Goal: Task Accomplishment & Management: Manage account settings

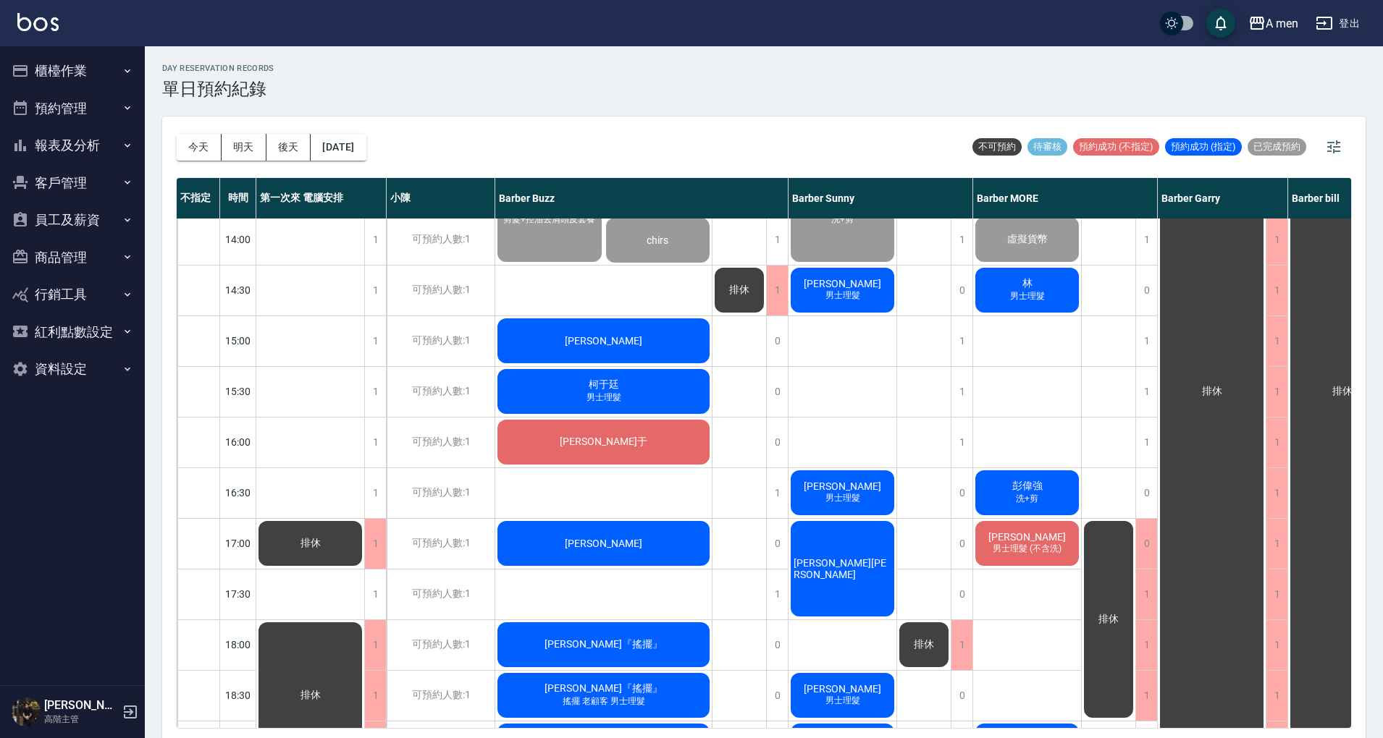
scroll to position [193, 0]
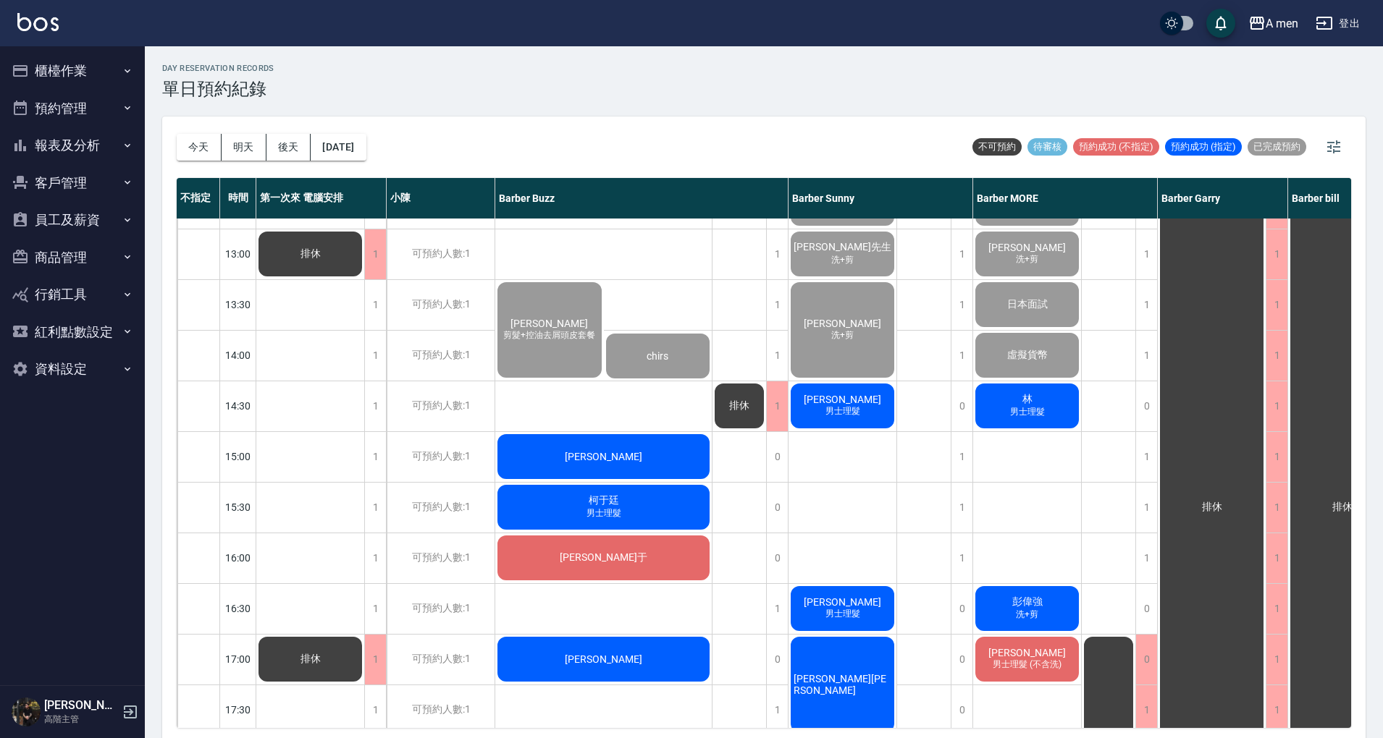
click at [683, 462] on div "[PERSON_NAME]" at bounding box center [603, 456] width 216 height 49
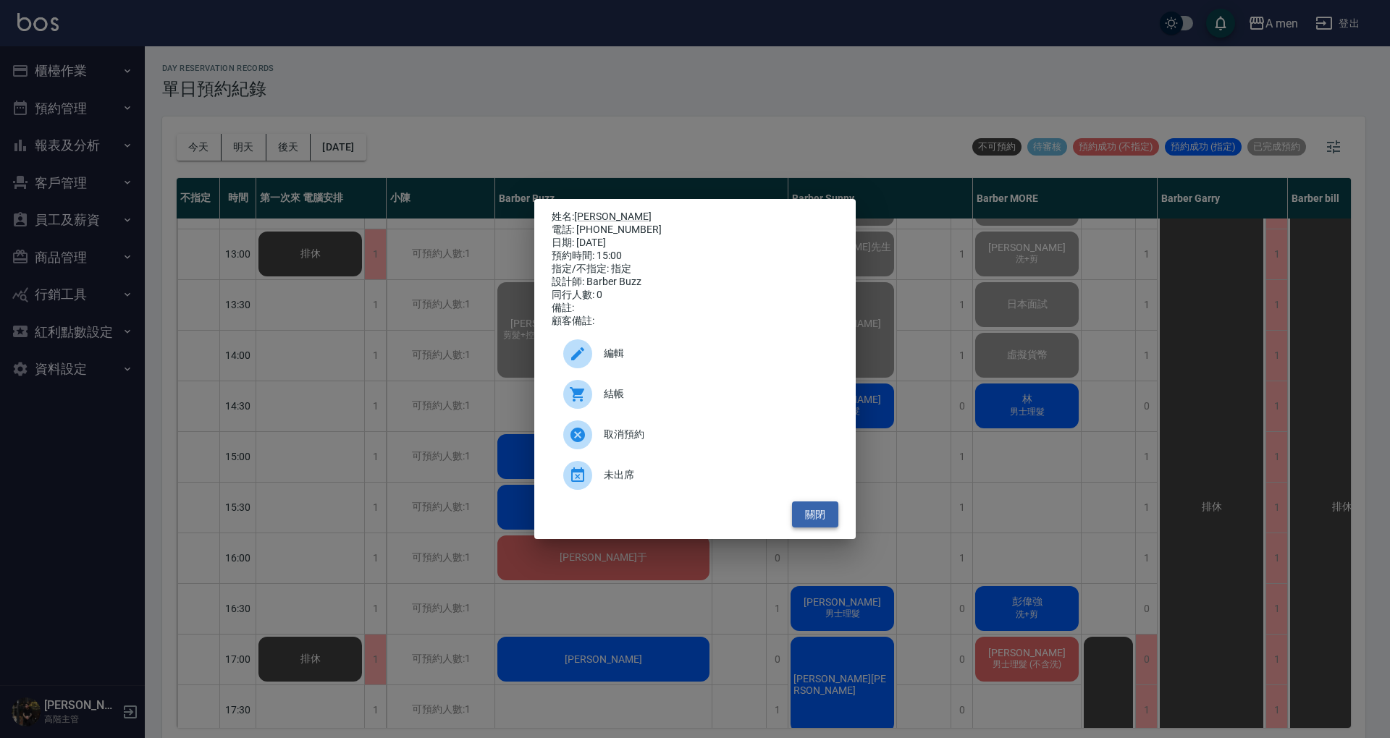
click at [814, 527] on button "關閉" at bounding box center [815, 515] width 46 height 27
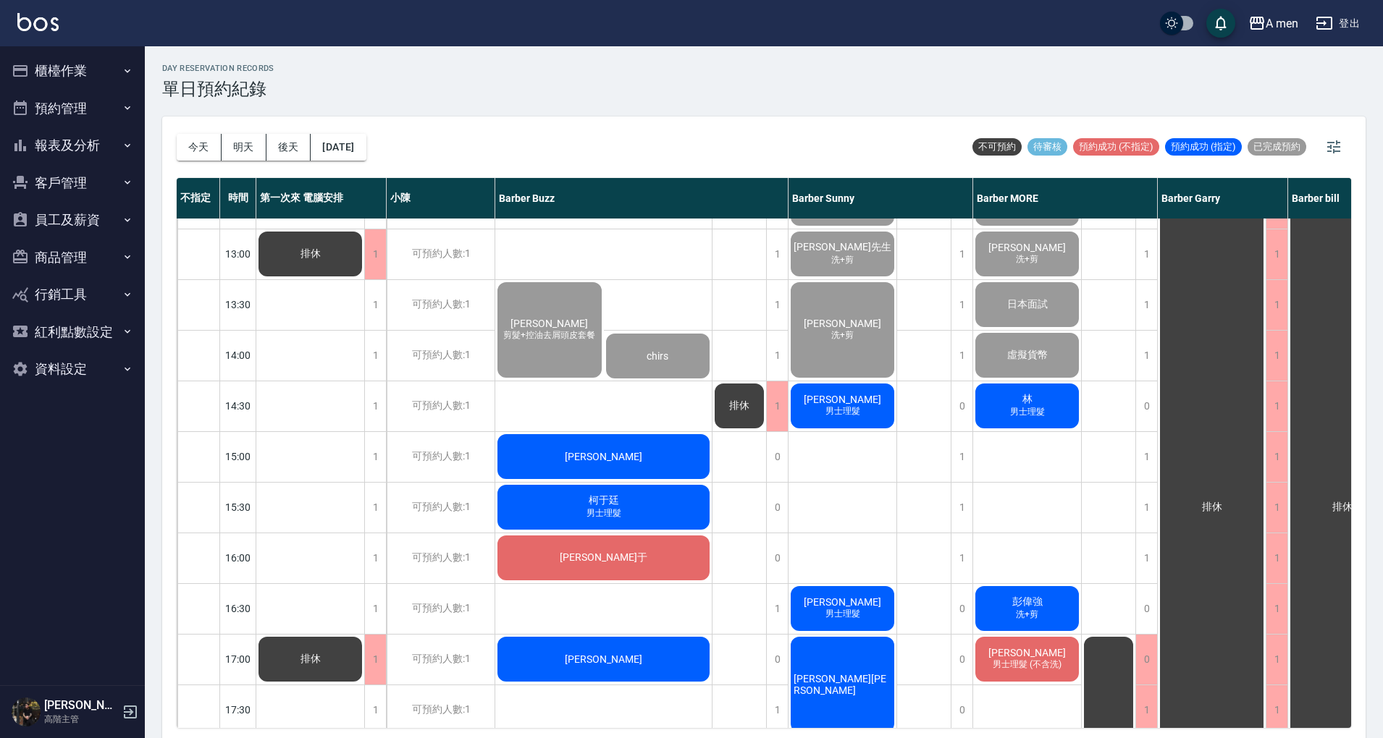
click at [744, 471] on div "排休" at bounding box center [739, 659] width 54 height 1267
click at [536, 358] on div "曾思豪 剪髮+控油去屑頭皮套餐" at bounding box center [549, 330] width 109 height 100
click at [591, 96] on div "day Reservation records 單日預約紀錄" at bounding box center [763, 81] width 1203 height 35
click at [559, 337] on span "剪髮+控油去屑頭皮套餐" at bounding box center [549, 335] width 98 height 12
click at [1037, 408] on span "男士理髮" at bounding box center [1027, 412] width 41 height 12
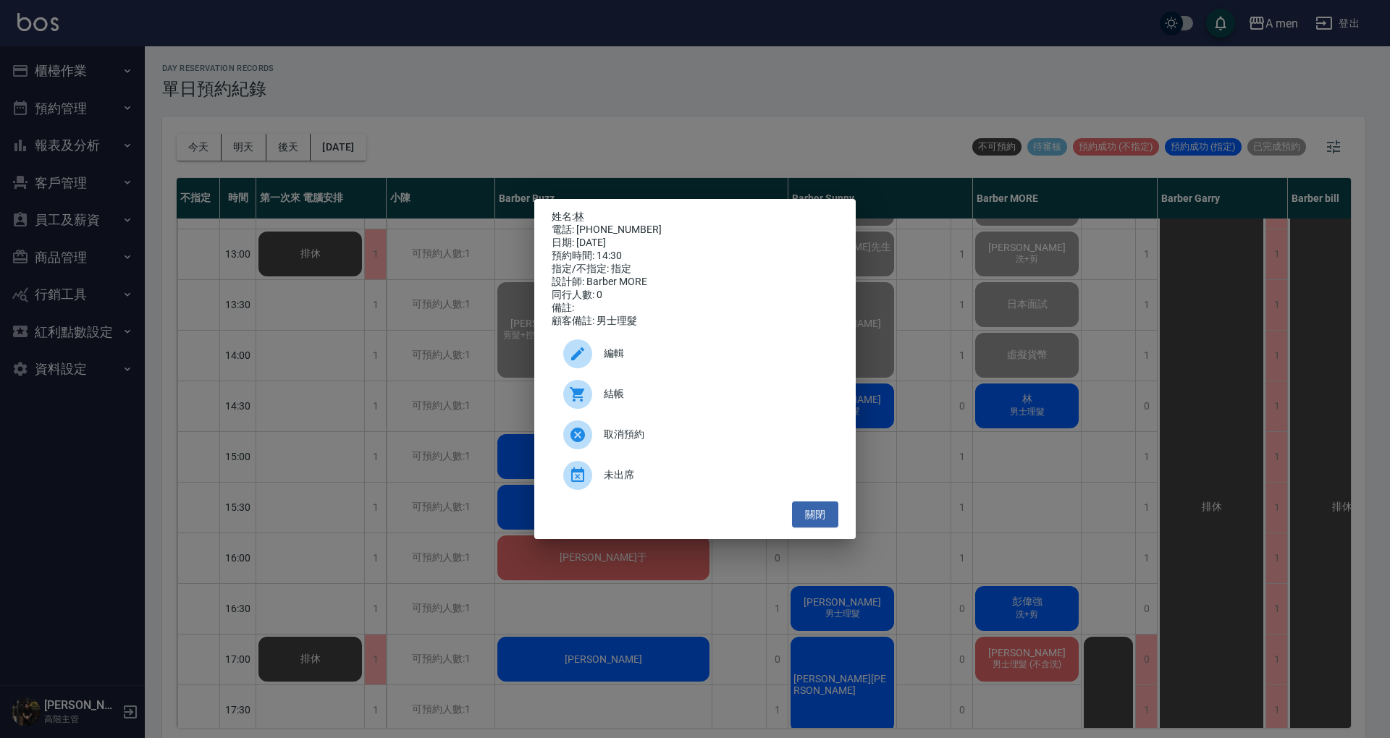
click at [720, 385] on div "結帳" at bounding box center [695, 394] width 287 height 41
drag, startPoint x: 825, startPoint y: 509, endPoint x: 828, endPoint y: 522, distance: 13.3
click at [825, 509] on button "關閉" at bounding box center [815, 515] width 46 height 27
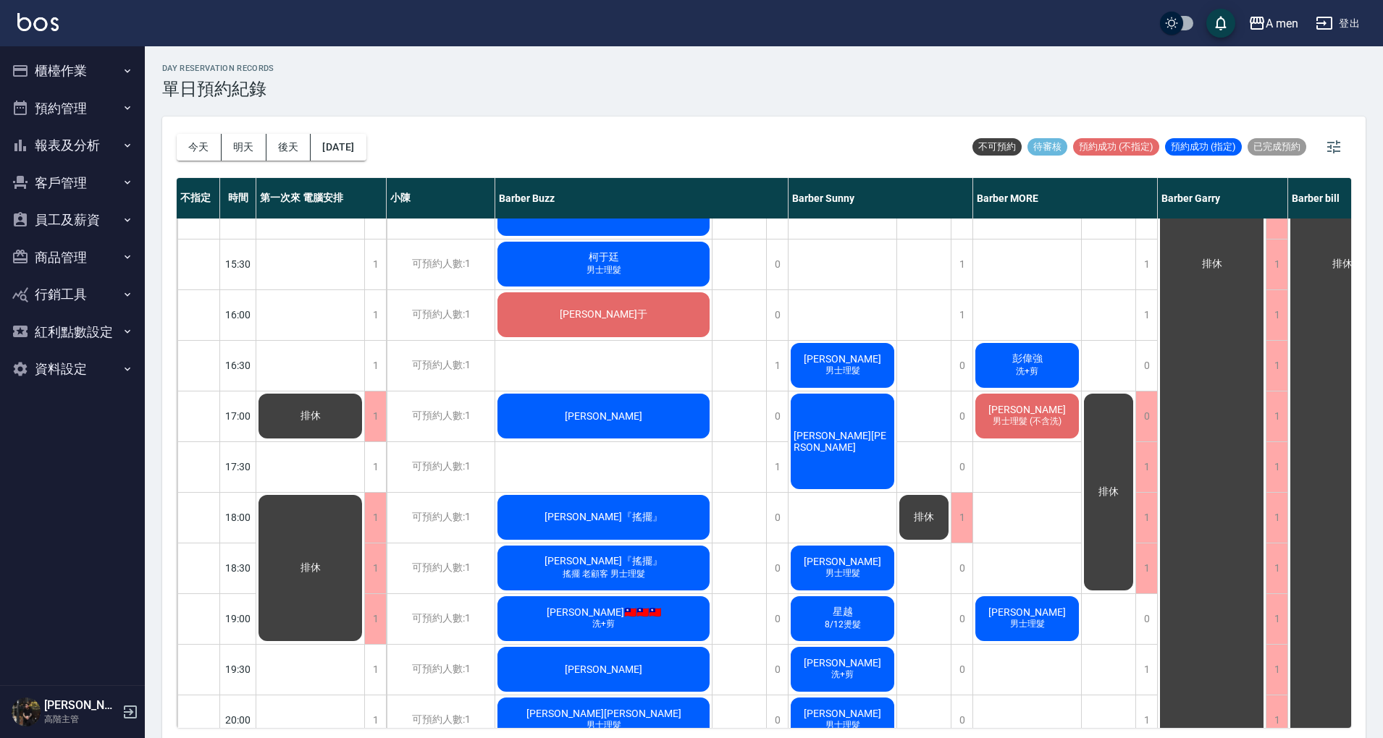
scroll to position [482, 0]
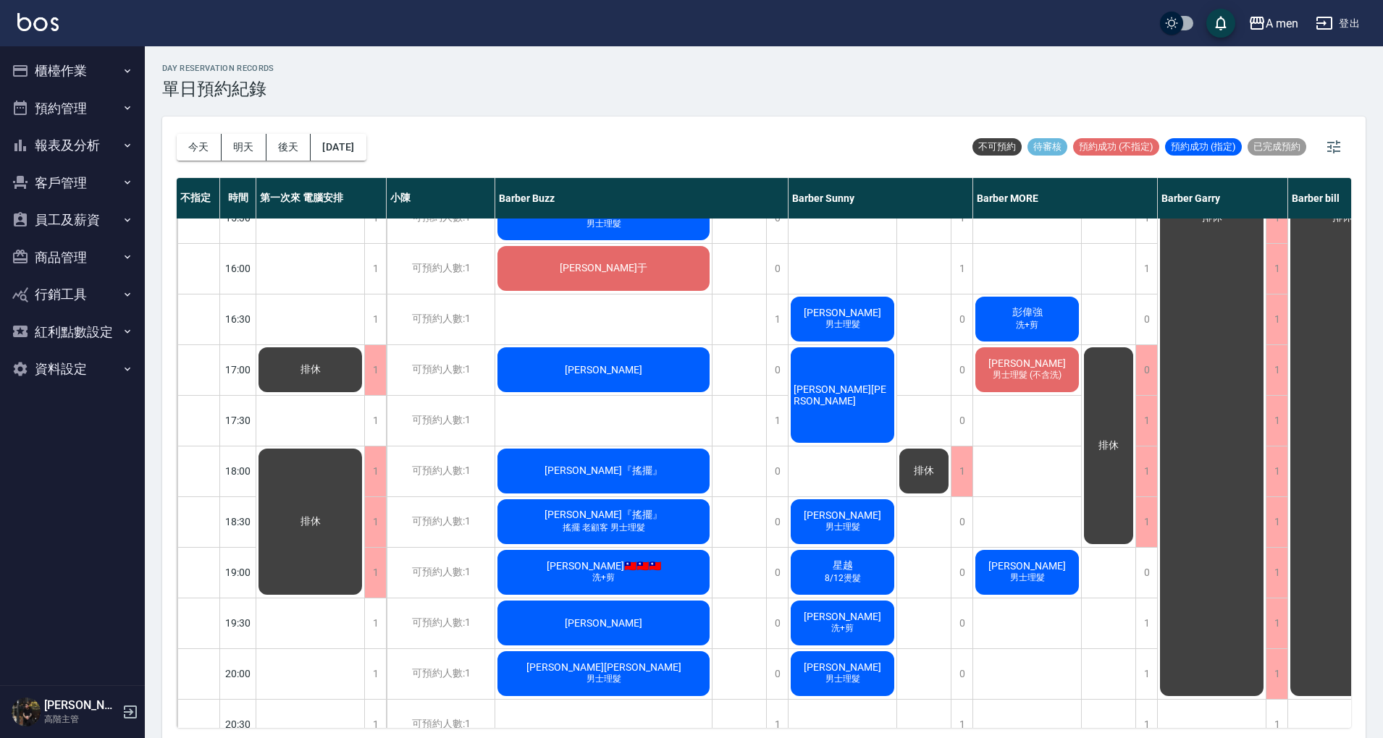
click at [1037, 427] on div "侯竣晟 洗+剪、壓貼燙 陳歆翰 洗+剪 日本面試 虛擬貨幣 林 男士理髮 彭偉強 洗+剪 陳正洋 男士理髮 (不含洗) 洪 男士理髮" at bounding box center [1027, 370] width 109 height 1267
click at [1048, 368] on div "陳正洋 男士理髮 (不含洗)" at bounding box center [1027, 369] width 108 height 49
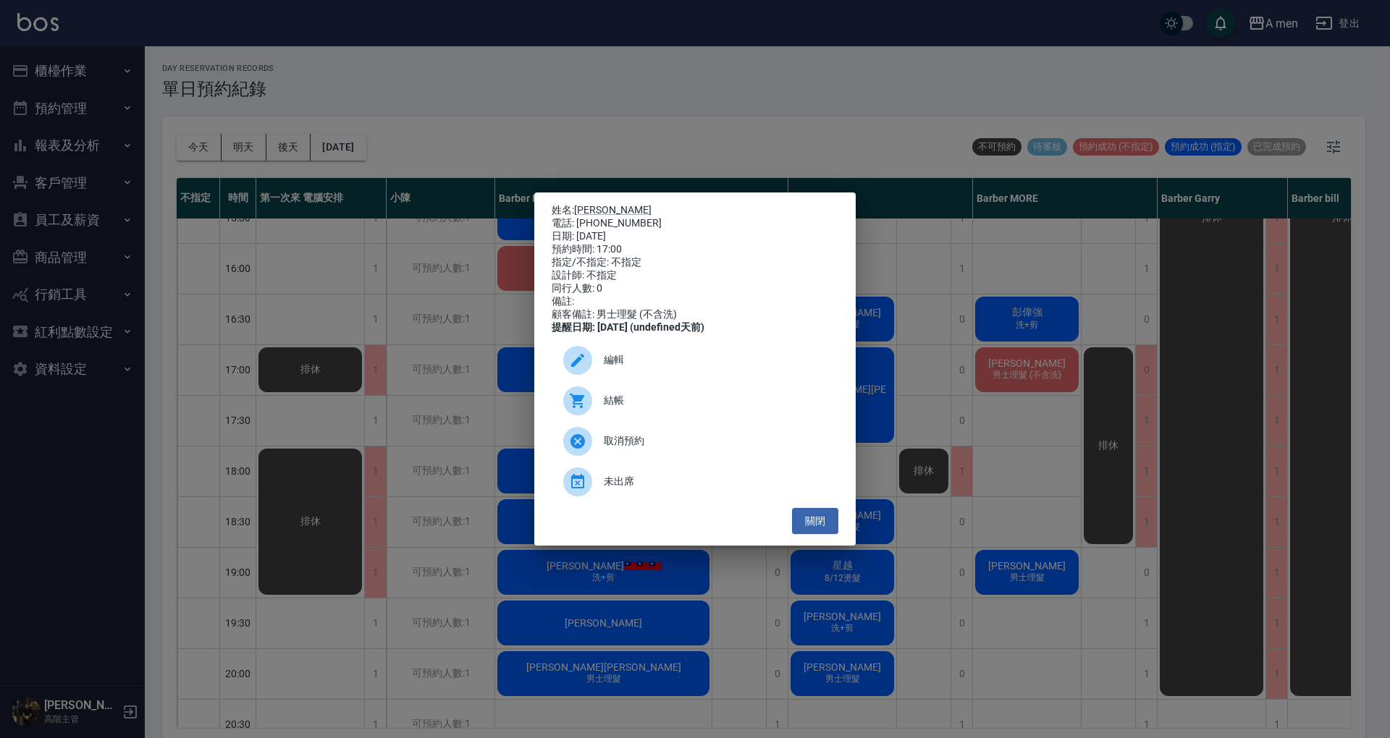
drag, startPoint x: 828, startPoint y: 527, endPoint x: 902, endPoint y: 529, distance: 73.9
click at [827, 528] on button "關閉" at bounding box center [815, 521] width 46 height 27
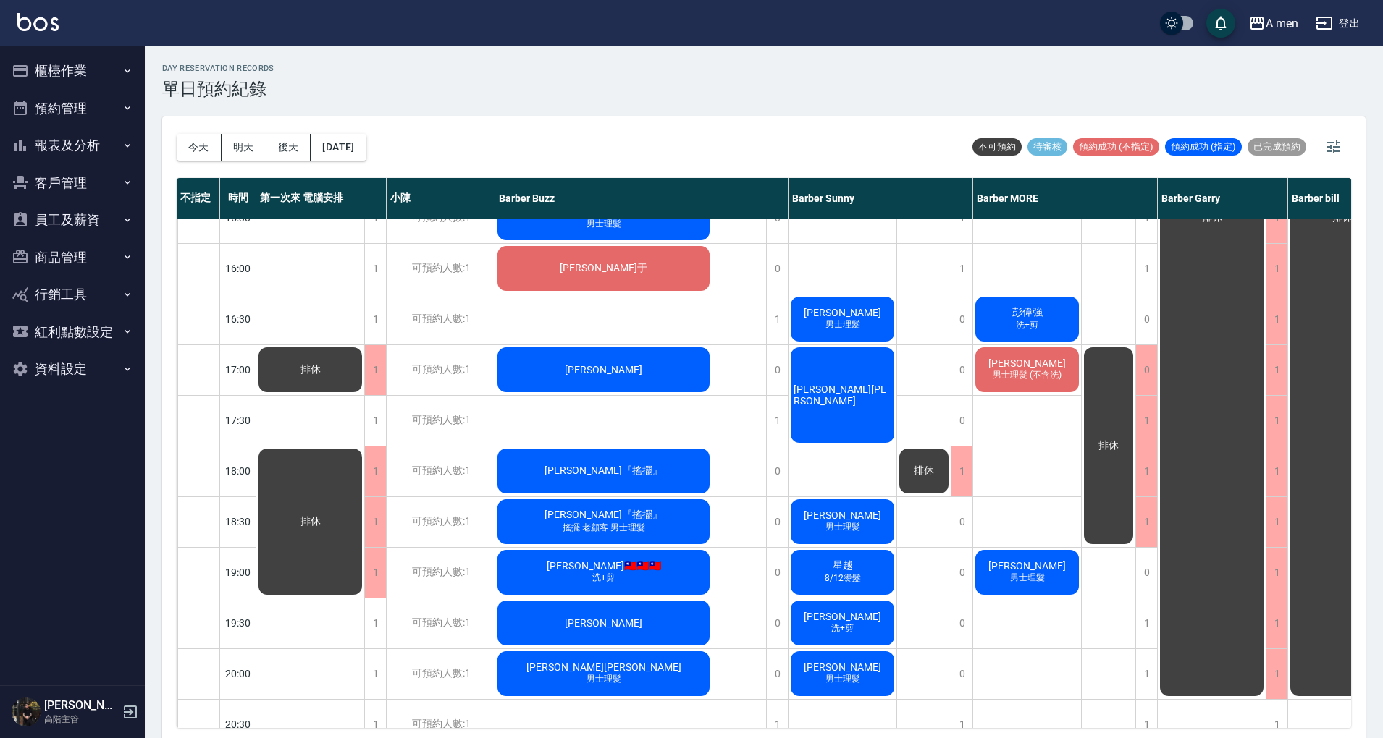
click at [1055, 481] on div "侯竣晟 洗+剪、壓貼燙 陳歆翰 洗+剪 日本面試 虛擬貨幣 林 男士理髮 彭偉強 洗+剪 陳正洋 男士理髮 (不含洗) 洪 男士理髮" at bounding box center [1027, 370] width 109 height 1267
click at [1021, 427] on div "侯竣晟 洗+剪、壓貼燙 陳歆翰 洗+剪 日本面試 虛擬貨幣 林 男士理髮 彭偉強 洗+剪 陳正洋 男士理髮 (不含洗) 洪 男士理髮" at bounding box center [1027, 370] width 109 height 1267
click at [1011, 362] on span "陳正洋" at bounding box center [1026, 364] width 83 height 12
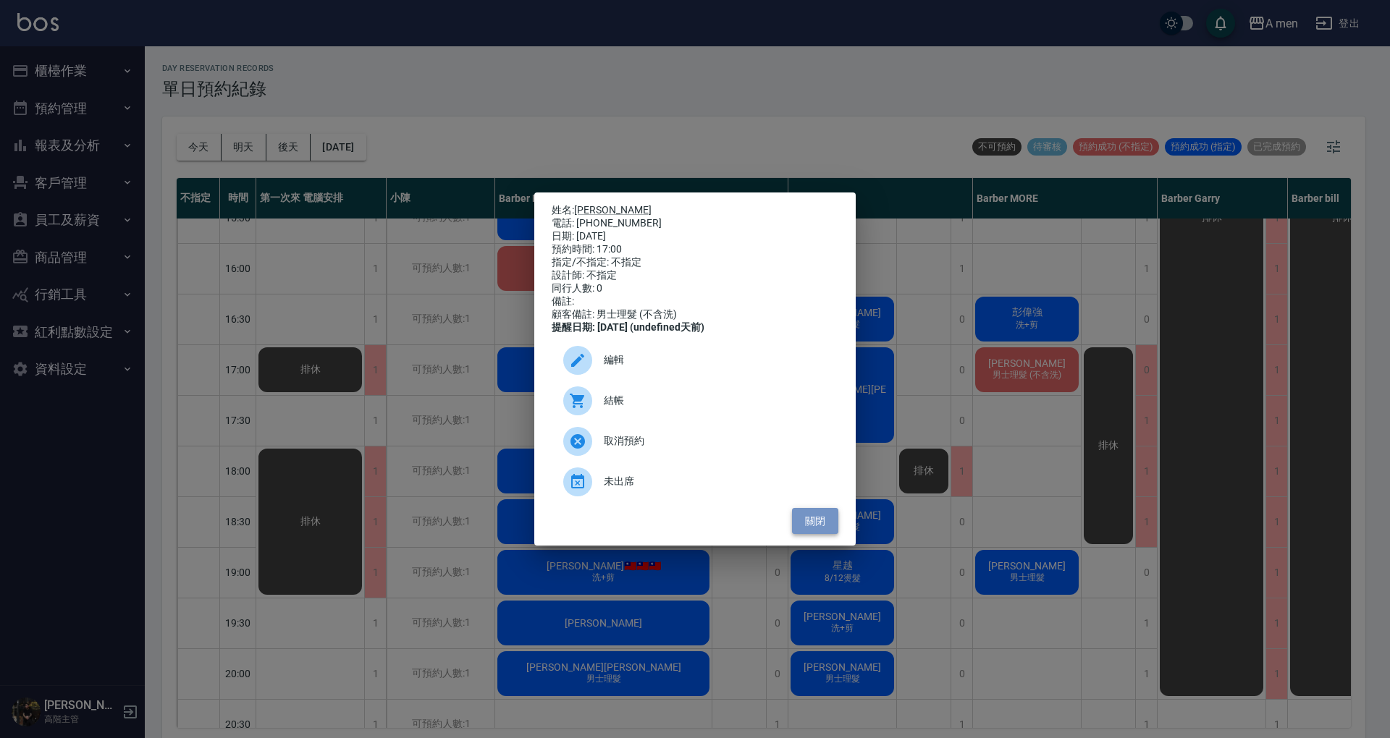
click at [824, 535] on button "關閉" at bounding box center [815, 521] width 46 height 27
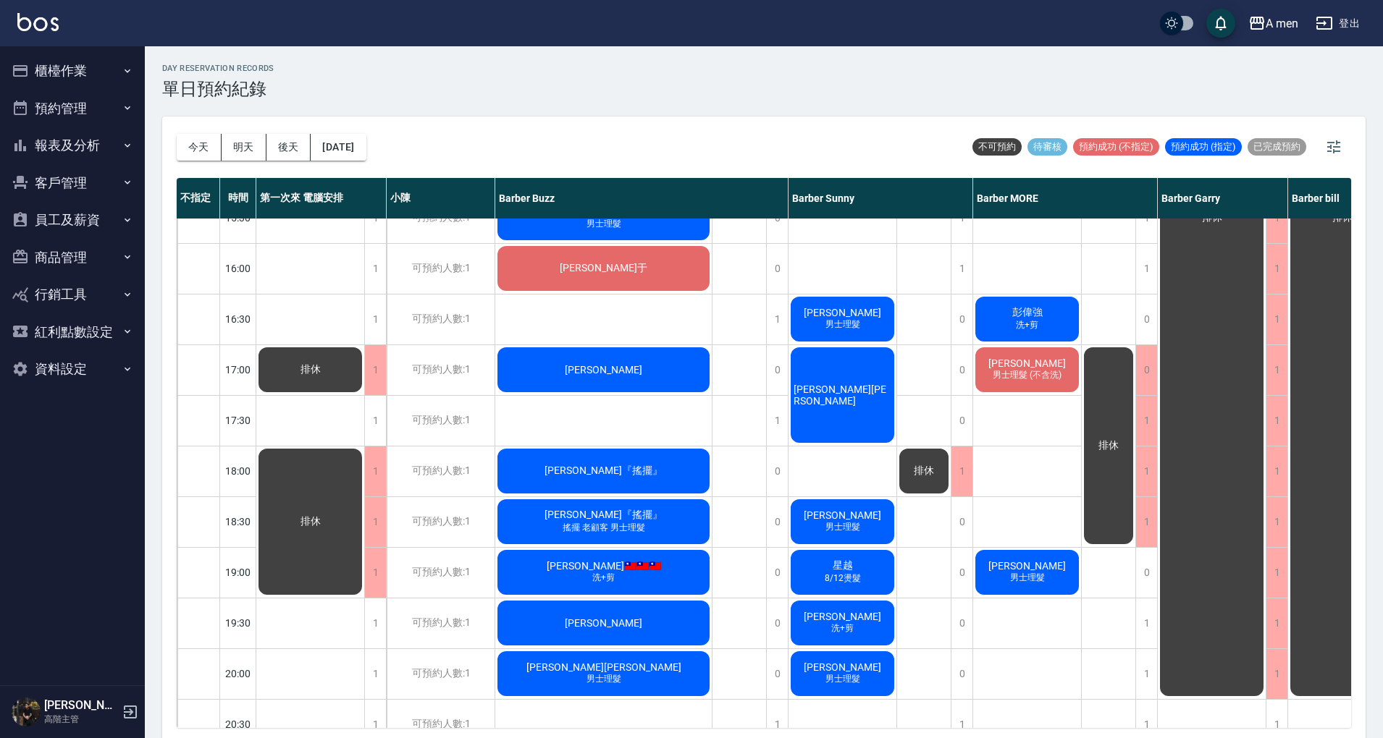
click at [1008, 377] on span "男士理髮 (不含洗)" at bounding box center [1027, 375] width 75 height 12
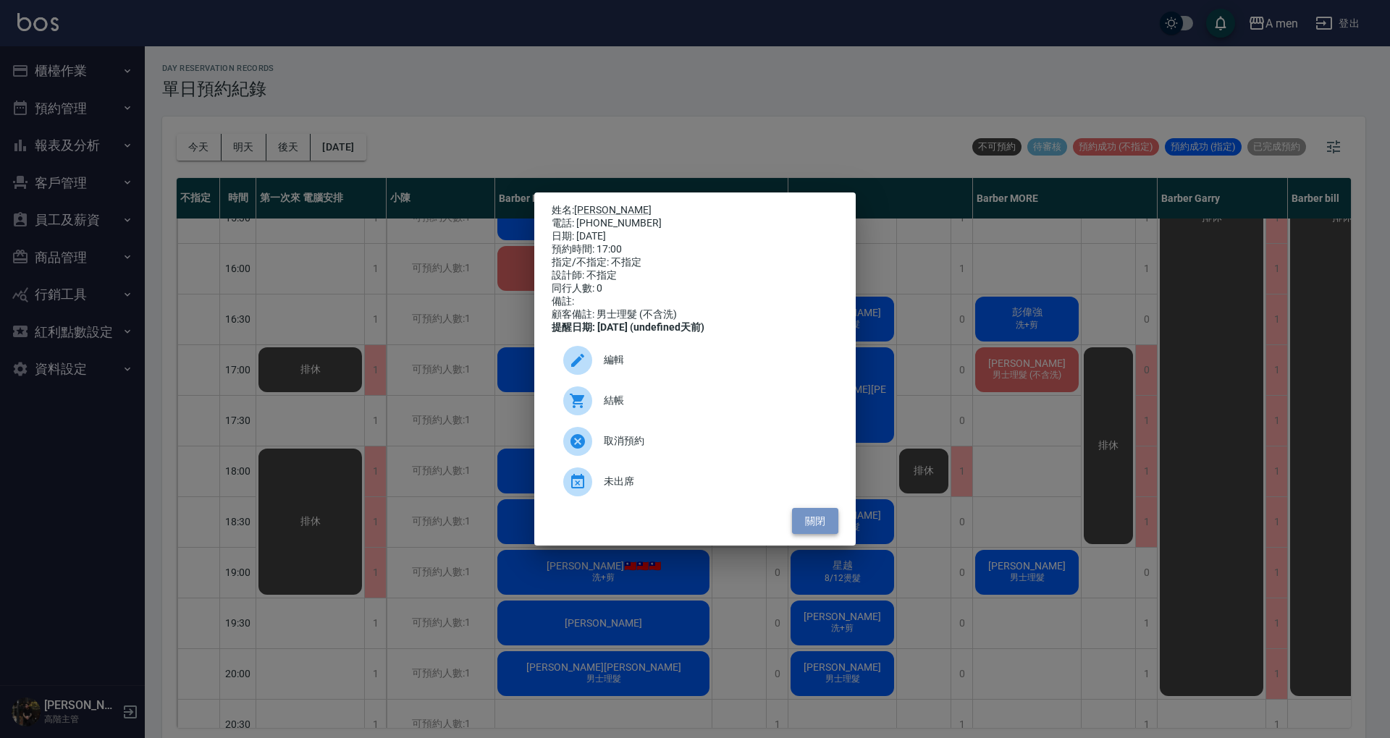
click at [825, 524] on button "關閉" at bounding box center [815, 521] width 46 height 27
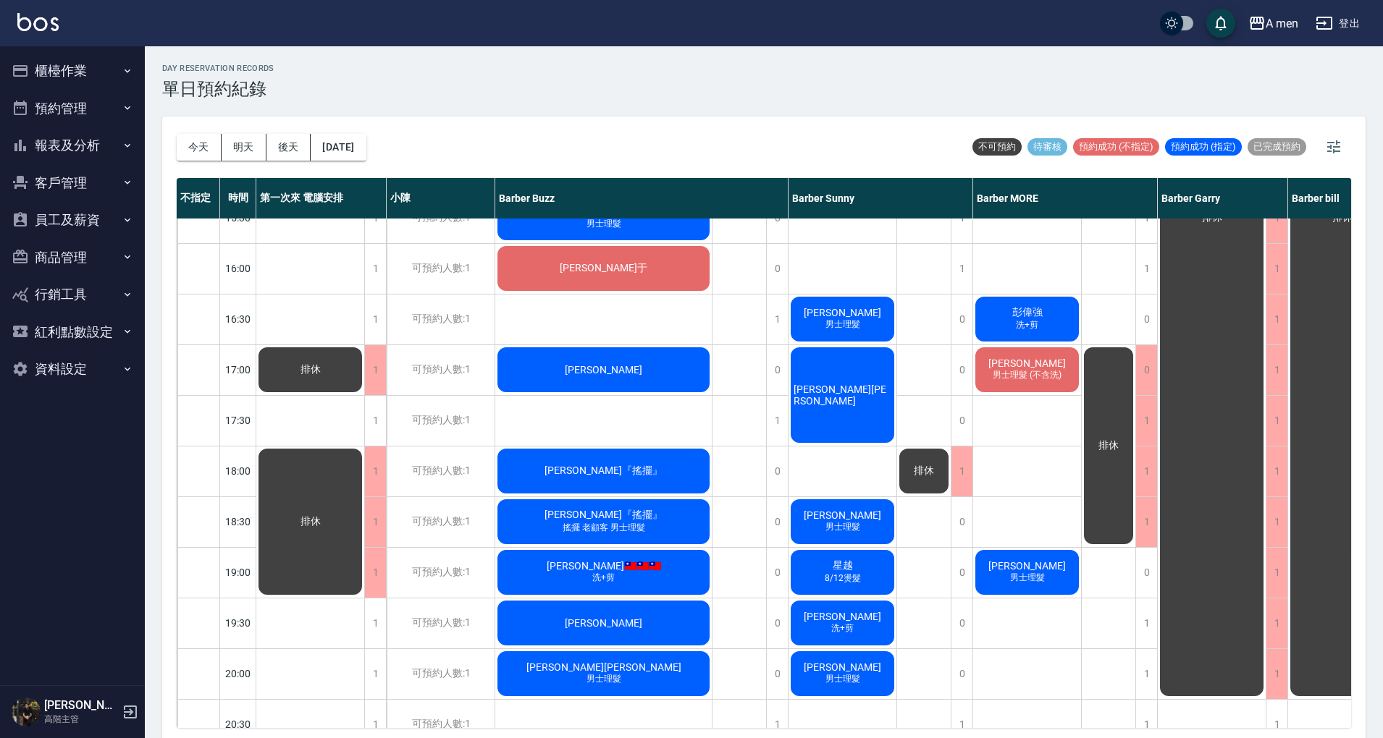
click at [929, 387] on div "排休" at bounding box center [924, 370] width 54 height 1267
click at [1060, 382] on div "陳正洋 男士理髮 (不含洗)" at bounding box center [1027, 369] width 108 height 49
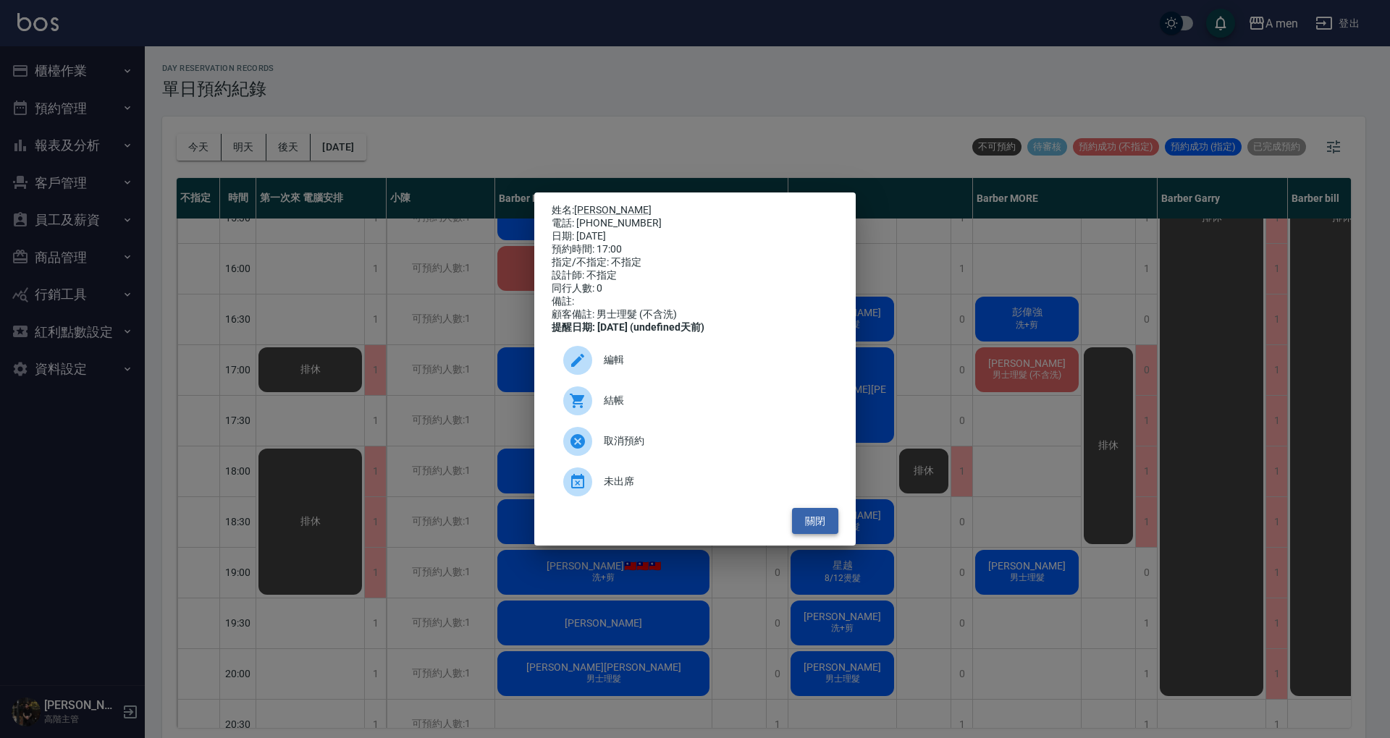
click at [812, 535] on button "關閉" at bounding box center [815, 521] width 46 height 27
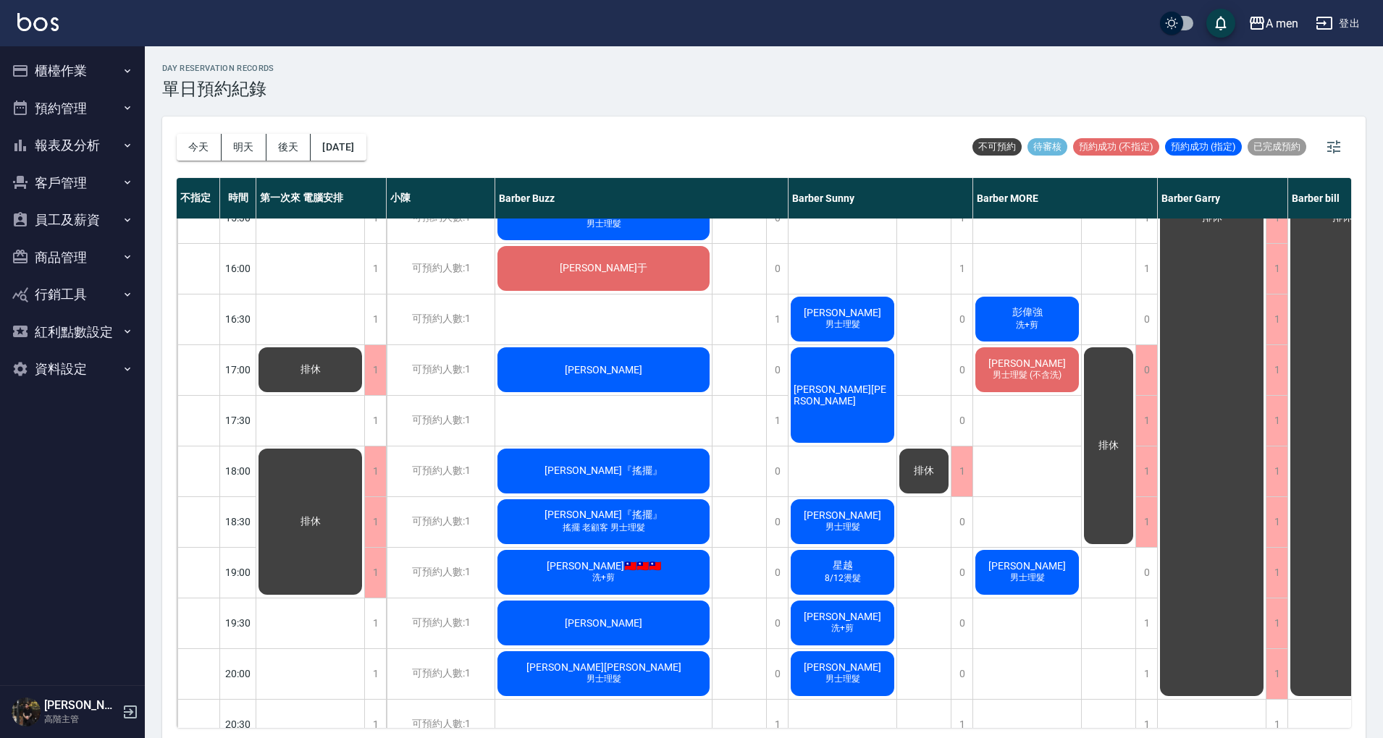
click at [992, 375] on span "男士理髮 (不含洗)" at bounding box center [1027, 375] width 75 height 12
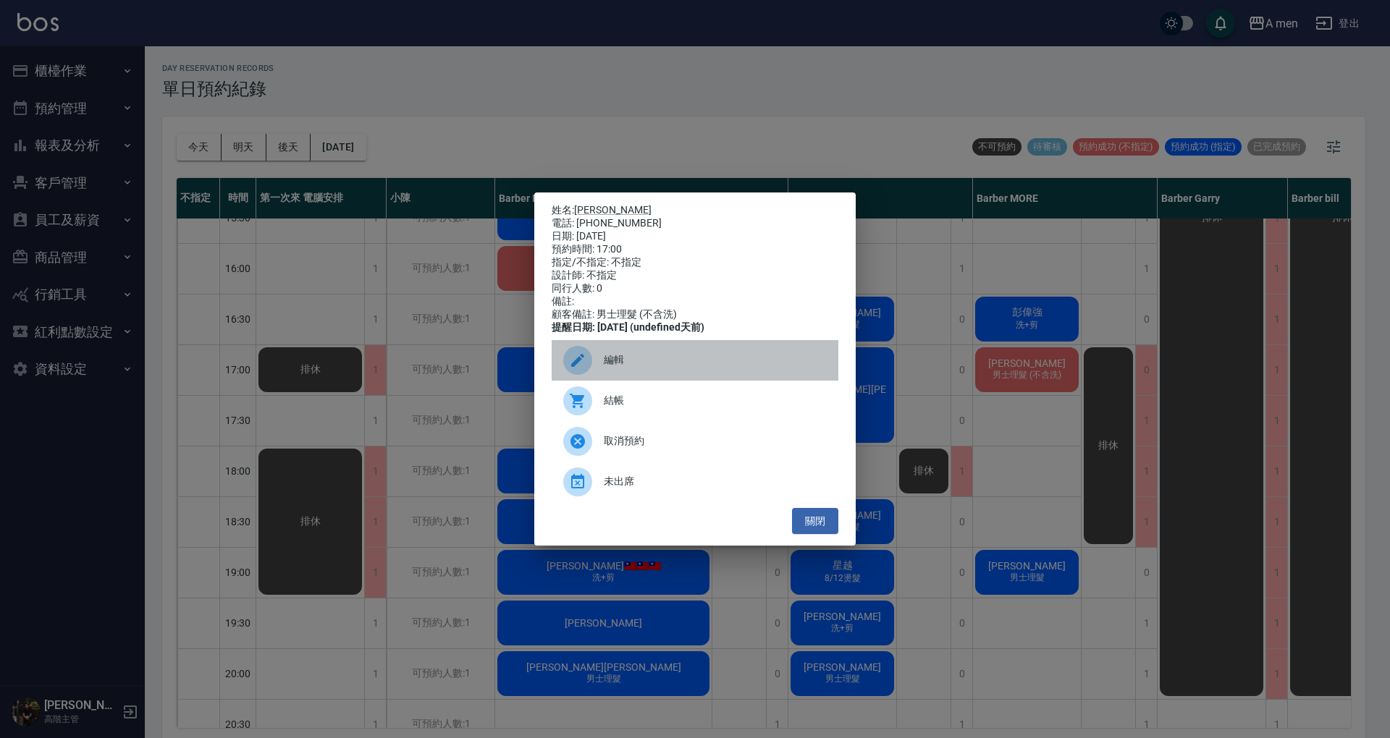
drag, startPoint x: 773, startPoint y: 368, endPoint x: 818, endPoint y: 379, distance: 46.2
click at [771, 366] on span "編輯" at bounding box center [715, 360] width 223 height 15
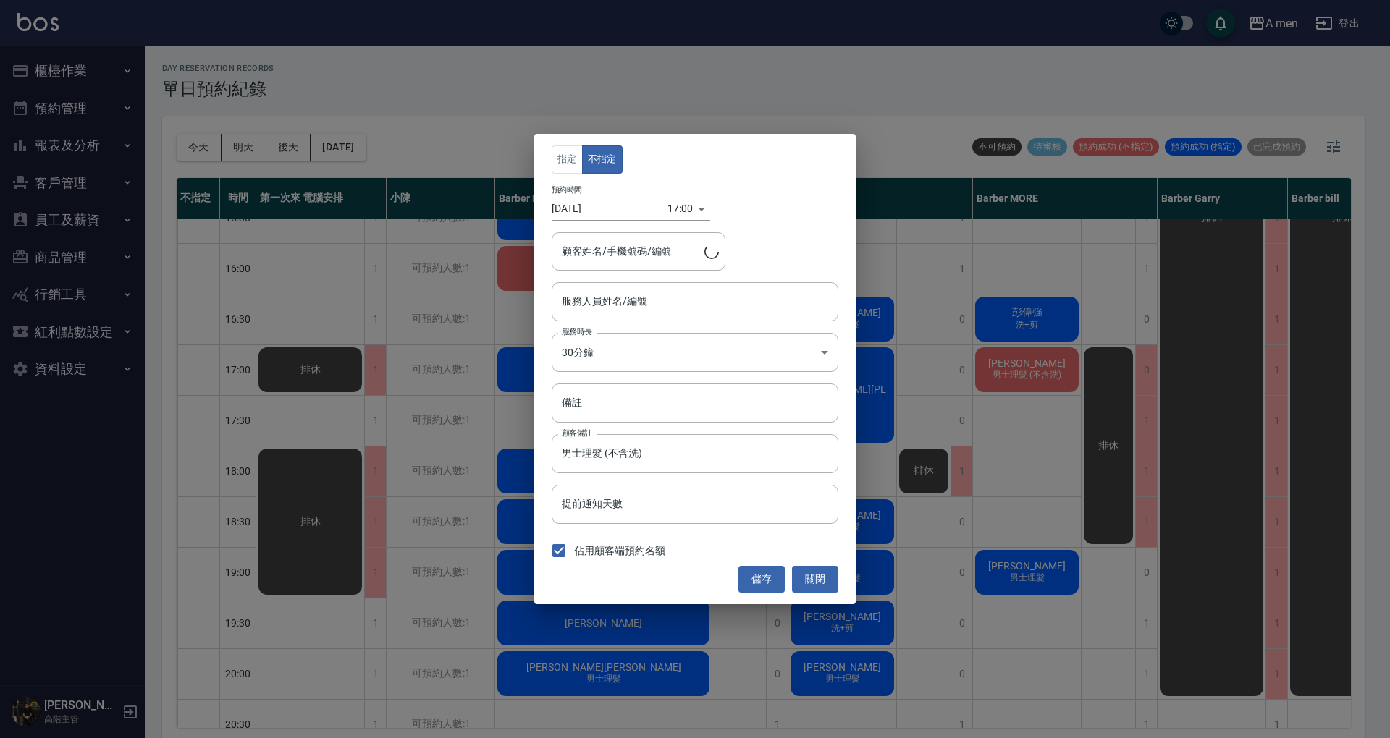
type input "Barber MORE-001"
type input "陳正洋/0925602780"
click at [816, 573] on button "關閉" at bounding box center [815, 579] width 46 height 27
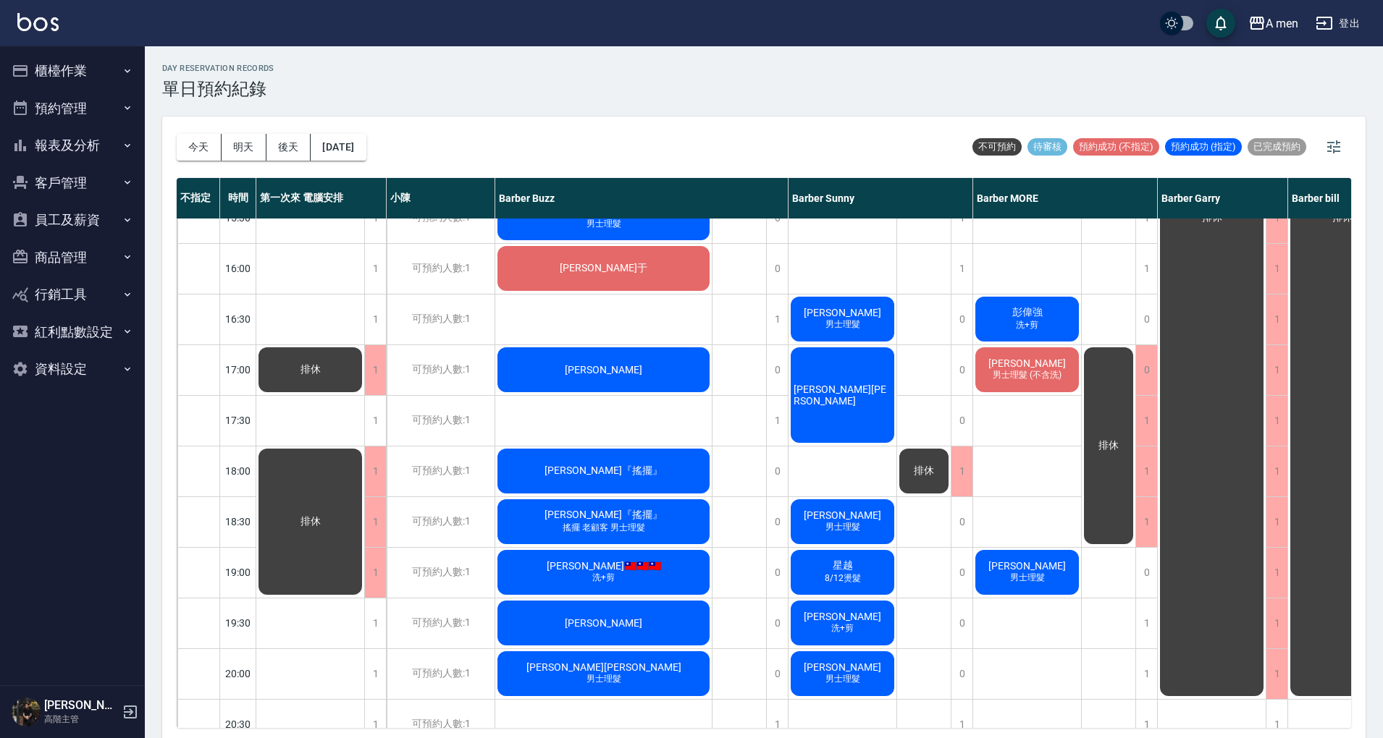
click at [1011, 380] on span "男士理髮 (不含洗)" at bounding box center [1027, 375] width 75 height 12
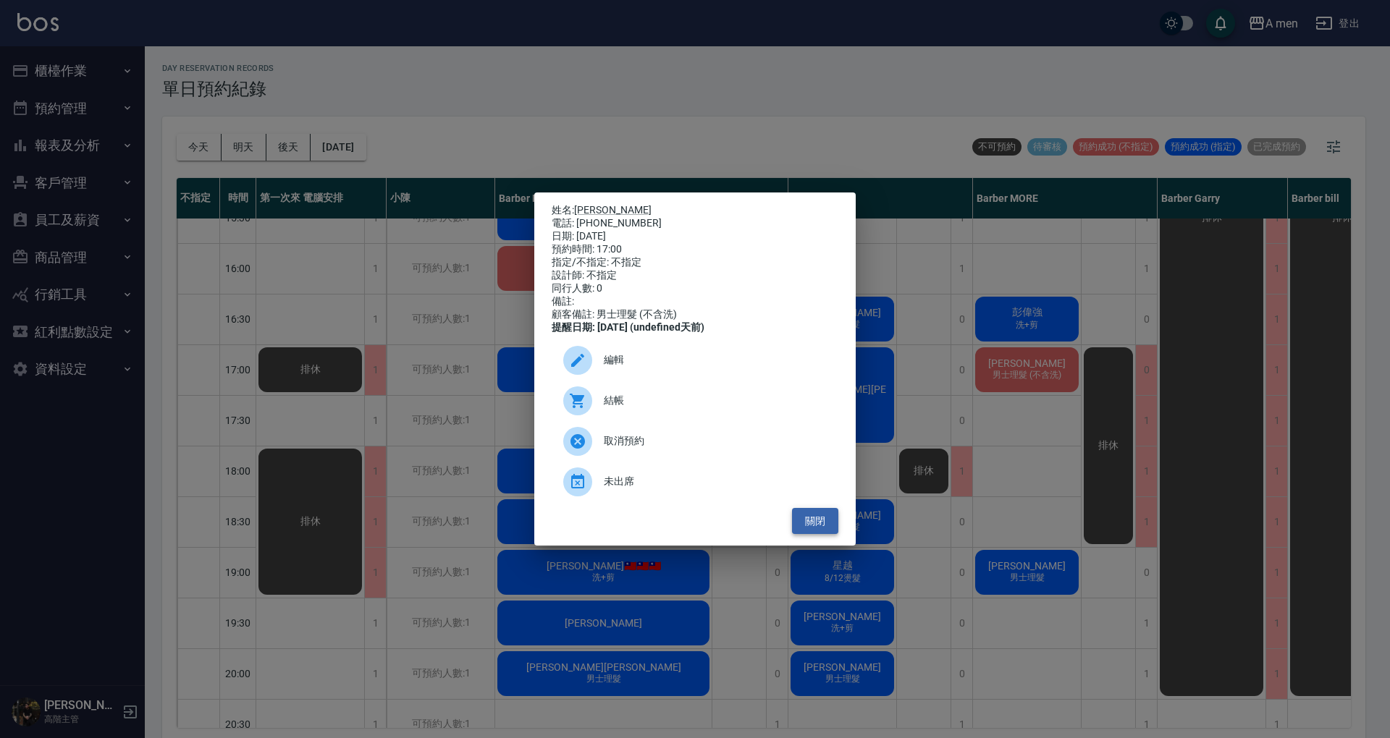
click at [829, 534] on button "關閉" at bounding box center [815, 521] width 46 height 27
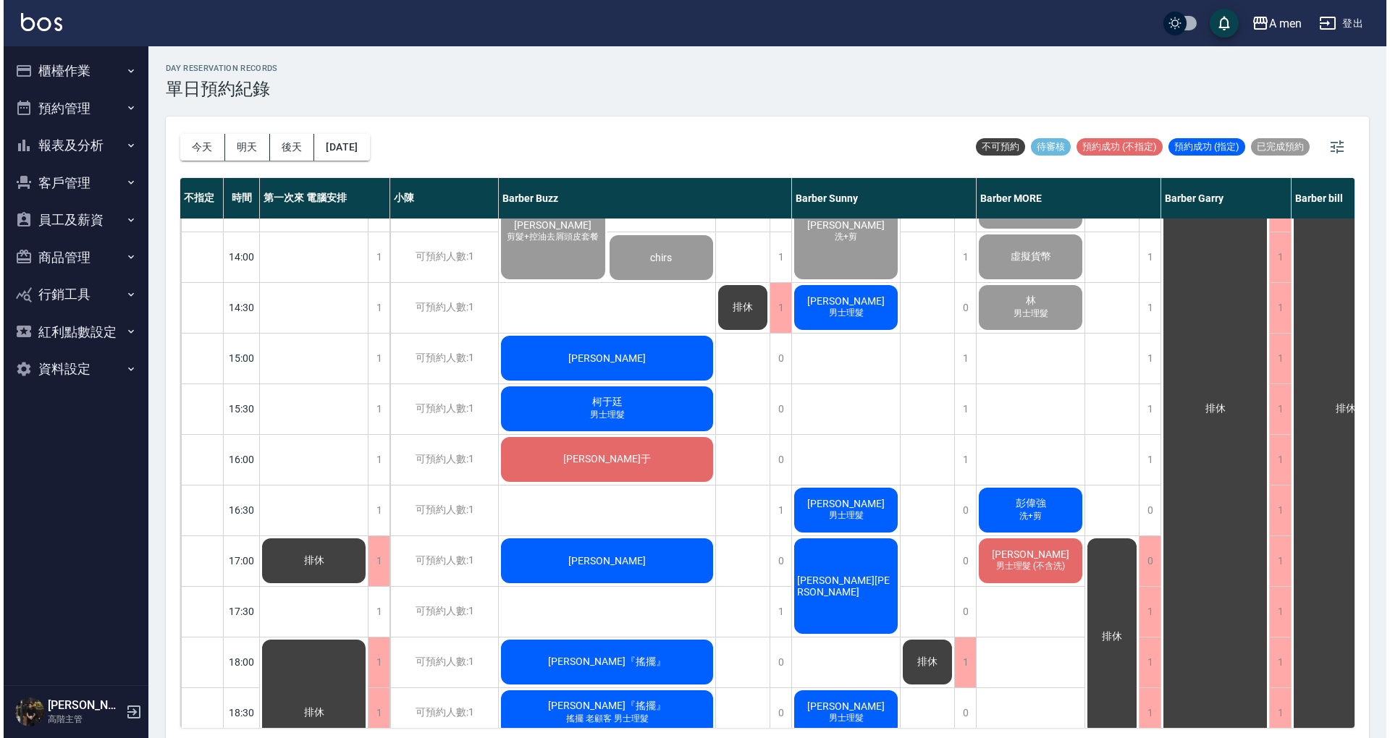
scroll to position [290, 0]
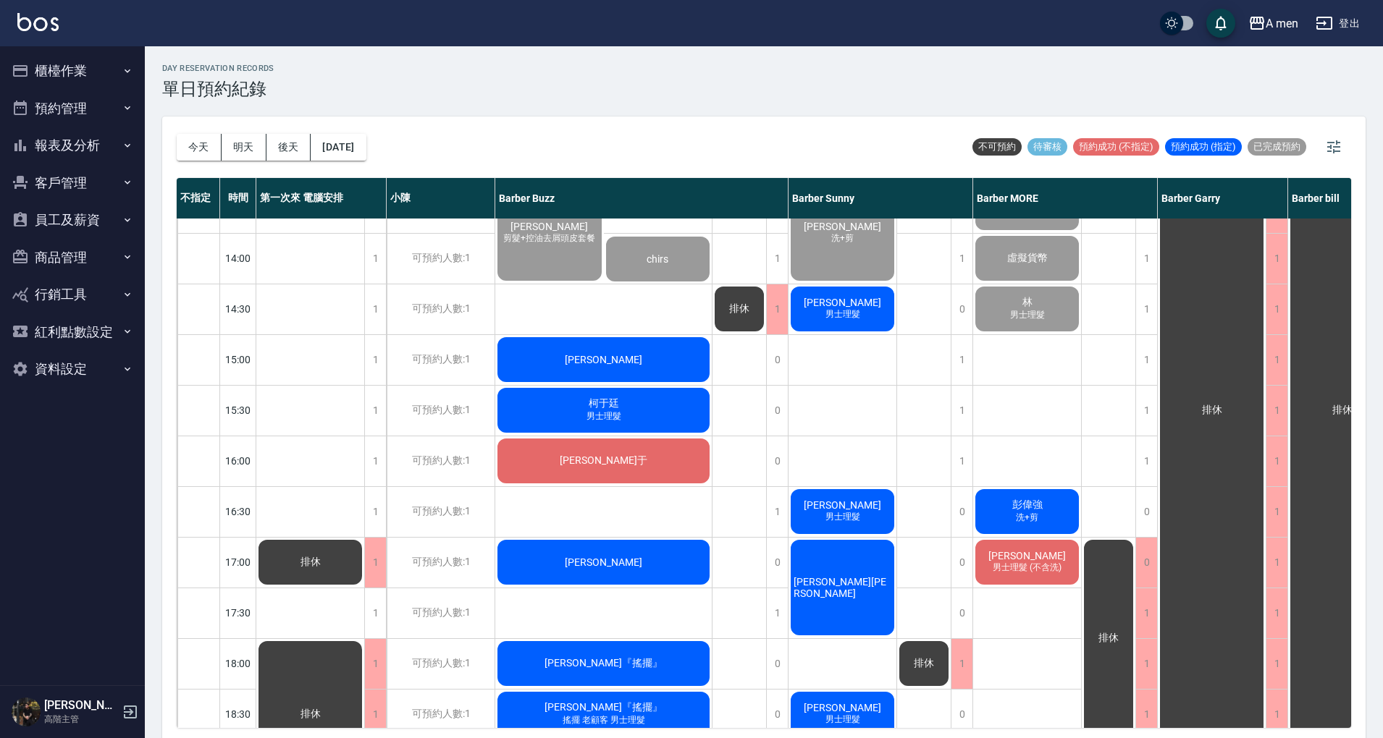
click at [1025, 559] on span "陳正洋" at bounding box center [1026, 556] width 83 height 12
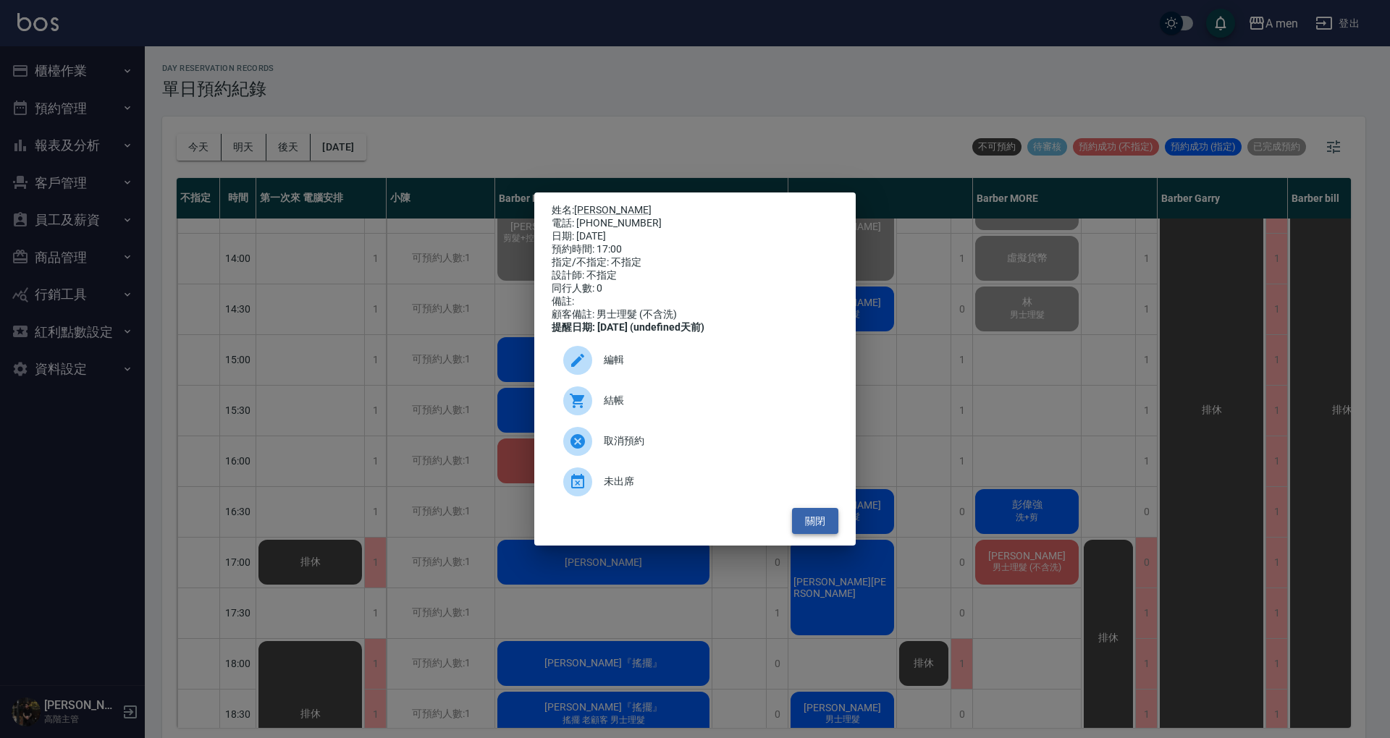
click at [827, 531] on button "關閉" at bounding box center [815, 521] width 46 height 27
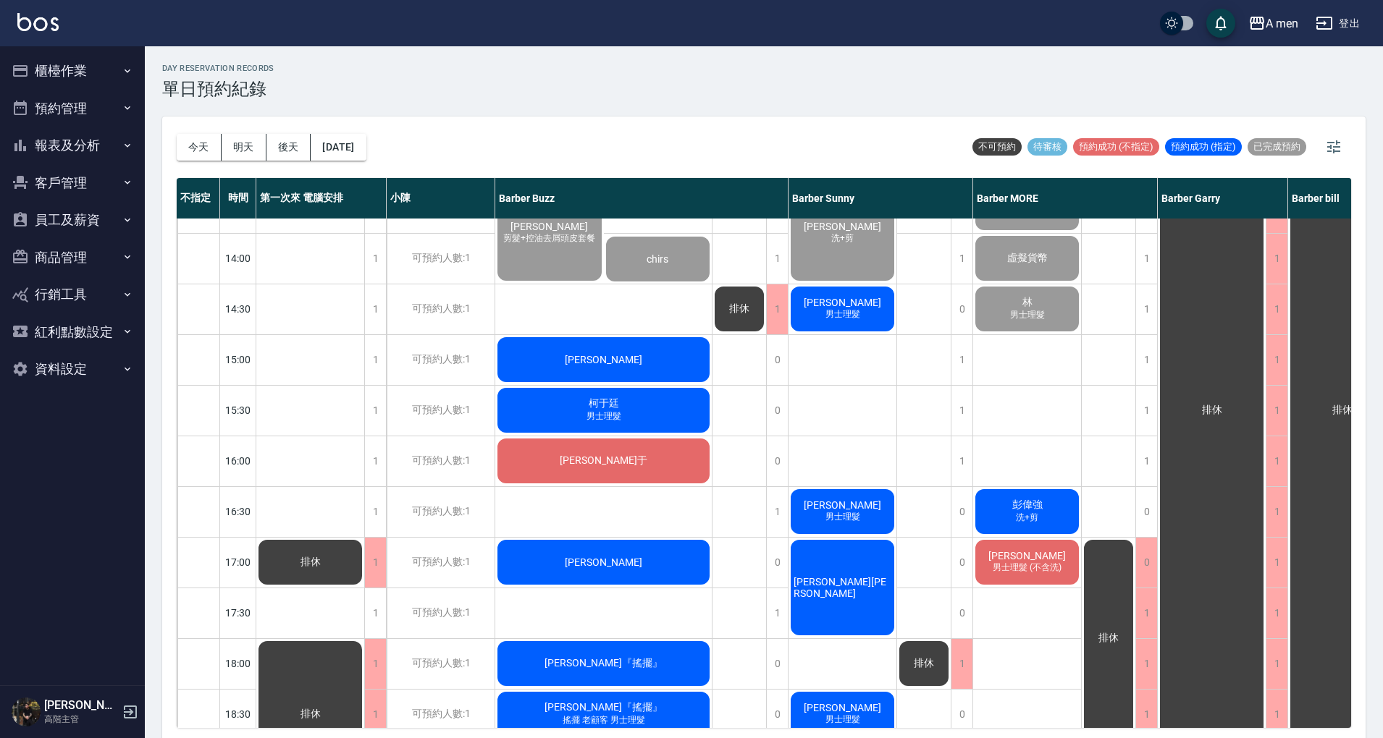
click at [993, 554] on div "陳正洋 男士理髮 (不含洗)" at bounding box center [1027, 562] width 108 height 49
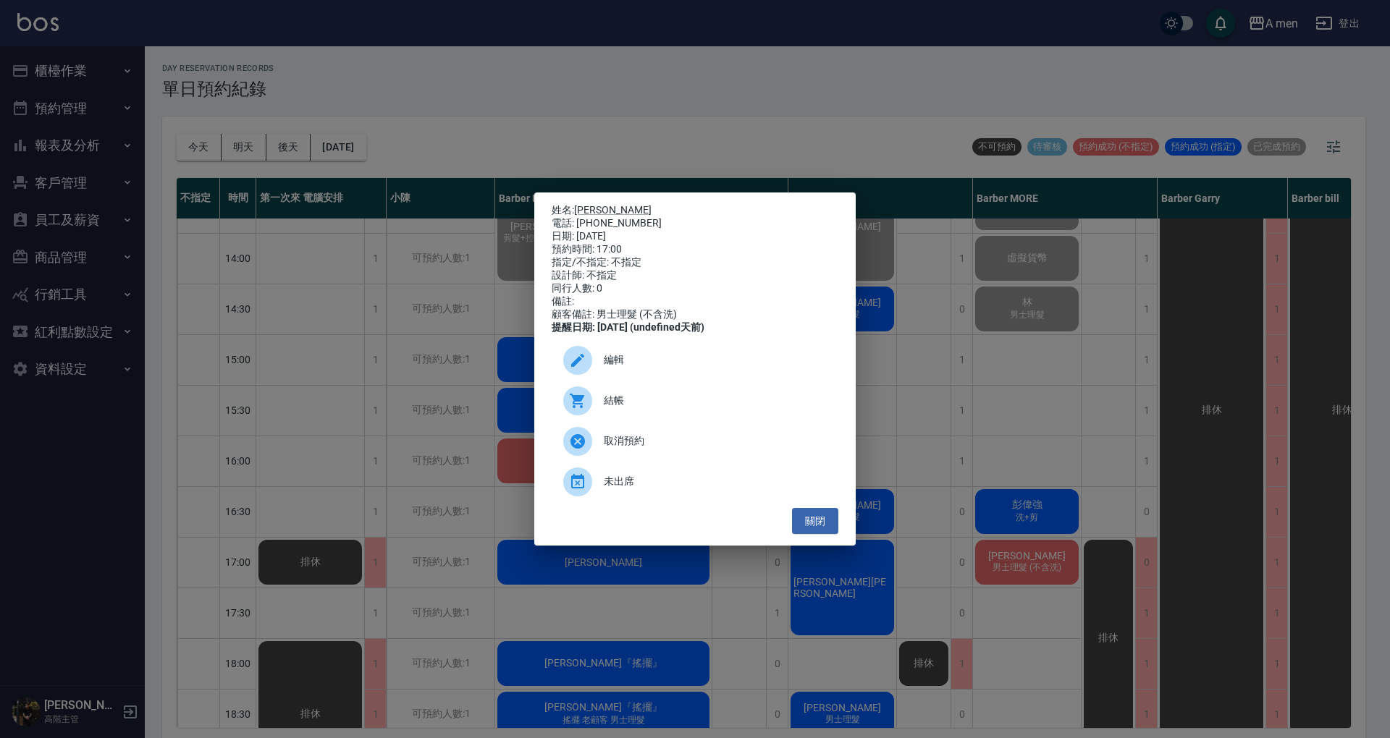
click at [719, 381] on div "編輯" at bounding box center [695, 360] width 287 height 41
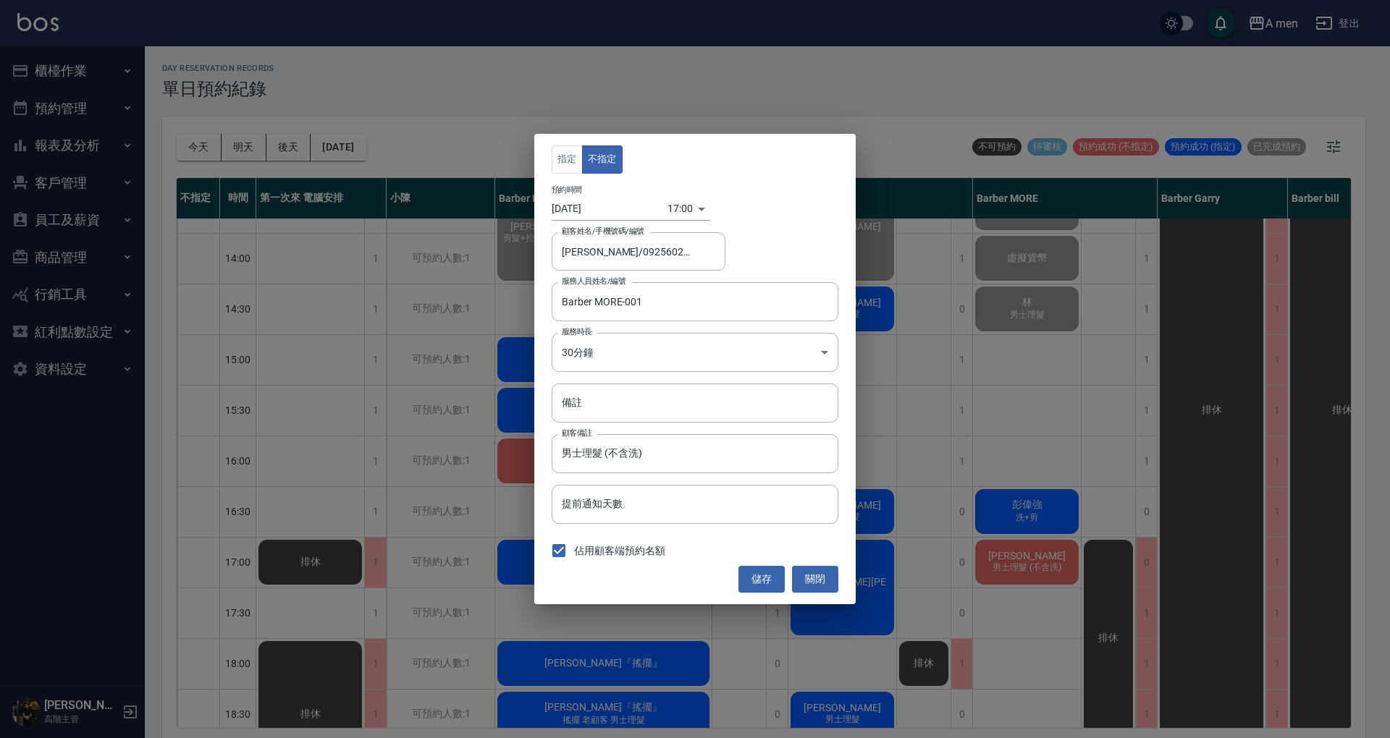
click at [691, 207] on div "17:00 1760000400000" at bounding box center [688, 209] width 43 height 24
click at [686, 213] on body "A men 登出 櫃檯作業 打帳單 帳單列表 營業儀表板 現金收支登錄 高階收支登錄 材料自購登錄 每日結帳 排班表 現場電腦打卡 掃碼打卡 預約管理 預約管…" at bounding box center [695, 371] width 1390 height 743
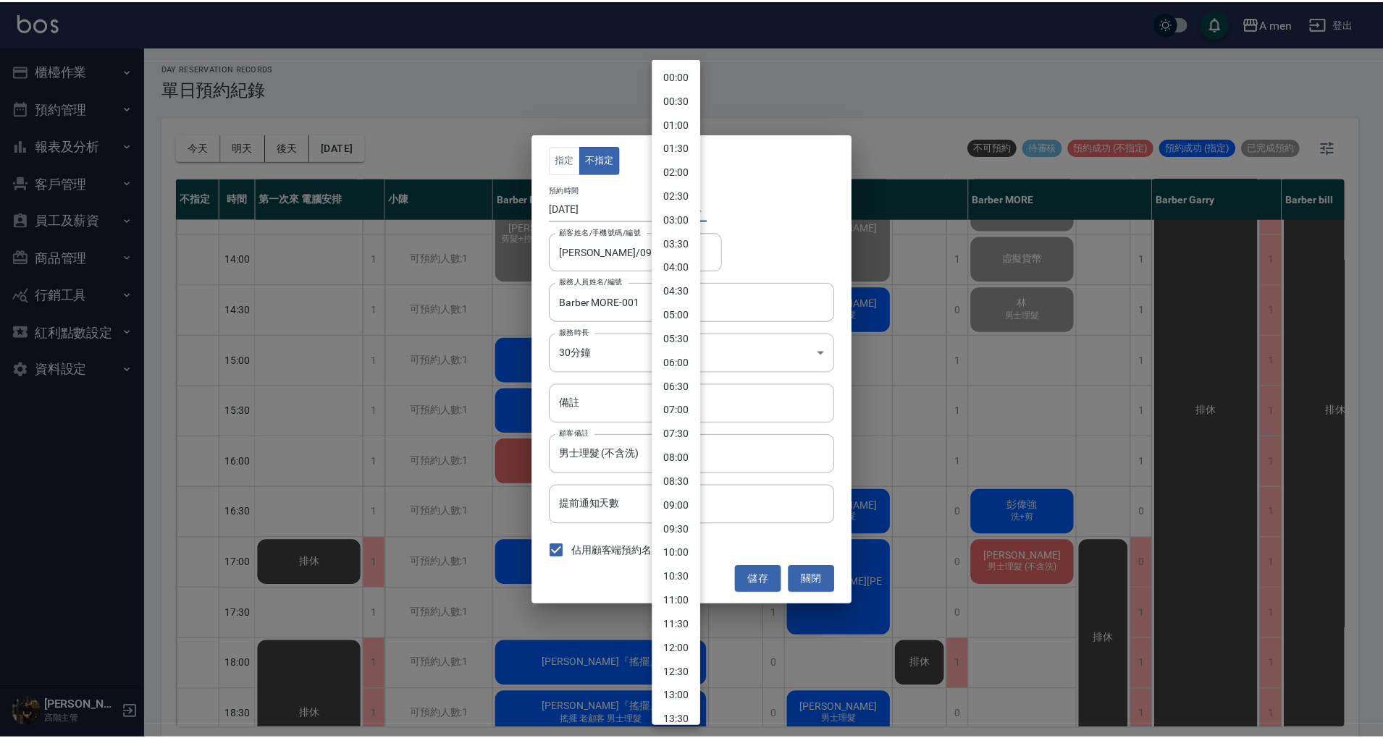
scroll to position [489, 0]
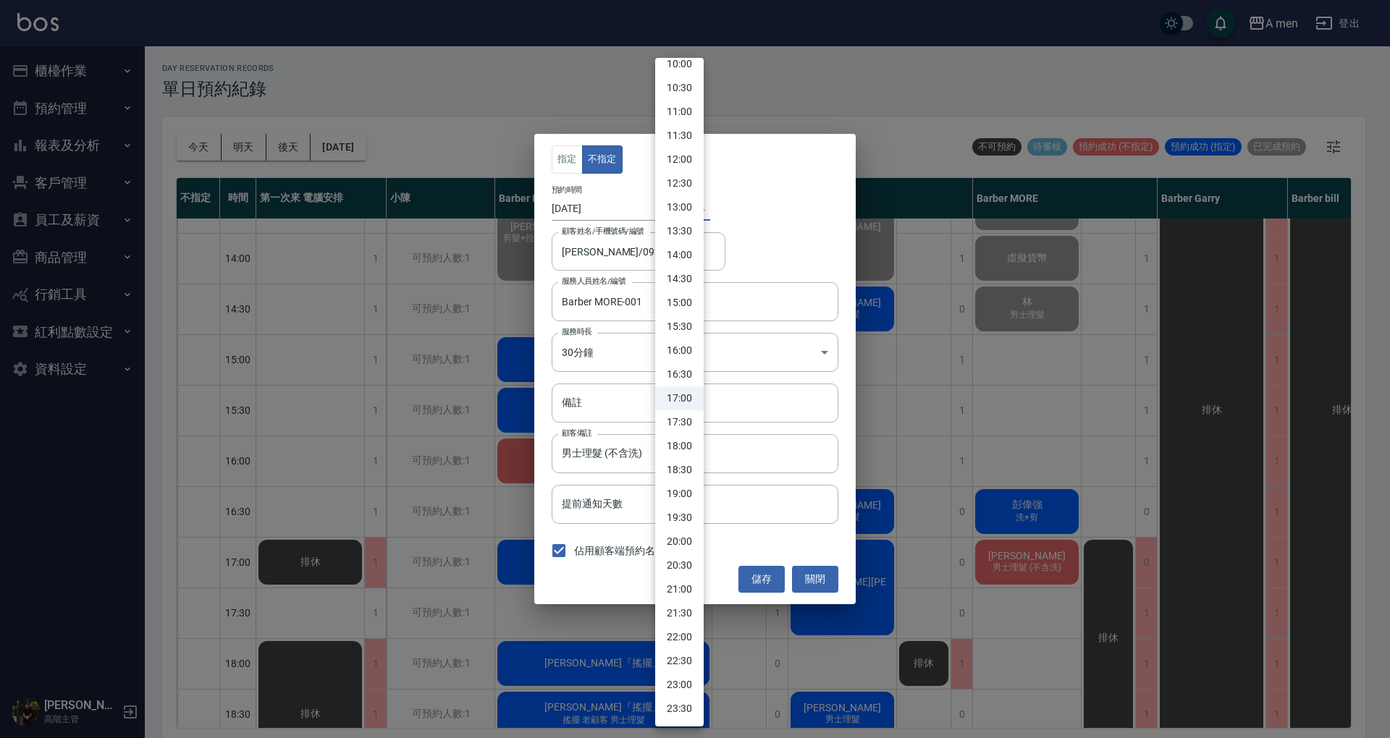
drag, startPoint x: 685, startPoint y: 418, endPoint x: 678, endPoint y: 376, distance: 42.6
click at [683, 418] on li "17:30" at bounding box center [679, 422] width 48 height 24
type input "1760002200000"
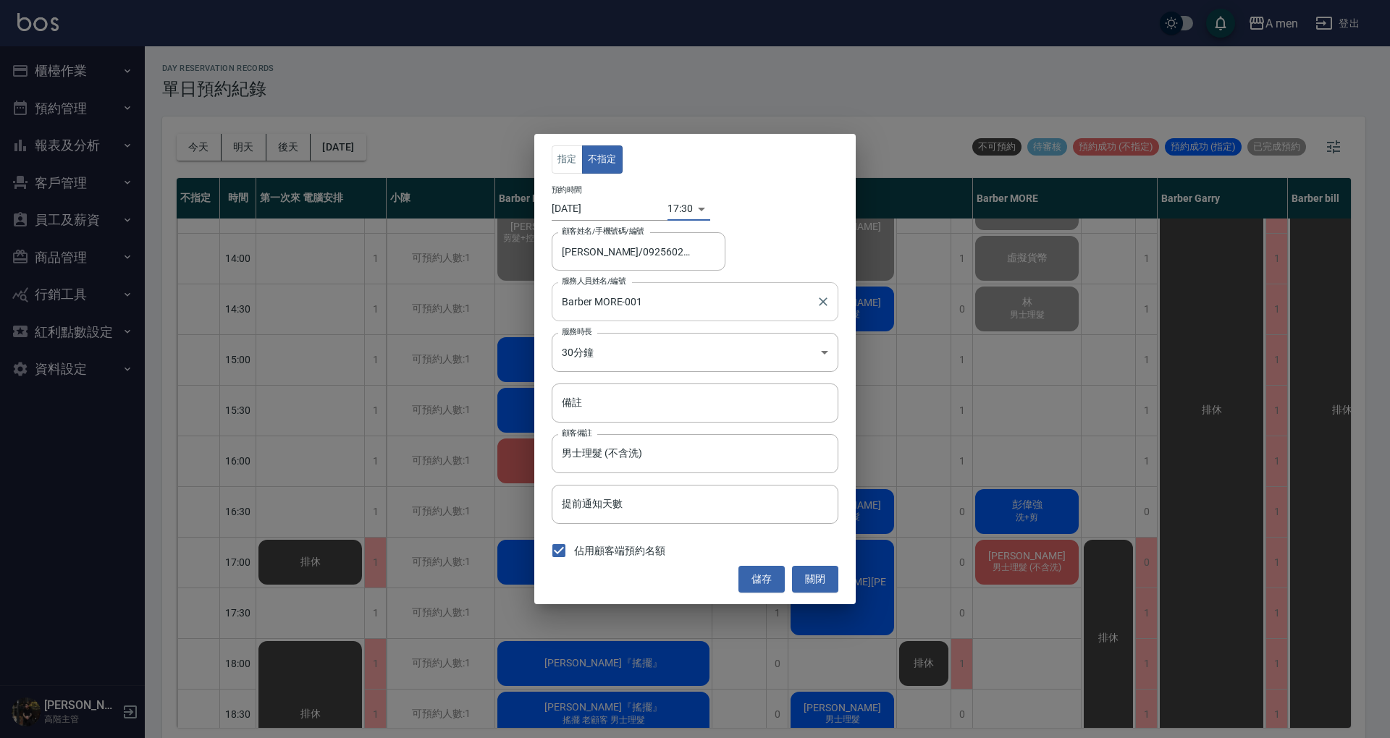
click at [675, 302] on input "Barber MORE-001" at bounding box center [684, 301] width 252 height 25
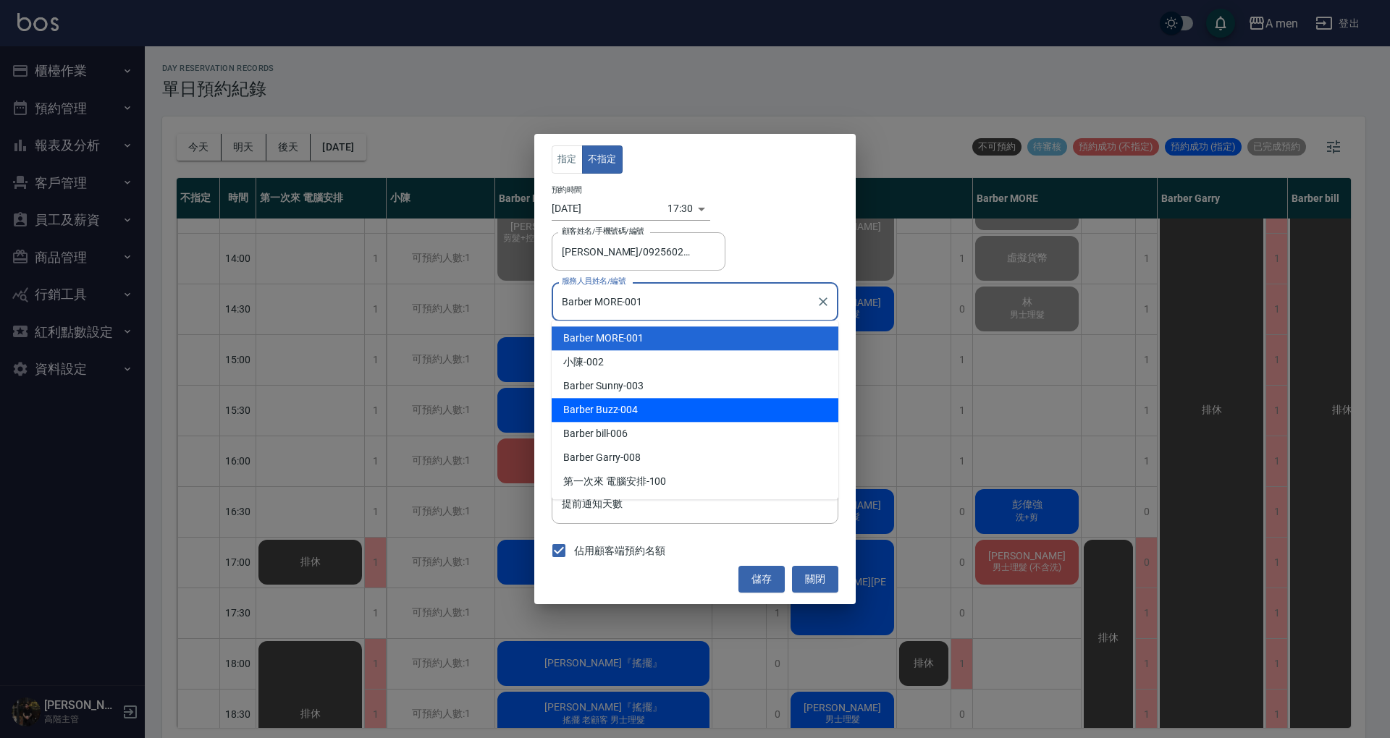
click at [714, 412] on div "Barber Buzz -004" at bounding box center [695, 410] width 287 height 24
type input "Barber Buzz-004"
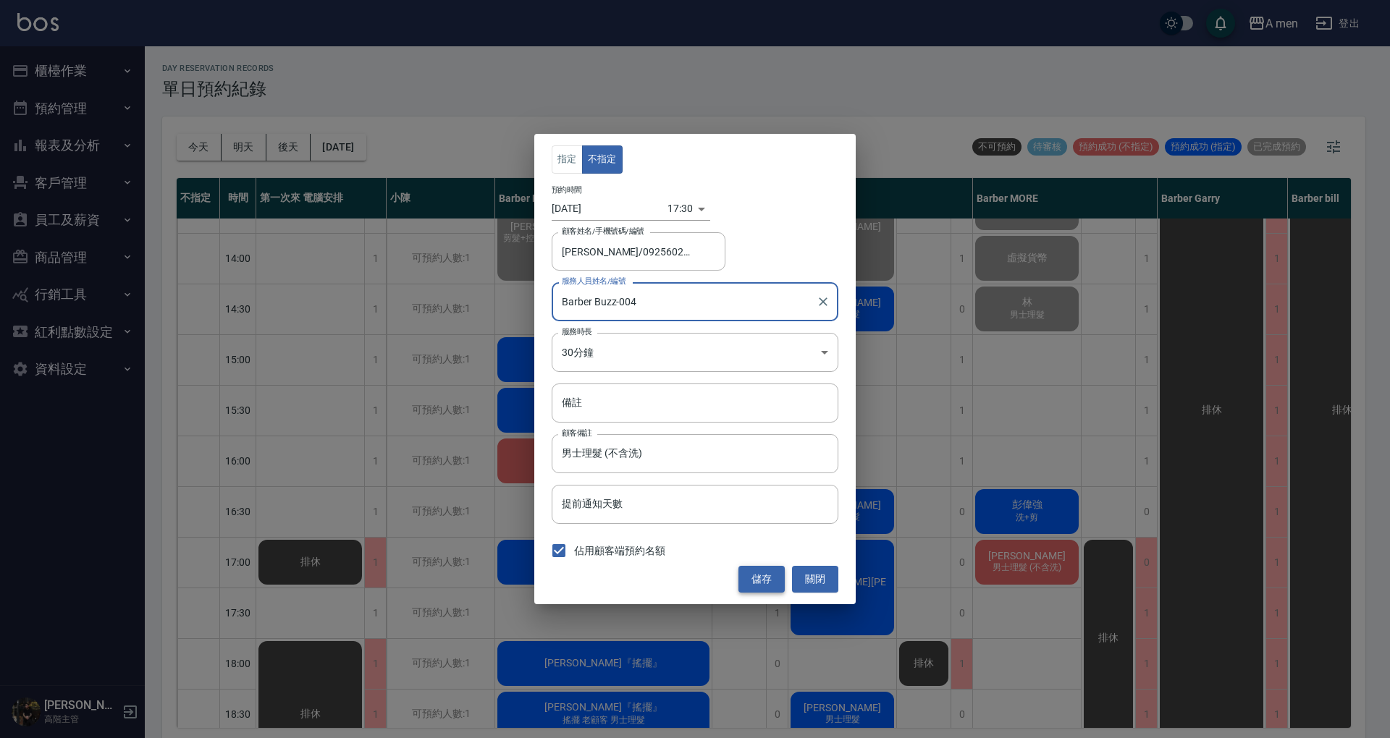
click at [759, 574] on button "儲存" at bounding box center [761, 579] width 46 height 27
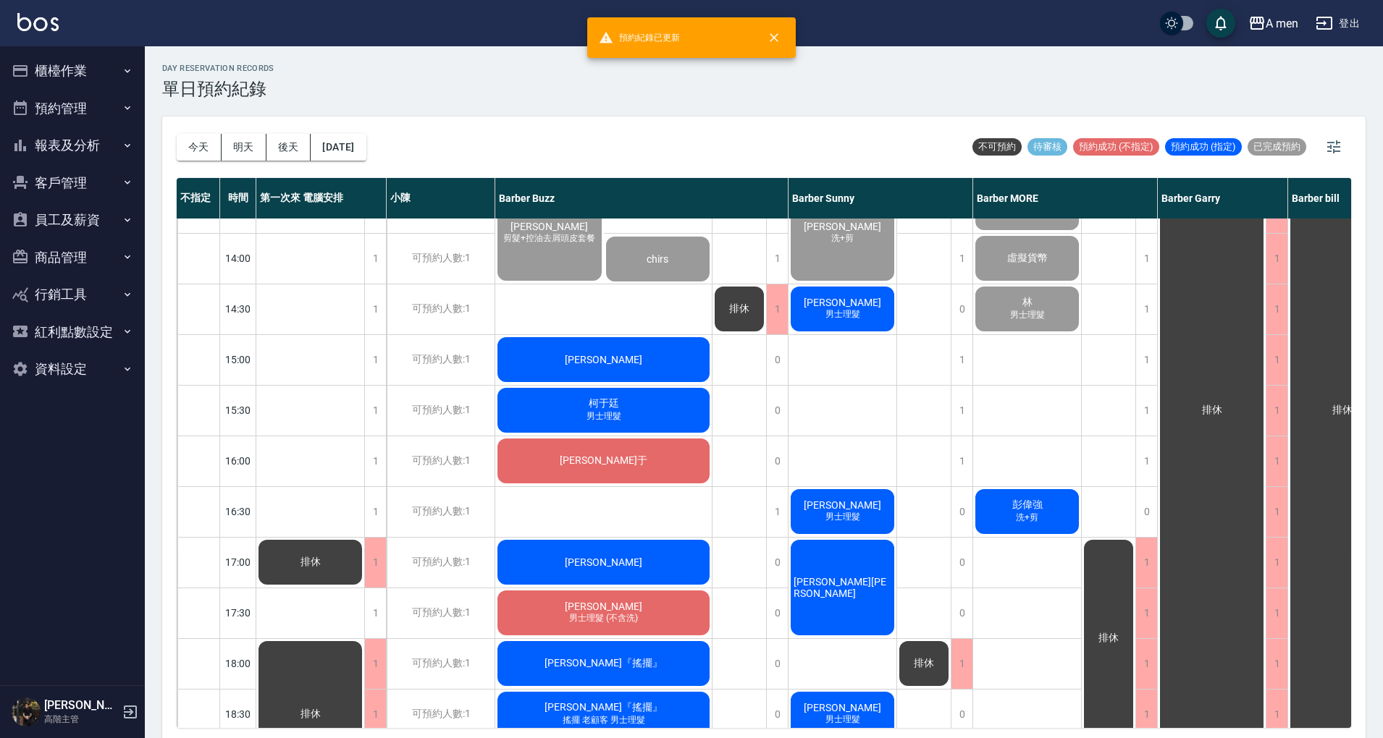
click at [732, 508] on div "排休" at bounding box center [739, 562] width 54 height 1267
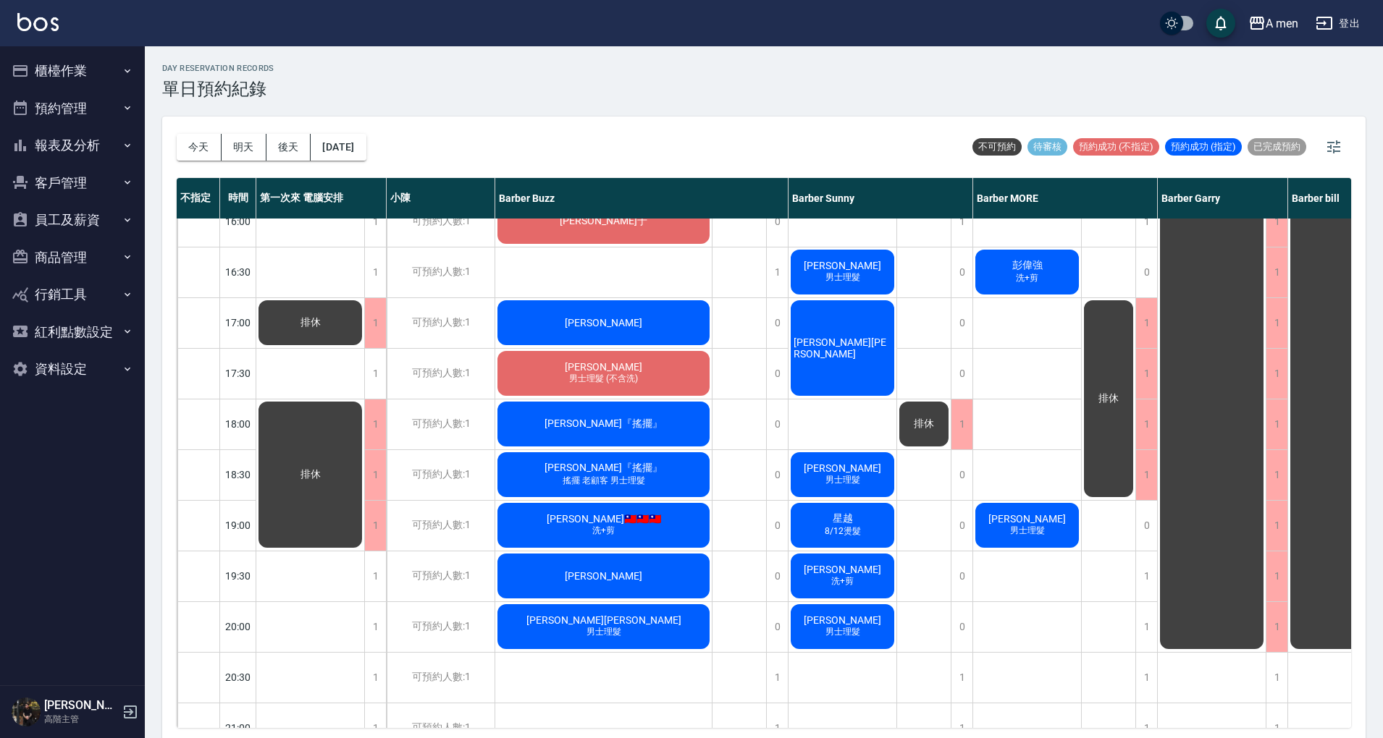
scroll to position [482, 0]
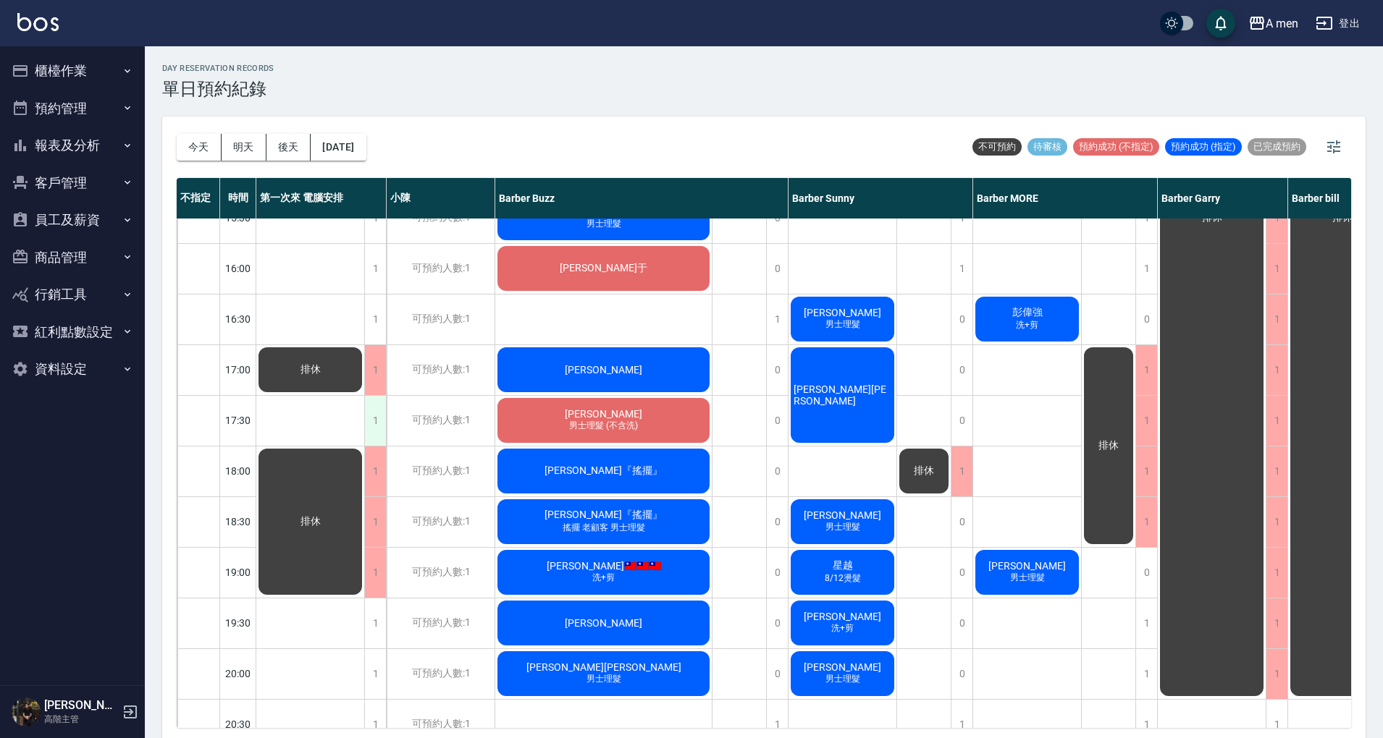
click at [375, 421] on div "1" at bounding box center [375, 421] width 22 height 50
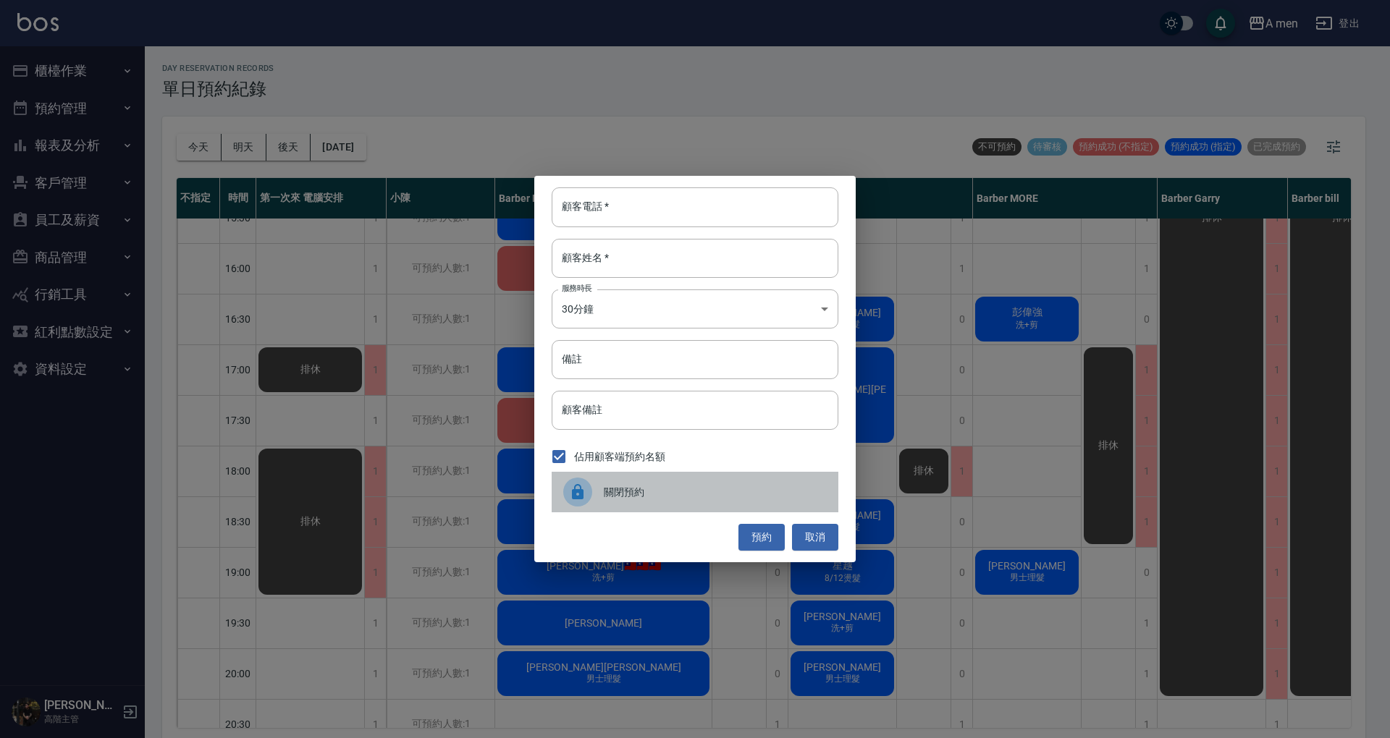
click at [780, 493] on span "關閉預約" at bounding box center [715, 492] width 223 height 15
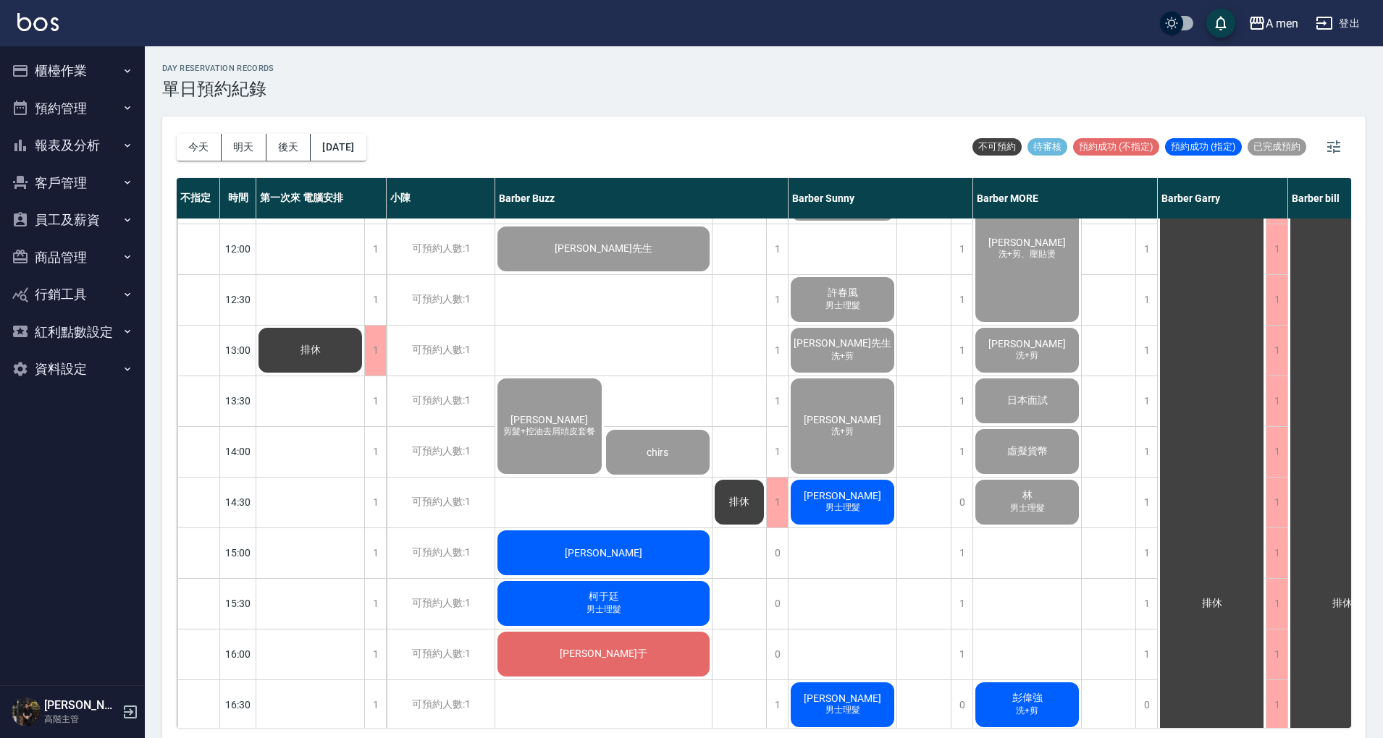
scroll to position [290, 0]
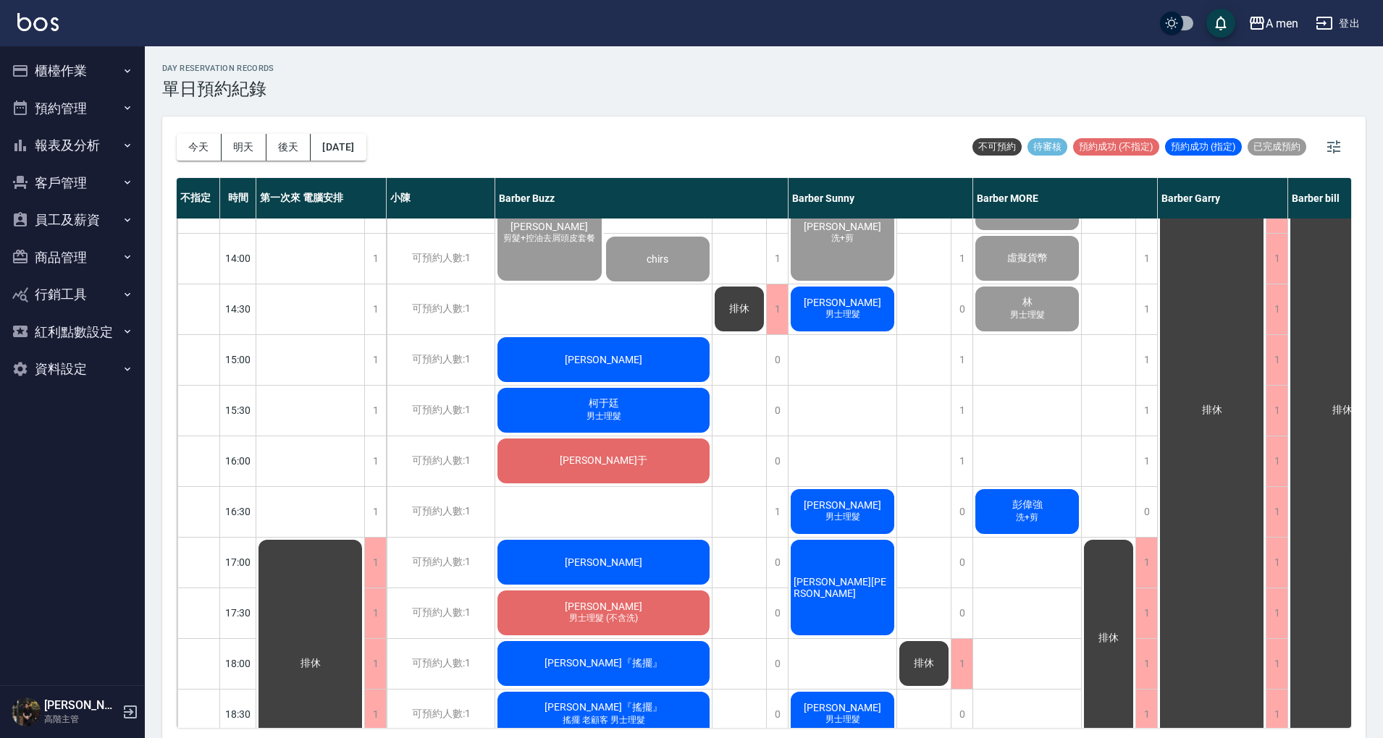
click at [911, 450] on div "排休" at bounding box center [924, 562] width 54 height 1267
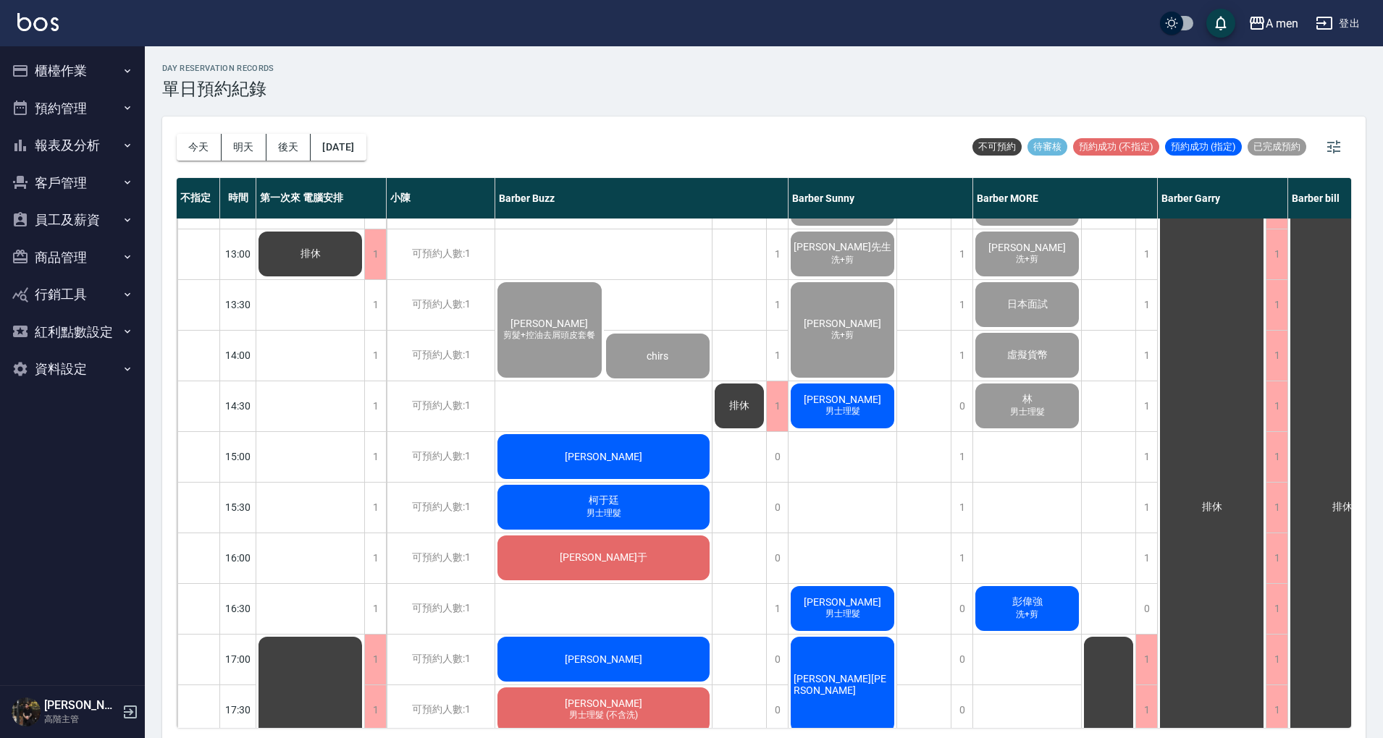
scroll to position [96, 0]
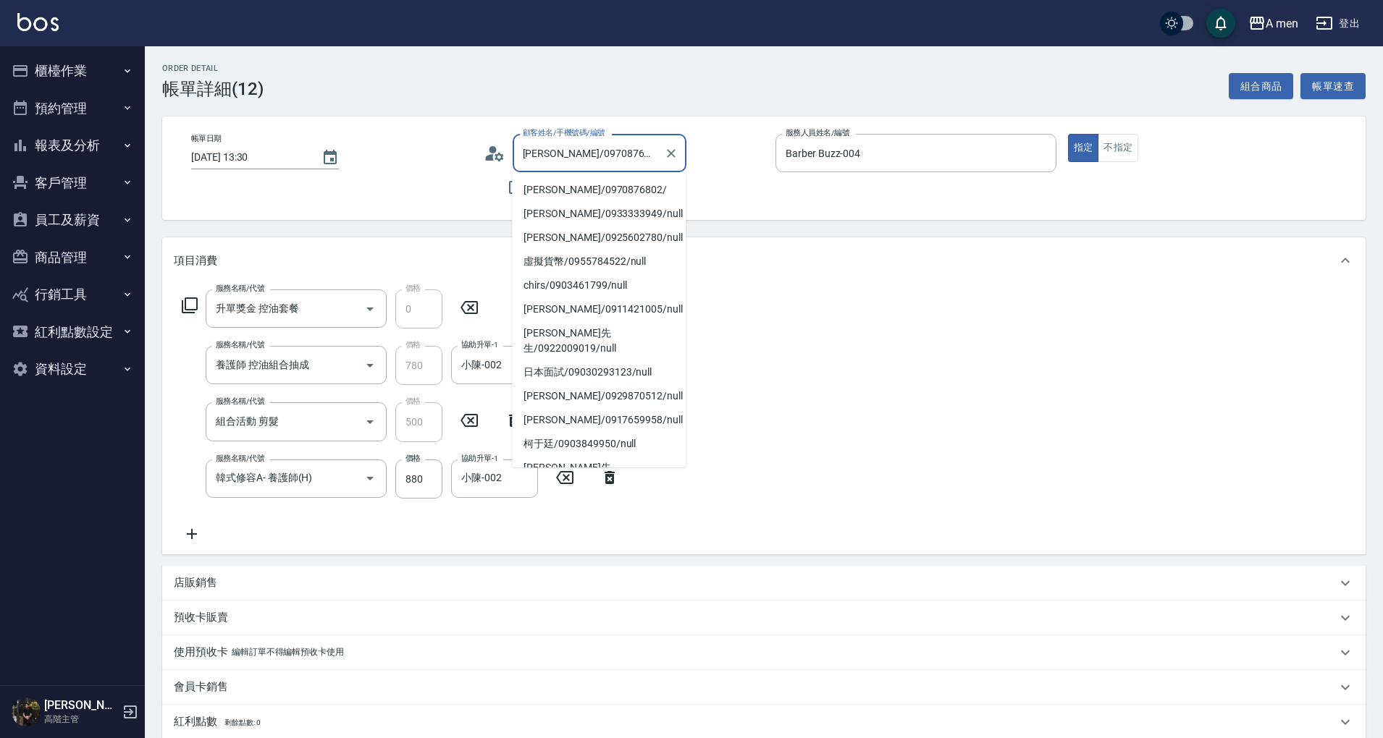
drag, startPoint x: 556, startPoint y: 151, endPoint x: 612, endPoint y: 151, distance: 55.7
click at [612, 151] on input "曾思豪/0970876802/" at bounding box center [588, 152] width 139 height 25
click at [85, 185] on button "客戶管理" at bounding box center [72, 183] width 133 height 38
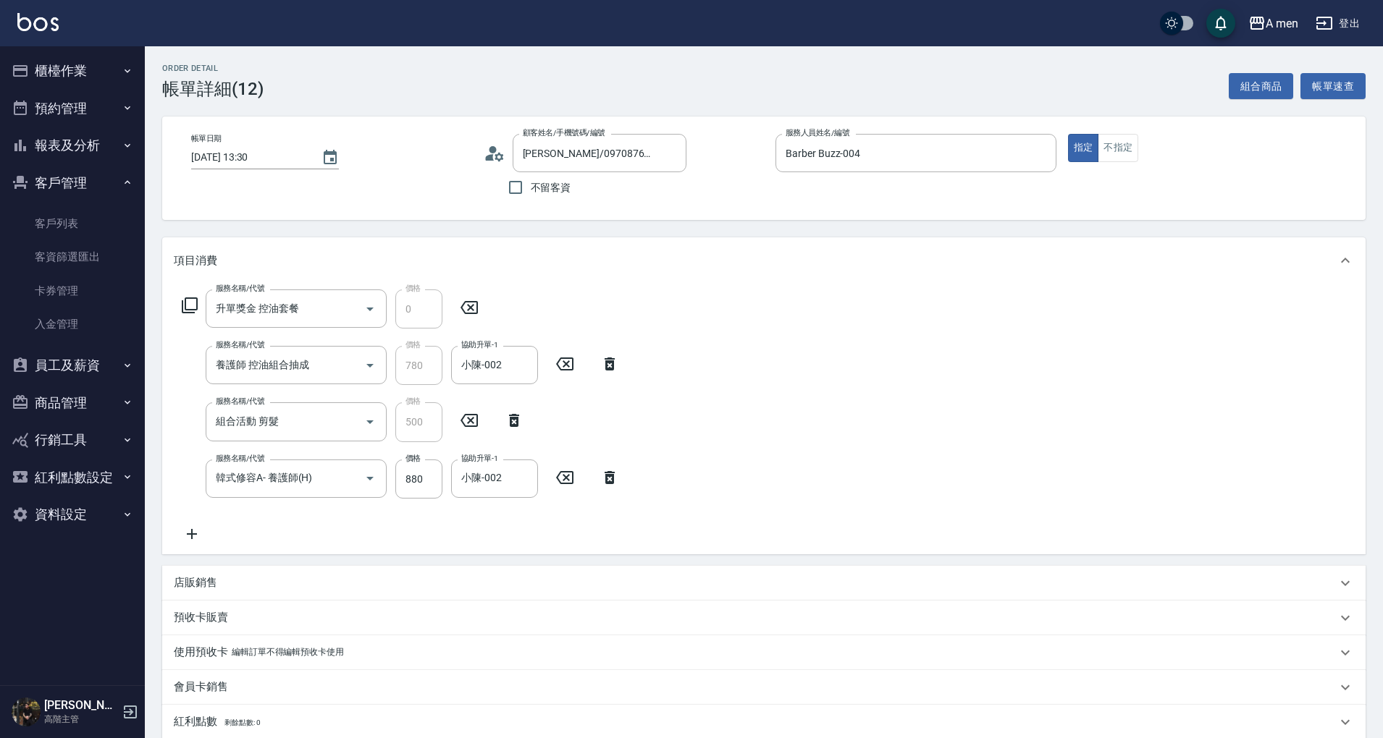
drag, startPoint x: 89, startPoint y: 223, endPoint x: 174, endPoint y: 189, distance: 91.3
click at [89, 223] on link "客戶列表" at bounding box center [72, 223] width 133 height 33
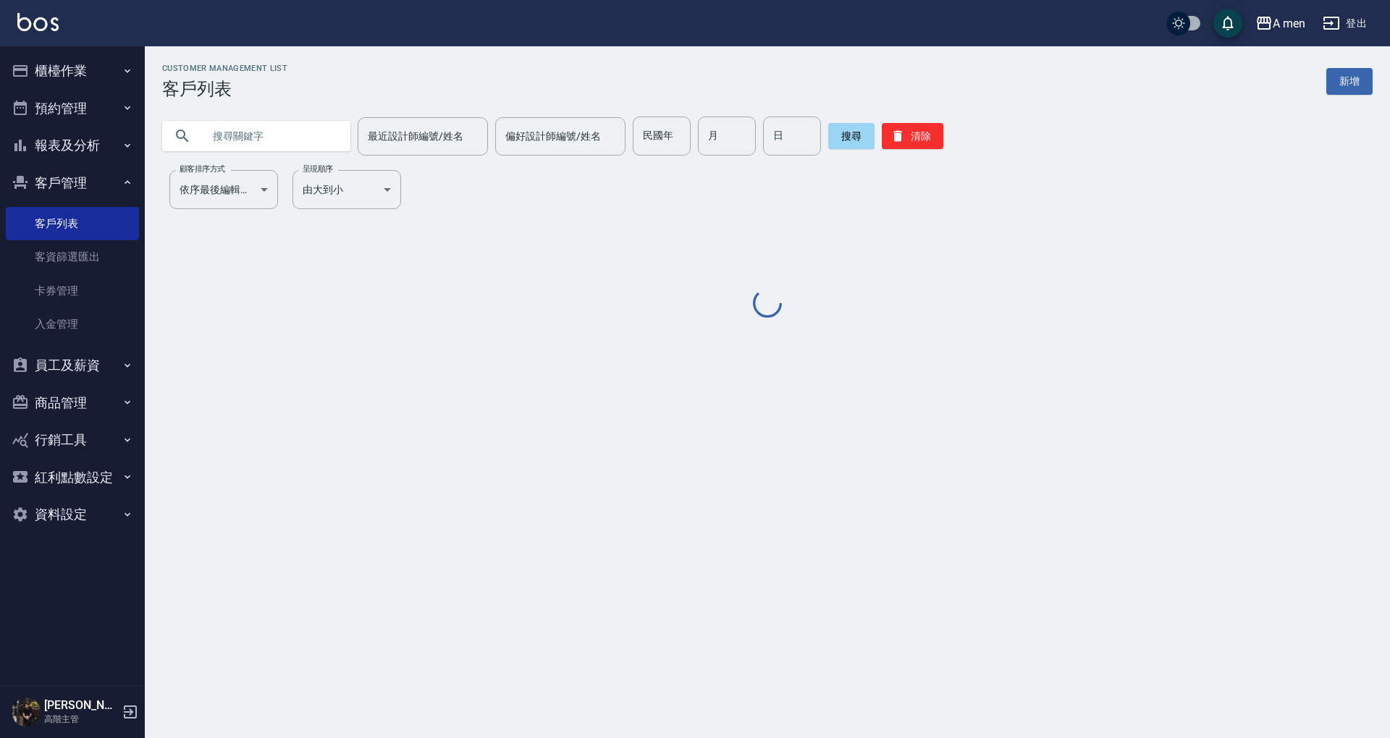
drag, startPoint x: 271, startPoint y: 149, endPoint x: 260, endPoint y: 155, distance: 12.3
click at [266, 150] on input "text" at bounding box center [271, 136] width 136 height 39
paste input "0970876802"
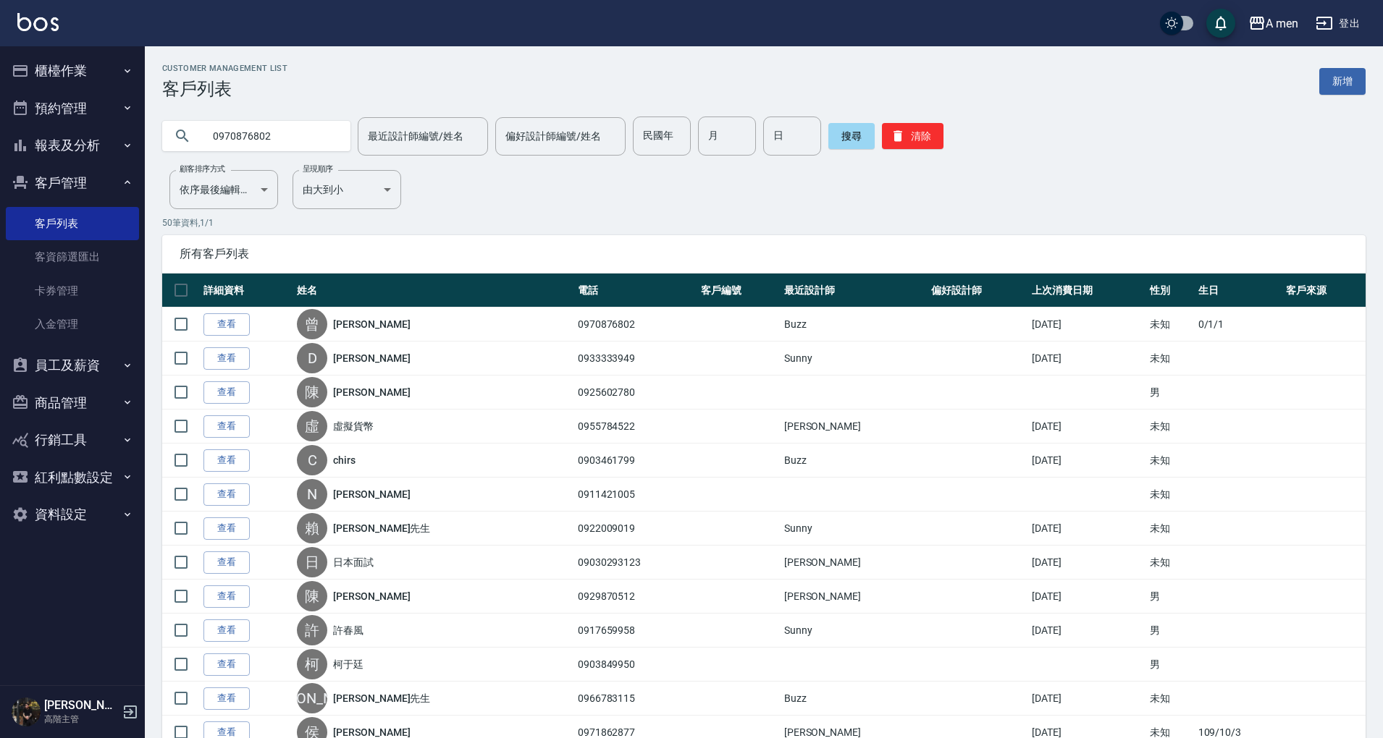
type input "0970876802"
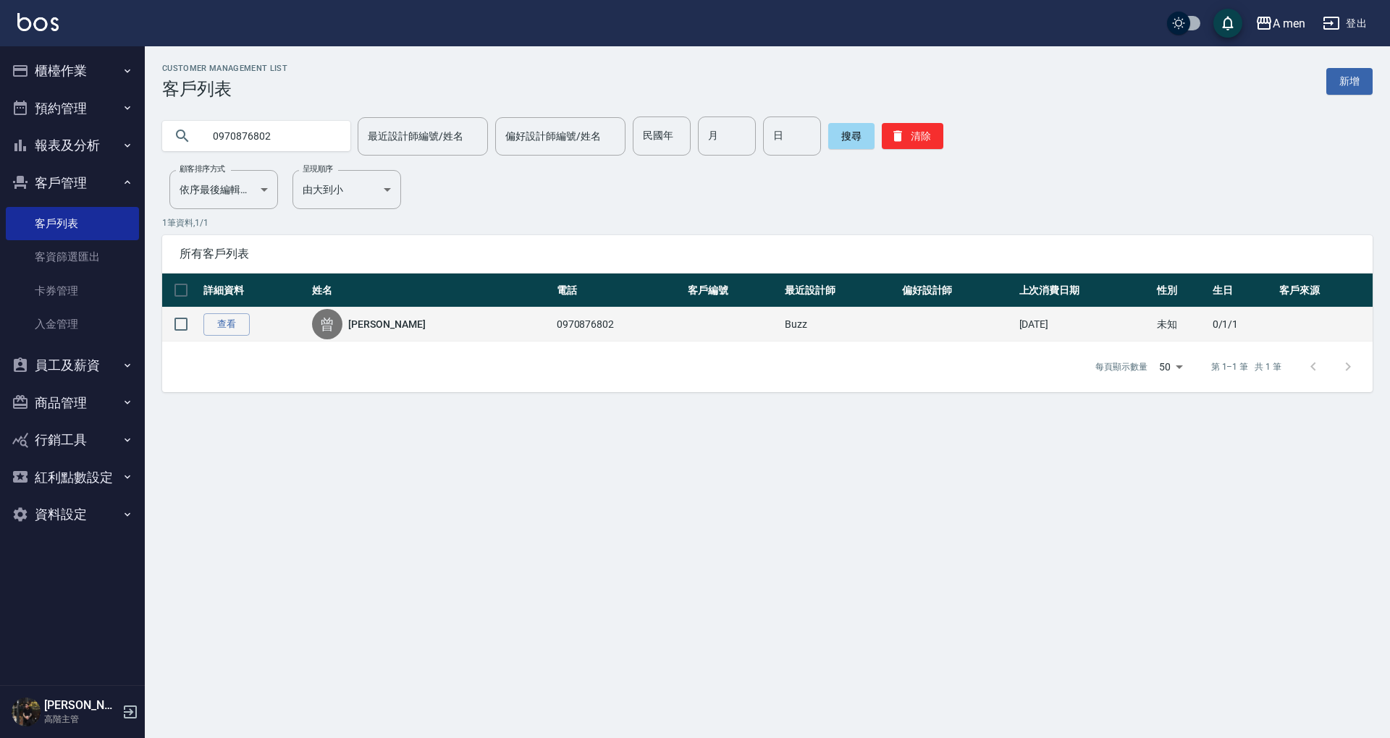
click at [217, 337] on td "查看" at bounding box center [254, 325] width 109 height 34
click at [234, 324] on link "查看" at bounding box center [226, 324] width 46 height 22
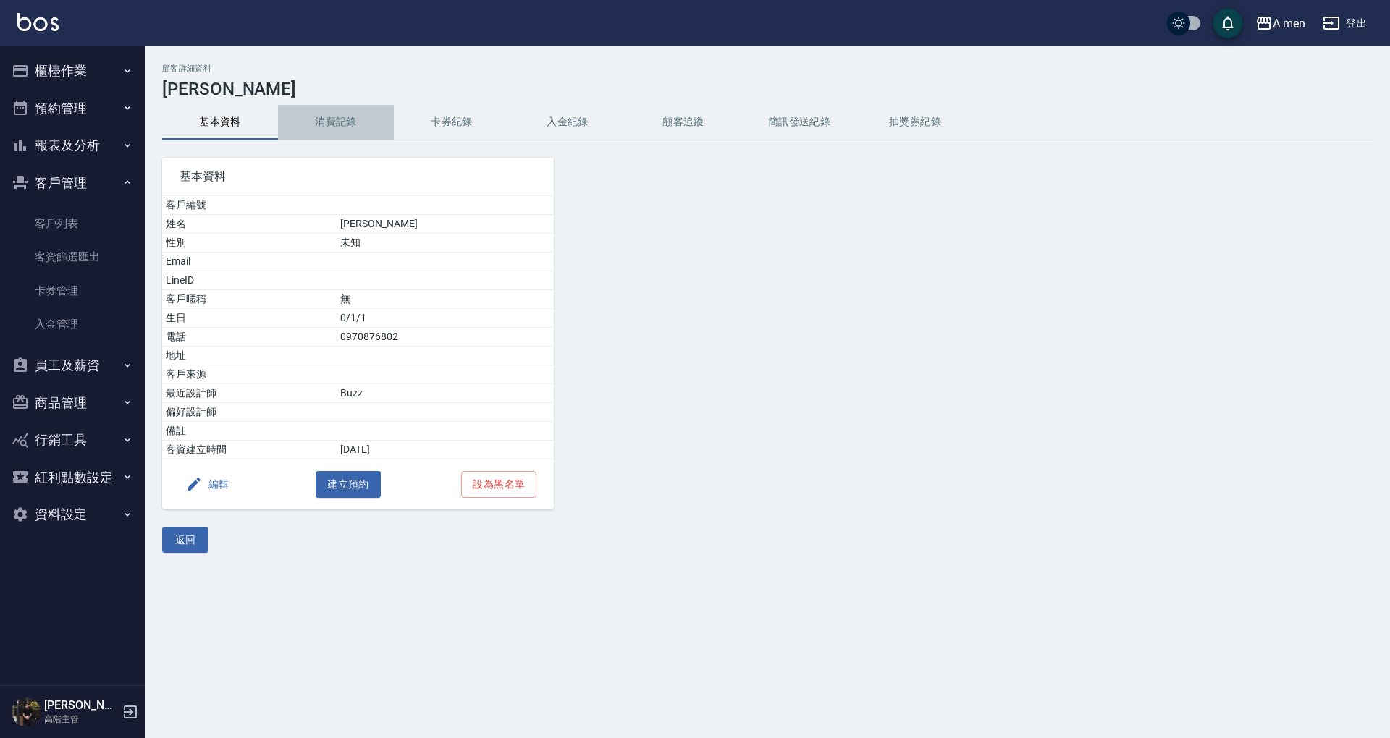
click at [353, 132] on button "消費記錄" at bounding box center [336, 122] width 116 height 35
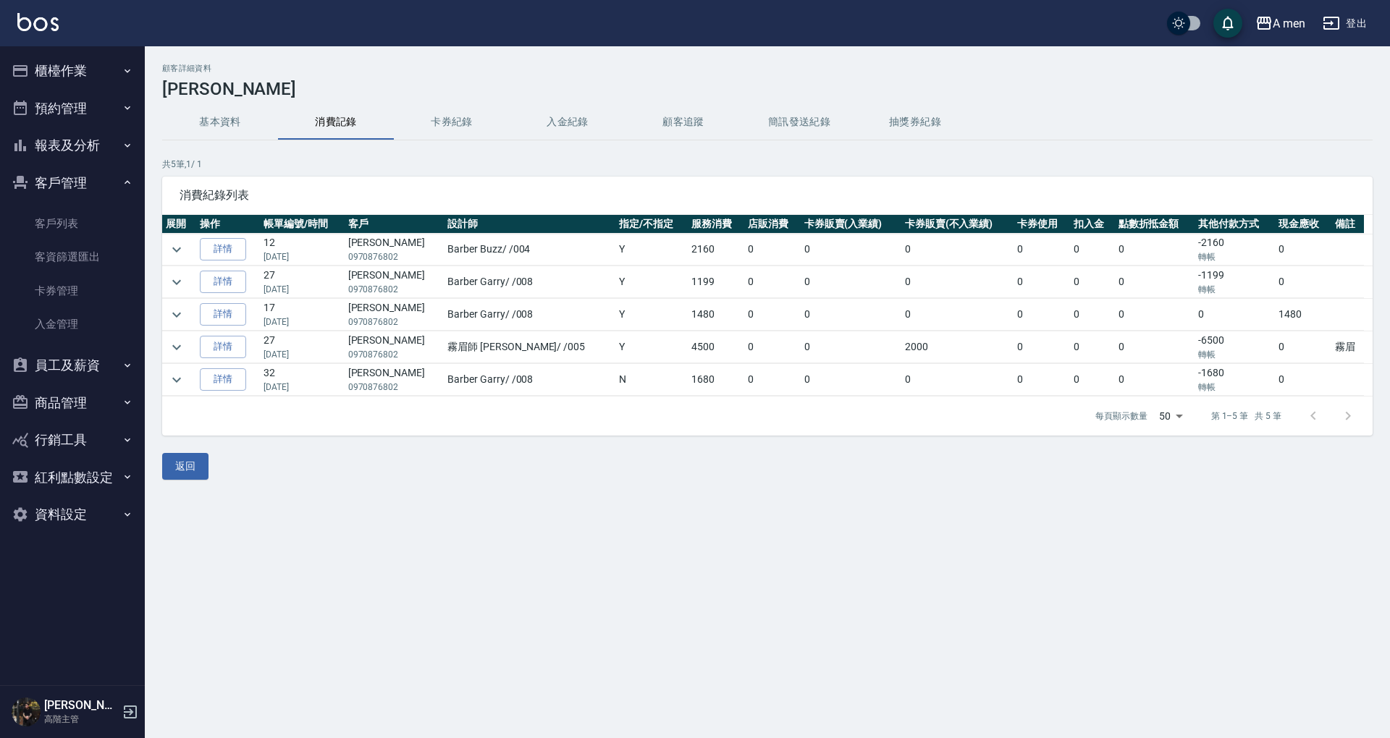
click at [317, 285] on p "09/06/2025" at bounding box center [301, 289] width 77 height 13
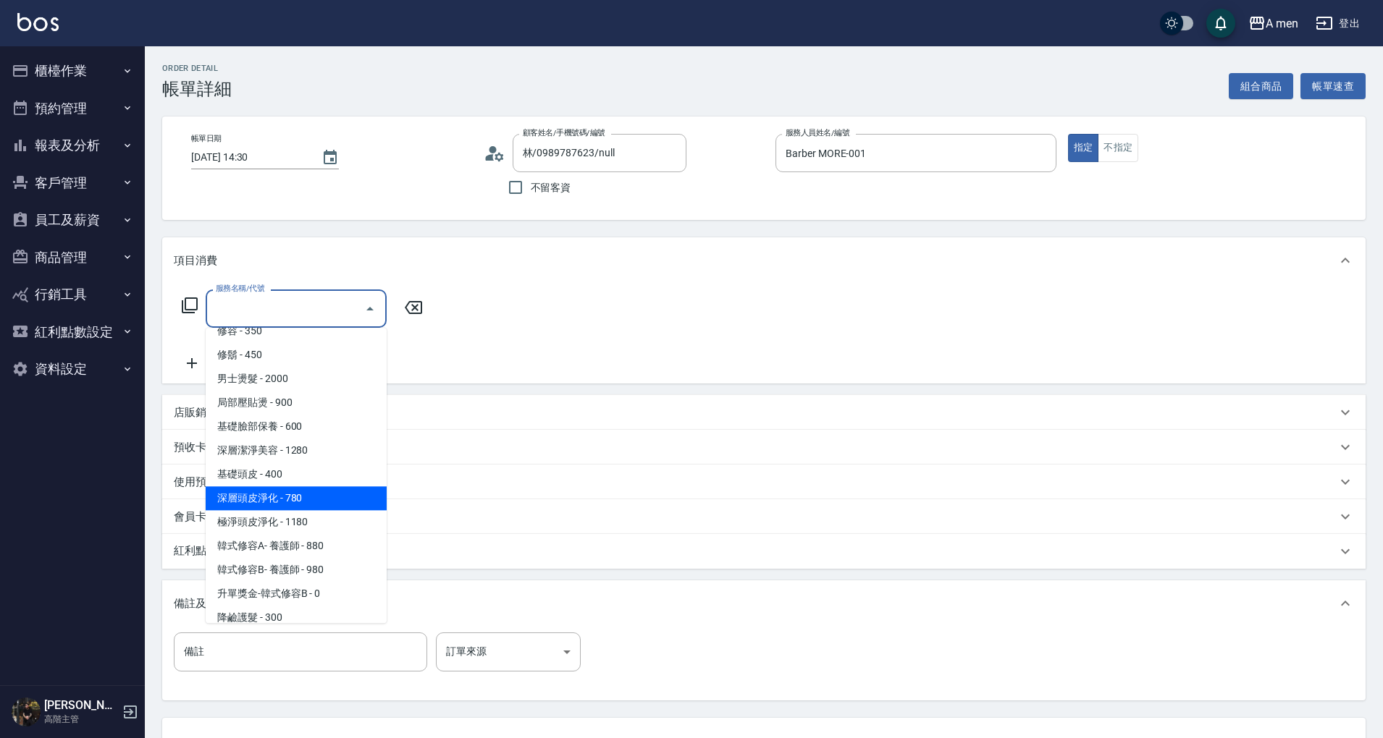
scroll to position [360, 0]
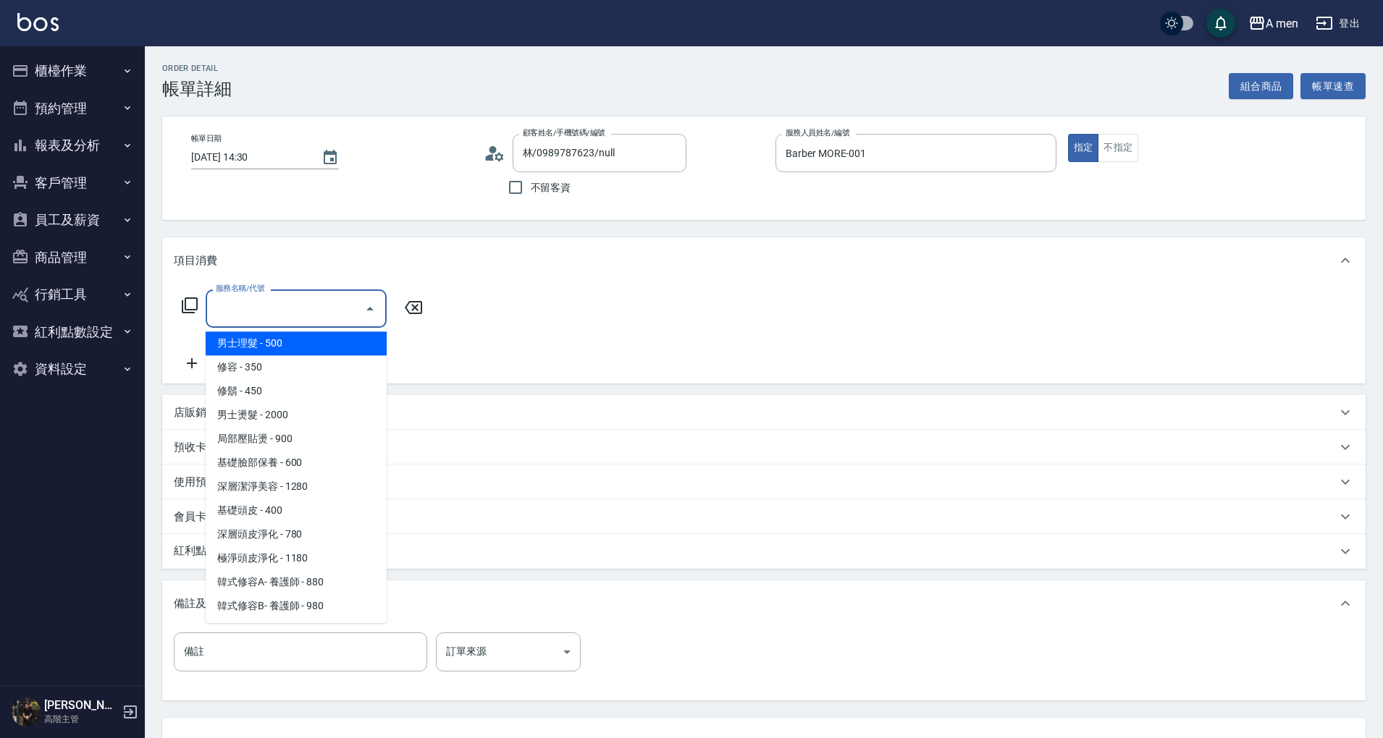
click at [337, 350] on span "男士理髮 - 500" at bounding box center [296, 344] width 181 height 24
type input "男士理髮(A01)"
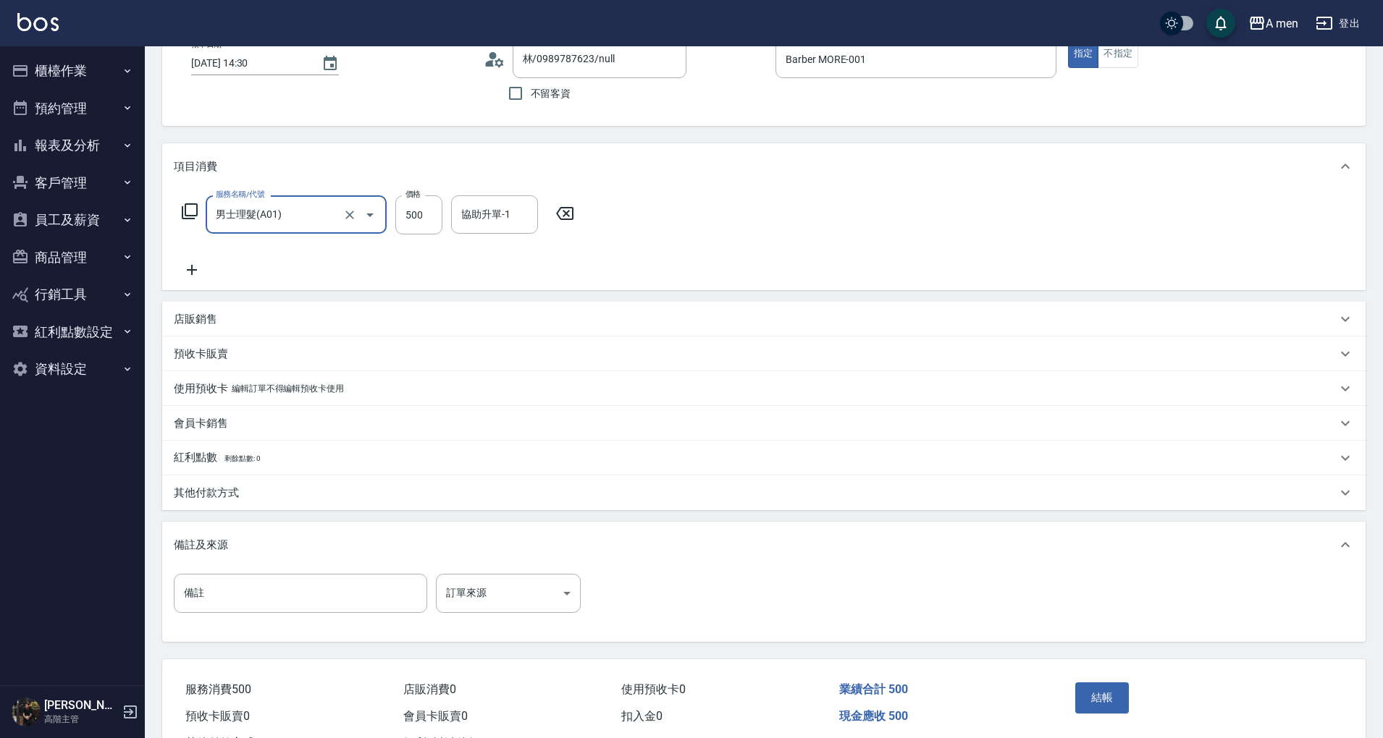
scroll to position [153, 0]
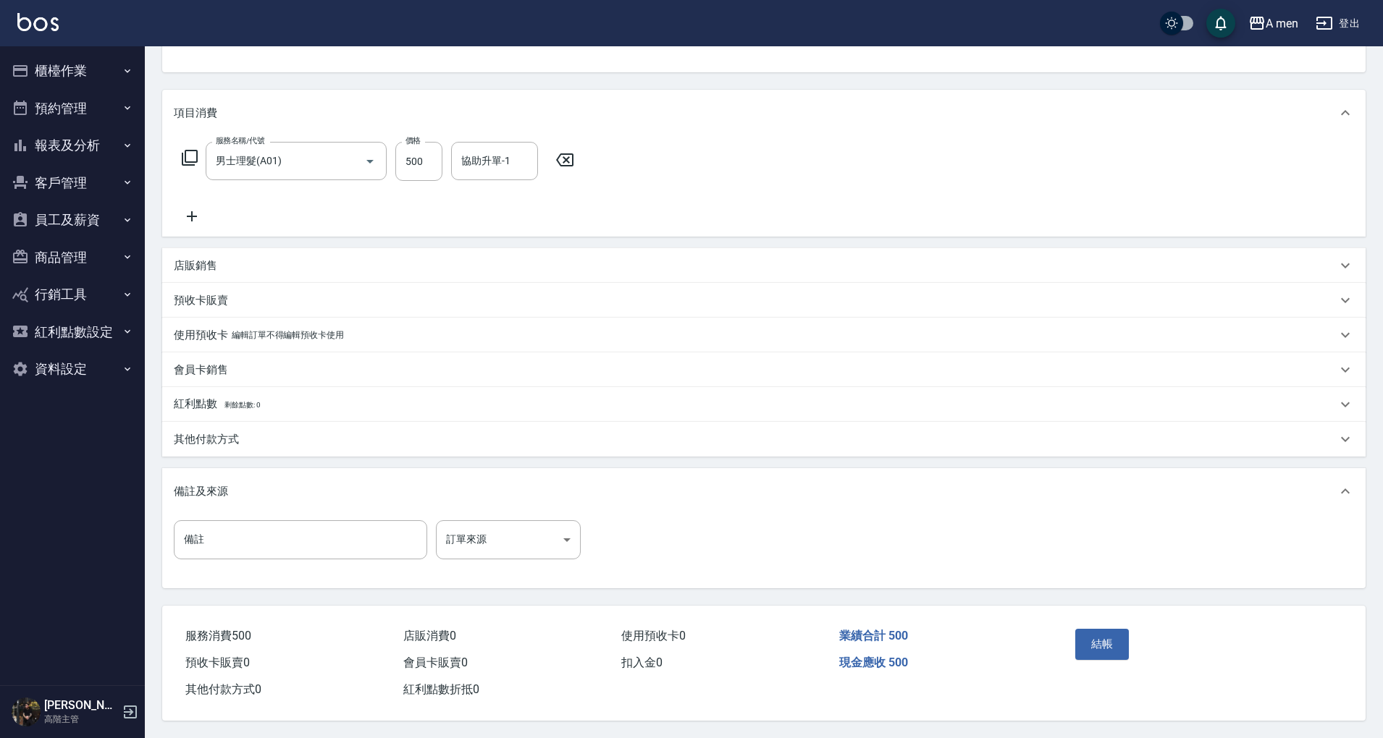
click at [1103, 659] on div "結帳" at bounding box center [1134, 654] width 131 height 63
click at [1100, 658] on div "結帳" at bounding box center [1134, 654] width 131 height 63
click at [1099, 650] on button "結帳" at bounding box center [1102, 644] width 54 height 30
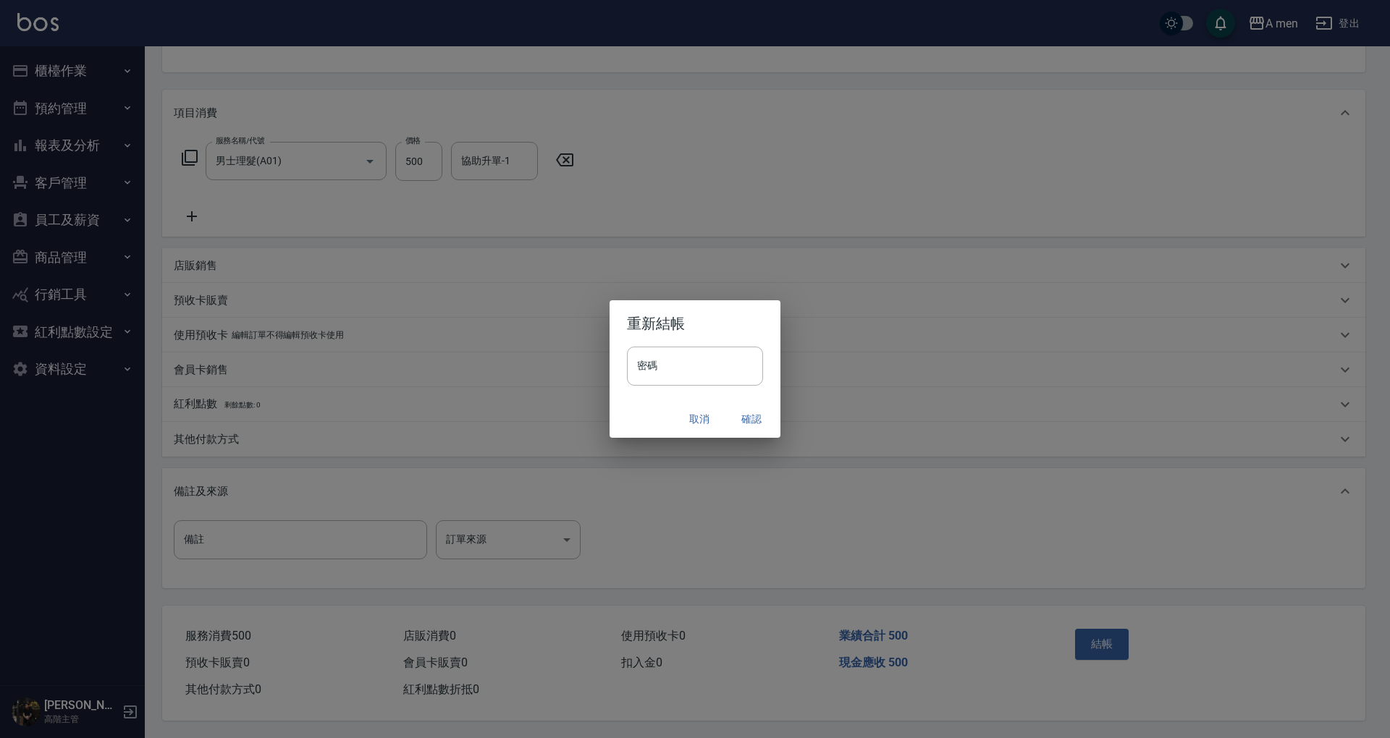
click at [748, 411] on button "確認" at bounding box center [751, 419] width 46 height 27
click at [696, 409] on button "取消" at bounding box center [699, 419] width 46 height 27
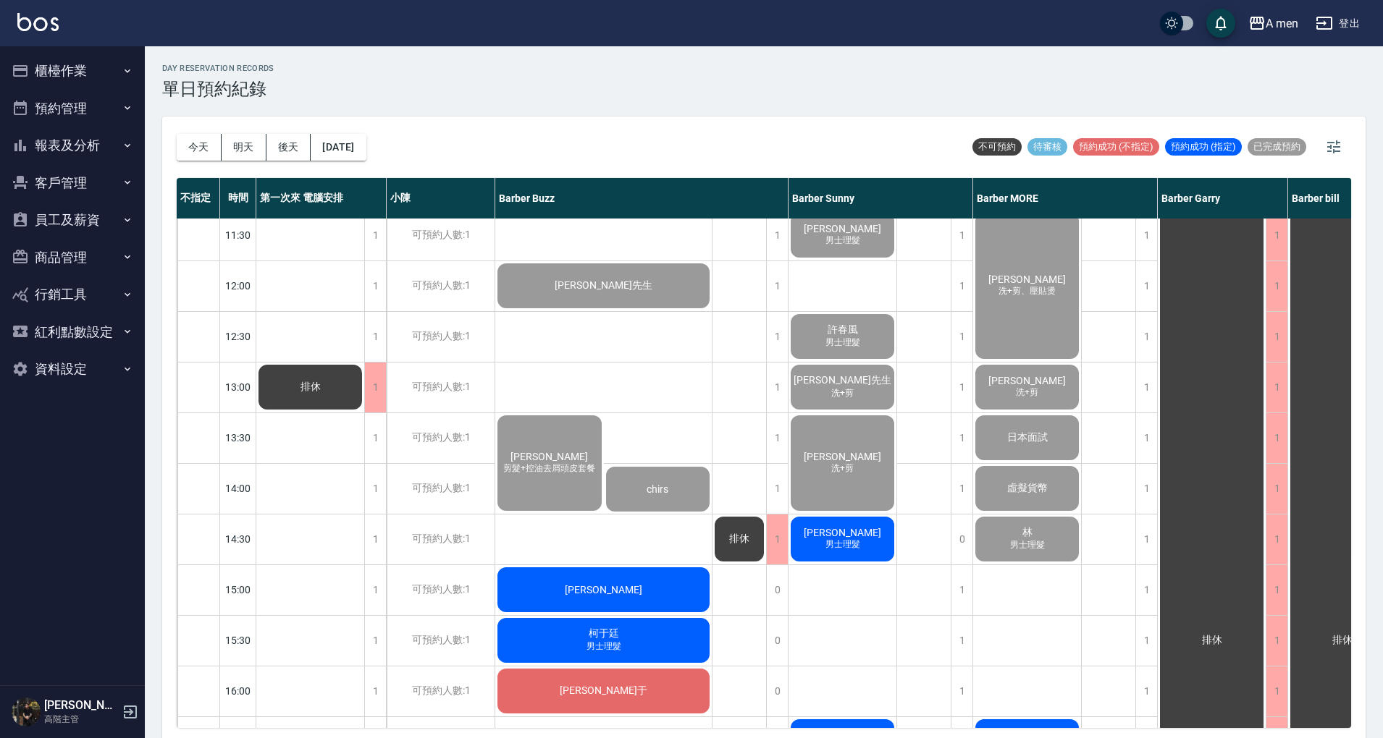
scroll to position [193, 0]
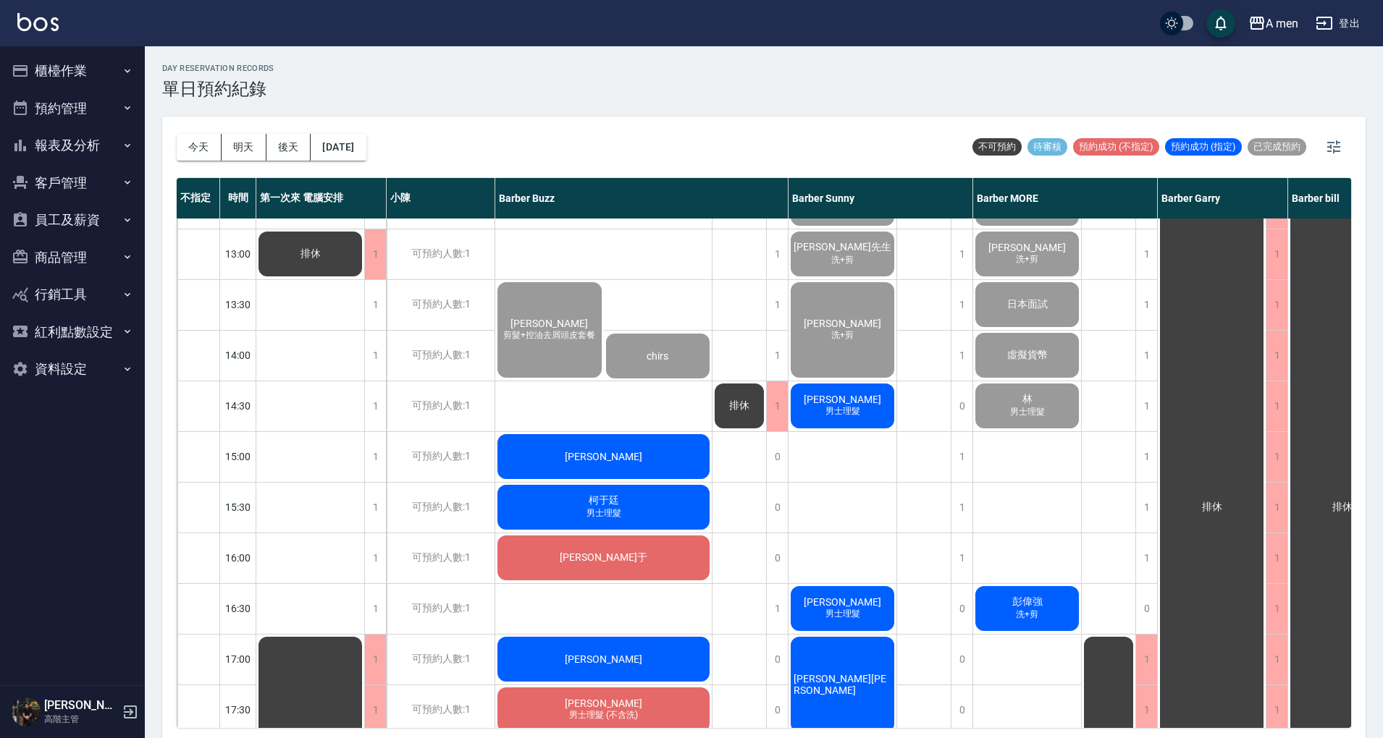
click at [673, 512] on div "柯于廷 男士理髮" at bounding box center [603, 507] width 216 height 49
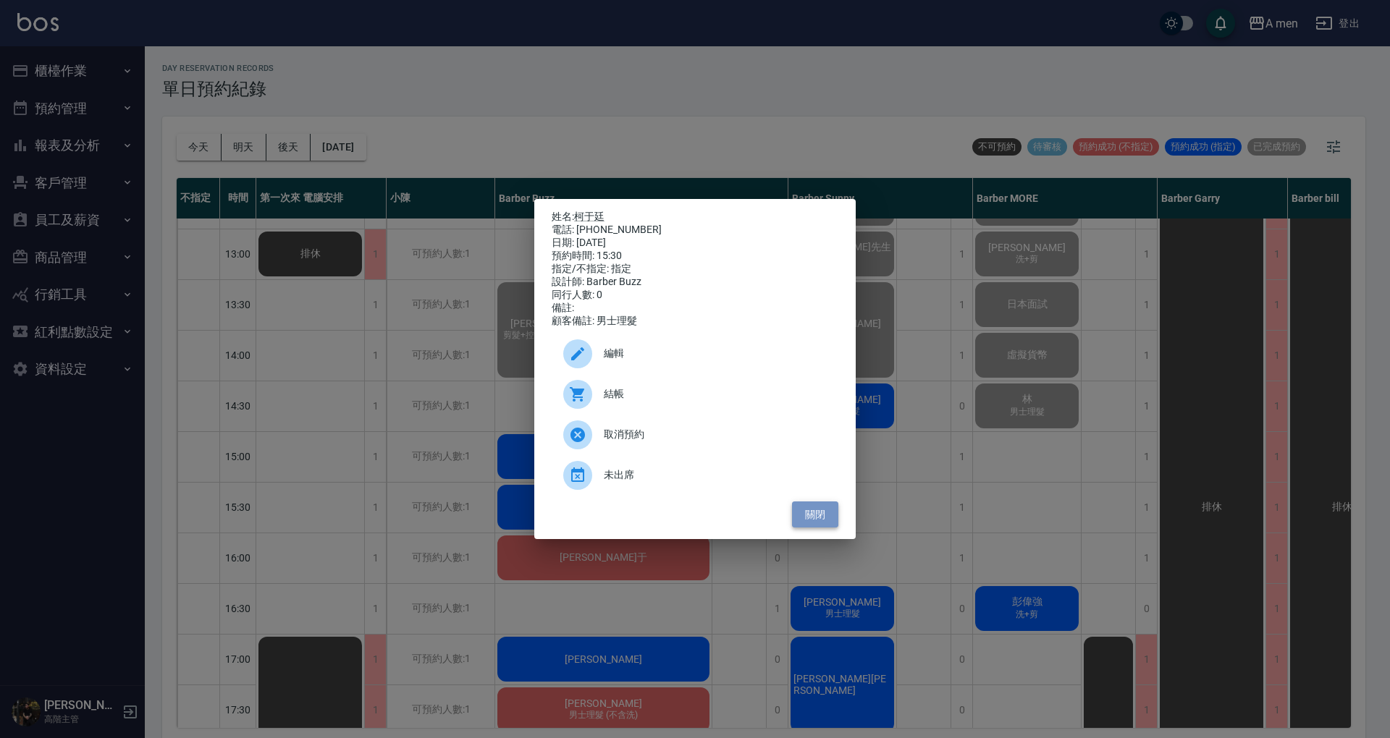
drag, startPoint x: 815, startPoint y: 526, endPoint x: 808, endPoint y: 523, distance: 7.6
click at [814, 525] on button "關閉" at bounding box center [815, 515] width 46 height 27
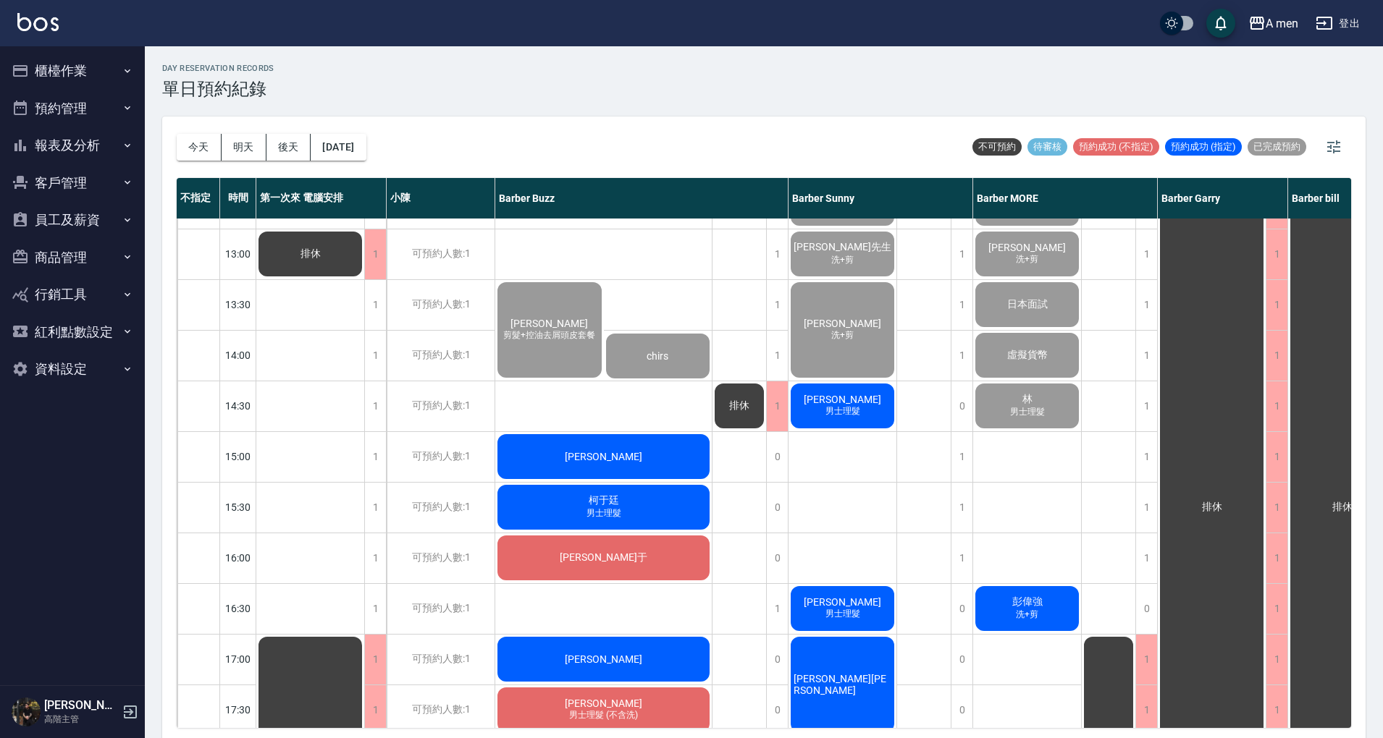
click at [680, 504] on div "柯于廷 男士理髮" at bounding box center [603, 507] width 216 height 49
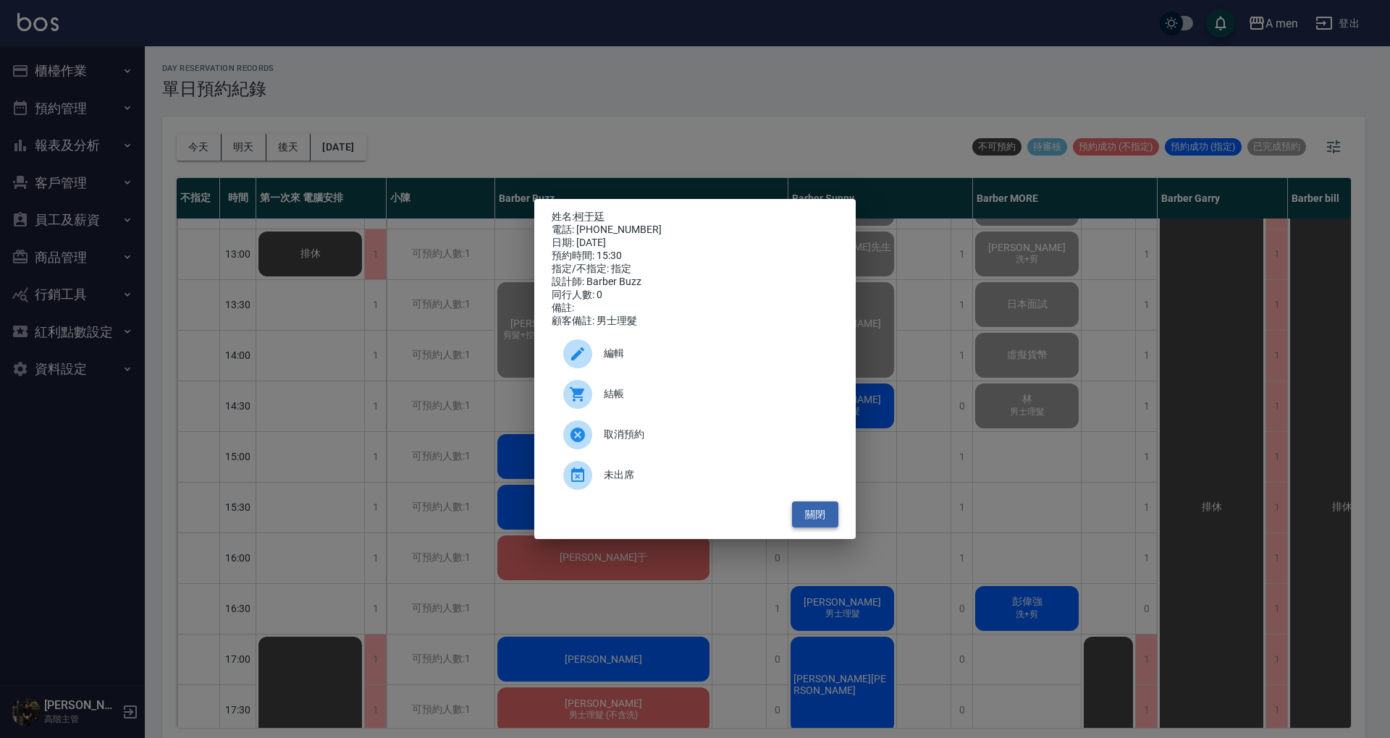
click at [822, 527] on button "關閉" at bounding box center [815, 515] width 46 height 27
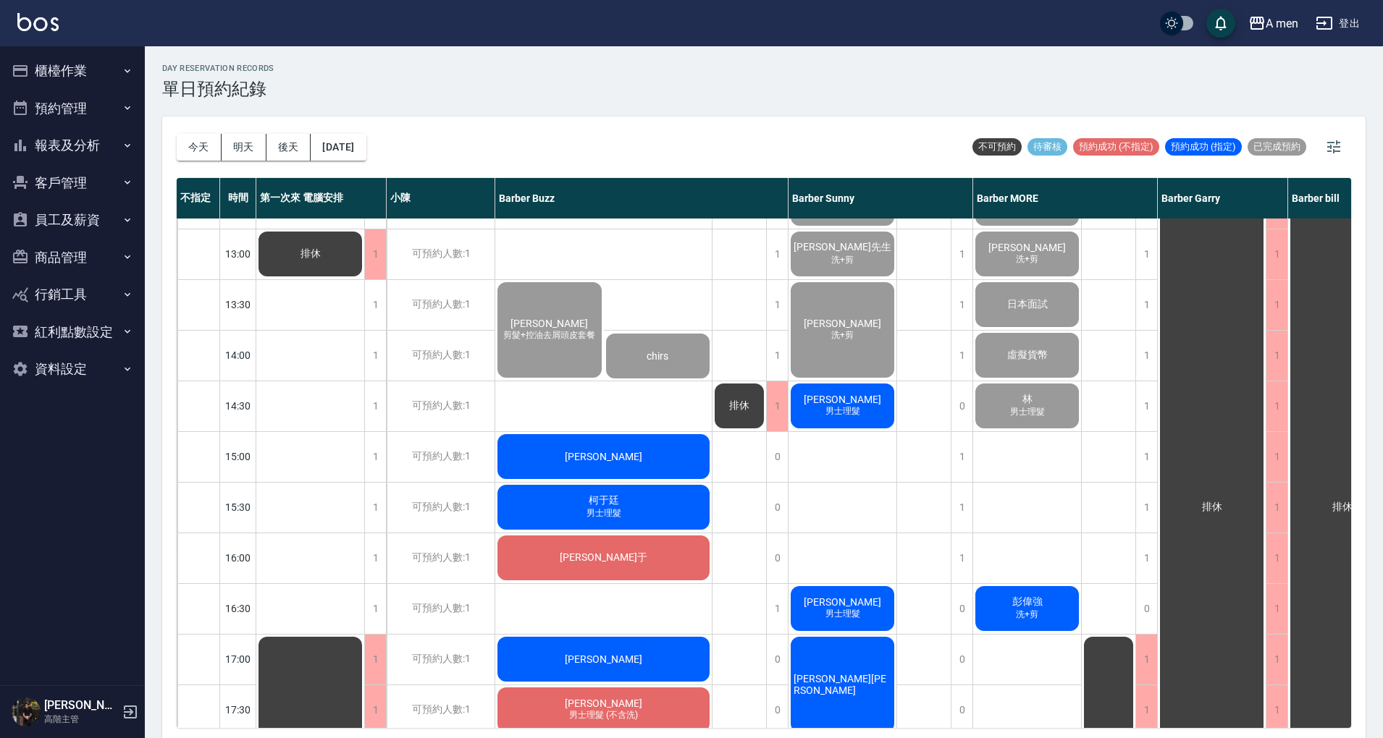
drag, startPoint x: 865, startPoint y: 489, endPoint x: 864, endPoint y: 502, distance: 13.0
click at [865, 487] on div "明駿 胡小民 男士理髮 許春風 男士理髮 賴先生 洗+剪 David Huang 洗+剪 謝典祐 男士理髮 卓兆麟 男士理髮 Max孔民哥 Andy 男士理髮…" at bounding box center [842, 659] width 109 height 1267
click at [599, 457] on span "[PERSON_NAME]" at bounding box center [603, 457] width 83 height 12
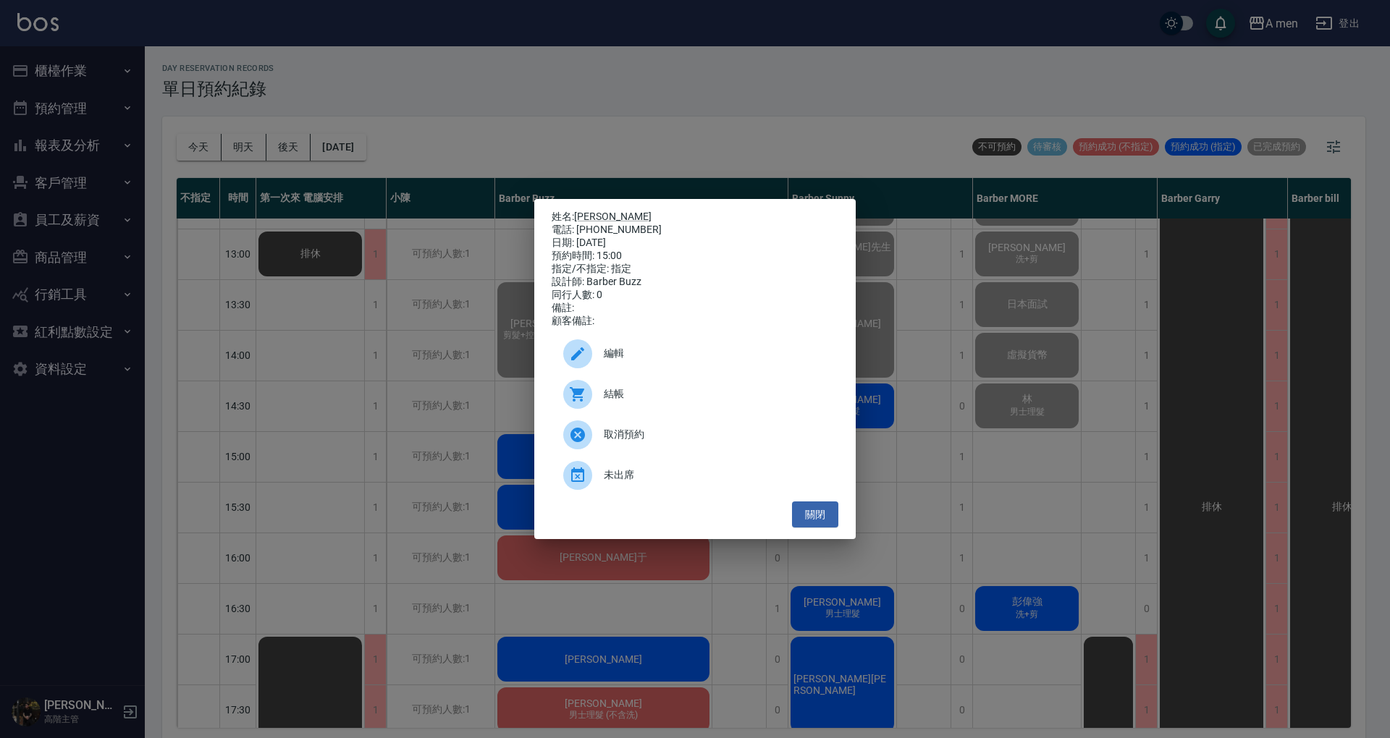
click at [660, 402] on span "結帳" at bounding box center [715, 394] width 223 height 15
click at [843, 523] on div "姓名: 李睿丞 電話: 0968350899 日期: 2025/10/09 預約時間: 15:00 指定/不指定: 指定 設計師: Barber Buzz 同…" at bounding box center [694, 369] width 321 height 341
click at [798, 528] on button "關閉" at bounding box center [815, 515] width 46 height 27
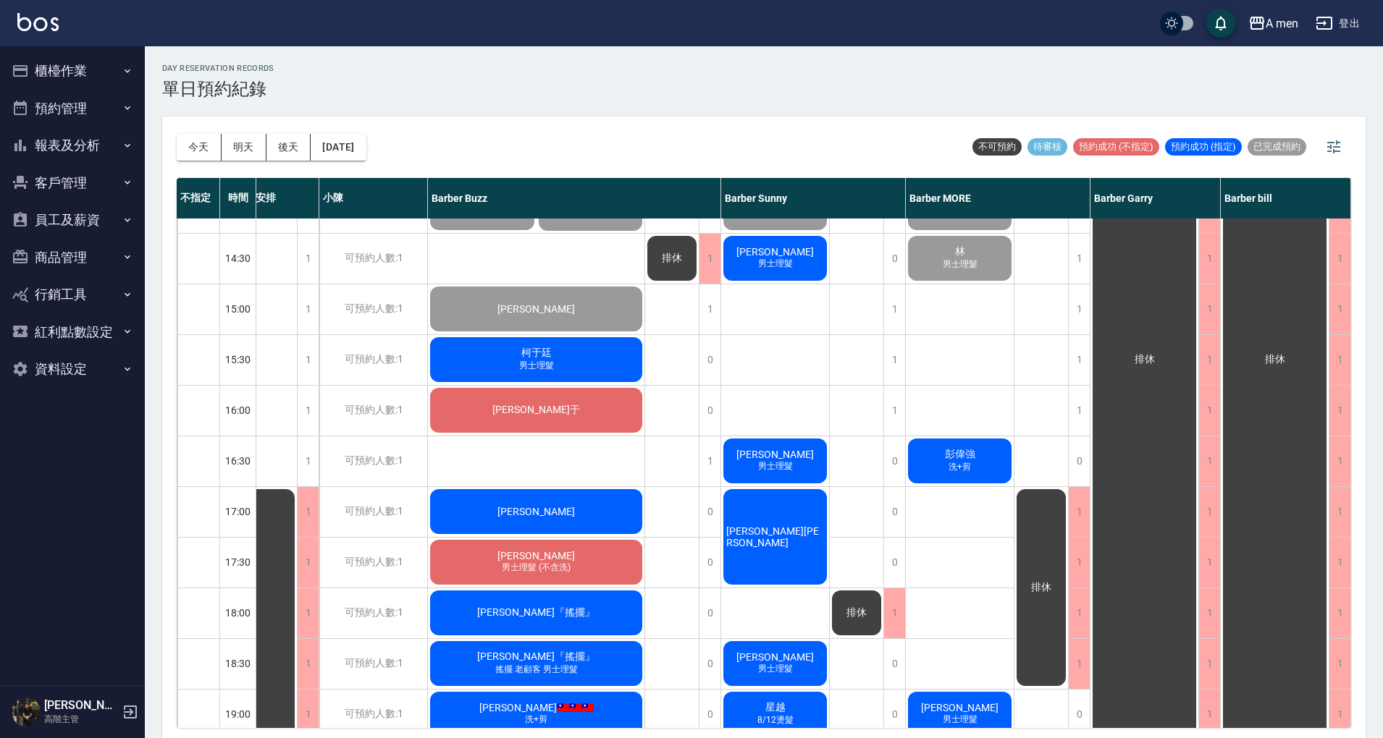
scroll to position [579, 75]
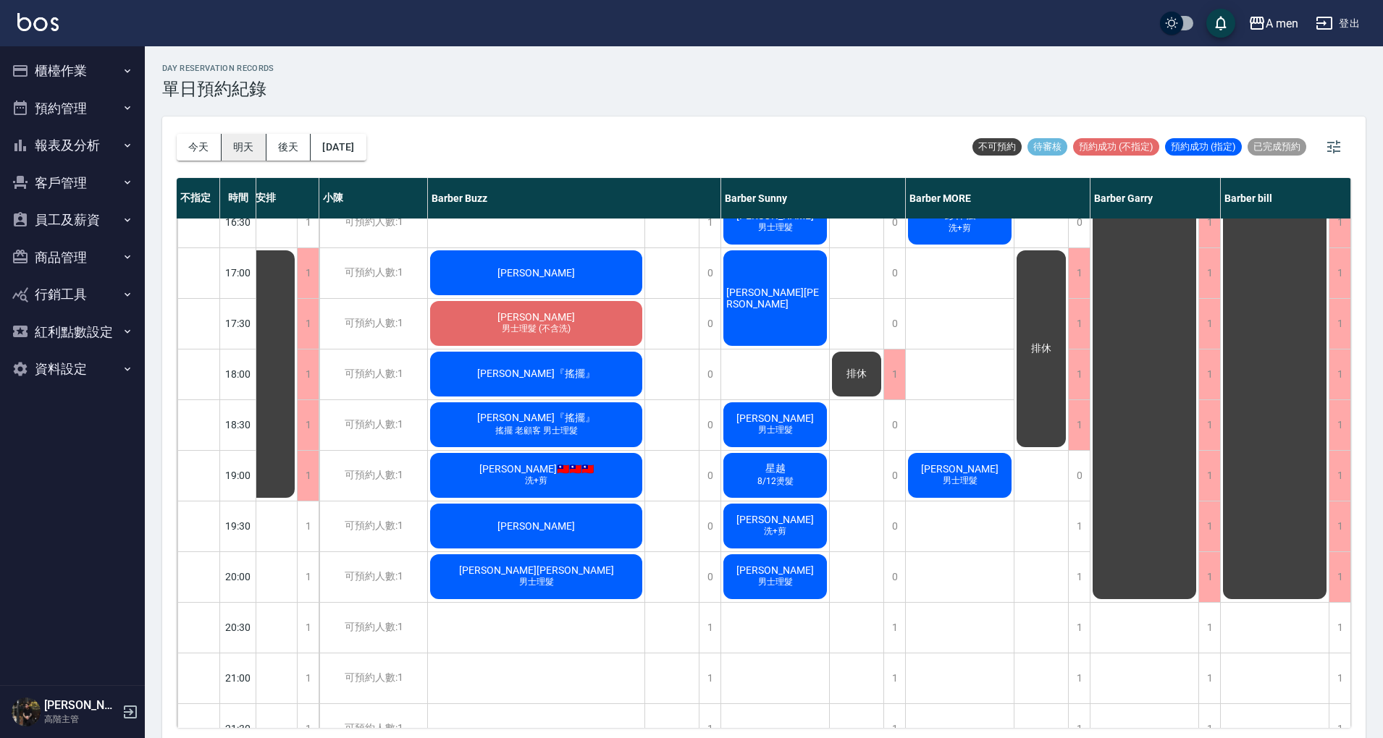
click at [249, 140] on button "明天" at bounding box center [244, 147] width 45 height 27
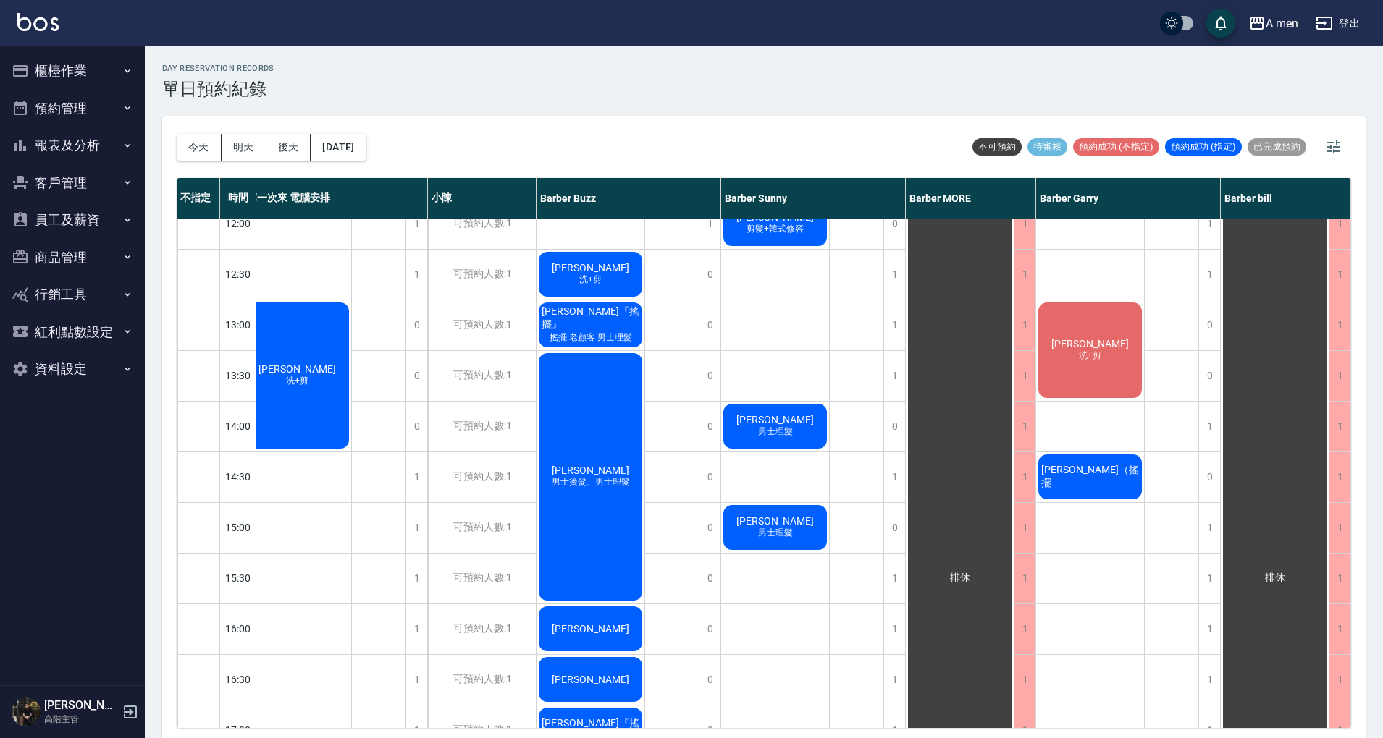
scroll to position [96, 20]
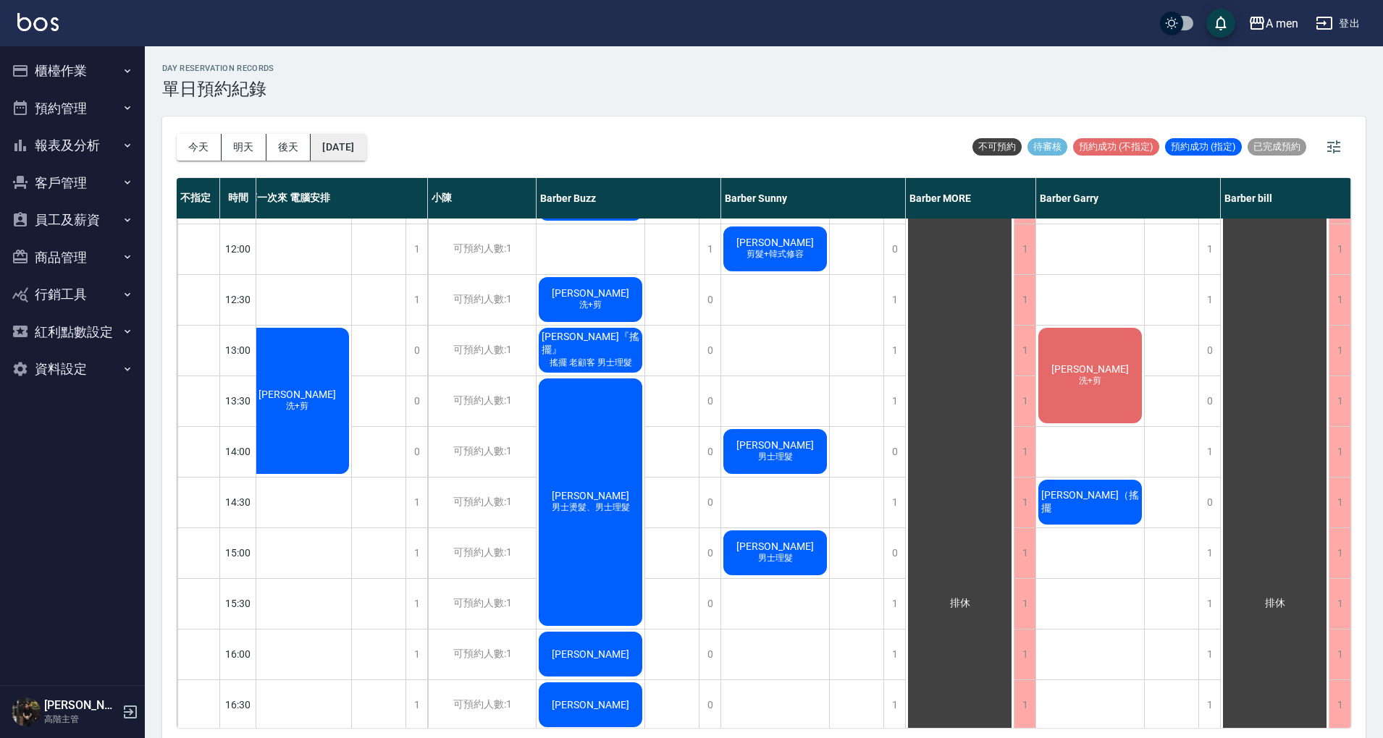
click at [345, 154] on button "2025/10/10" at bounding box center [338, 147] width 55 height 27
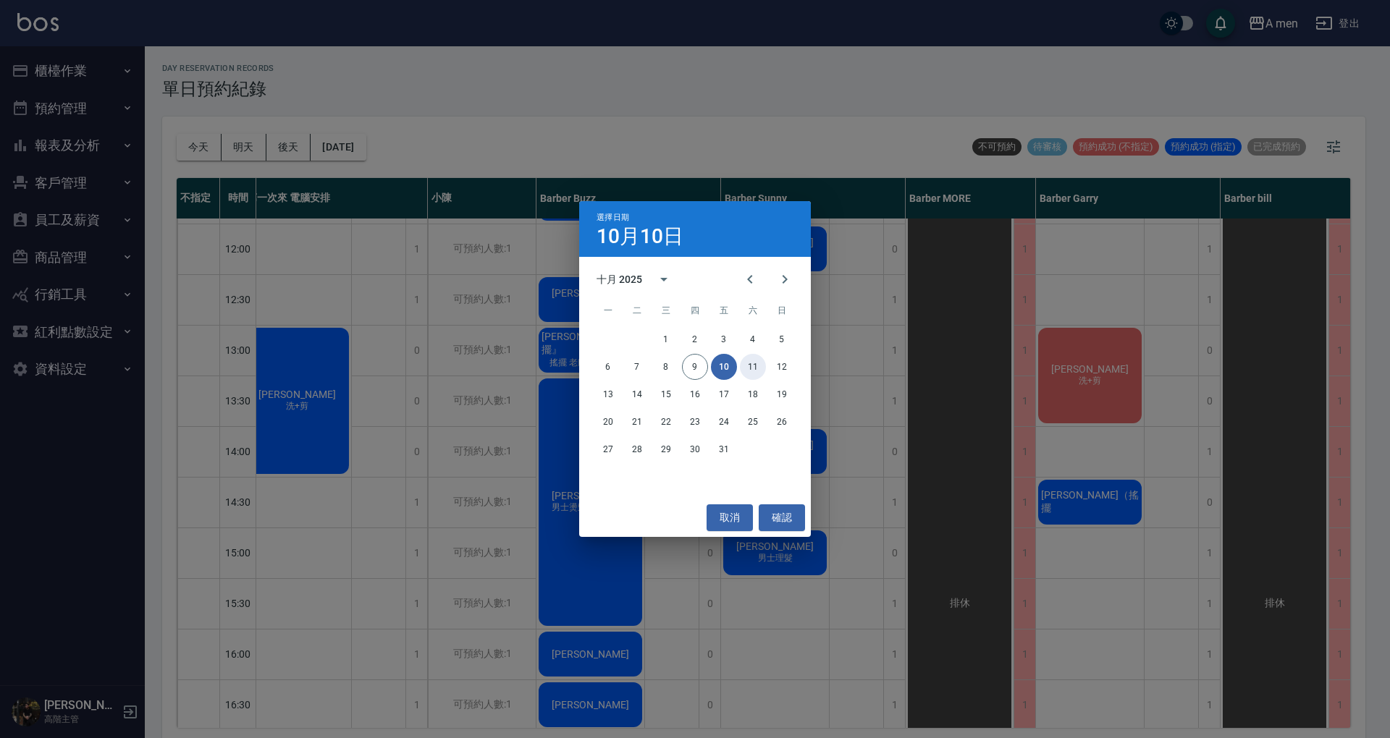
click at [751, 365] on button "11" at bounding box center [753, 367] width 26 height 26
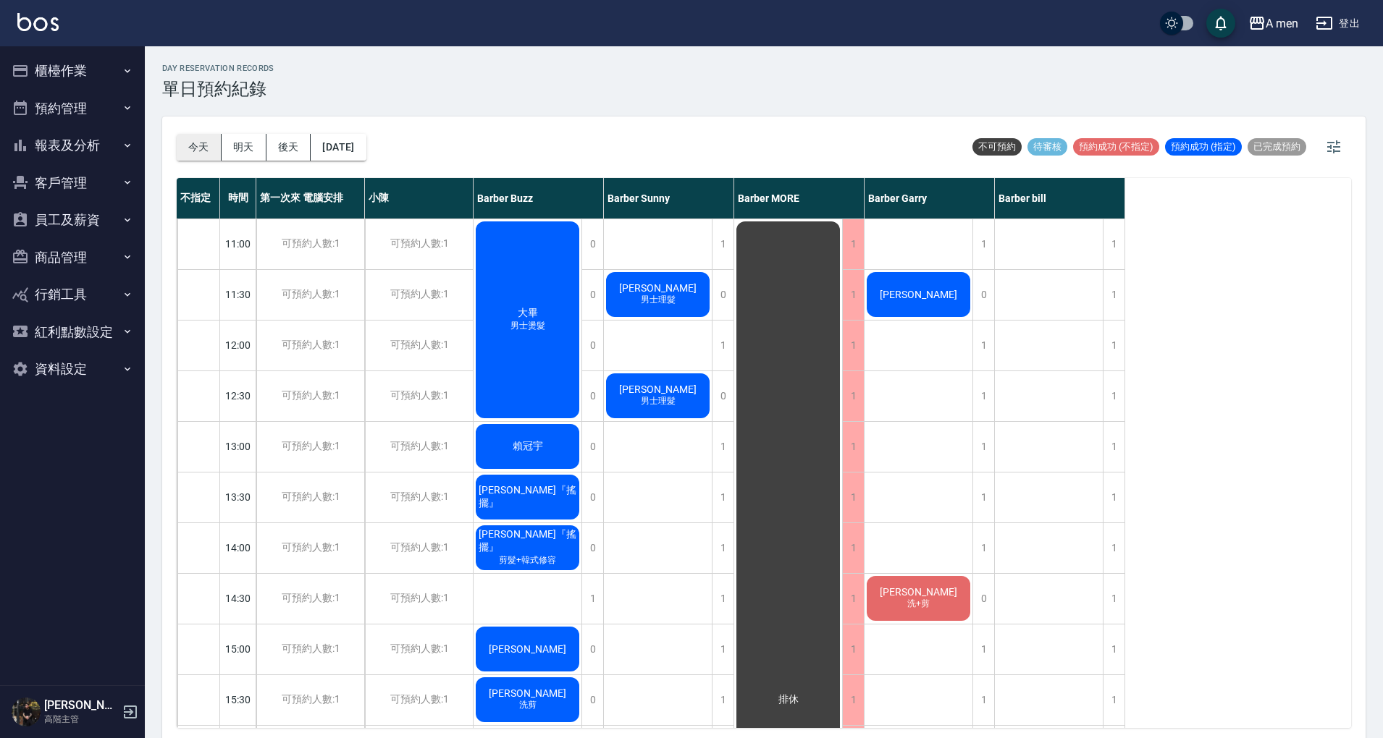
drag, startPoint x: 175, startPoint y: 148, endPoint x: 197, endPoint y: 153, distance: 22.1
click at [177, 148] on div "今天 明天 後天 2025/10/11 不可預約 待審核 預約成功 (不指定) 預約成功 (指定) 已完成預約 不指定 時間 第一次來 電腦安排 小陳 Bar…" at bounding box center [763, 430] width 1203 height 626
click at [198, 153] on button "今天" at bounding box center [199, 147] width 45 height 27
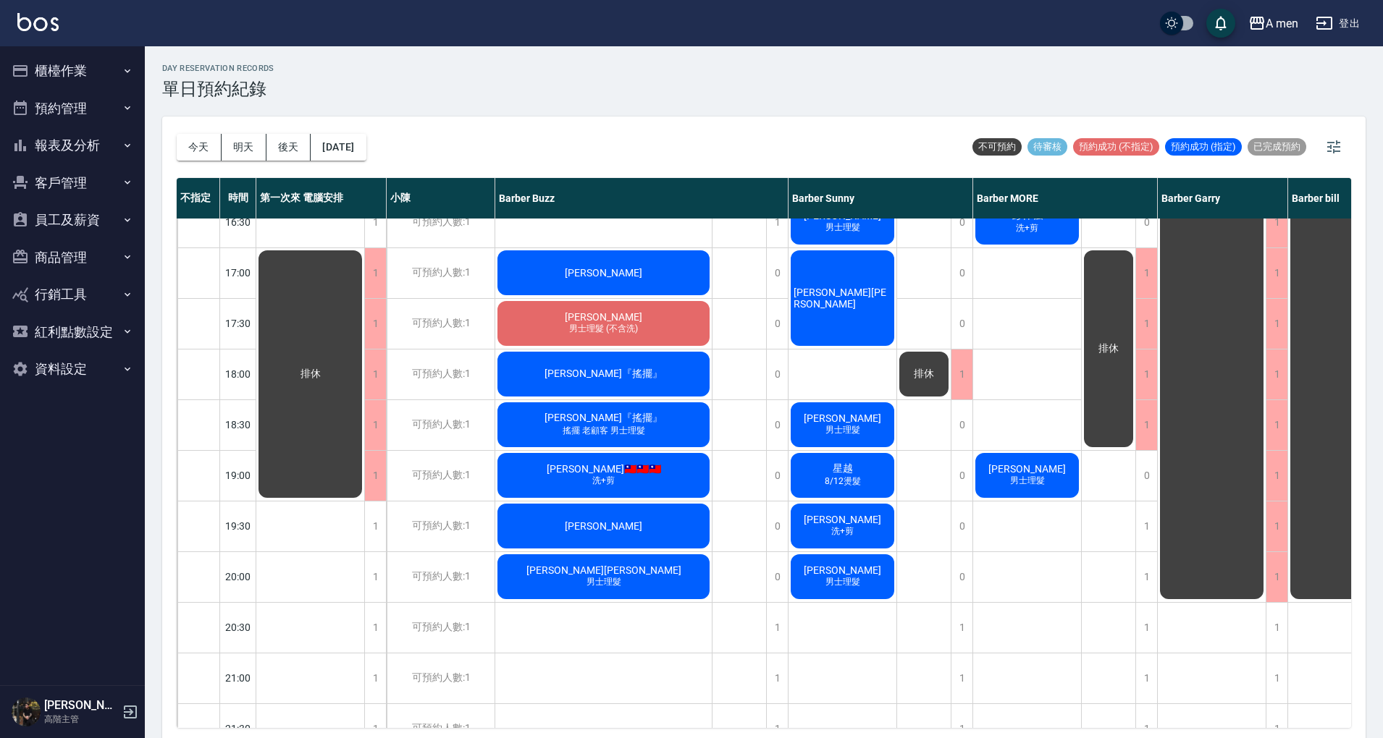
scroll to position [386, 0]
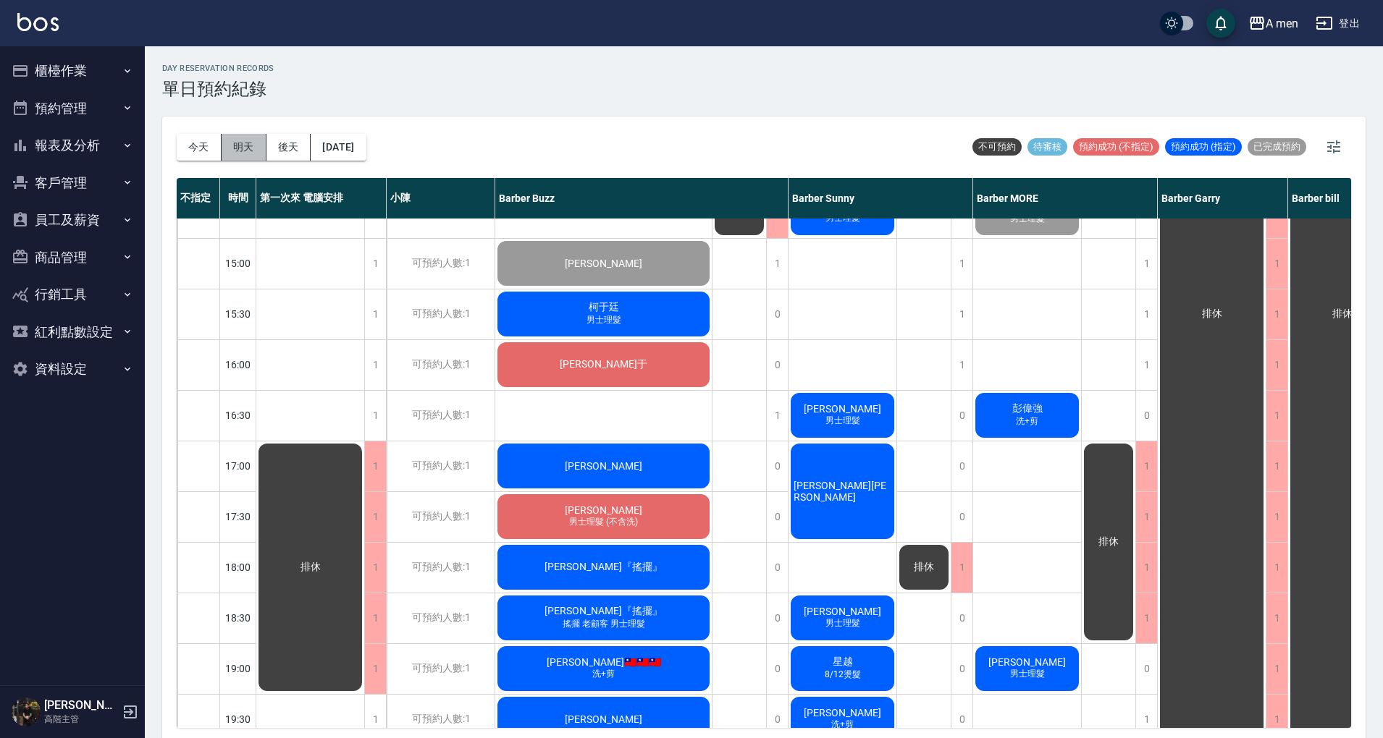
click at [248, 151] on button "明天" at bounding box center [244, 147] width 45 height 27
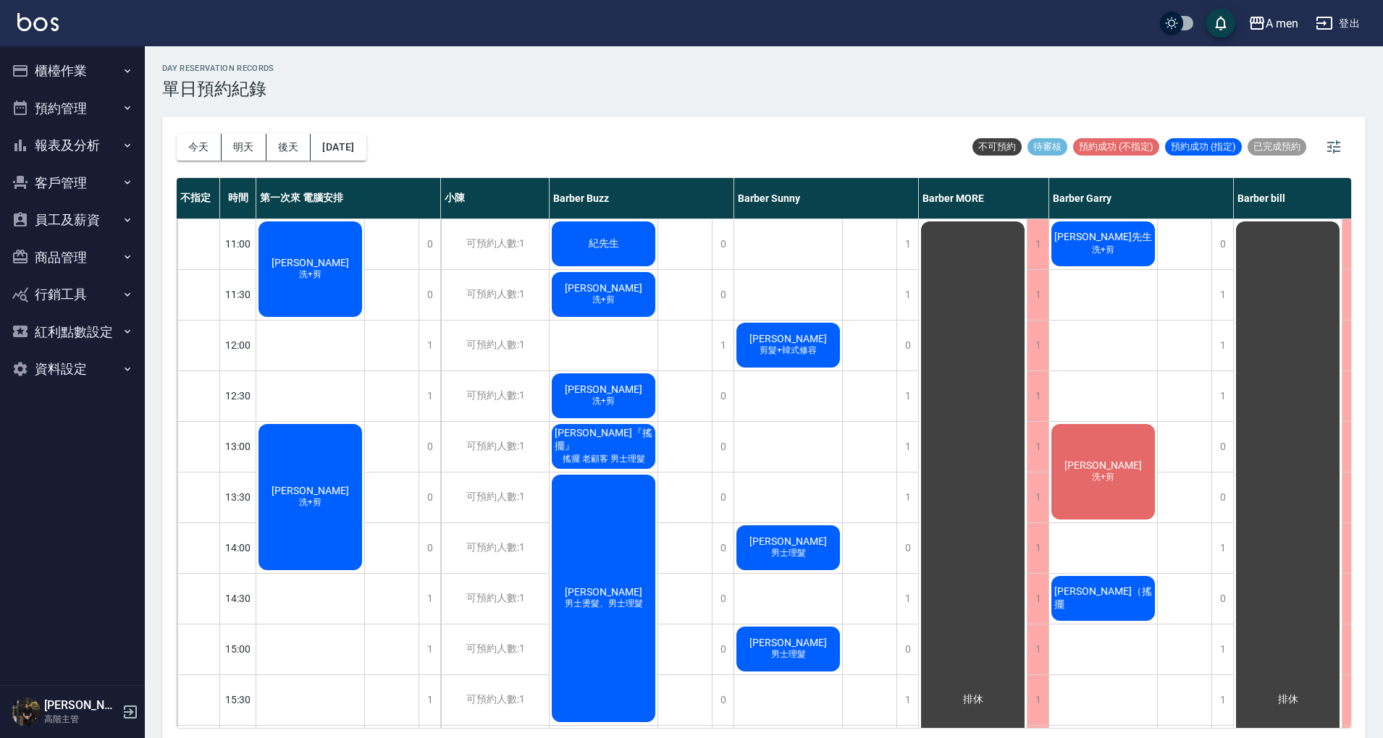
click at [326, 257] on span "陳英哲 Ying-Che Chen" at bounding box center [310, 263] width 83 height 12
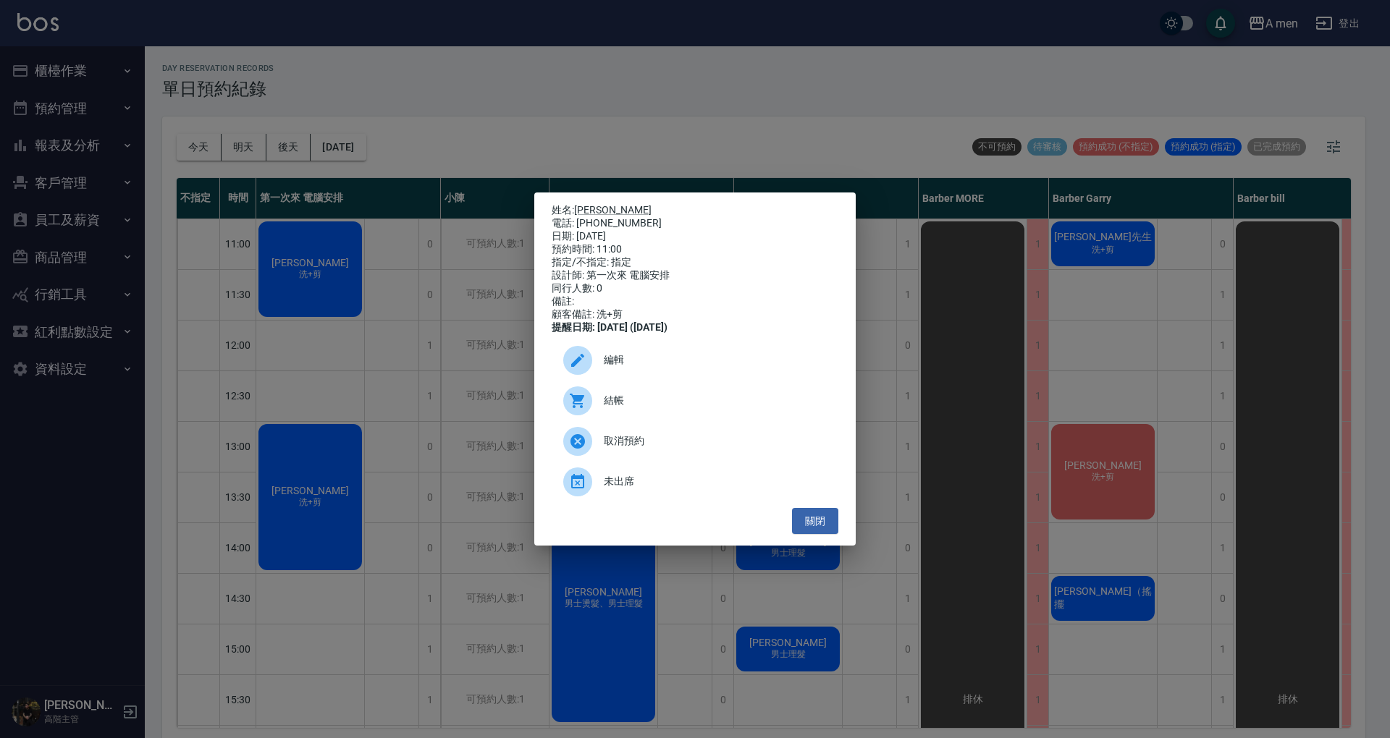
click at [647, 360] on span "編輯" at bounding box center [715, 360] width 223 height 15
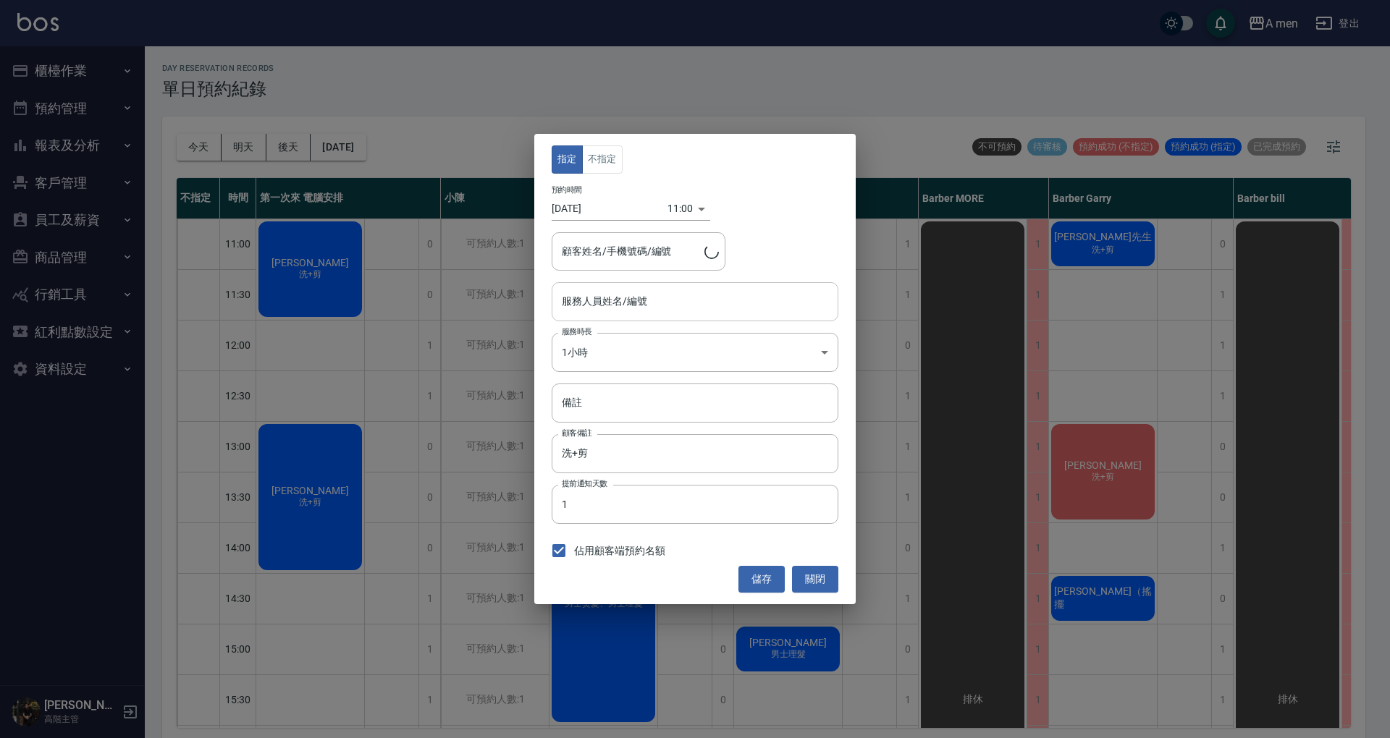
type input "第一次來 電腦安排-100"
type input "陳英哲 Ying-Che Chen/0932877567"
drag, startPoint x: 818, startPoint y: 589, endPoint x: 819, endPoint y: 581, distance: 8.7
click at [819, 588] on button "關閉" at bounding box center [815, 579] width 46 height 27
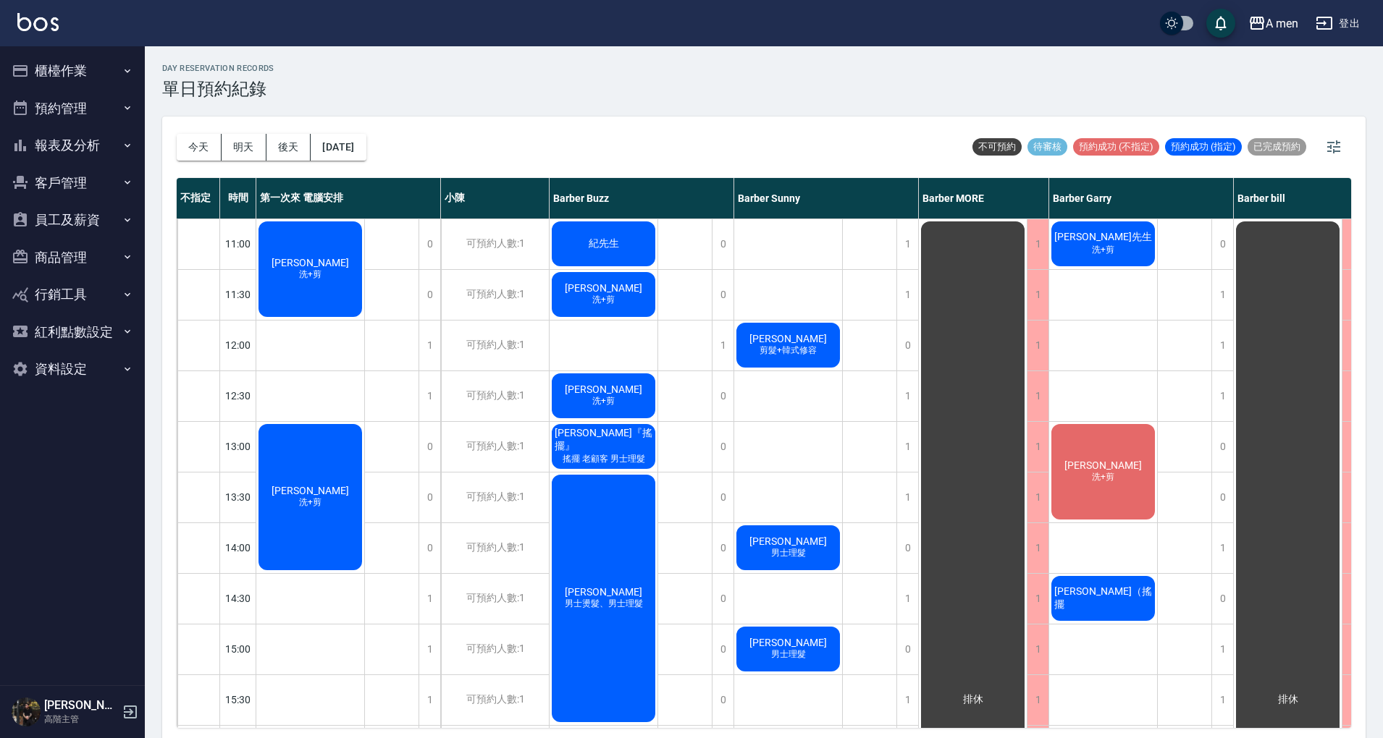
click at [339, 436] on div "林澤佑 洗+剪" at bounding box center [310, 497] width 108 height 151
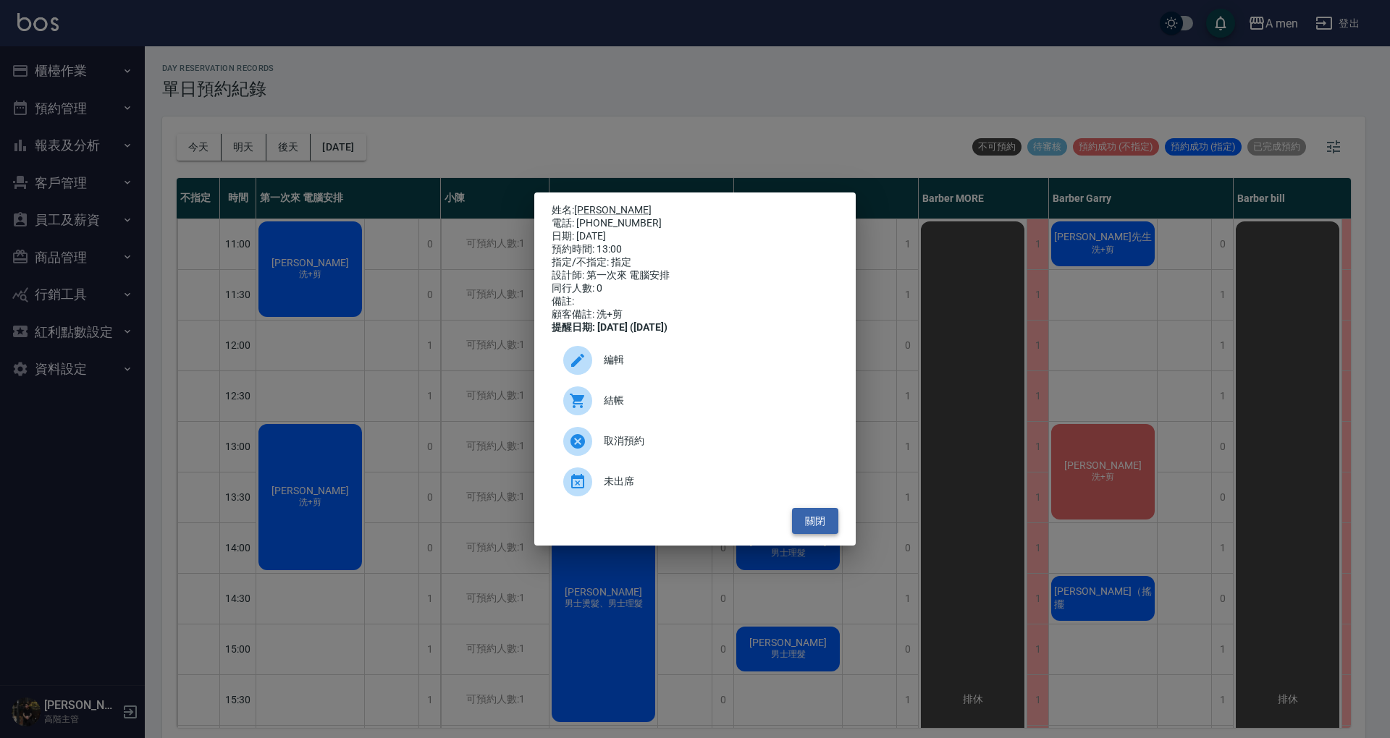
click at [819, 535] on button "關閉" at bounding box center [815, 521] width 46 height 27
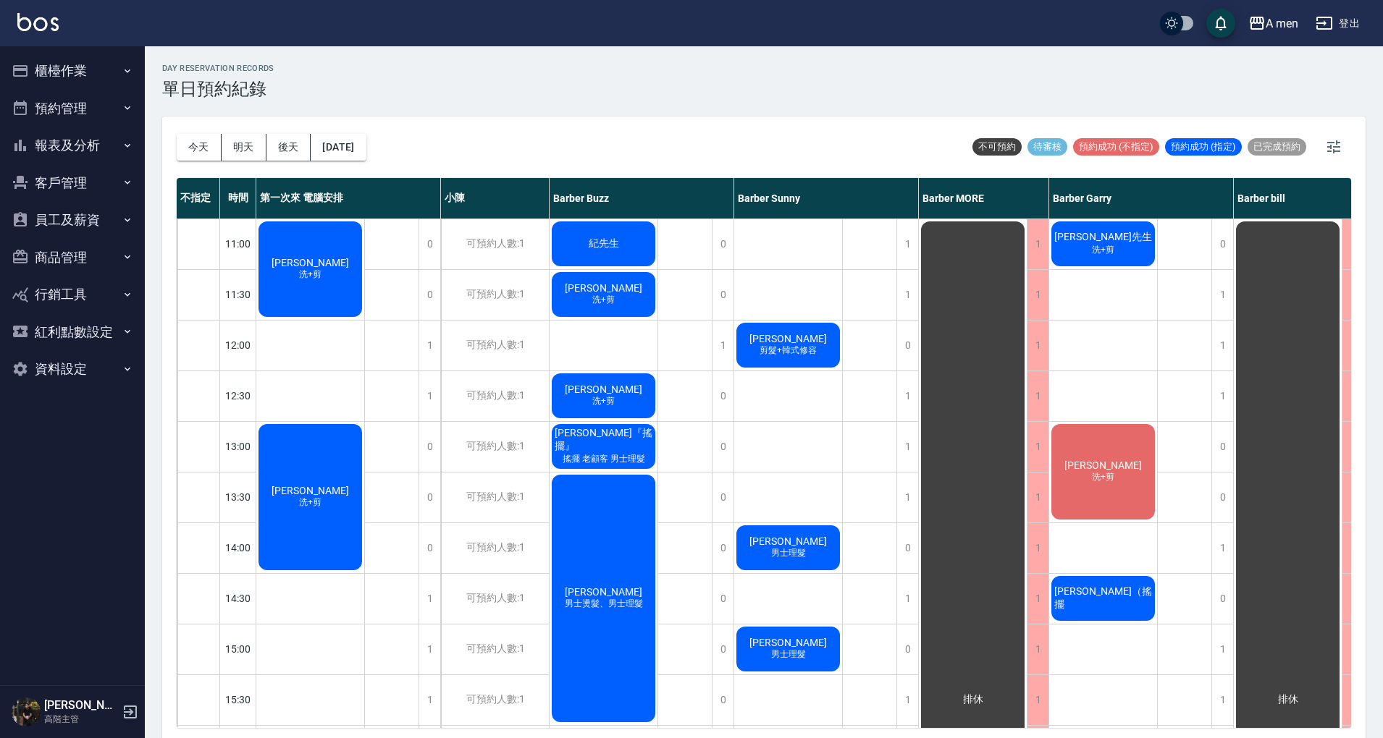
click at [316, 470] on div "林澤佑 洗+剪" at bounding box center [310, 497] width 108 height 151
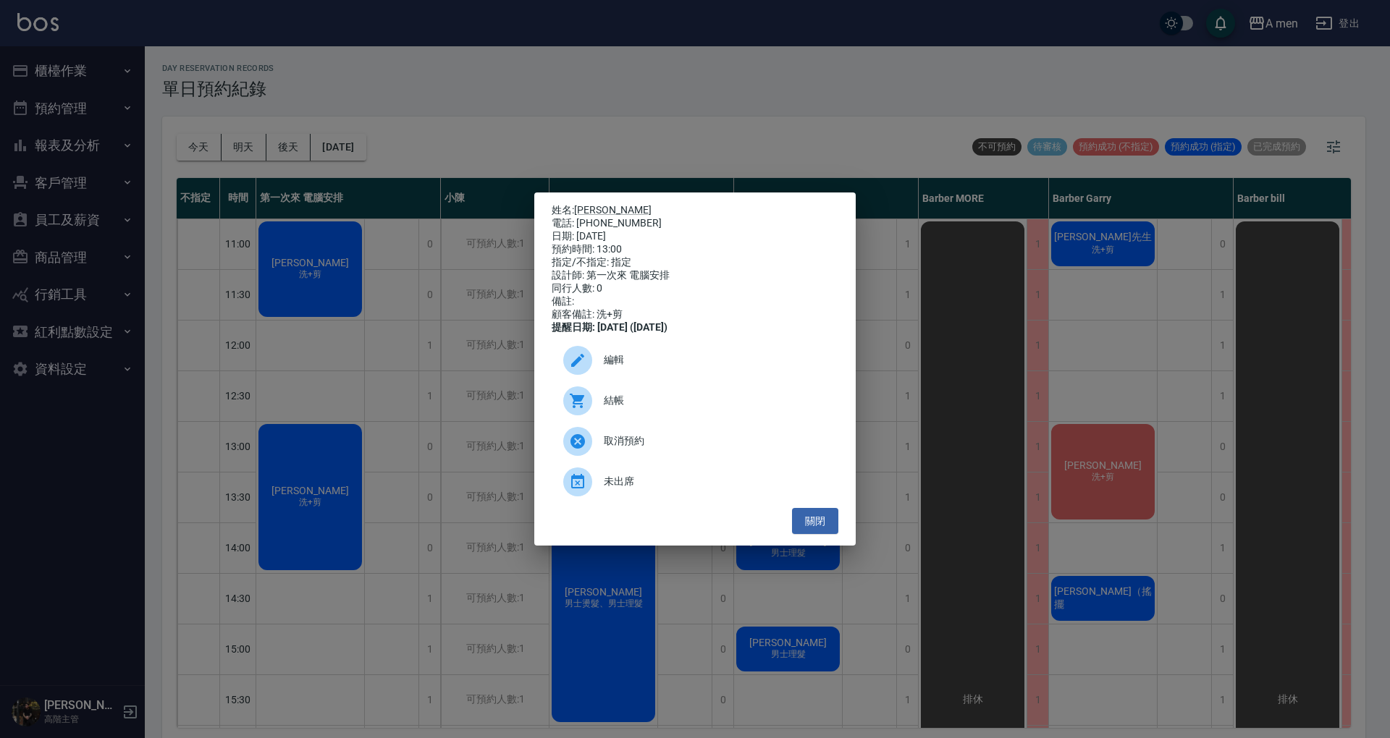
click at [609, 368] on span "編輯" at bounding box center [715, 360] width 223 height 15
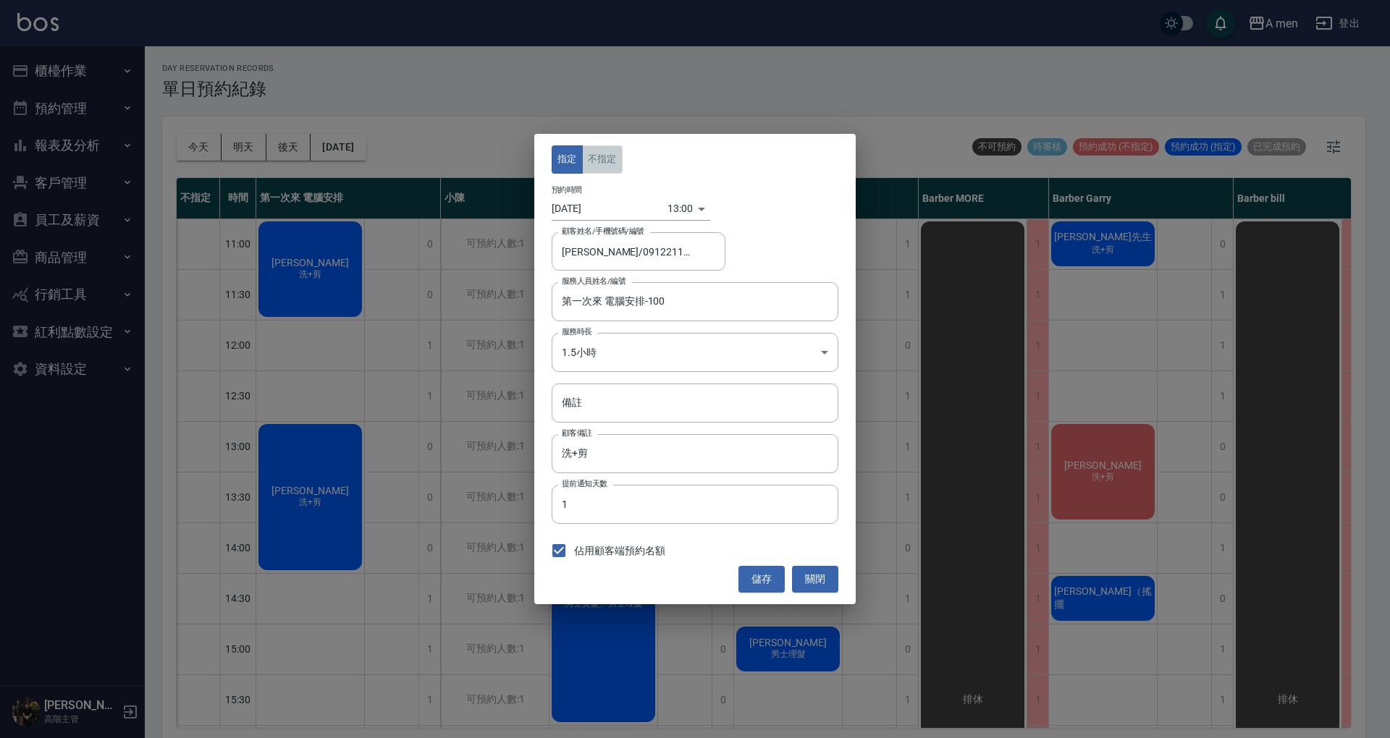
click at [605, 154] on button "不指定" at bounding box center [602, 159] width 41 height 28
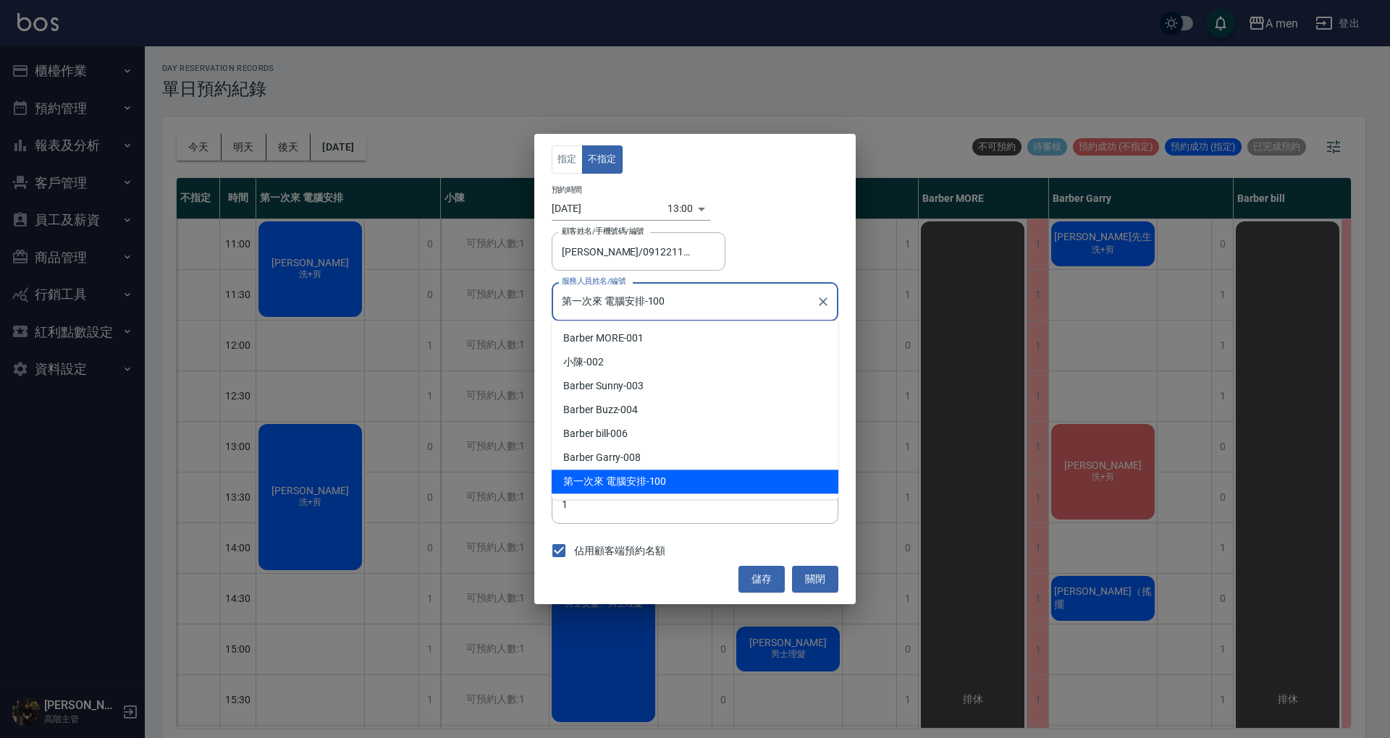
click at [709, 302] on input "第一次來 電腦安排-100" at bounding box center [684, 301] width 252 height 25
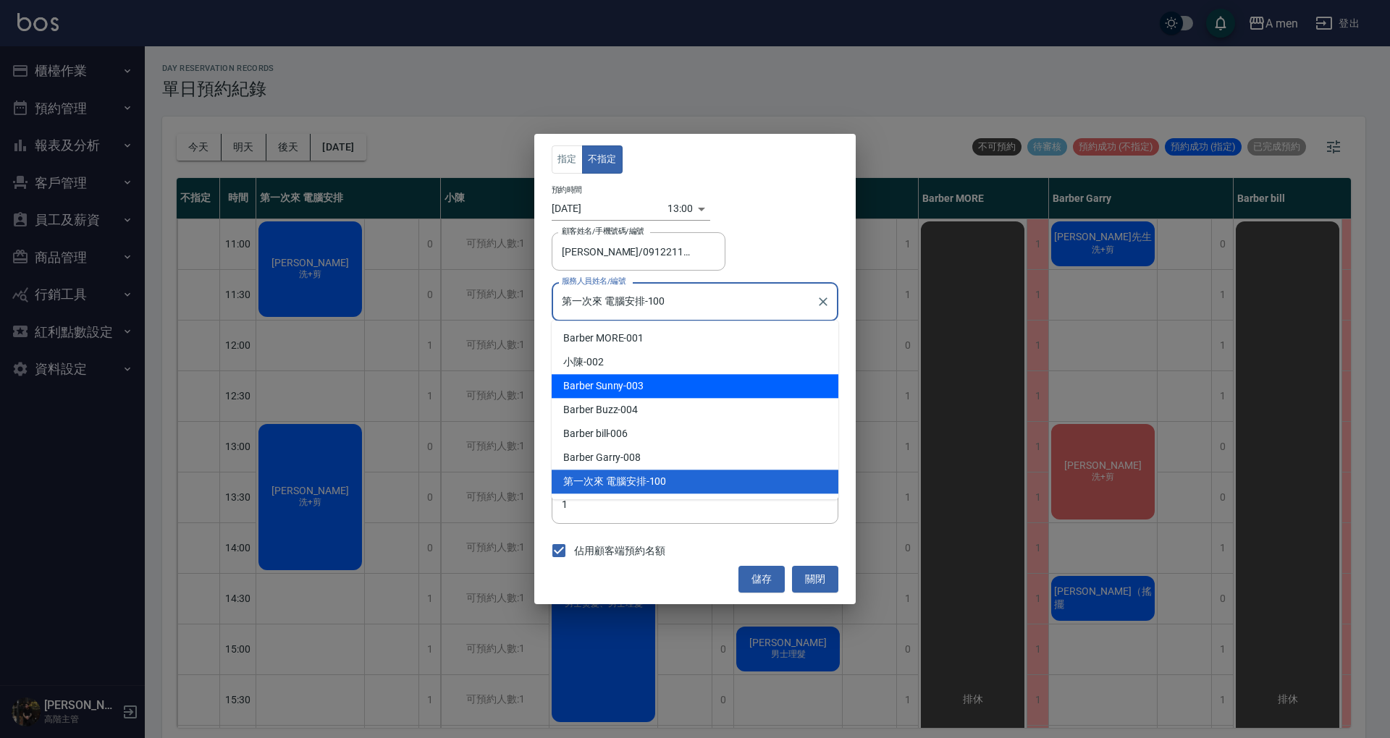
click at [708, 395] on div "Barber Sunny -003" at bounding box center [695, 386] width 287 height 24
type input "Barber Sunny -003"
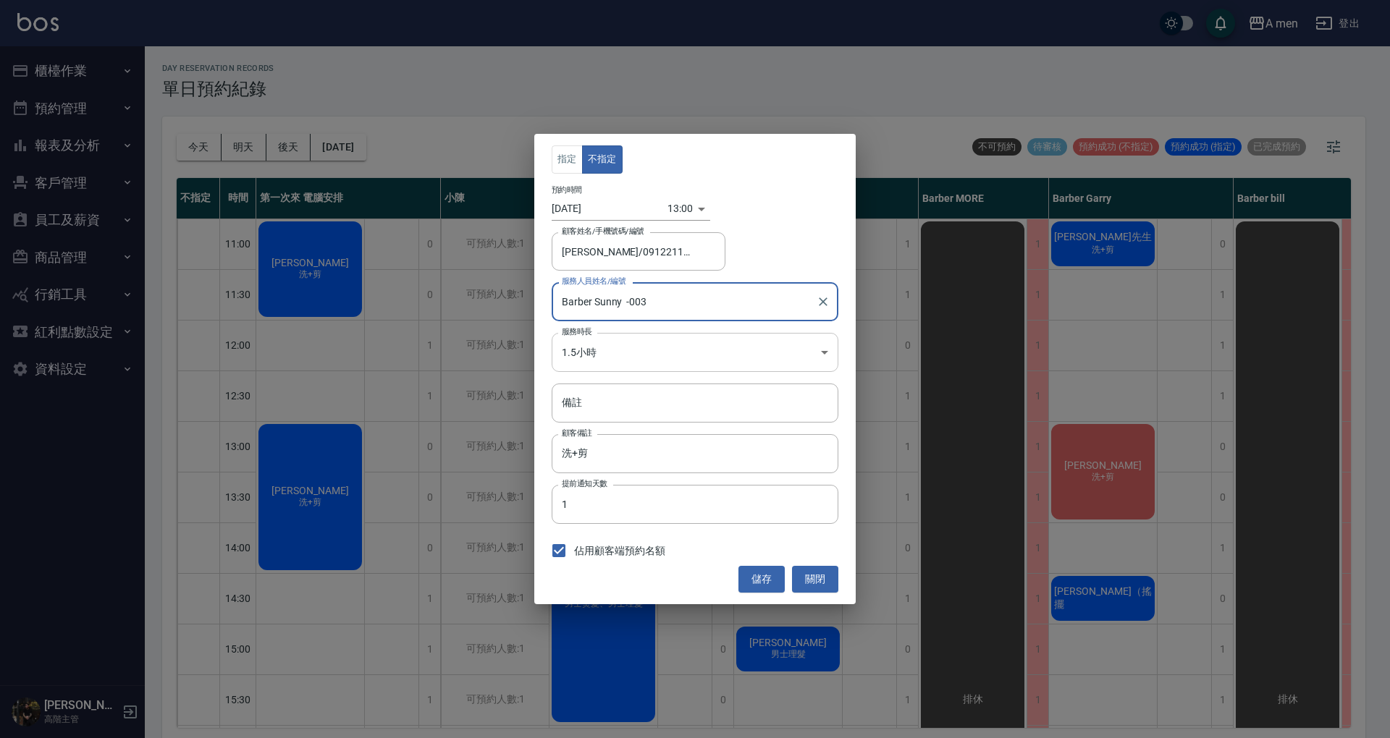
click at [711, 345] on body "A men 登出 櫃檯作業 打帳單 帳單列表 營業儀表板 現金收支登錄 高階收支登錄 材料自購登錄 每日結帳 排班表 現場電腦打卡 掃碼打卡 預約管理 預約管…" at bounding box center [695, 371] width 1390 height 743
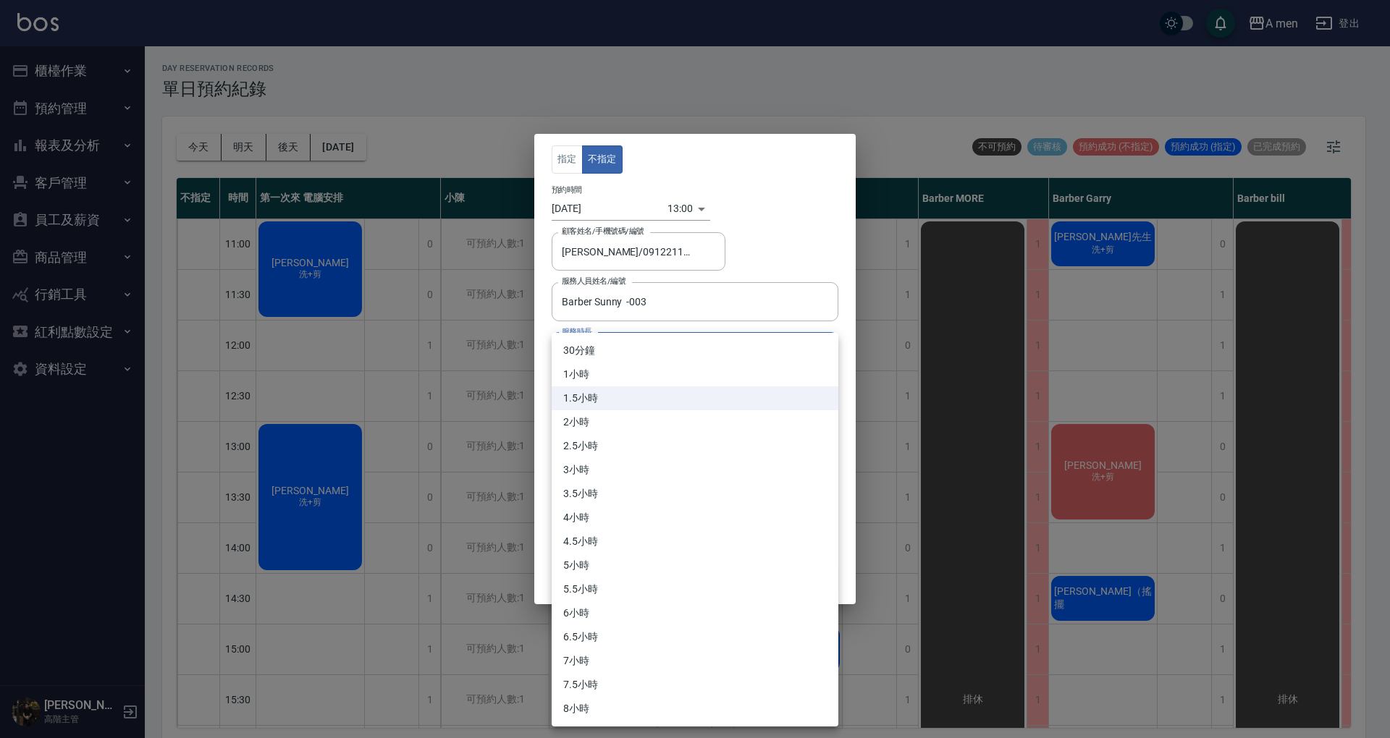
click at [697, 345] on li "30分鐘" at bounding box center [695, 351] width 287 height 24
type input "1"
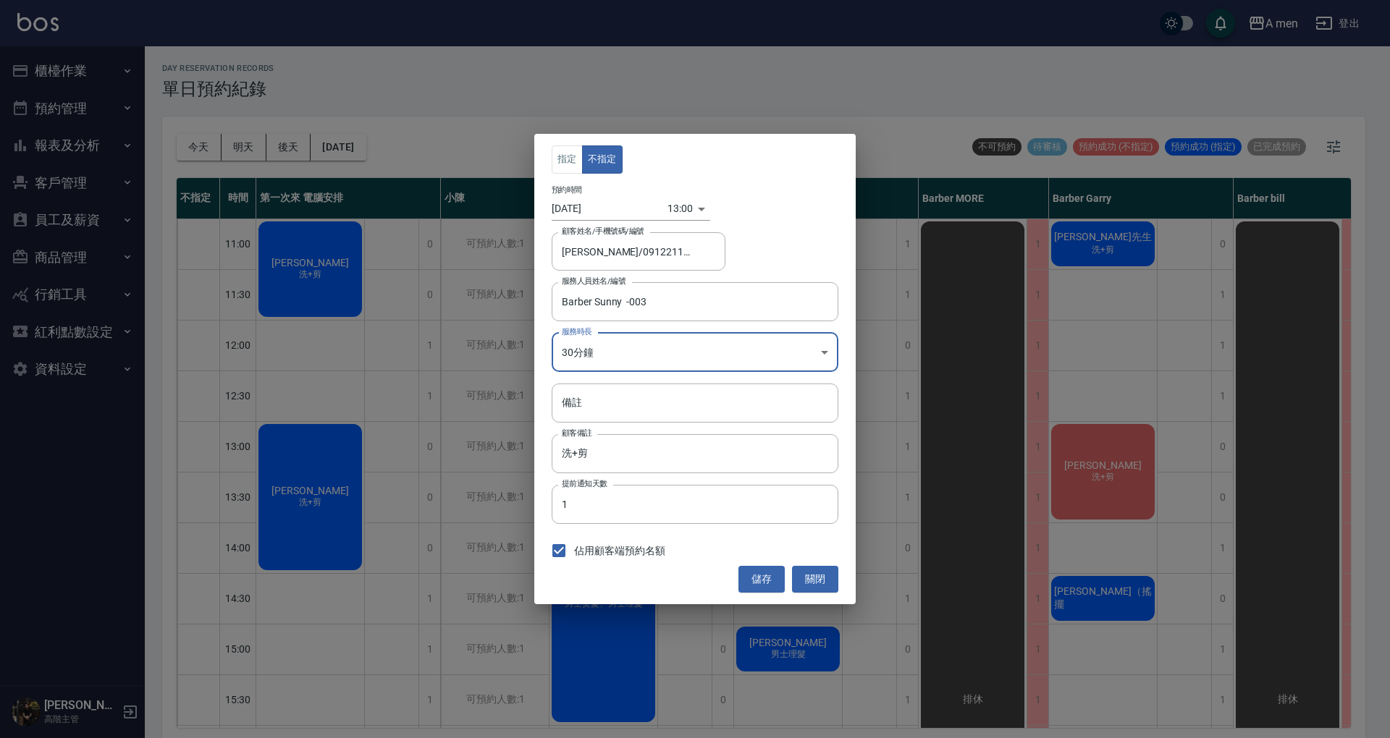
click at [767, 577] on button "儲存" at bounding box center [761, 579] width 46 height 27
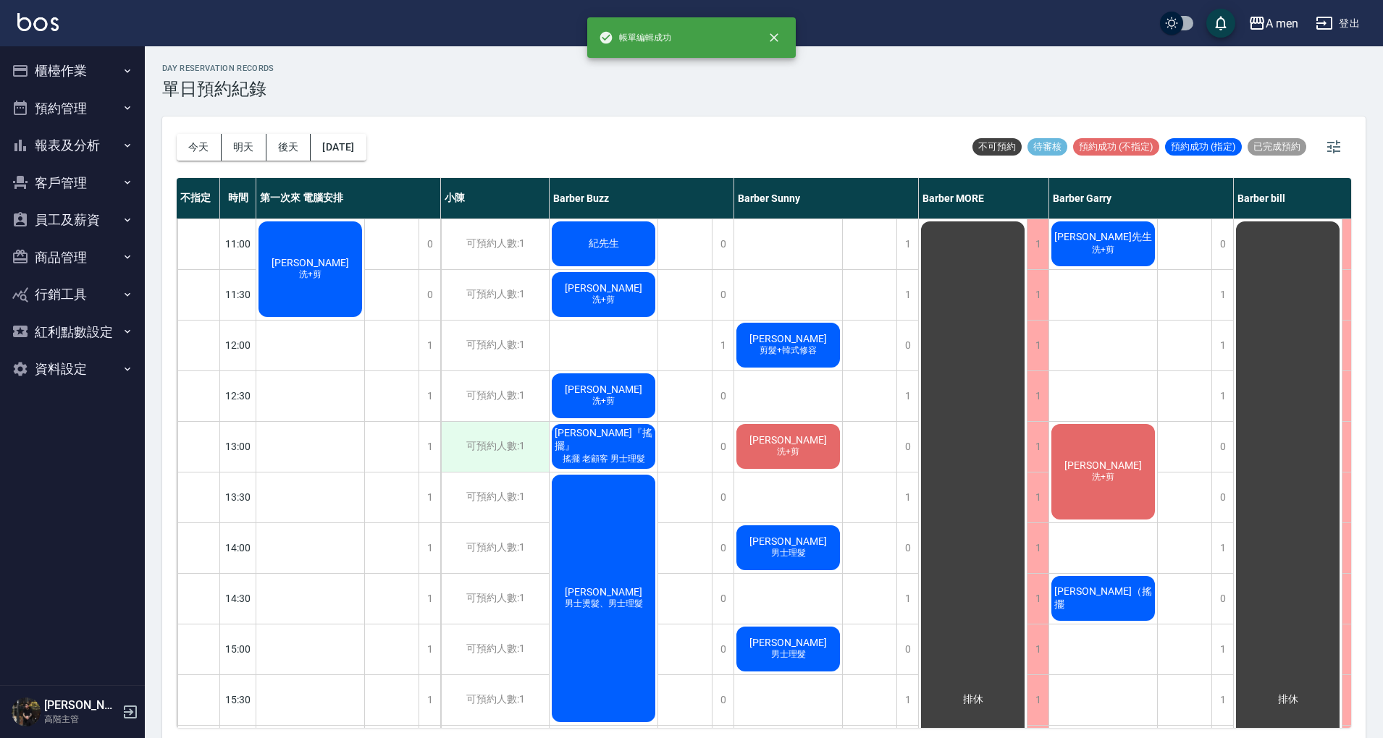
click at [442, 453] on div "可預約人數:1" at bounding box center [495, 447] width 108 height 50
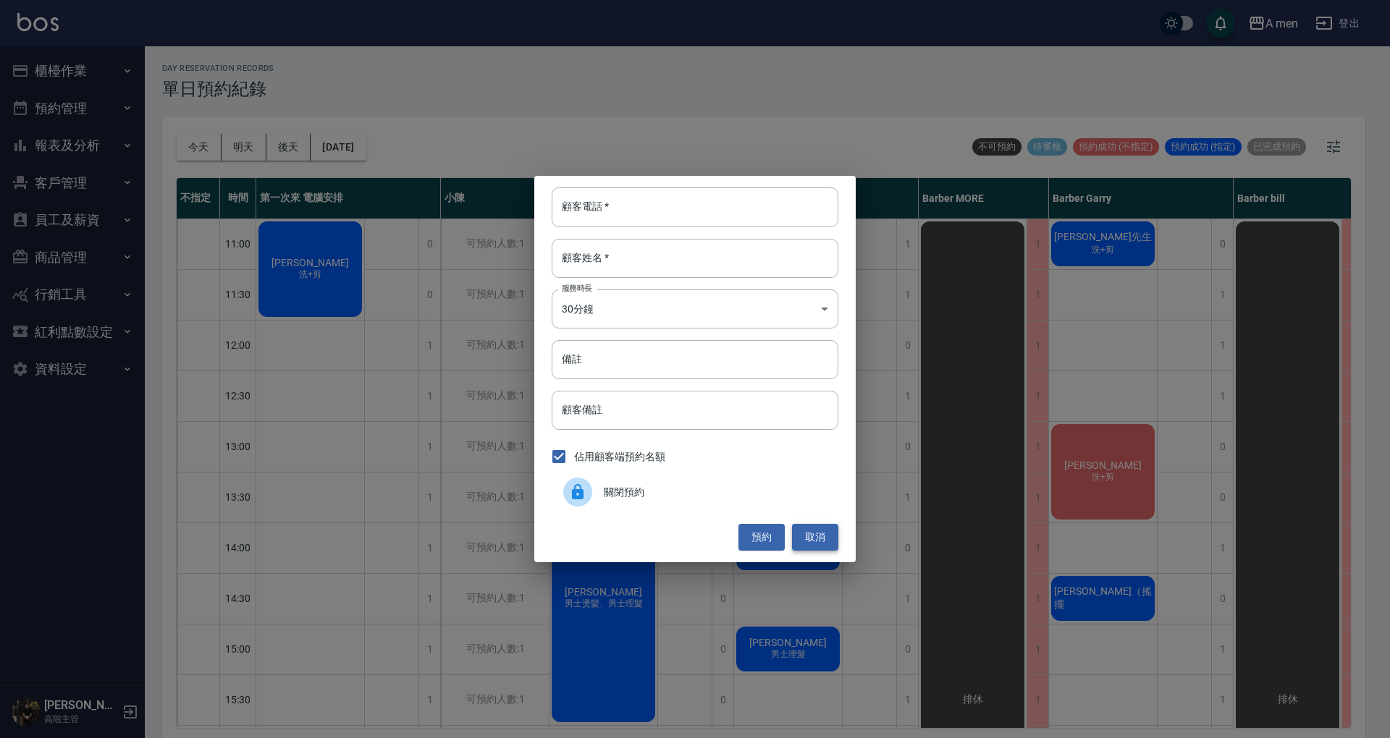
click at [810, 536] on button "取消" at bounding box center [815, 537] width 46 height 27
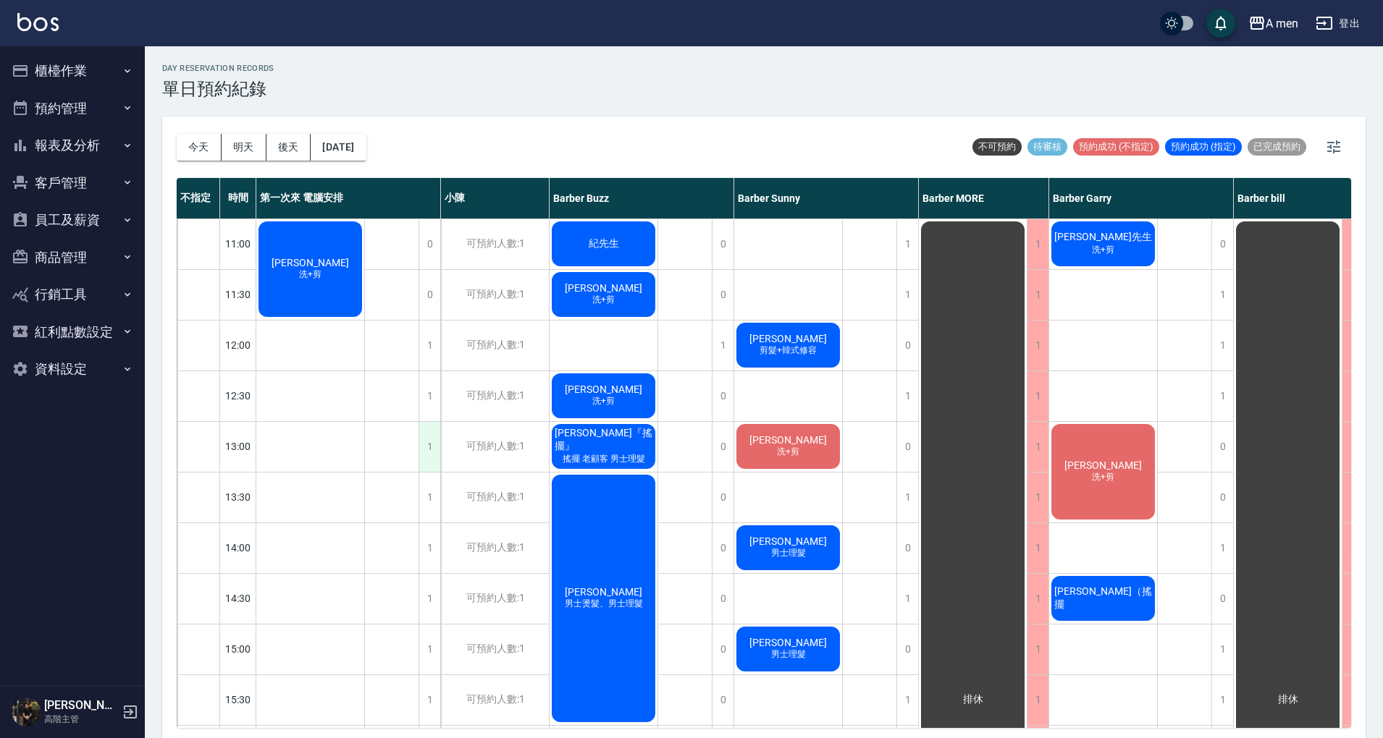
click at [432, 444] on div "1" at bounding box center [429, 447] width 22 height 50
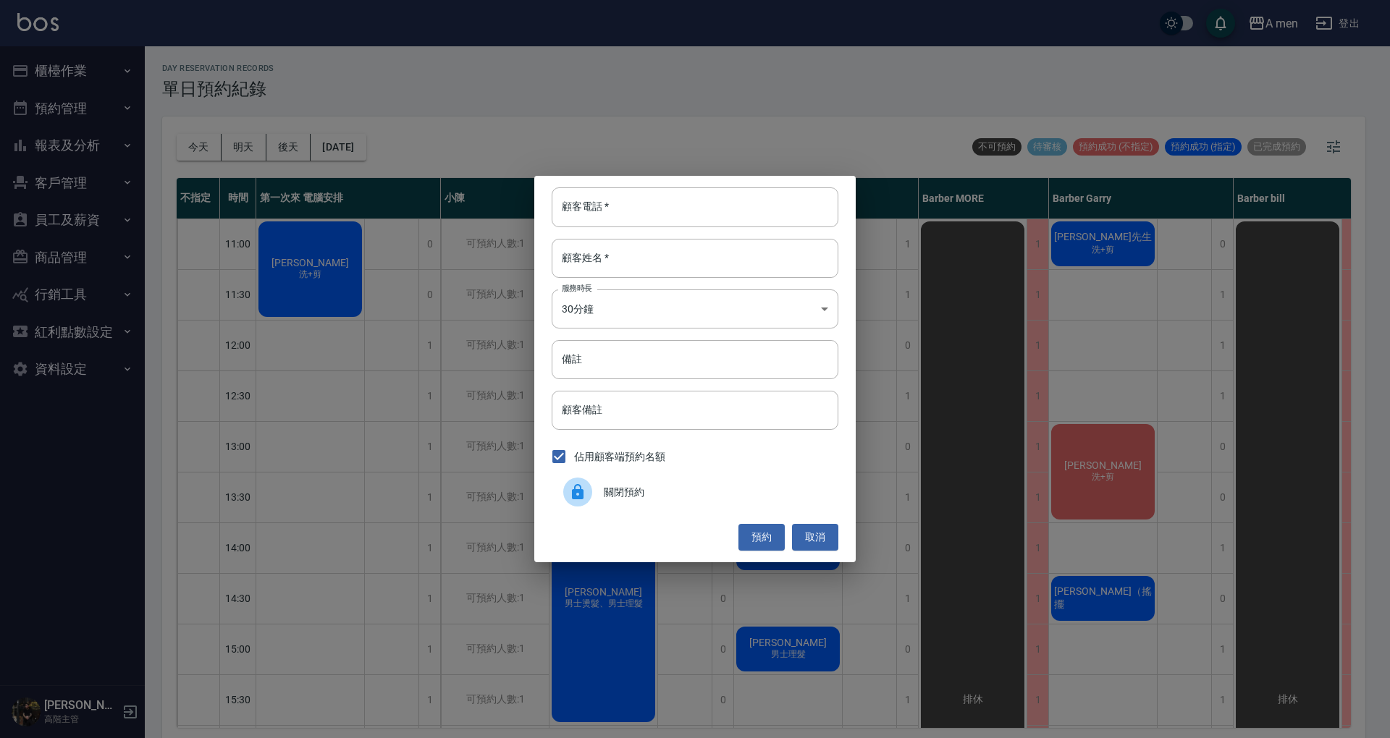
click at [591, 485] on div at bounding box center [583, 492] width 41 height 29
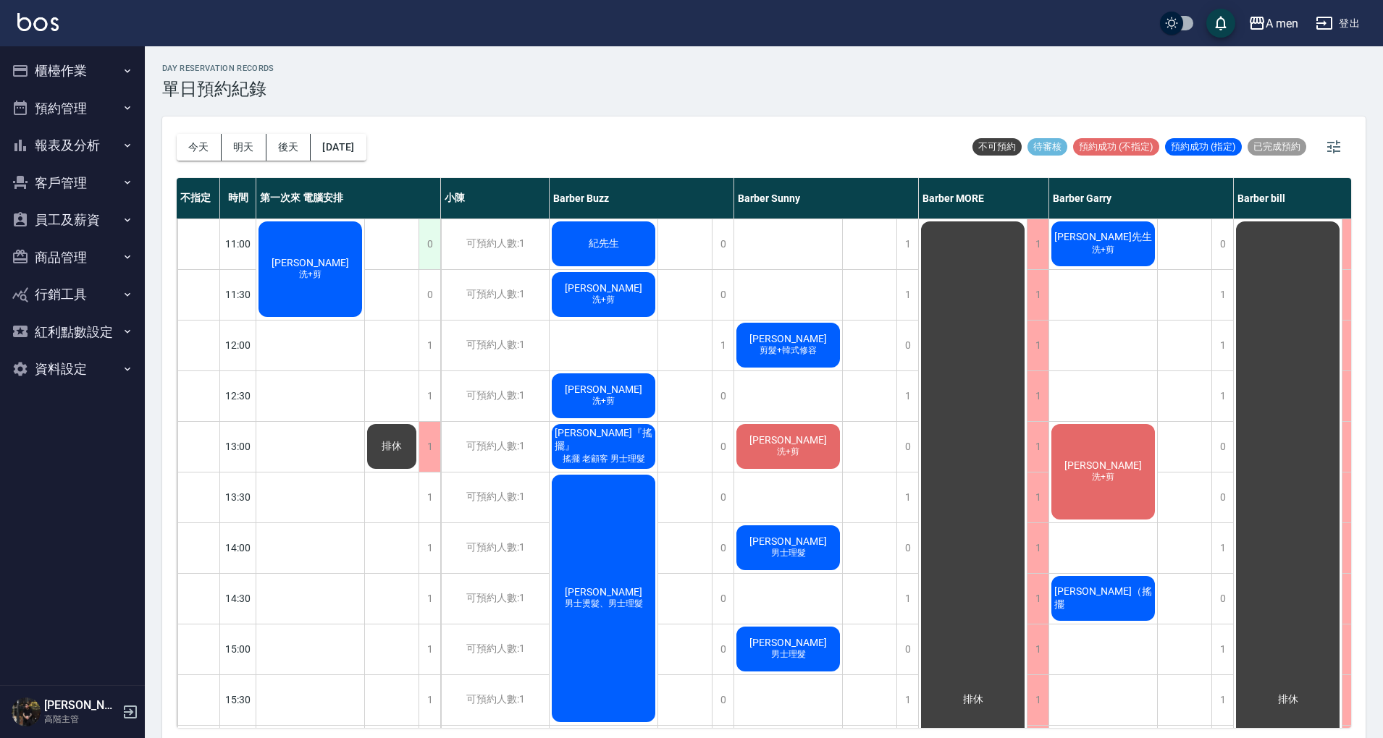
click at [420, 240] on div "0" at bounding box center [429, 244] width 22 height 50
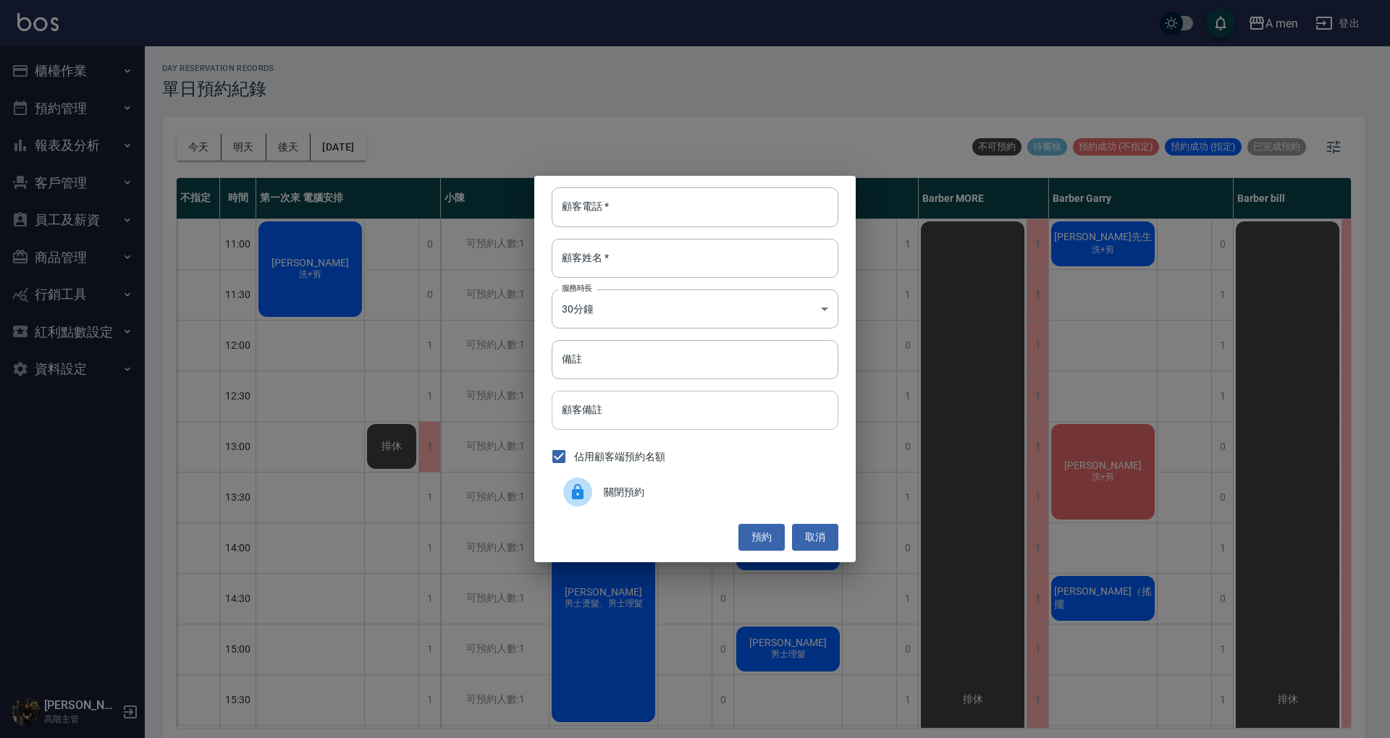
click at [688, 492] on span "關閉預約" at bounding box center [715, 492] width 223 height 15
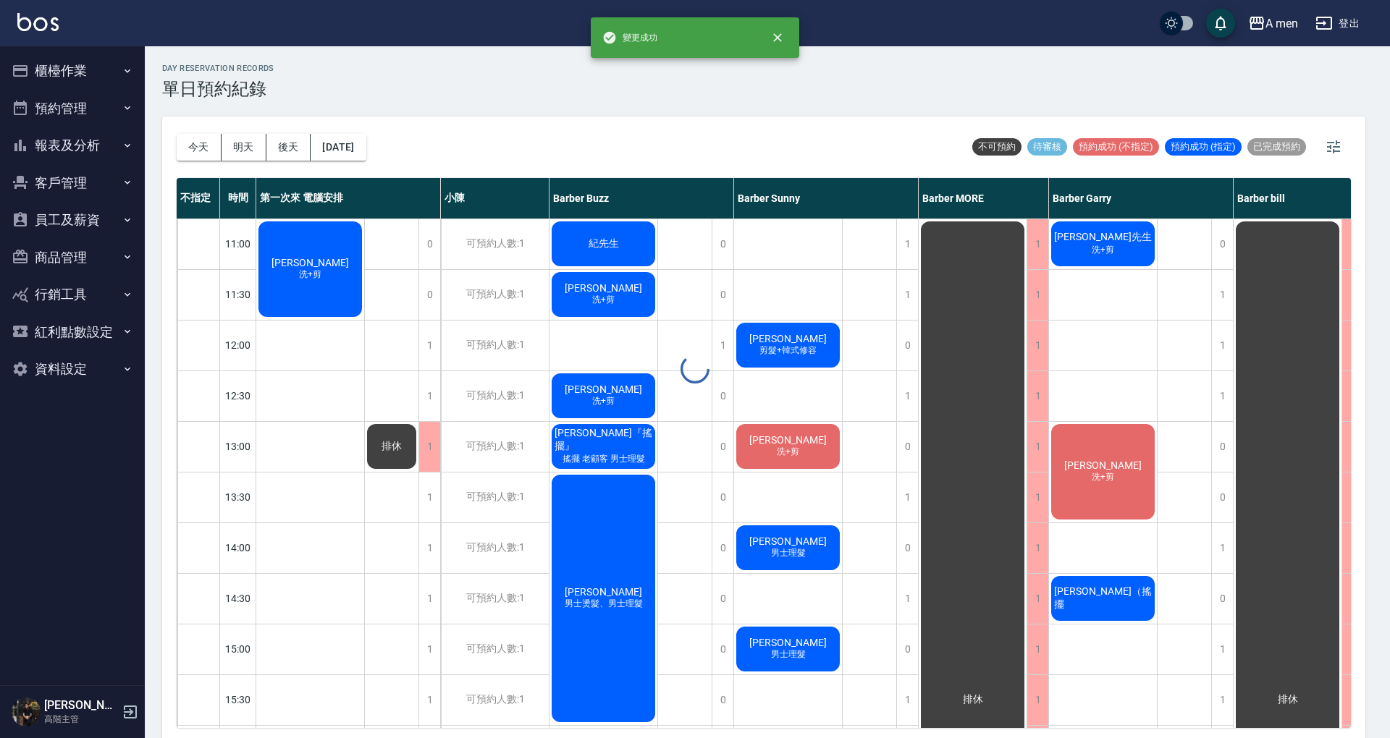
click at [305, 232] on div at bounding box center [695, 369] width 1390 height 738
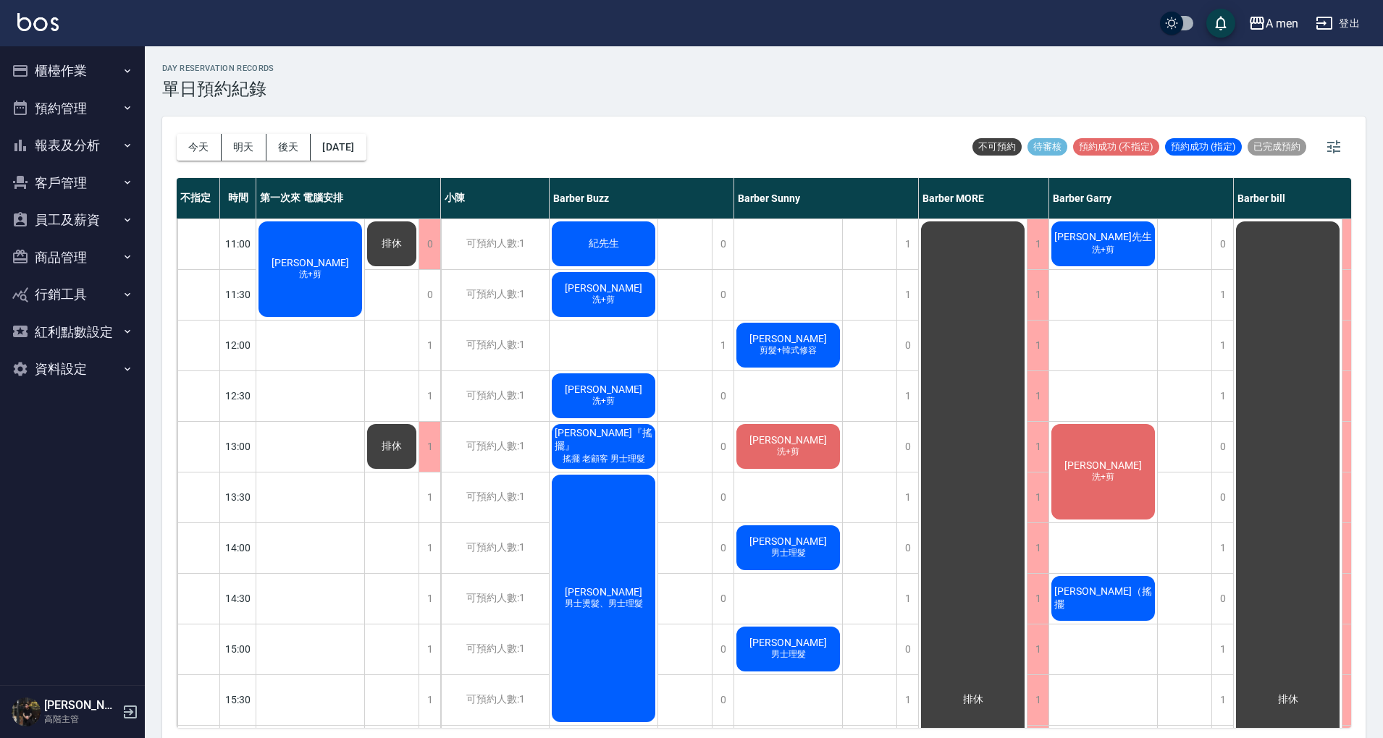
click at [308, 257] on span "陳英哲 Ying-Che Chen" at bounding box center [310, 263] width 83 height 12
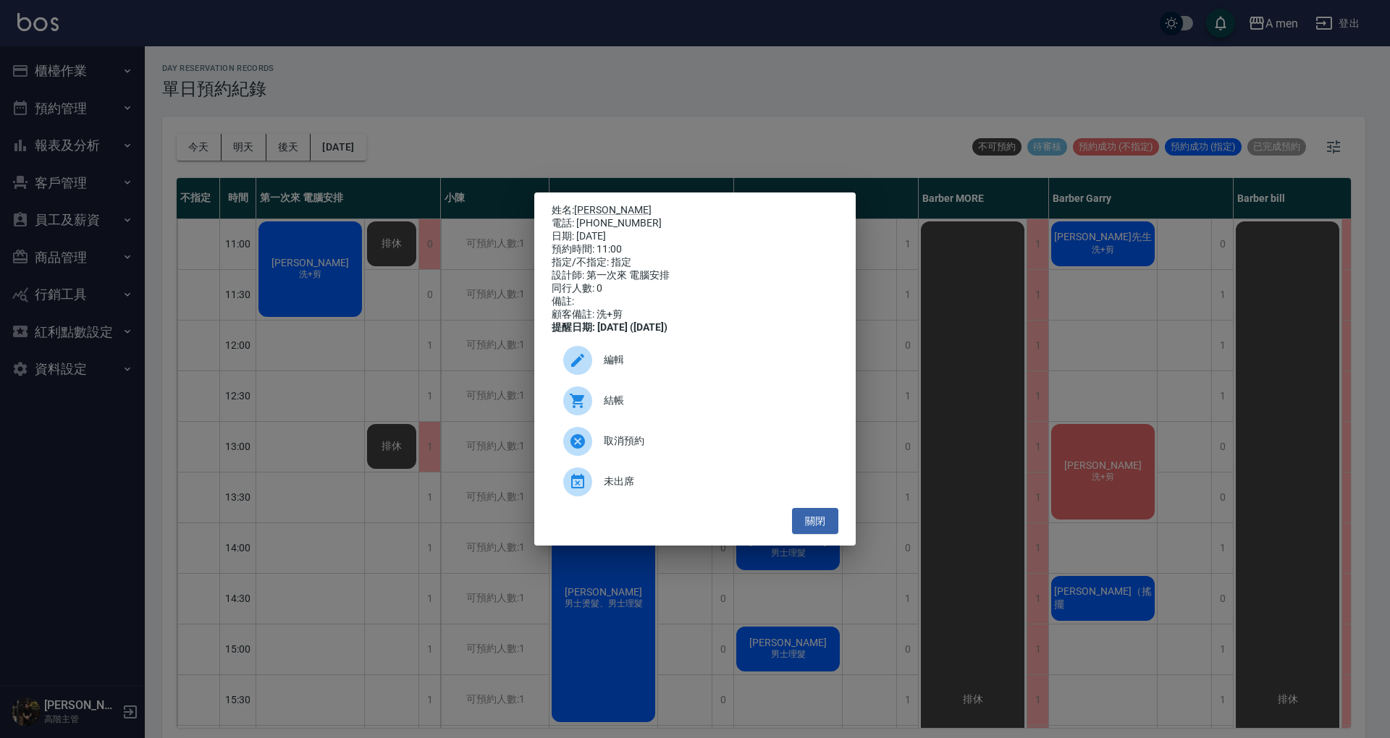
click at [614, 362] on span "編輯" at bounding box center [715, 360] width 223 height 15
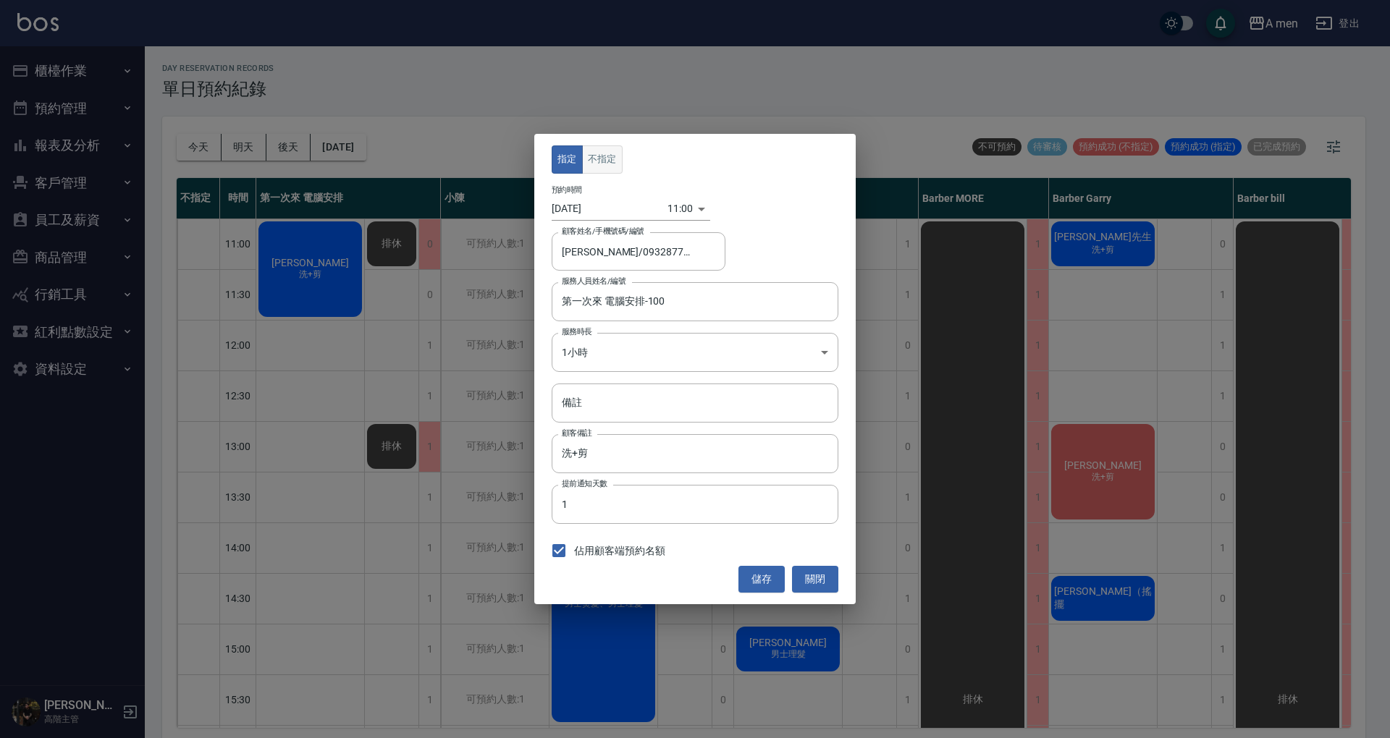
click at [594, 165] on button "不指定" at bounding box center [602, 159] width 41 height 28
click at [683, 305] on input "第一次來 電腦安排-100" at bounding box center [684, 301] width 252 height 25
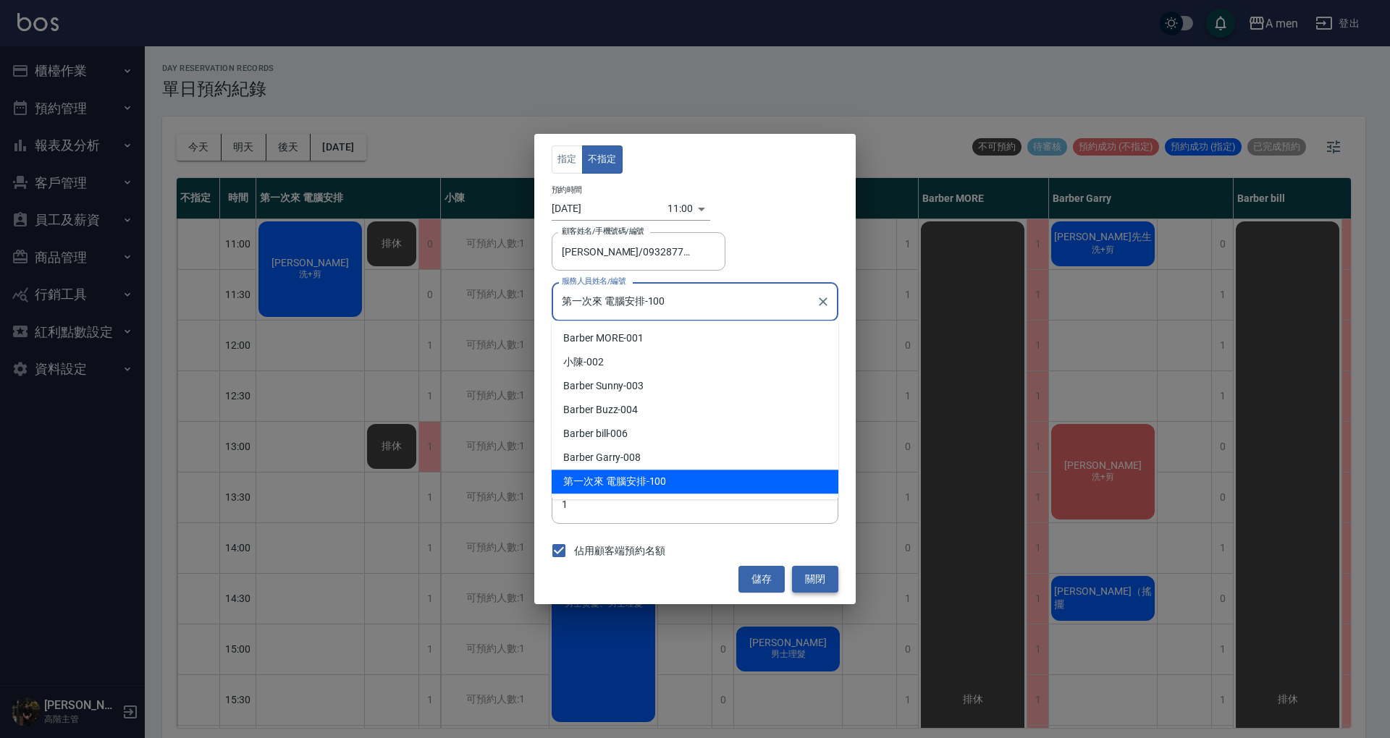
click at [832, 586] on button "關閉" at bounding box center [815, 579] width 46 height 27
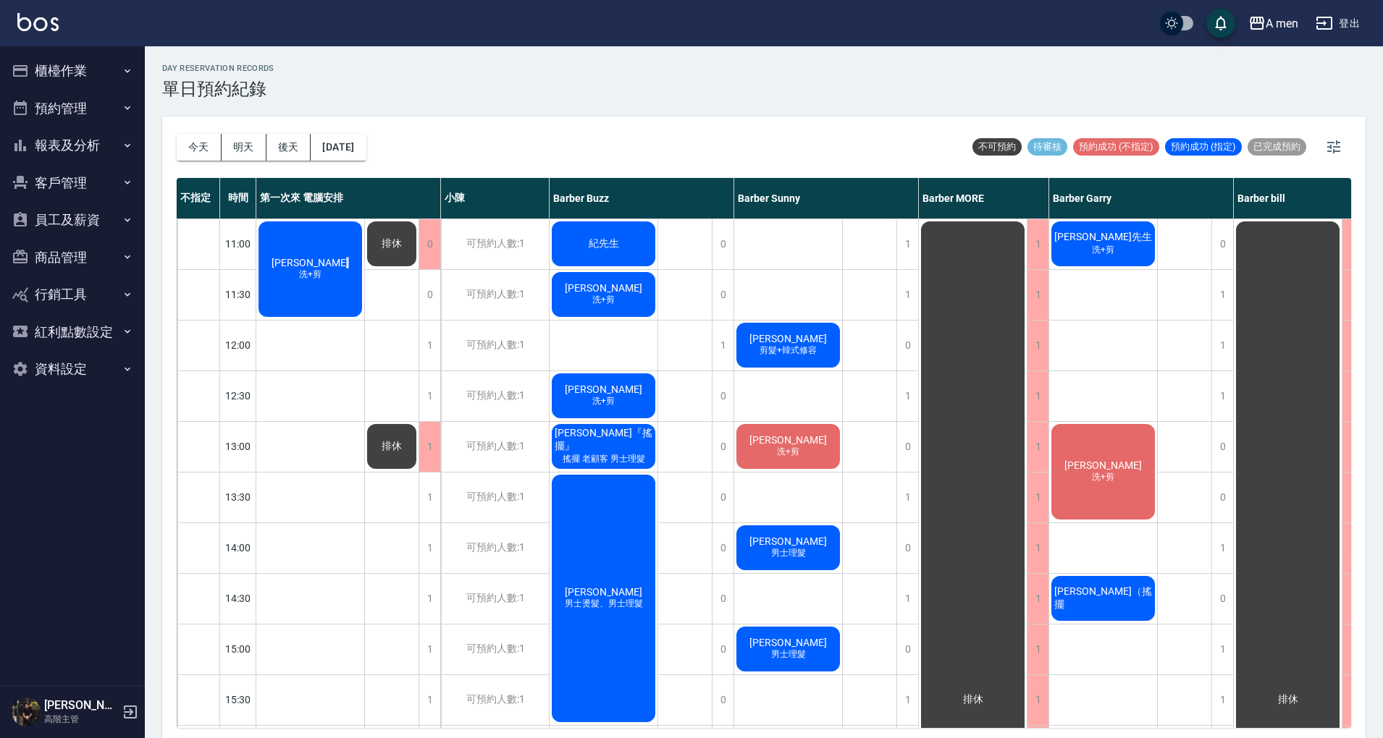
click at [337, 261] on span "陳英哲 Ying-Che Chen" at bounding box center [310, 263] width 83 height 12
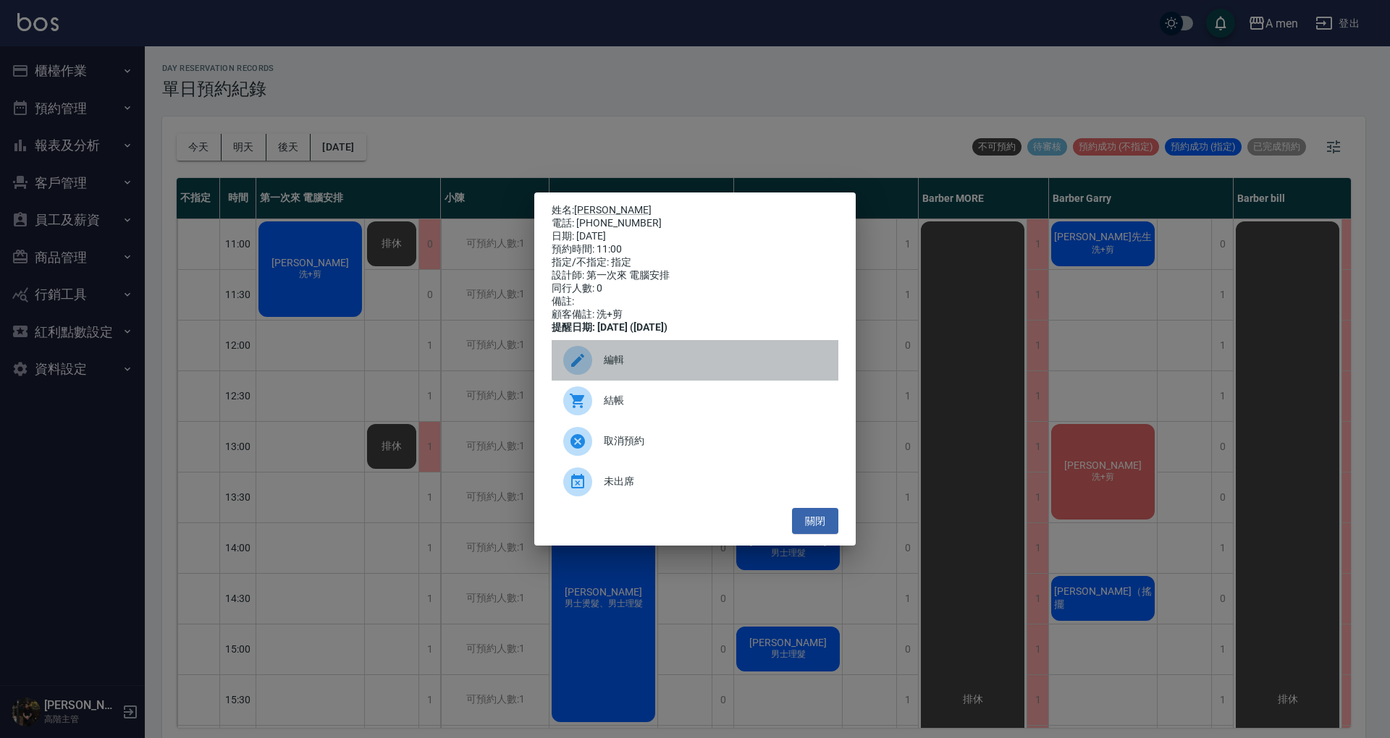
click at [701, 357] on div "編輯" at bounding box center [695, 360] width 287 height 41
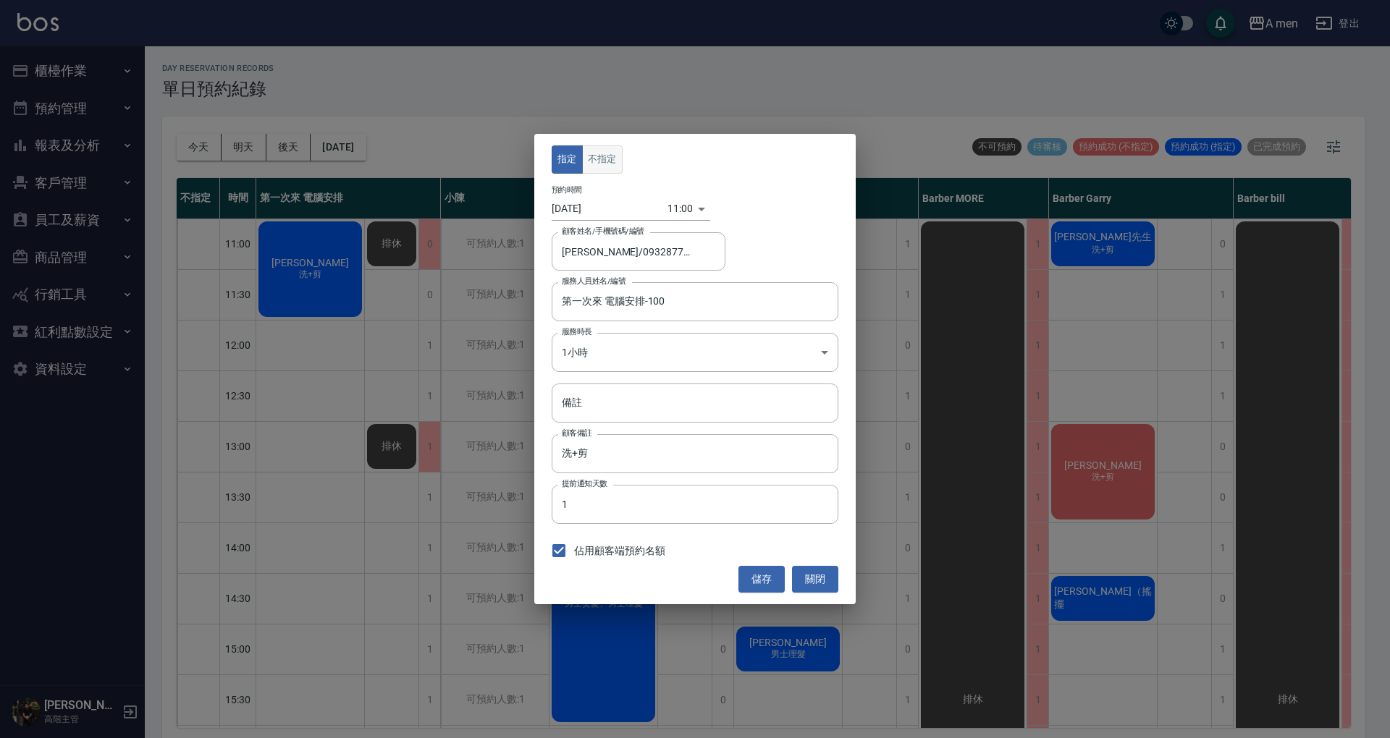
click at [602, 153] on button "不指定" at bounding box center [602, 159] width 41 height 28
click at [679, 297] on input "第一次來 電腦安排-100" at bounding box center [684, 301] width 252 height 25
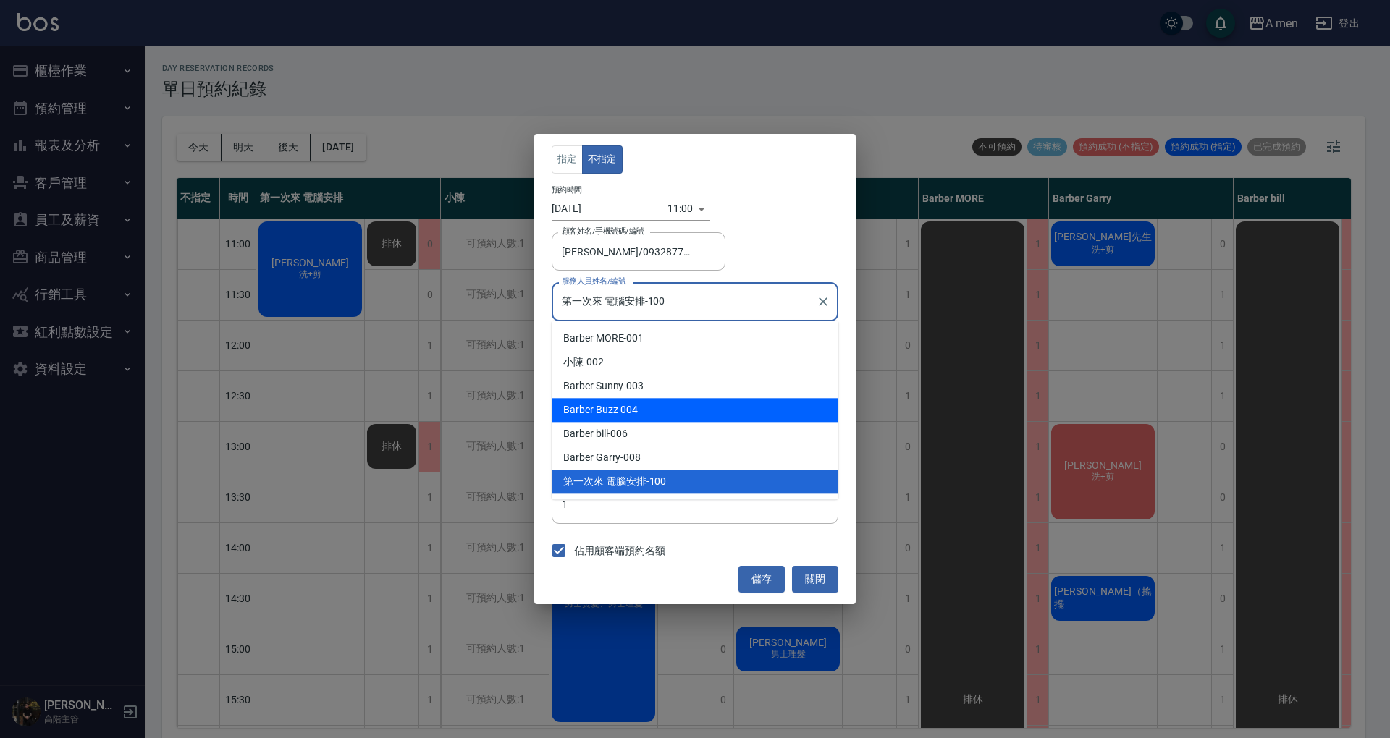
click at [724, 389] on div "Barber Sunny -003" at bounding box center [695, 386] width 287 height 24
type input "Barber Sunny -003"
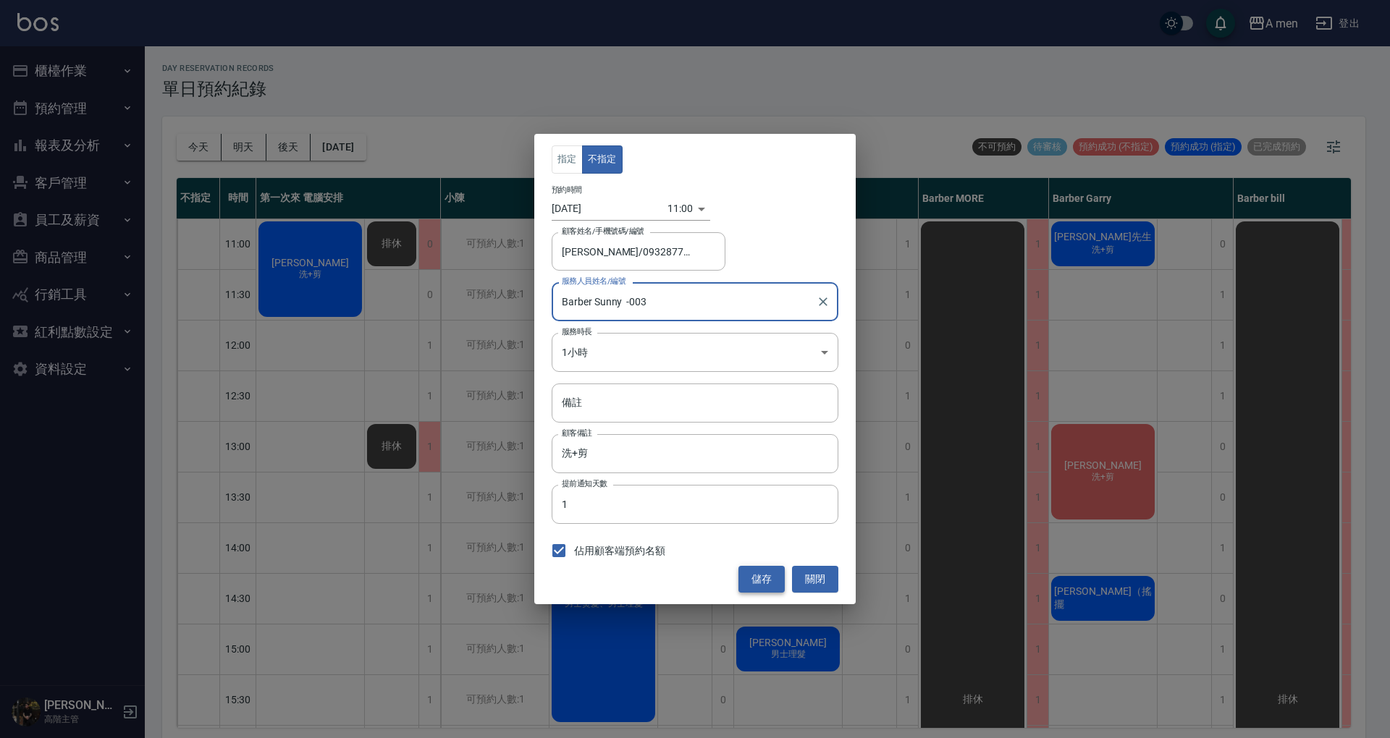
click at [764, 578] on button "儲存" at bounding box center [761, 579] width 46 height 27
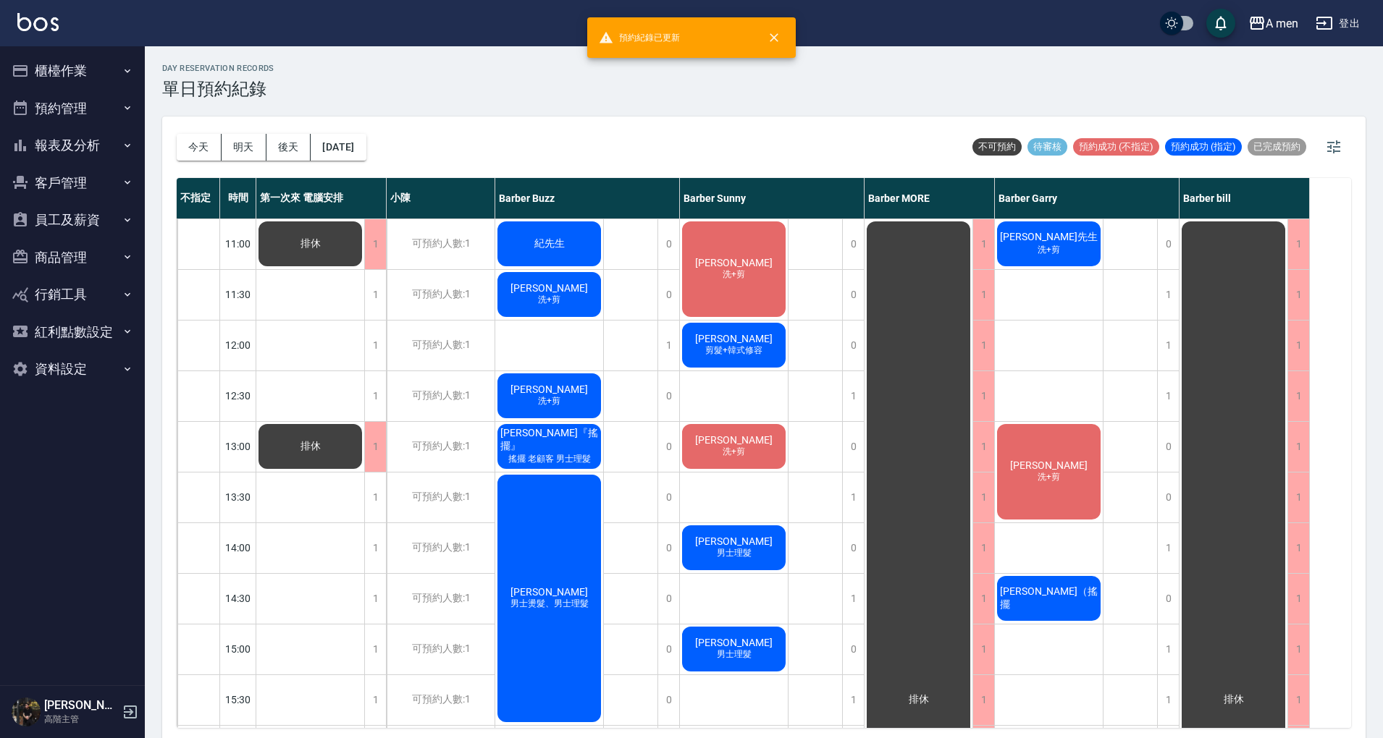
click at [768, 261] on span "陳英哲 Ying-Che Chen" at bounding box center [733, 263] width 83 height 12
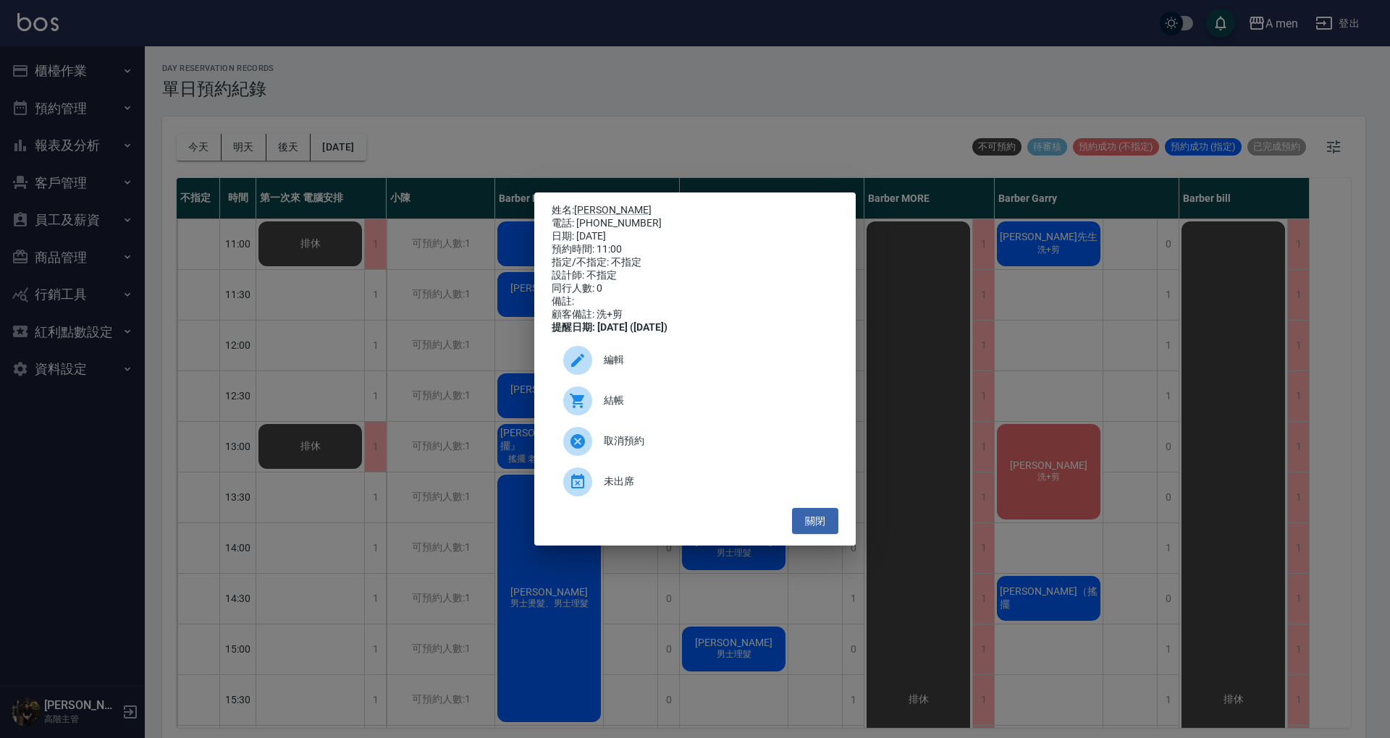
click at [787, 352] on div "編輯" at bounding box center [695, 360] width 287 height 41
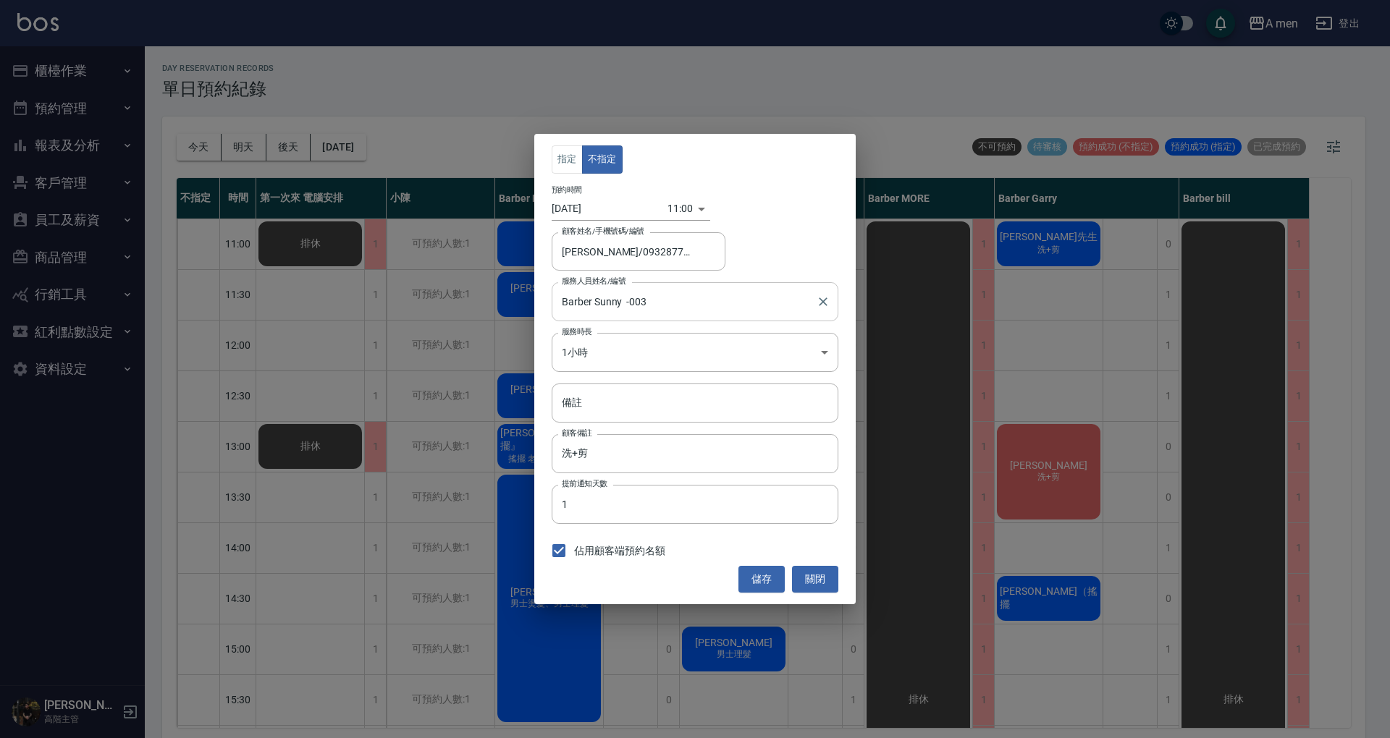
click at [740, 311] on input "Barber Sunny -003" at bounding box center [684, 301] width 252 height 25
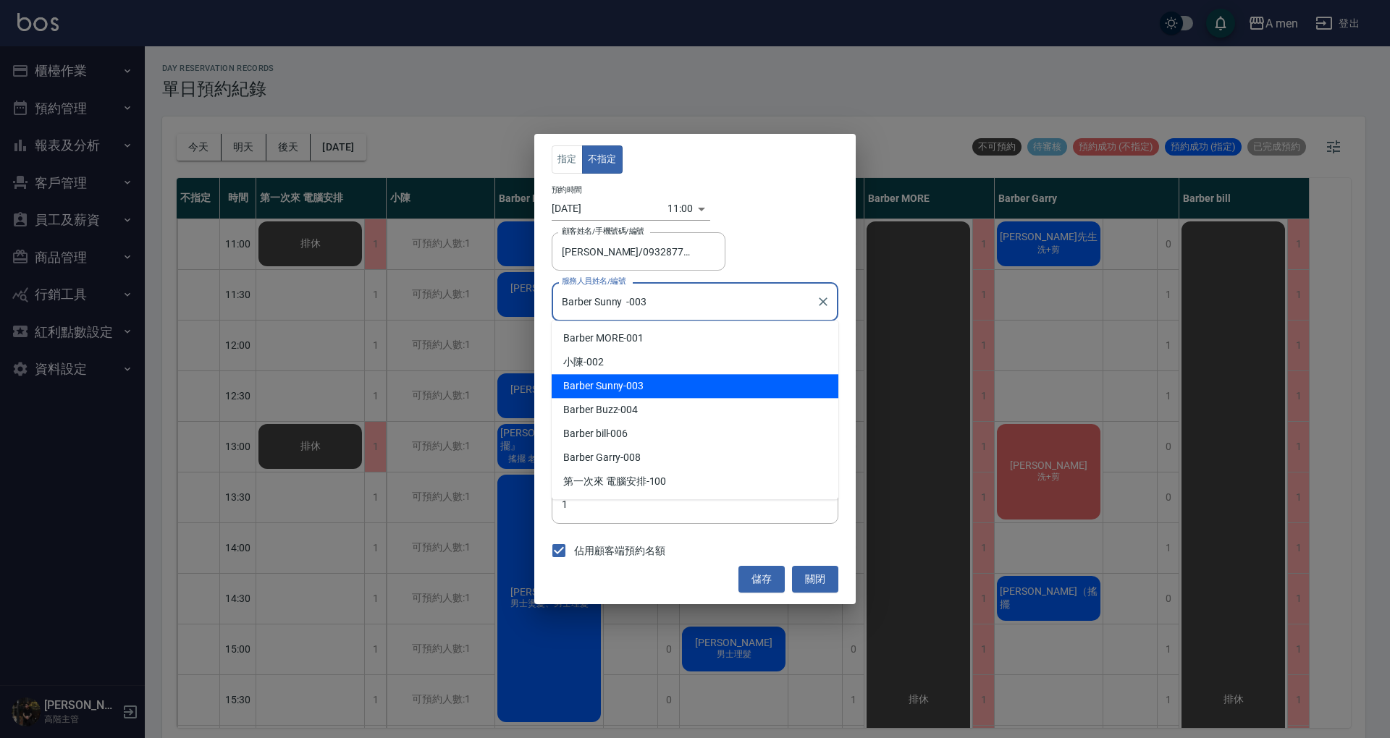
drag, startPoint x: 759, startPoint y: 249, endPoint x: 746, endPoint y: 249, distance: 13.0
click at [759, 249] on div "顧客姓名/手機號碼/編號 陳英哲 Ying-Che Chen/0932877567 顧客姓名/手機號碼/編號" at bounding box center [695, 251] width 287 height 38
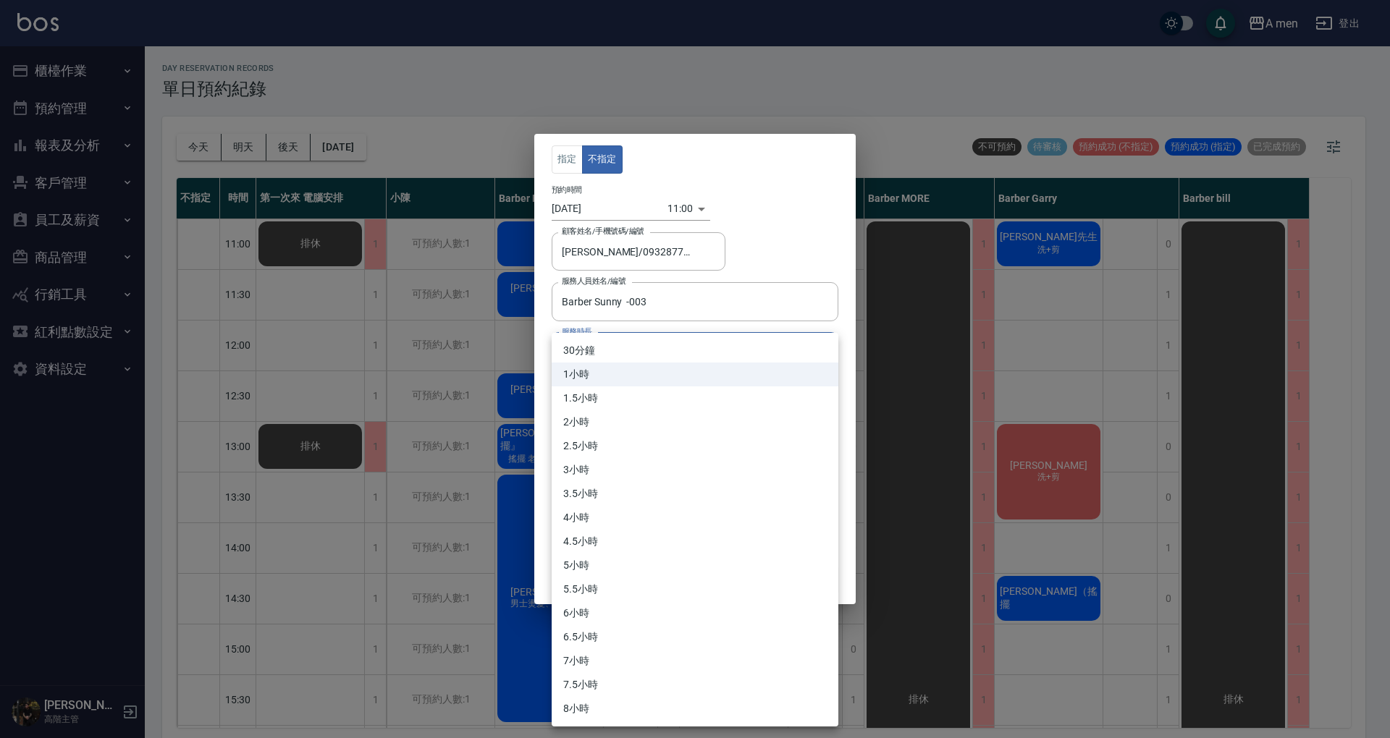
click at [746, 347] on body "A men 登出 櫃檯作業 打帳單 帳單列表 營業儀表板 現金收支登錄 高階收支登錄 材料自購登錄 每日結帳 排班表 現場電腦打卡 掃碼打卡 預約管理 預約管…" at bounding box center [695, 371] width 1390 height 743
click at [689, 342] on li "30分鐘" at bounding box center [695, 351] width 287 height 24
type input "1"
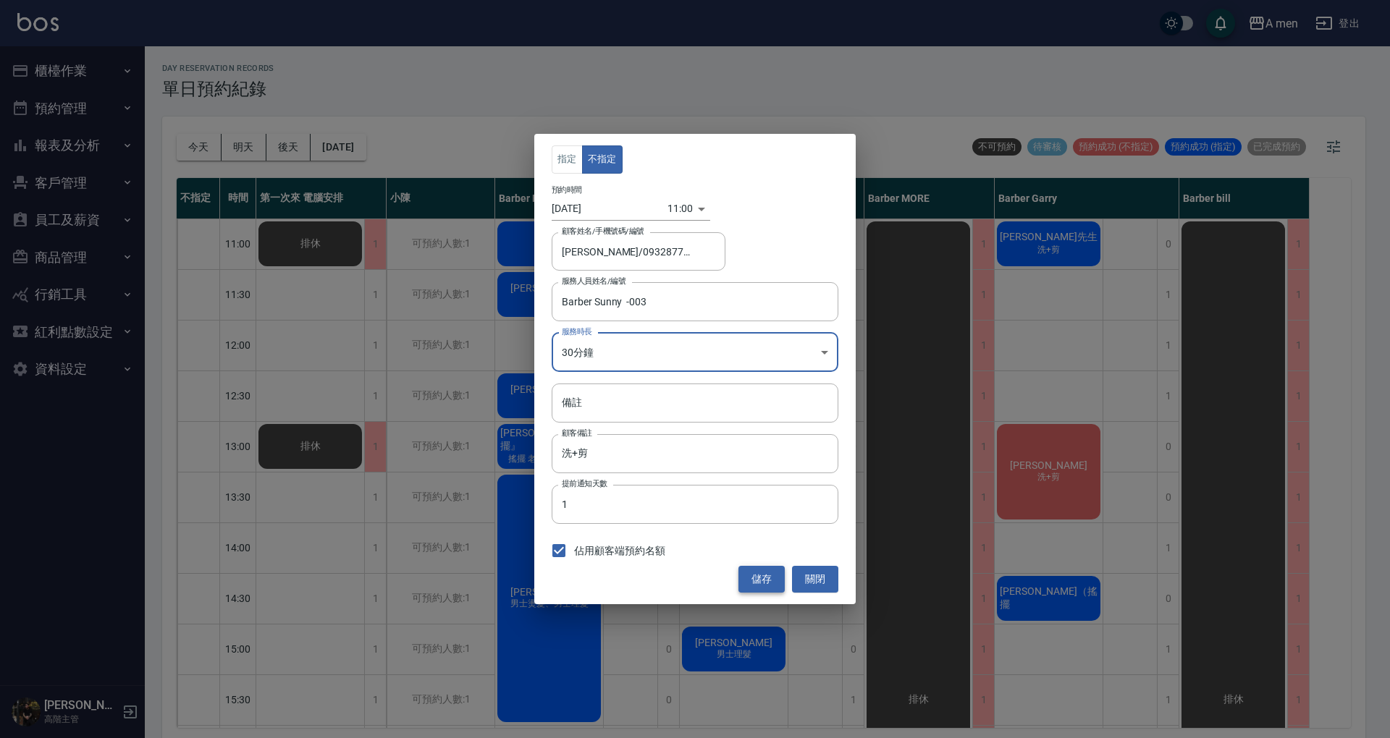
click at [766, 573] on button "儲存" at bounding box center [761, 579] width 46 height 27
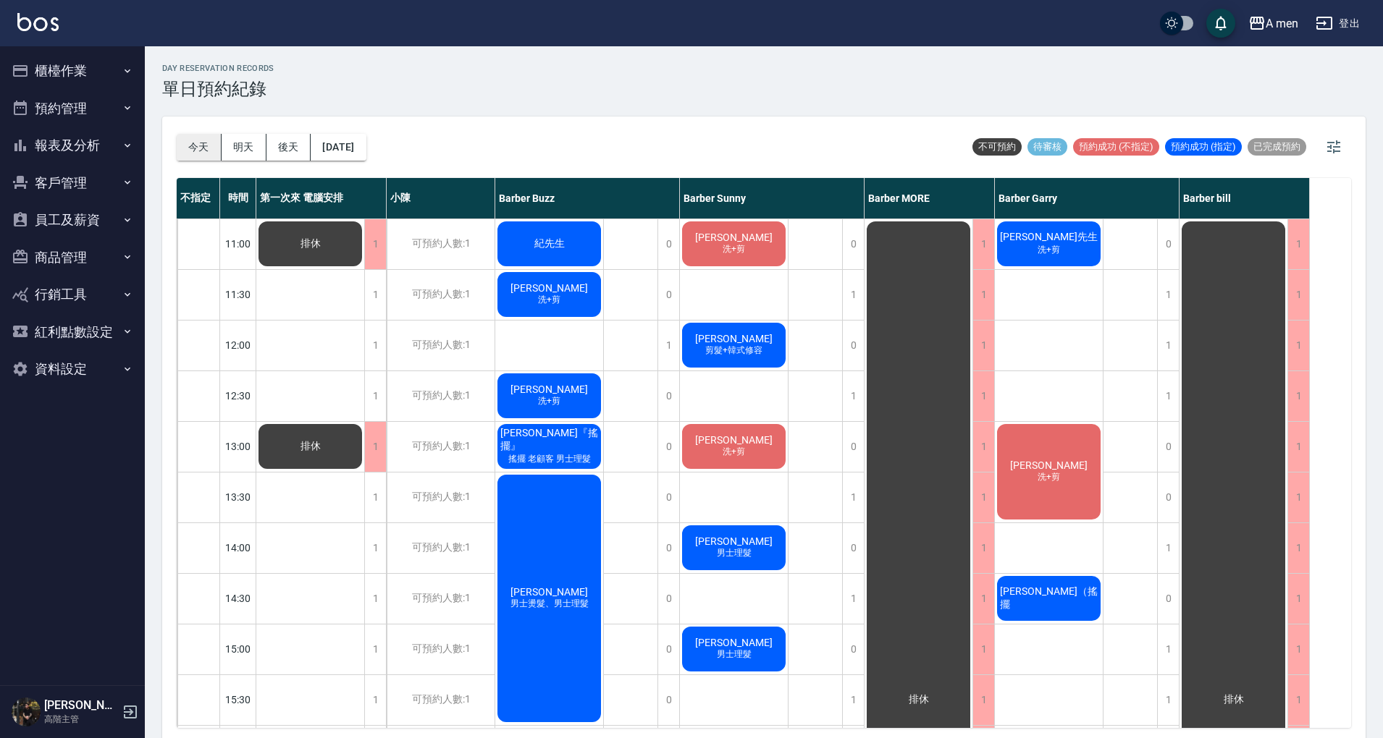
click at [200, 143] on button "今天" at bounding box center [199, 147] width 45 height 27
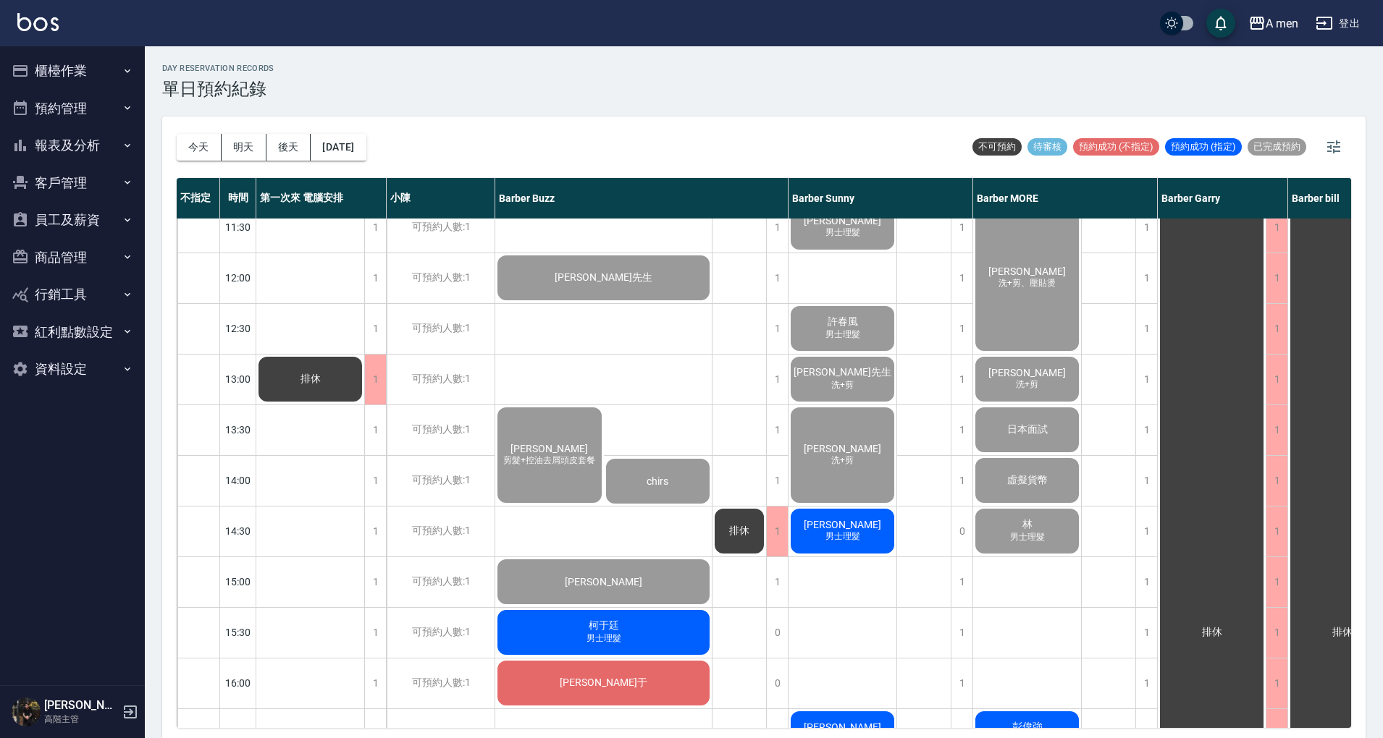
scroll to position [290, 0]
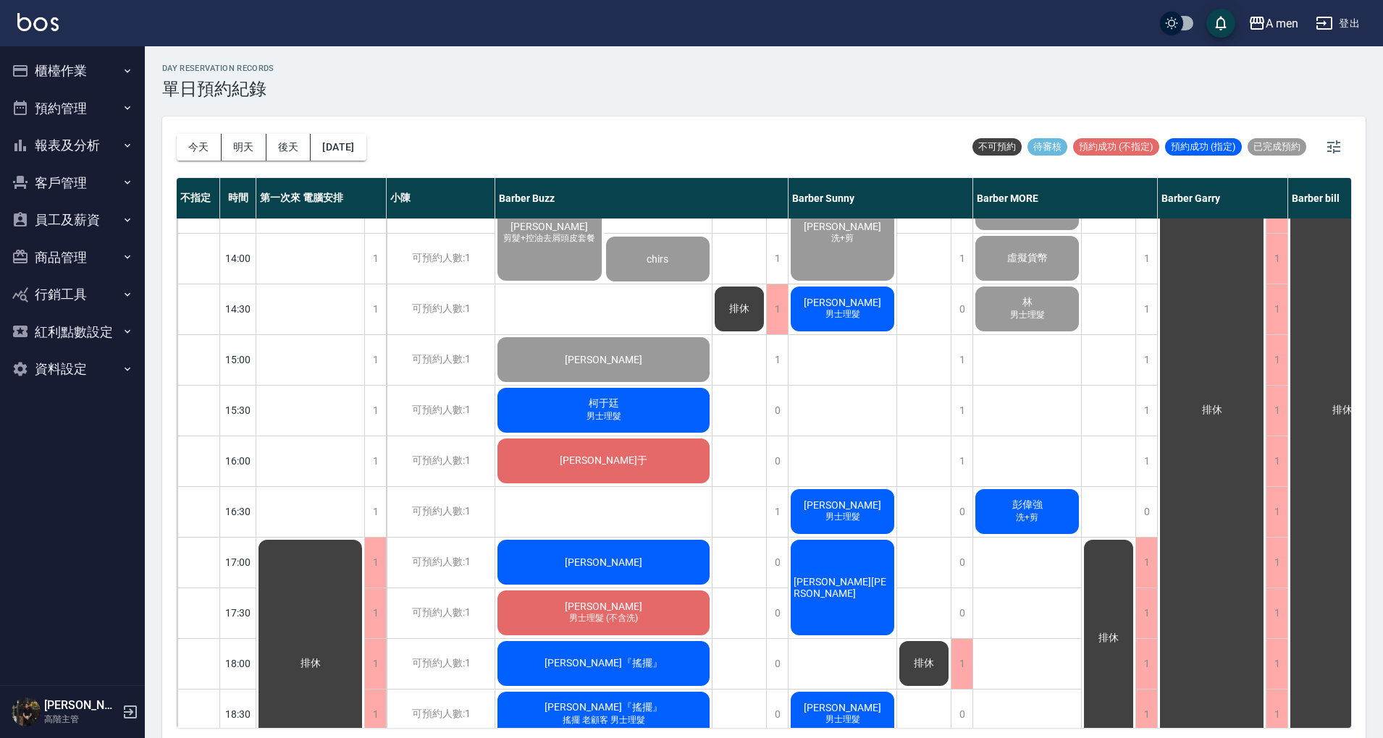
click at [636, 460] on div "[PERSON_NAME]于" at bounding box center [603, 460] width 216 height 49
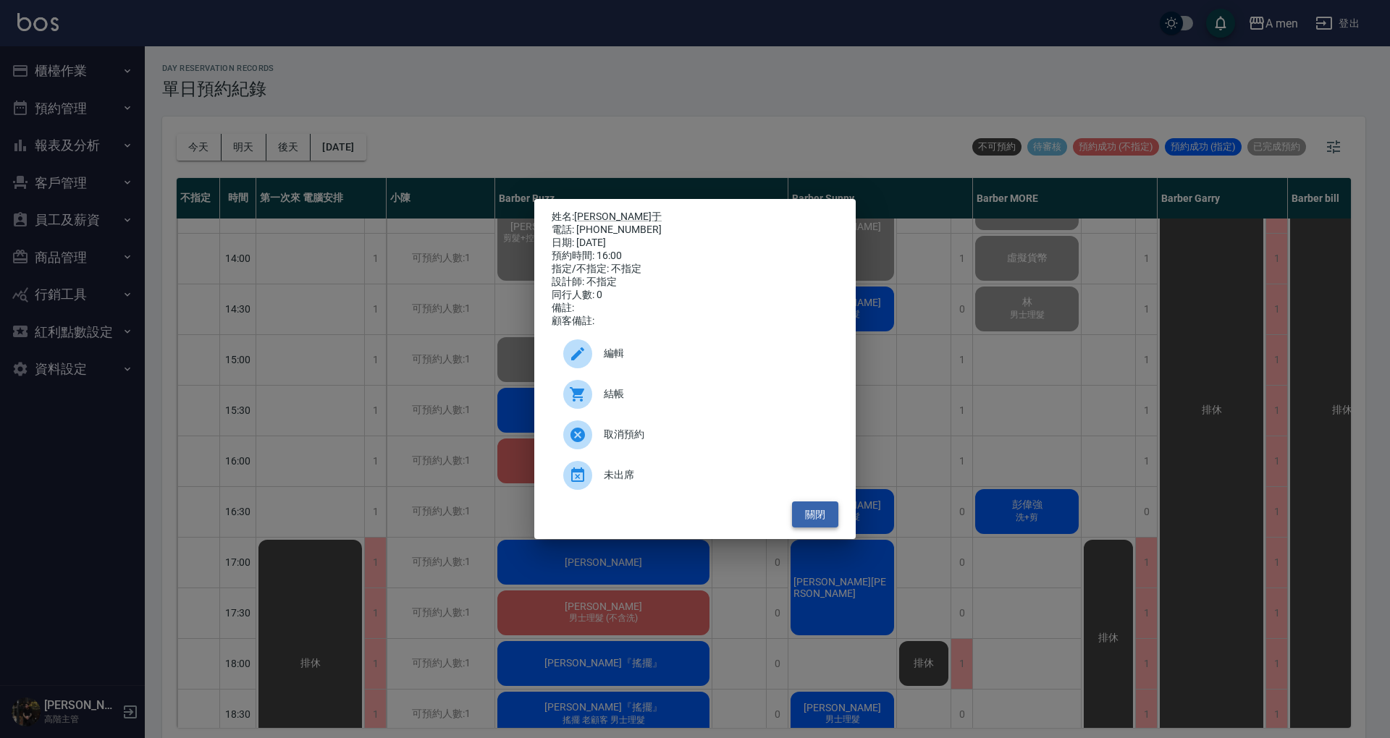
click at [821, 518] on button "關閉" at bounding box center [815, 515] width 46 height 27
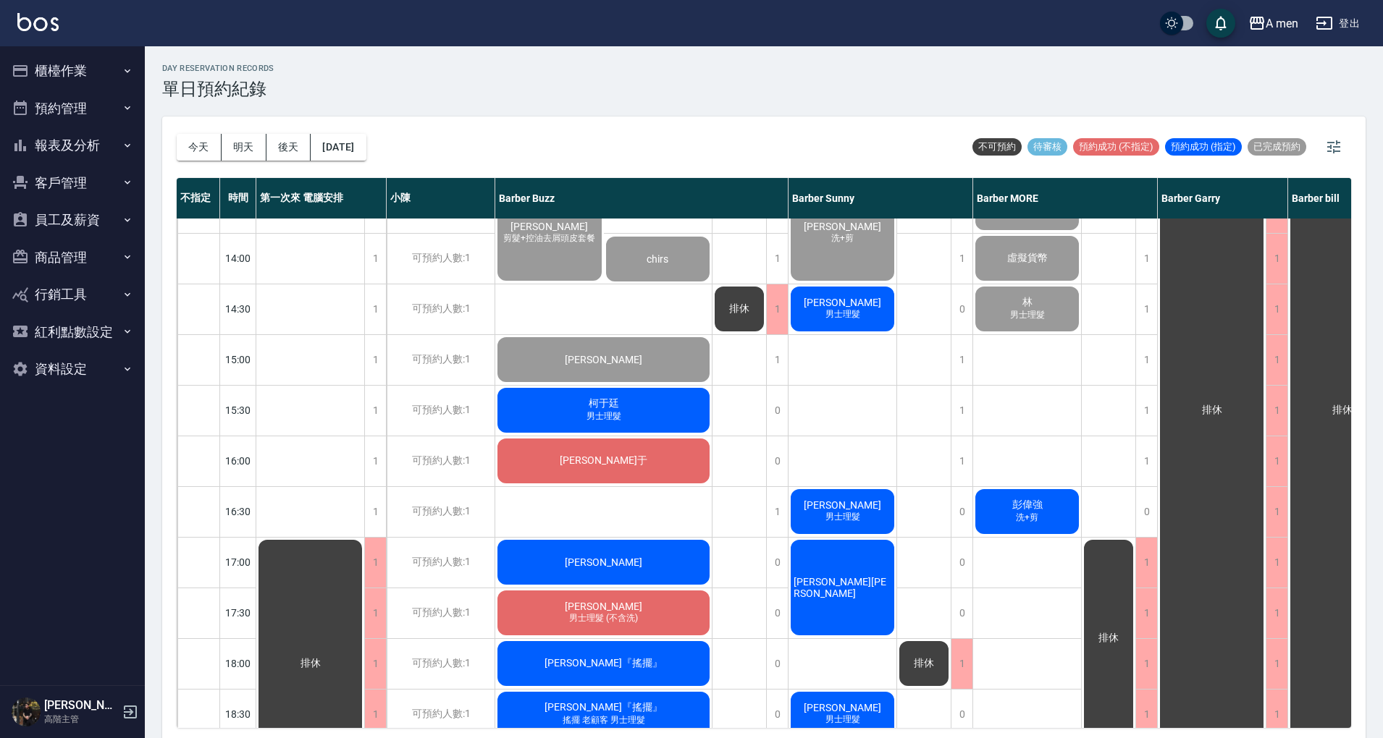
click at [747, 473] on div "排休" at bounding box center [739, 562] width 54 height 1267
click at [693, 516] on div "洪先生 曾思豪 剪髮+控油去屑頭皮套餐 chirs 李睿丞 柯于廷 男士理髮 曹柏于 Nicholas 陳正洋 男士理髮 (不含洗) 廖偉廷『搖擺』 Elso…" at bounding box center [603, 562] width 217 height 1267
drag, startPoint x: 198, startPoint y: 151, endPoint x: 214, endPoint y: 152, distance: 16.0
click at [197, 151] on button "今天" at bounding box center [199, 147] width 45 height 27
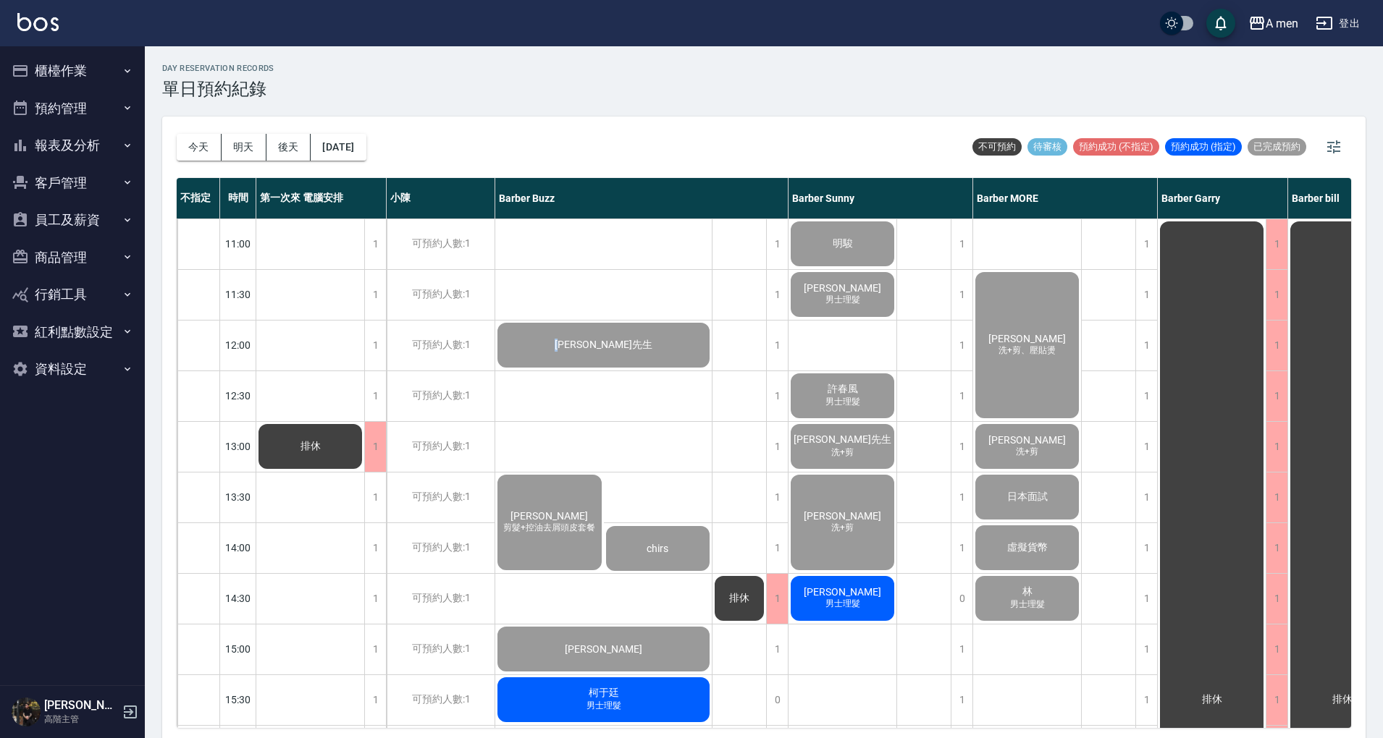
scroll to position [386, 0]
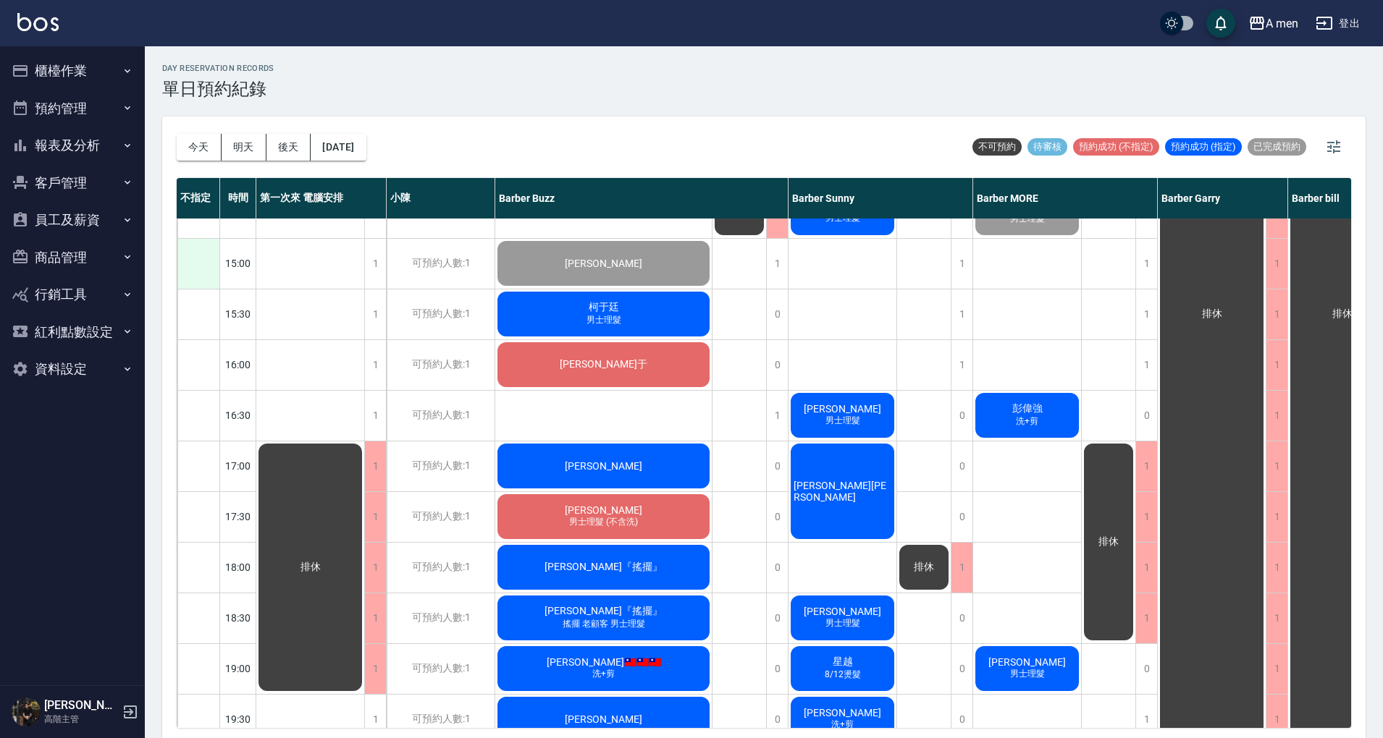
click at [219, 282] on div at bounding box center [198, 264] width 42 height 50
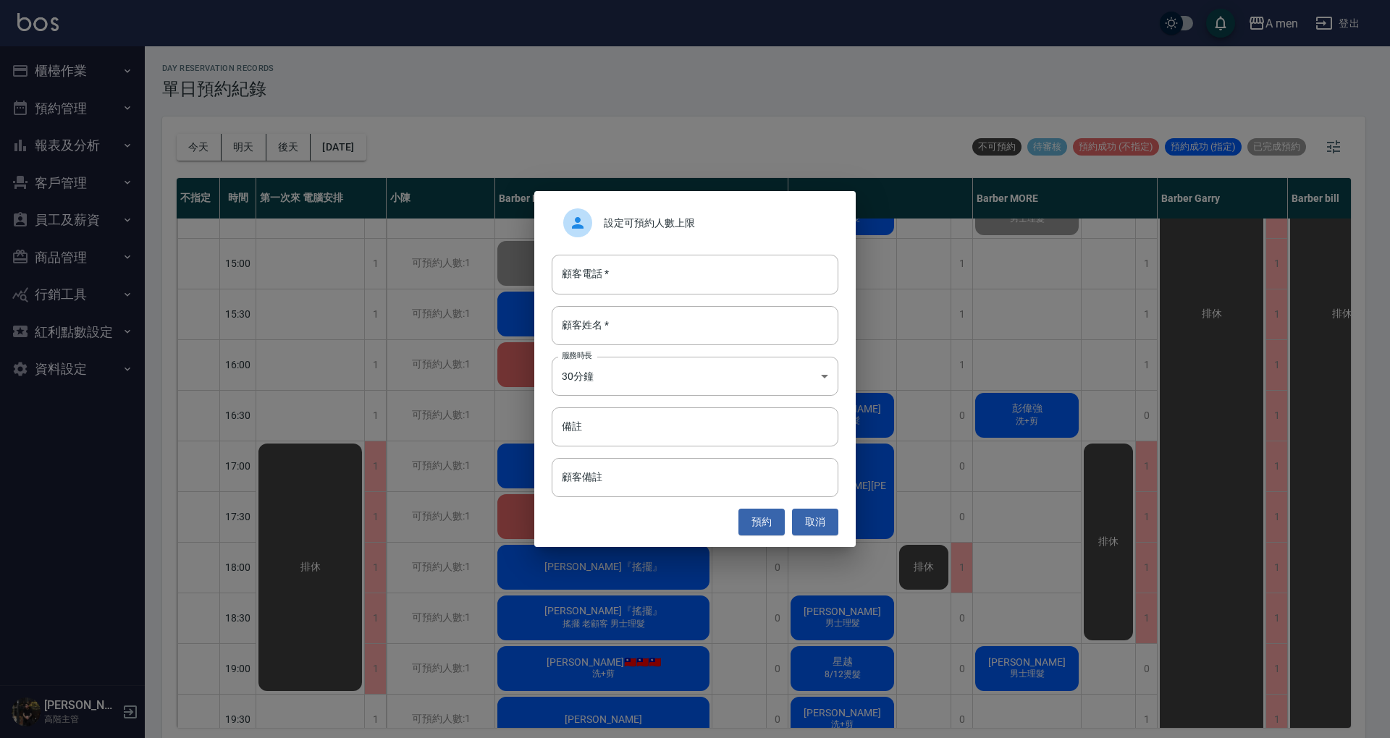
click at [190, 148] on div "設定可預約人數上限 顧客電話   * 顧客電話   * 顧客姓名   * 顧客姓名   * 服務時長 30分鐘 1 服務時長 備註 備註 顧客備註 顧客備註 …" at bounding box center [695, 369] width 1390 height 738
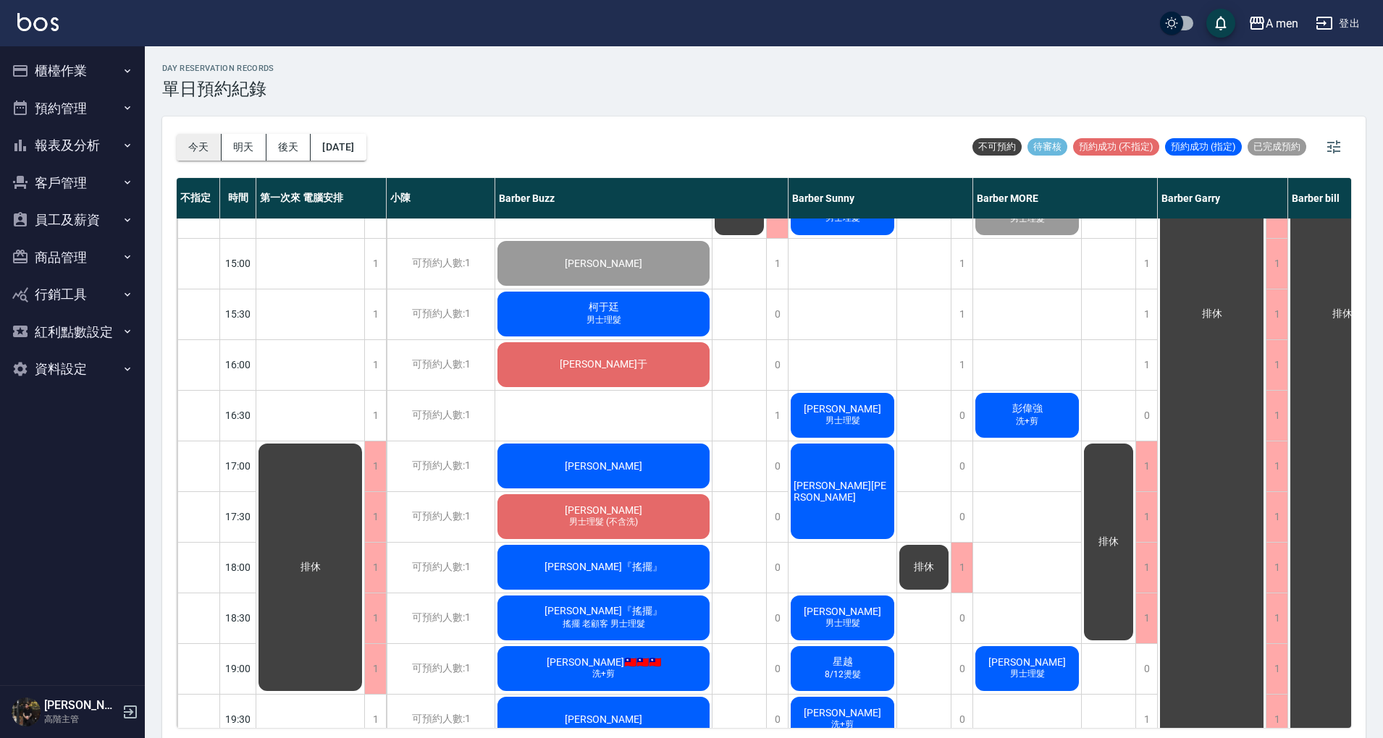
click at [182, 137] on button "今天" at bounding box center [199, 147] width 45 height 27
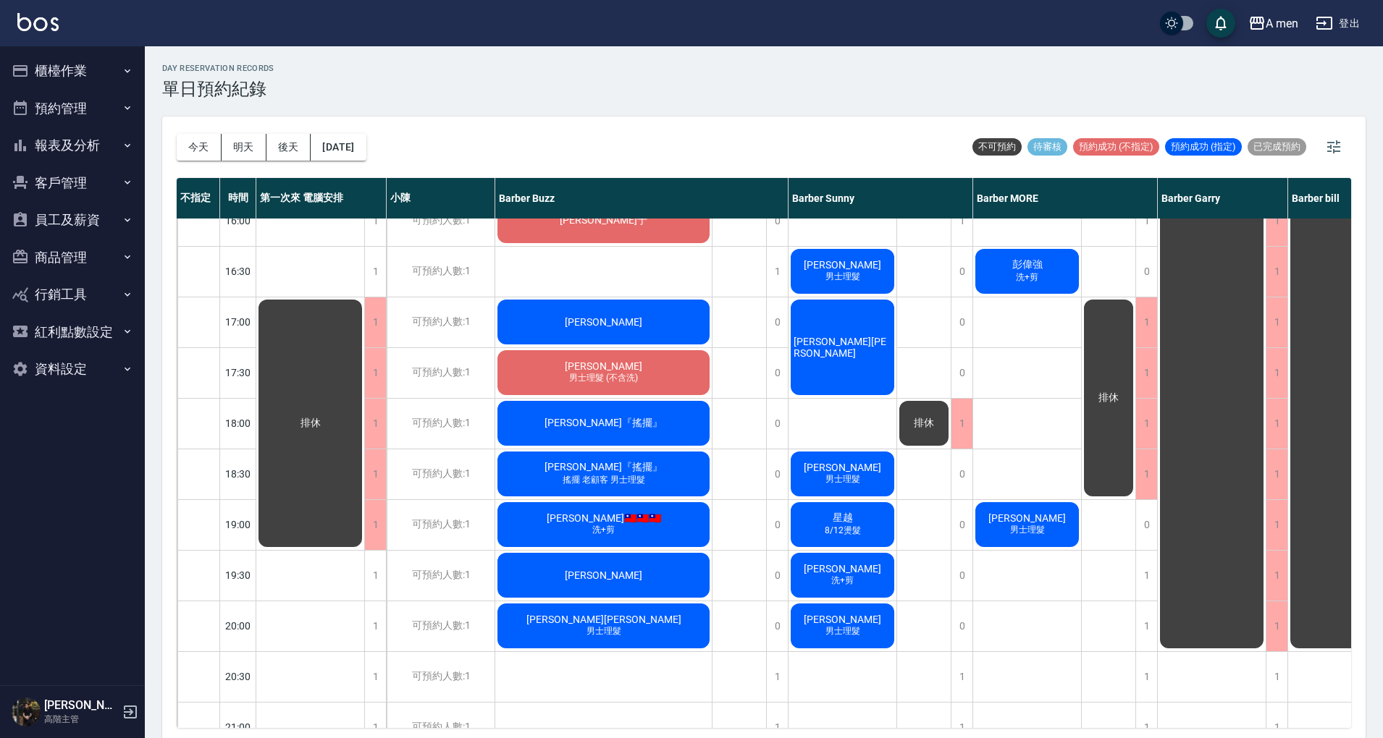
scroll to position [482, 0]
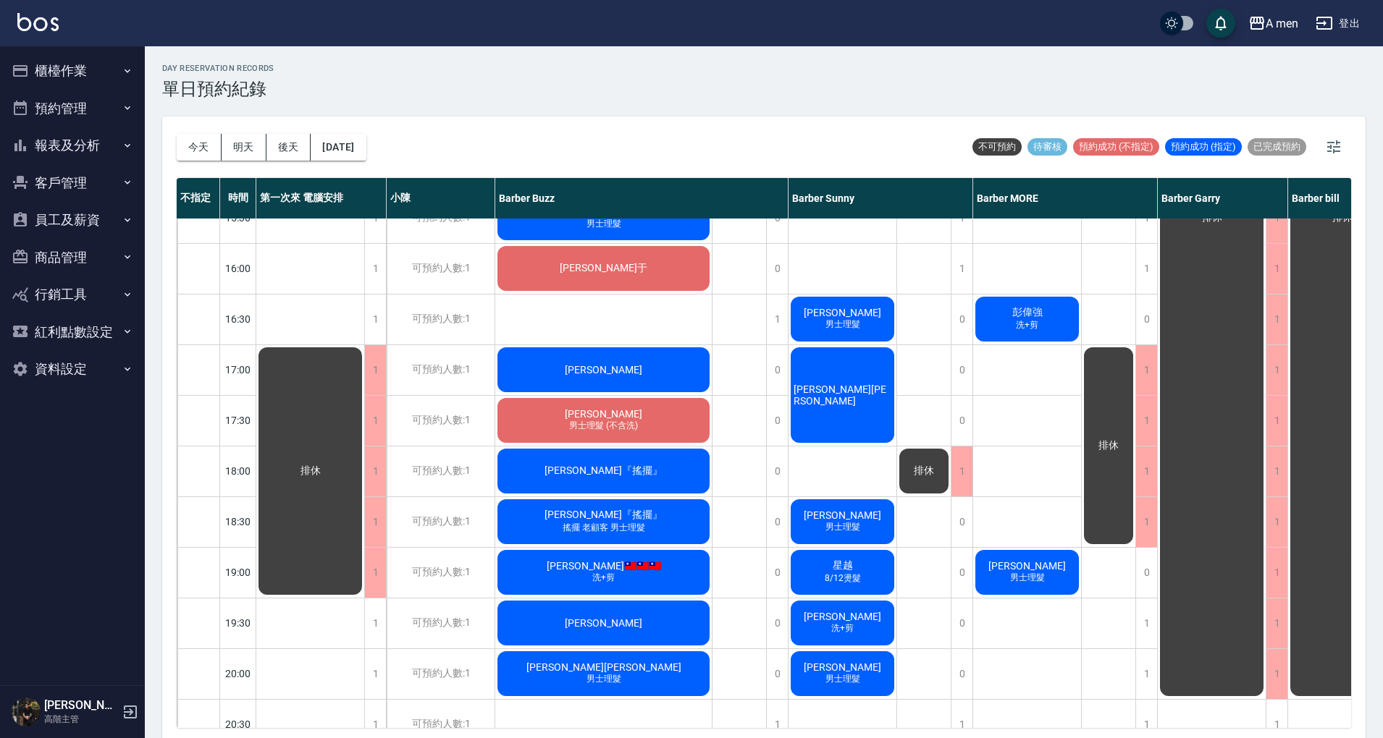
click at [746, 426] on div "排休" at bounding box center [739, 370] width 54 height 1267
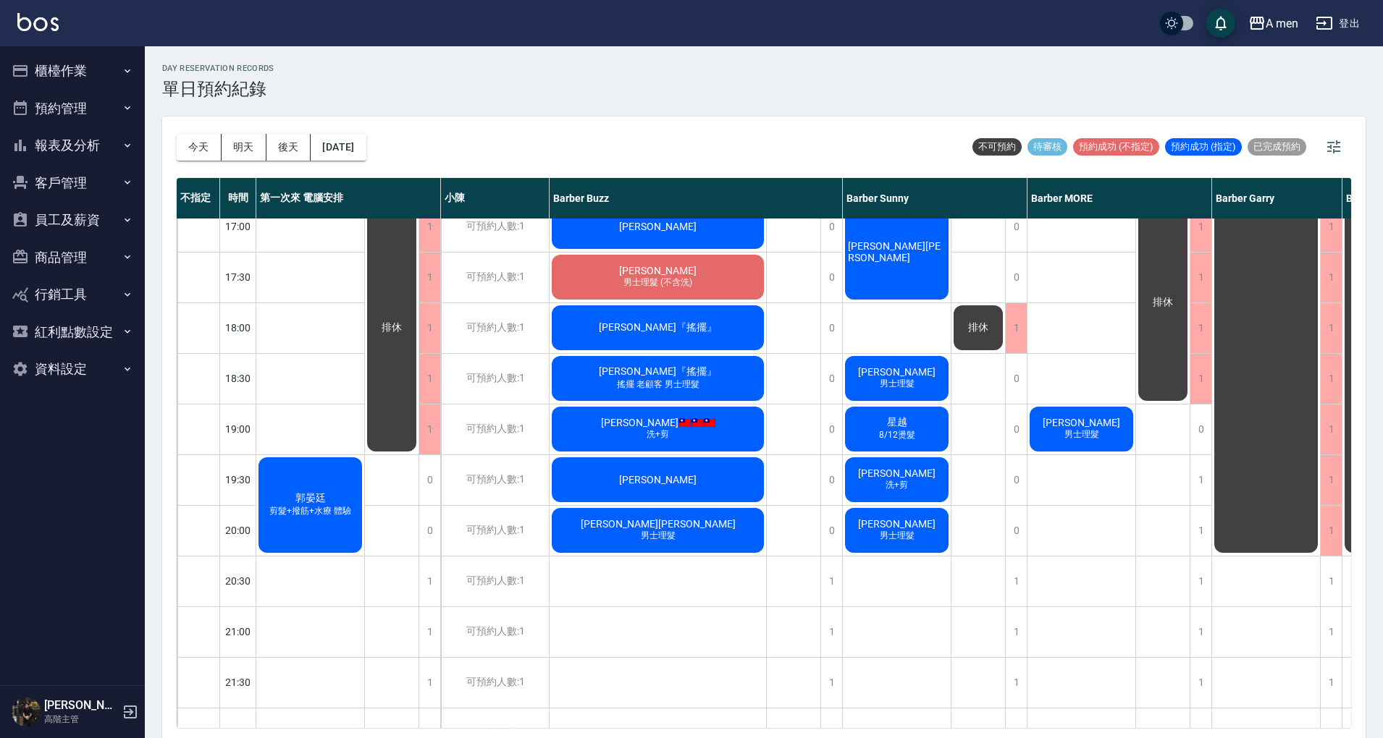
scroll to position [579, 0]
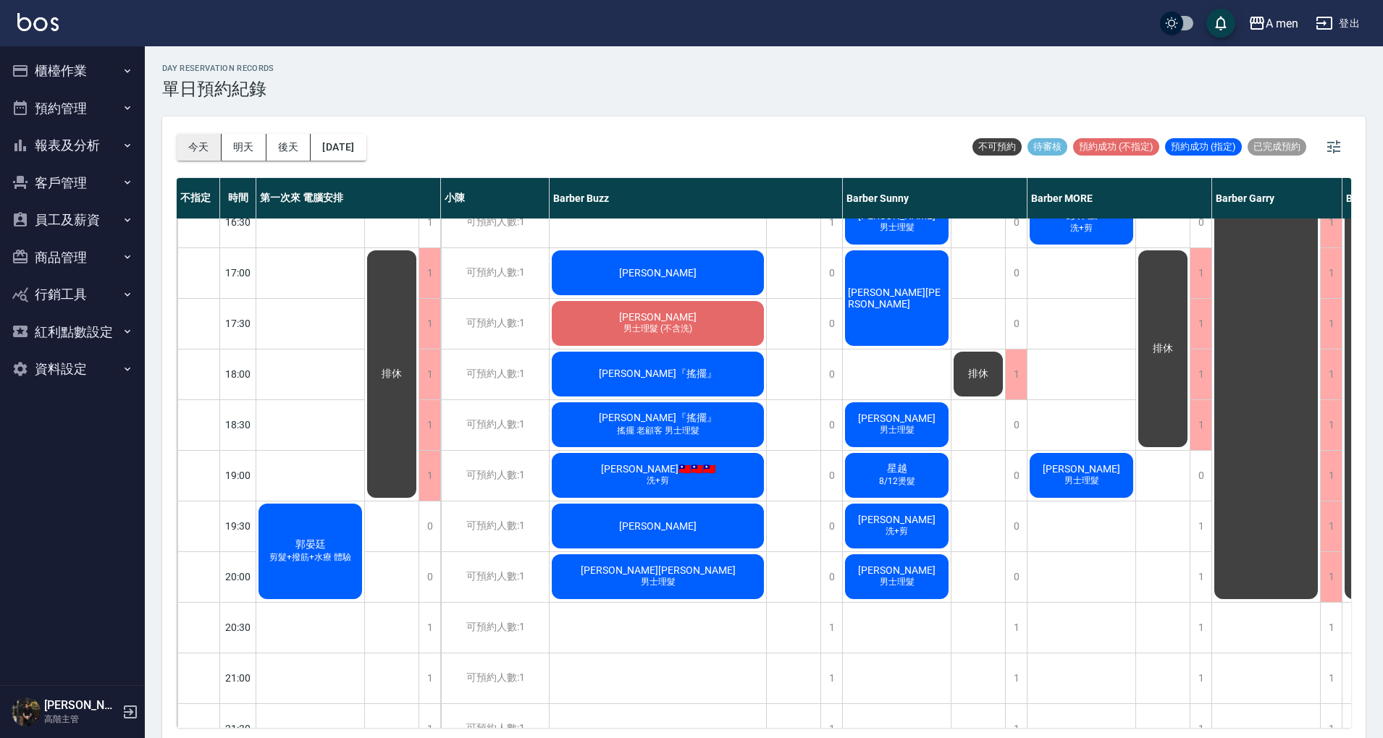
click at [192, 143] on button "今天" at bounding box center [199, 147] width 45 height 27
click at [313, 533] on div "郭晏廷 剪髮+撥筋+水療 體驗" at bounding box center [310, 552] width 108 height 100
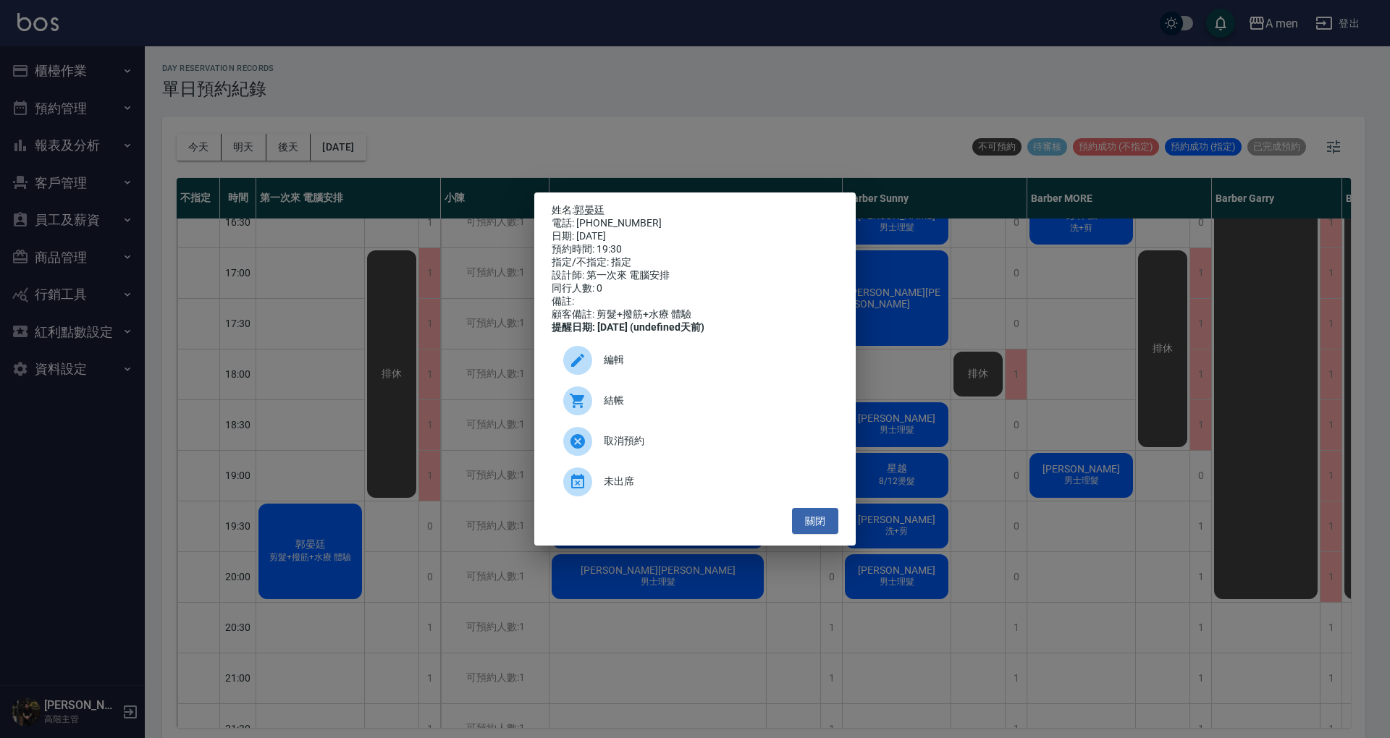
click at [610, 356] on div "編輯" at bounding box center [695, 360] width 287 height 41
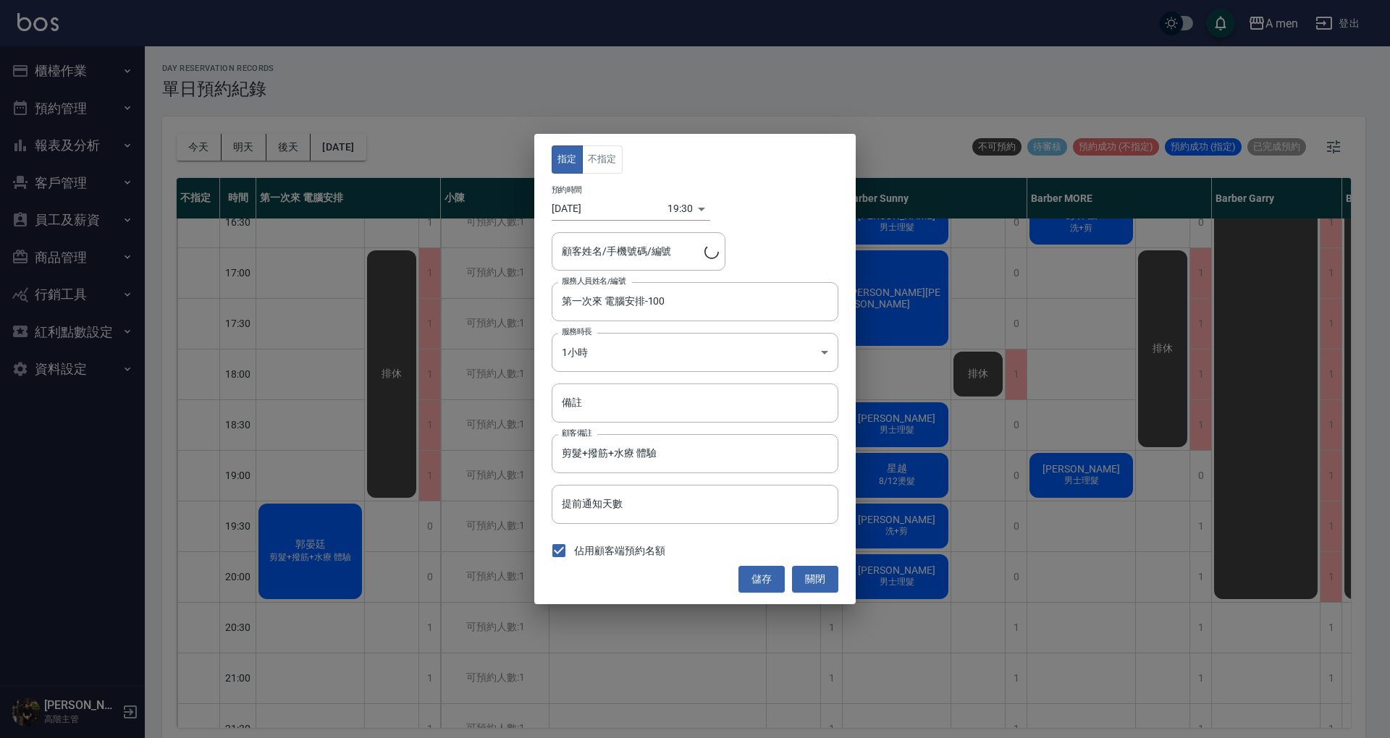
type input "郭晏廷/0978106500"
click at [599, 164] on button "不指定" at bounding box center [602, 159] width 41 height 28
click at [678, 308] on input "第一次來 電腦安排-100" at bounding box center [684, 301] width 252 height 25
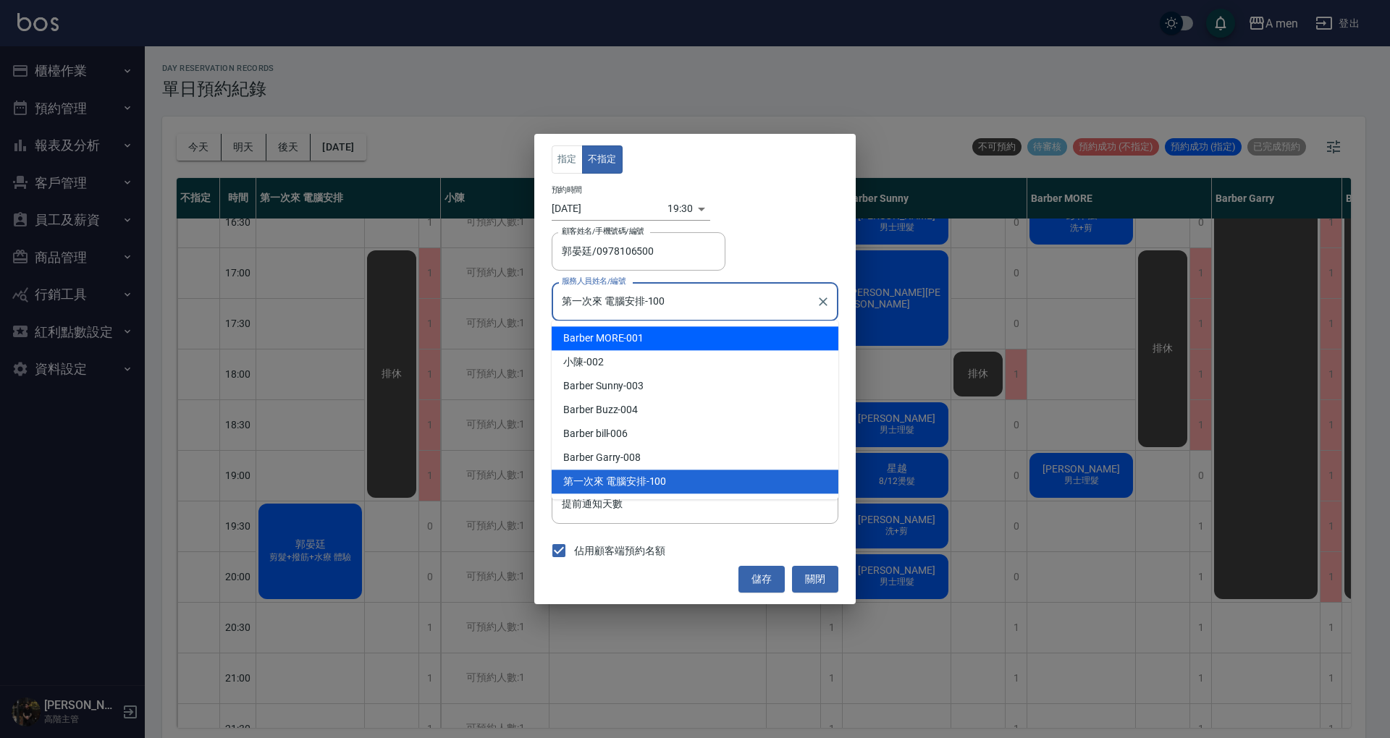
click at [686, 346] on div "Barber MORE -001" at bounding box center [695, 338] width 287 height 24
type input "Barber MORE-001"
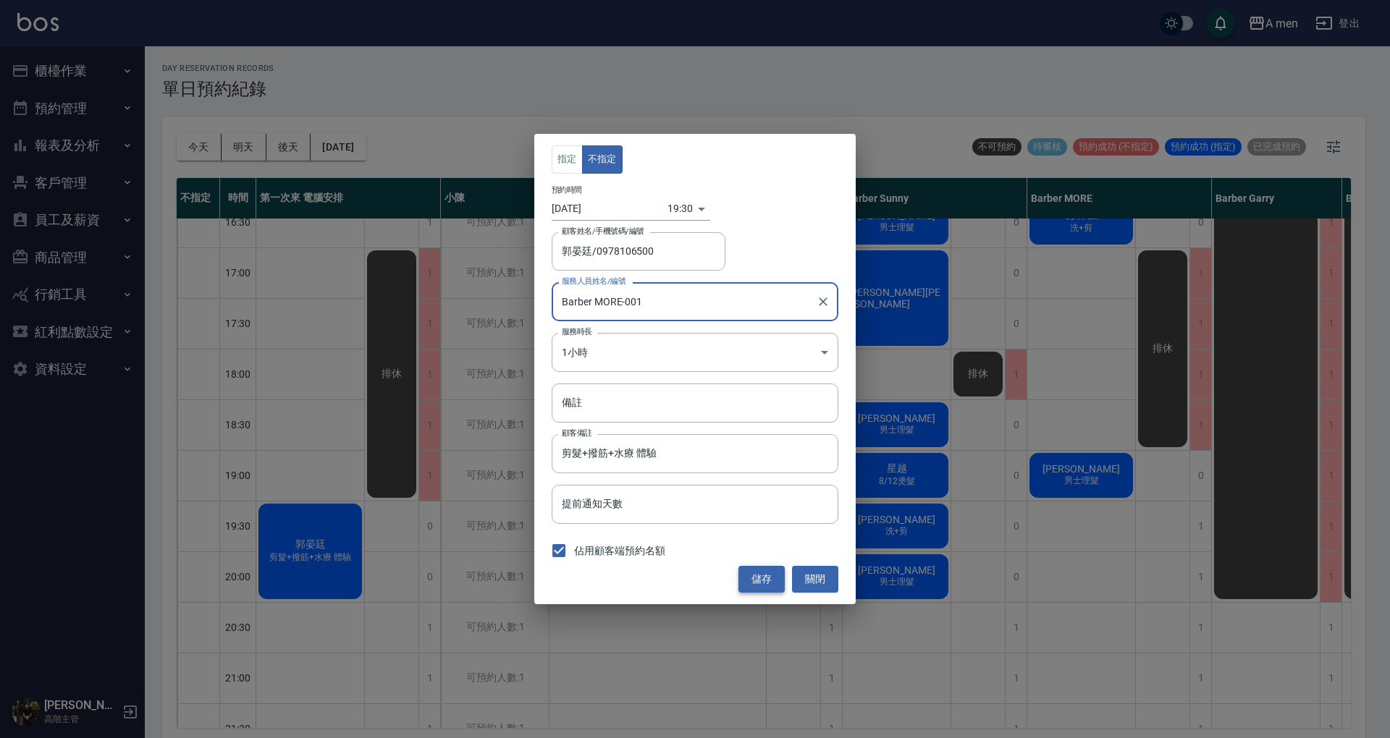
click at [767, 588] on button "儲存" at bounding box center [761, 579] width 46 height 27
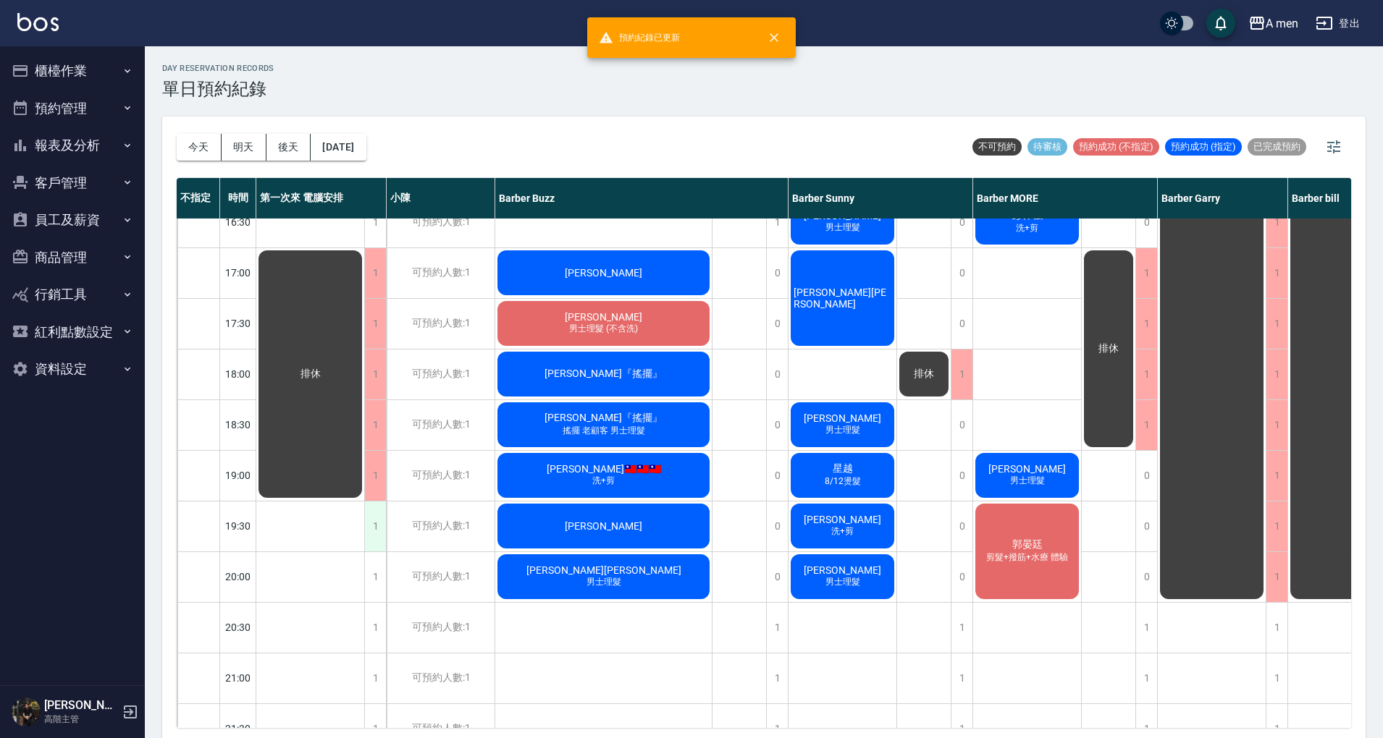
click at [380, 531] on div "1" at bounding box center [375, 527] width 22 height 50
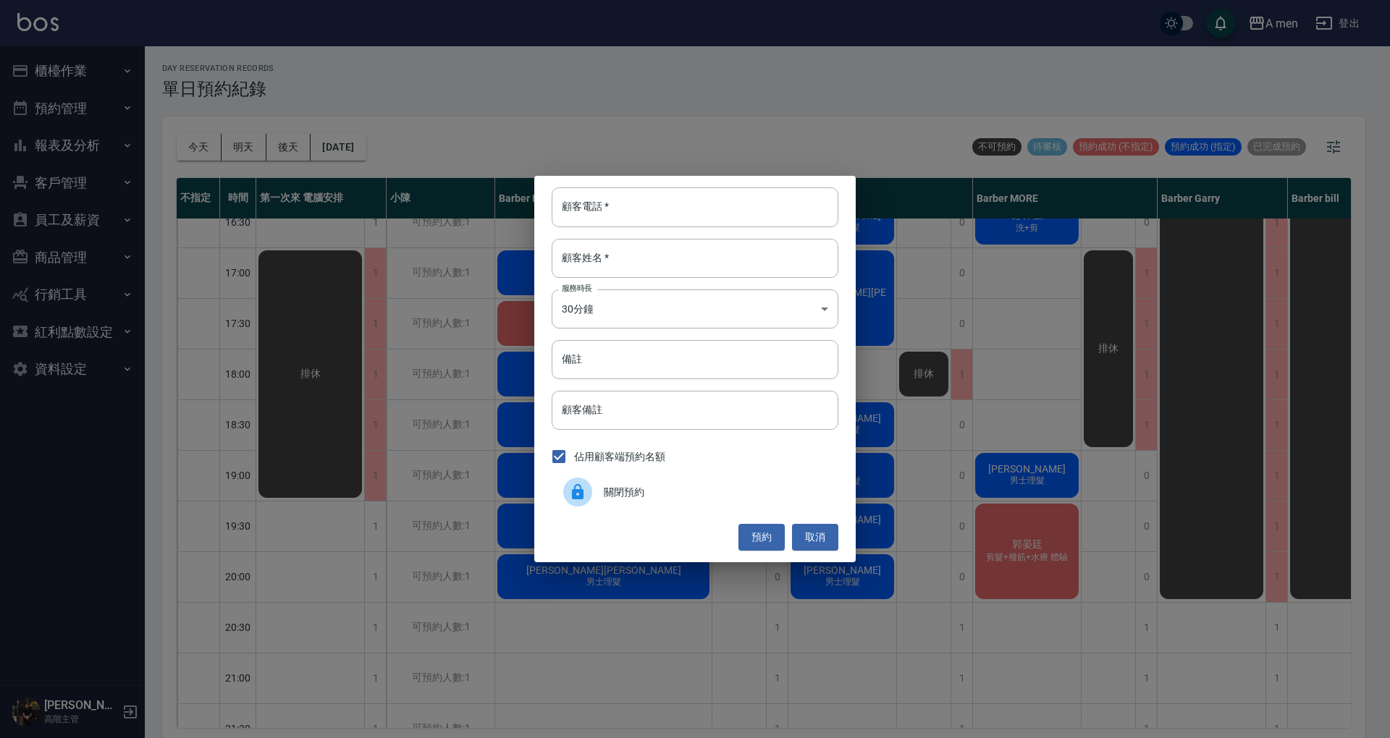
click at [630, 501] on div "關閉預約" at bounding box center [695, 492] width 287 height 41
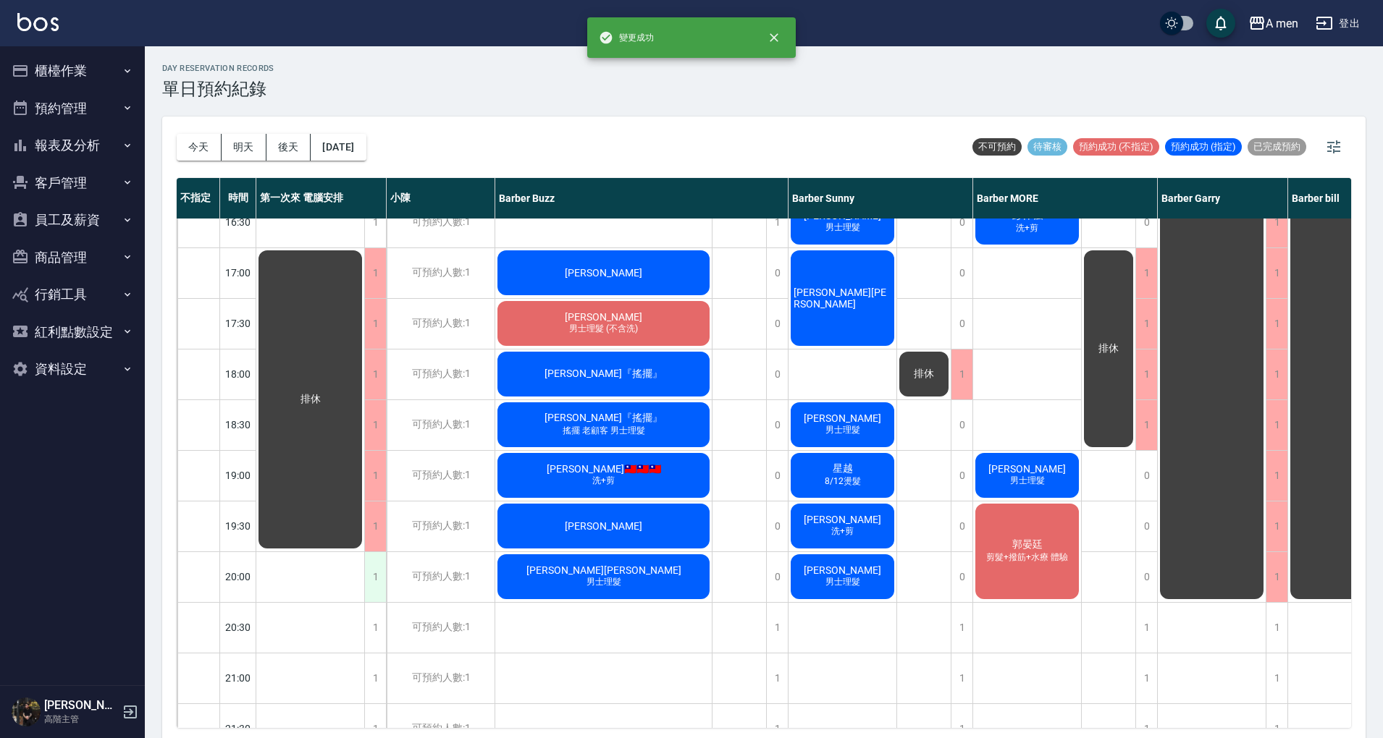
click at [376, 568] on div "1" at bounding box center [375, 577] width 22 height 50
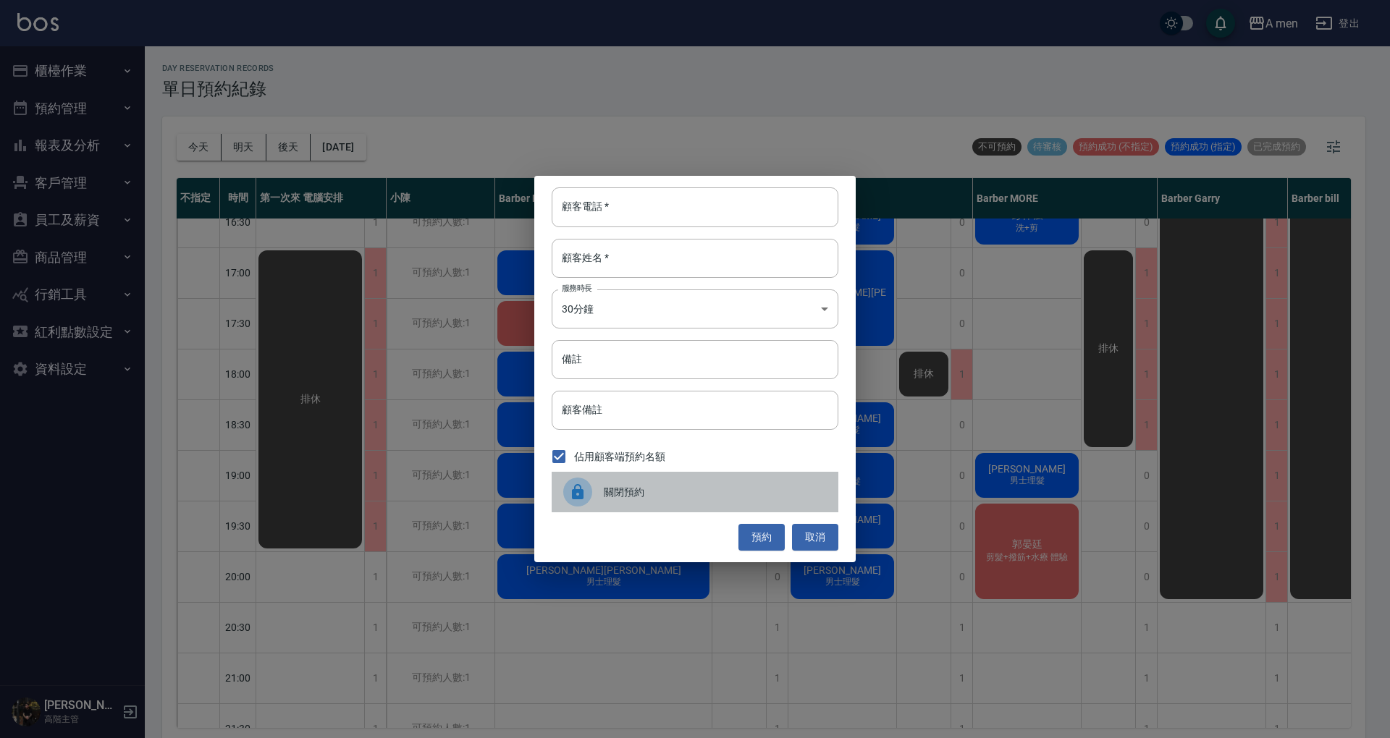
click at [614, 492] on span "關閉預約" at bounding box center [715, 492] width 223 height 15
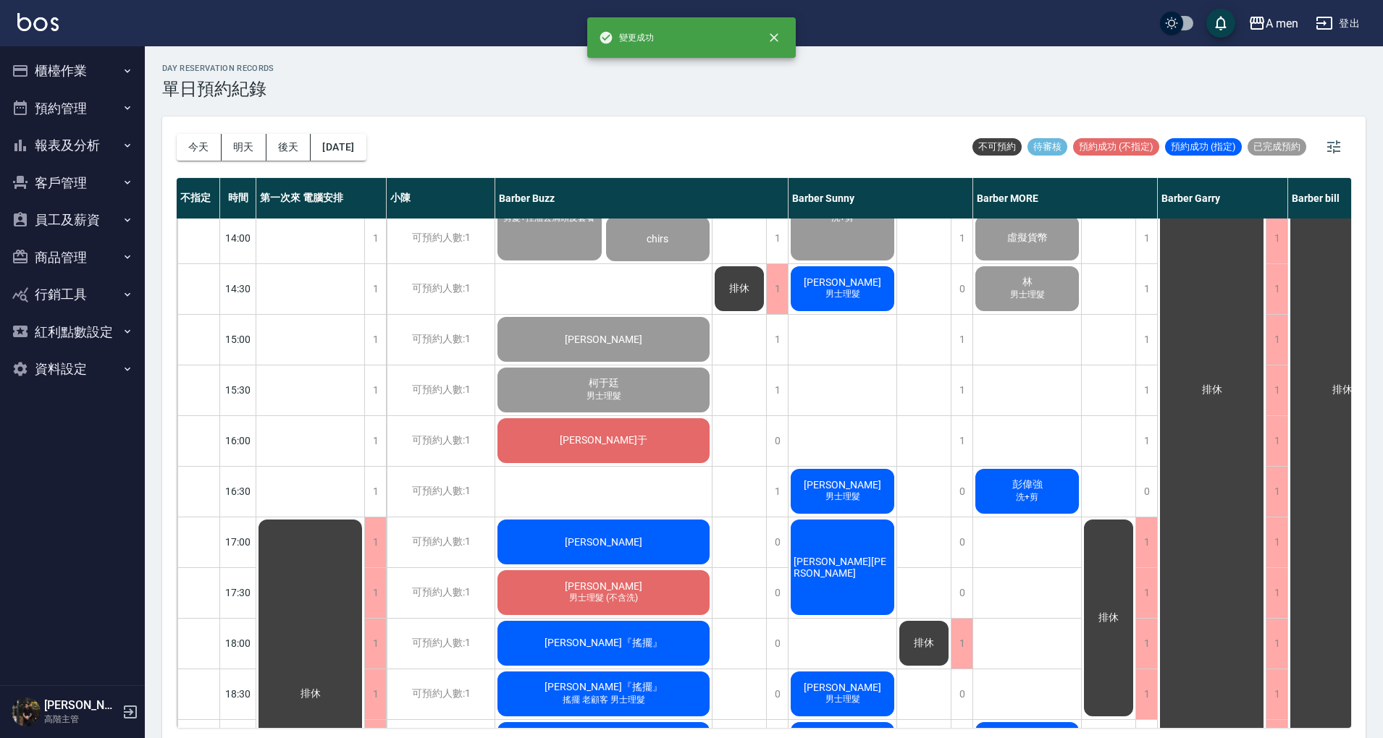
scroll to position [193, 0]
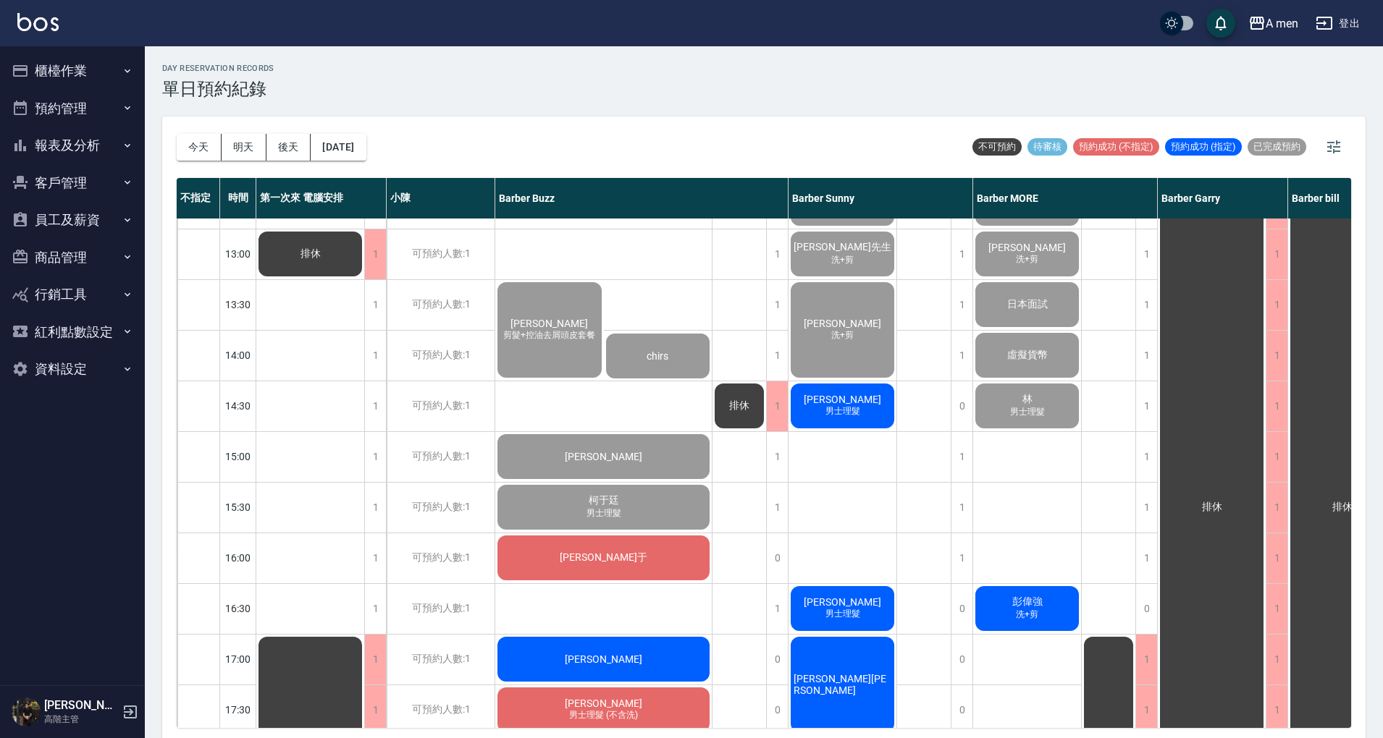
click at [848, 479] on div "明駿 胡小民 男士理髮 許春風 男士理髮 賴先生 洗+剪 David Huang 洗+剪 謝典祐 男士理髮 卓兆麟 男士理髮 Max孔民哥 Andy 男士理髮…" at bounding box center [842, 659] width 109 height 1267
click at [843, 414] on span "男士理髮" at bounding box center [842, 411] width 41 height 12
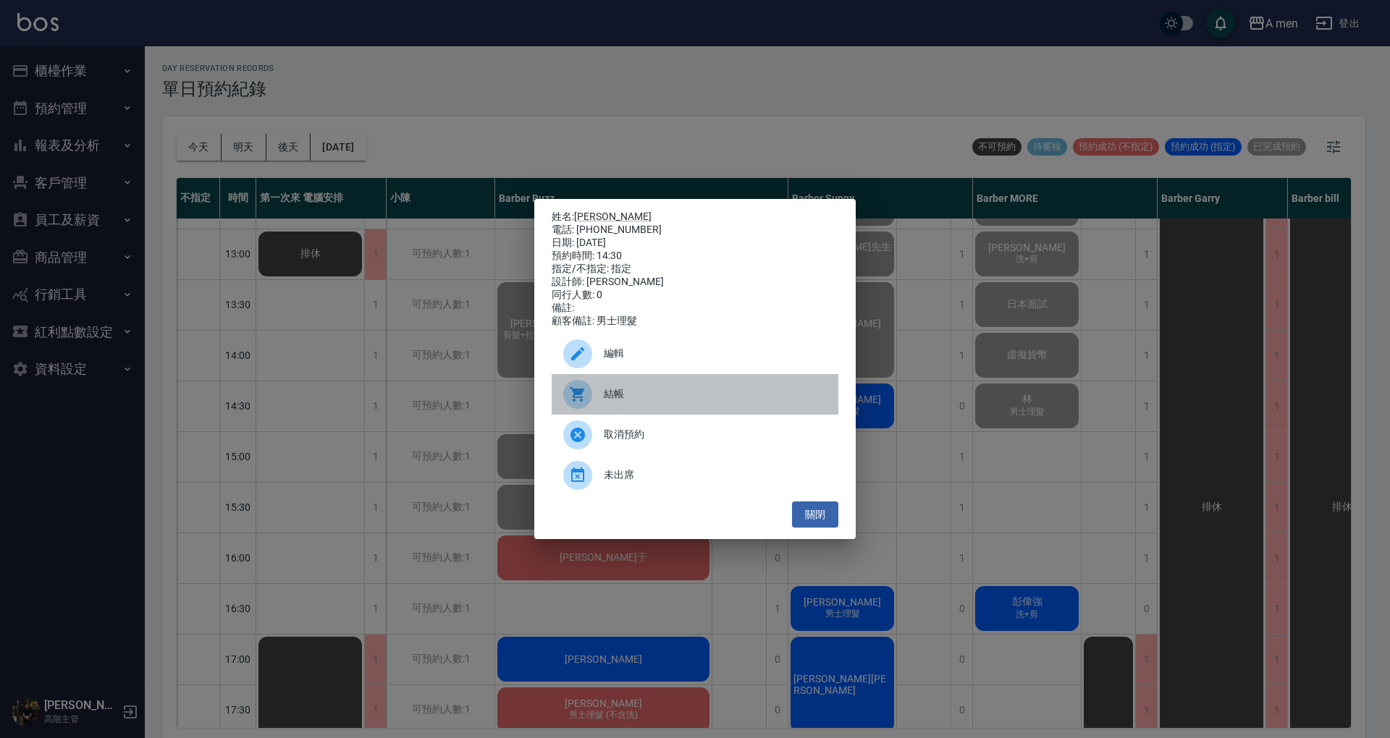
click at [711, 409] on div "結帳" at bounding box center [695, 394] width 287 height 41
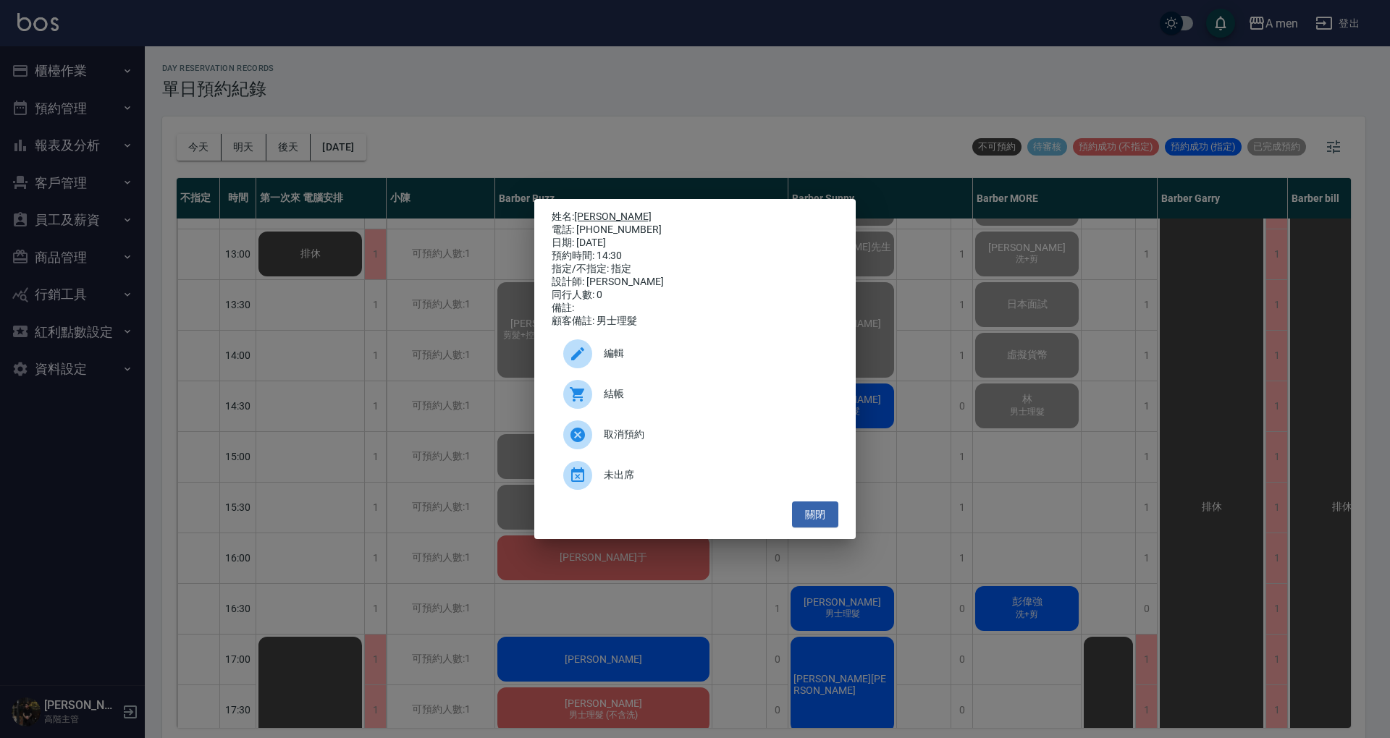
click at [595, 224] on div "電話: 0988774561" at bounding box center [695, 230] width 287 height 13
click at [589, 204] on div "姓名: 謝典祐 電話: 0988774561 日期: 2025/10/09 預約時間: 14:30 指定/不指定: 指定 設計師: Barber Sunny …" at bounding box center [694, 369] width 321 height 341
click at [588, 211] on p "姓名: 謝典祐" at bounding box center [695, 217] width 287 height 13
click at [591, 211] on link "[PERSON_NAME]" at bounding box center [612, 217] width 77 height 12
click at [814, 514] on button "關閉" at bounding box center [815, 515] width 46 height 27
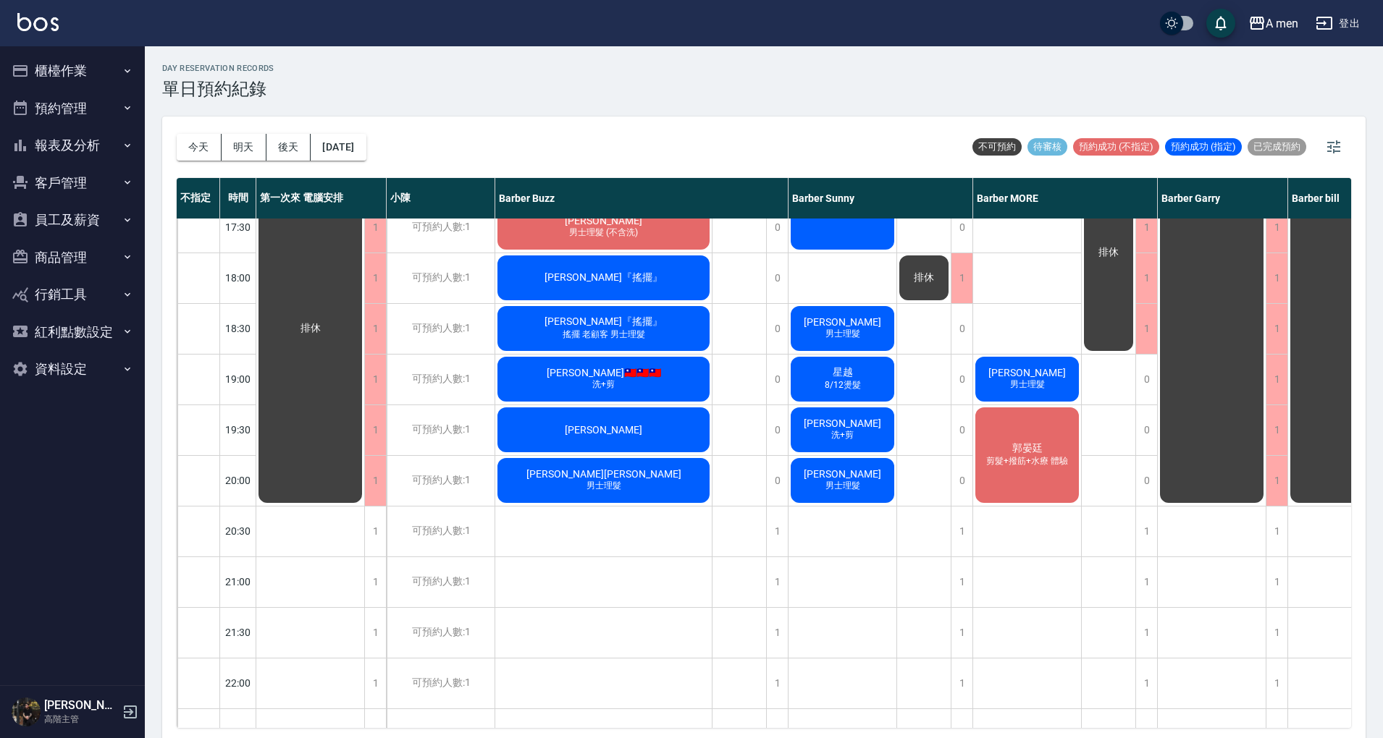
scroll to position [386, 0]
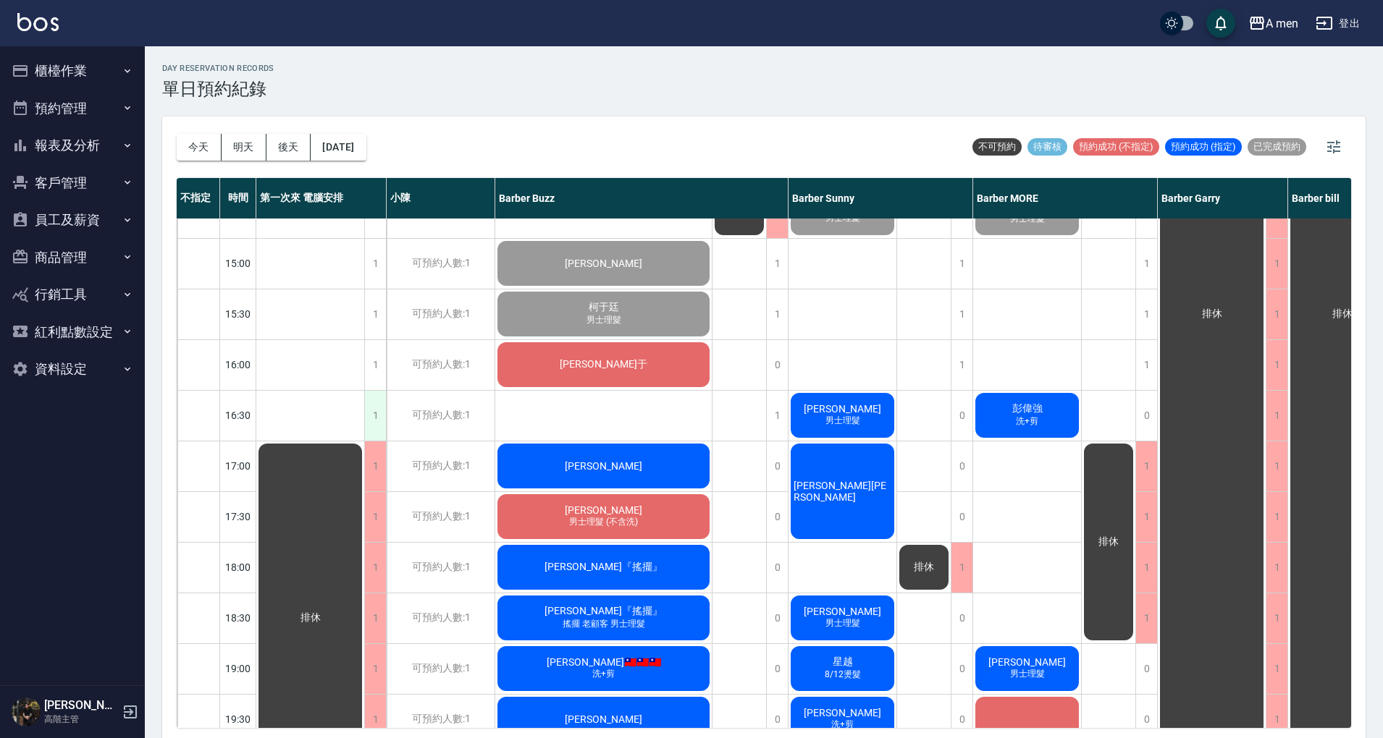
click at [369, 420] on div "1" at bounding box center [375, 416] width 22 height 50
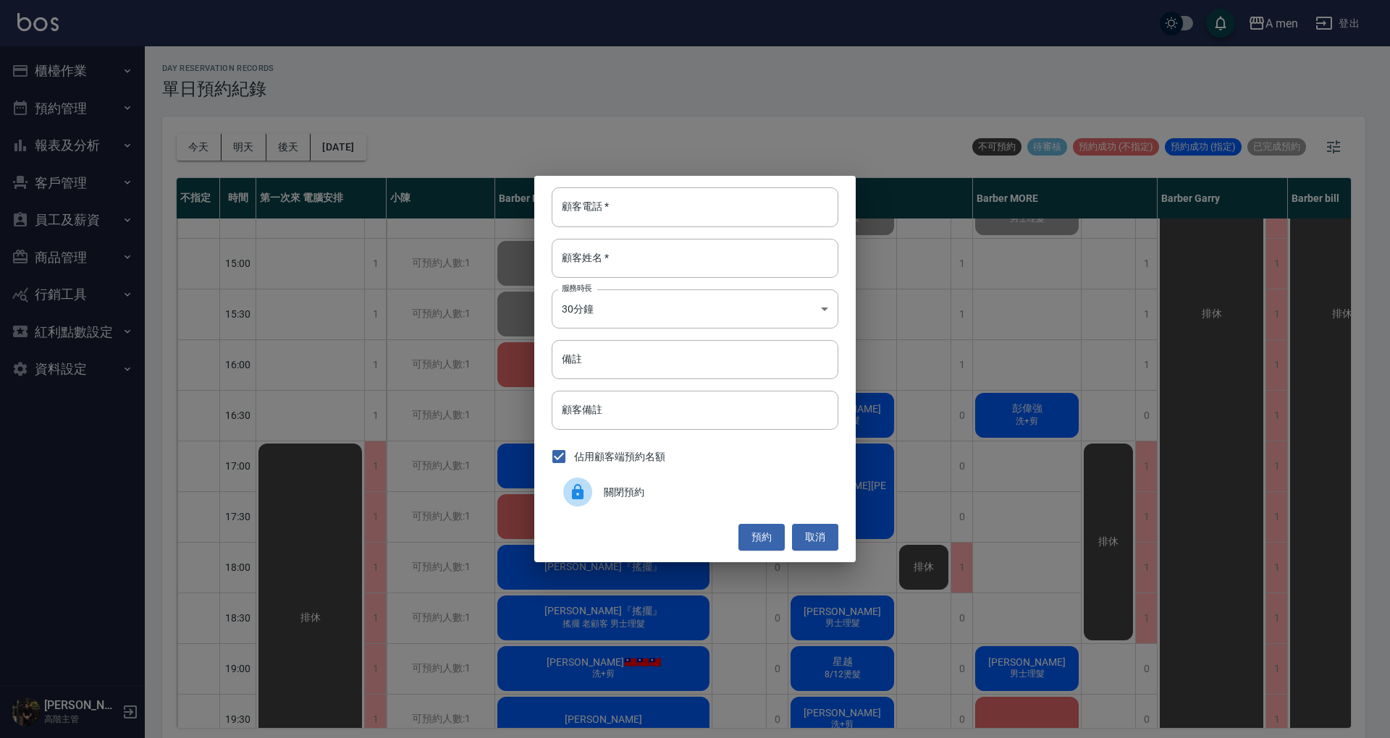
click at [753, 487] on span "關閉預約" at bounding box center [715, 492] width 223 height 15
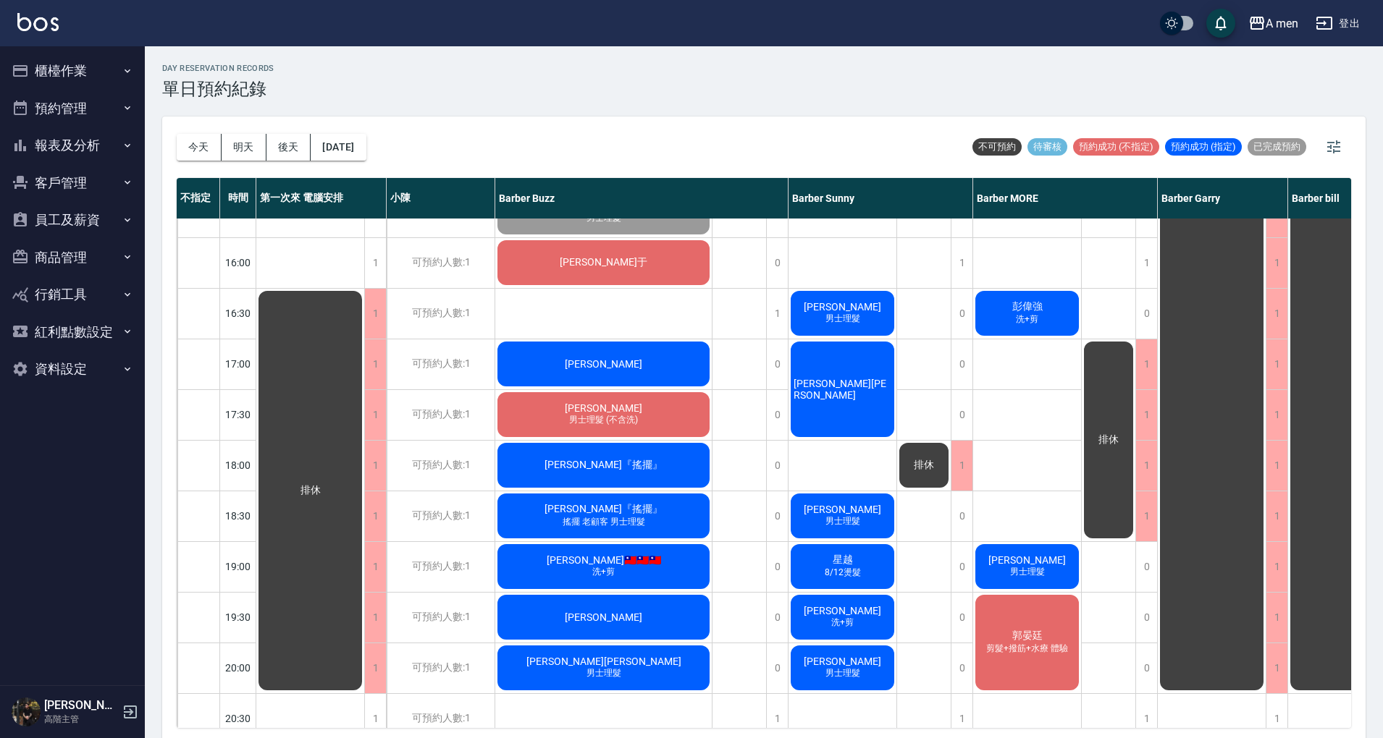
scroll to position [579, 0]
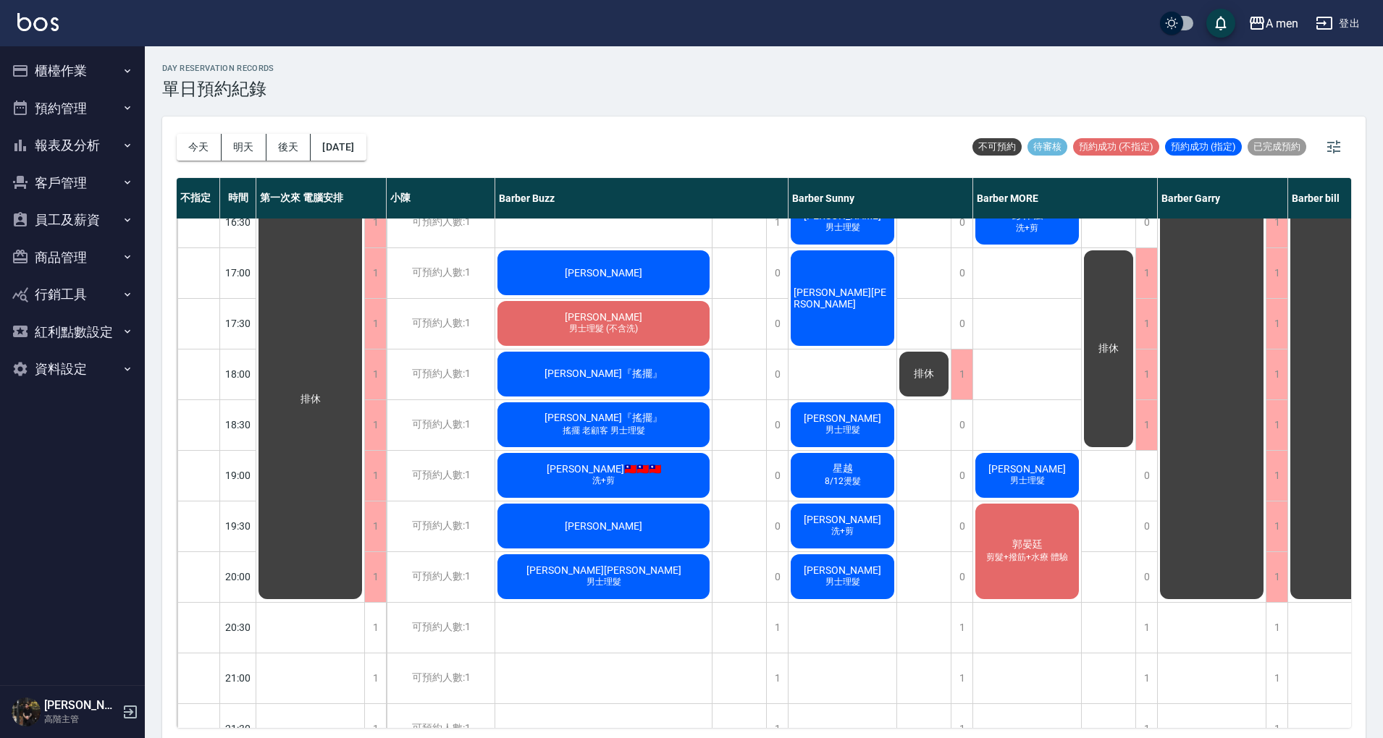
click at [1050, 538] on div "郭晏廷 剪髮+撥筋+水療 體驗" at bounding box center [1027, 552] width 108 height 100
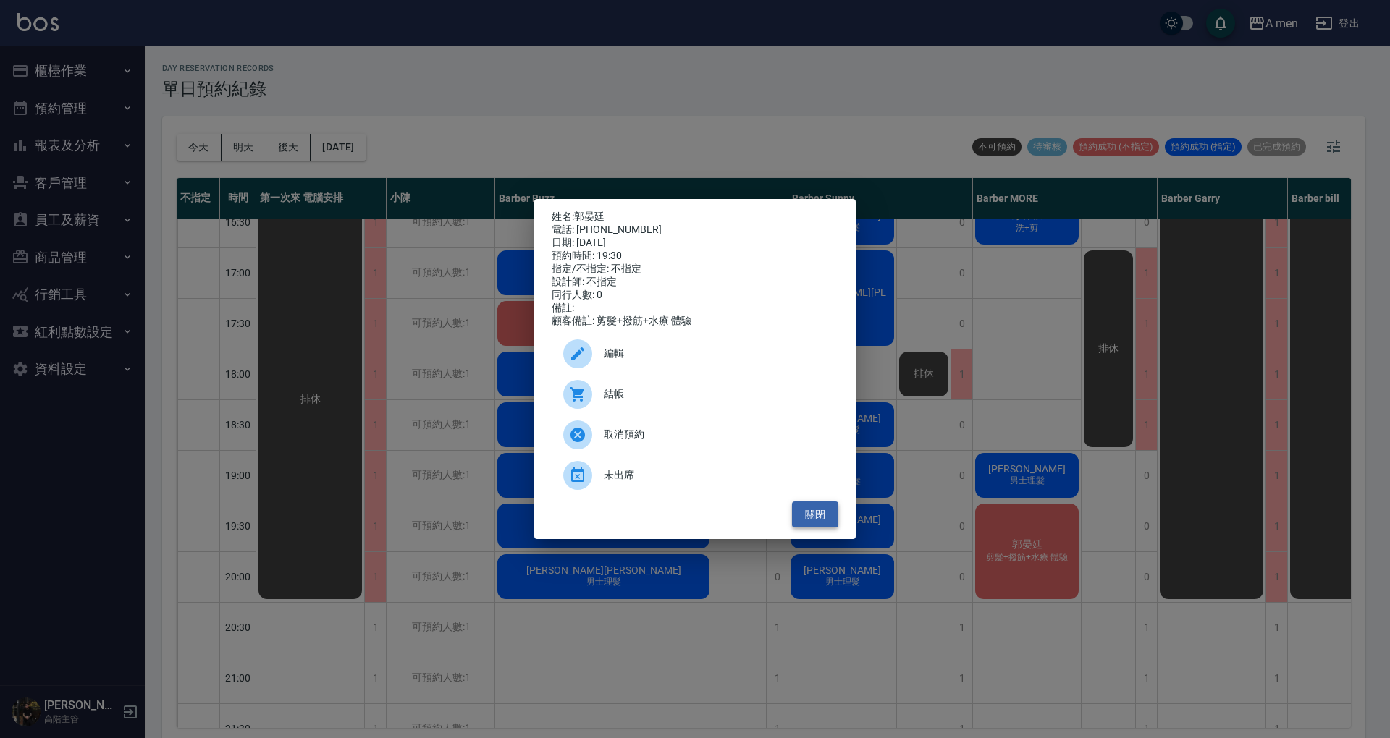
click at [822, 524] on button "關閉" at bounding box center [815, 515] width 46 height 27
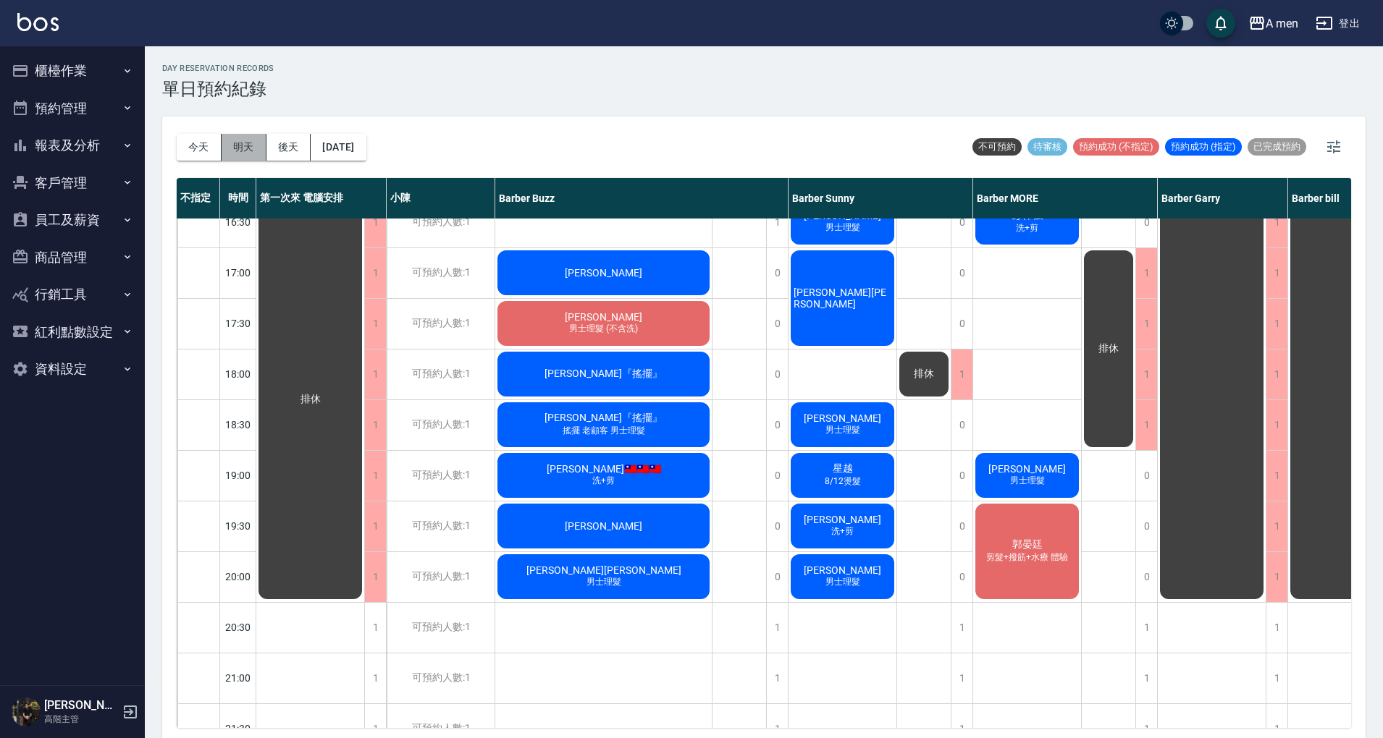
click at [248, 146] on button "明天" at bounding box center [244, 147] width 45 height 27
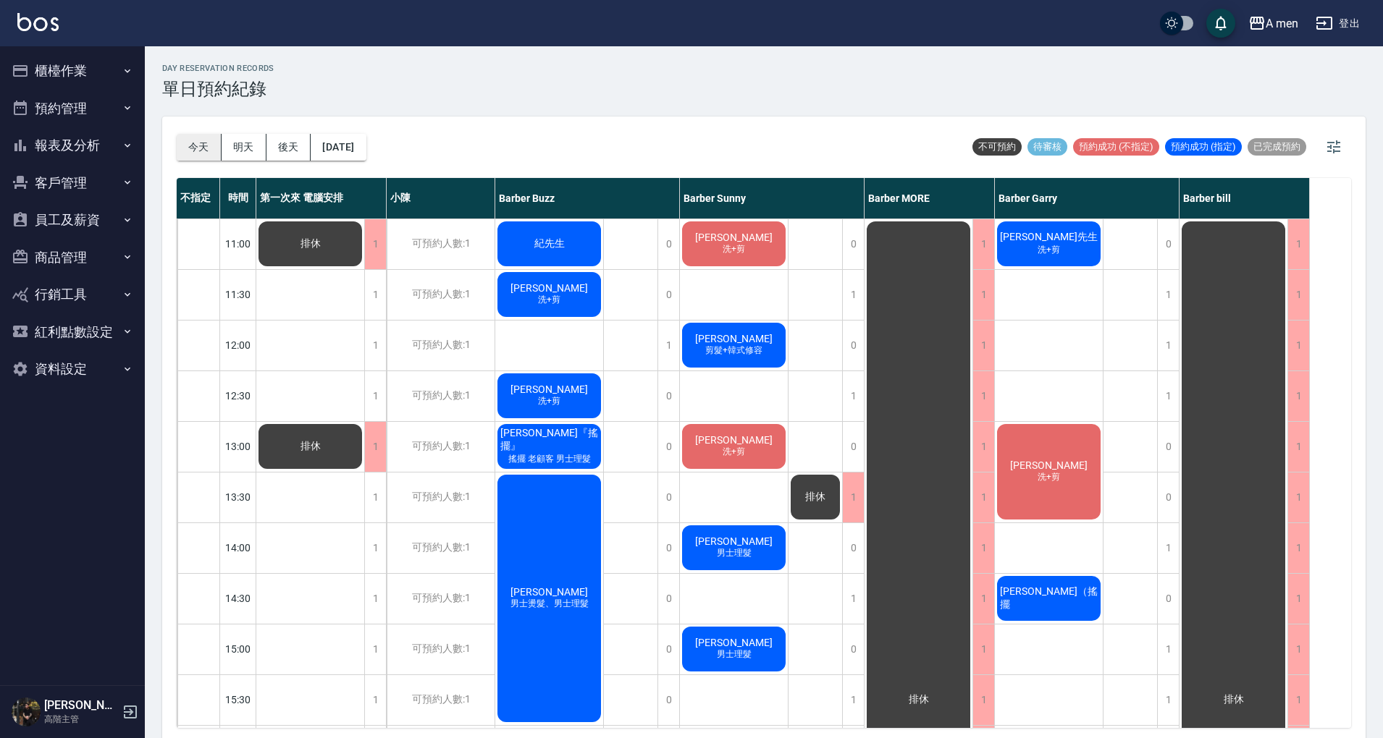
click at [206, 135] on button "今天" at bounding box center [199, 147] width 45 height 27
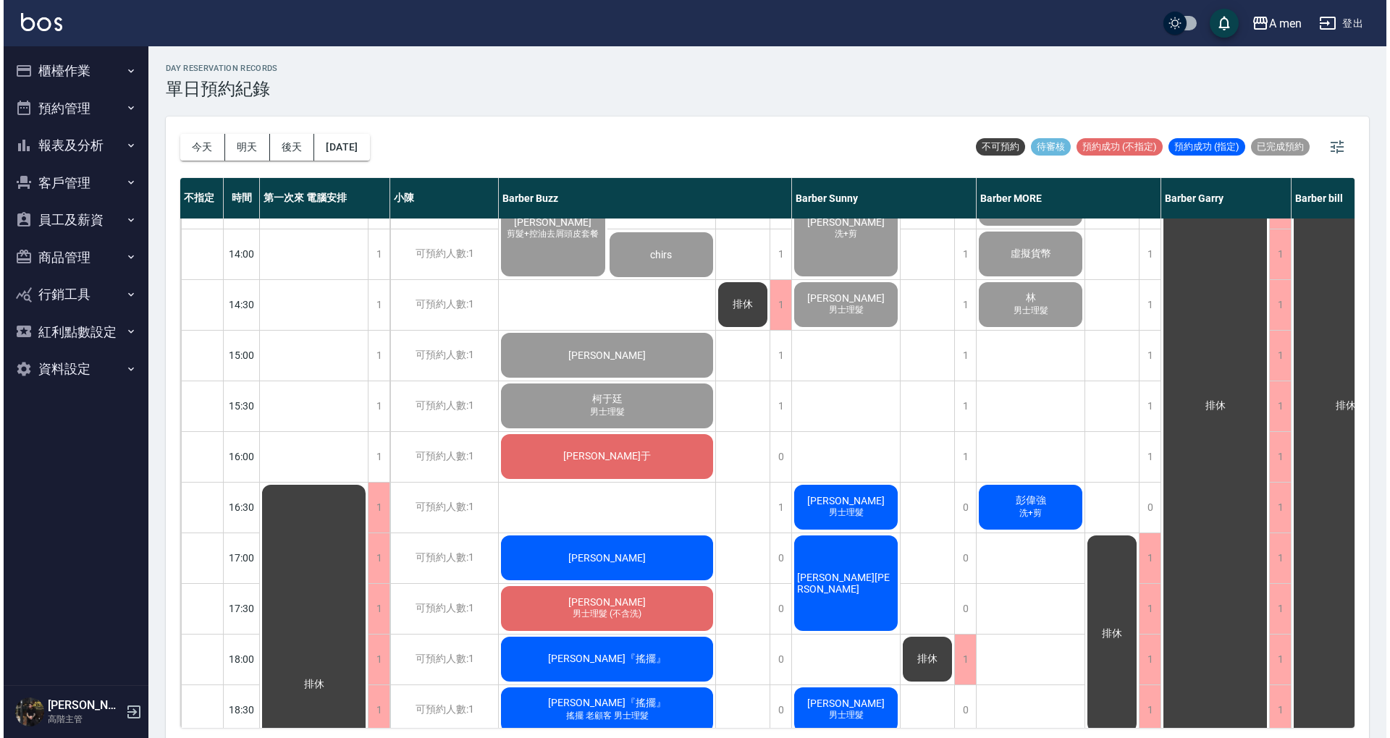
scroll to position [290, 0]
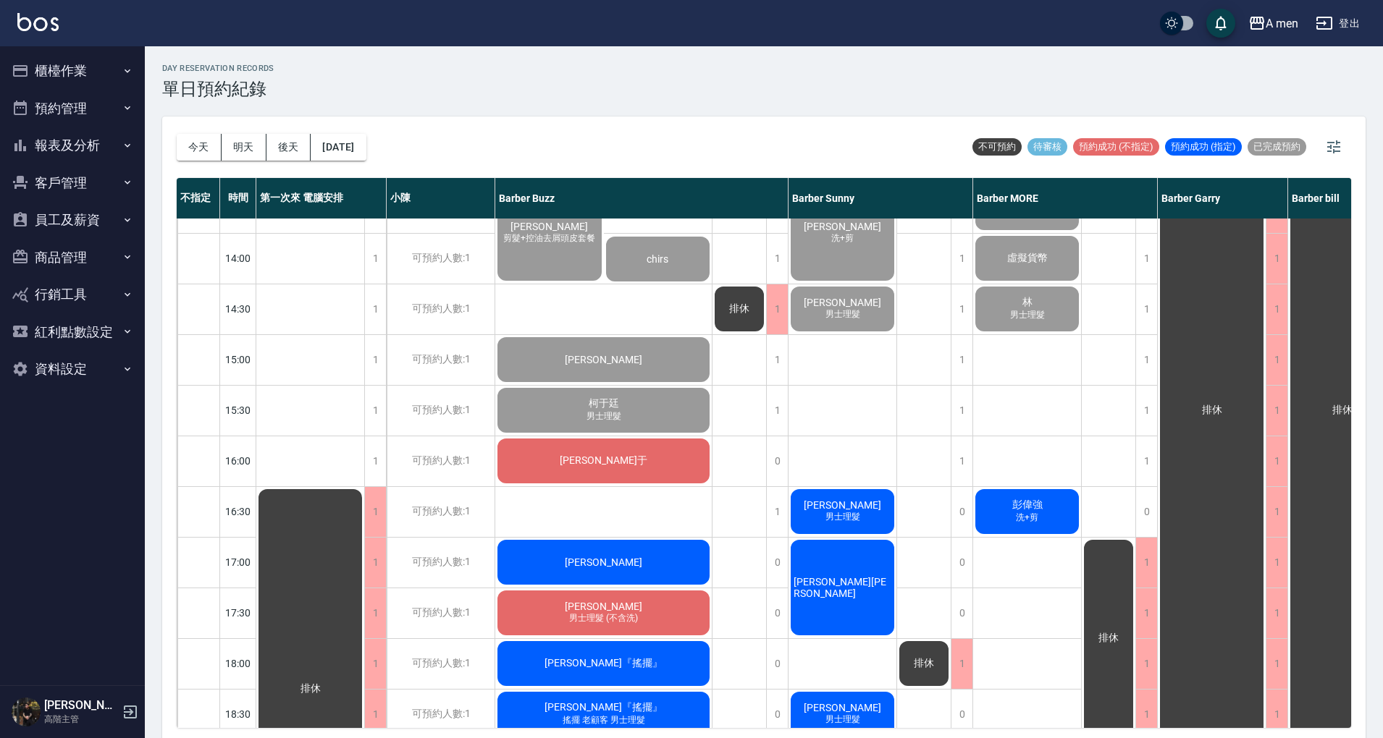
click at [866, 520] on div "卓兆麟 男士理髮" at bounding box center [842, 511] width 108 height 49
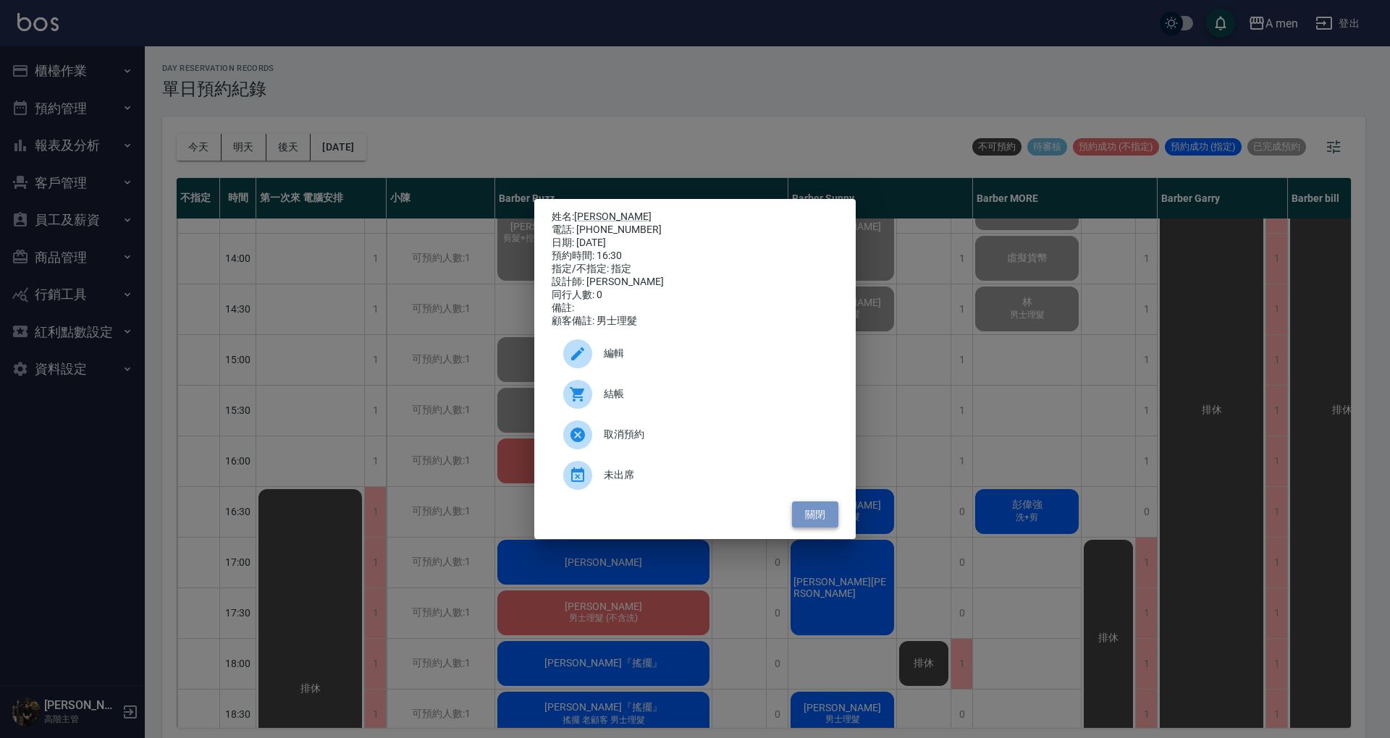
click at [822, 518] on button "關閉" at bounding box center [815, 515] width 46 height 27
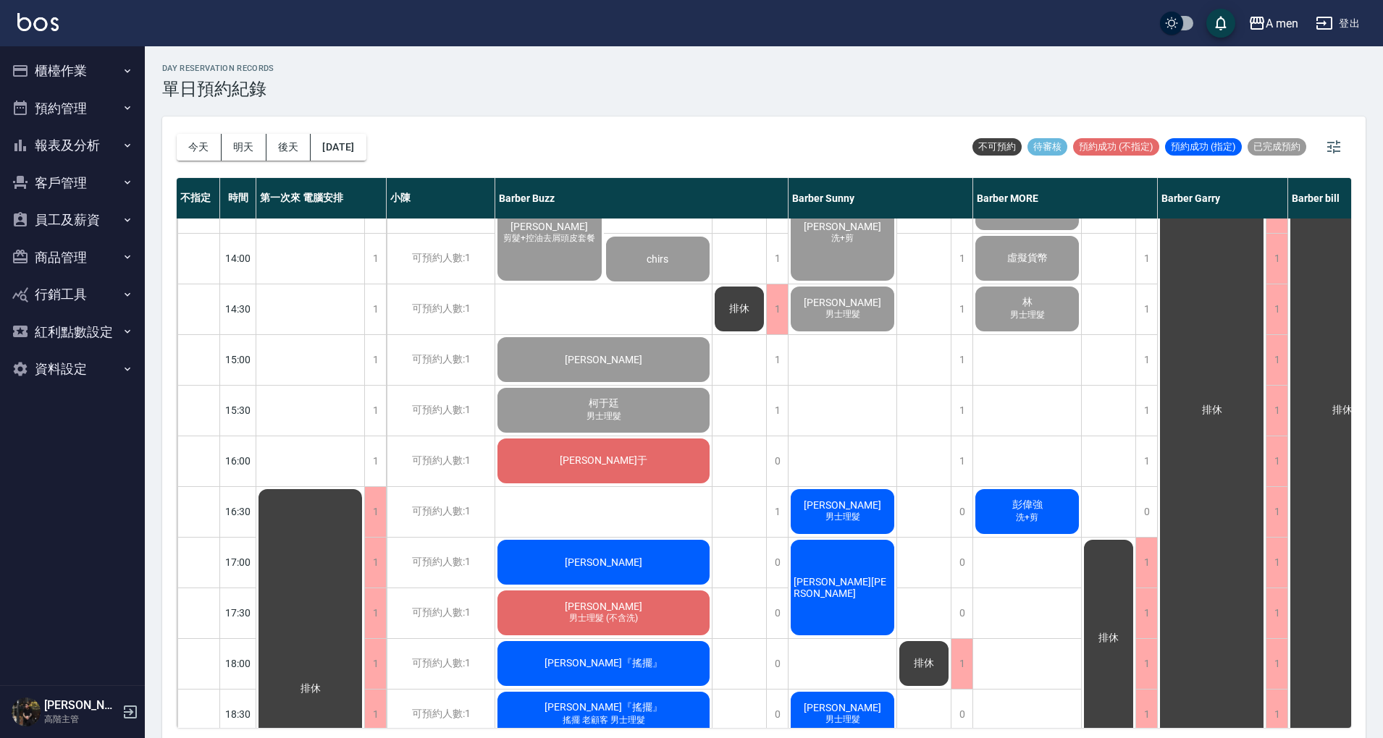
click at [766, 507] on div "排休" at bounding box center [739, 562] width 54 height 1267
click at [771, 522] on div "1" at bounding box center [777, 512] width 22 height 50
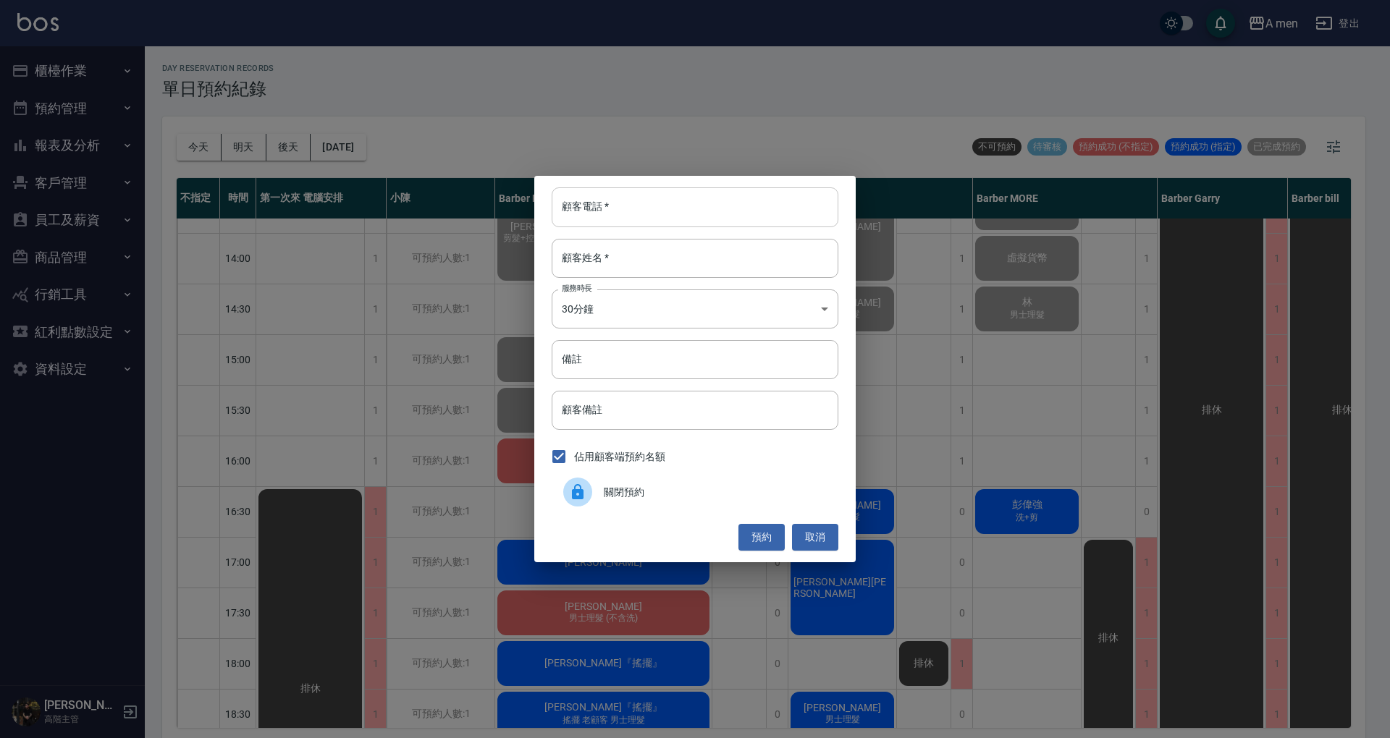
click at [659, 210] on input "顧客電話   *" at bounding box center [695, 206] width 287 height 39
type input "0918099477"
click at [731, 258] on input "顧客姓名   *" at bounding box center [695, 258] width 287 height 39
click at [760, 531] on button "預約" at bounding box center [761, 537] width 46 height 27
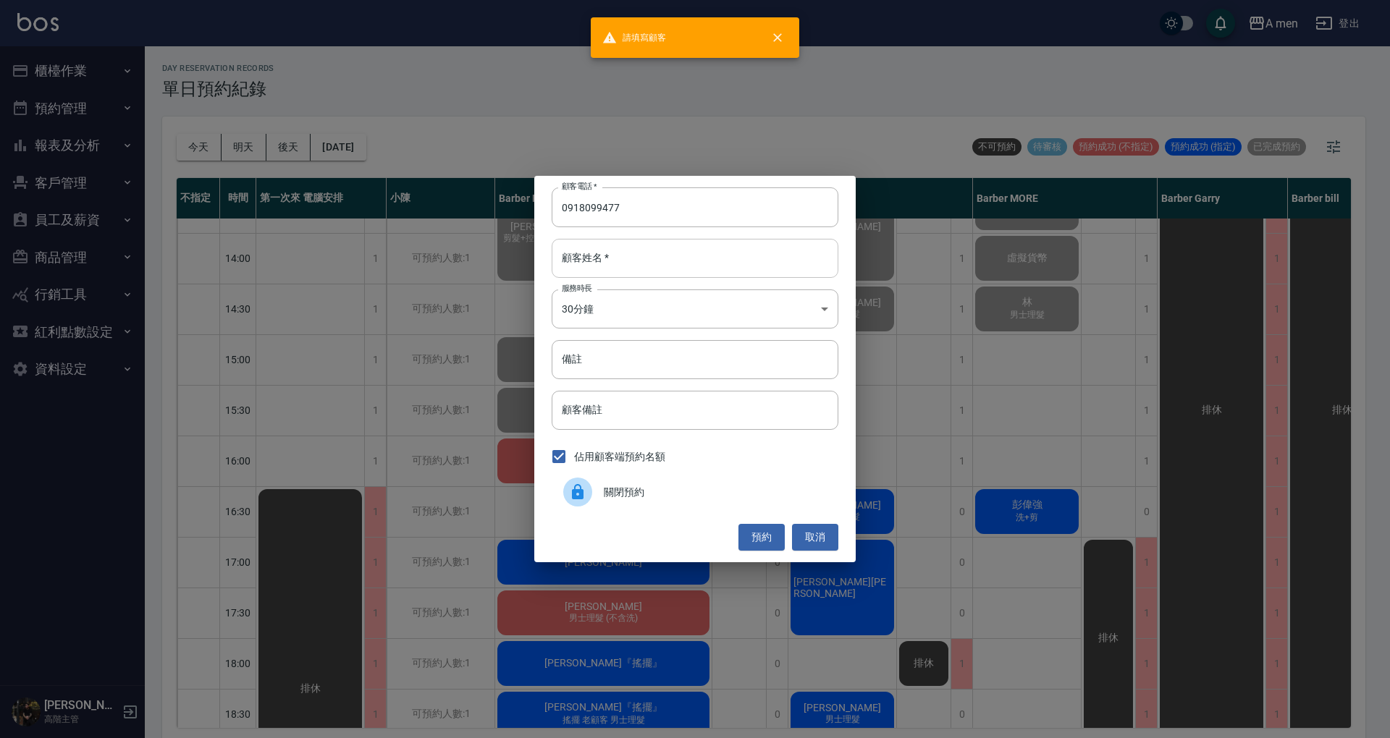
click at [649, 256] on input "顧客姓名   *" at bounding box center [695, 258] width 287 height 39
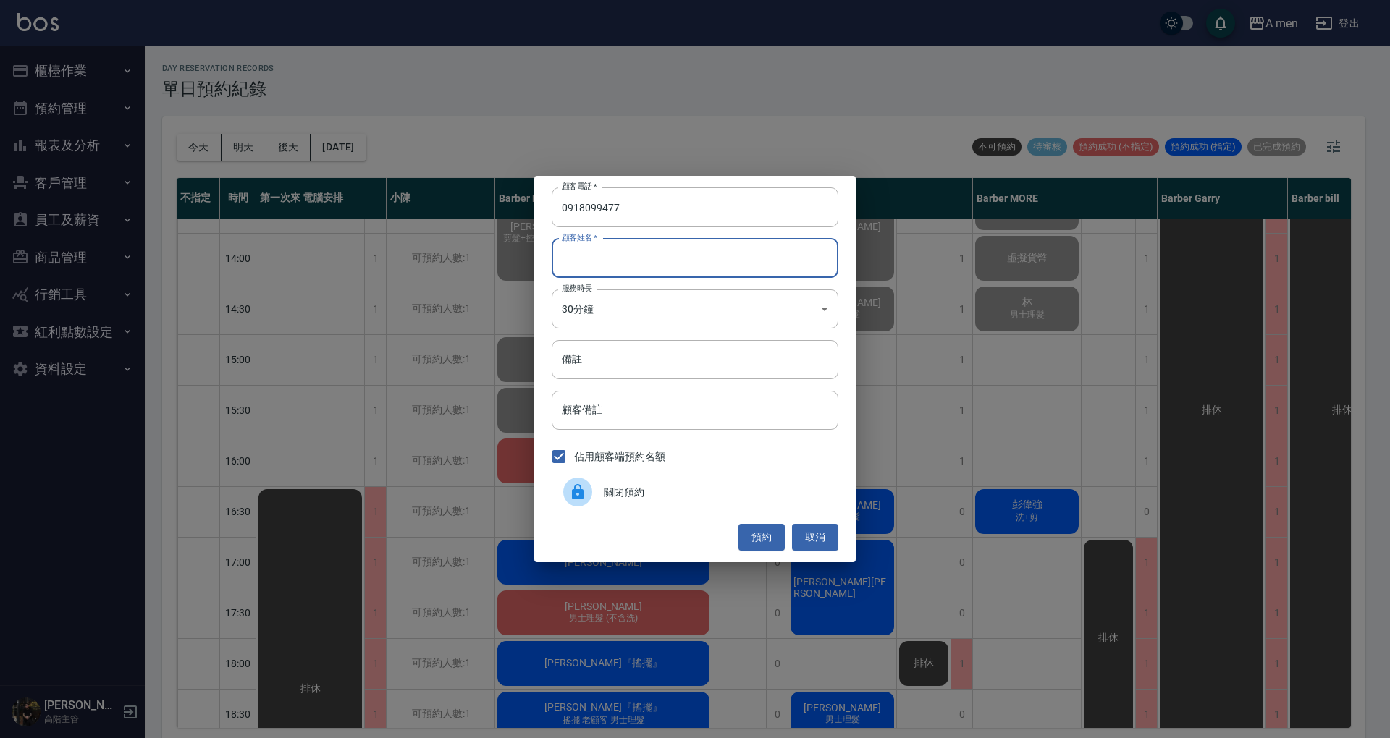
click at [761, 543] on button "預約" at bounding box center [761, 537] width 46 height 27
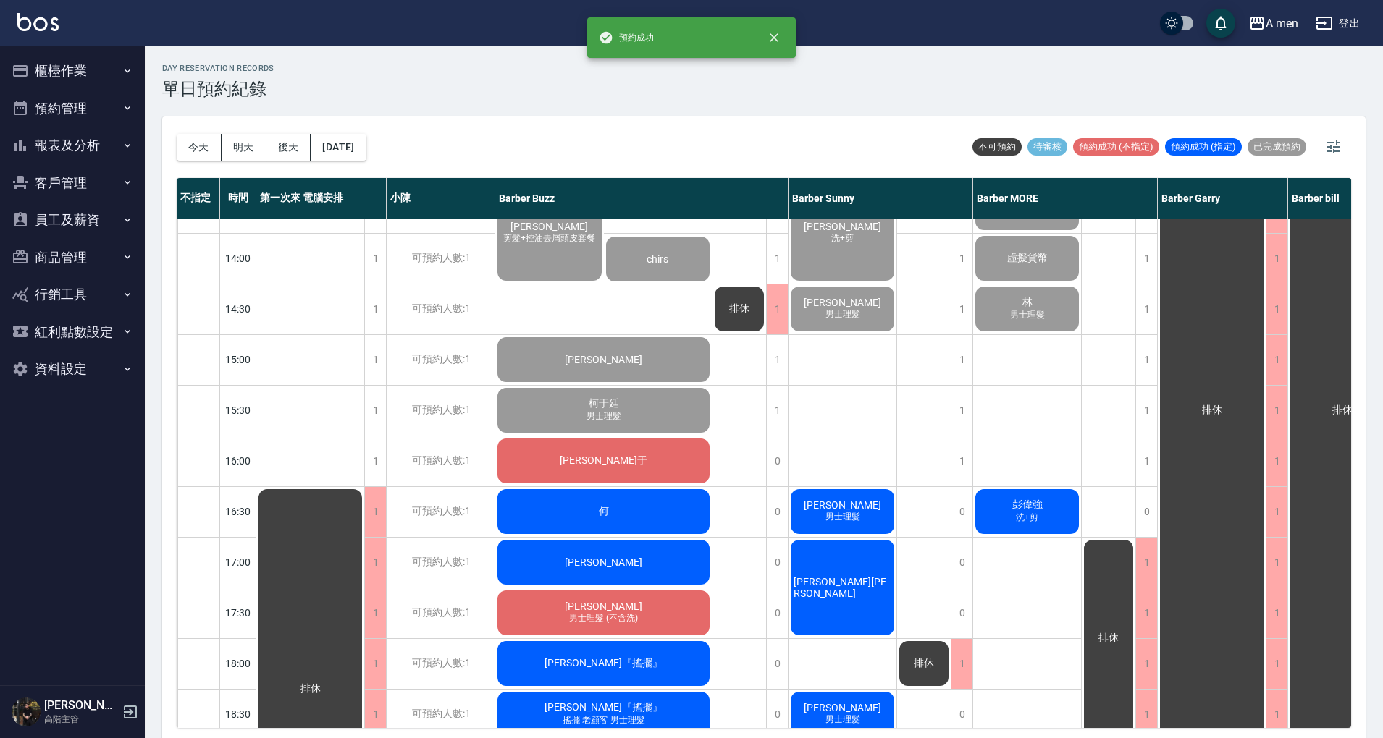
click at [618, 512] on div "何" at bounding box center [603, 511] width 216 height 49
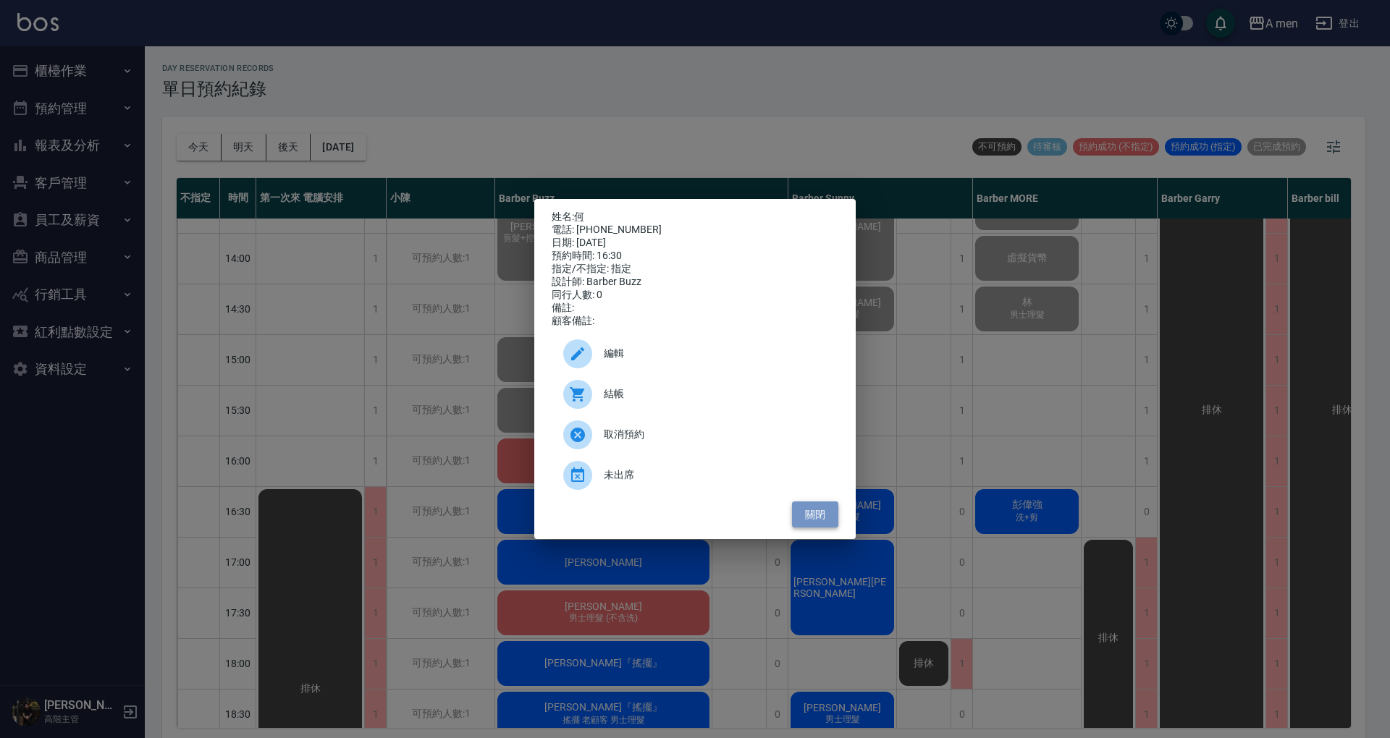
click at [818, 518] on button "關閉" at bounding box center [815, 515] width 46 height 27
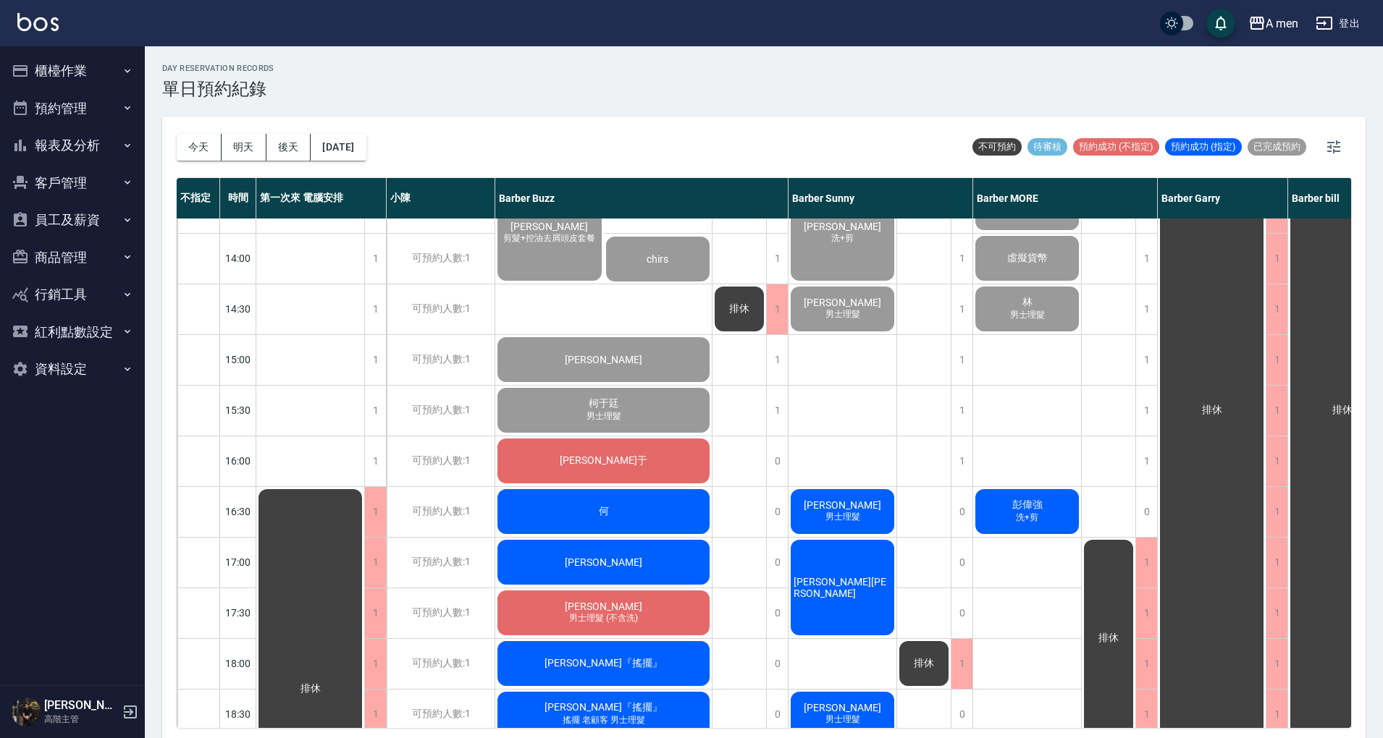
click at [737, 532] on div "排休" at bounding box center [739, 562] width 54 height 1267
click at [678, 517] on div "何" at bounding box center [603, 511] width 216 height 49
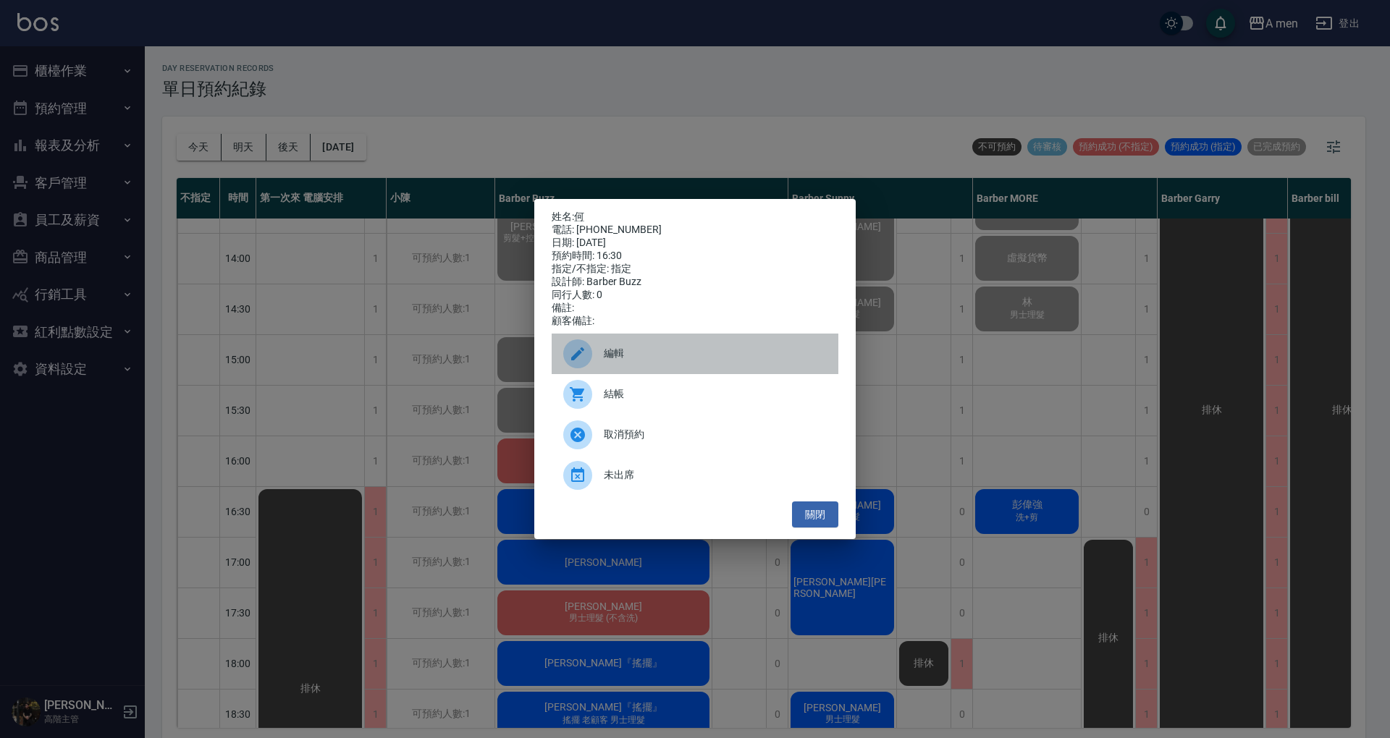
click at [706, 361] on span "編輯" at bounding box center [715, 353] width 223 height 15
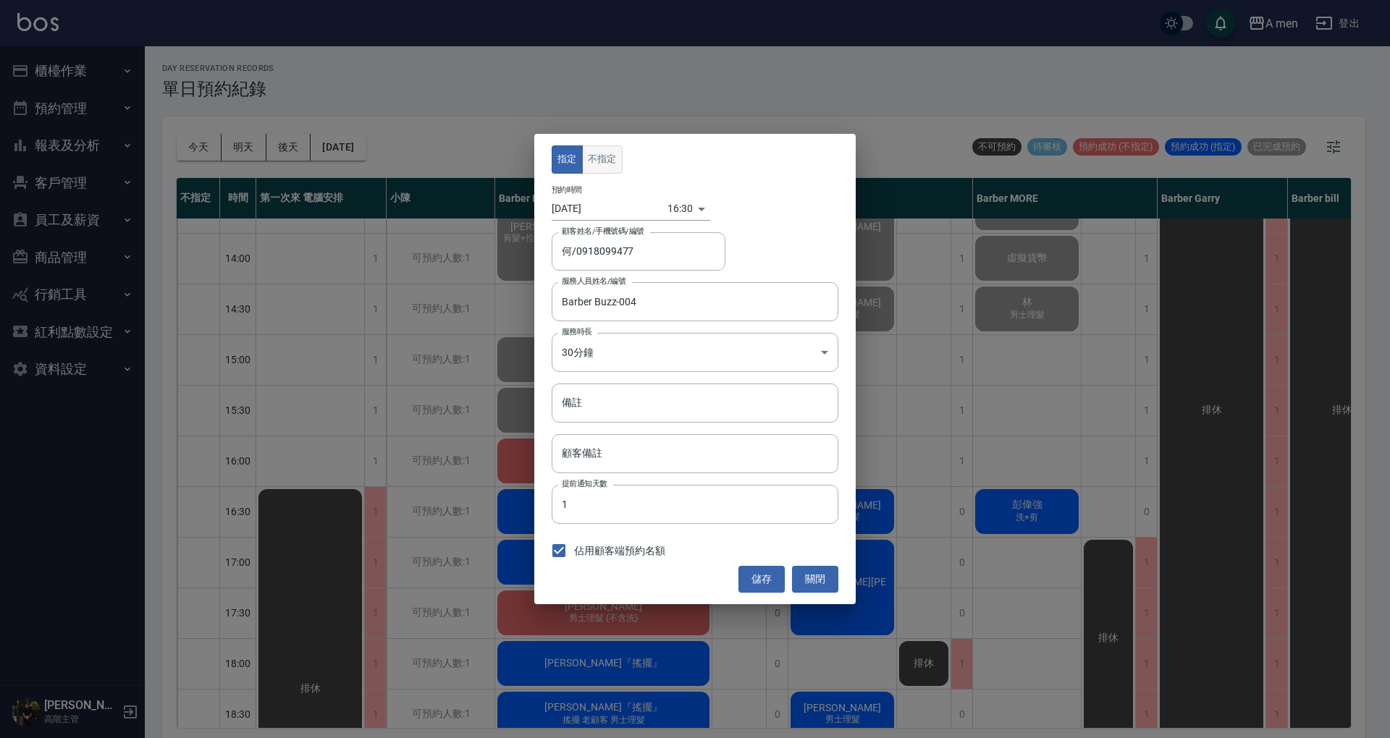
click at [594, 167] on button "不指定" at bounding box center [602, 159] width 41 height 28
click at [681, 214] on body "A men 登出 櫃檯作業 打帳單 帳單列表 營業儀表板 現金收支登錄 高階收支登錄 材料自購登錄 每日結帳 排班表 現場電腦打卡 掃碼打卡 預約管理 預約管…" at bounding box center [695, 371] width 1390 height 743
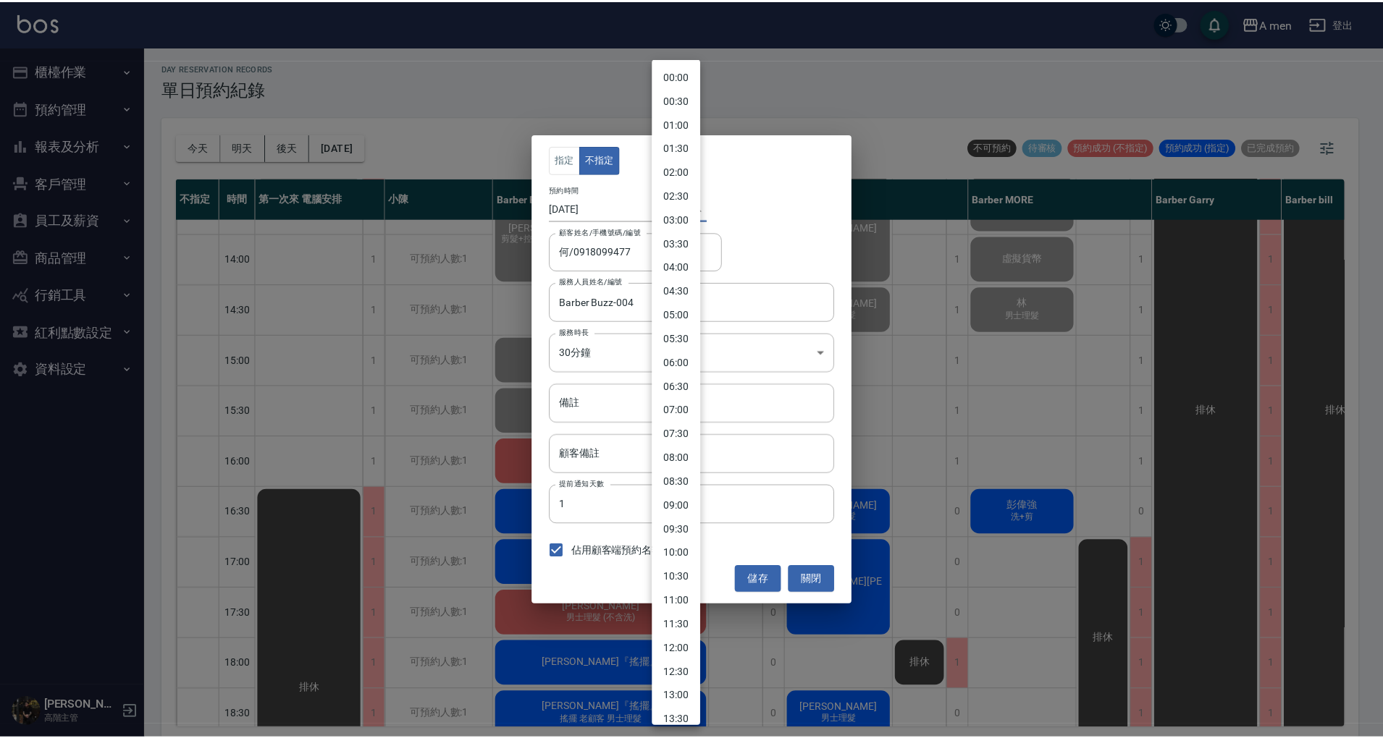
scroll to position [471, 0]
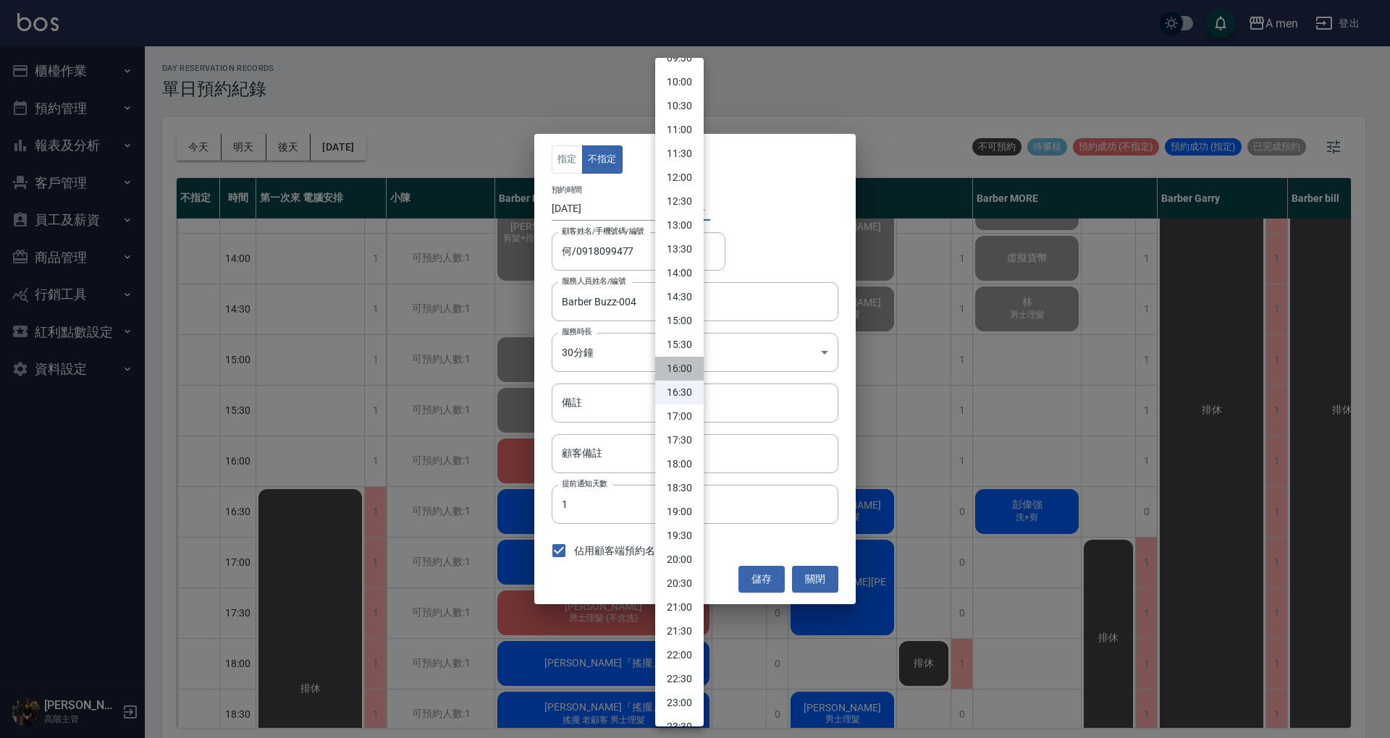
click at [672, 366] on li "16:00" at bounding box center [679, 369] width 48 height 24
type input "1759996800000"
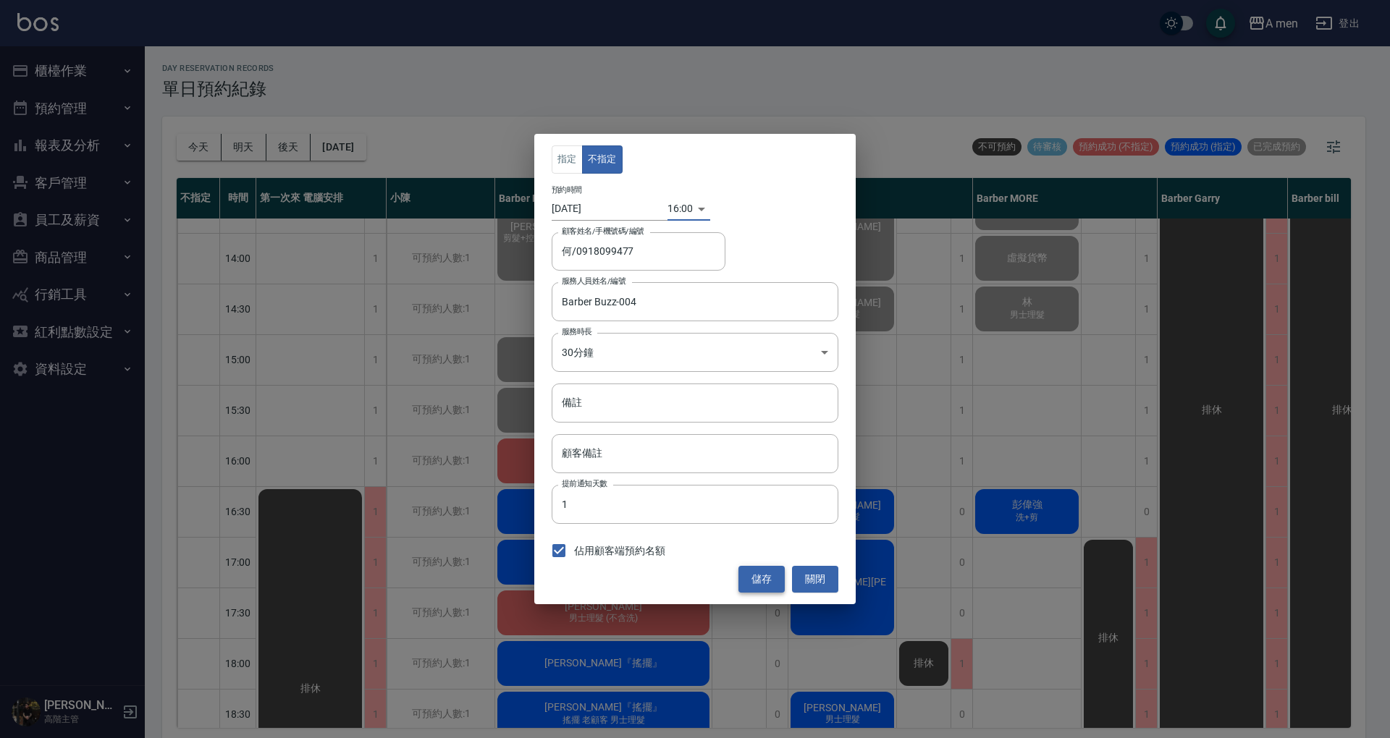
click at [761, 589] on button "儲存" at bounding box center [761, 579] width 46 height 27
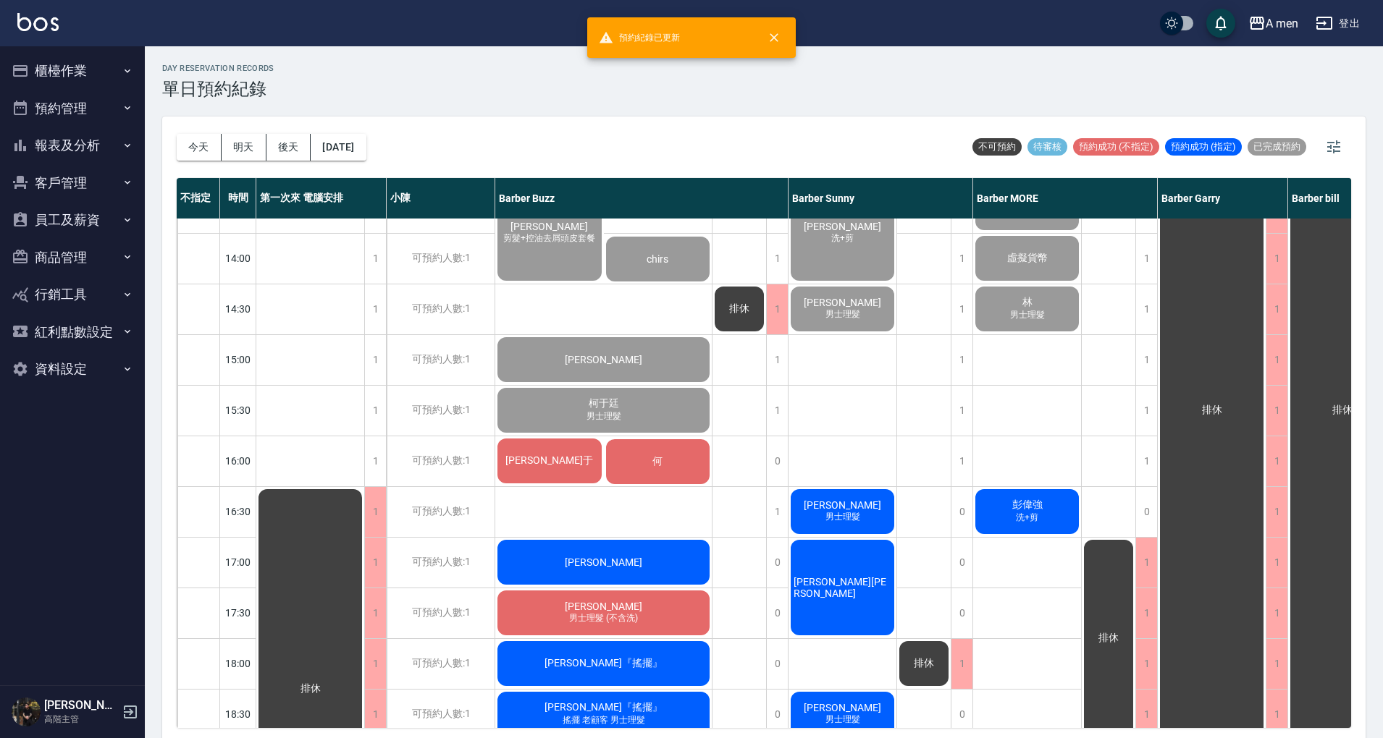
click at [667, 455] on div "何" at bounding box center [658, 461] width 109 height 49
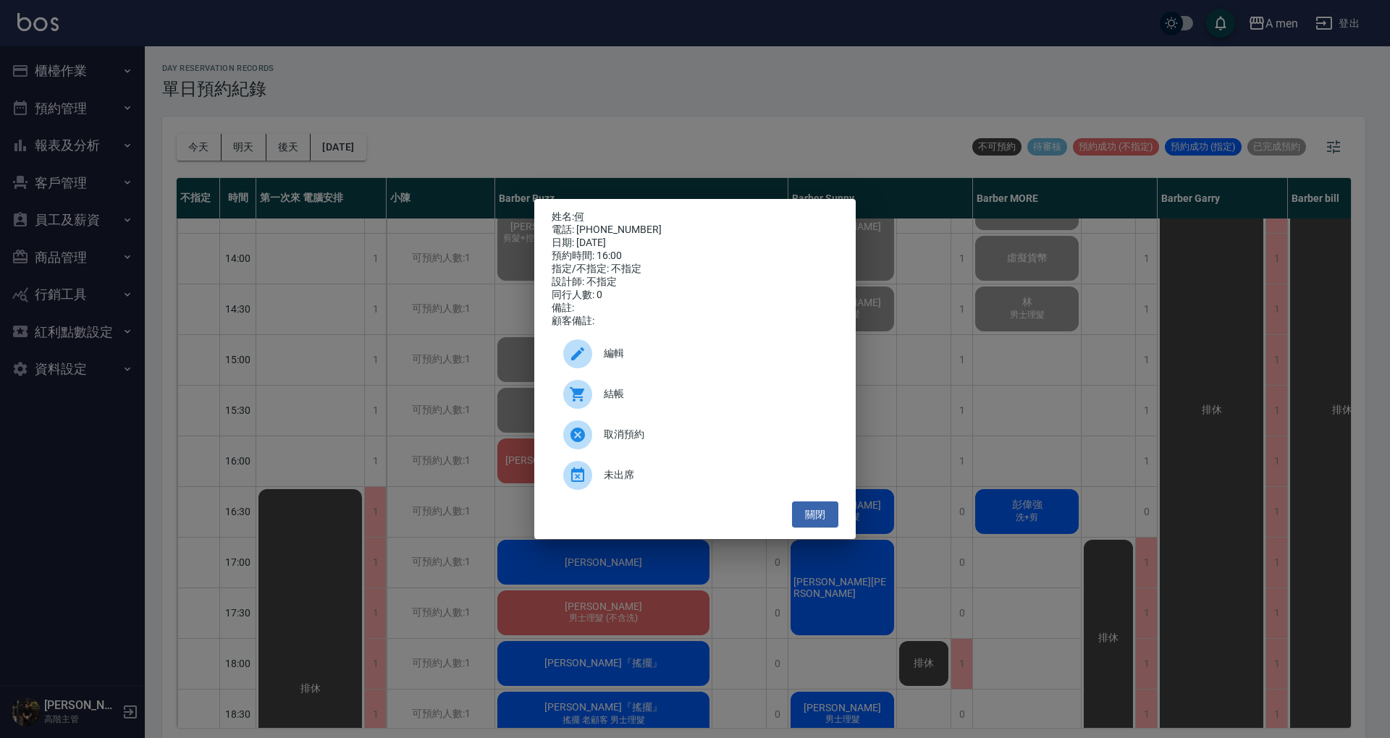
click at [695, 372] on div "編輯" at bounding box center [695, 354] width 287 height 41
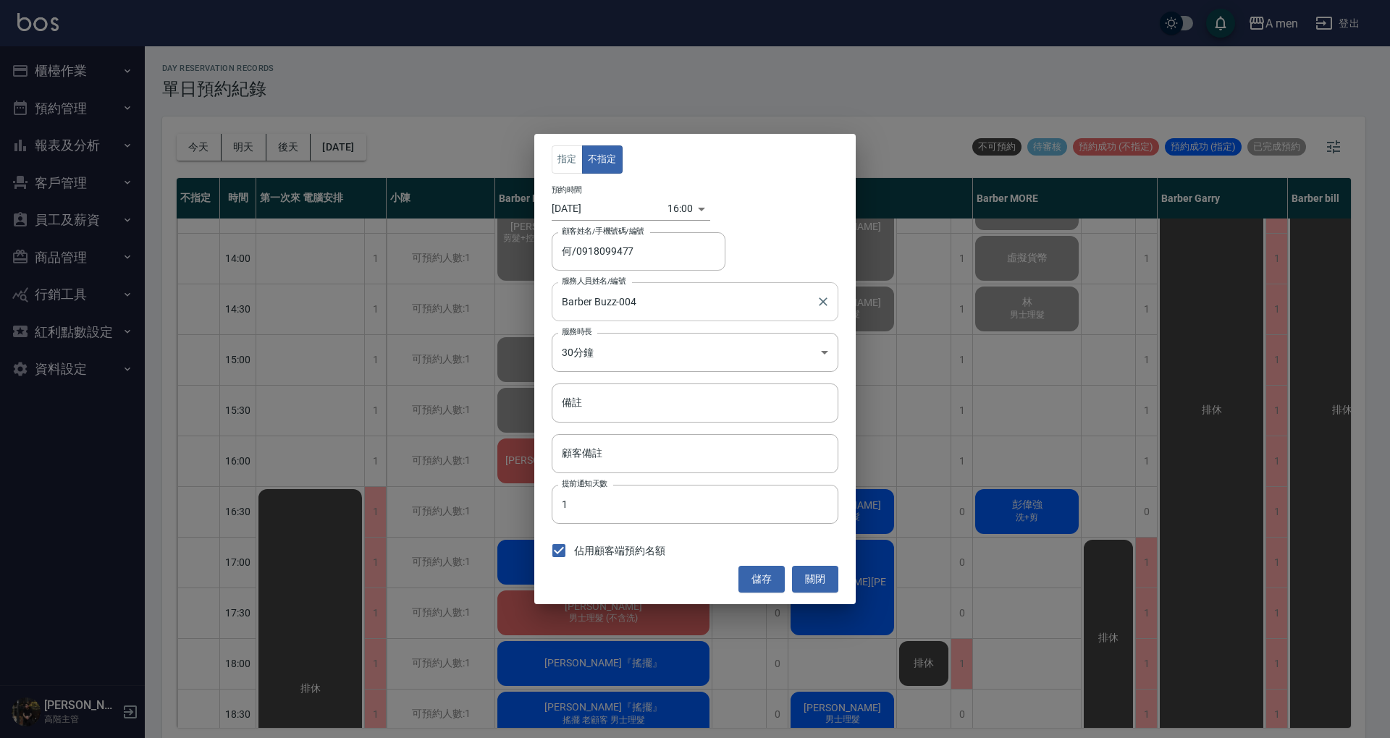
click at [739, 313] on input "Barber Buzz-004" at bounding box center [684, 301] width 252 height 25
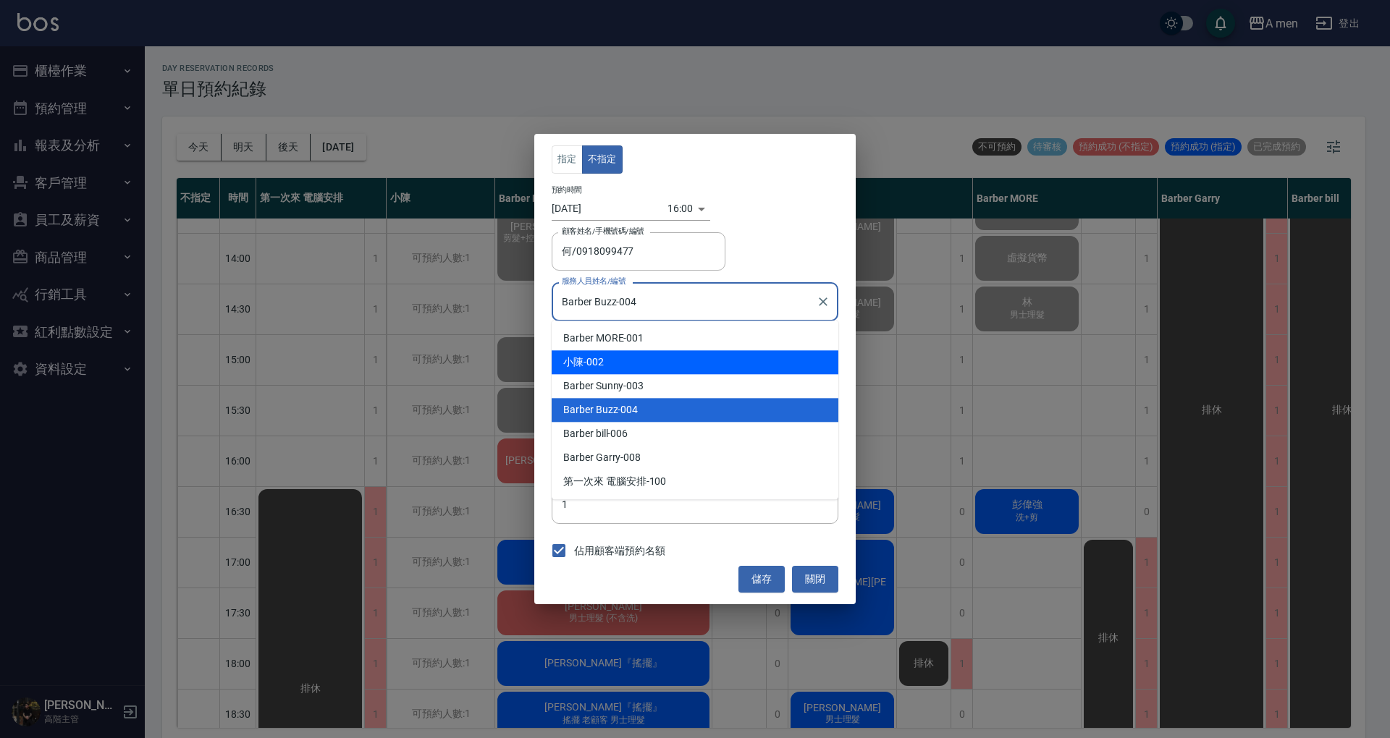
click at [687, 374] on div "小陳 -002" at bounding box center [695, 362] width 287 height 24
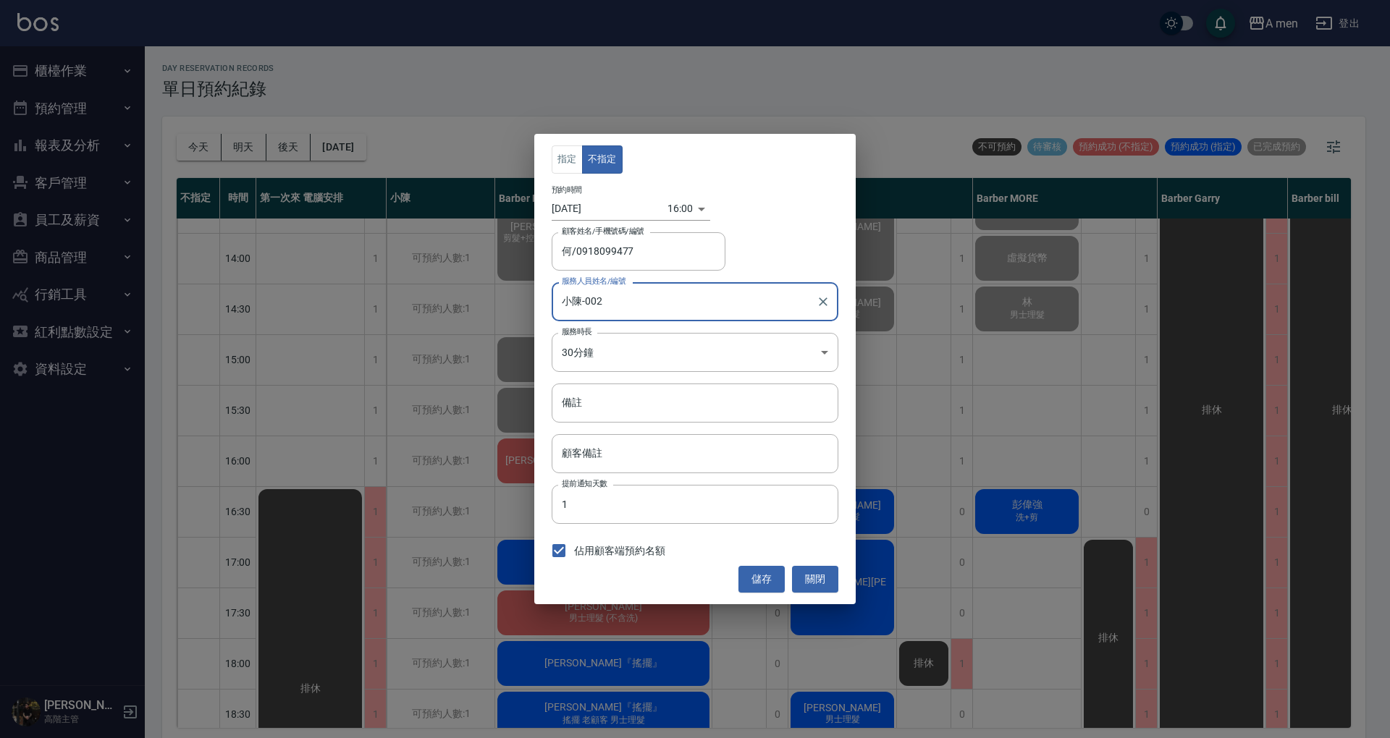
click at [679, 311] on input "小陳-002" at bounding box center [684, 301] width 252 height 25
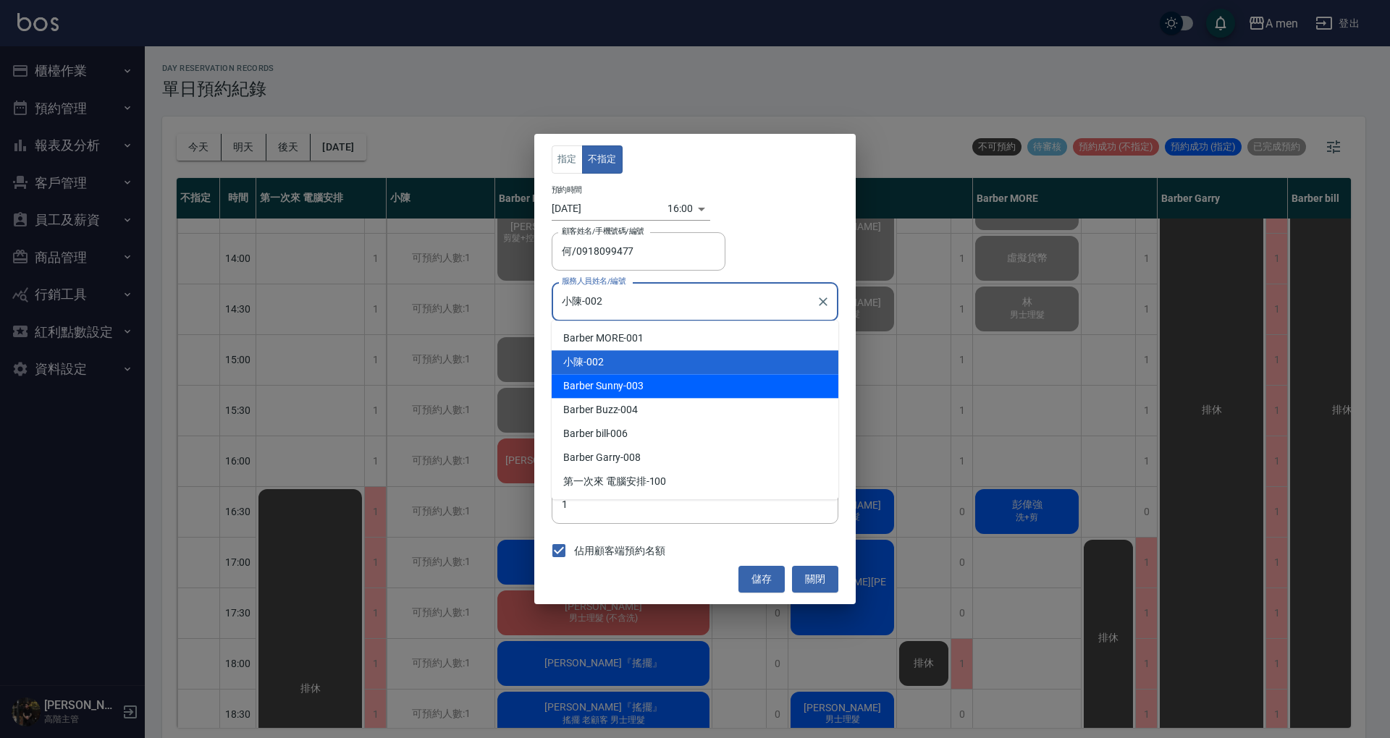
click at [660, 392] on div "Barber Sunny -003" at bounding box center [695, 386] width 287 height 24
type input "Barber Sunny -003"
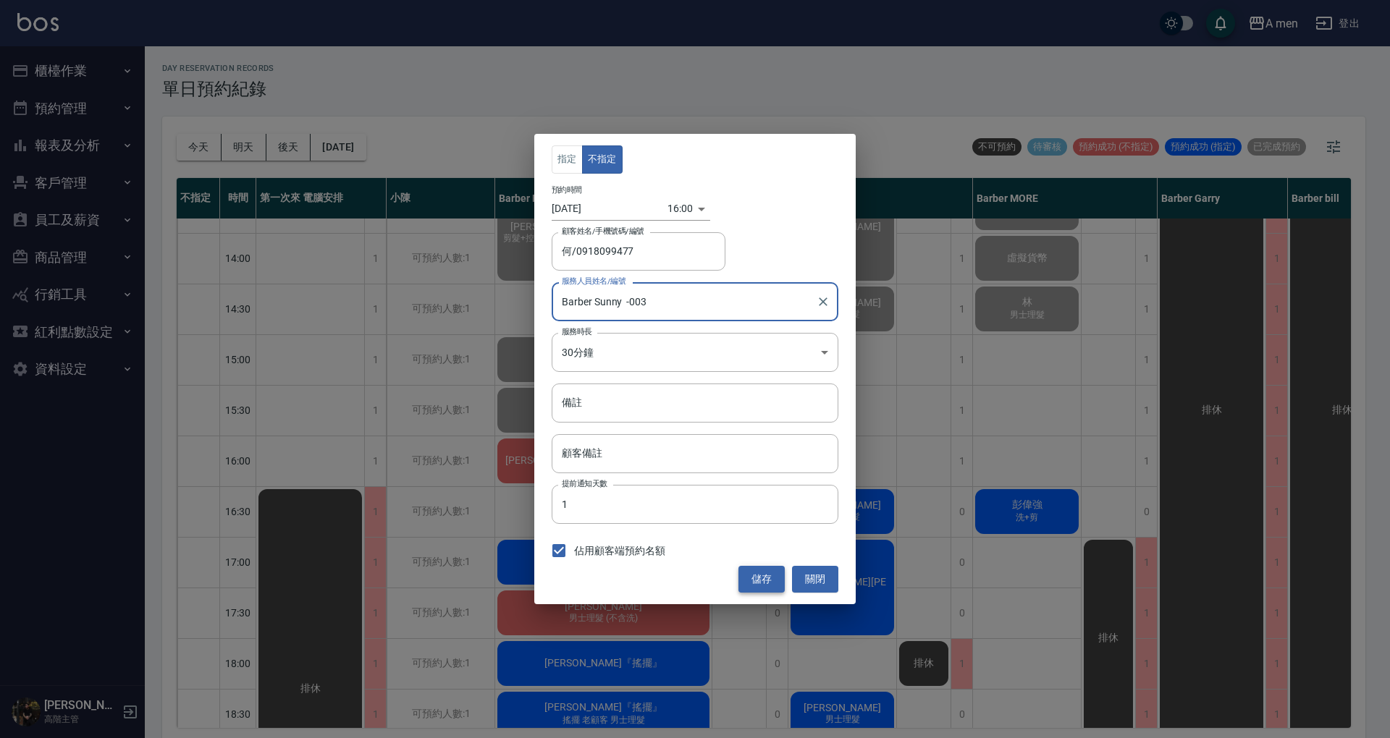
click at [757, 591] on button "儲存" at bounding box center [761, 579] width 46 height 27
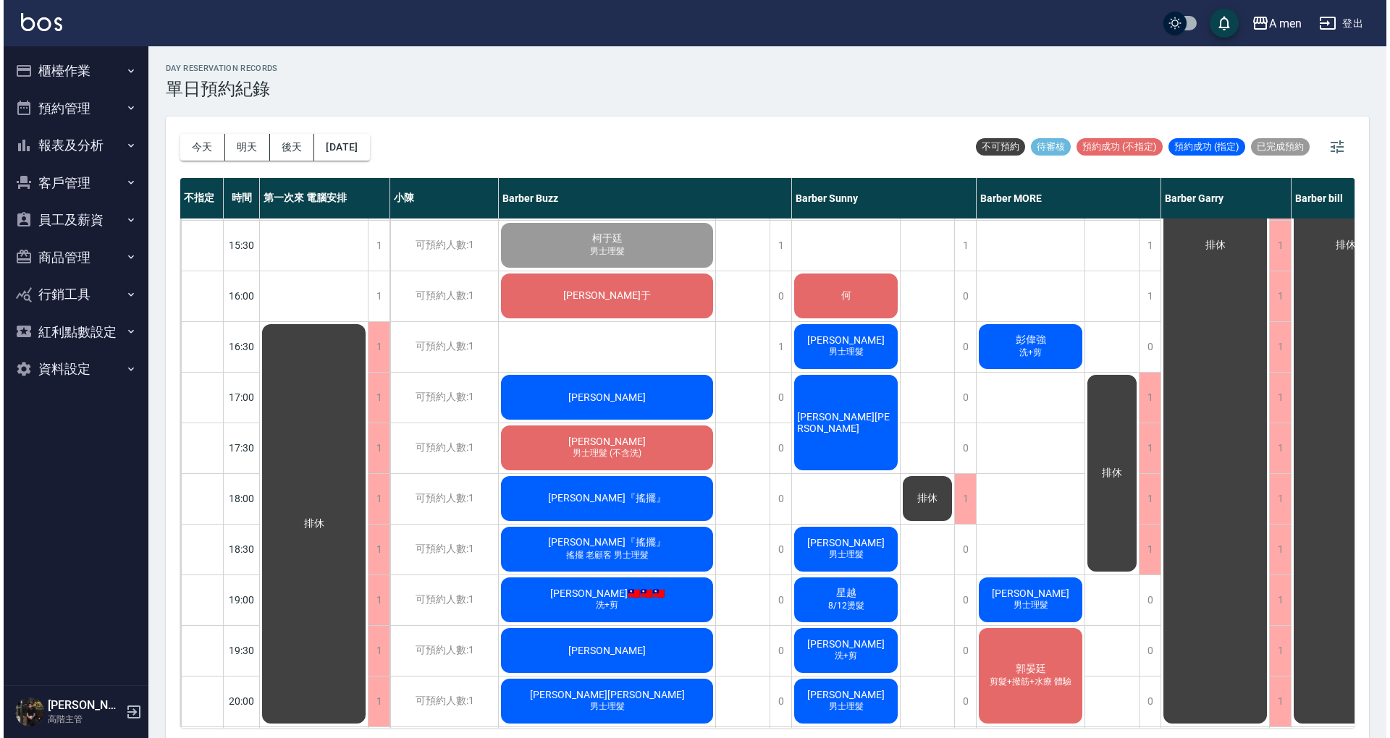
scroll to position [772, 0]
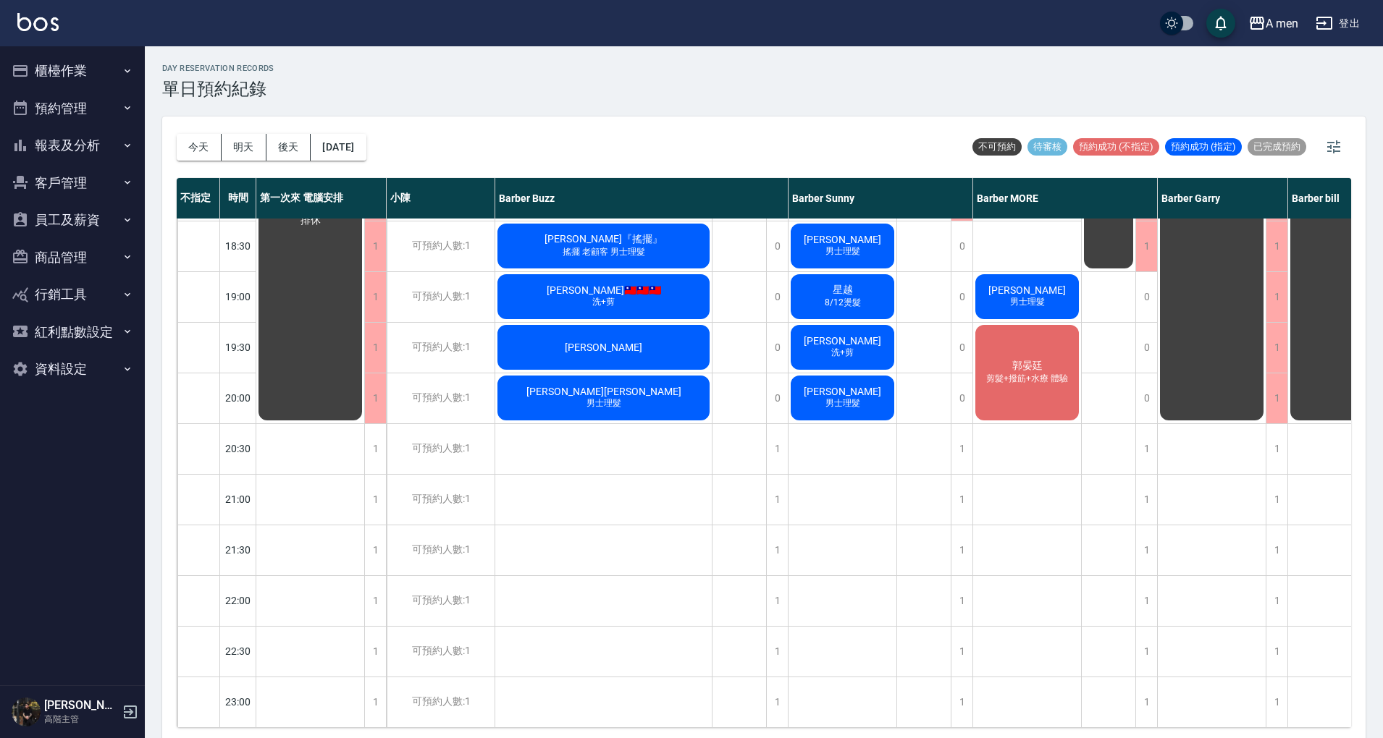
click at [1115, 385] on div "排休" at bounding box center [1108, 94] width 54 height 1267
click at [1147, 379] on div "0" at bounding box center [1146, 399] width 22 height 50
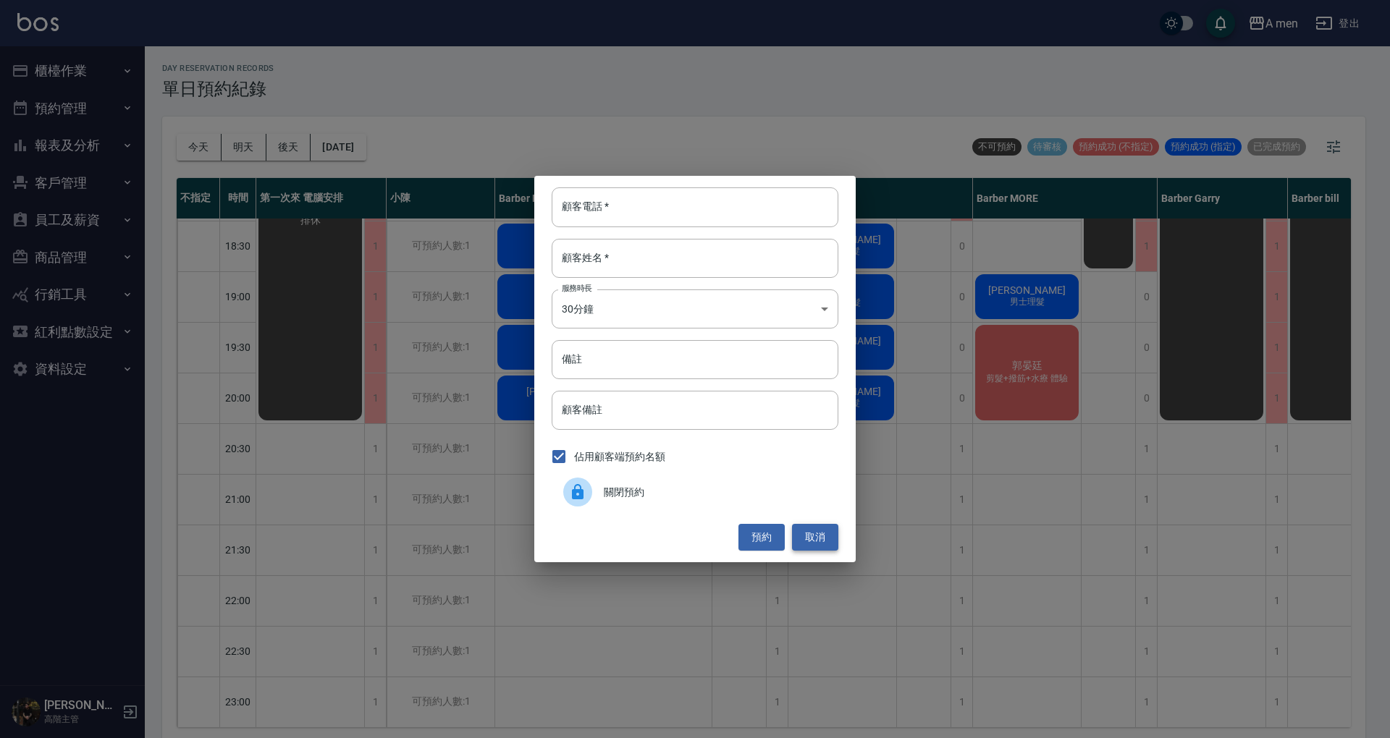
drag, startPoint x: 822, startPoint y: 531, endPoint x: 1005, endPoint y: 392, distance: 230.9
click at [821, 532] on button "取消" at bounding box center [815, 537] width 46 height 27
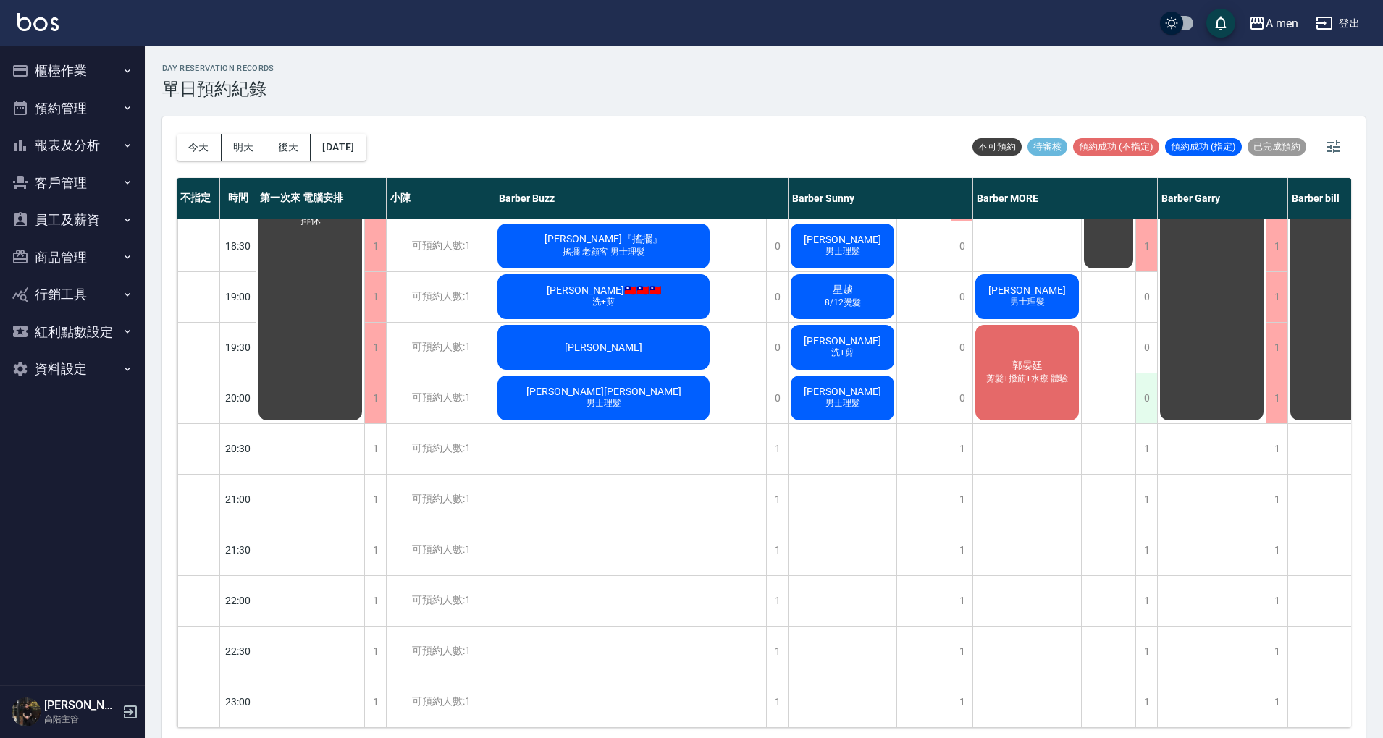
click at [1141, 382] on div "0" at bounding box center [1146, 399] width 22 height 50
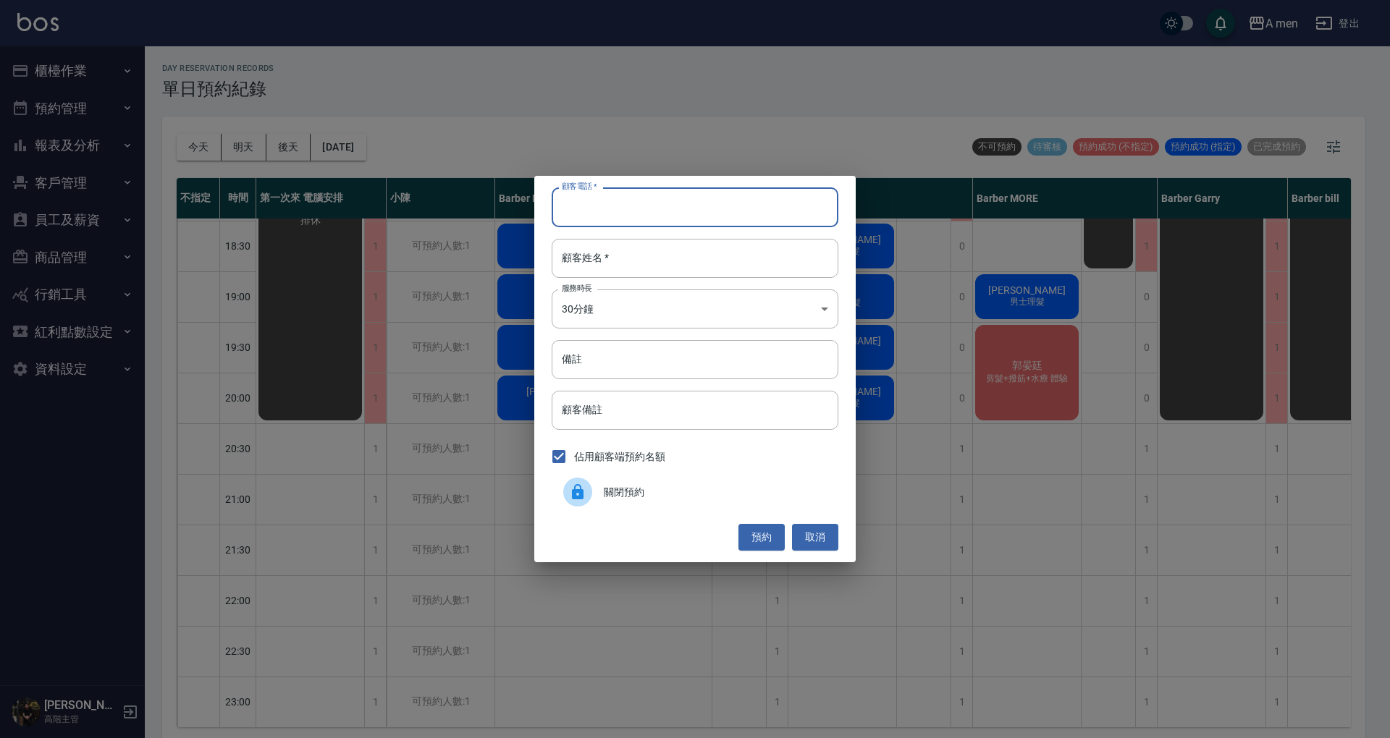
click at [794, 211] on input "顧客電話   *" at bounding box center [695, 206] width 287 height 39
type input "0909920857"
click at [690, 273] on input "顧客姓名   *" at bounding box center [695, 258] width 287 height 39
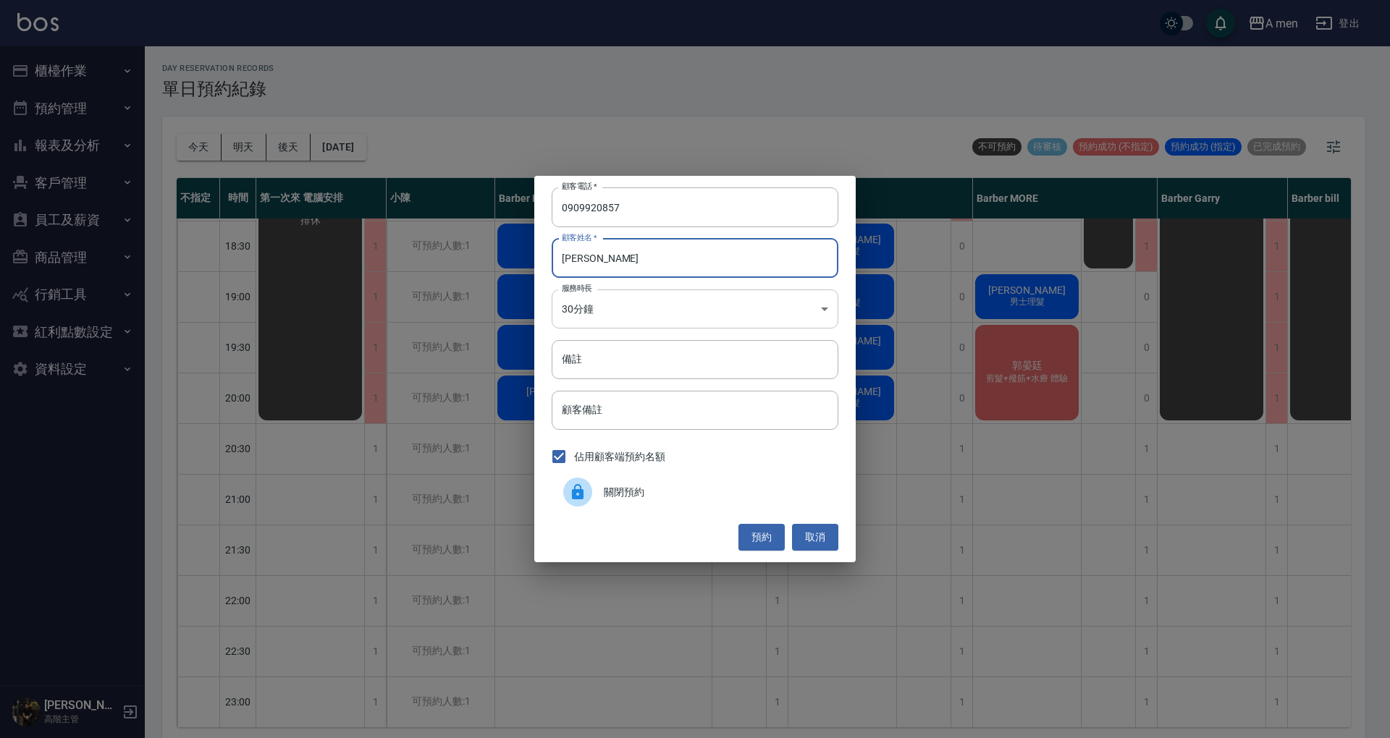
type input "楊"
click at [749, 308] on body "A men 登出 櫃檯作業 打帳單 帳單列表 營業儀表板 現金收支登錄 高階收支登錄 材料自購登錄 每日結帳 排班表 現場電腦打卡 掃碼打卡 預約管理 預約管…" at bounding box center [695, 371] width 1390 height 743
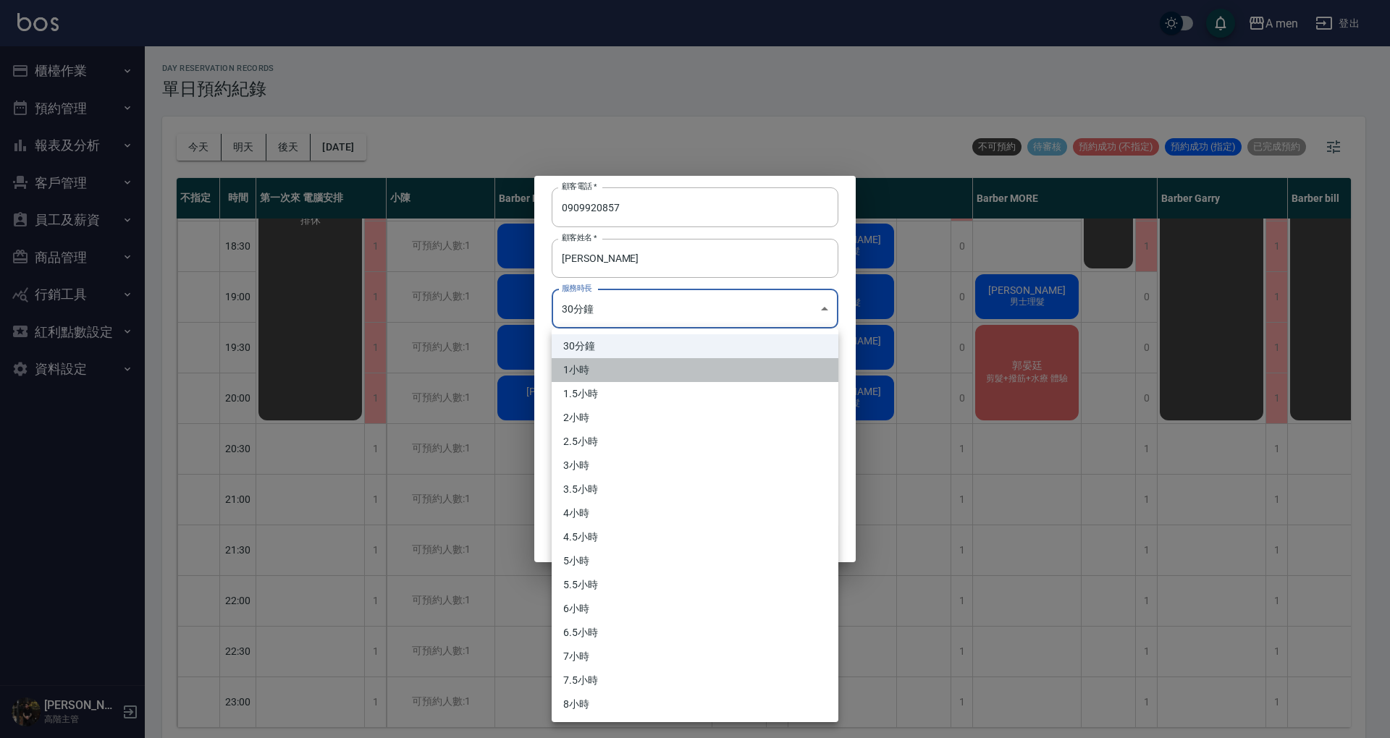
click at [720, 362] on li "1小時" at bounding box center [695, 370] width 287 height 24
type input "2"
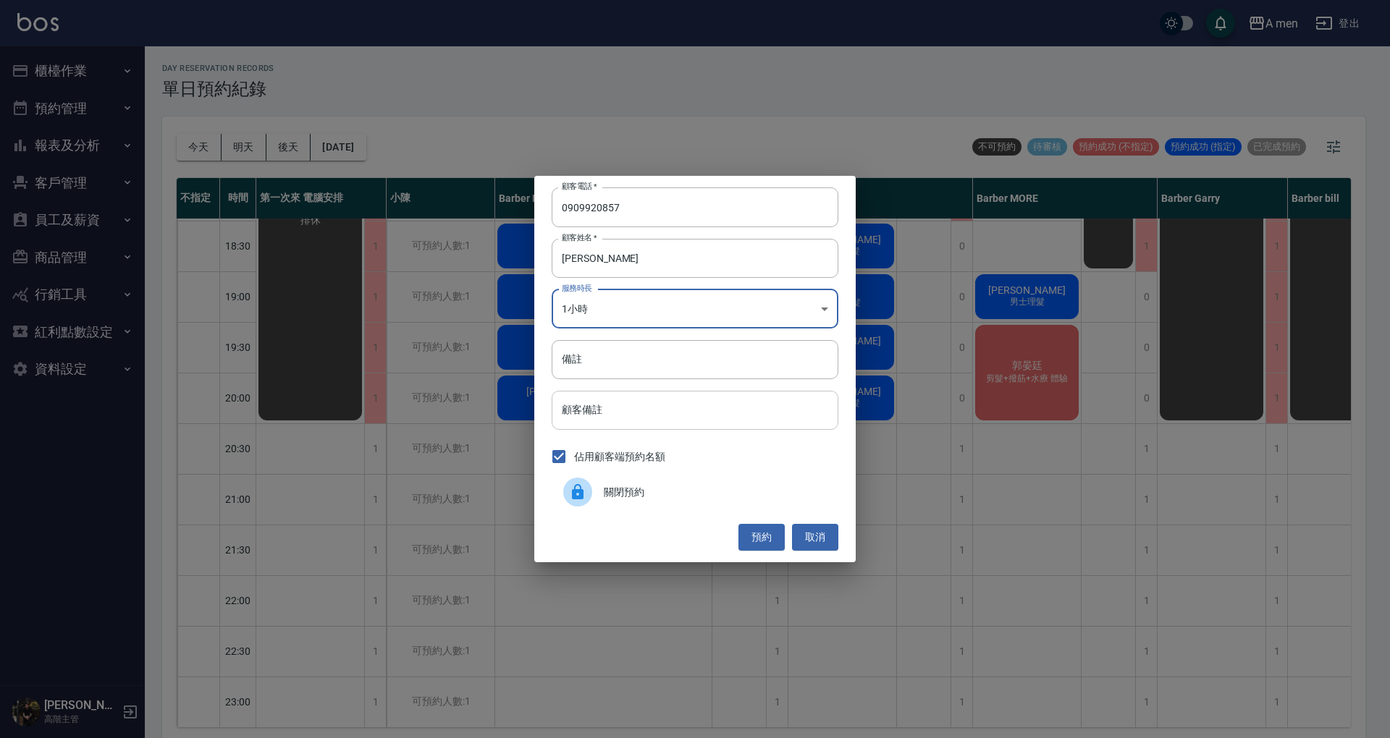
click at [683, 414] on input "顧客備註" at bounding box center [695, 410] width 287 height 39
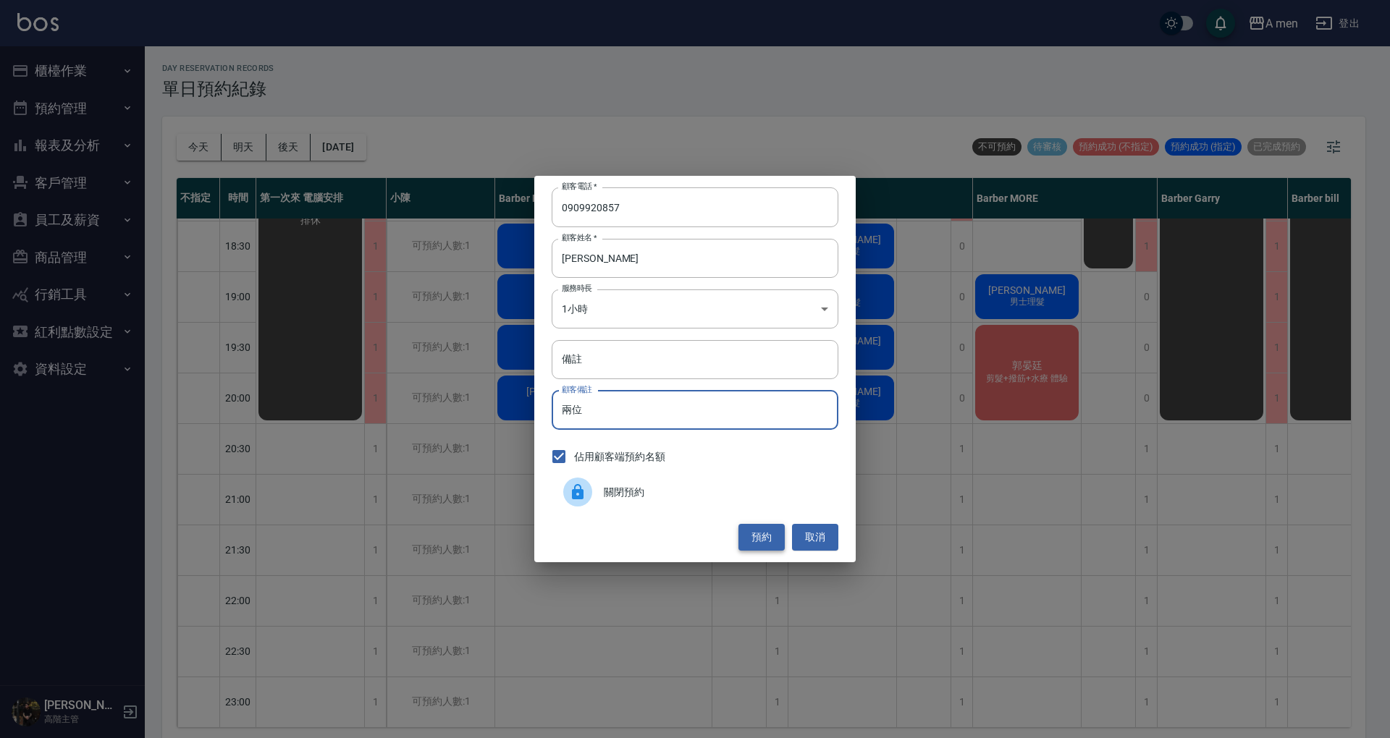
type input "兩位"
click at [762, 545] on button "預約" at bounding box center [761, 537] width 46 height 27
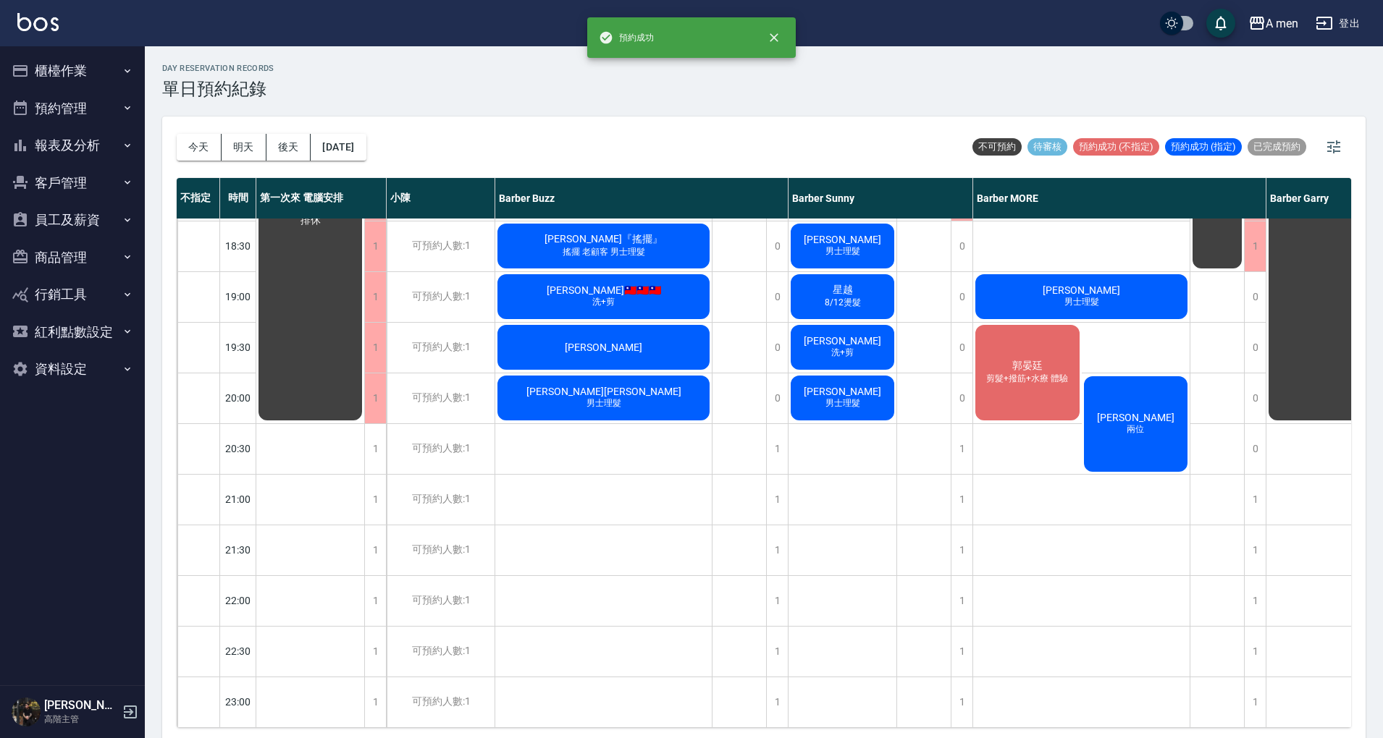
click at [1138, 390] on div "楊先生 兩位" at bounding box center [1135, 424] width 109 height 100
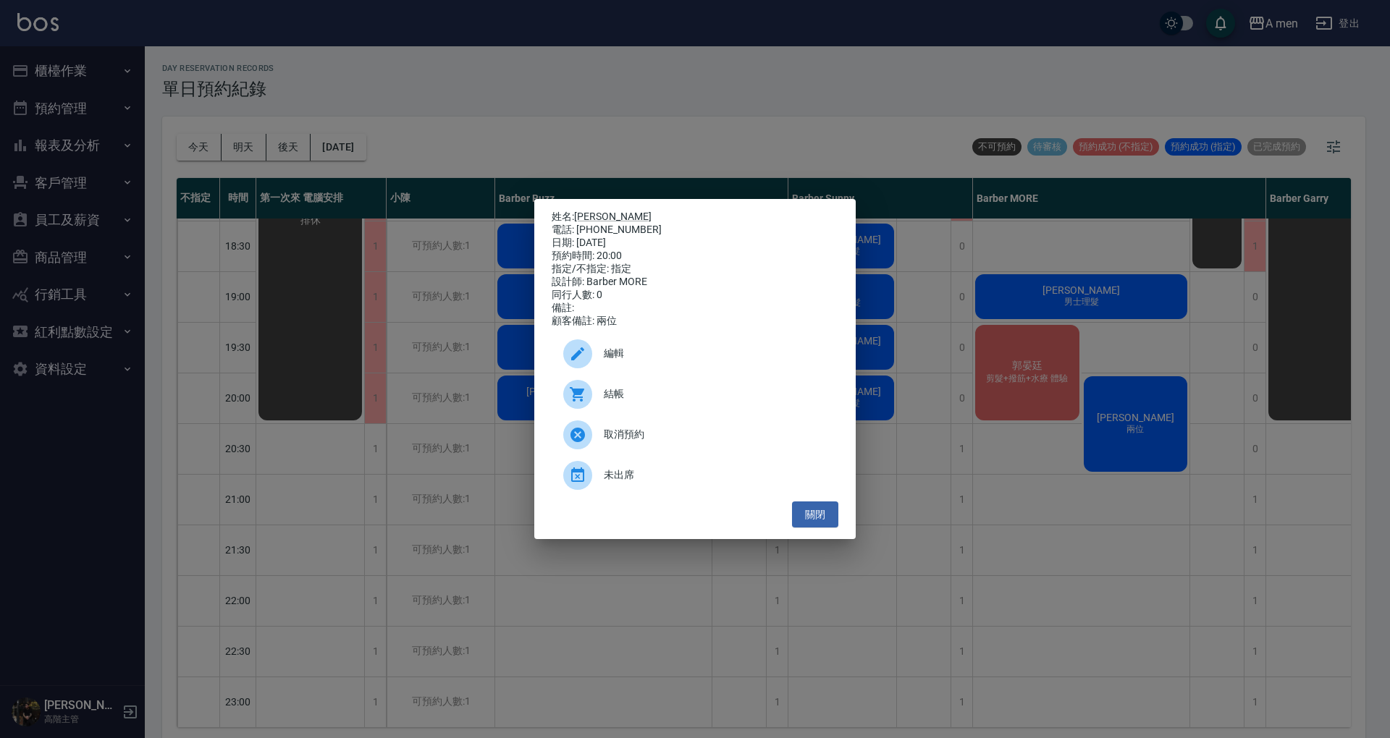
click at [628, 343] on div "編輯" at bounding box center [695, 354] width 287 height 41
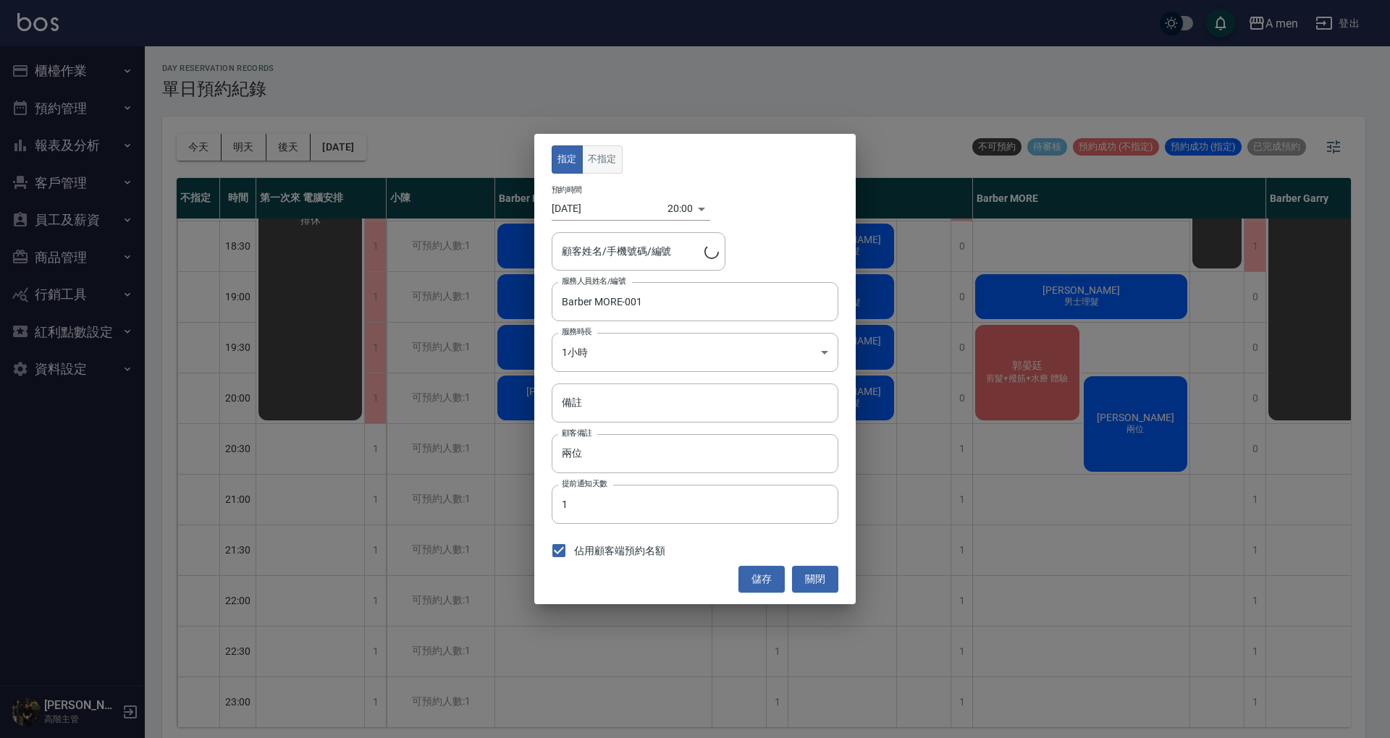
type input "楊先生/0909920857"
click at [609, 156] on button "不指定" at bounding box center [602, 159] width 41 height 28
click at [756, 579] on button "儲存" at bounding box center [761, 579] width 46 height 27
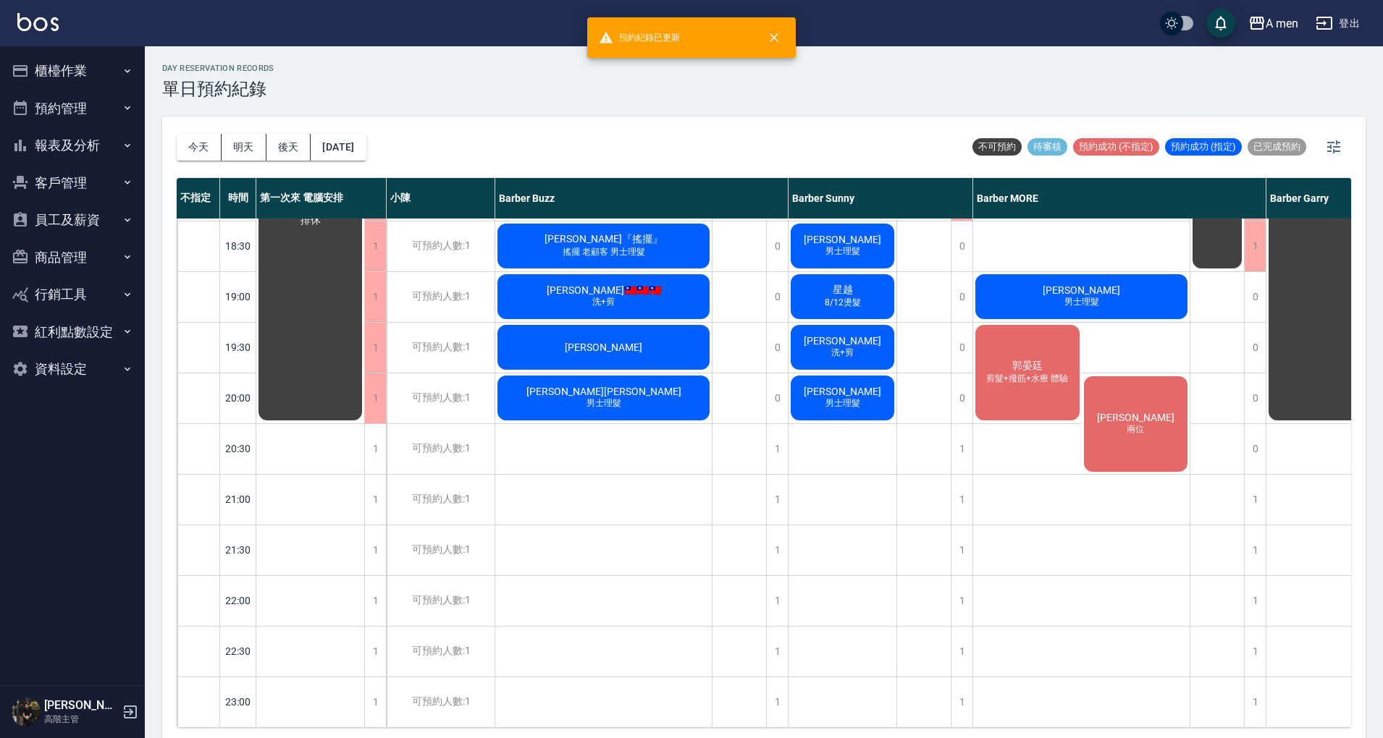
drag, startPoint x: 1056, startPoint y: 463, endPoint x: 1019, endPoint y: 356, distance: 113.3
click at [1052, 452] on div "侯竣晟 洗+剪、壓貼燙 陳歆翰 洗+剪 日本面試 虛擬貨幣 林 男士理髮 彭偉強 洗+剪 洪 男士理髮 郭晏廷 剪髮+撥筋+水療 體驗 楊先生 兩位" at bounding box center [1081, 94] width 217 height 1267
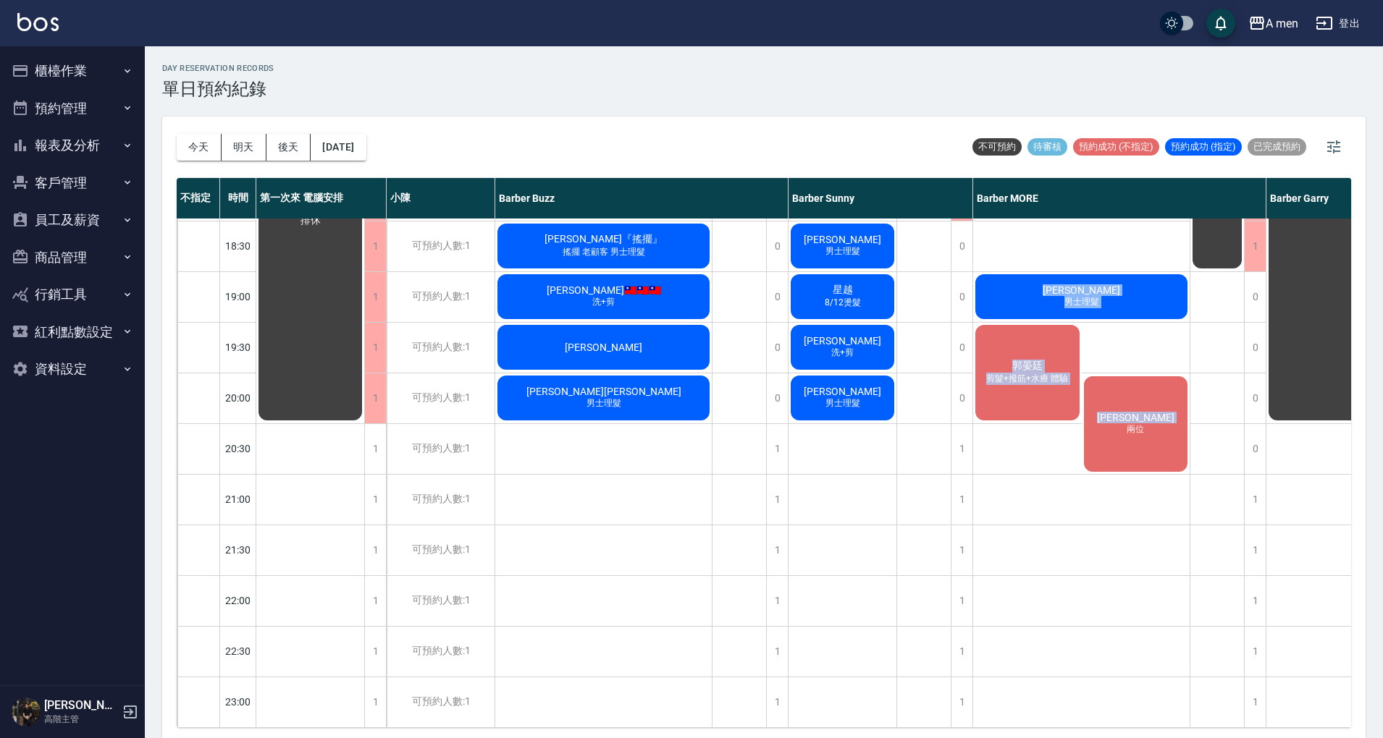
click at [1019, 360] on span "郭晏廷" at bounding box center [1027, 366] width 36 height 13
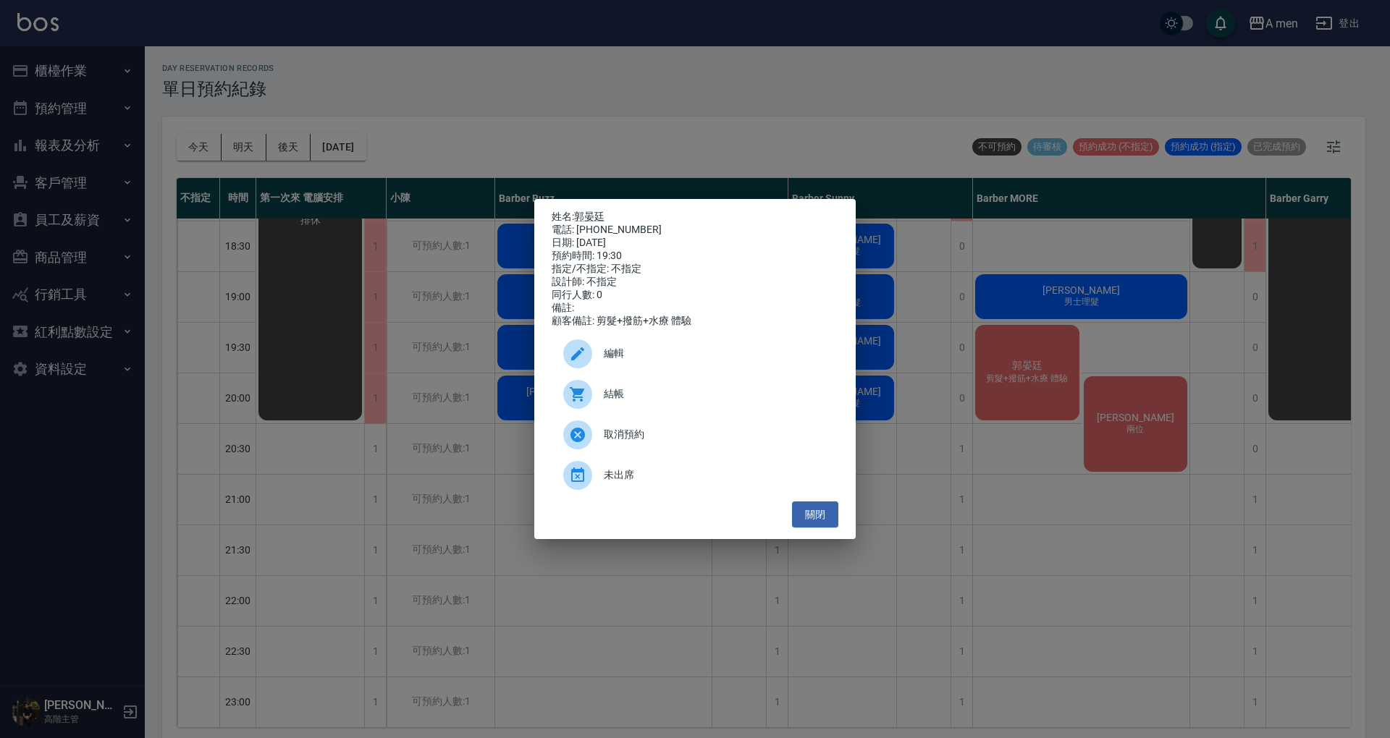
click at [712, 353] on span "編輯" at bounding box center [715, 353] width 223 height 15
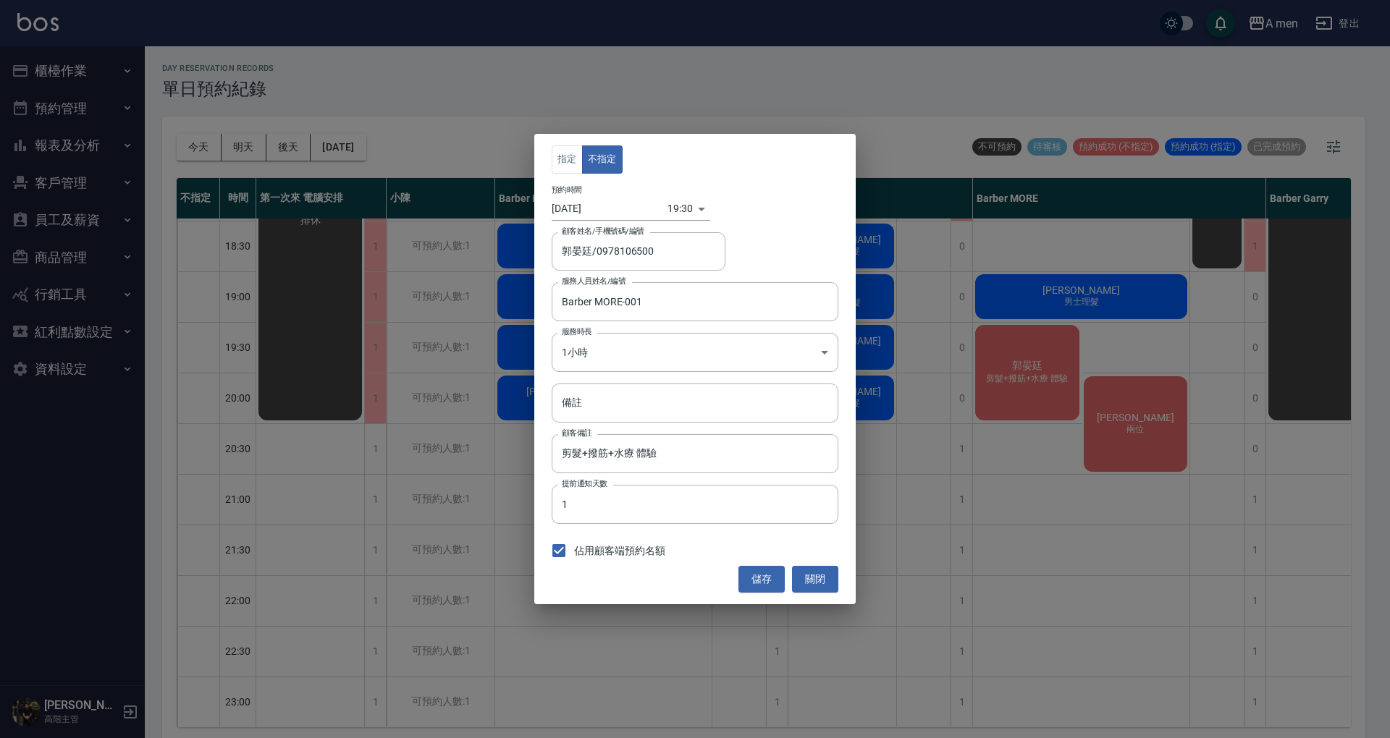
click at [672, 201] on body "A men 登出 櫃檯作業 打帳單 帳單列表 營業儀表板 現金收支登錄 高階收支登錄 材料自購登錄 每日結帳 排班表 現場電腦打卡 掃碼打卡 預約管理 預約管…" at bounding box center [695, 371] width 1390 height 743
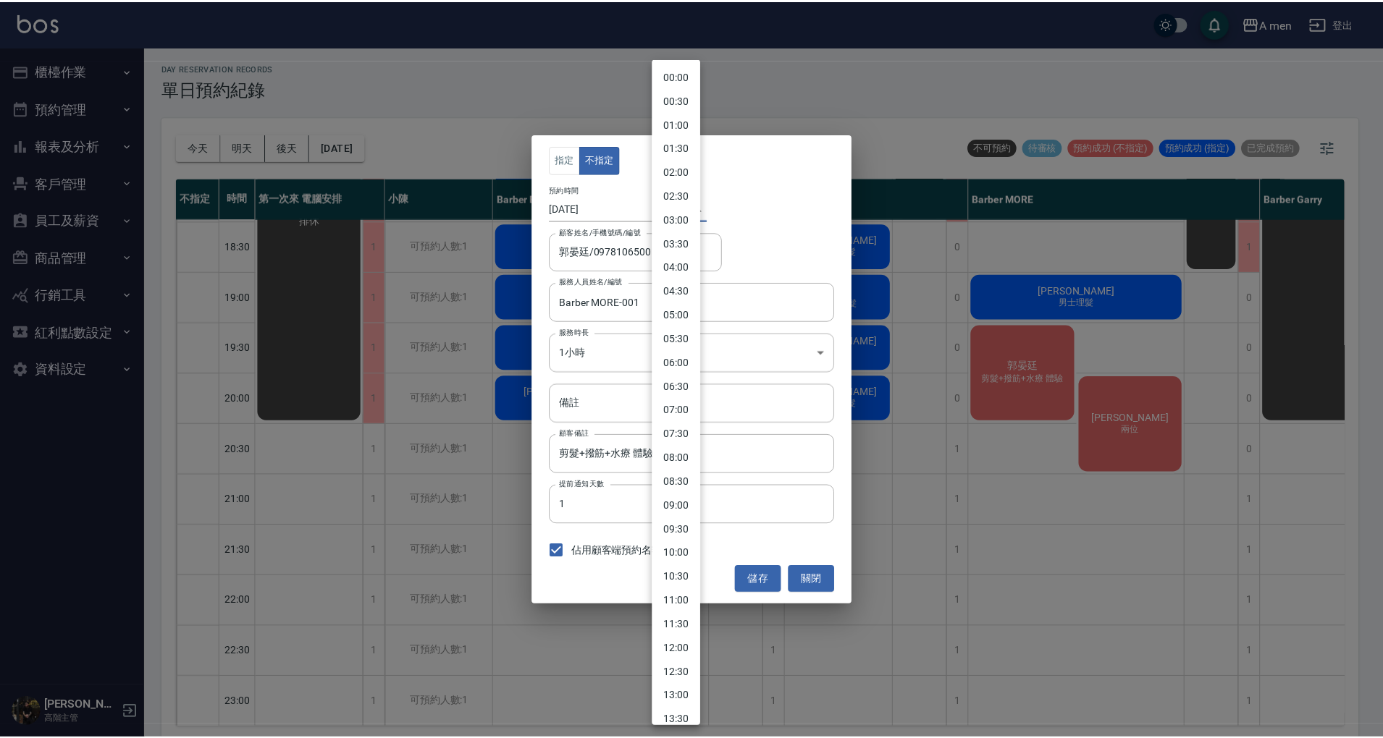
scroll to position [489, 0]
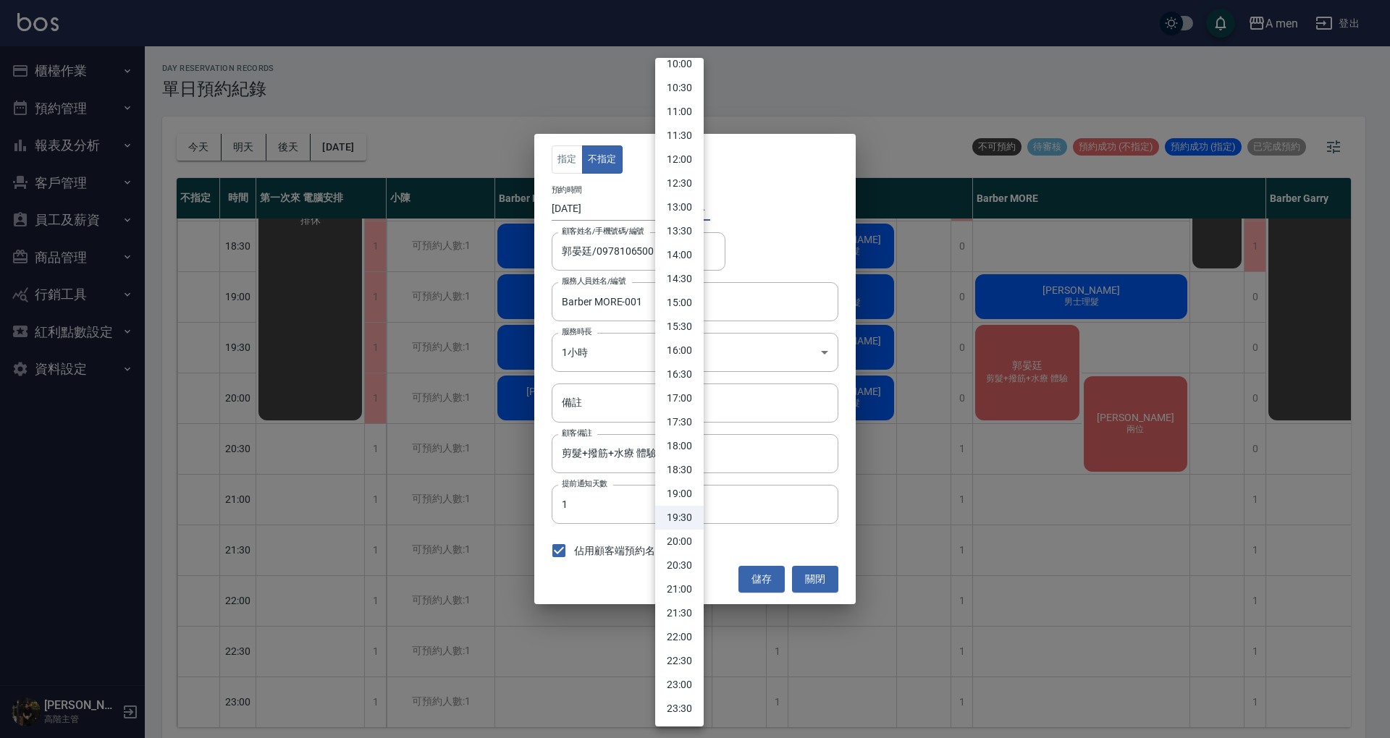
click at [691, 491] on li "19:00" at bounding box center [679, 494] width 48 height 24
type input "1760007600000"
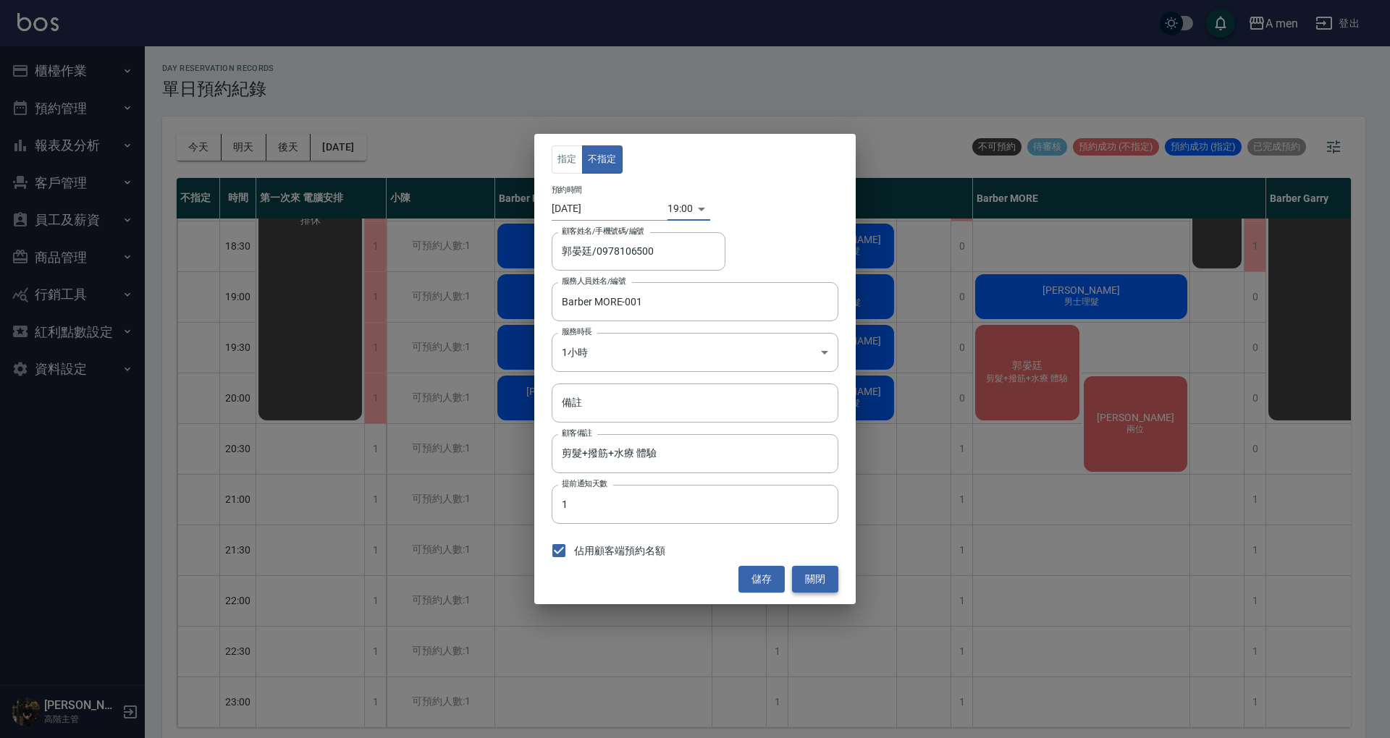
click at [824, 578] on button "關閉" at bounding box center [815, 579] width 46 height 27
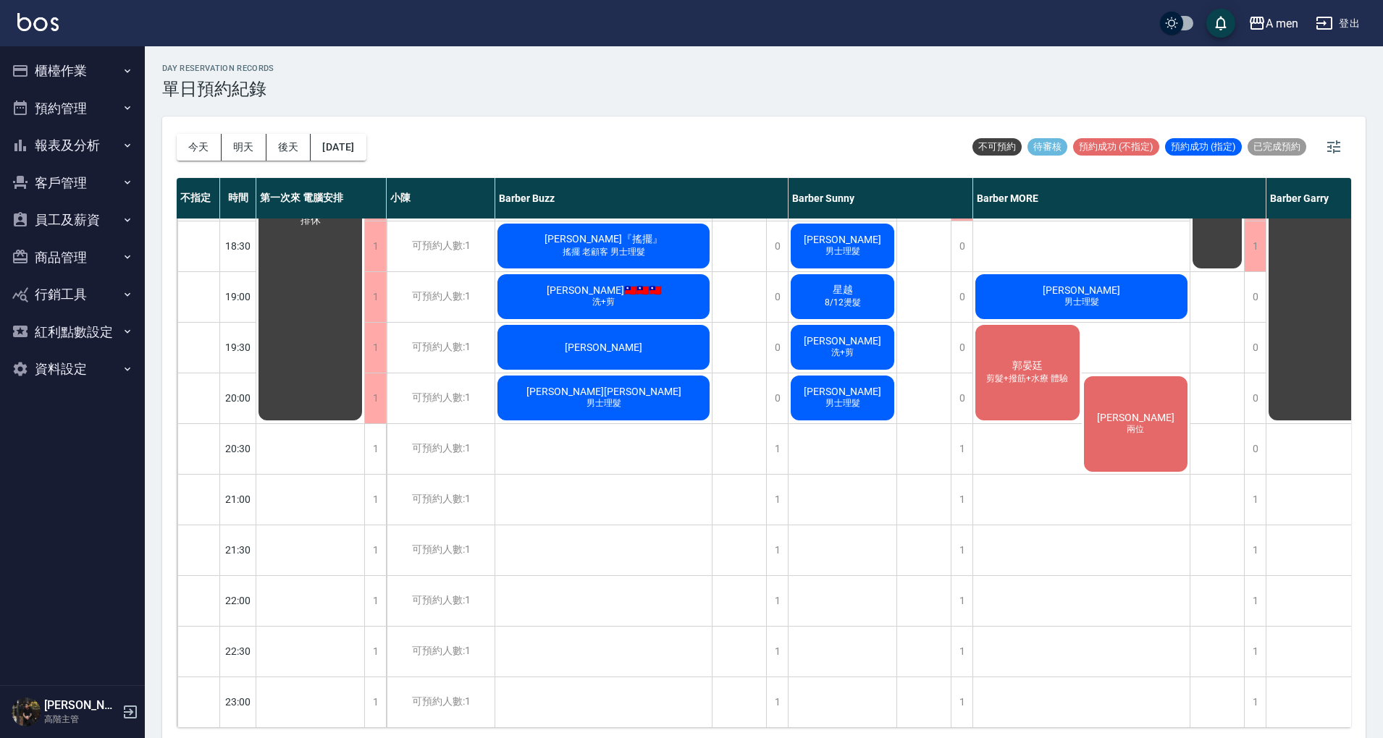
click at [1019, 360] on span "郭晏廷" at bounding box center [1027, 366] width 36 height 13
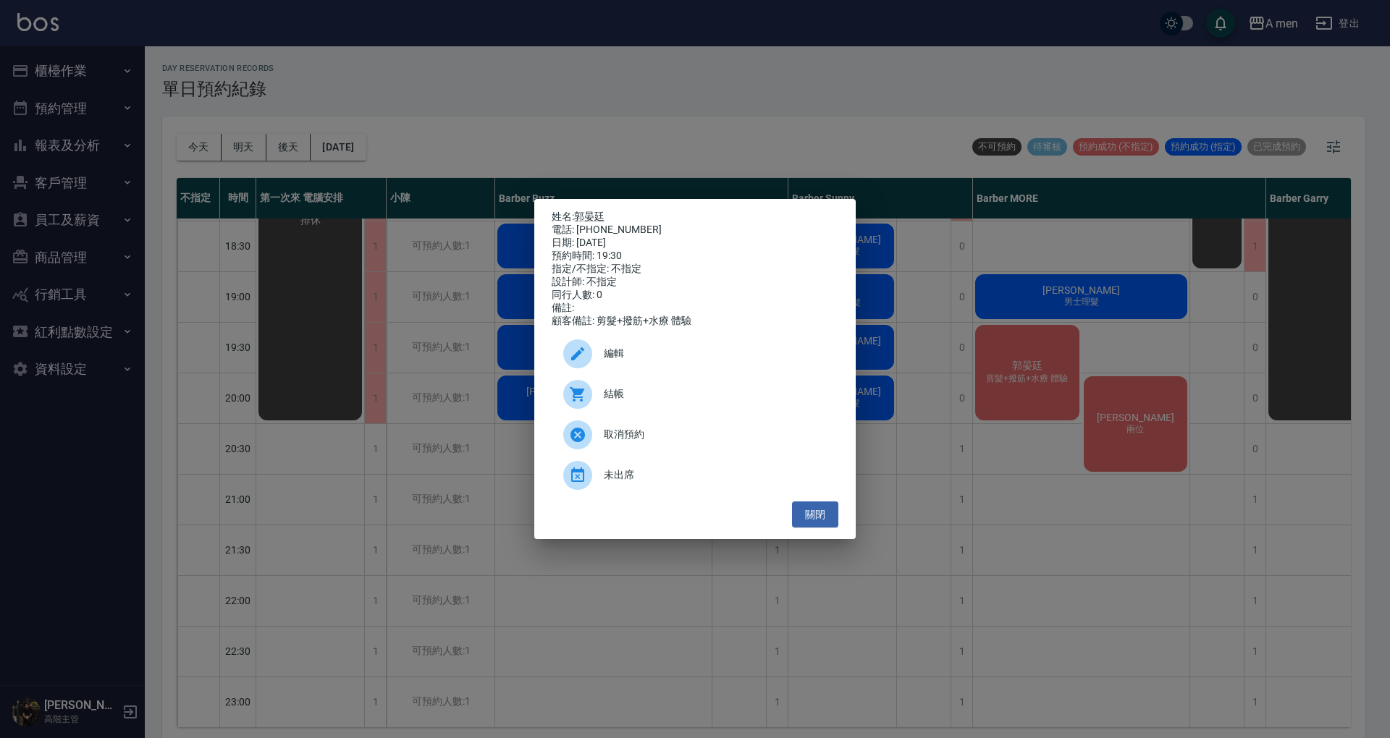
click at [763, 358] on span "編輯" at bounding box center [715, 353] width 223 height 15
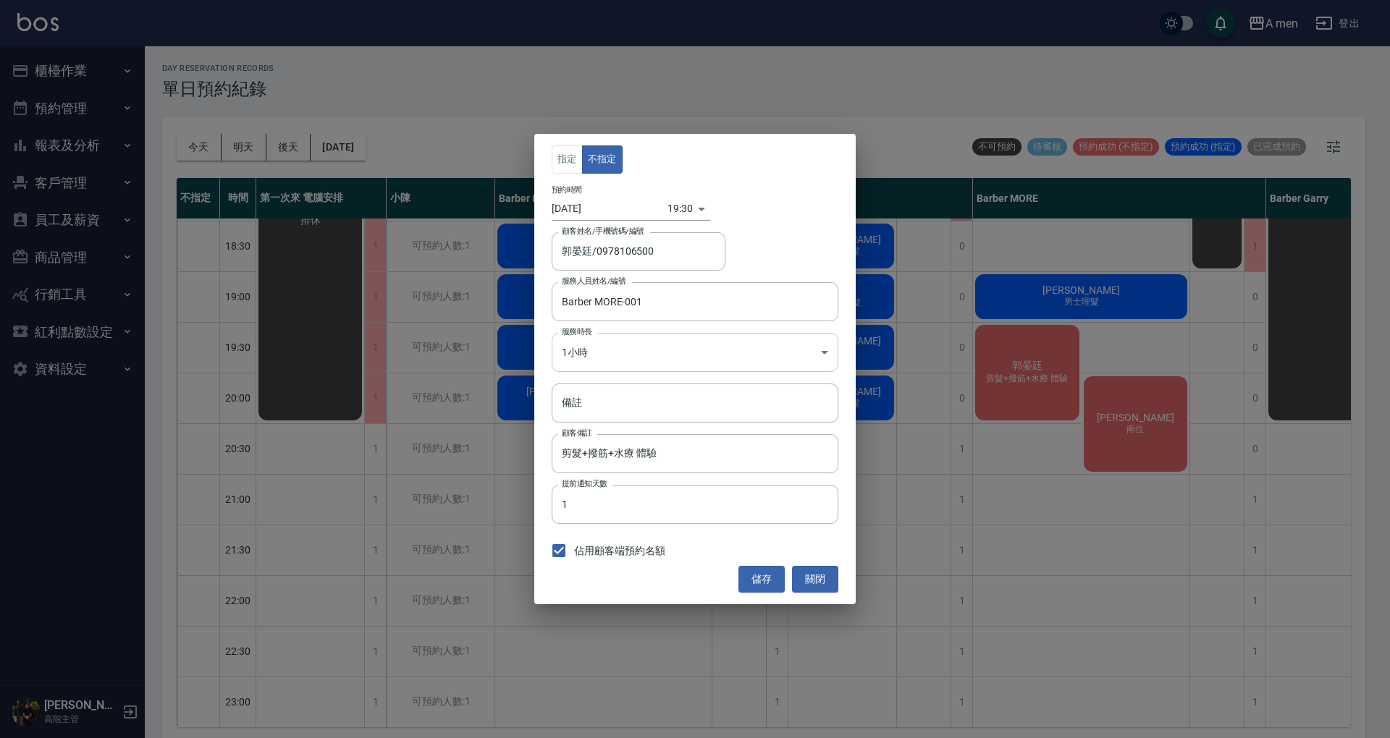
click at [683, 351] on body "A men 登出 櫃檯作業 打帳單 帳單列表 營業儀表板 現金收支登錄 高階收支登錄 材料自購登錄 每日結帳 排班表 現場電腦打卡 掃碼打卡 預約管理 預約管…" at bounding box center [695, 371] width 1390 height 743
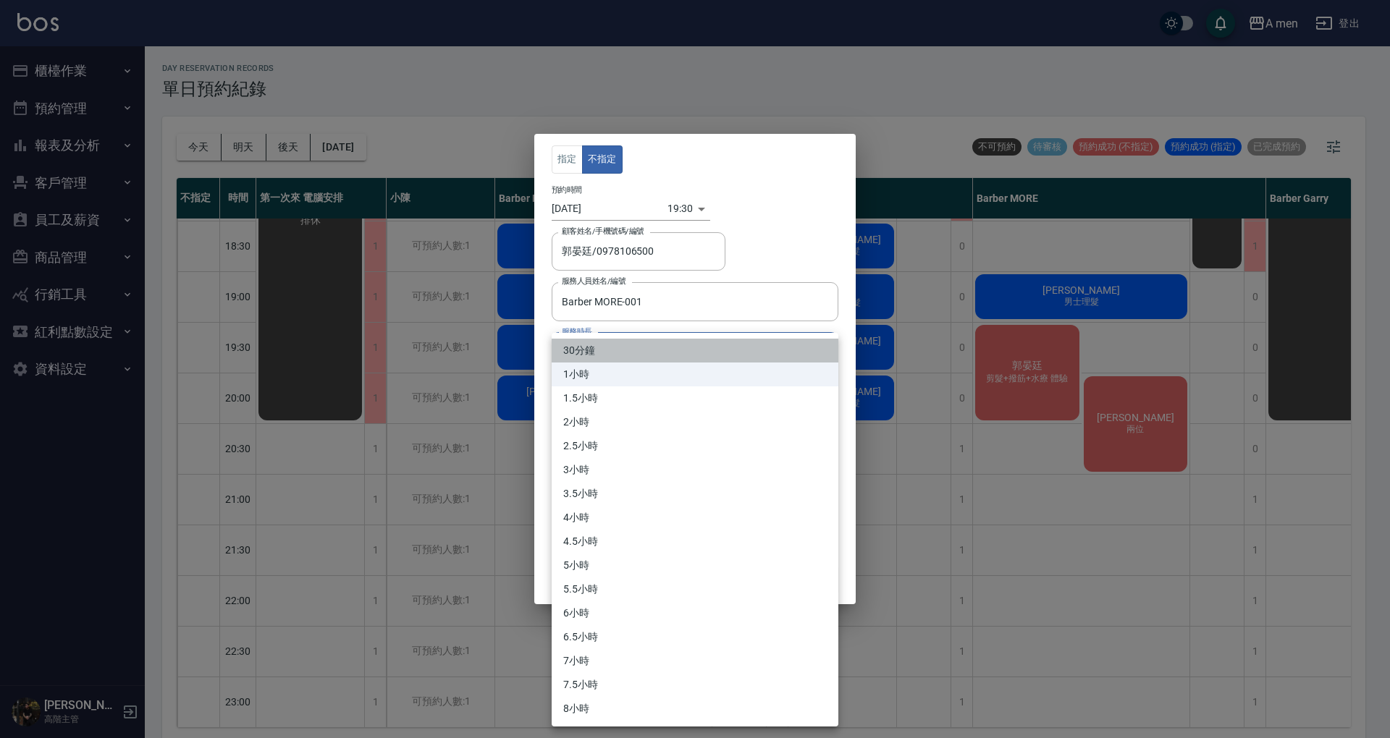
click at [621, 354] on li "30分鐘" at bounding box center [695, 351] width 287 height 24
type input "1"
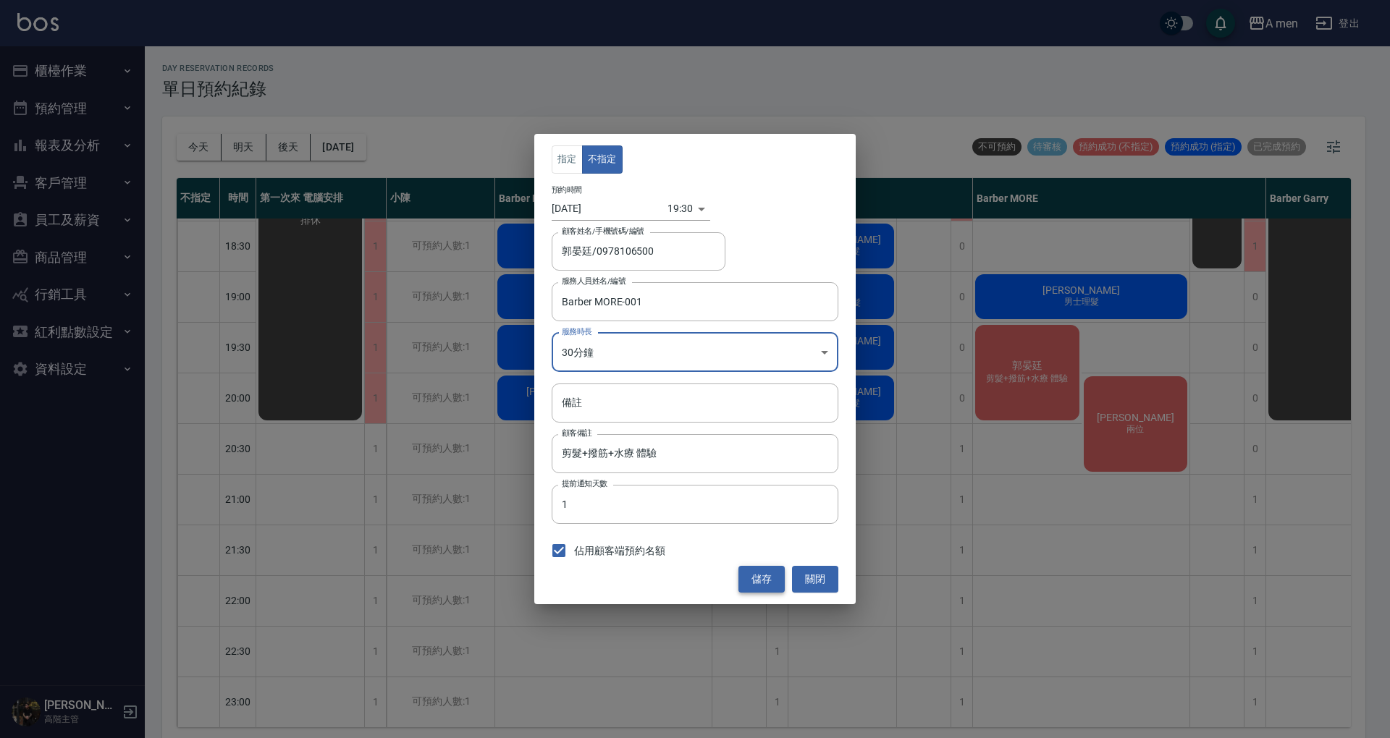
drag, startPoint x: 765, startPoint y: 578, endPoint x: 975, endPoint y: 520, distance: 217.8
click at [765, 579] on button "儲存" at bounding box center [761, 579] width 46 height 27
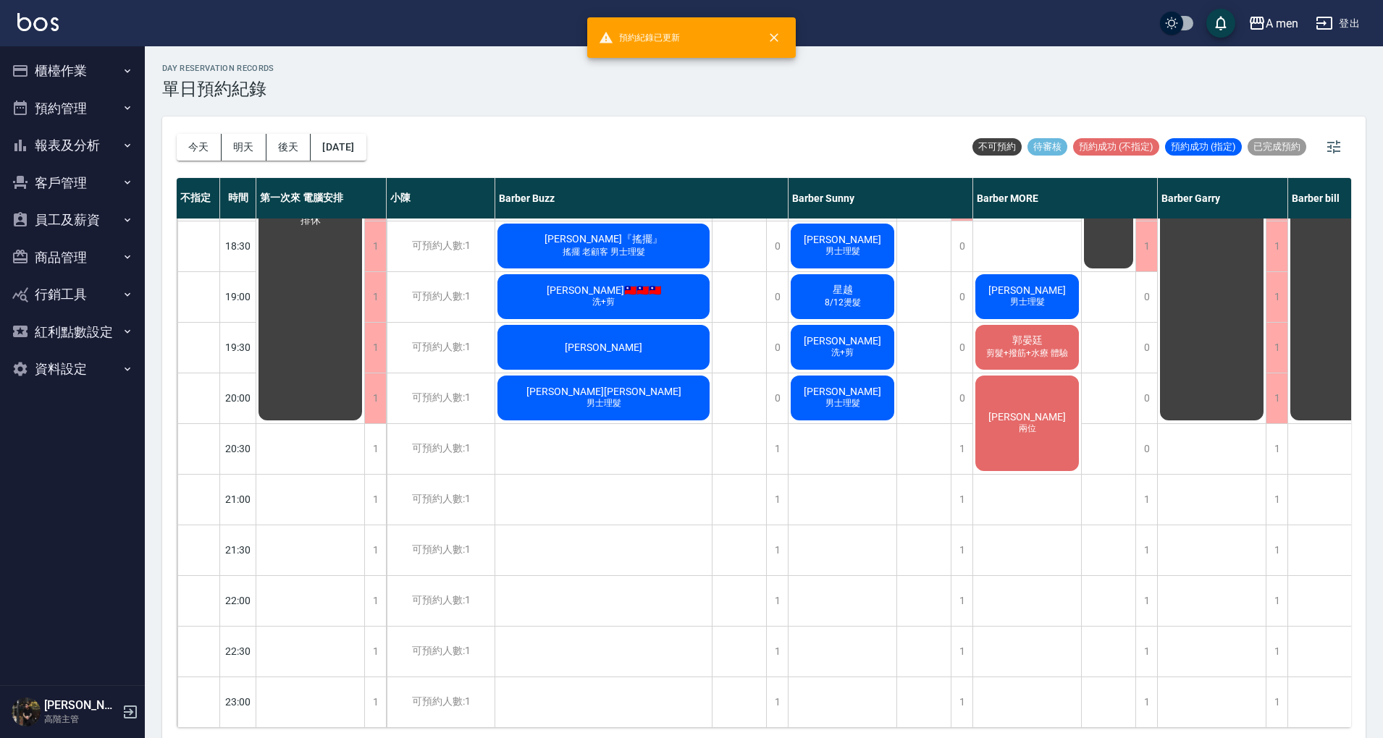
drag, startPoint x: 1027, startPoint y: 519, endPoint x: 1058, endPoint y: 512, distance: 31.1
click at [1026, 519] on div "侯竣晟 洗+剪、壓貼燙 陳歆翰 洗+剪 日本面試 虛擬貨幣 林 男士理髮 彭偉強 洗+剪 洪 男士理髮 郭晏廷 剪髮+撥筋+水療 體驗 楊先生 兩位" at bounding box center [1027, 94] width 109 height 1267
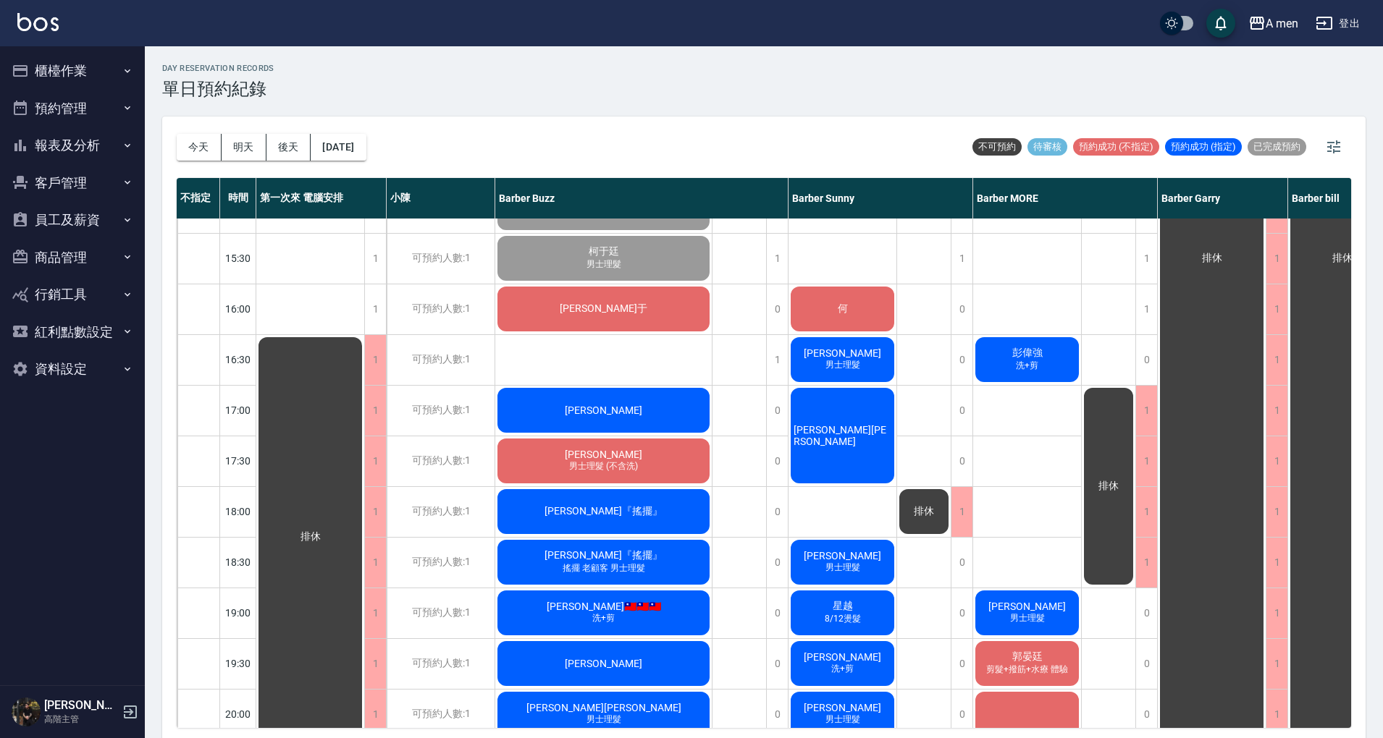
scroll to position [290, 0]
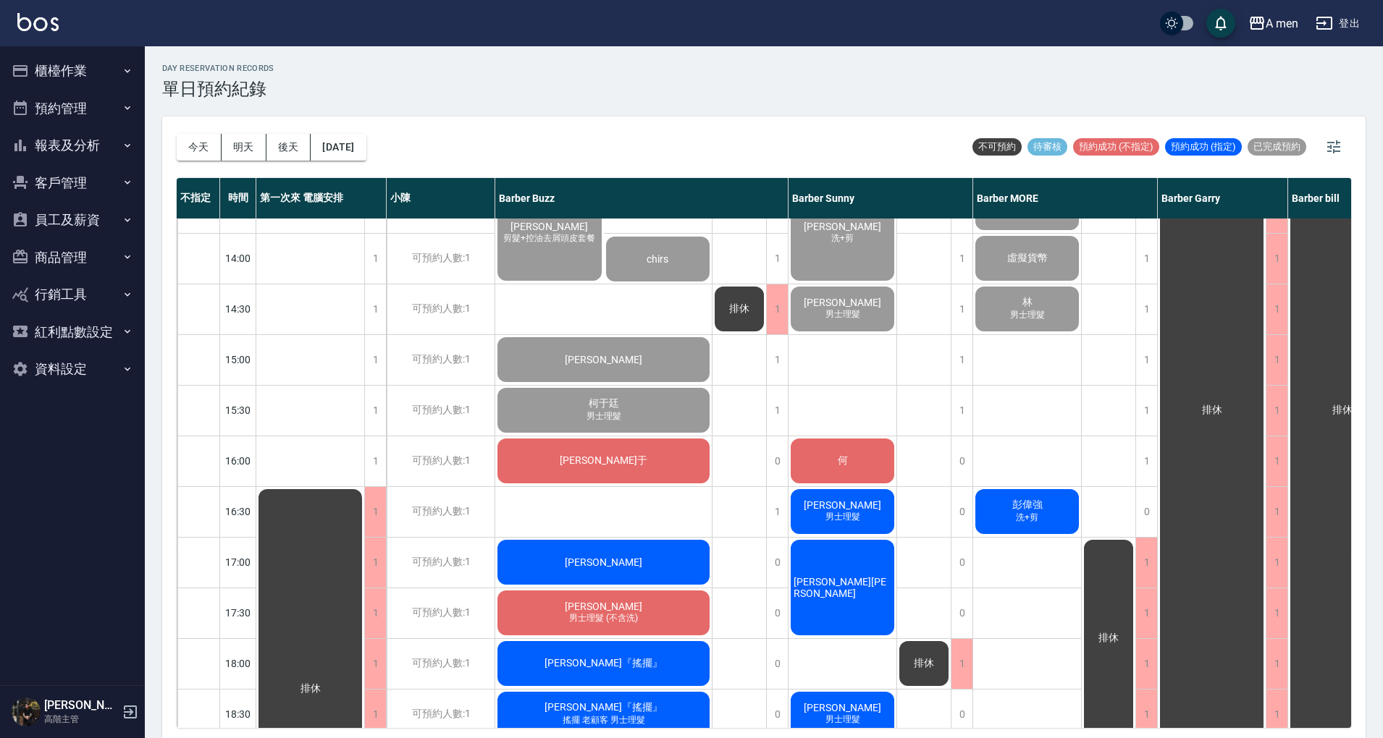
click at [836, 444] on div "何" at bounding box center [842, 460] width 108 height 49
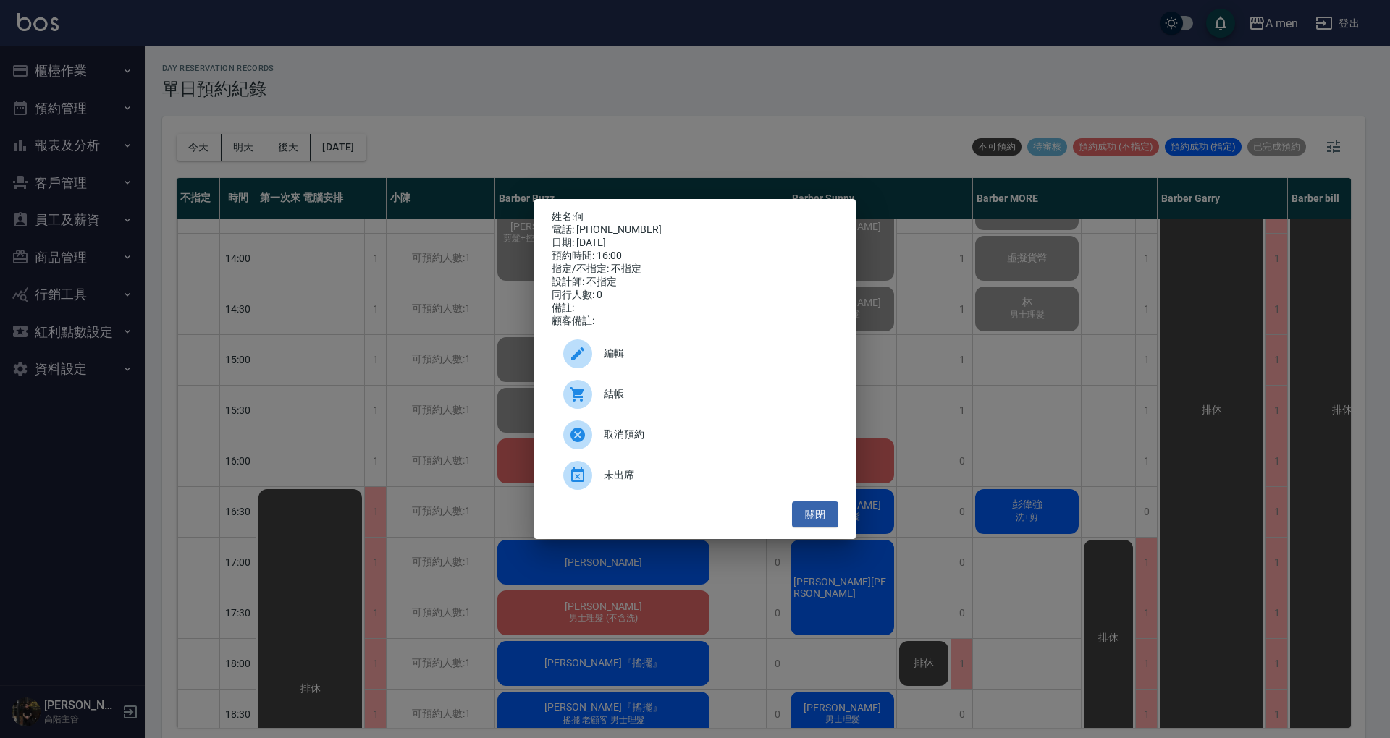
click at [581, 211] on link "何" at bounding box center [579, 217] width 10 height 12
click at [809, 515] on button "關閉" at bounding box center [815, 515] width 46 height 27
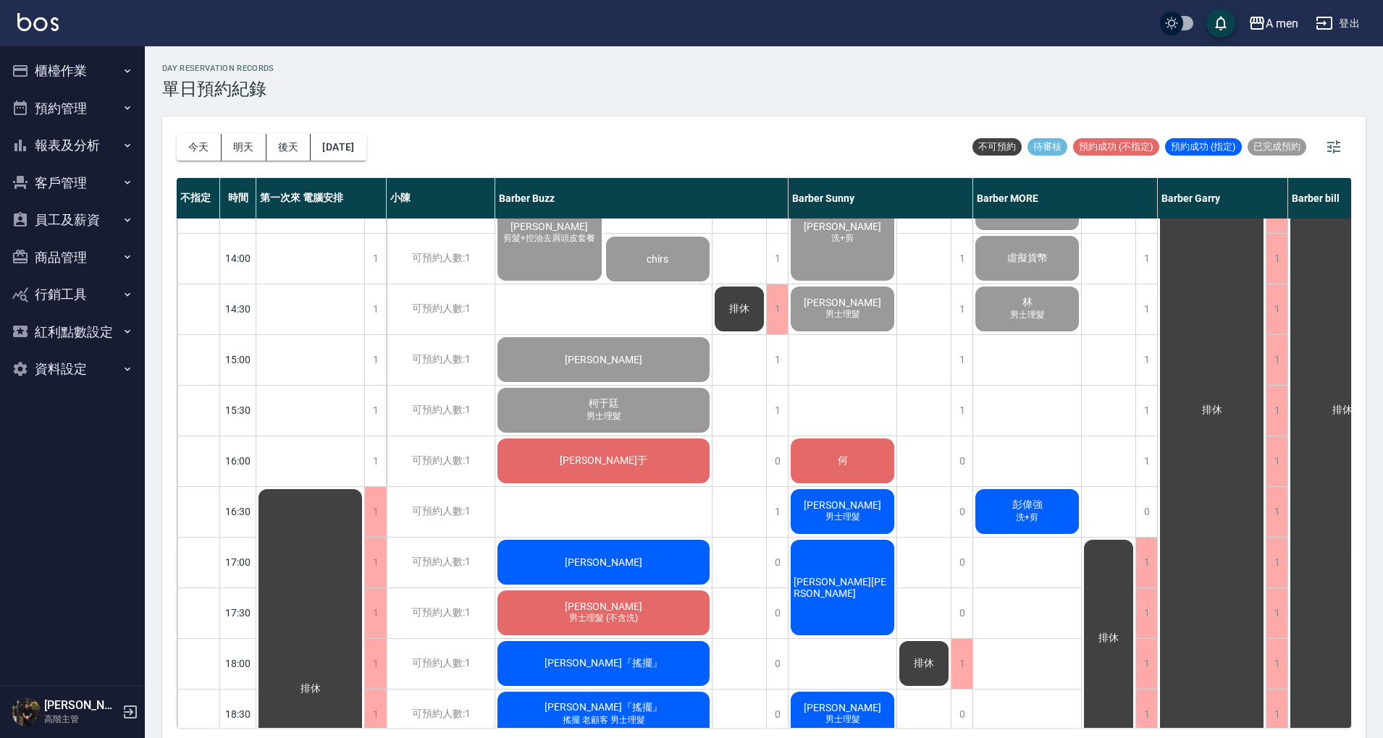
click at [638, 520] on div "洪先生 曾思豪 剪髮+控油去屑頭皮套餐 chirs 李睿丞 柯于廷 男士理髮 曹柏于 Nicholas 陳正洋 男士理髮 (不含洗) 廖偉廷『搖擺』 Elso…" at bounding box center [603, 562] width 217 height 1267
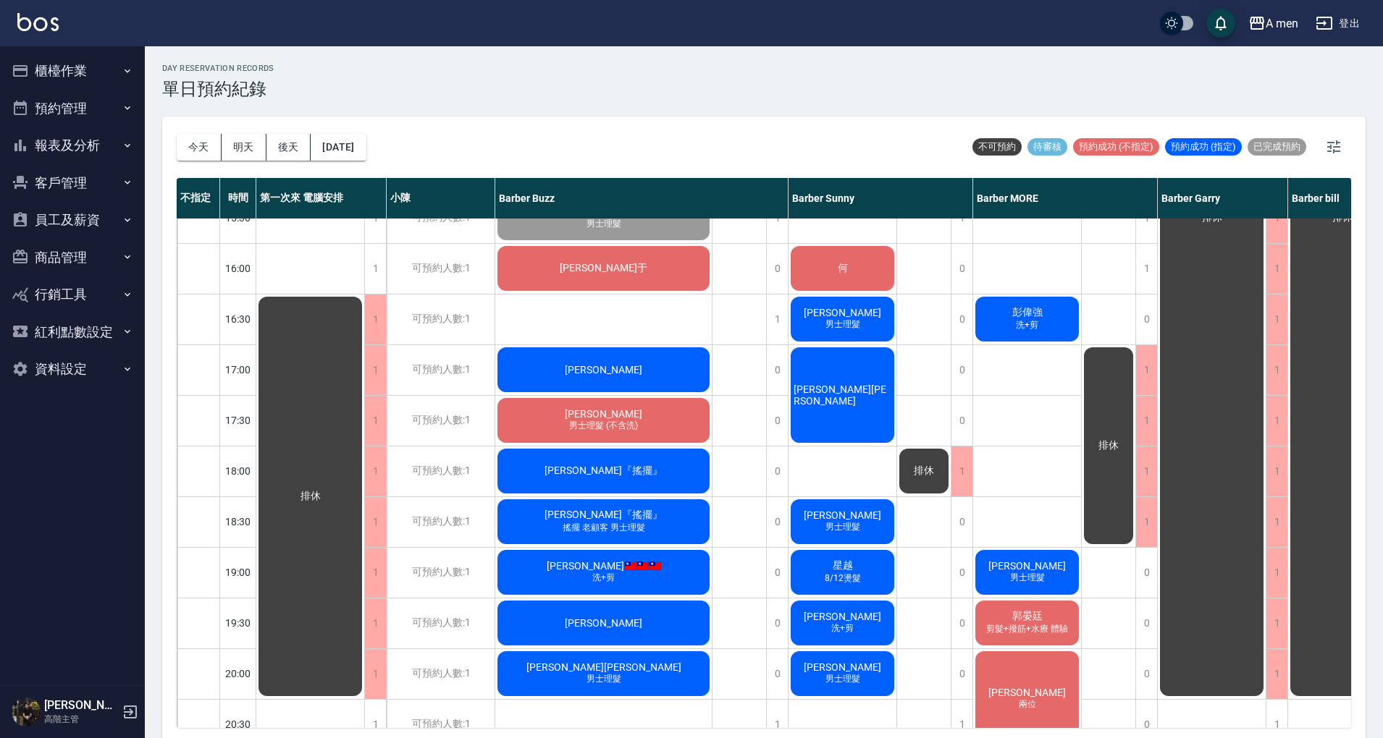
scroll to position [386, 0]
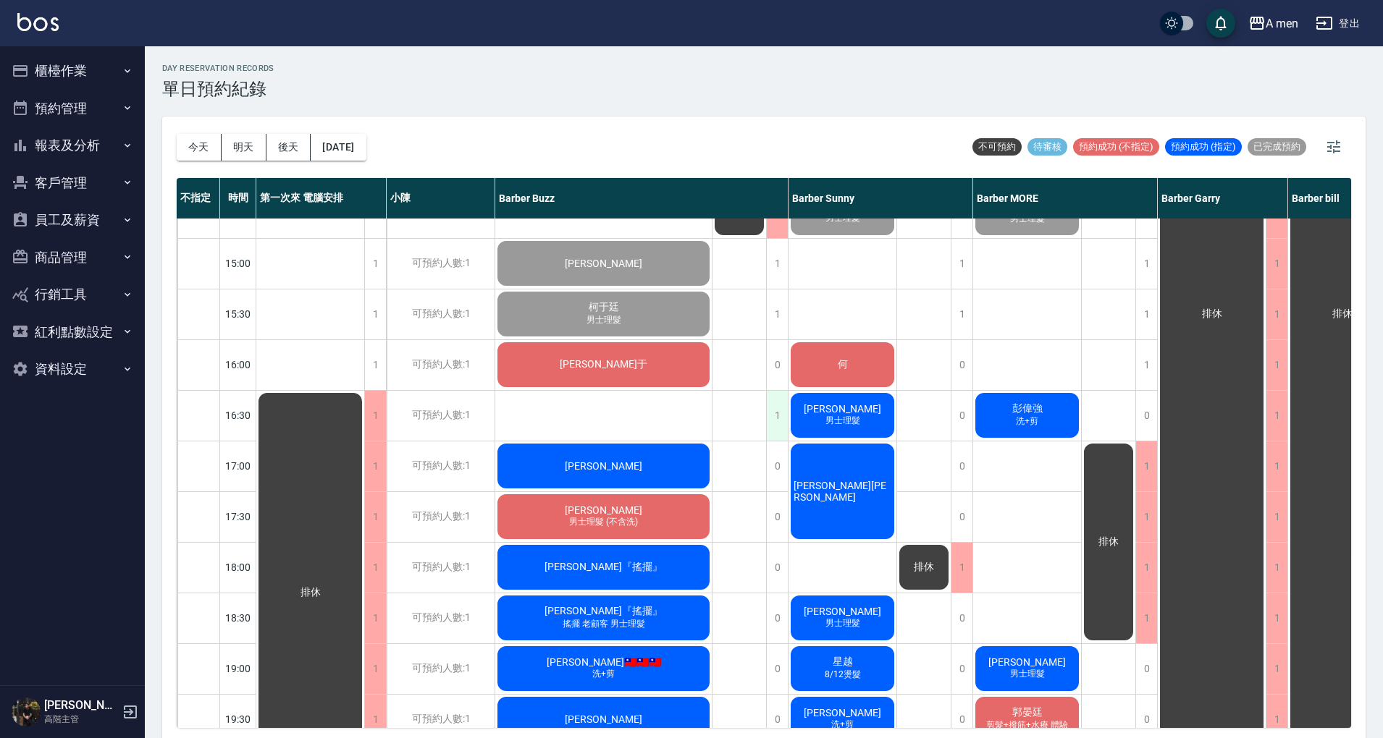
click at [780, 426] on div "1" at bounding box center [777, 416] width 22 height 50
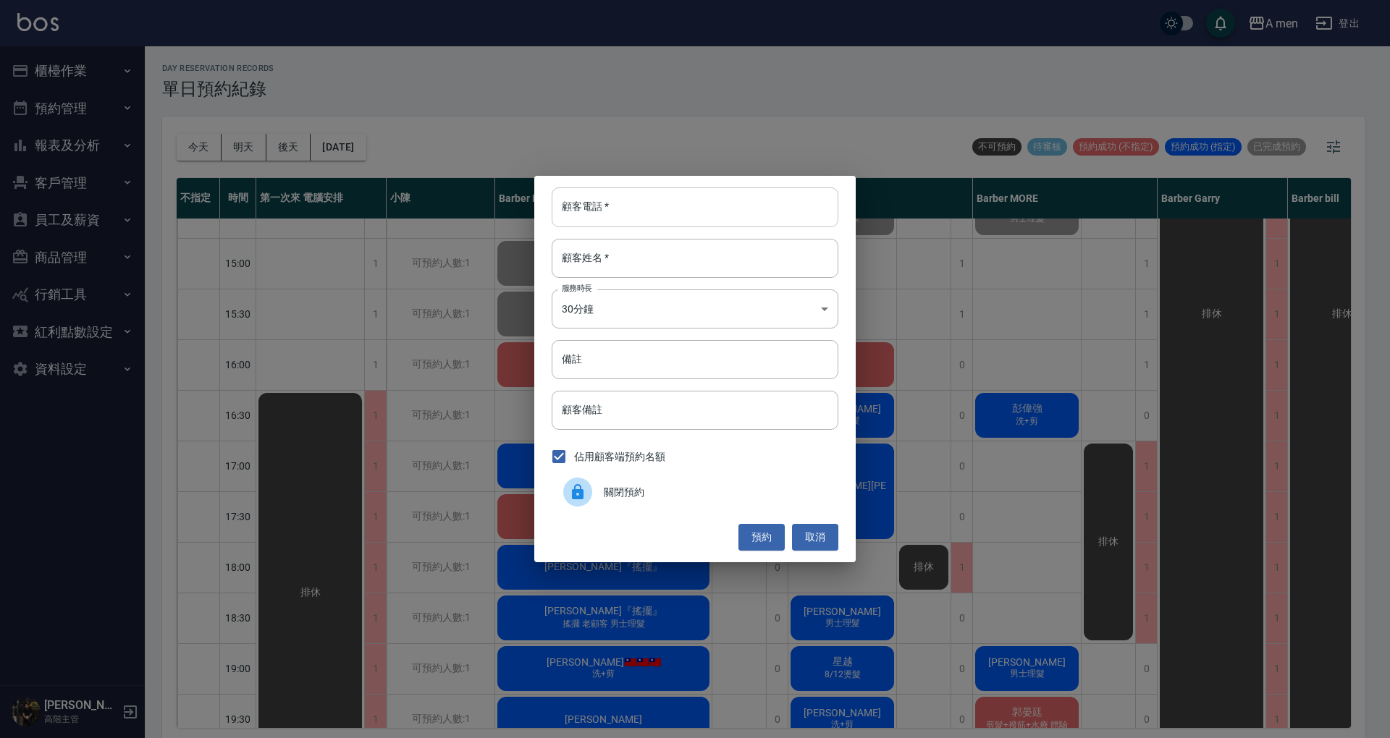
click at [698, 216] on input "顧客電話   *" at bounding box center [695, 206] width 287 height 39
click at [659, 227] on div "顧客電話   * 顧客電話   * 顧客姓名   * 顧客姓名   * 服務時長 30分鐘 1 服務時長 備註 備註 顧客備註 顧客備註 佔用顧客端預約名額 …" at bounding box center [694, 369] width 321 height 386
click at [646, 217] on input "顧客電話   *" at bounding box center [695, 206] width 287 height 39
type input "0903692697"
click at [636, 246] on input "顧客姓名   *" at bounding box center [695, 258] width 287 height 39
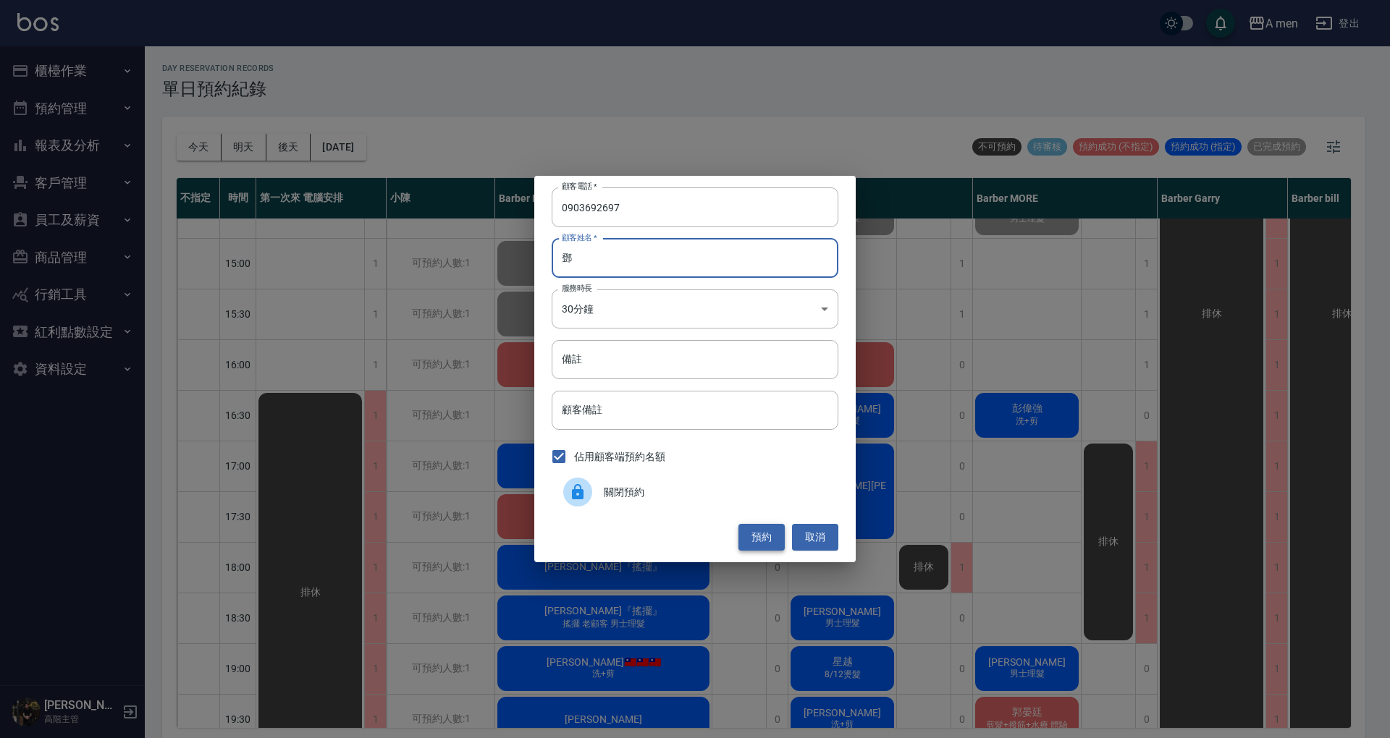
type input "鄧"
click at [757, 536] on button "預約" at bounding box center [761, 537] width 46 height 27
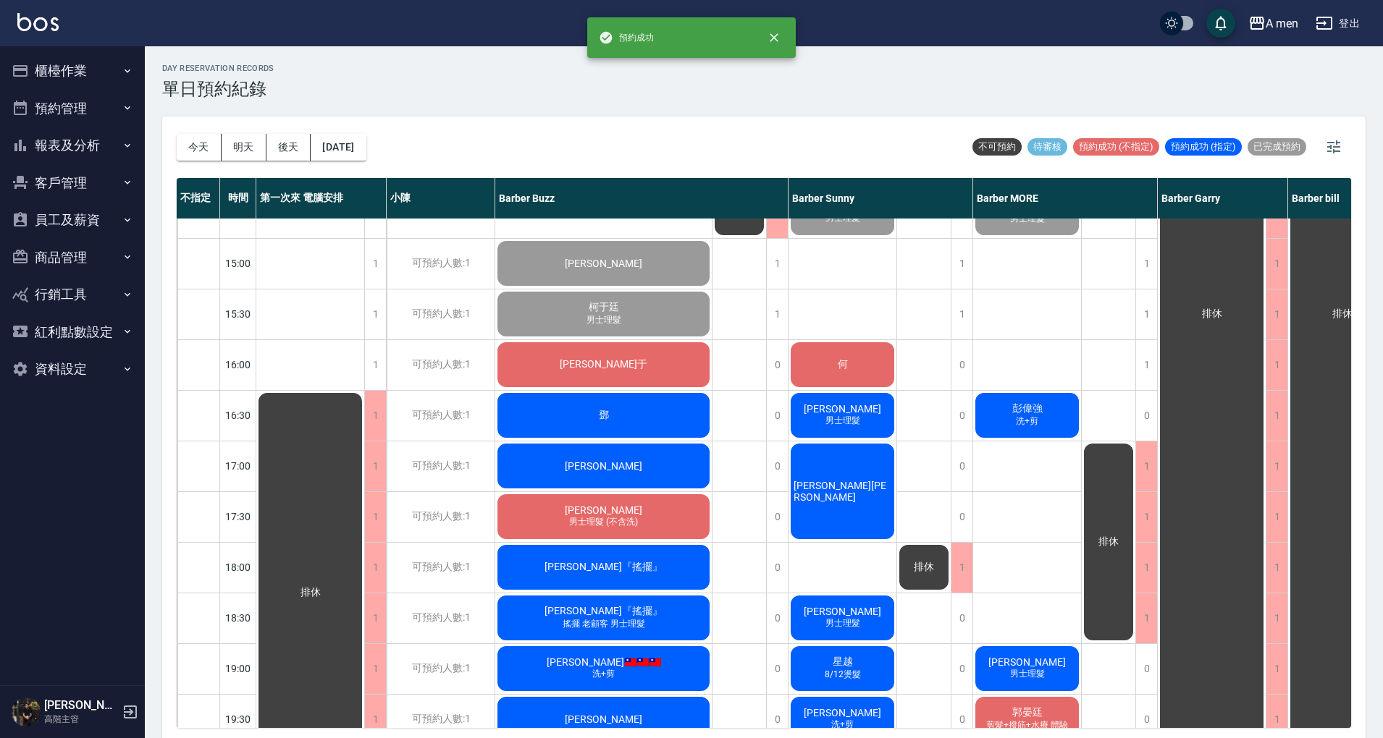
click at [621, 411] on div "鄧" at bounding box center [603, 415] width 216 height 49
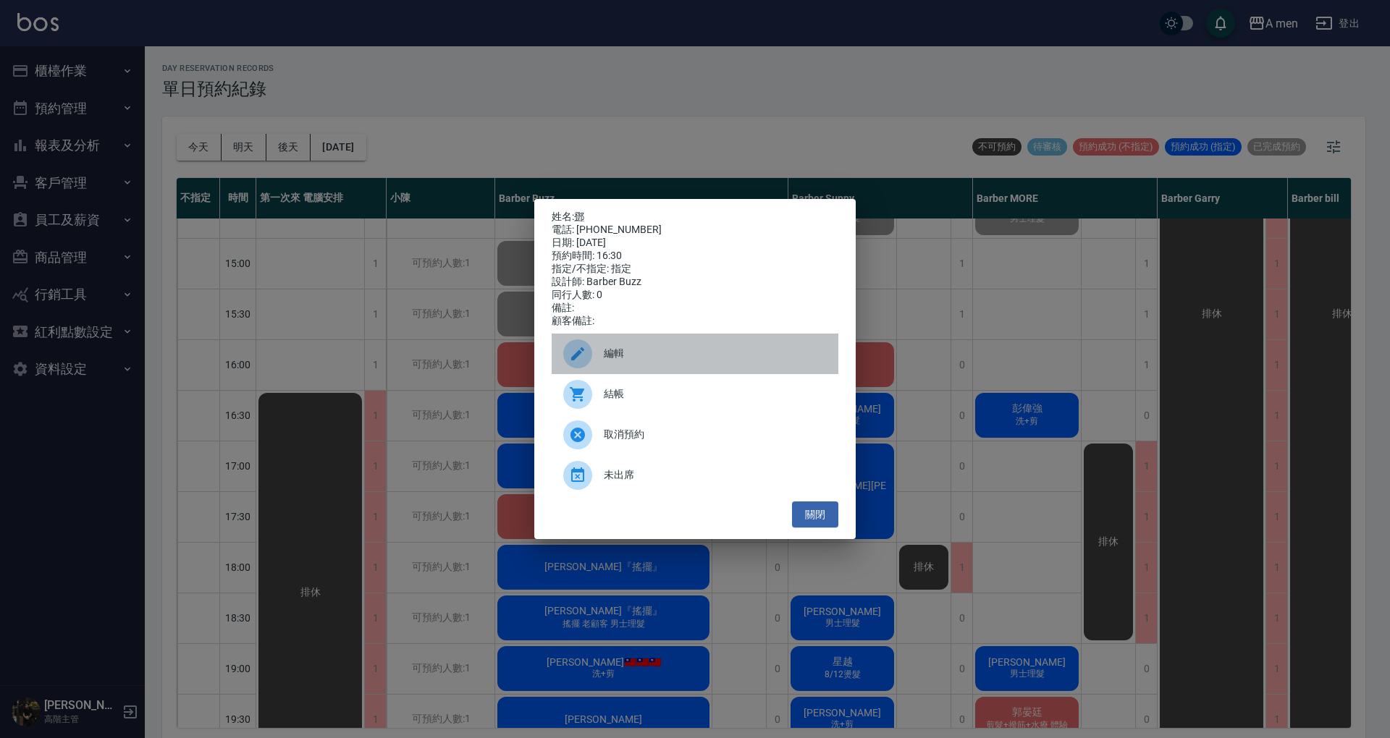
click at [740, 358] on span "編輯" at bounding box center [715, 353] width 223 height 15
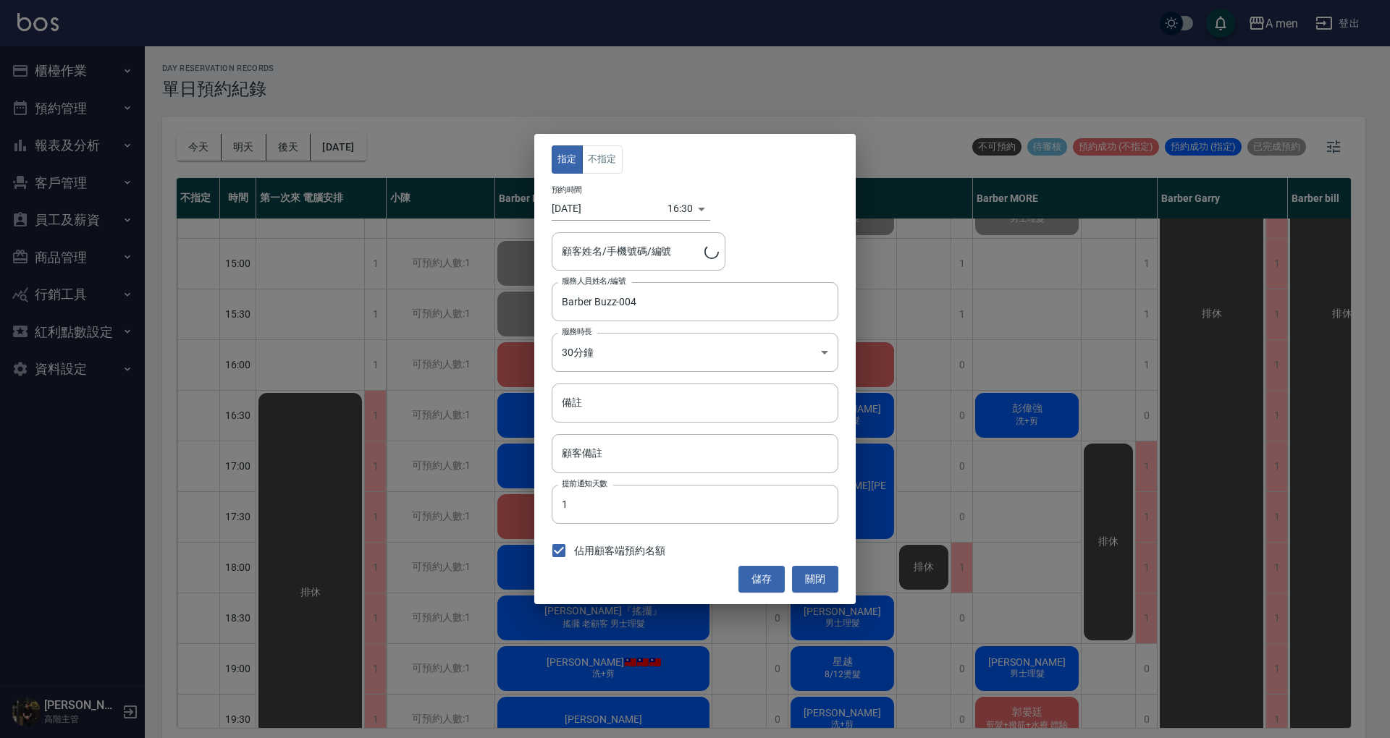
type input "鄧/0903692697"
drag, startPoint x: 605, startPoint y: 174, endPoint x: 596, endPoint y: 170, distance: 10.1
click at [604, 174] on div "指定 不指定 預約時間 2025/10/09 16:30 1759998600000 顧客姓名/手機號碼/編號 鄧/0903692697 顧客姓名/手機號碼/…" at bounding box center [694, 369] width 321 height 470
click at [596, 170] on button "不指定" at bounding box center [602, 159] width 41 height 28
click at [753, 577] on button "儲存" at bounding box center [761, 579] width 46 height 27
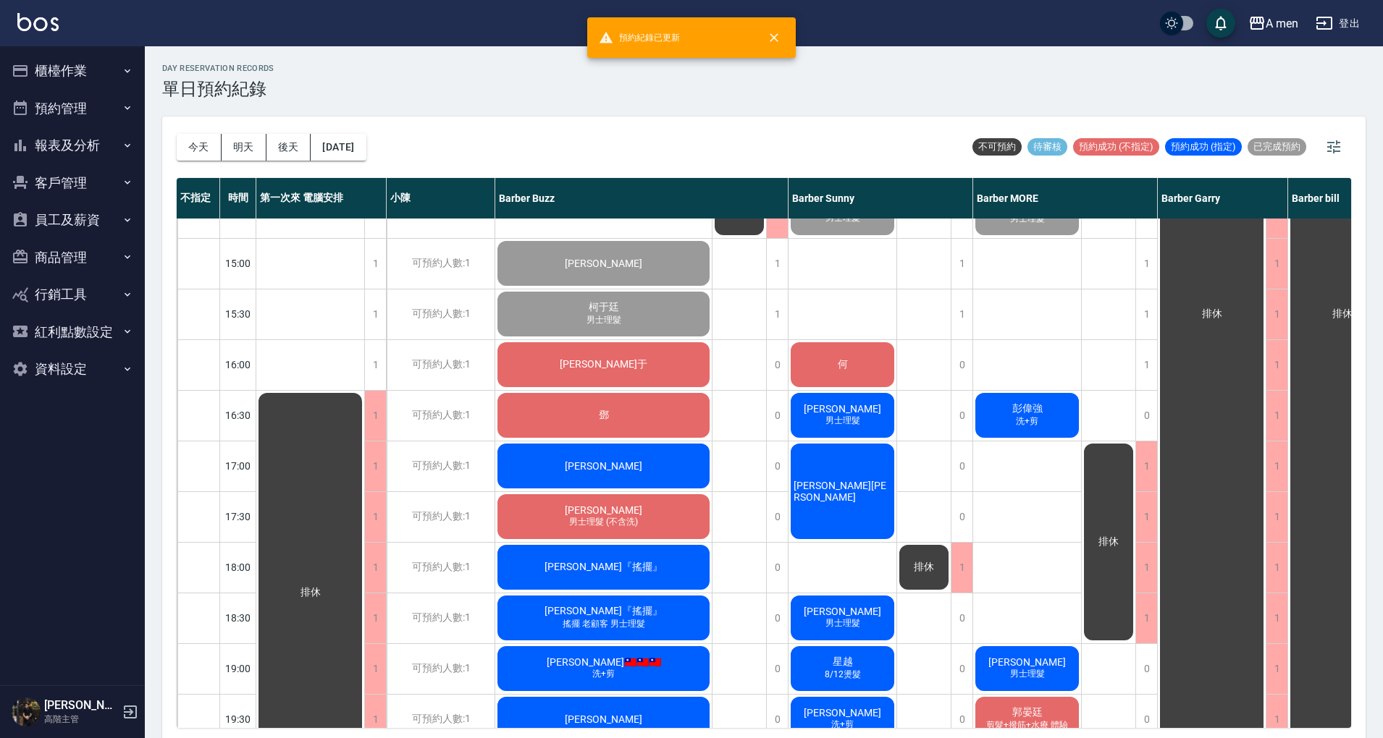
click at [739, 456] on div "排休" at bounding box center [739, 466] width 54 height 1267
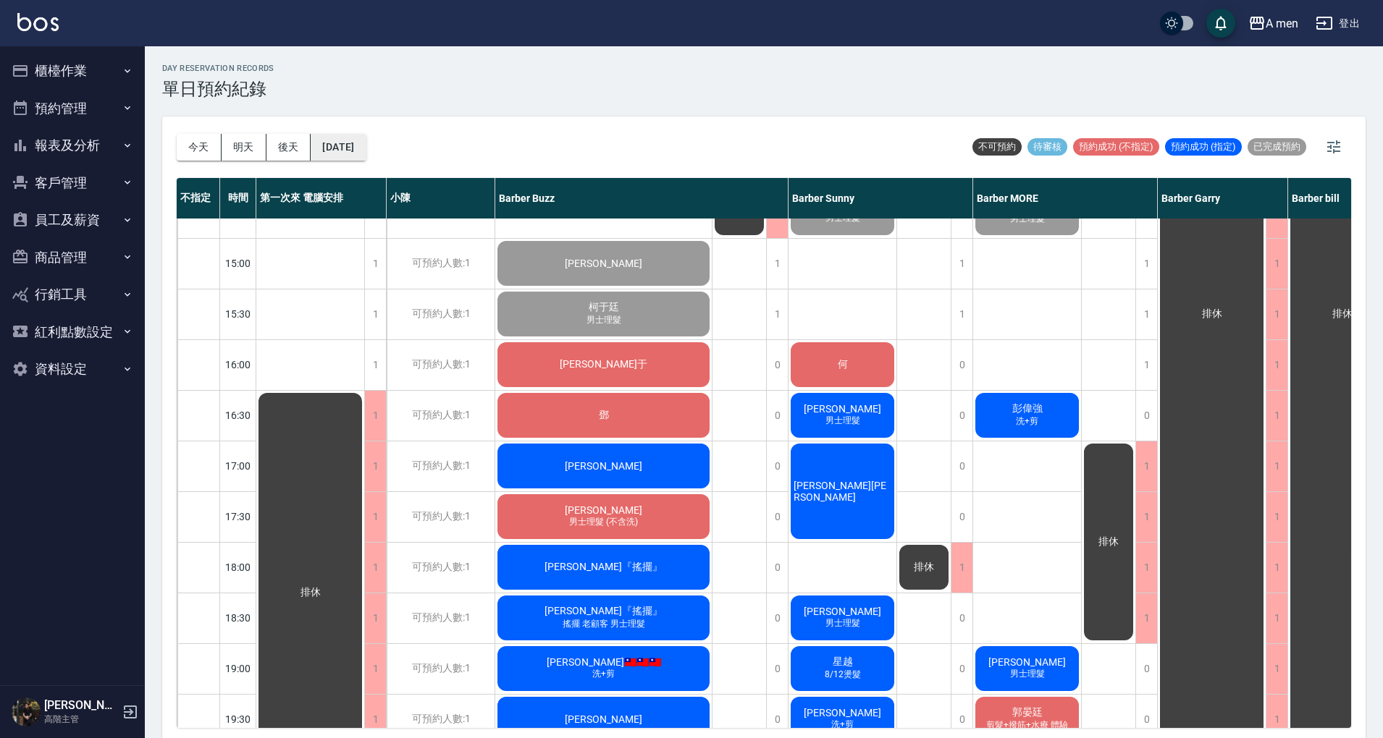
click at [363, 156] on button "[DATE]" at bounding box center [338, 147] width 55 height 27
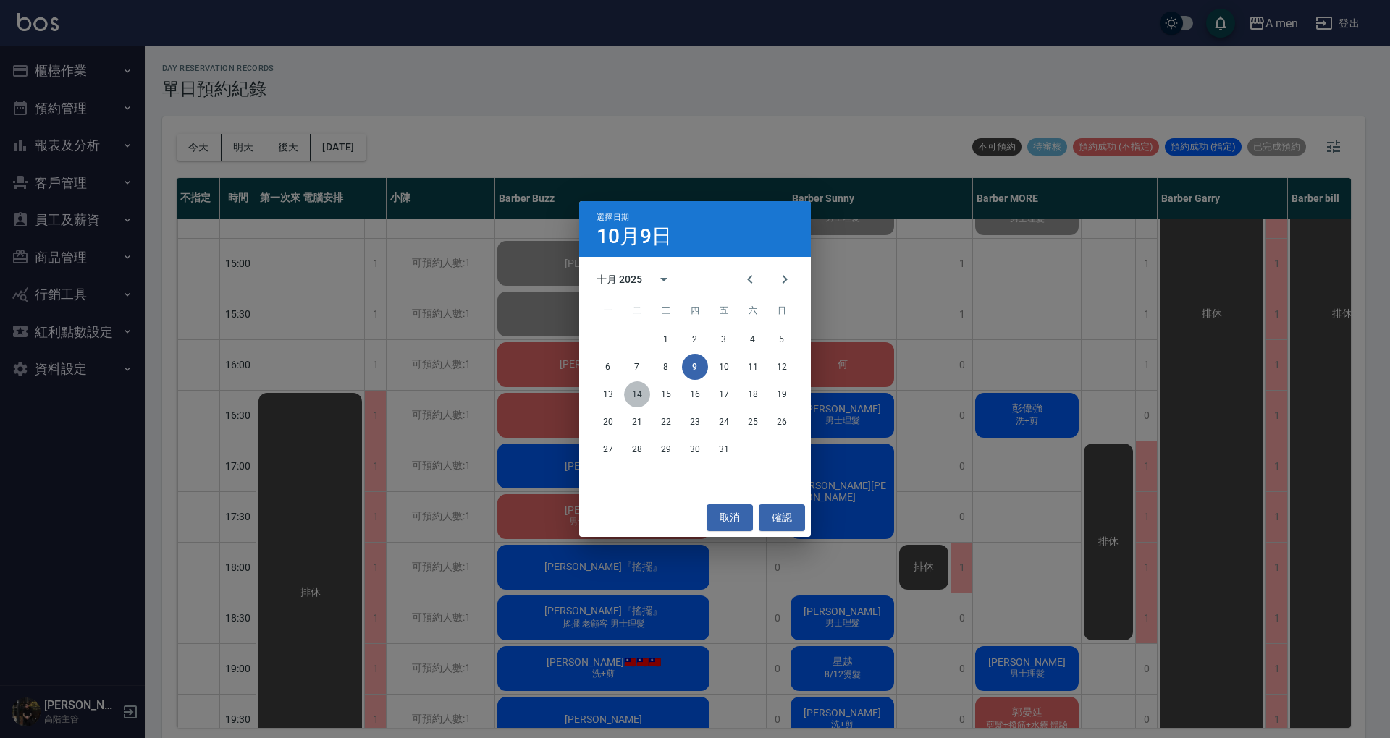
click at [630, 401] on button "14" at bounding box center [637, 394] width 26 height 26
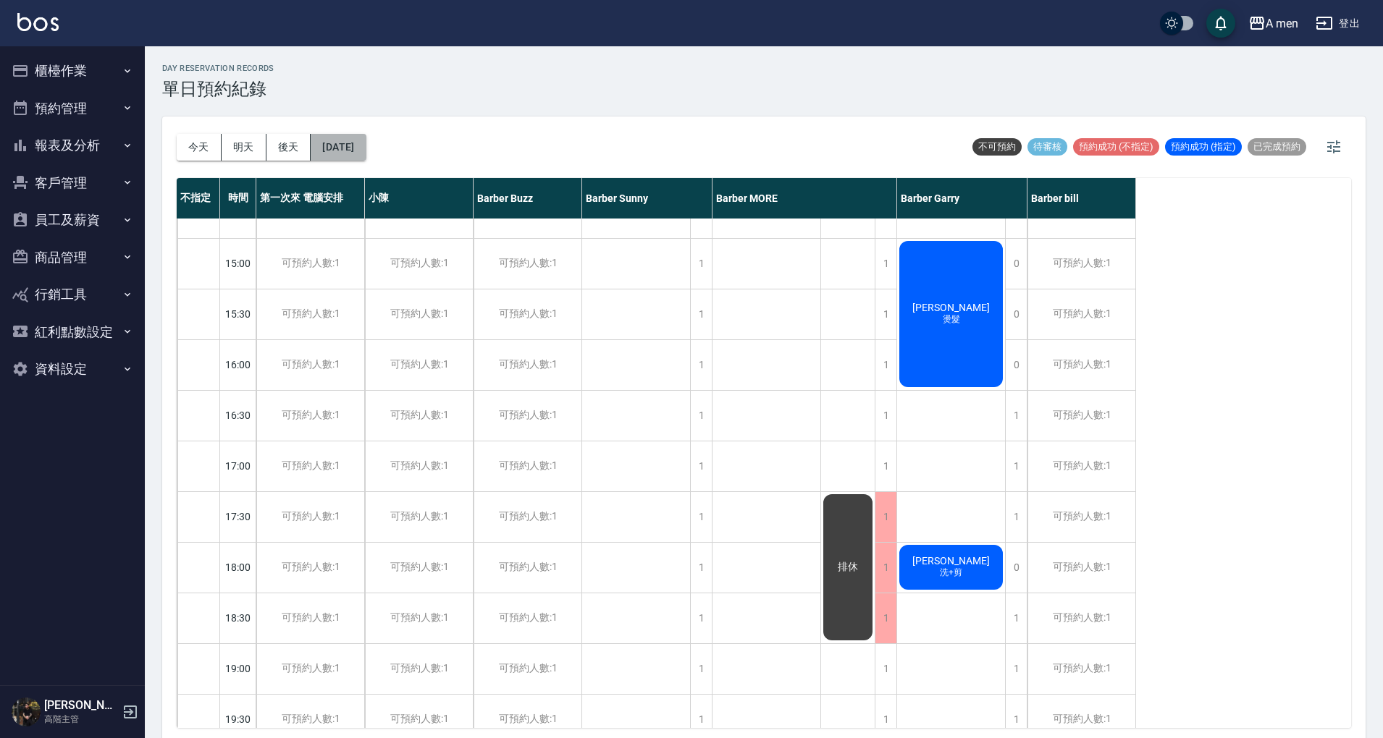
click at [366, 147] on button "2025/10/14" at bounding box center [338, 147] width 55 height 27
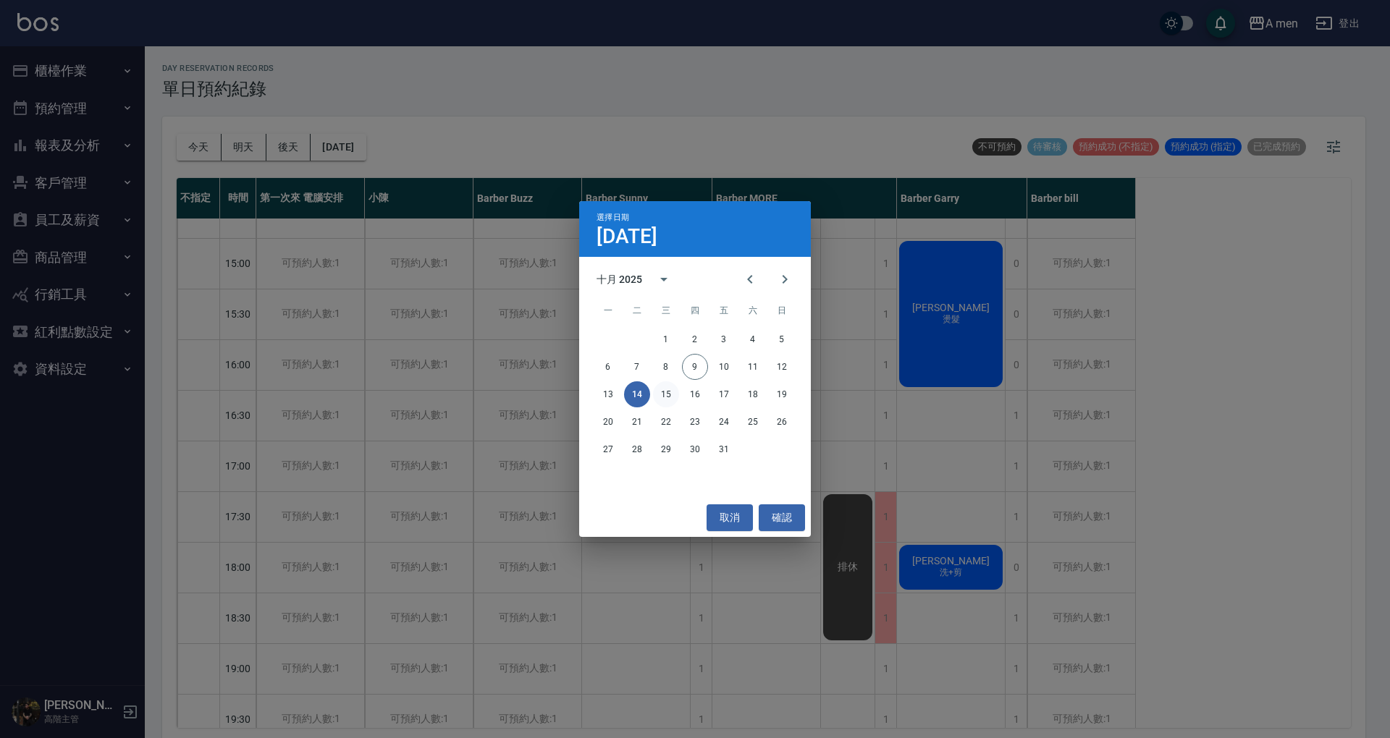
click at [667, 387] on button "15" at bounding box center [666, 394] width 26 height 26
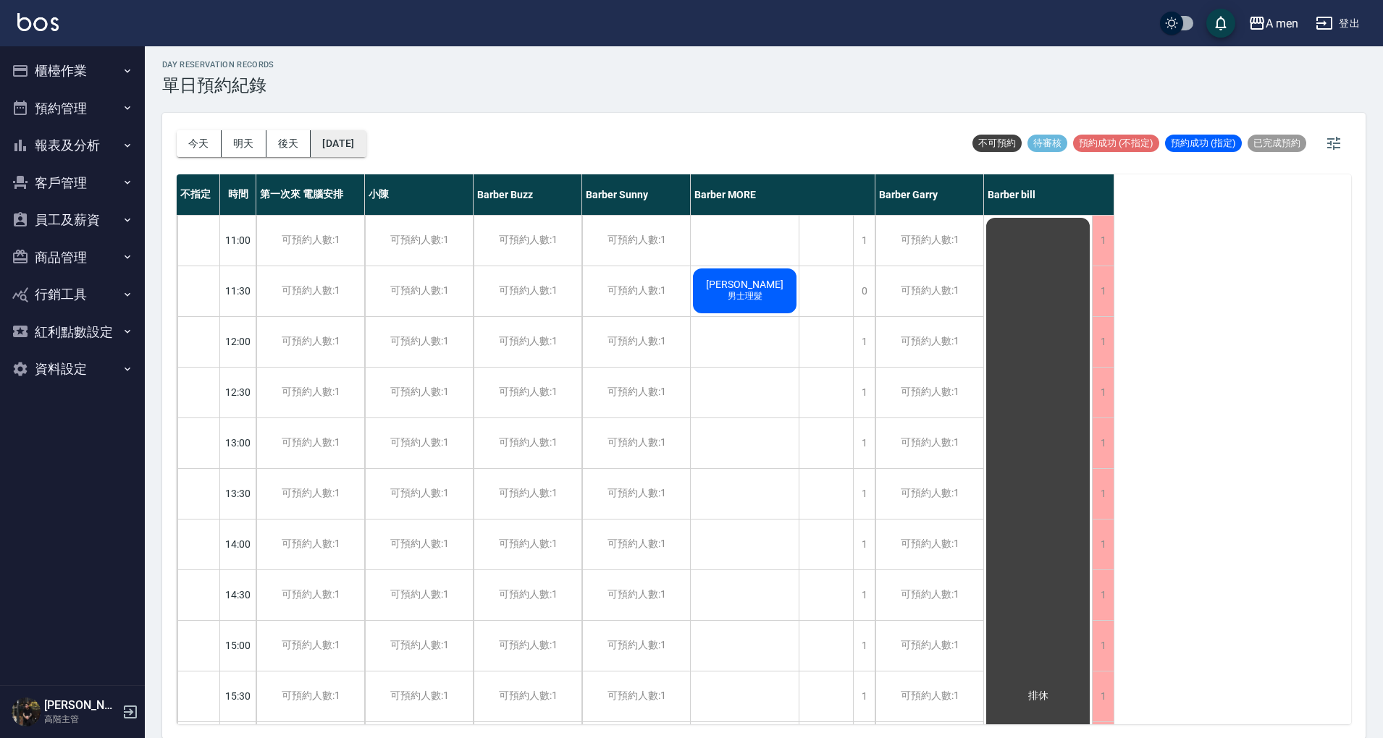
click at [366, 146] on button "2025/10/15" at bounding box center [338, 143] width 55 height 27
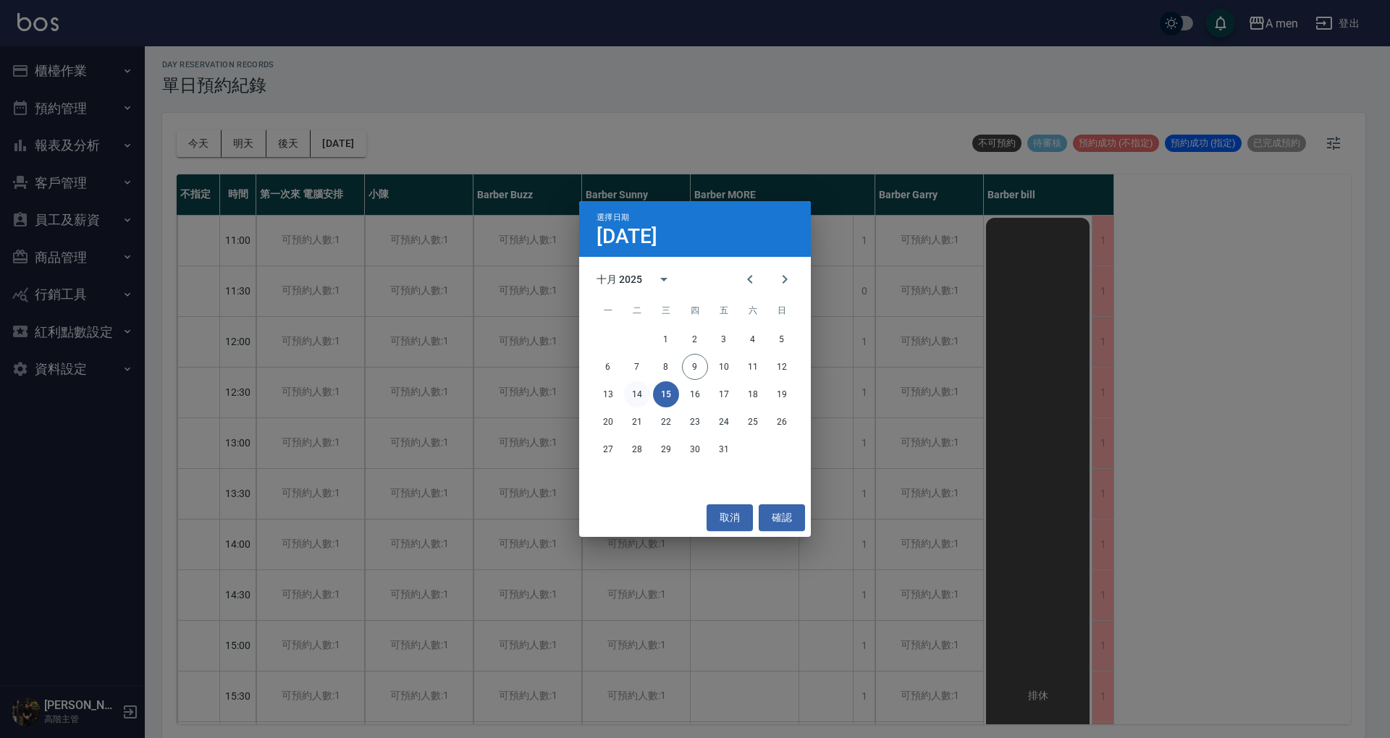
click at [634, 400] on button "14" at bounding box center [637, 394] width 26 height 26
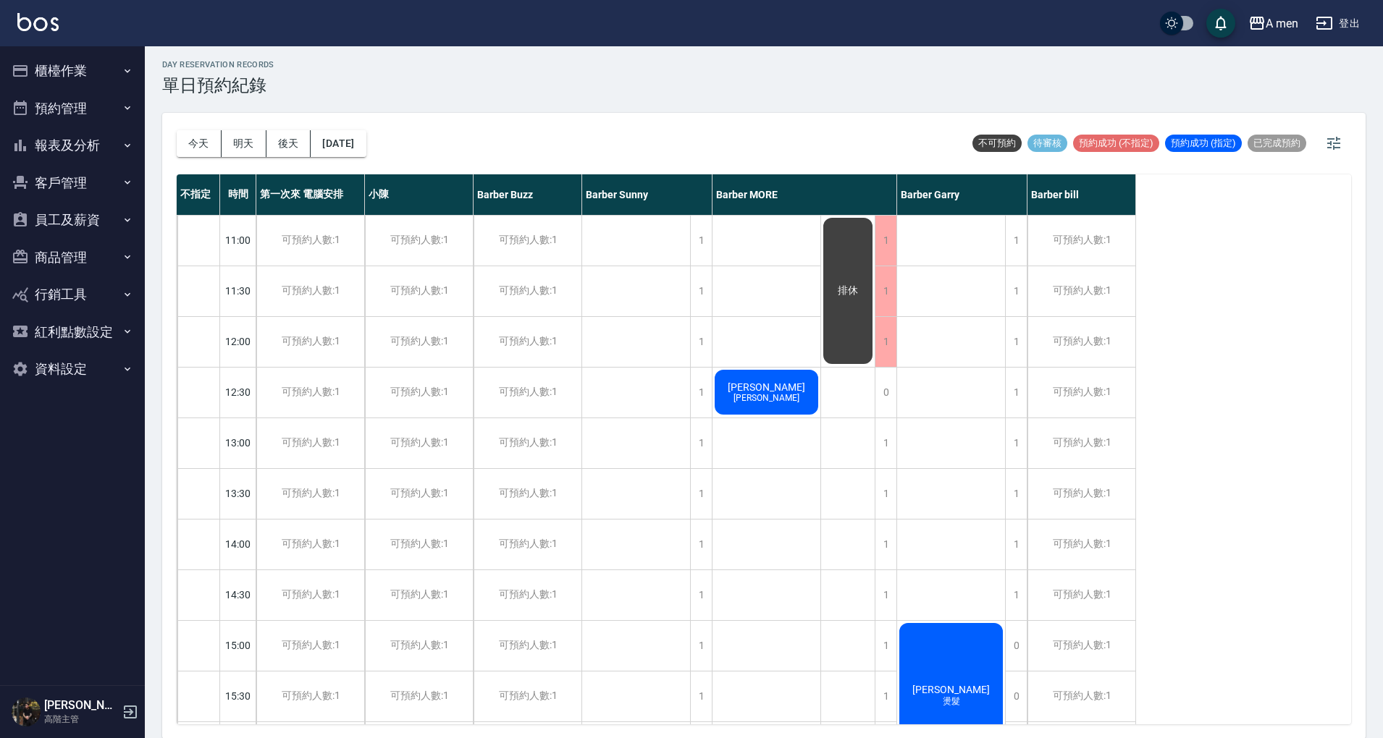
scroll to position [579, 0]
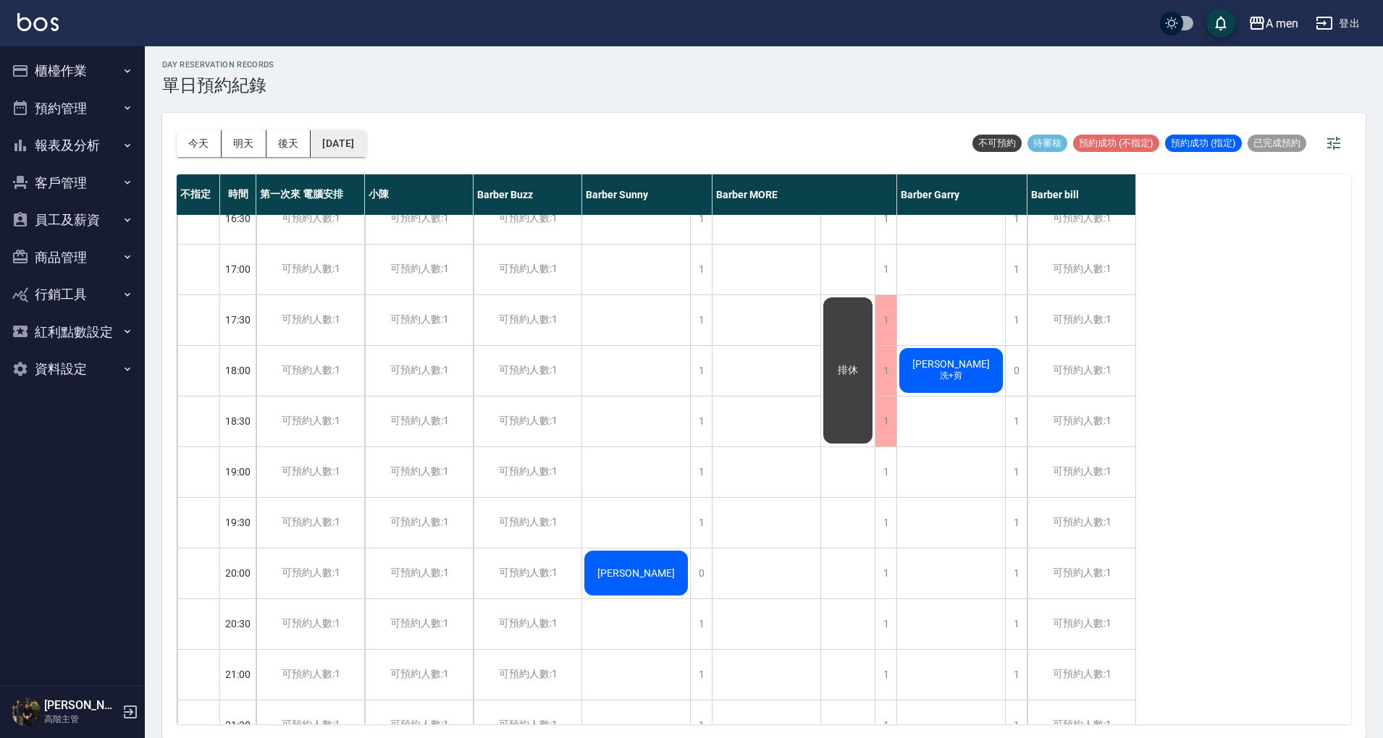
click at [366, 140] on button "2025/10/14" at bounding box center [338, 143] width 55 height 27
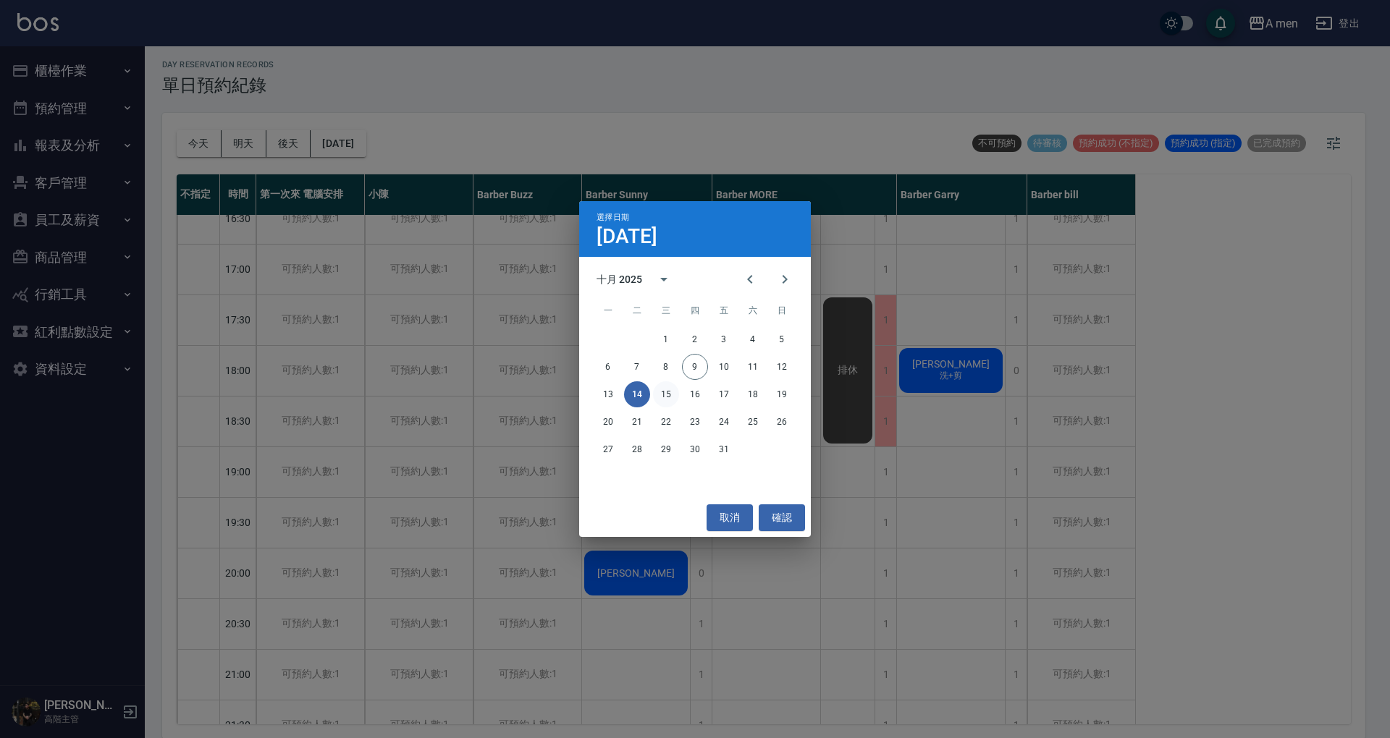
click at [671, 395] on button "15" at bounding box center [666, 394] width 26 height 26
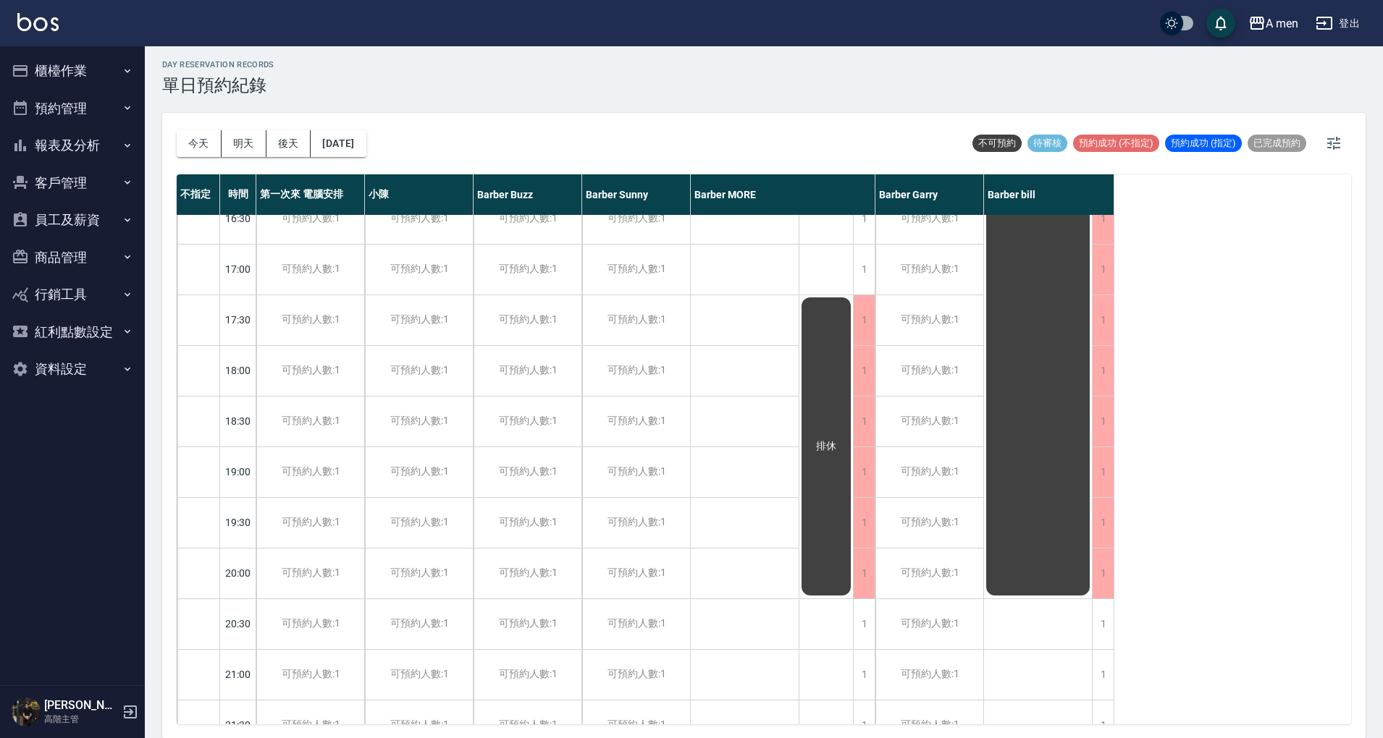
scroll to position [772, 0]
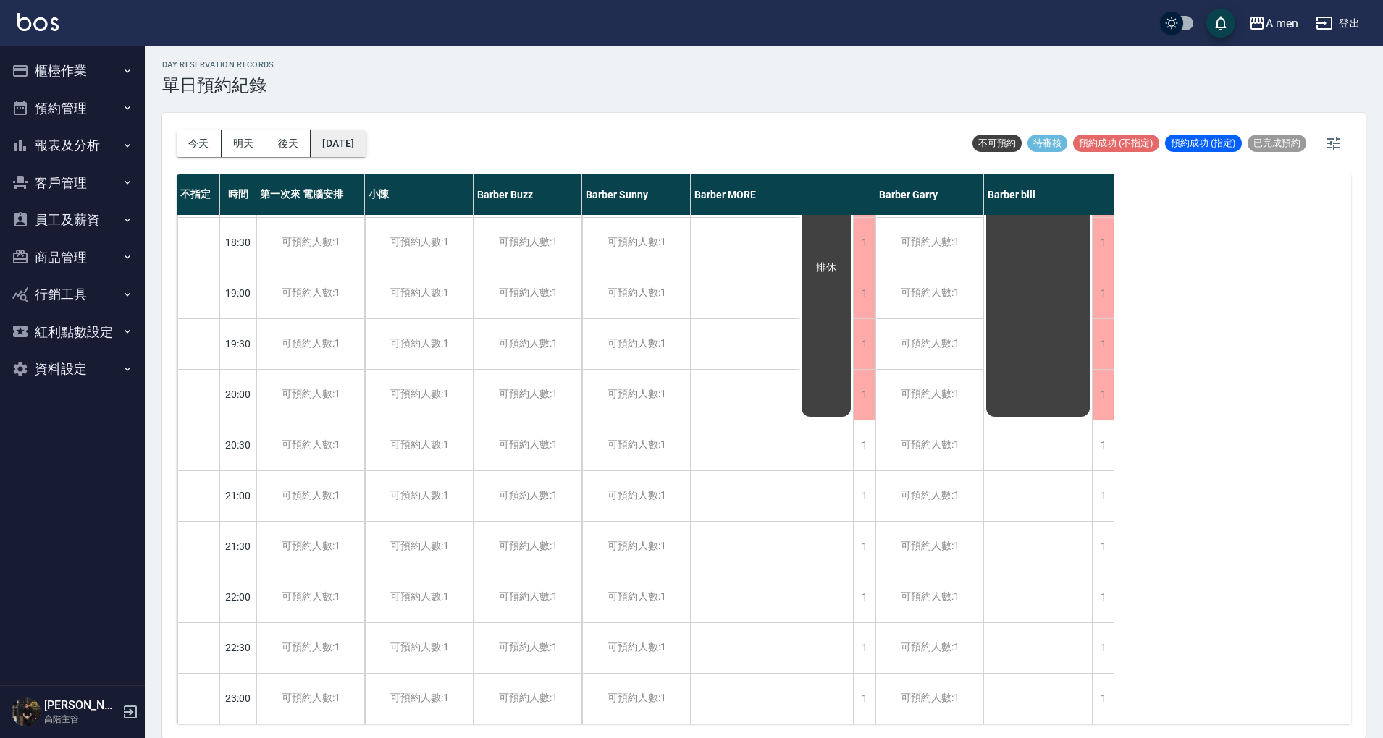
click at [366, 135] on button "2025/10/15" at bounding box center [338, 143] width 55 height 27
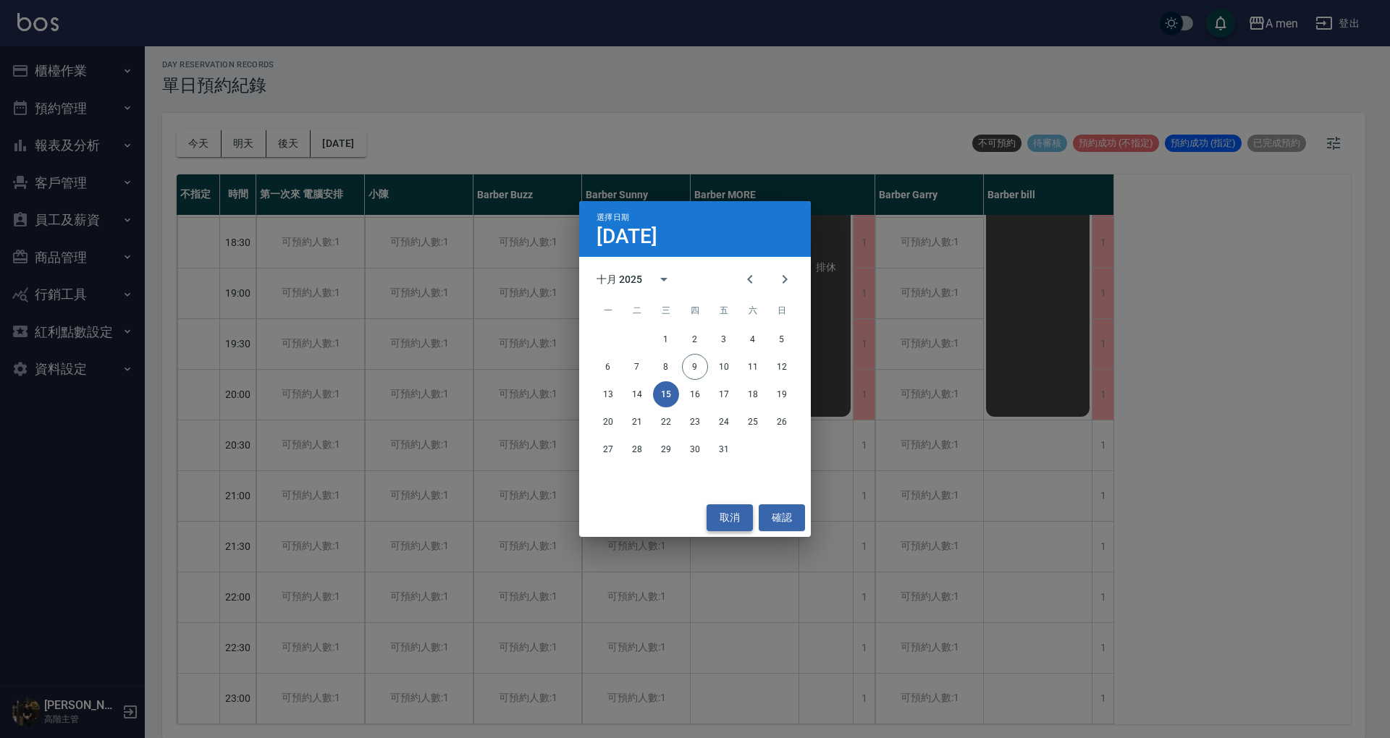
click at [736, 525] on button "取消" at bounding box center [729, 518] width 46 height 27
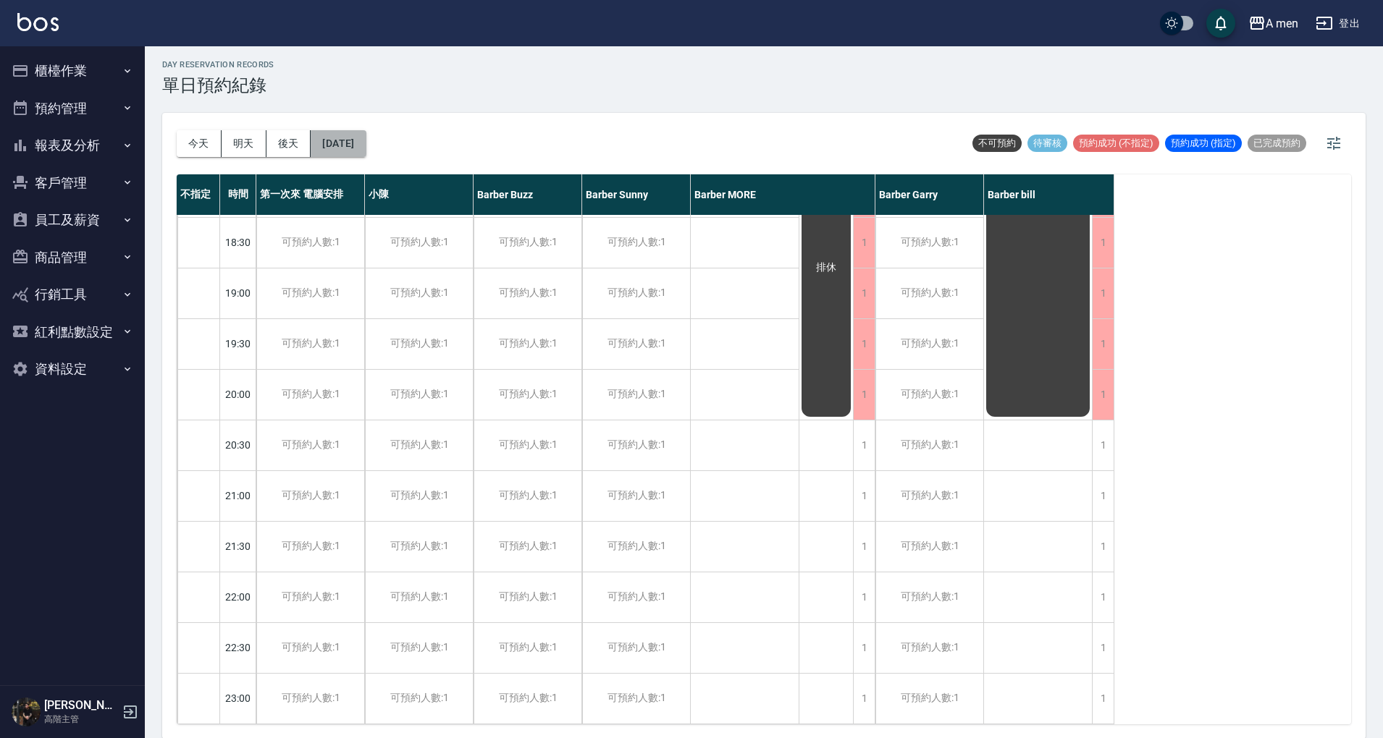
click at [355, 136] on button "2025/10/15" at bounding box center [338, 143] width 55 height 27
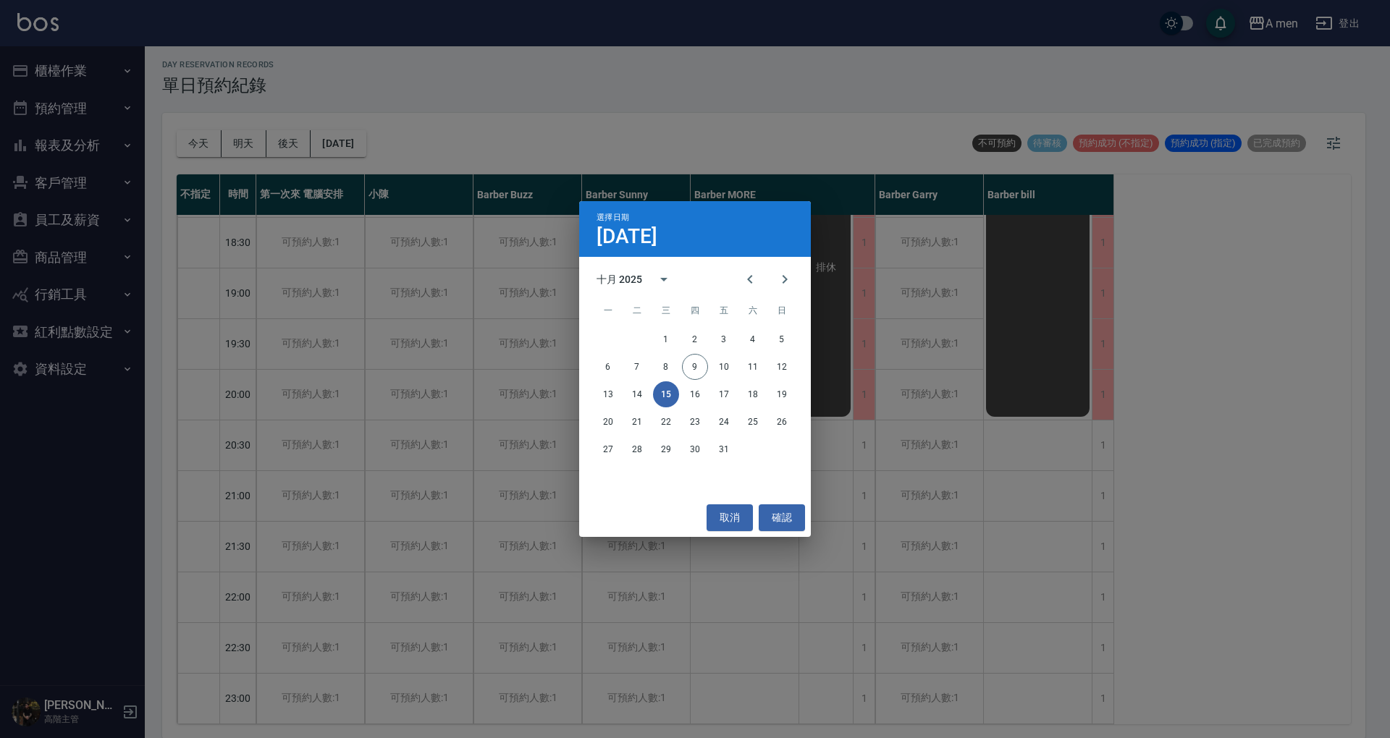
click at [666, 392] on button "15" at bounding box center [666, 394] width 26 height 26
click at [688, 121] on div "選擇日期 10月15日 十月 2025 一 二 三 四 五 六 日 1 2 3 4 5 6 7 8 9 10 11 12 13 14 15 16 17 18 …" at bounding box center [695, 369] width 1390 height 738
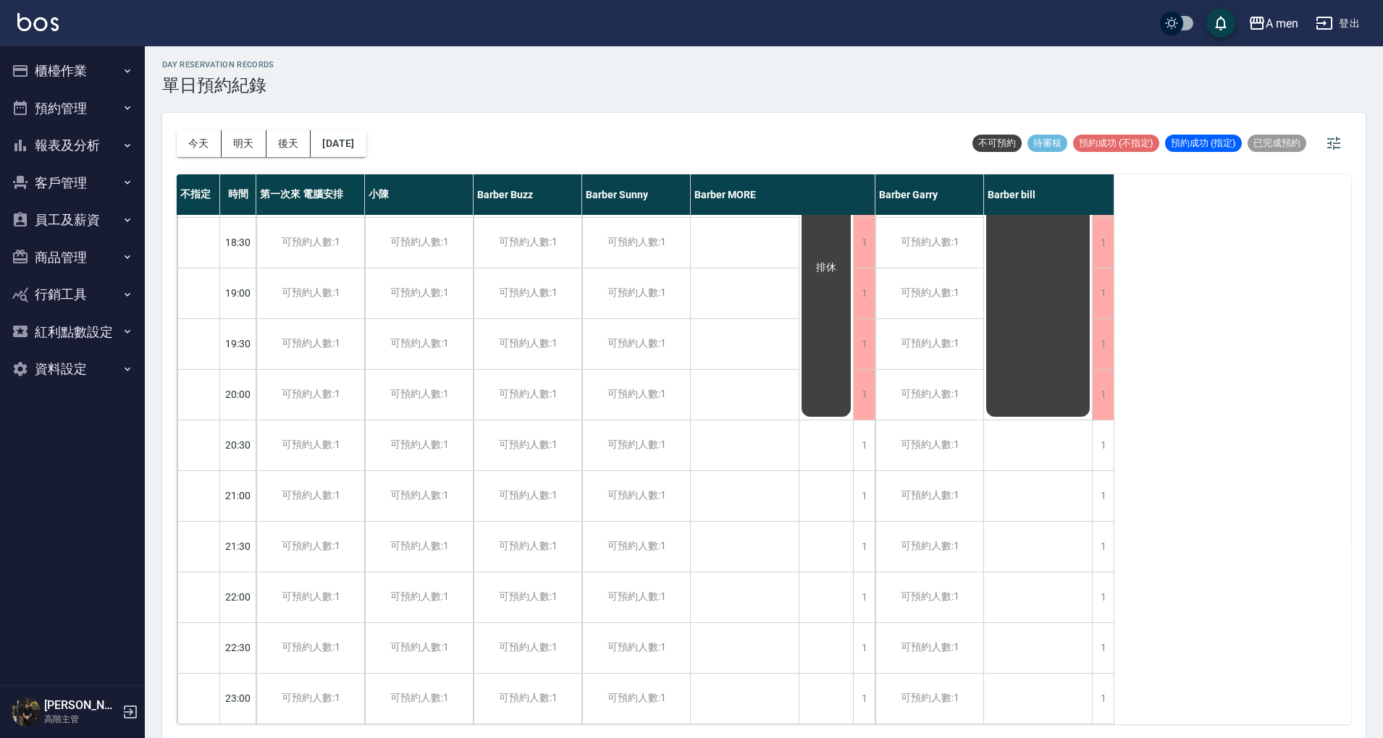
click at [87, 191] on button "客戶管理" at bounding box center [72, 183] width 133 height 38
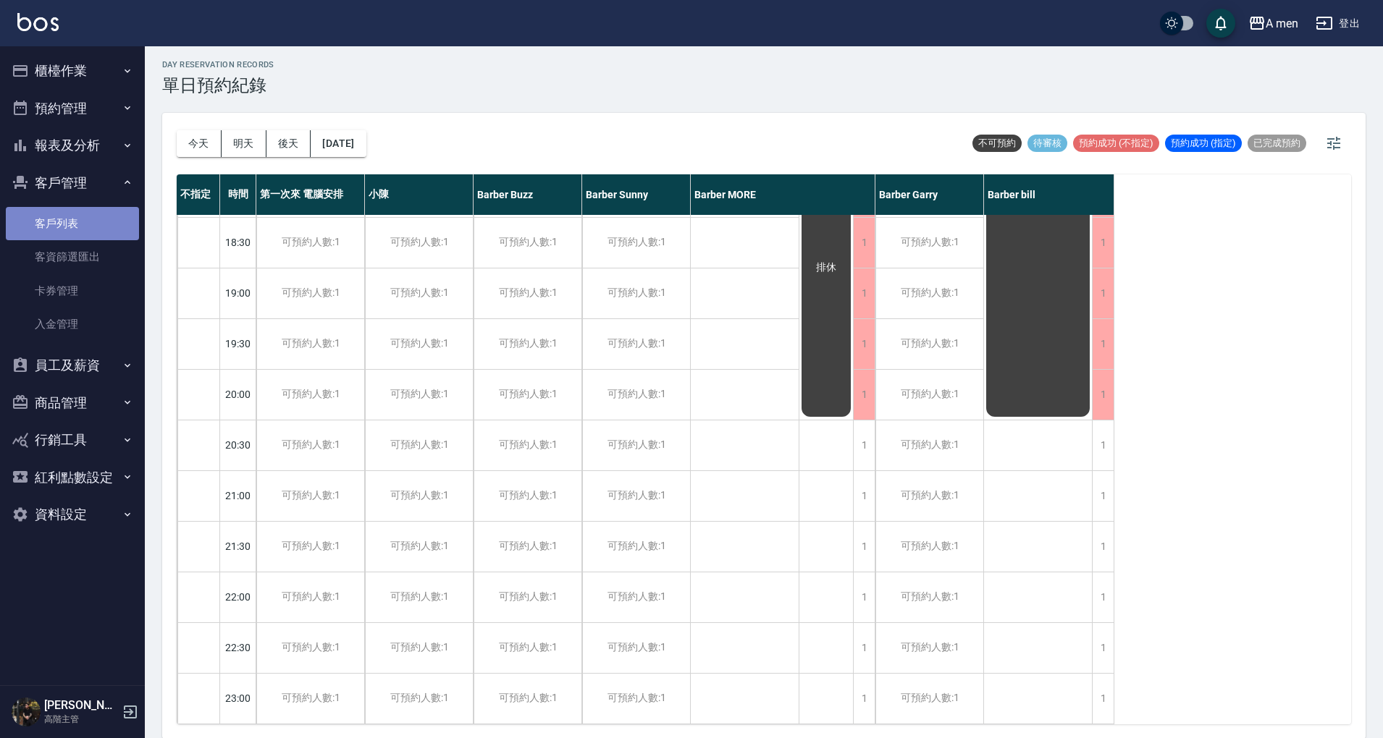
drag, startPoint x: 97, startPoint y: 232, endPoint x: 101, endPoint y: 220, distance: 13.0
click at [97, 232] on link "客戶列表" at bounding box center [72, 223] width 133 height 33
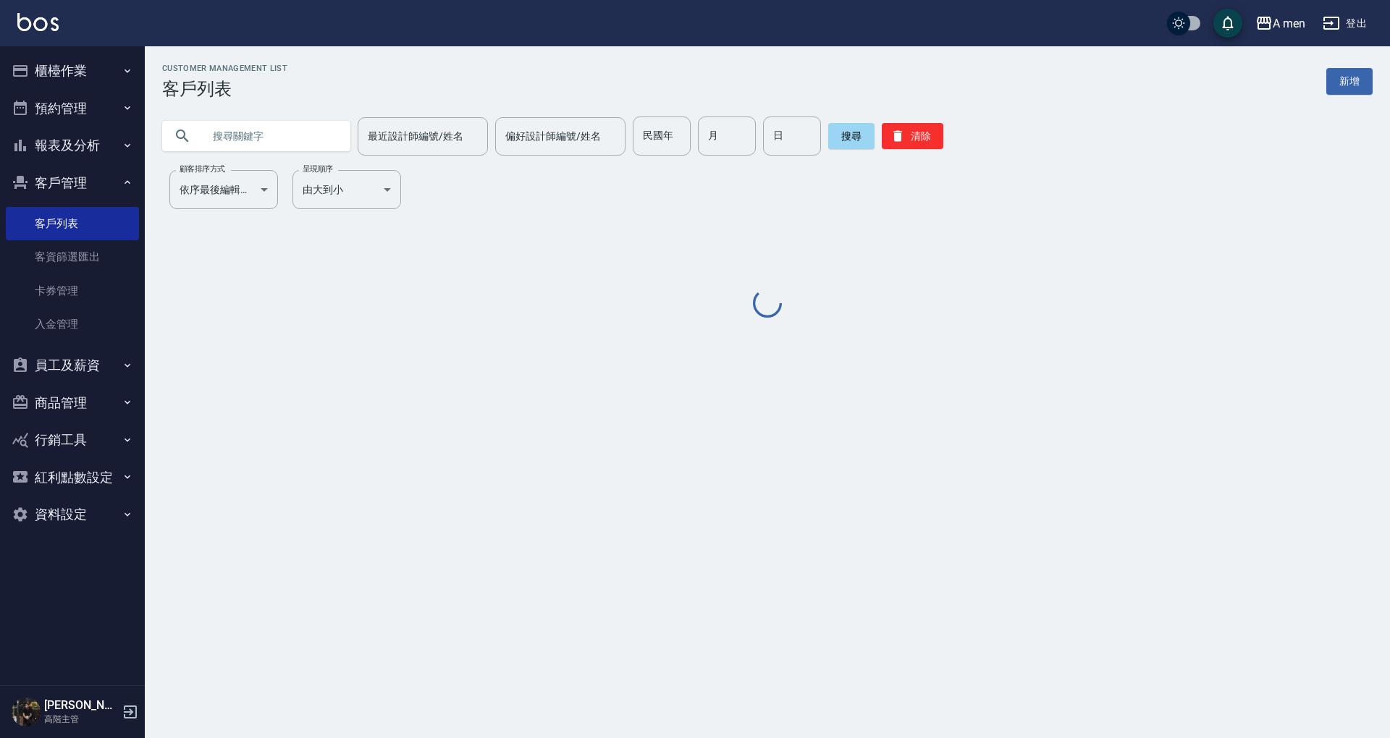
click at [268, 143] on input "text" at bounding box center [271, 136] width 136 height 39
paste input "0935635480"
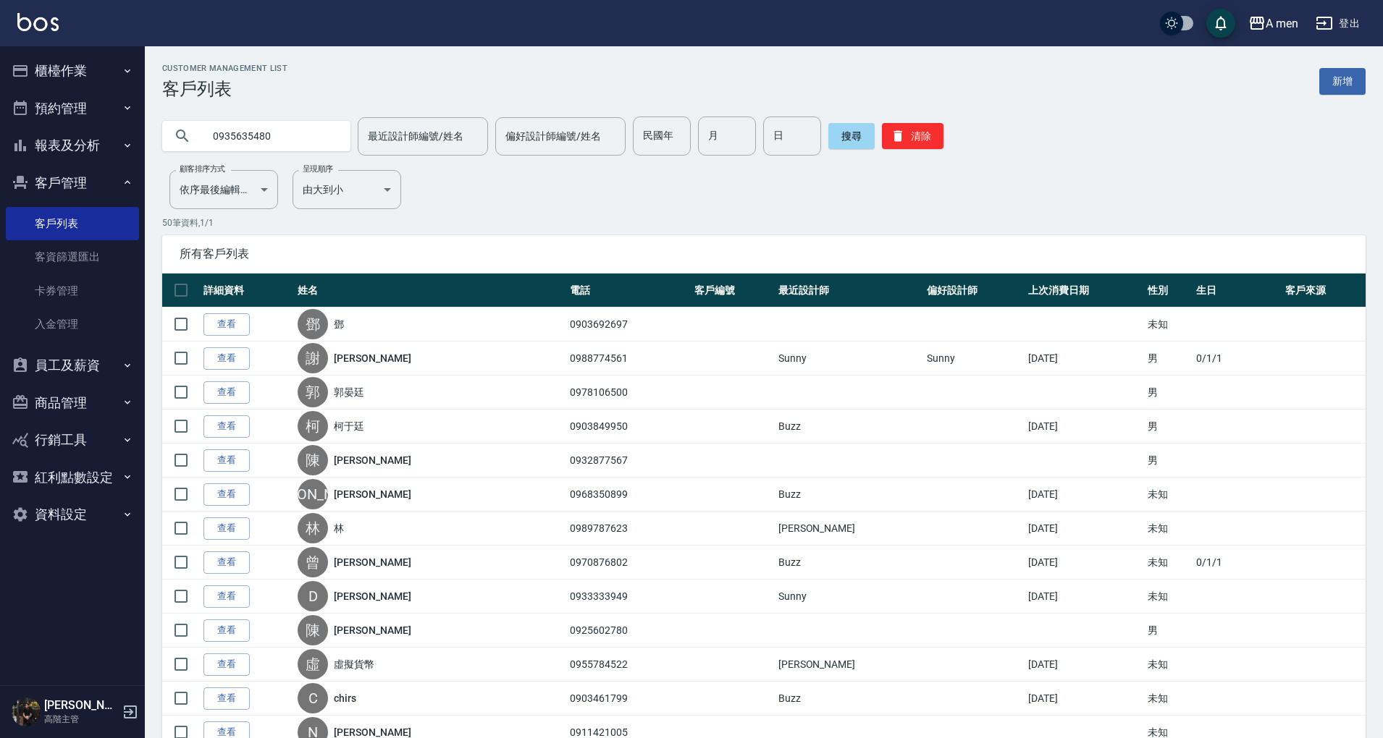
type input "0935635480"
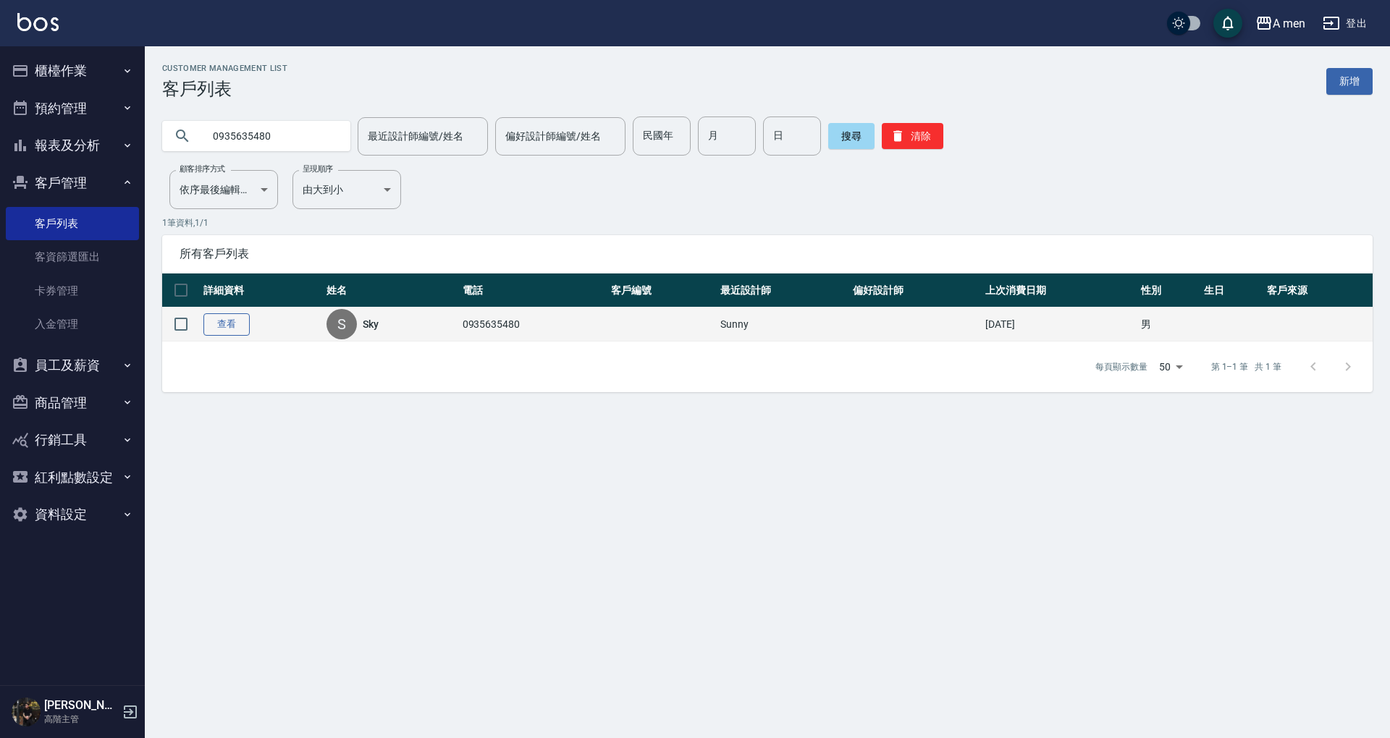
drag, startPoint x: 234, startPoint y: 330, endPoint x: 258, endPoint y: 300, distance: 38.7
click at [233, 330] on link "查看" at bounding box center [226, 324] width 46 height 22
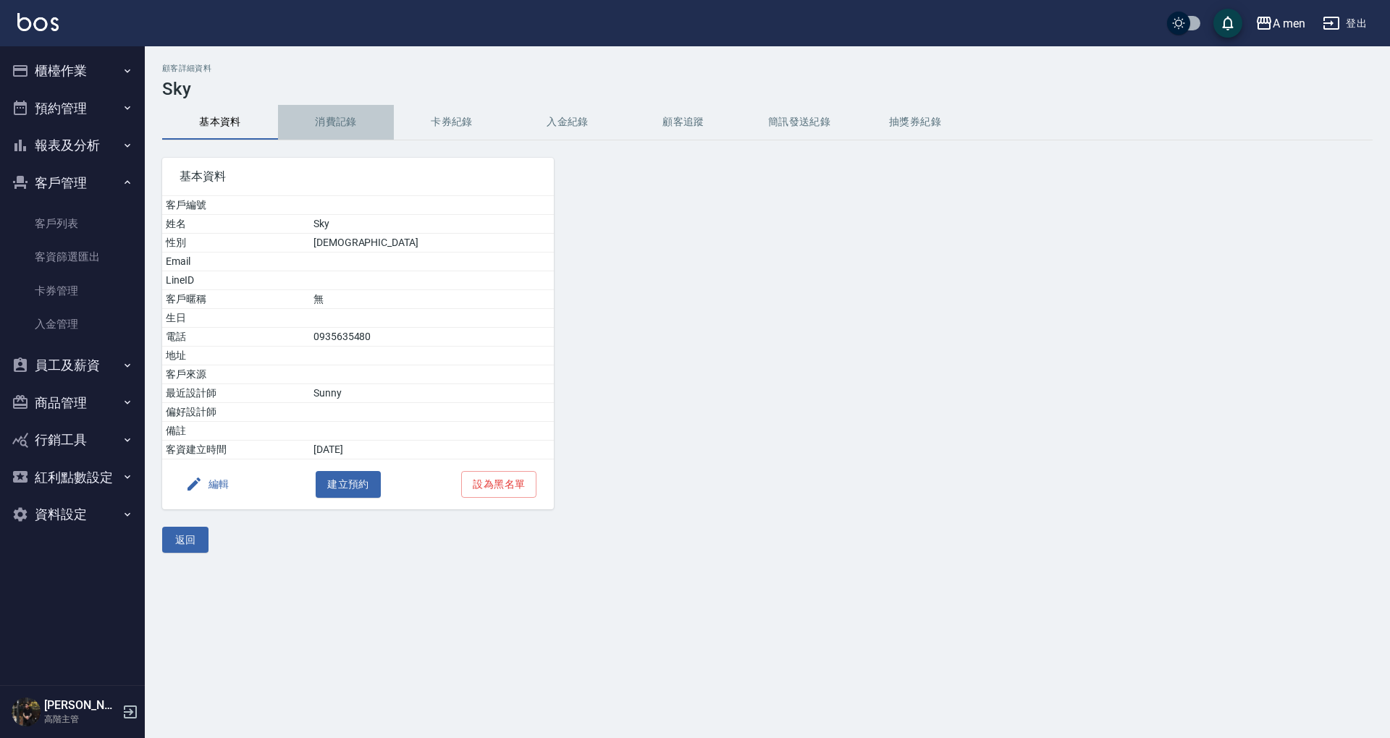
click at [337, 114] on button "消費記錄" at bounding box center [336, 122] width 116 height 35
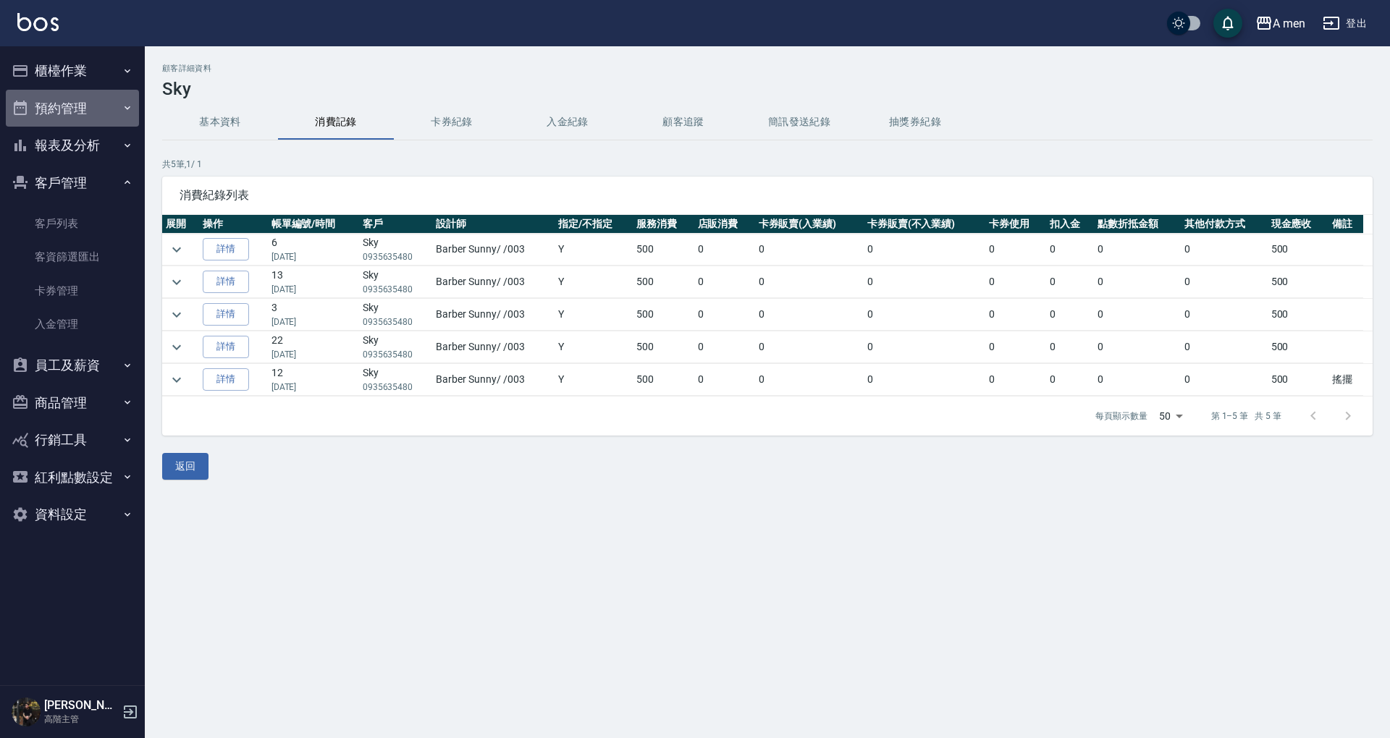
click at [101, 102] on button "預約管理" at bounding box center [72, 109] width 133 height 38
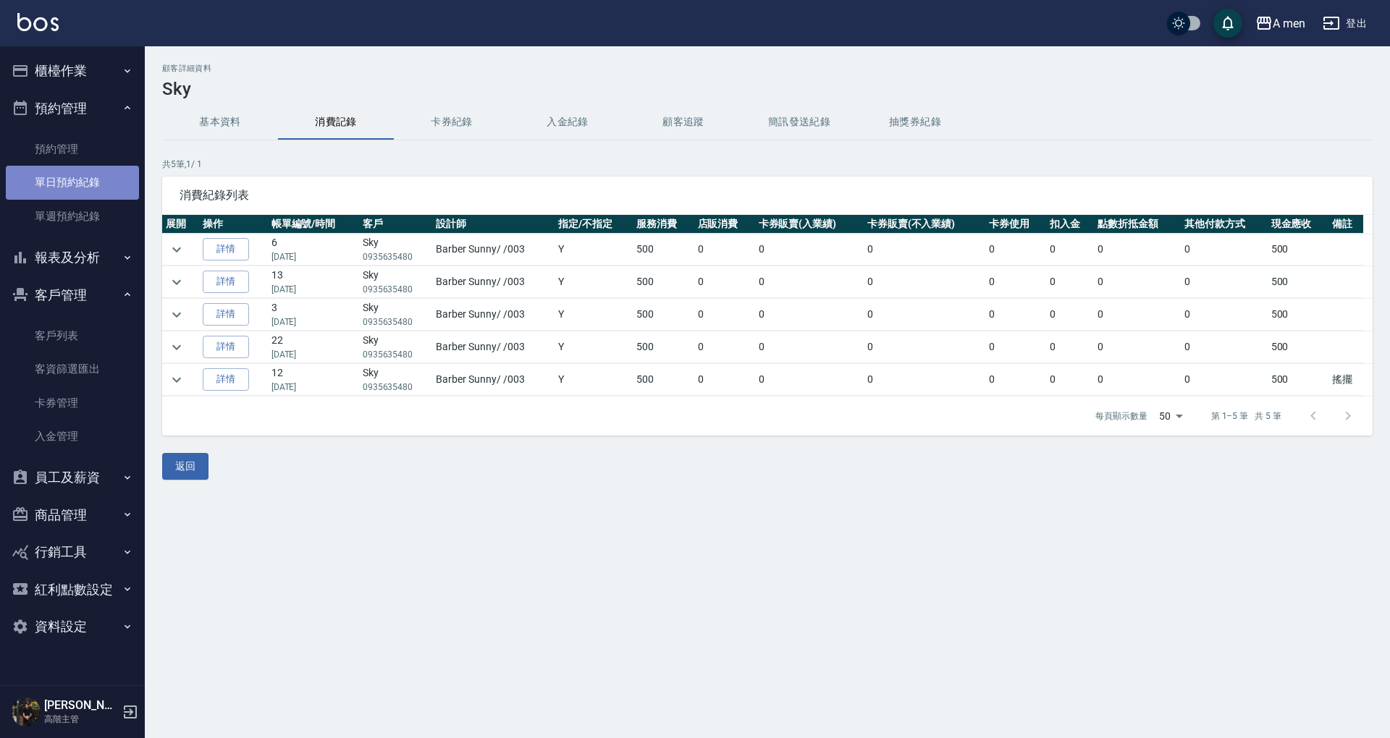
click at [107, 169] on link "單日預約紀錄" at bounding box center [72, 182] width 133 height 33
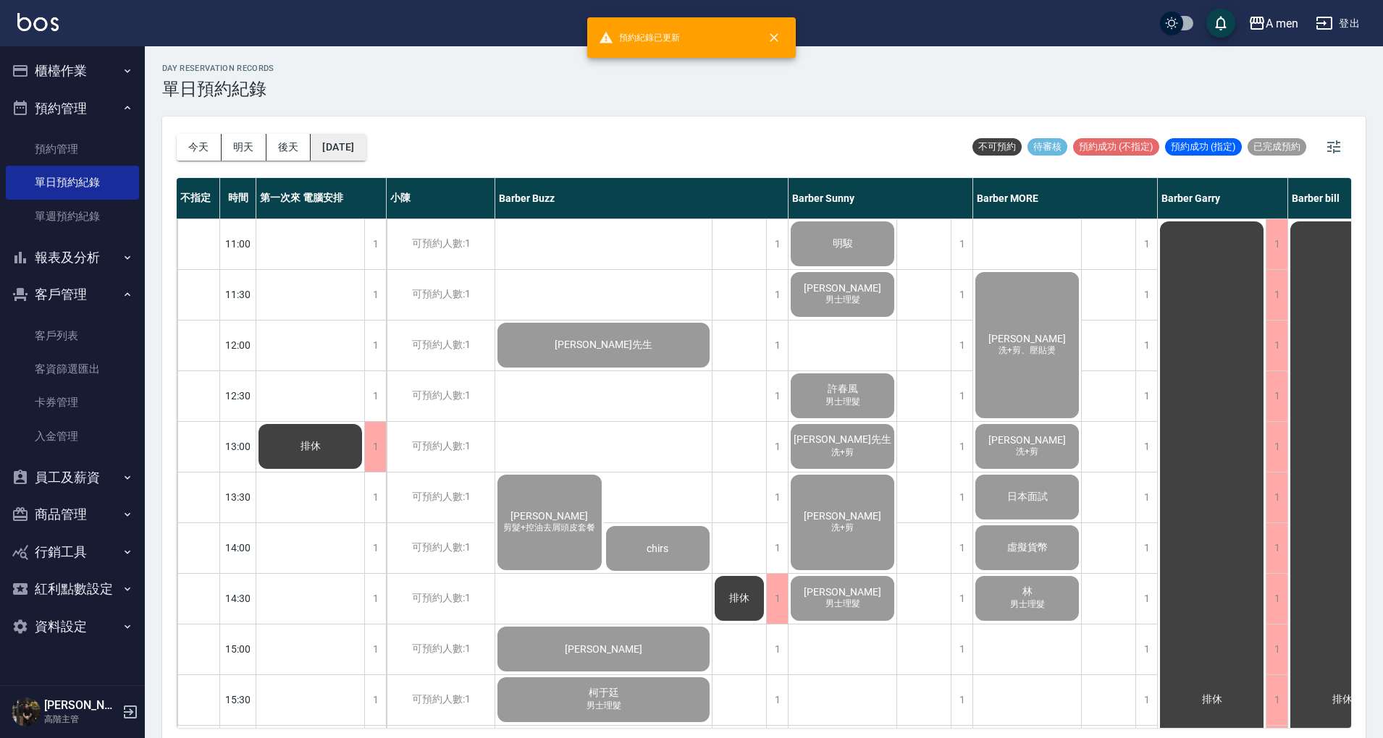
click at [337, 149] on button "[DATE]" at bounding box center [338, 147] width 55 height 27
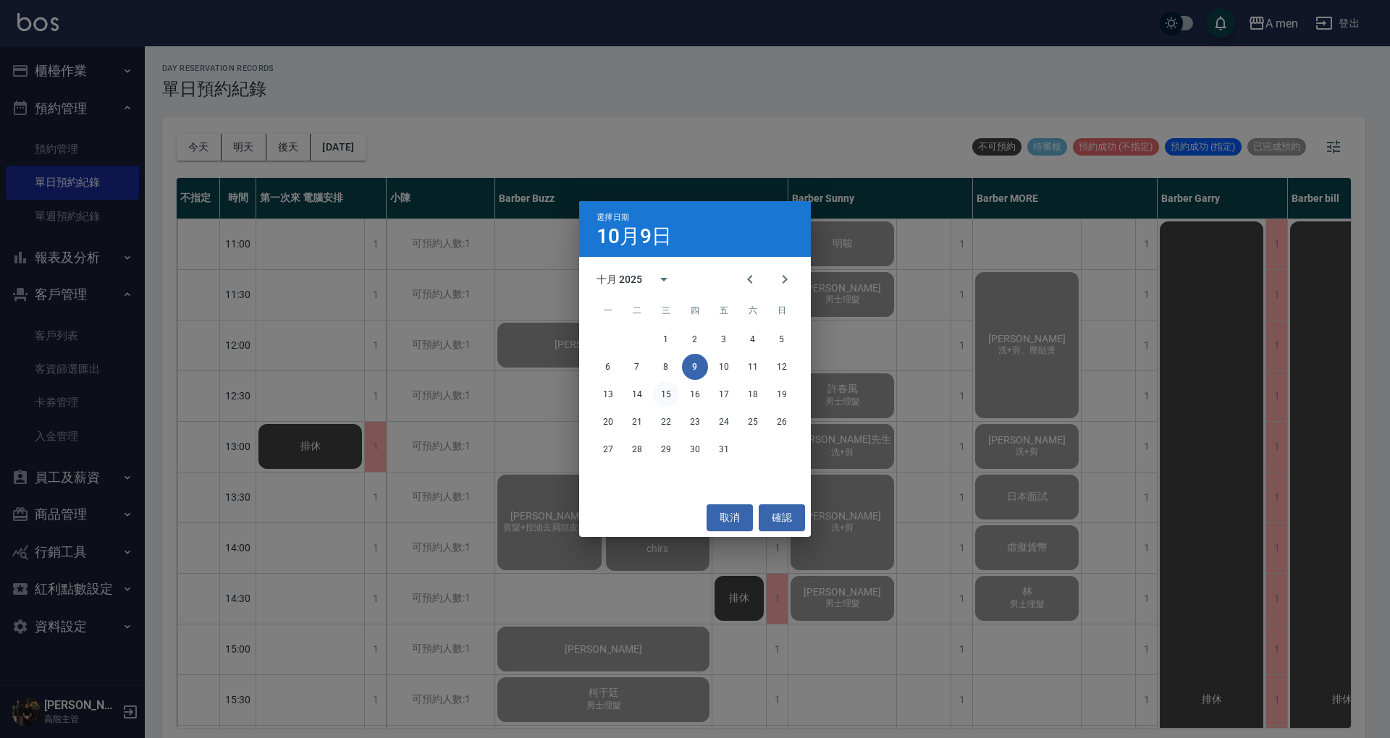
click at [668, 394] on button "15" at bounding box center [666, 394] width 26 height 26
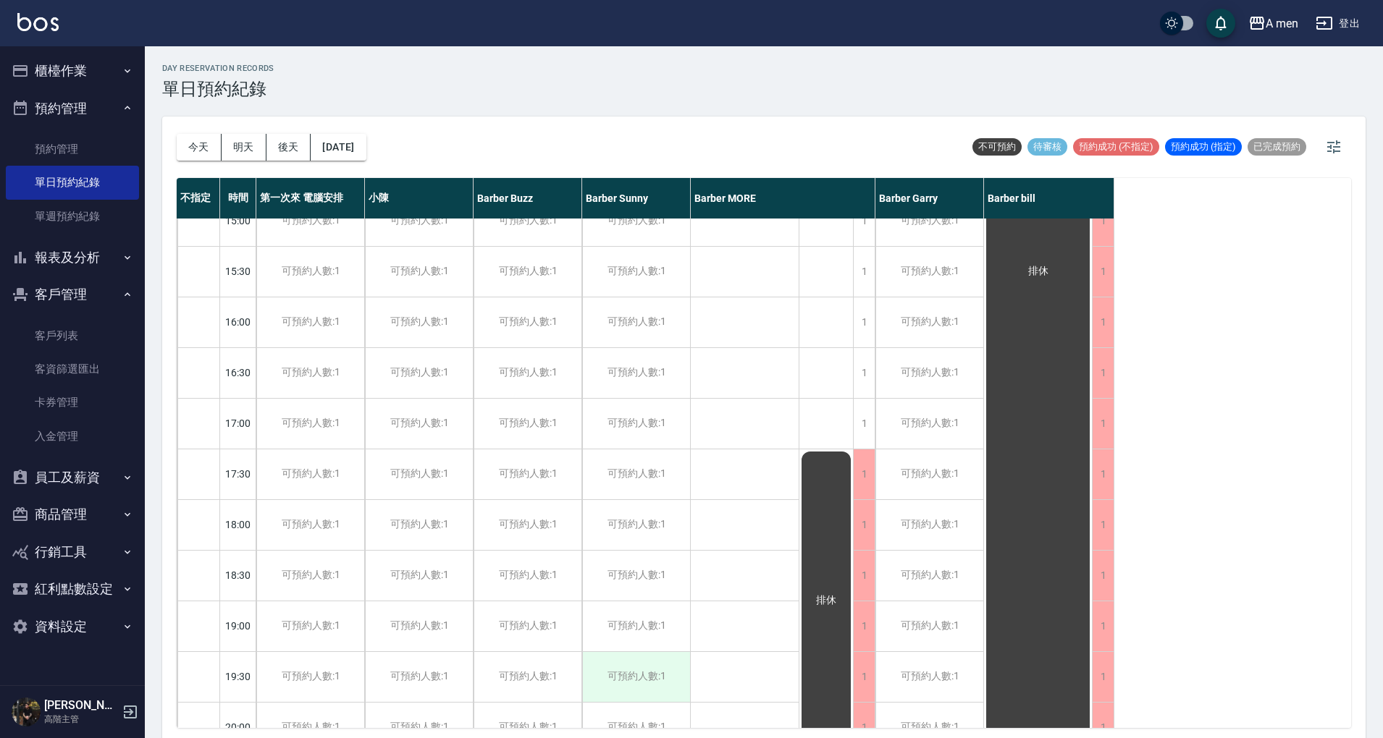
scroll to position [579, 0]
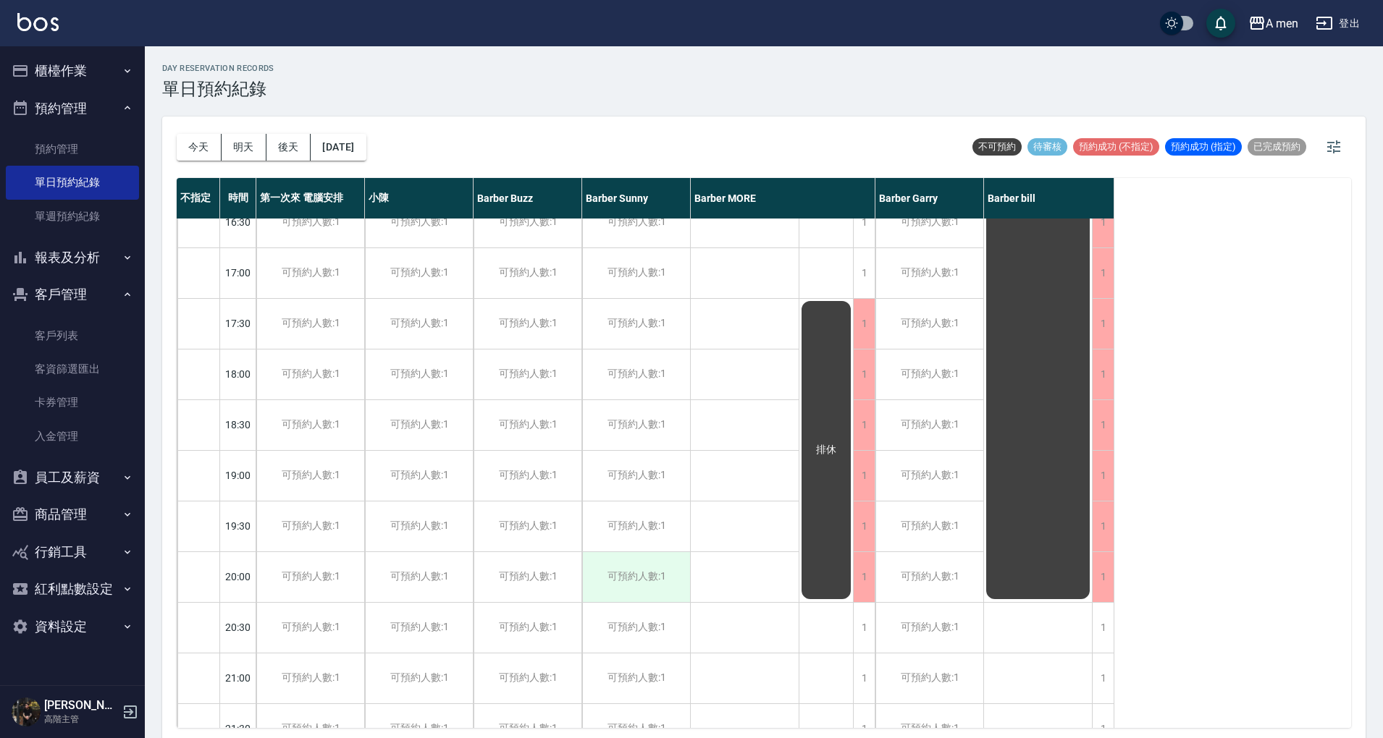
click at [636, 574] on div "可預約人數:1" at bounding box center [636, 577] width 108 height 50
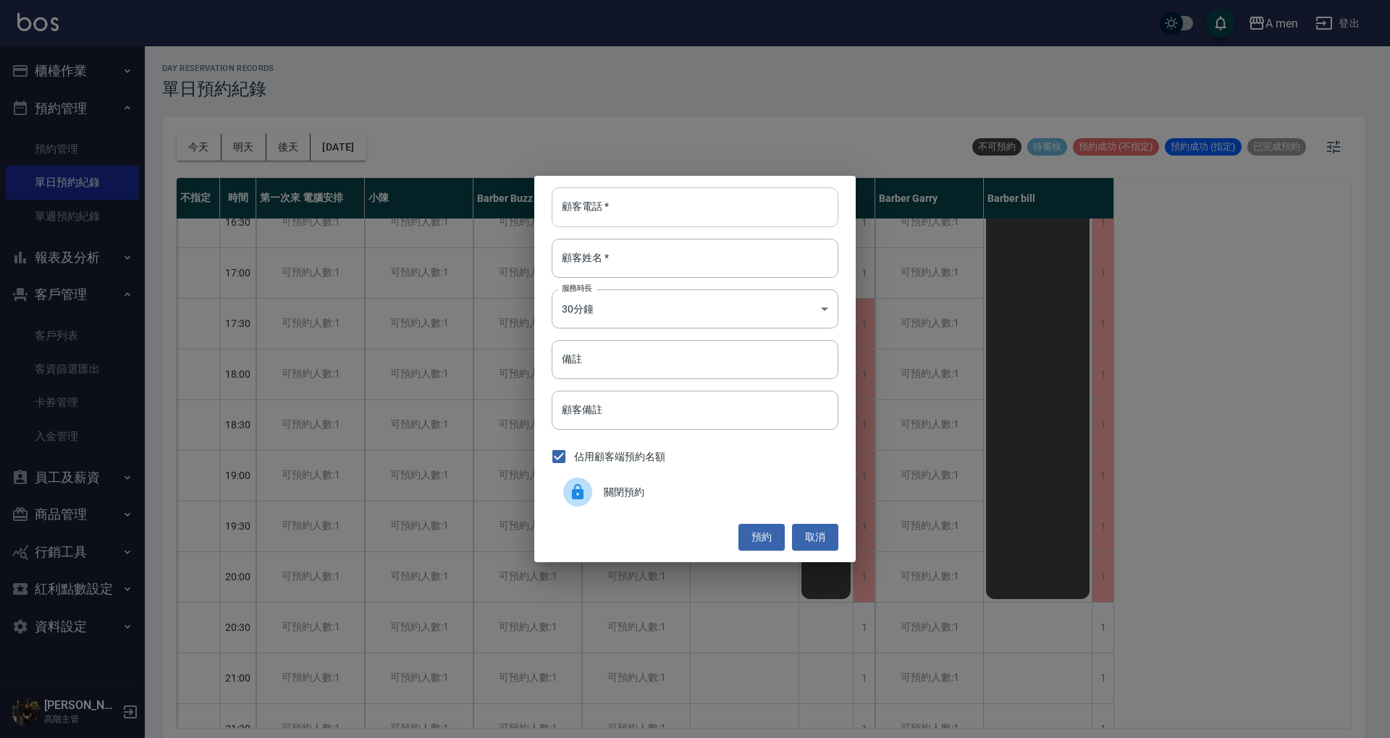
click at [654, 207] on input "顧客電話   *" at bounding box center [695, 206] width 287 height 39
paste input "0935635480"
type input "0935635480"
click at [618, 263] on input "顧客姓名   *" at bounding box center [695, 258] width 287 height 39
click at [773, 541] on button "預約" at bounding box center [761, 537] width 46 height 27
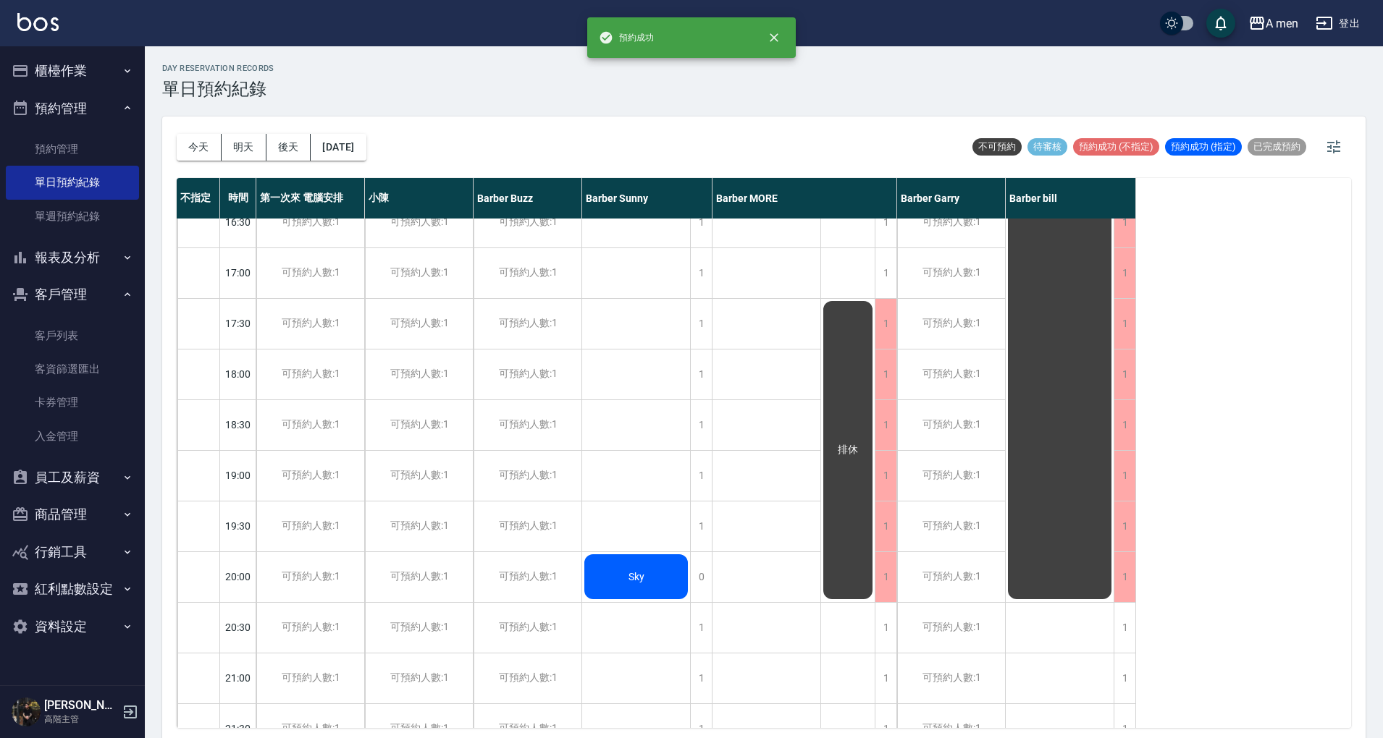
click at [767, 486] on div "Richard 男士理髮" at bounding box center [766, 273] width 109 height 1267
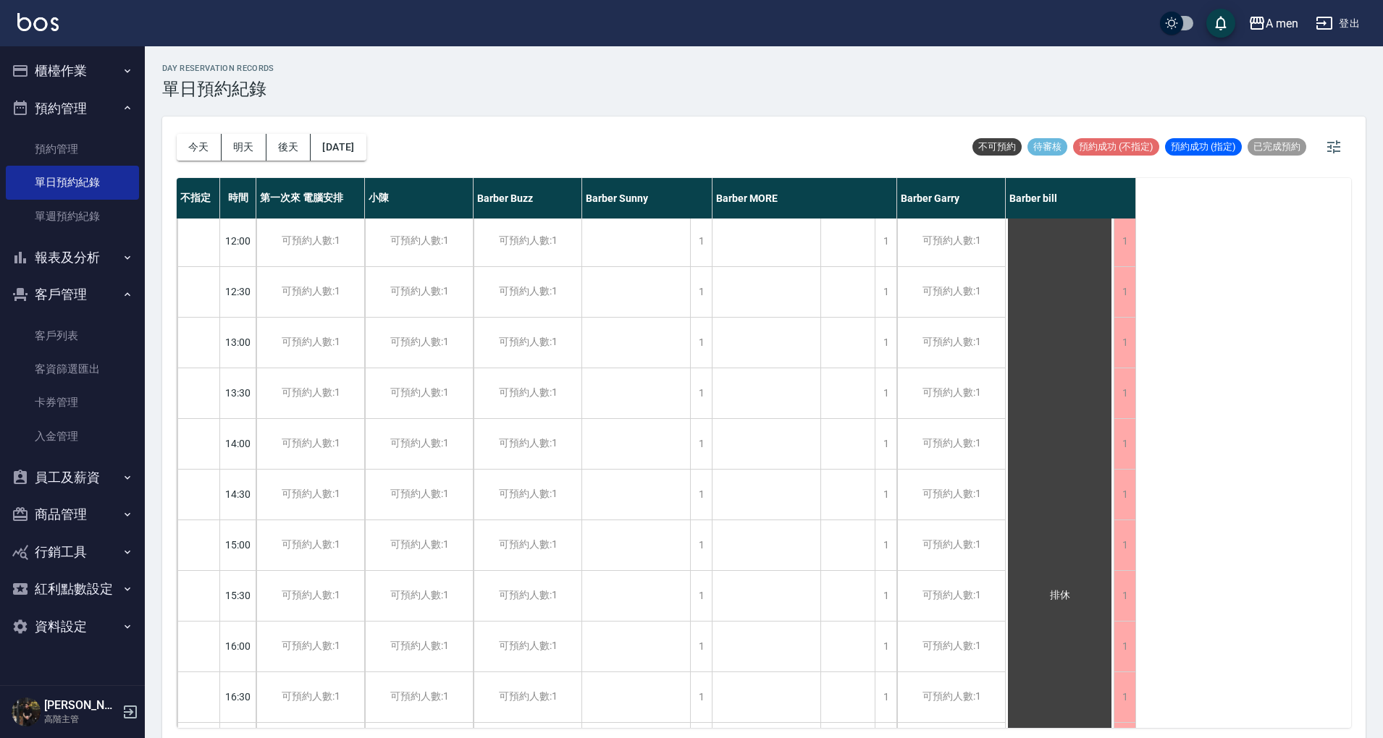
scroll to position [96, 0]
click at [187, 139] on button "今天" at bounding box center [199, 147] width 45 height 27
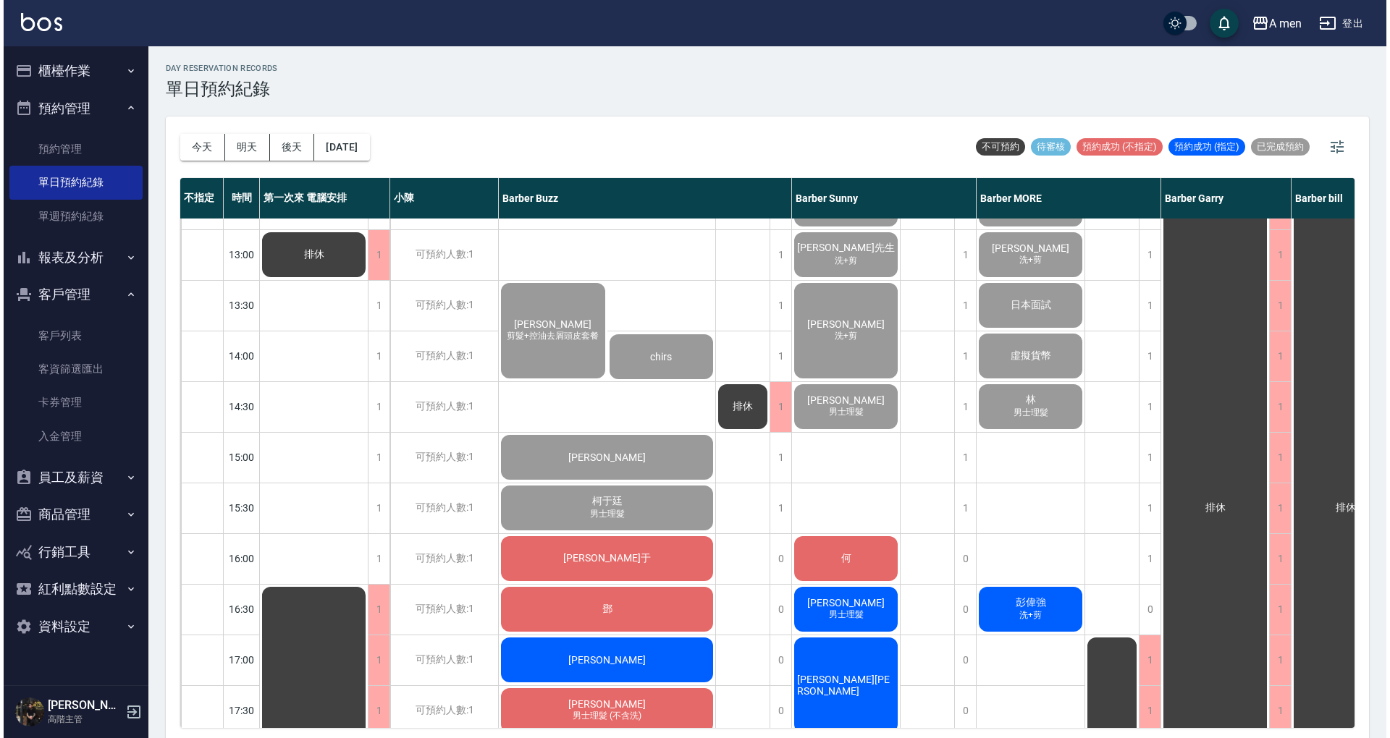
scroll to position [386, 0]
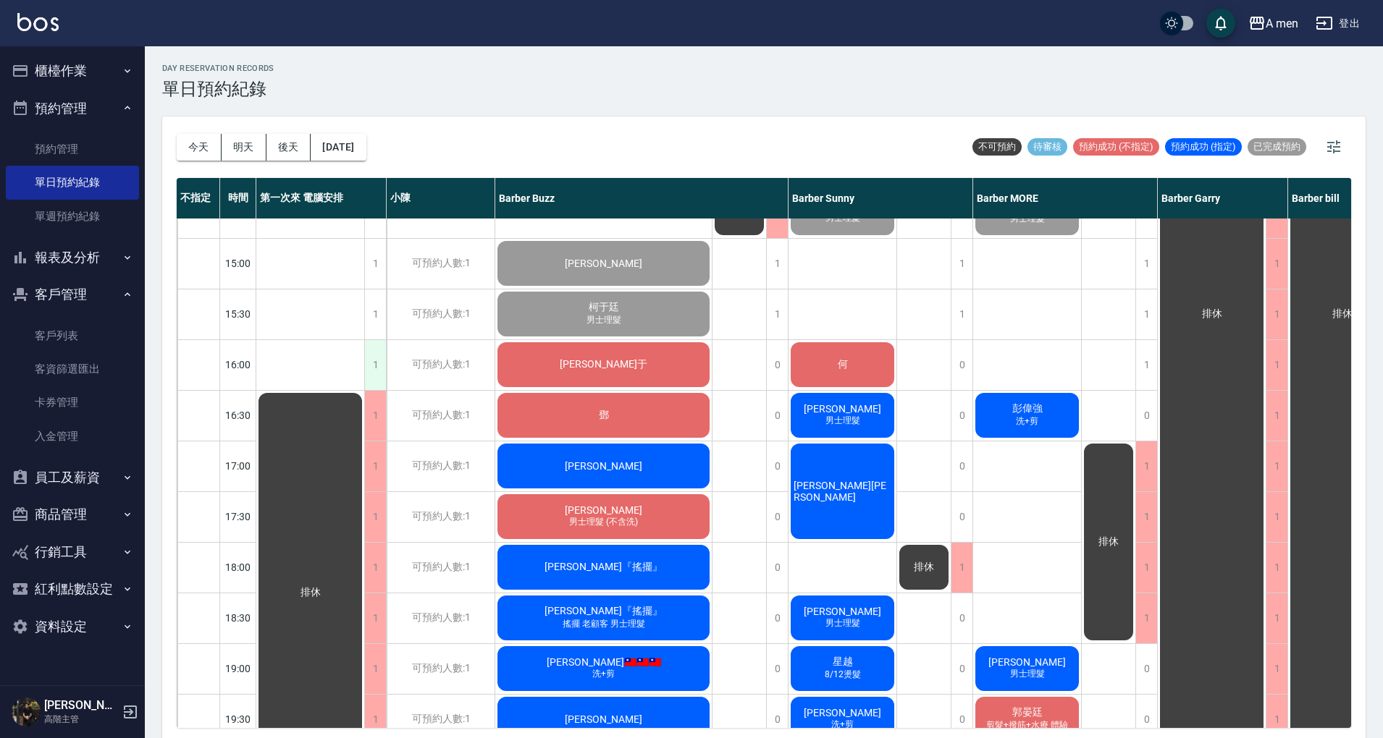
click at [382, 359] on div "1" at bounding box center [375, 365] width 22 height 50
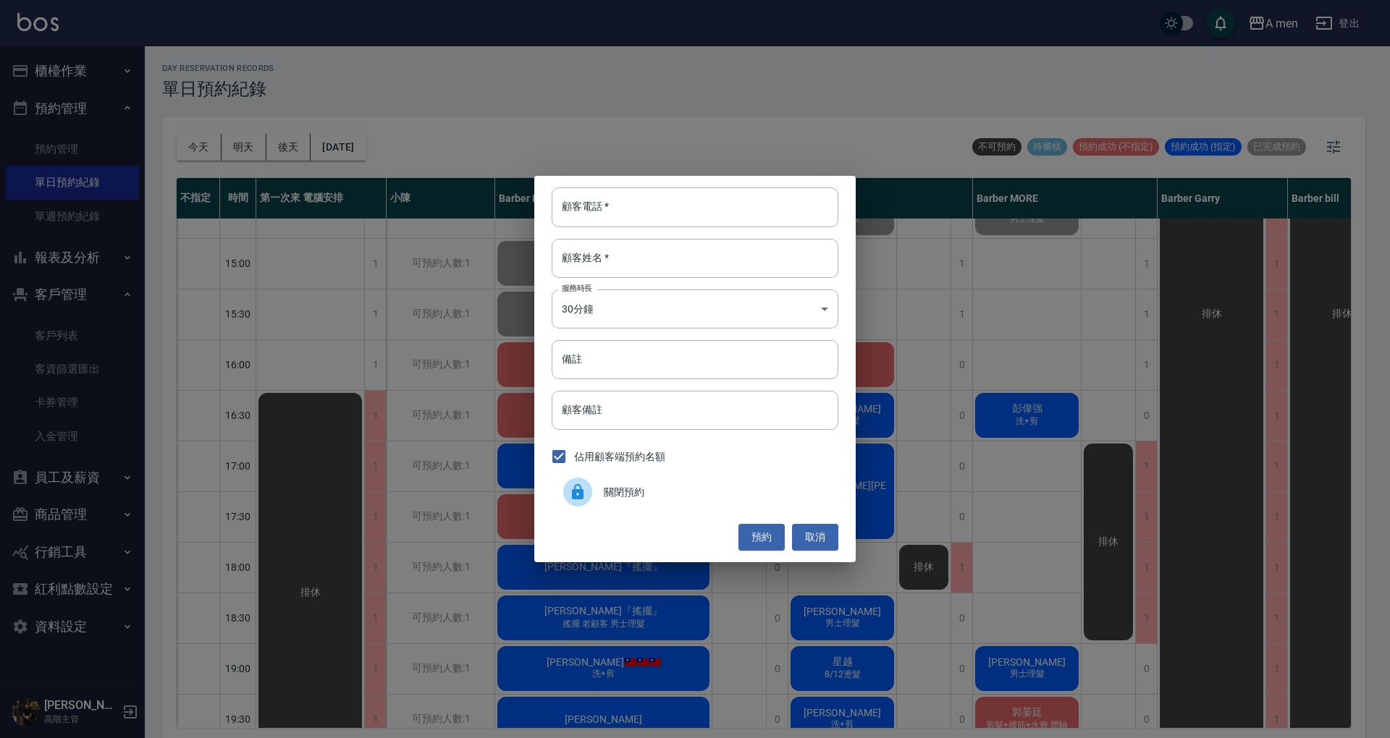
drag, startPoint x: 665, startPoint y: 502, endPoint x: 683, endPoint y: 554, distance: 55.4
click at [623, 563] on div "顧客電話   * 顧客電話   * 顧客姓名   * 顧客姓名   * 服務時長 30分鐘 1 服務時長 備註 備註 顧客備註 顧客備註 佔用顧客端預約名額 …" at bounding box center [695, 369] width 1390 height 738
click at [825, 530] on button "取消" at bounding box center [815, 537] width 46 height 27
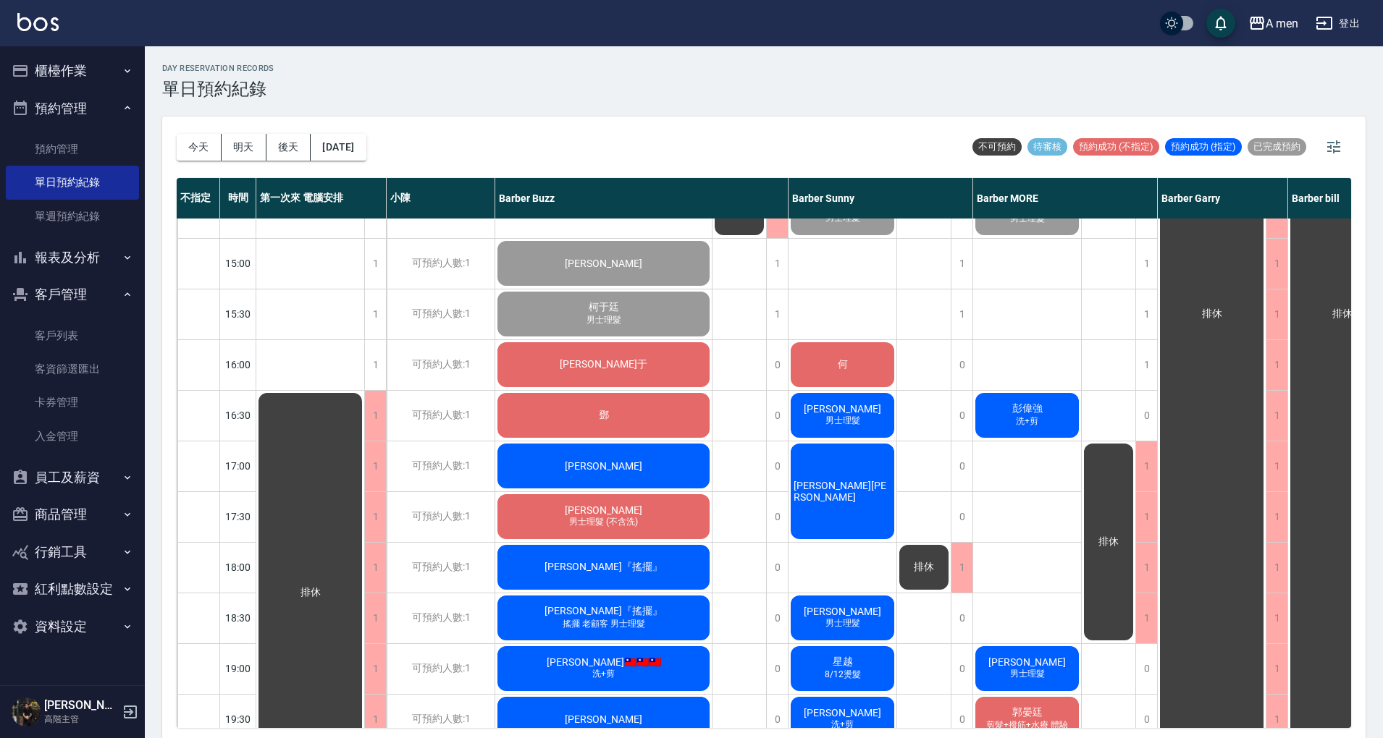
click at [732, 408] on div "排休" at bounding box center [739, 466] width 54 height 1267
click at [614, 97] on div "day Reservation records 單日預約紀錄" at bounding box center [763, 81] width 1203 height 35
click at [586, 349] on div "[PERSON_NAME]于" at bounding box center [603, 364] width 216 height 49
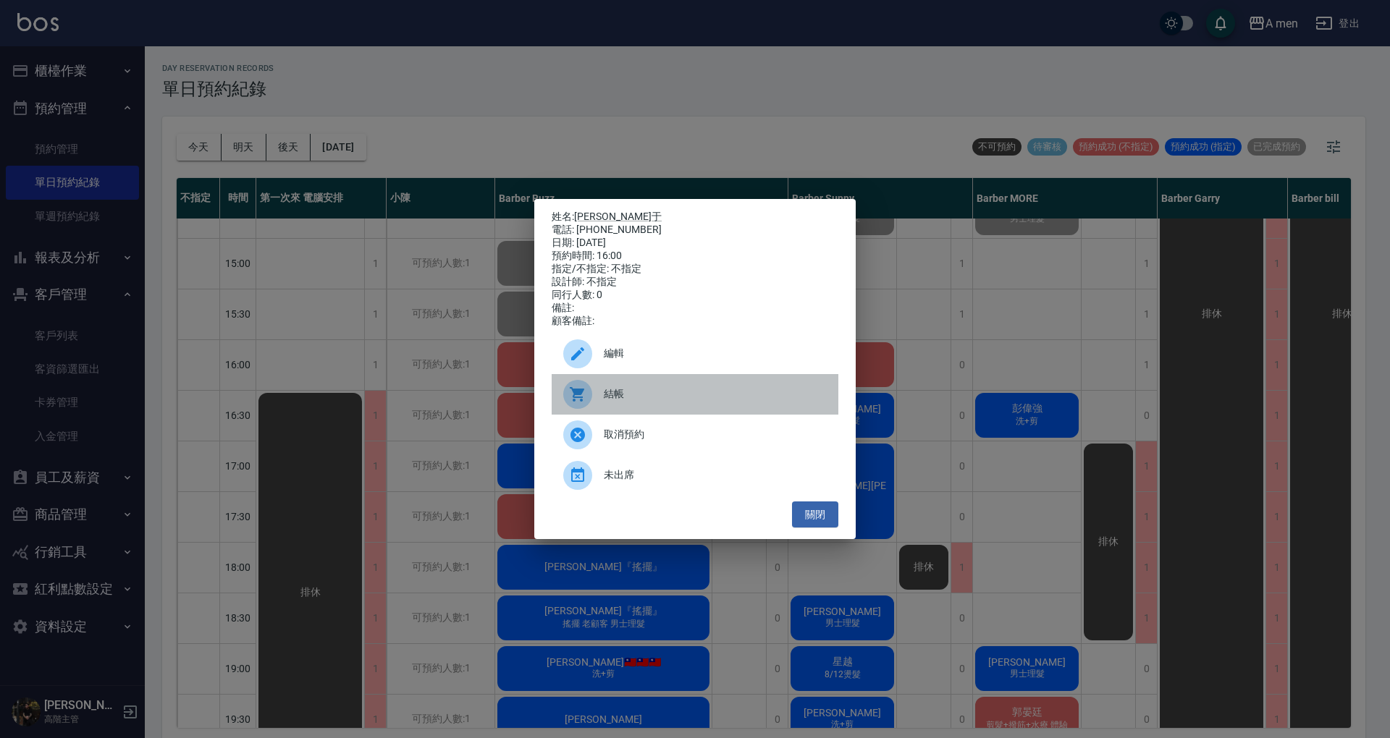
click at [683, 397] on span "結帳" at bounding box center [715, 394] width 223 height 15
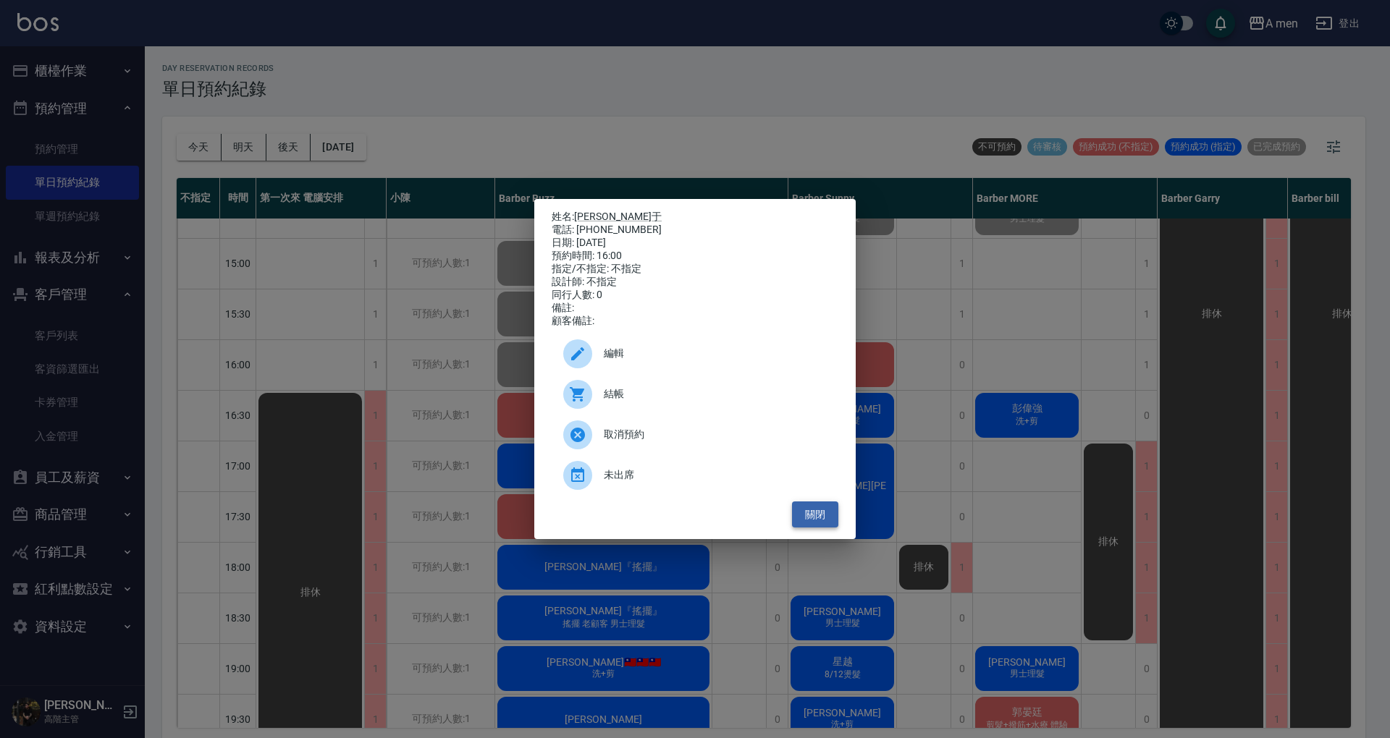
click at [817, 527] on button "關閉" at bounding box center [815, 515] width 46 height 27
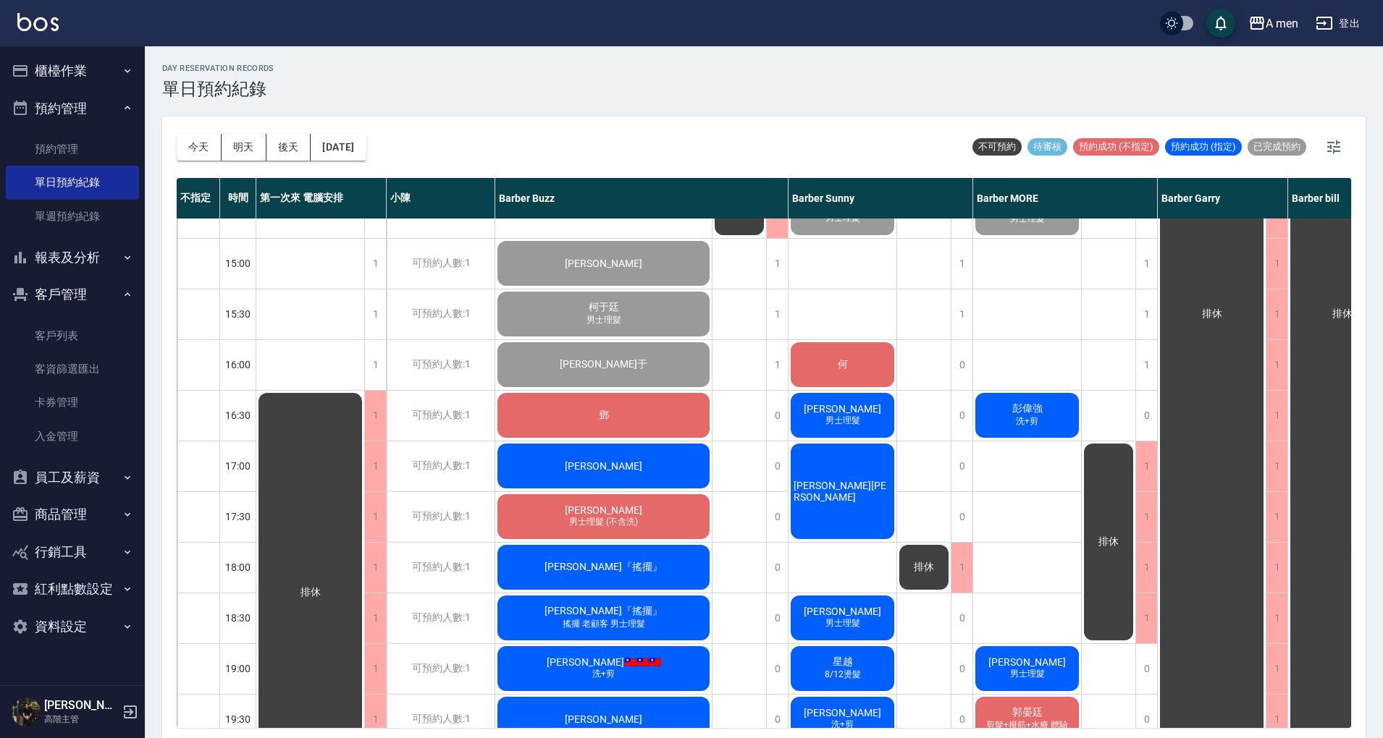
click at [87, 303] on button "客戶管理" at bounding box center [72, 295] width 133 height 38
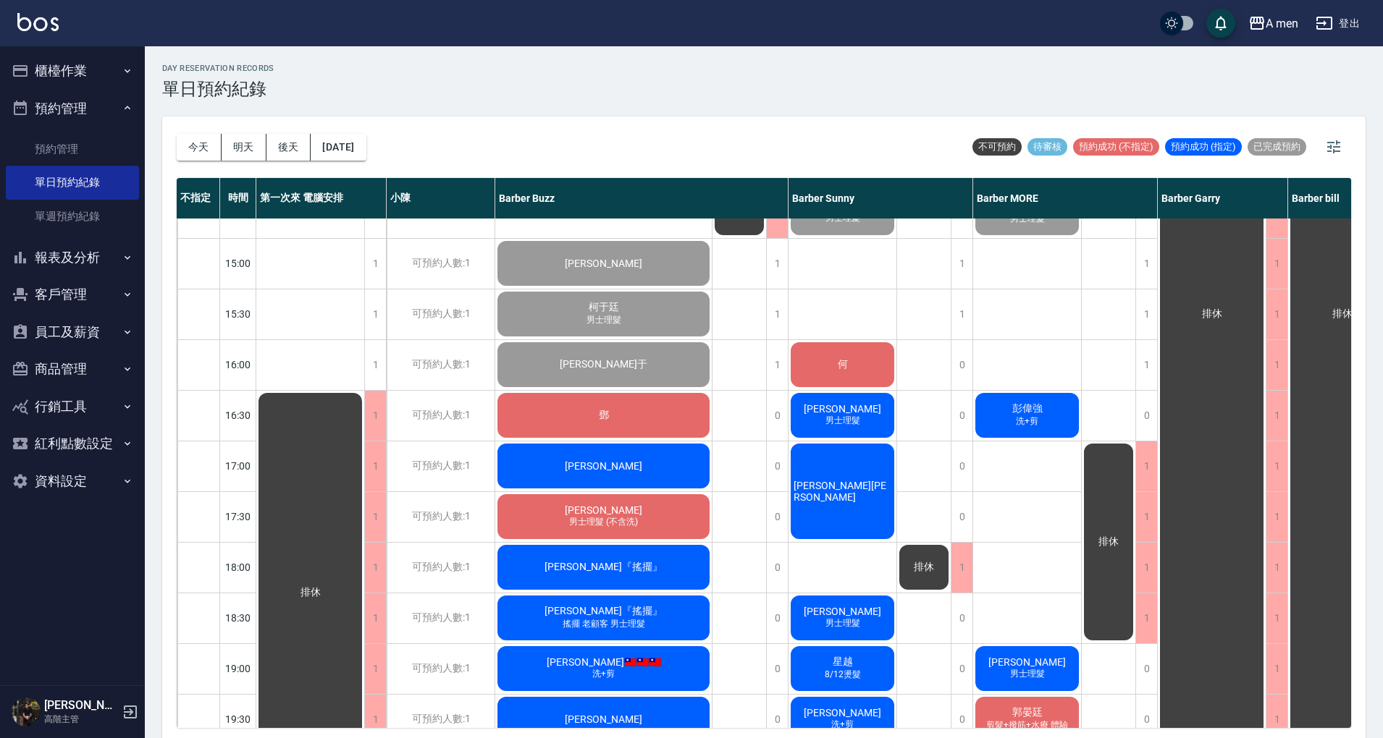
click at [89, 303] on button "客戶管理" at bounding box center [72, 295] width 133 height 38
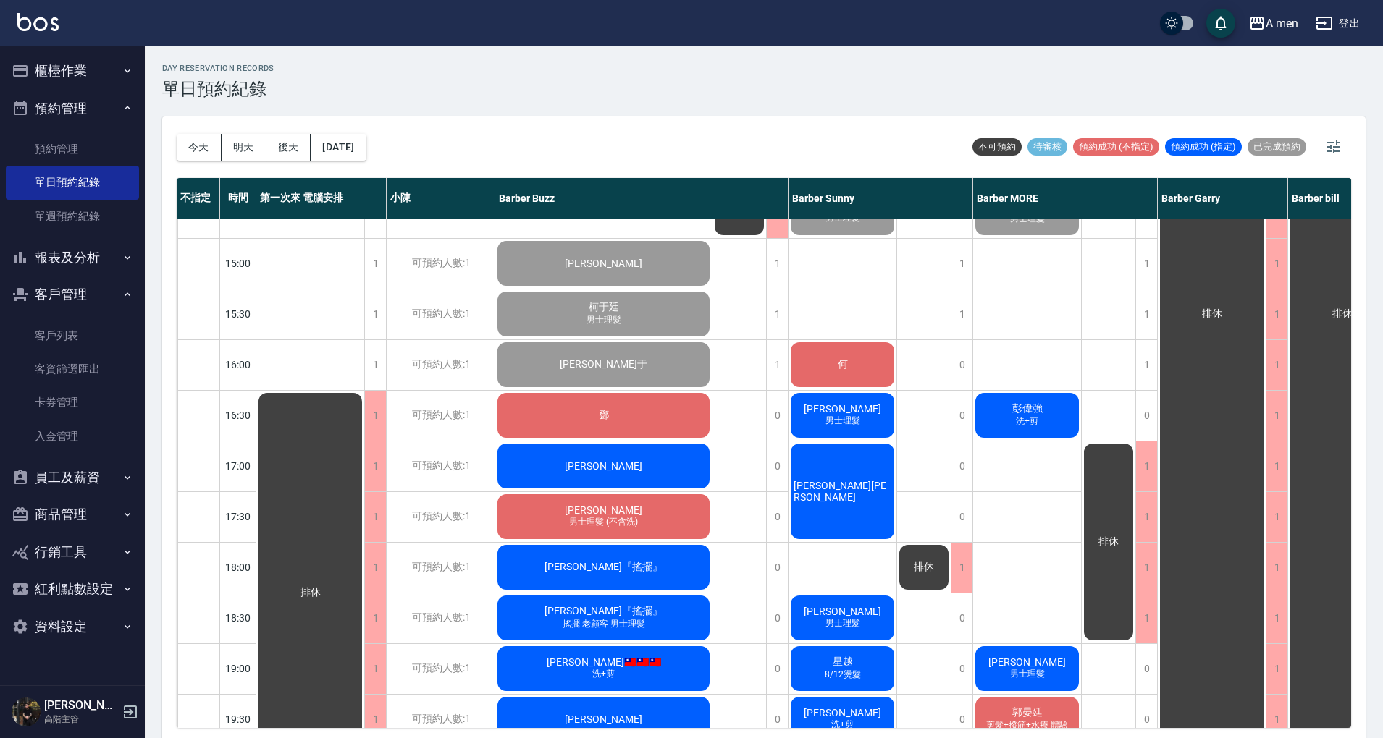
click at [87, 316] on ul "客戶列表 客資篩選匯出 卡券管理 入金管理" at bounding box center [72, 385] width 133 height 145
click at [93, 332] on link "客戶列表" at bounding box center [72, 335] width 133 height 33
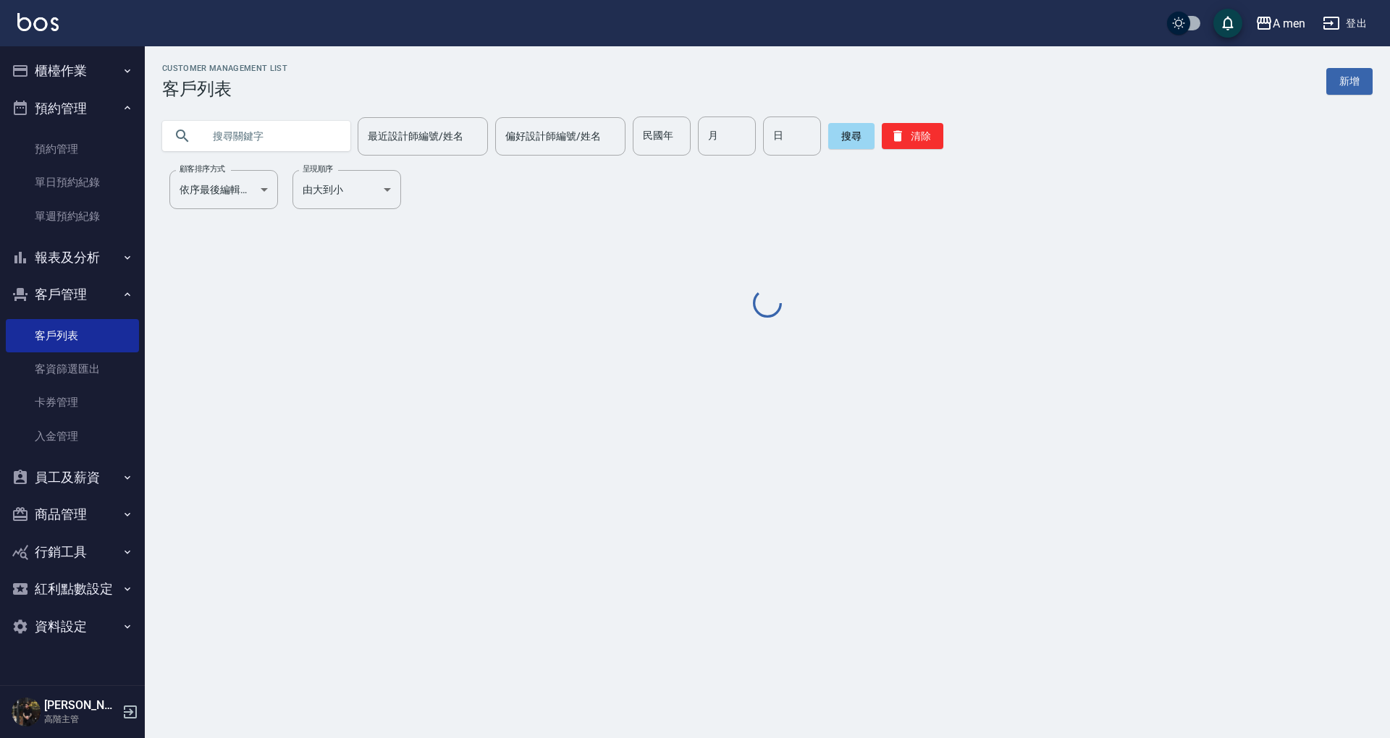
click at [95, 282] on button "客戶管理" at bounding box center [72, 295] width 133 height 38
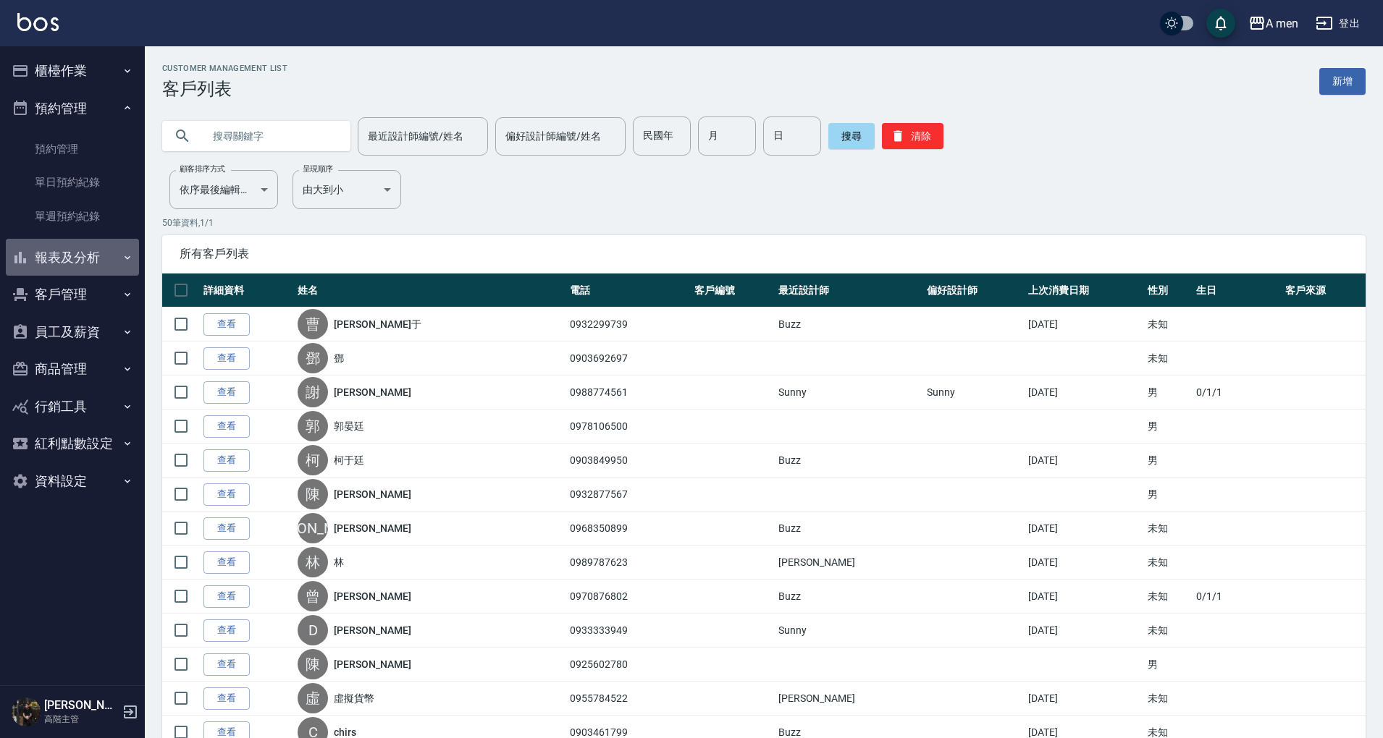
click at [98, 267] on button "報表及分析" at bounding box center [72, 258] width 133 height 38
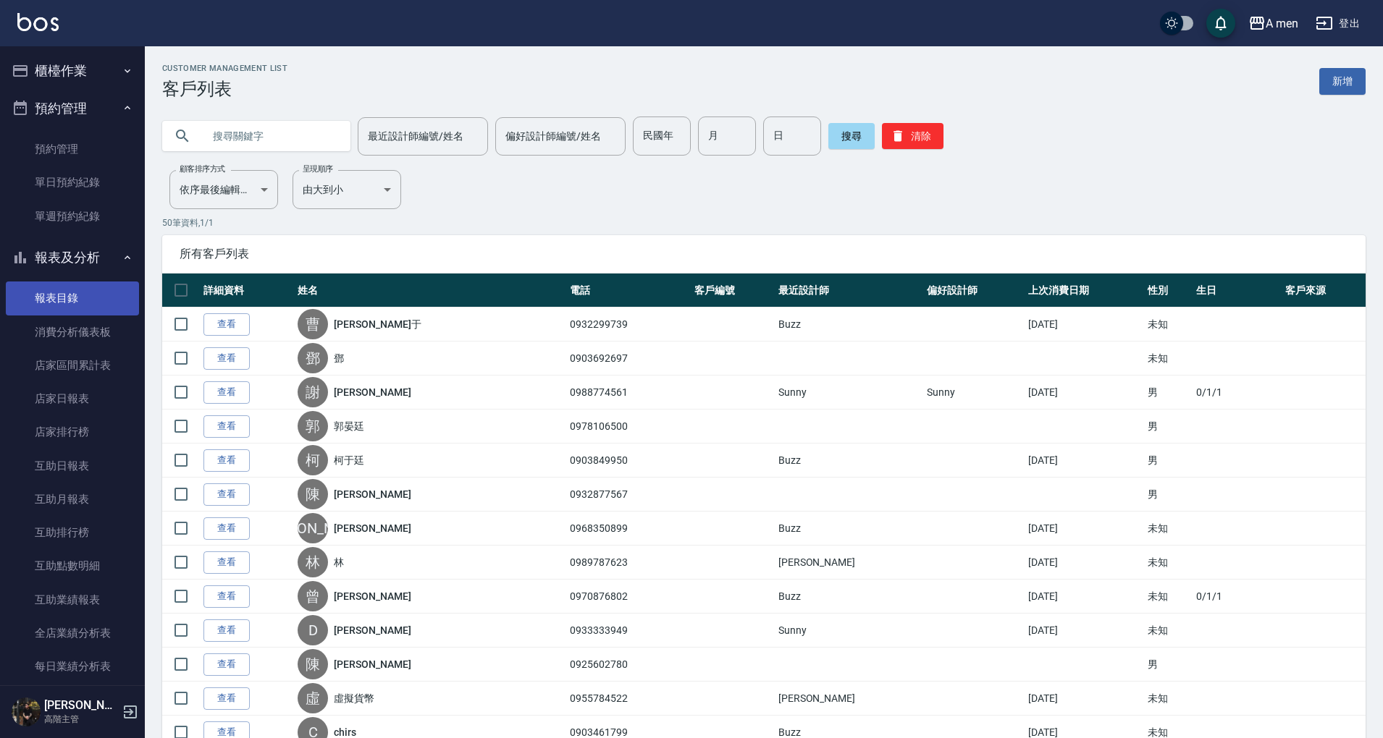
click at [99, 298] on link "報表目錄" at bounding box center [72, 298] width 133 height 33
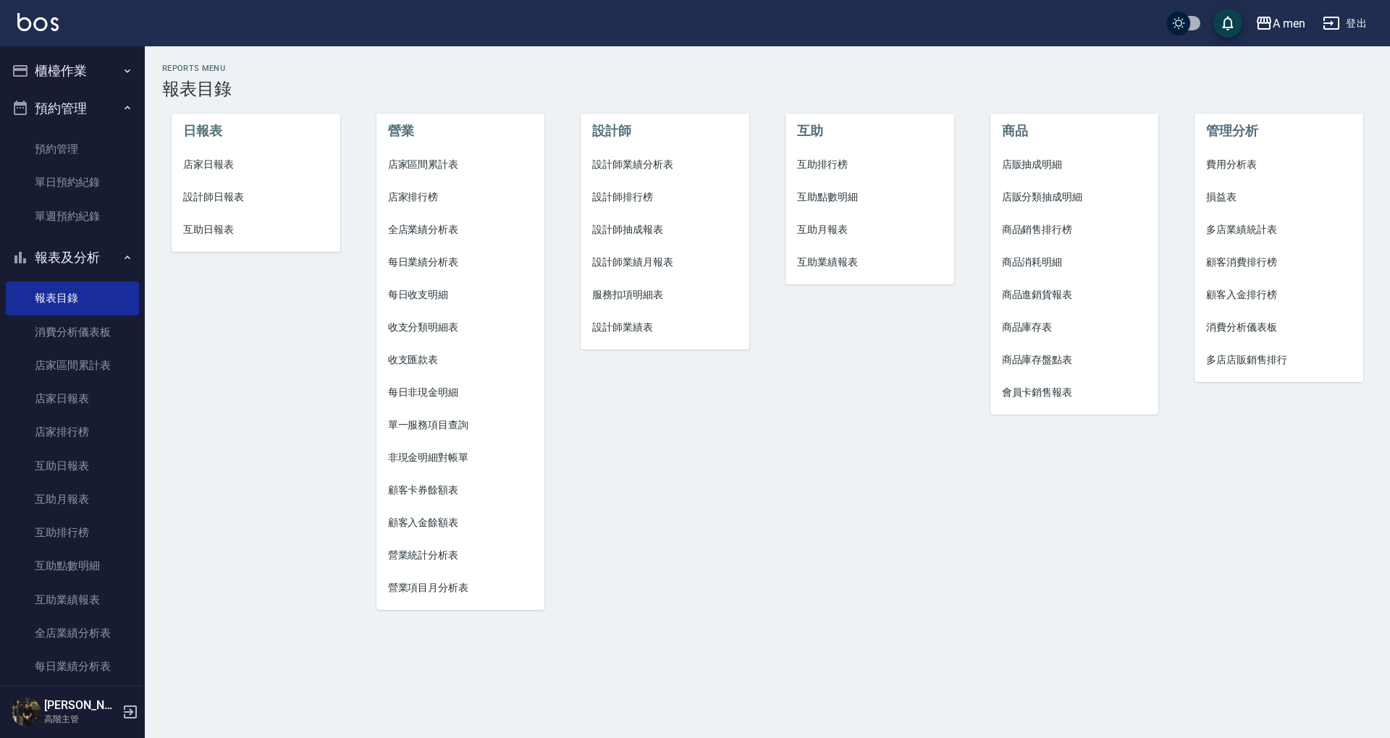
click at [822, 171] on span "互助排行榜" at bounding box center [869, 164] width 145 height 15
click at [830, 197] on span "互助點數明細" at bounding box center [869, 197] width 145 height 15
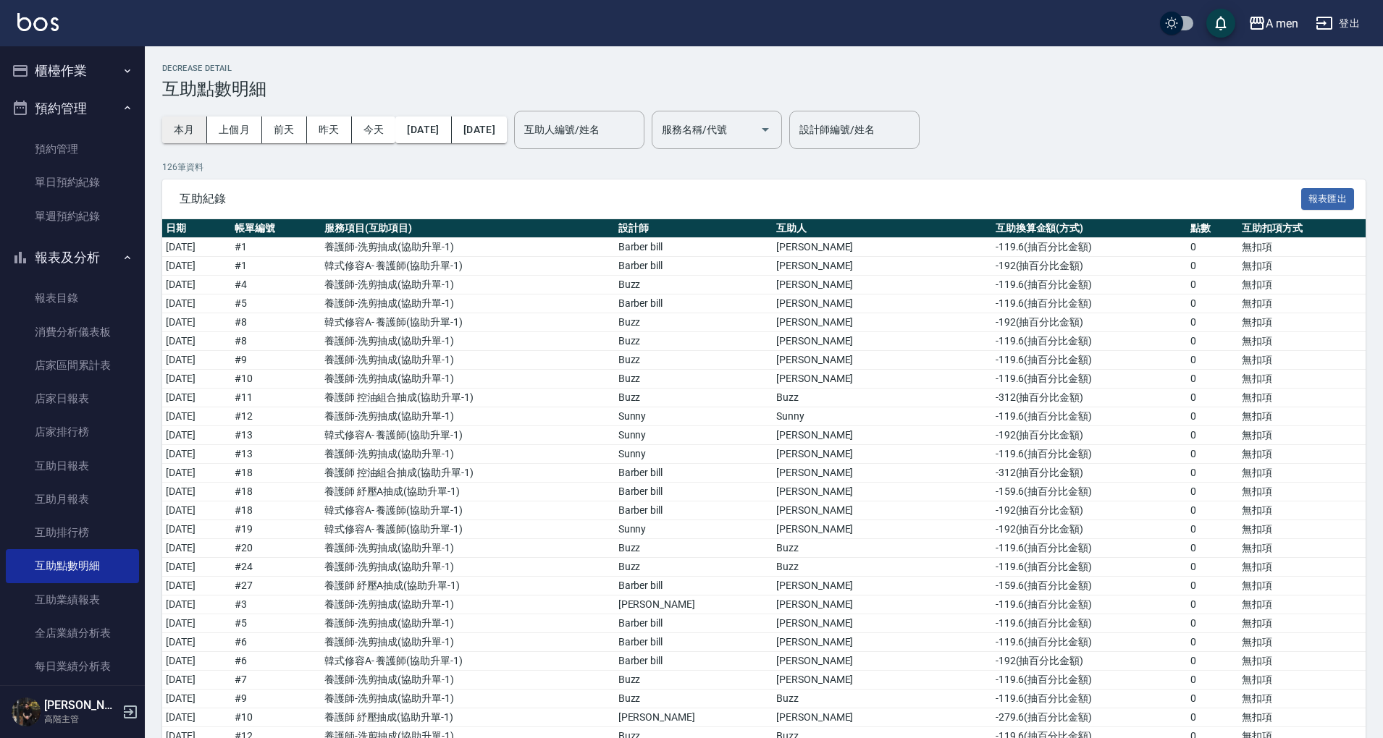
click at [203, 130] on button "本月" at bounding box center [184, 130] width 45 height 27
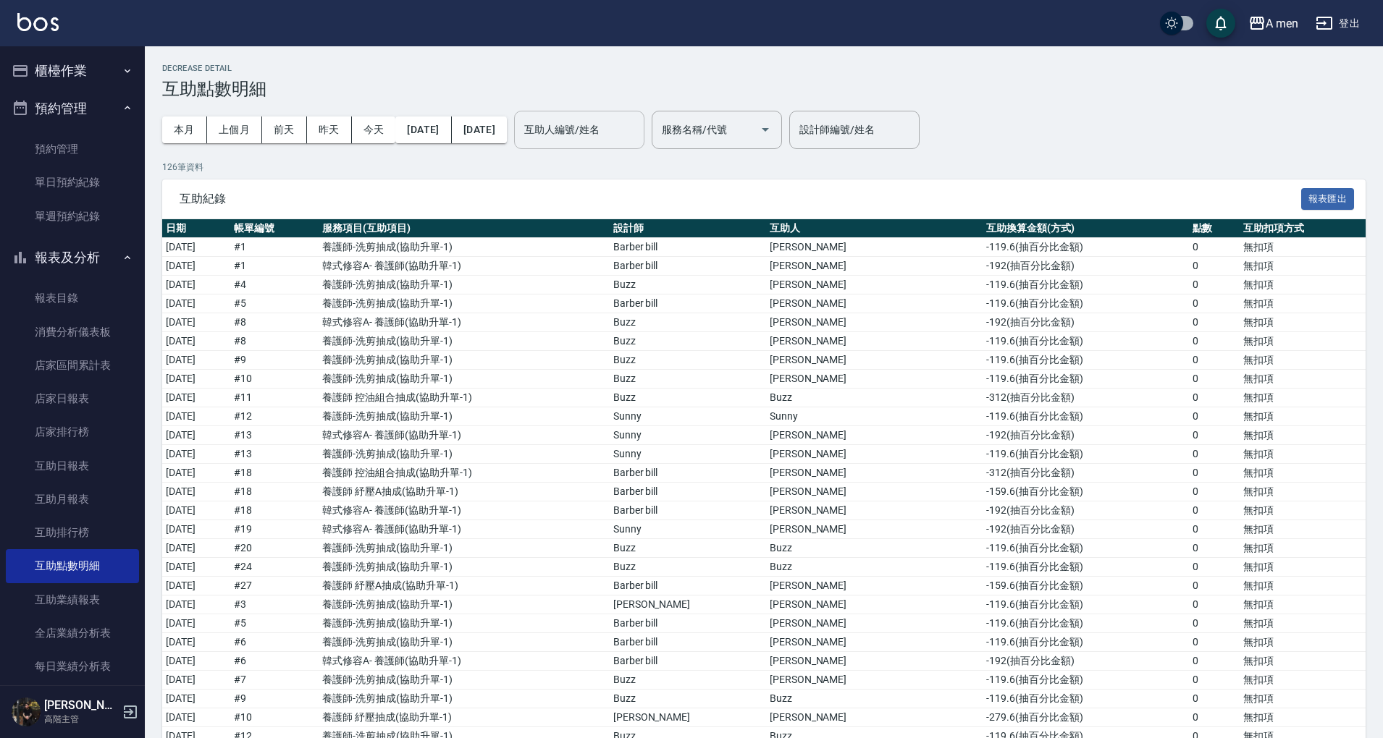
drag, startPoint x: 664, startPoint y: 111, endPoint x: 651, endPoint y: 138, distance: 28.8
click at [644, 116] on div "互助人編號/姓名" at bounding box center [579, 130] width 130 height 38
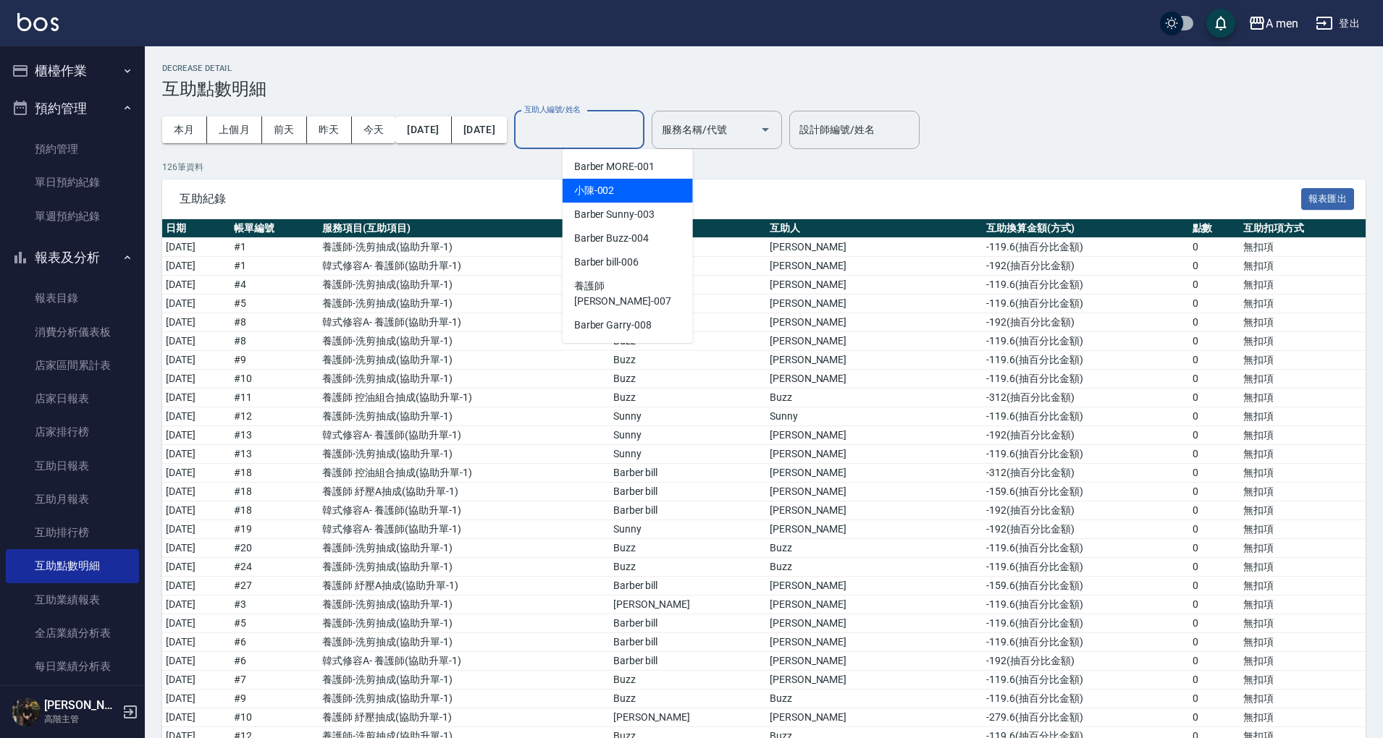
click at [645, 188] on div "小陳 -002" at bounding box center [627, 191] width 130 height 24
type input "小陳-002"
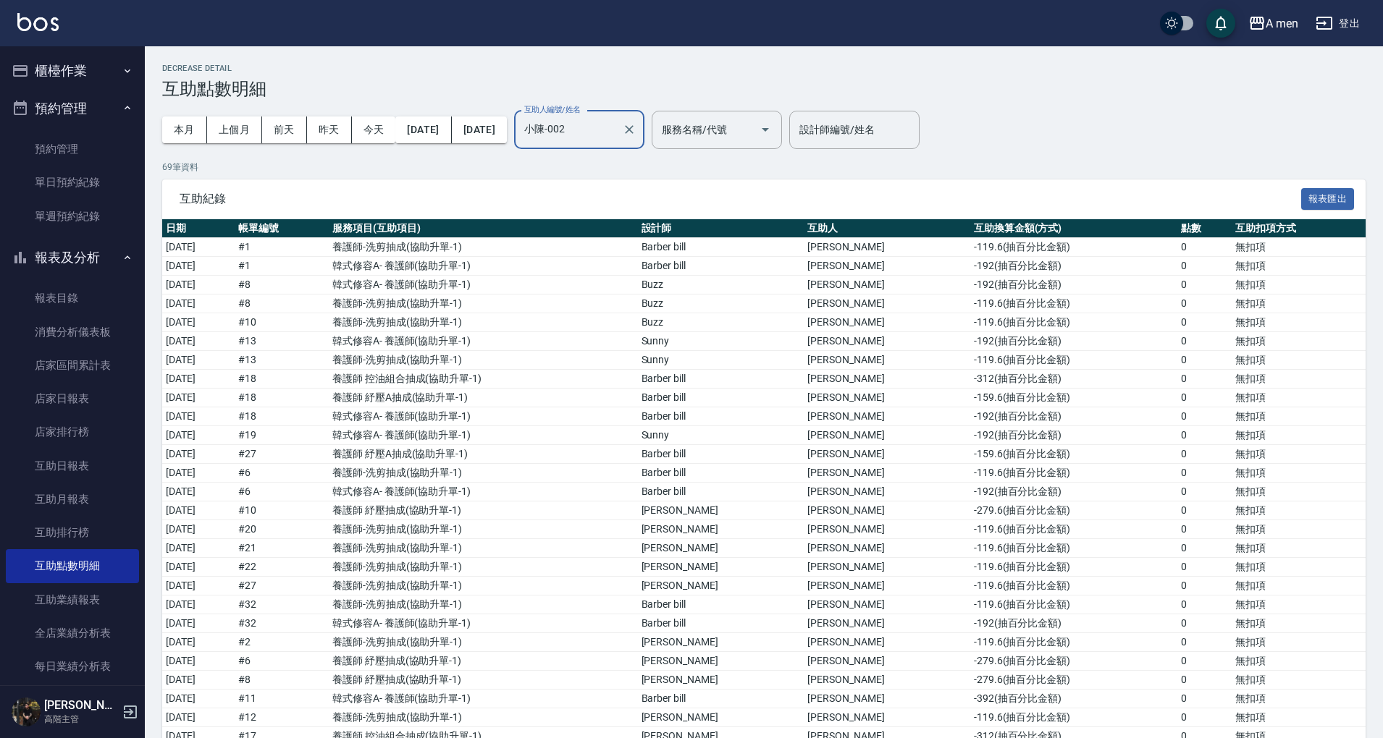
click at [636, 129] on icon "Clear" at bounding box center [629, 129] width 14 height 14
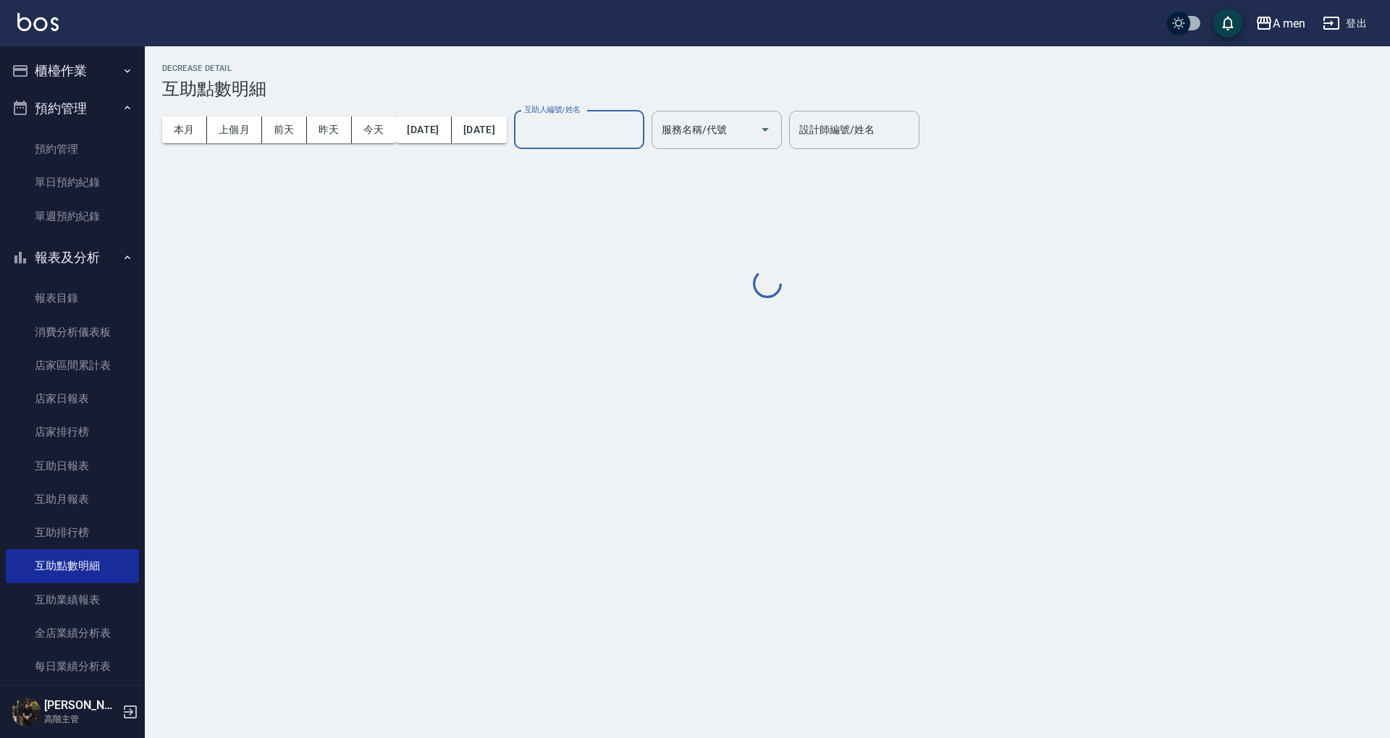
click at [701, 182] on div "Decrease Detail 互助點數明細 本月 上個月 前天 昨天 今天 2025/10/01 2025/10/31 互助人編號/姓名 互助人編號/姓名 …" at bounding box center [767, 182] width 1245 height 237
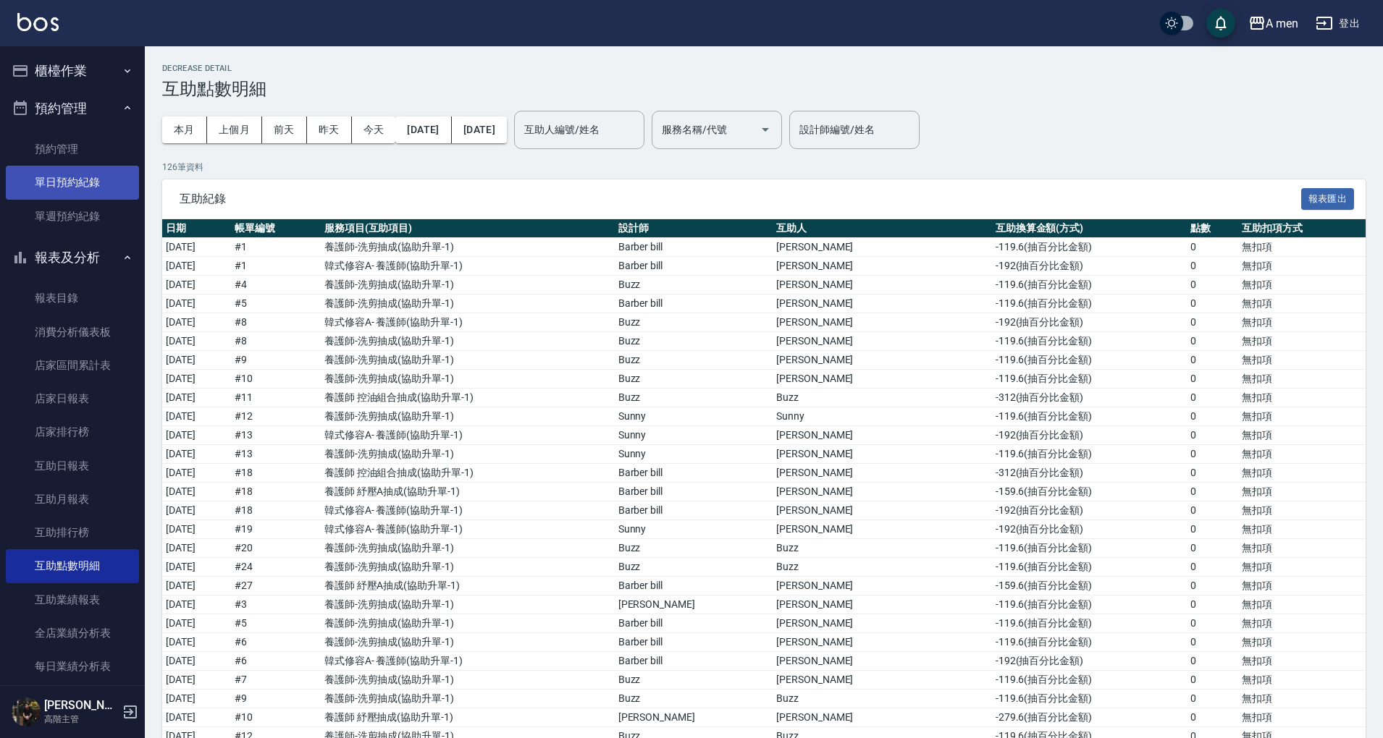
click at [75, 183] on link "單日預約紀錄" at bounding box center [72, 182] width 133 height 33
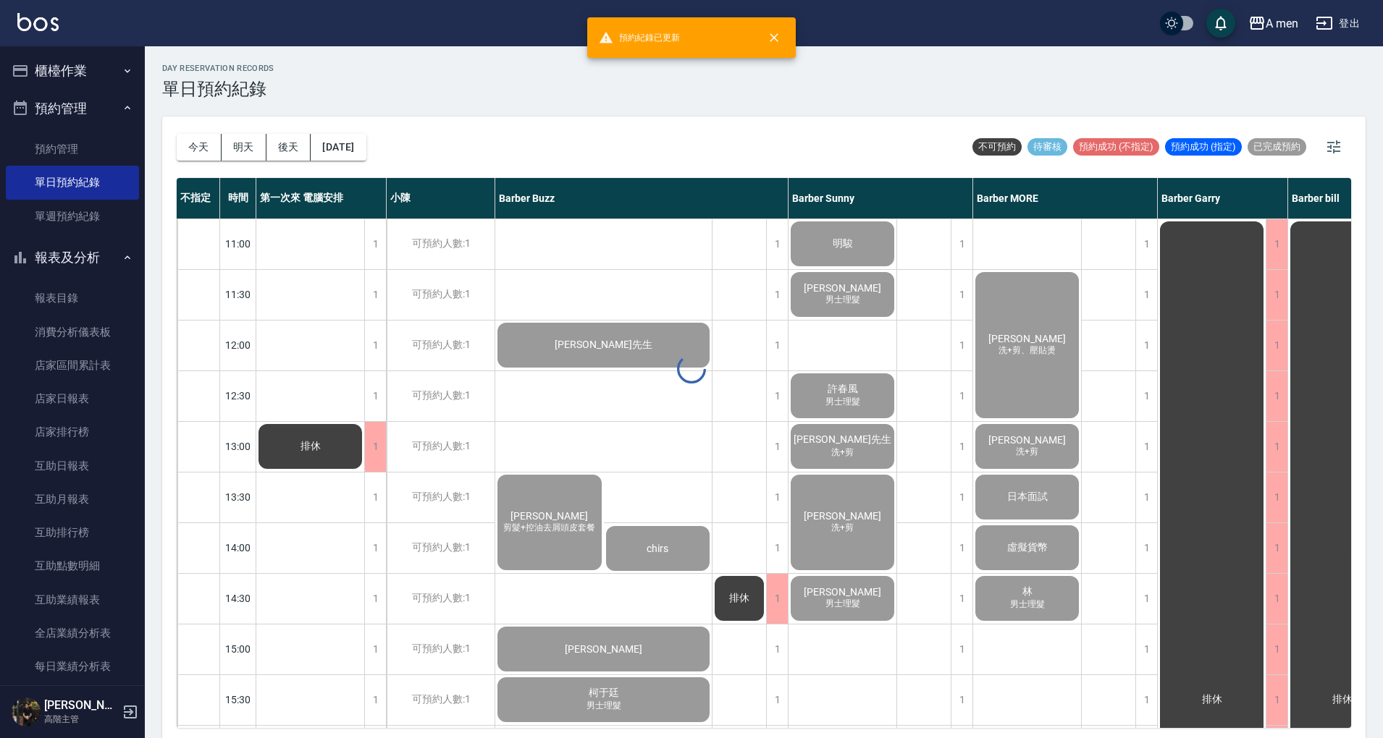
click at [194, 166] on div "day Reservation records 單日預約紀錄 今天 明天 後天 2025/10/09 不可預約 待審核 預約成功 (不指定) 預約成功 (指定…" at bounding box center [764, 394] width 1238 height 696
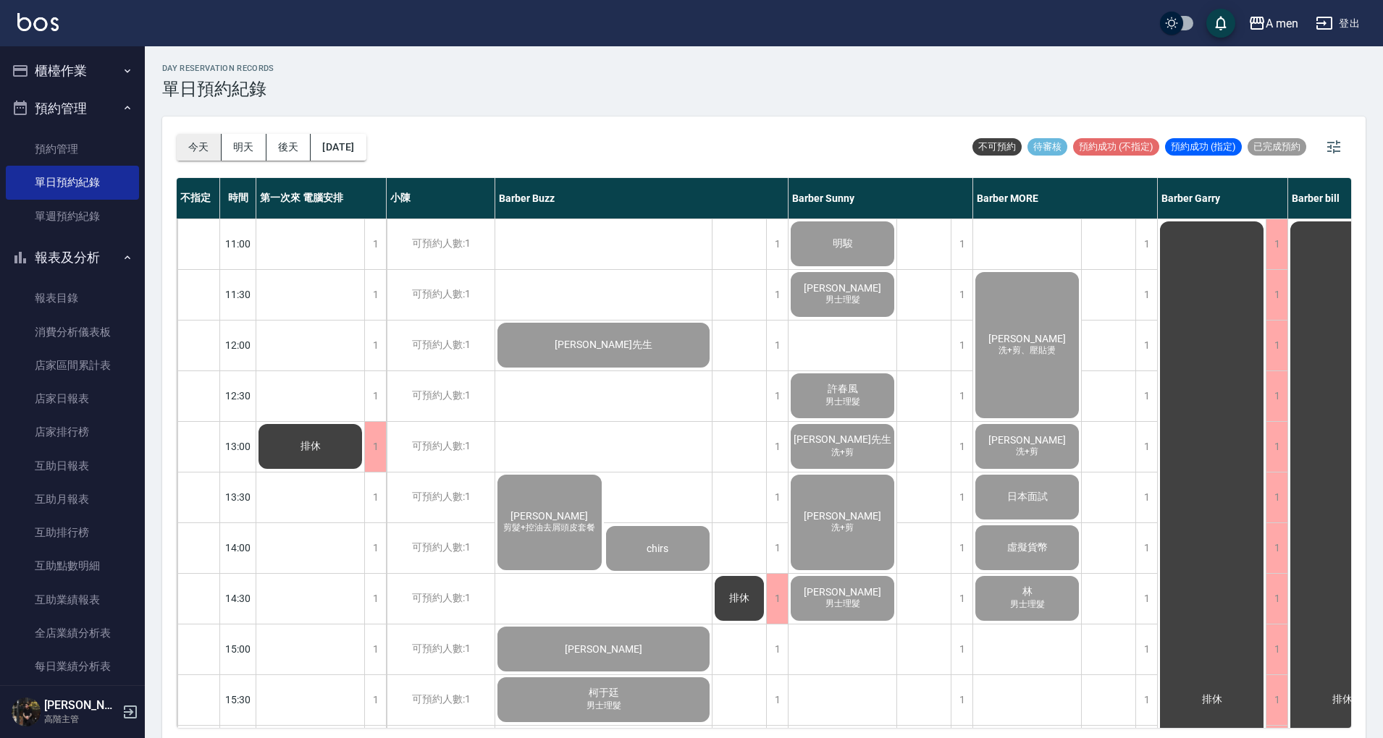
click at [200, 153] on button "今天" at bounding box center [199, 147] width 45 height 27
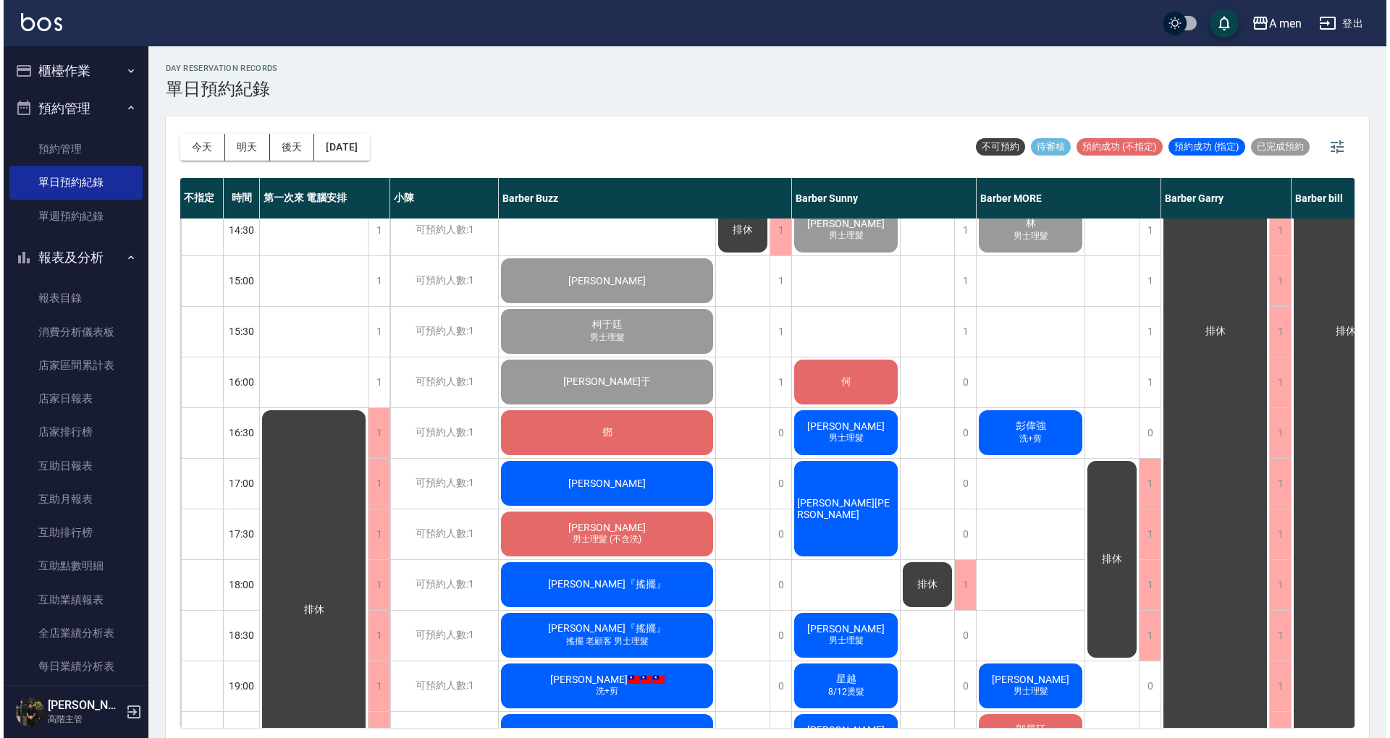
scroll to position [482, 0]
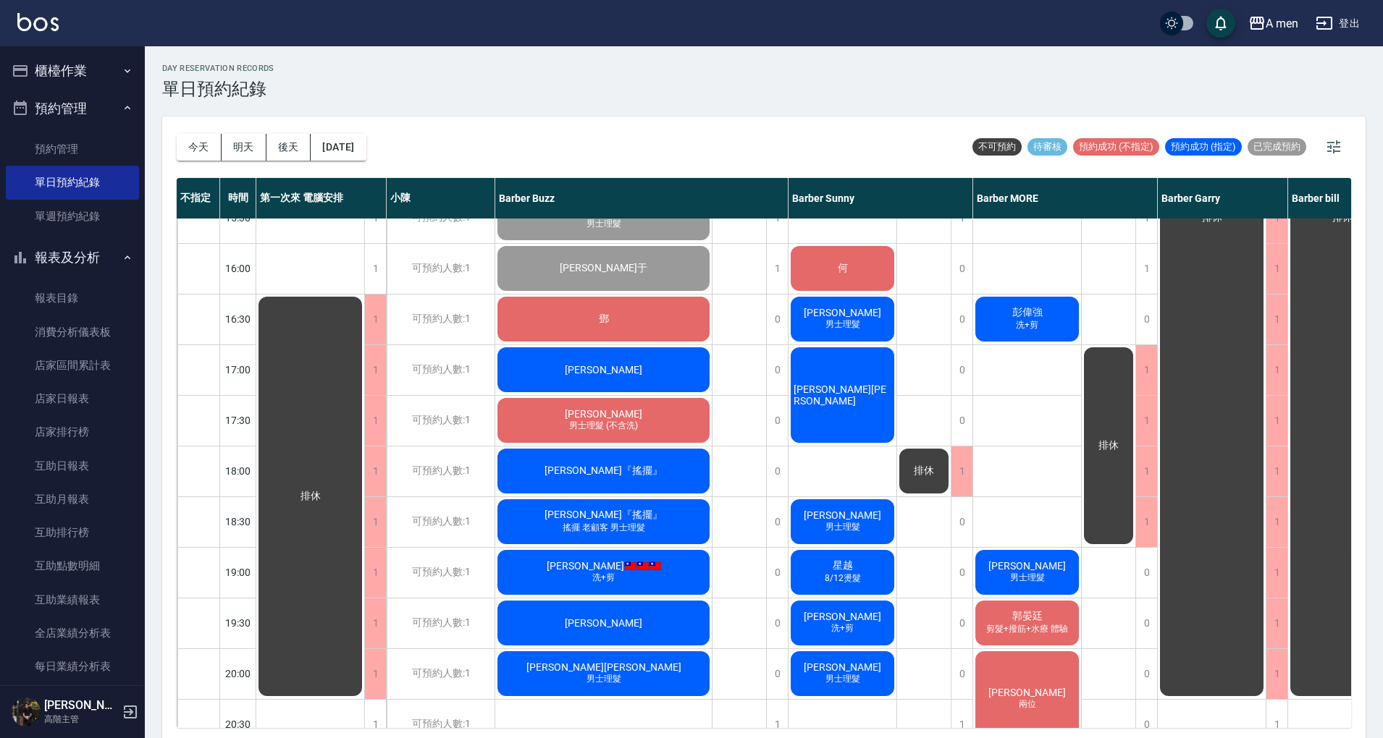
click at [701, 365] on div "Nicholas" at bounding box center [603, 369] width 216 height 49
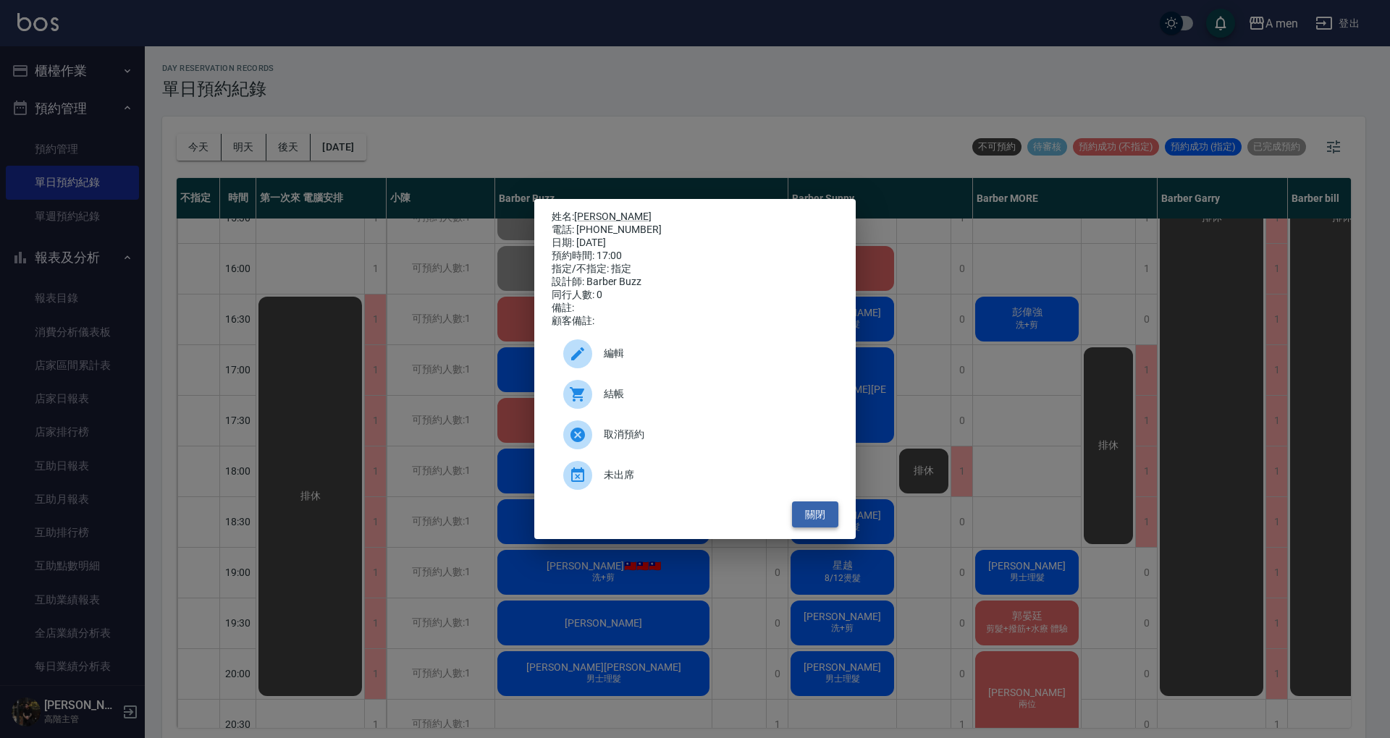
click at [814, 528] on button "關閉" at bounding box center [815, 515] width 46 height 27
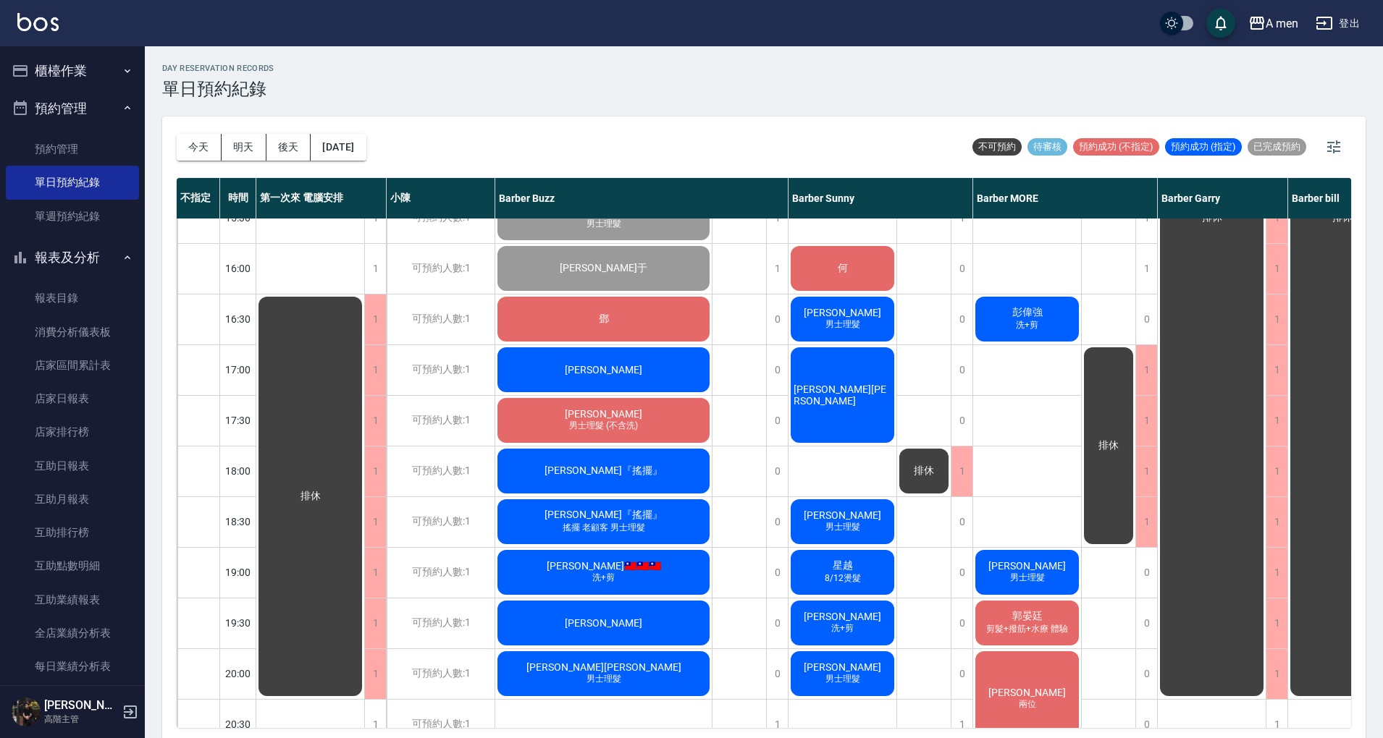
click at [665, 359] on div "Nicholas" at bounding box center [603, 369] width 216 height 49
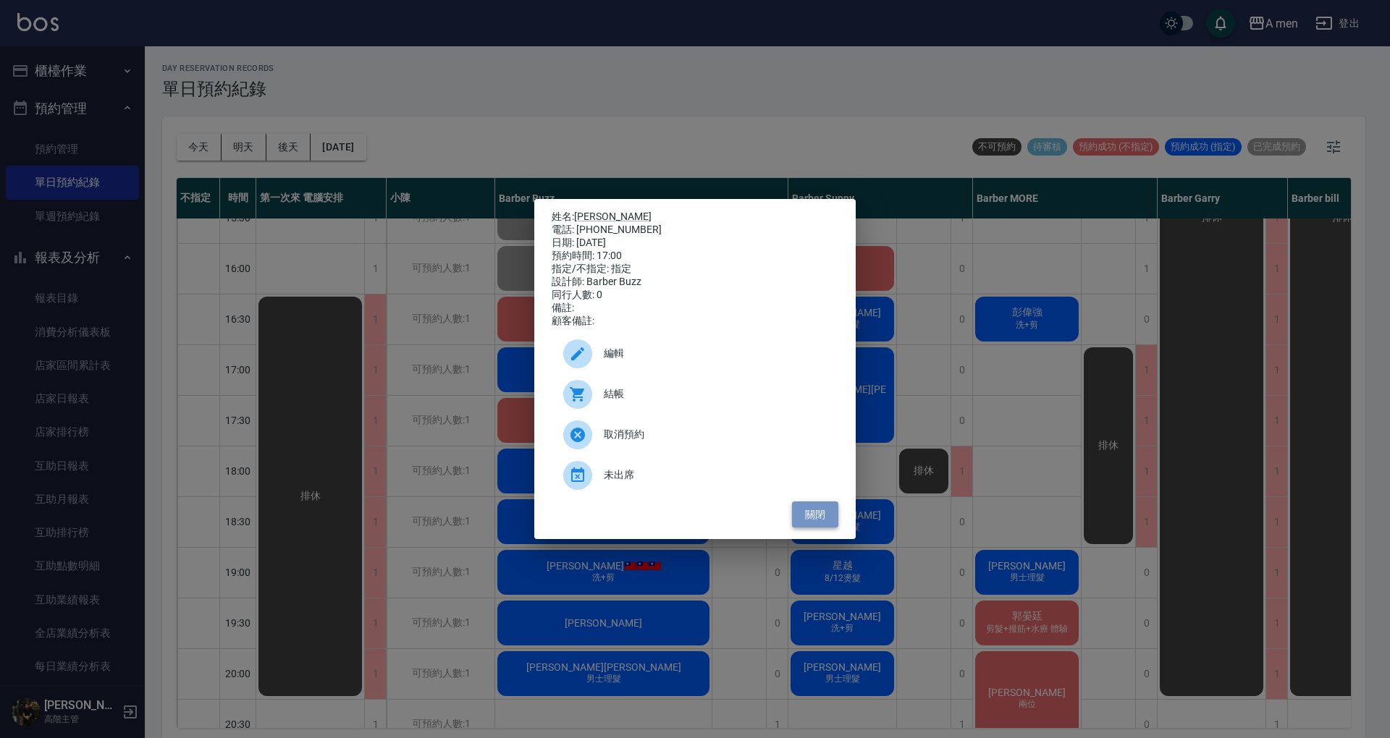
click at [822, 525] on button "關閉" at bounding box center [815, 515] width 46 height 27
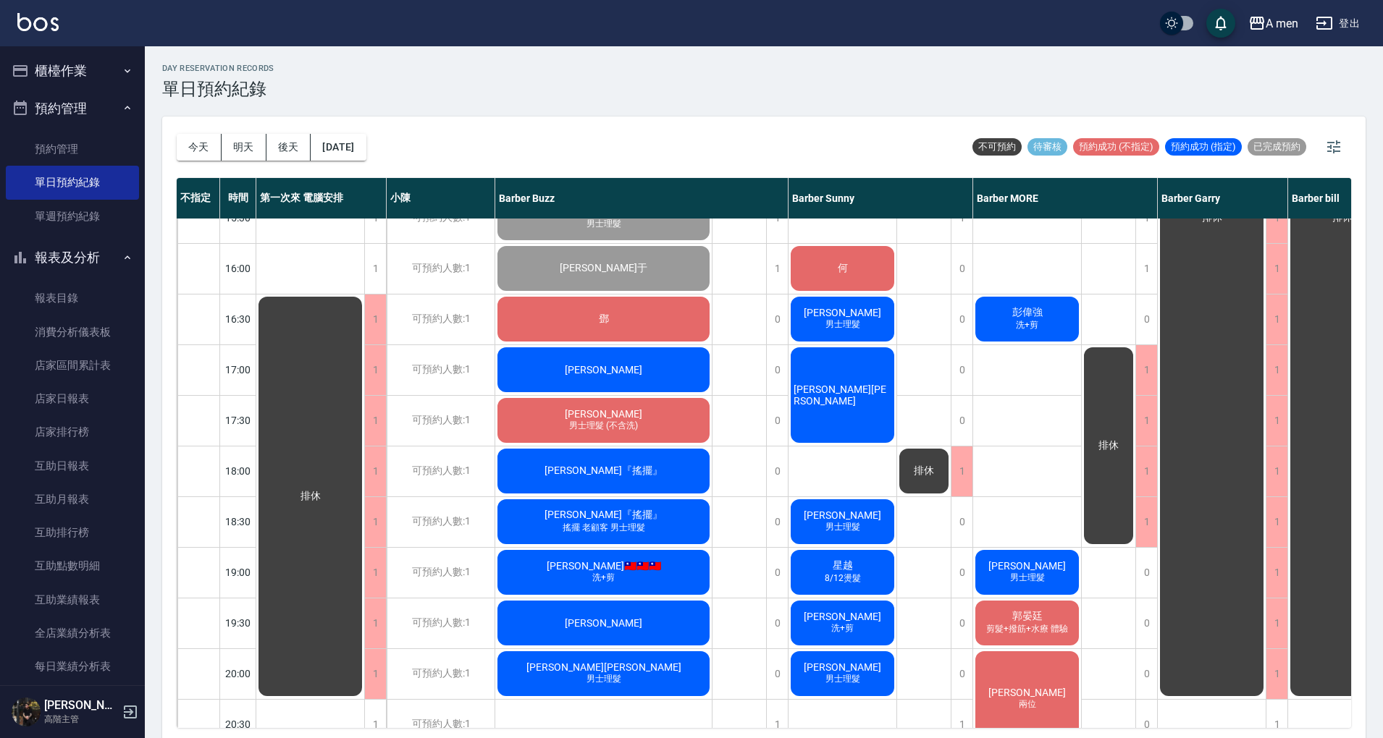
click at [660, 317] on div "鄧" at bounding box center [603, 319] width 216 height 49
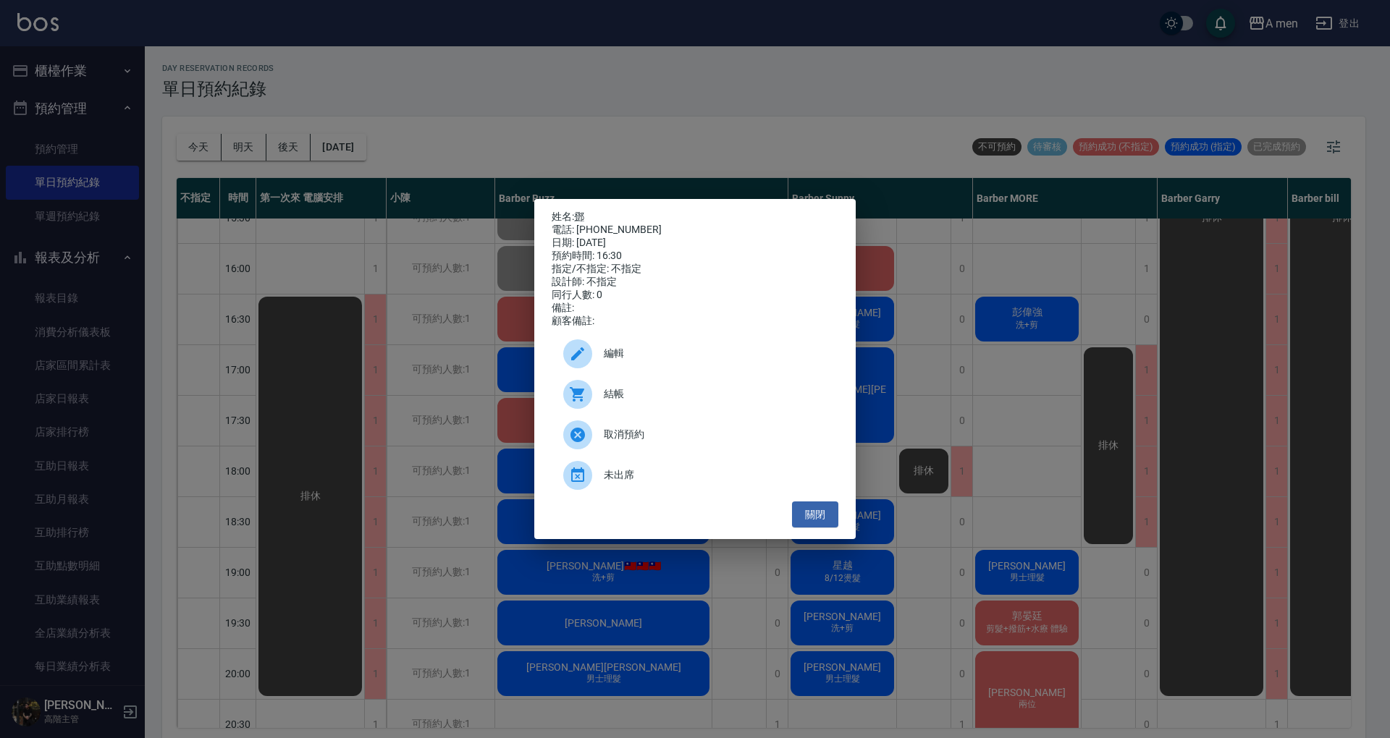
click at [640, 402] on span "結帳" at bounding box center [715, 394] width 223 height 15
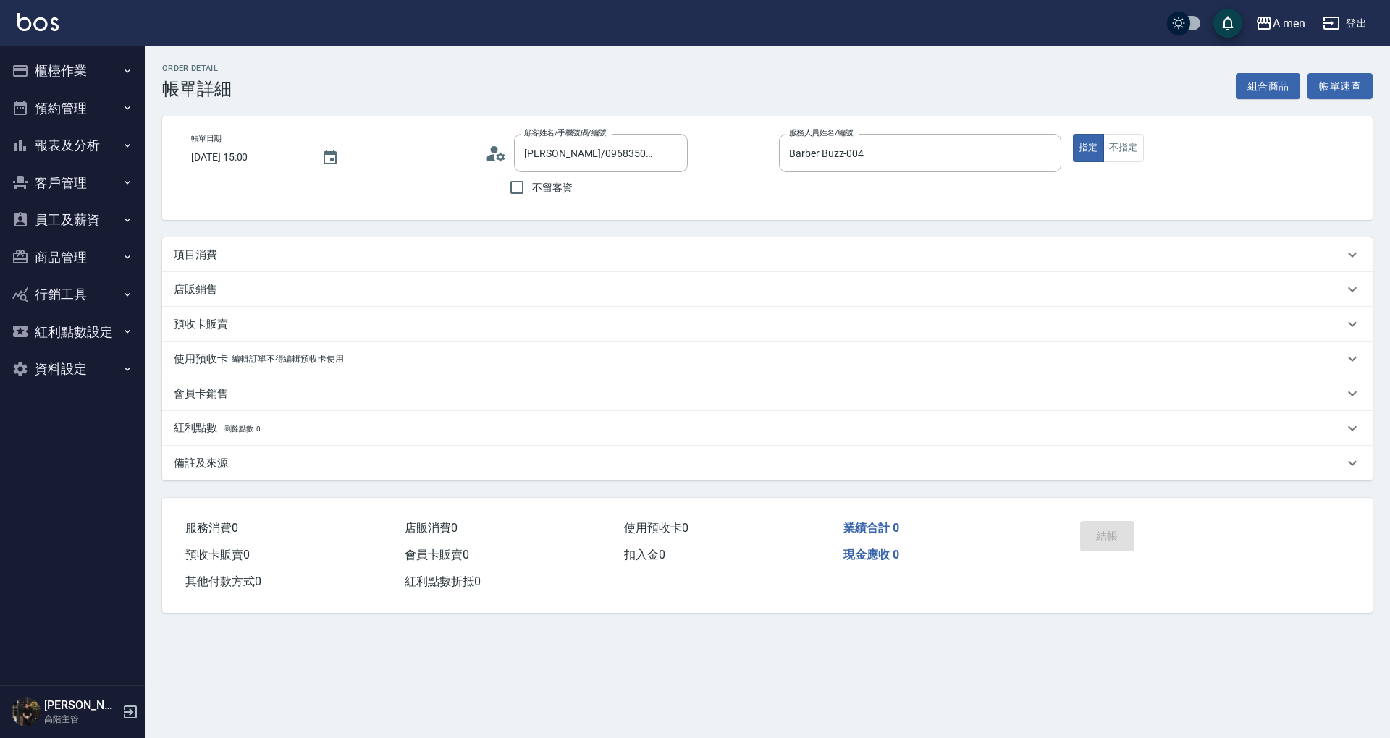
click at [601, 256] on div "項目消費" at bounding box center [759, 255] width 1170 height 15
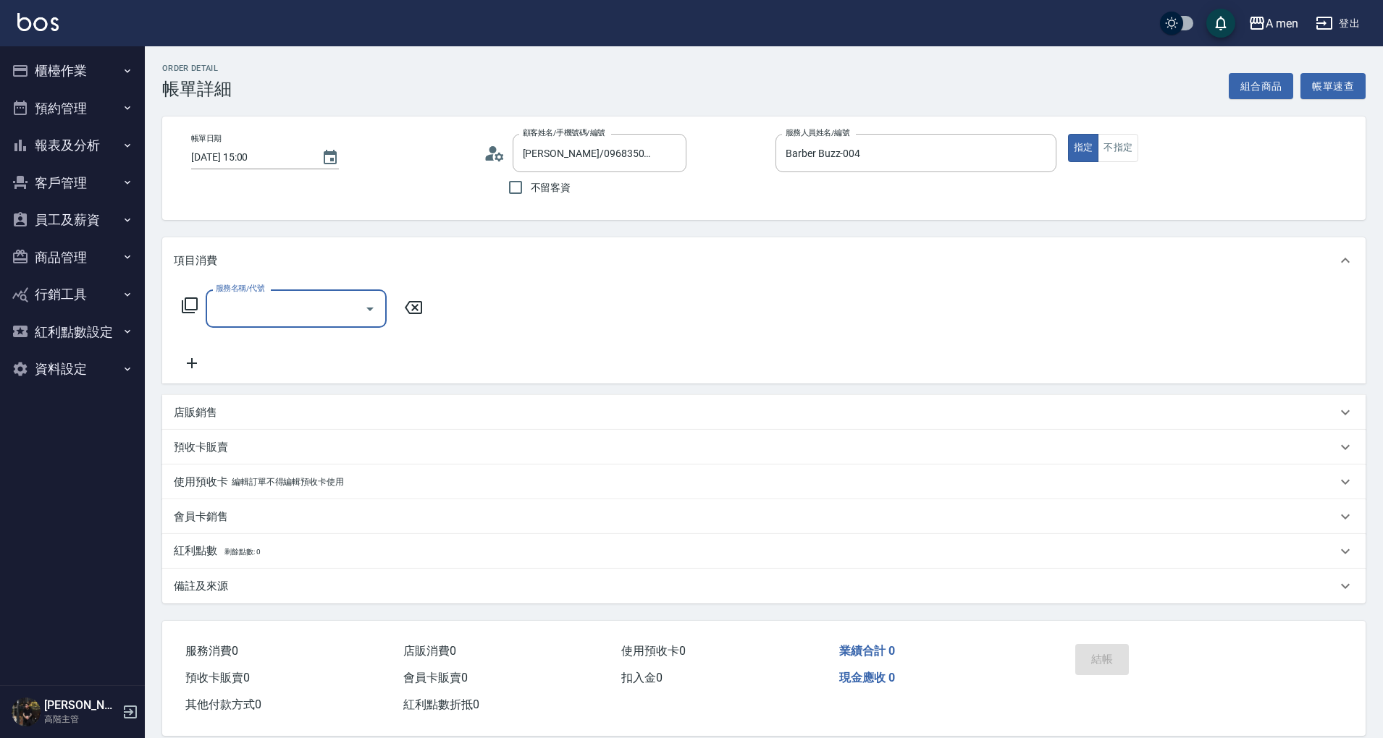
click at [325, 307] on input "服務名稱/代號" at bounding box center [285, 308] width 146 height 25
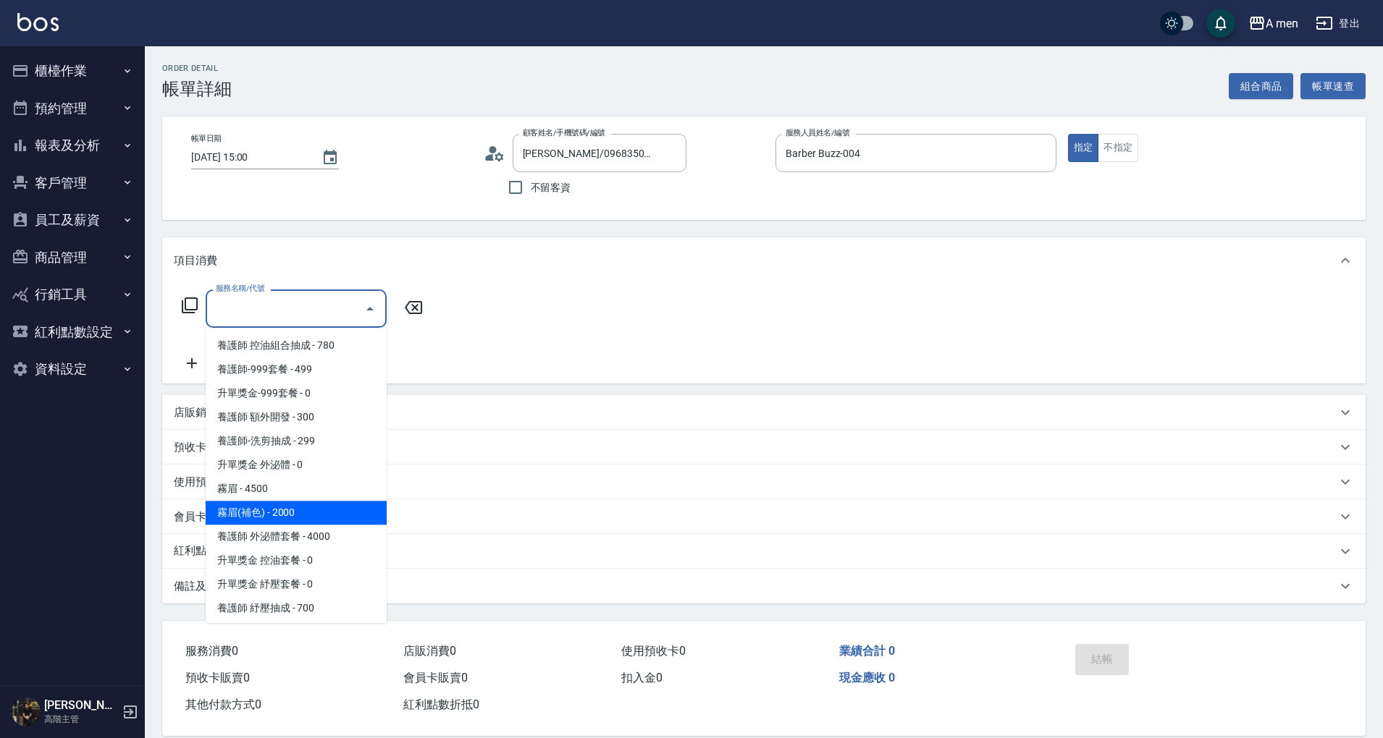
scroll to position [211, 0]
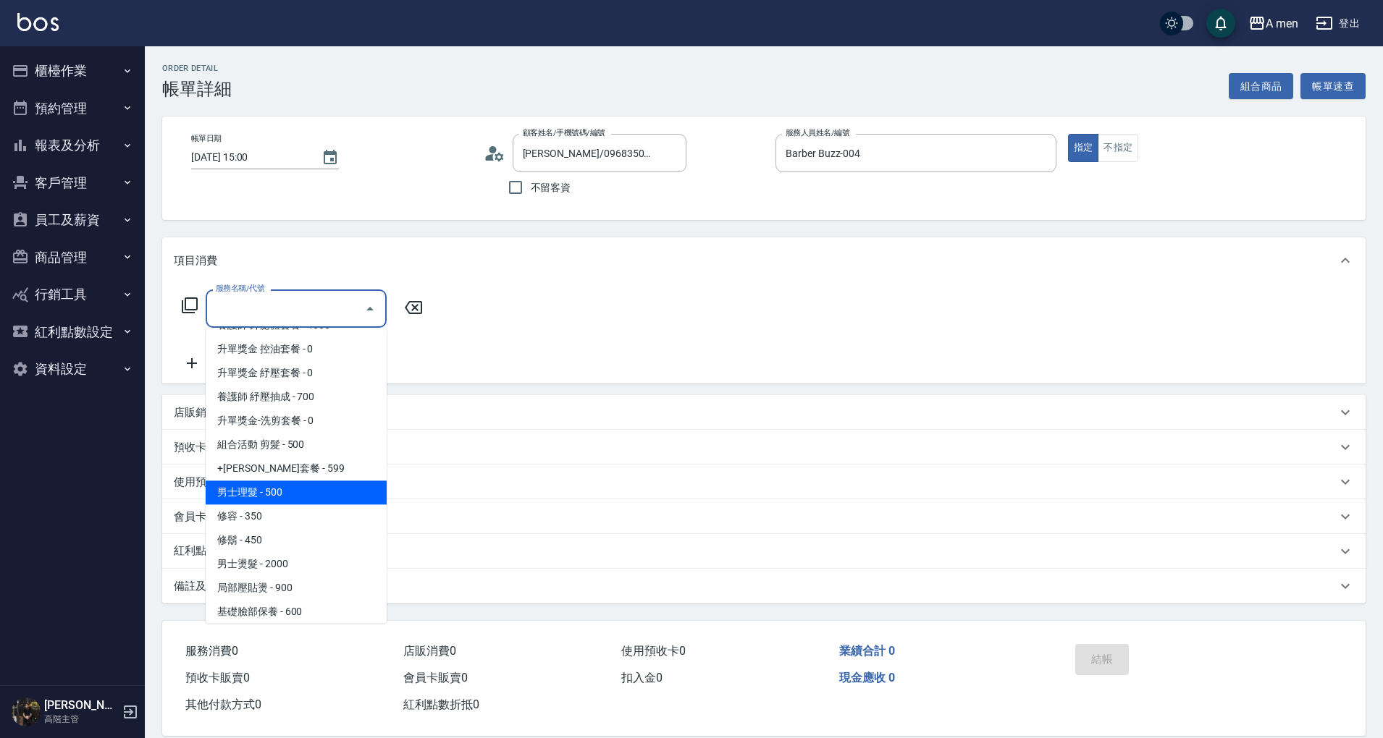
click at [313, 493] on span "男士理髮 - 500" at bounding box center [296, 493] width 181 height 24
type input "男士理髮(A01)"
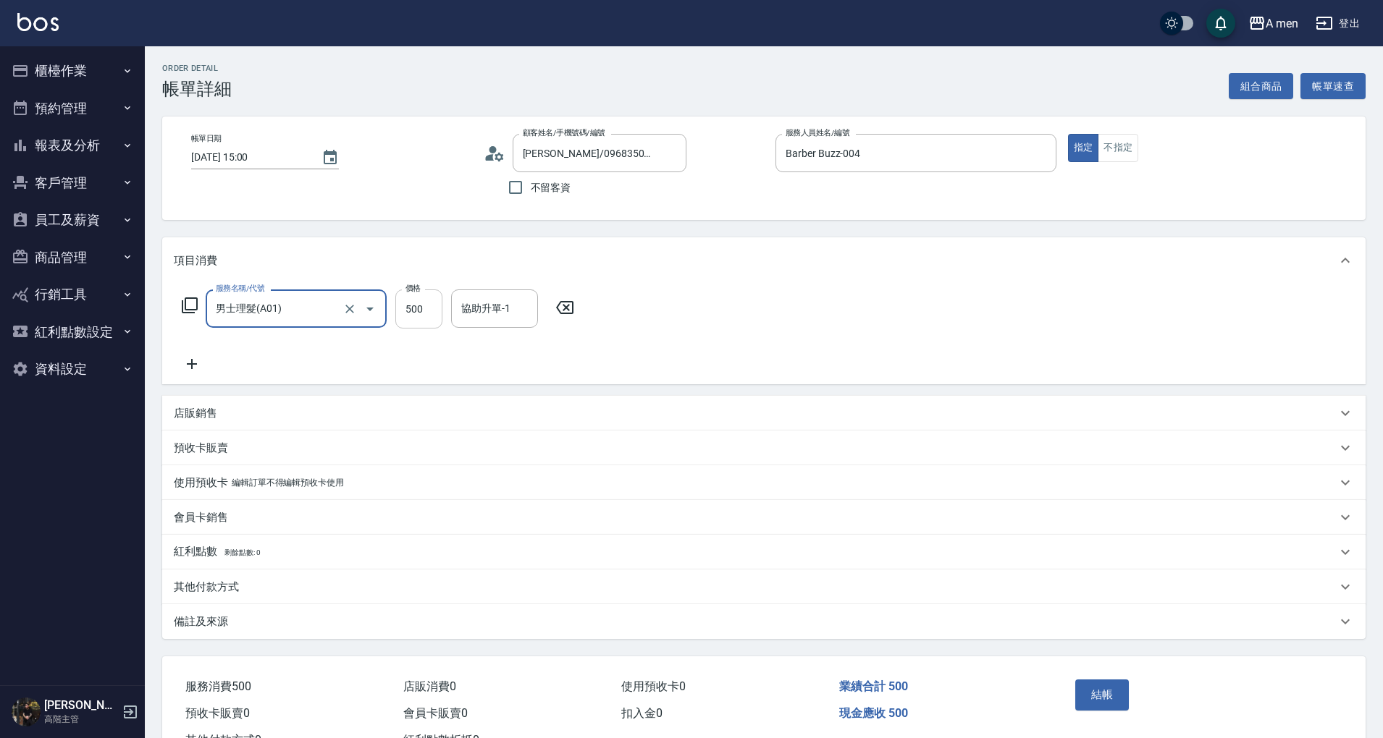
click at [429, 321] on input "500" at bounding box center [418, 309] width 47 height 39
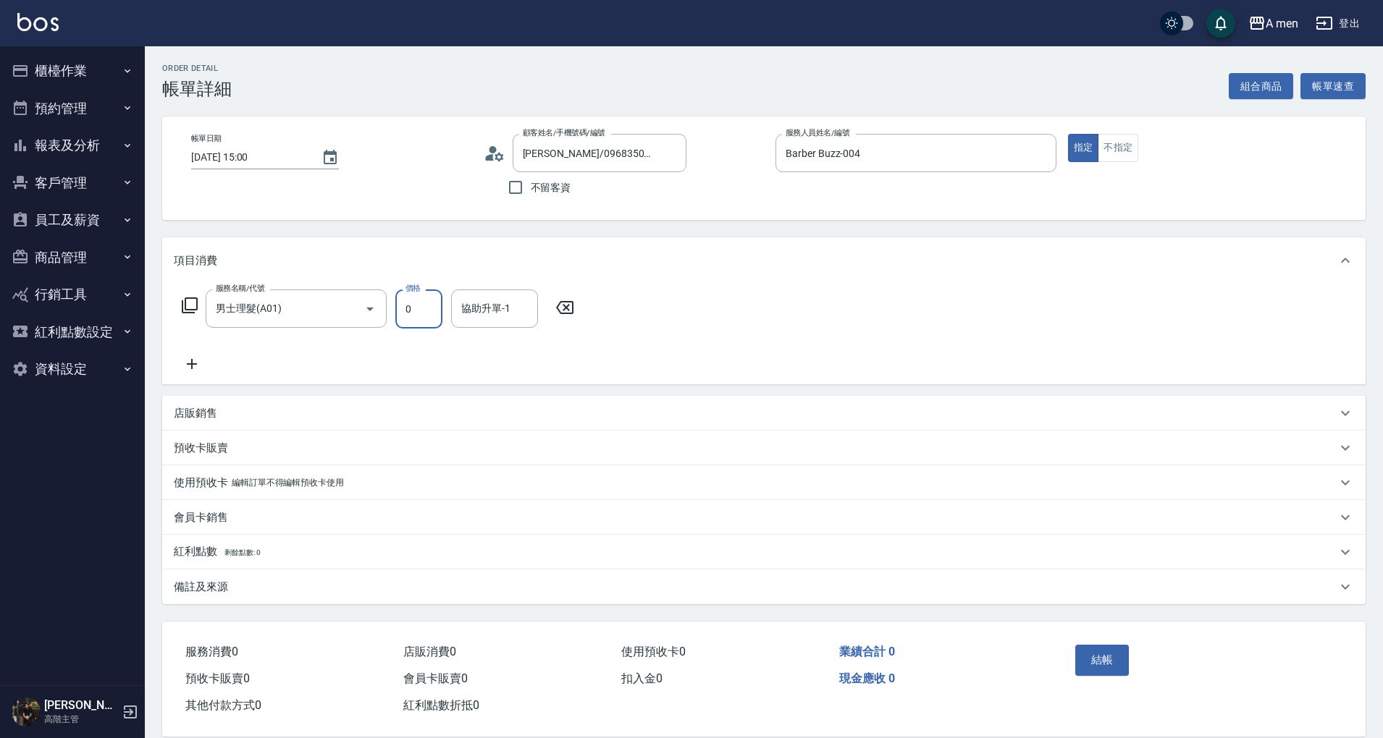
type input "0"
click at [564, 297] on div "服務名稱/代號 男士理髮(A01) 服務名稱/代號 價格 0 價格 協助升單-1 協助升單-1" at bounding box center [378, 309] width 409 height 39
click at [567, 310] on icon at bounding box center [565, 307] width 36 height 17
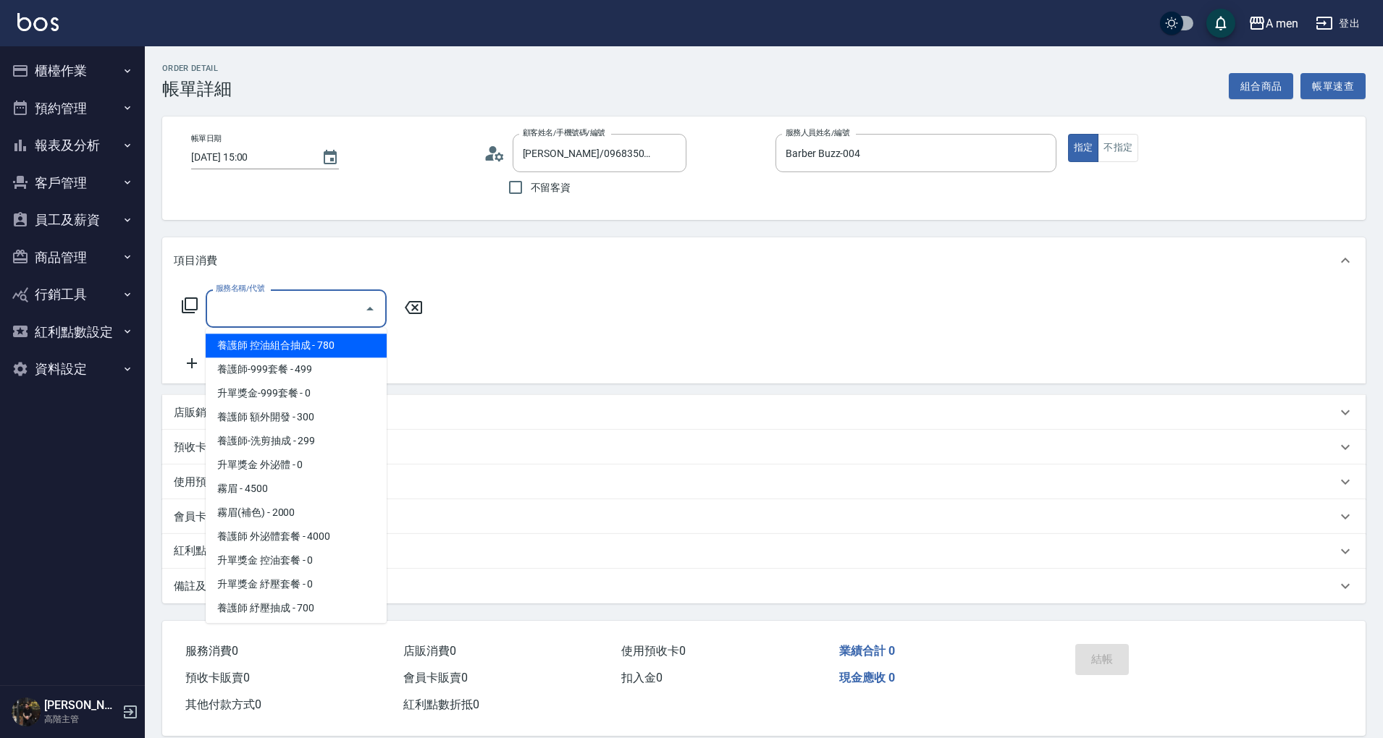
click at [351, 311] on input "服務名稱/代號" at bounding box center [285, 308] width 146 height 25
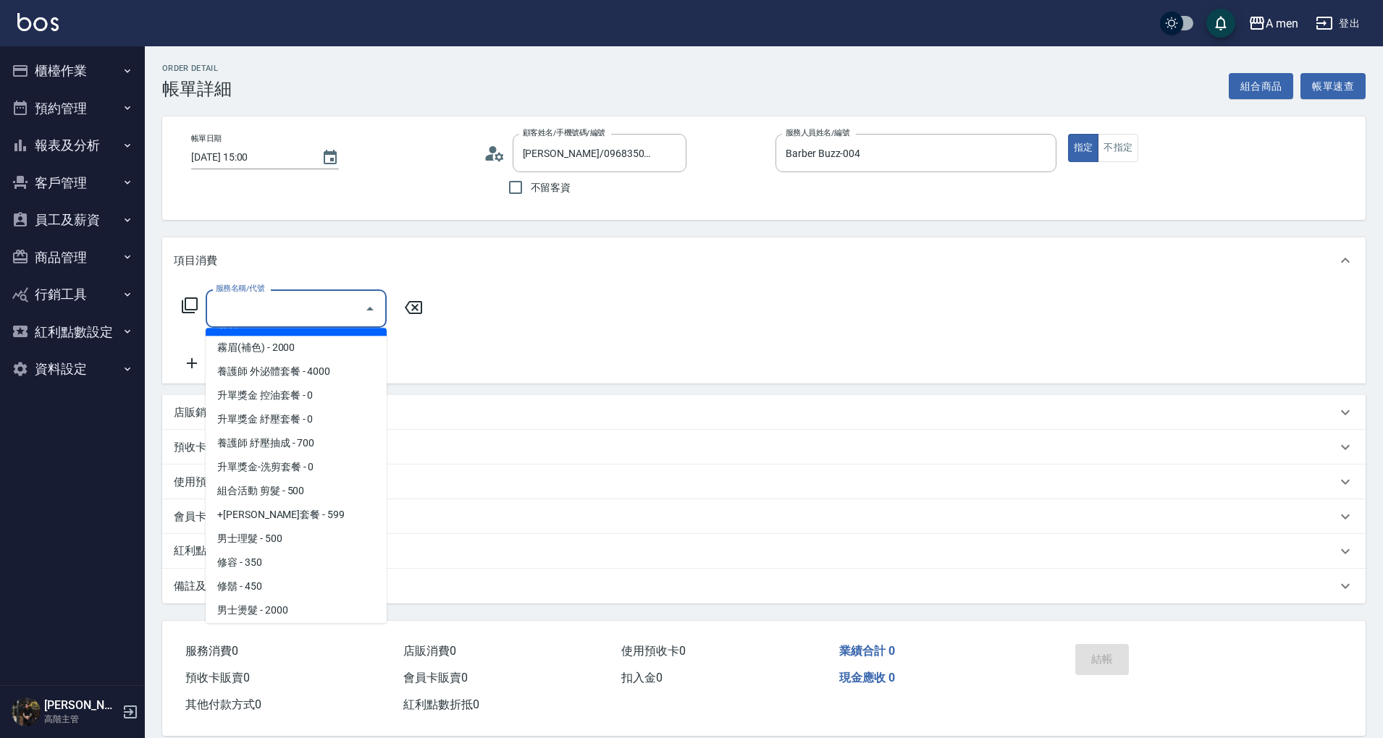
scroll to position [165, 0]
click at [303, 543] on span "男士理髮 - 500" at bounding box center [296, 539] width 181 height 24
type input "男士理髮(A01)"
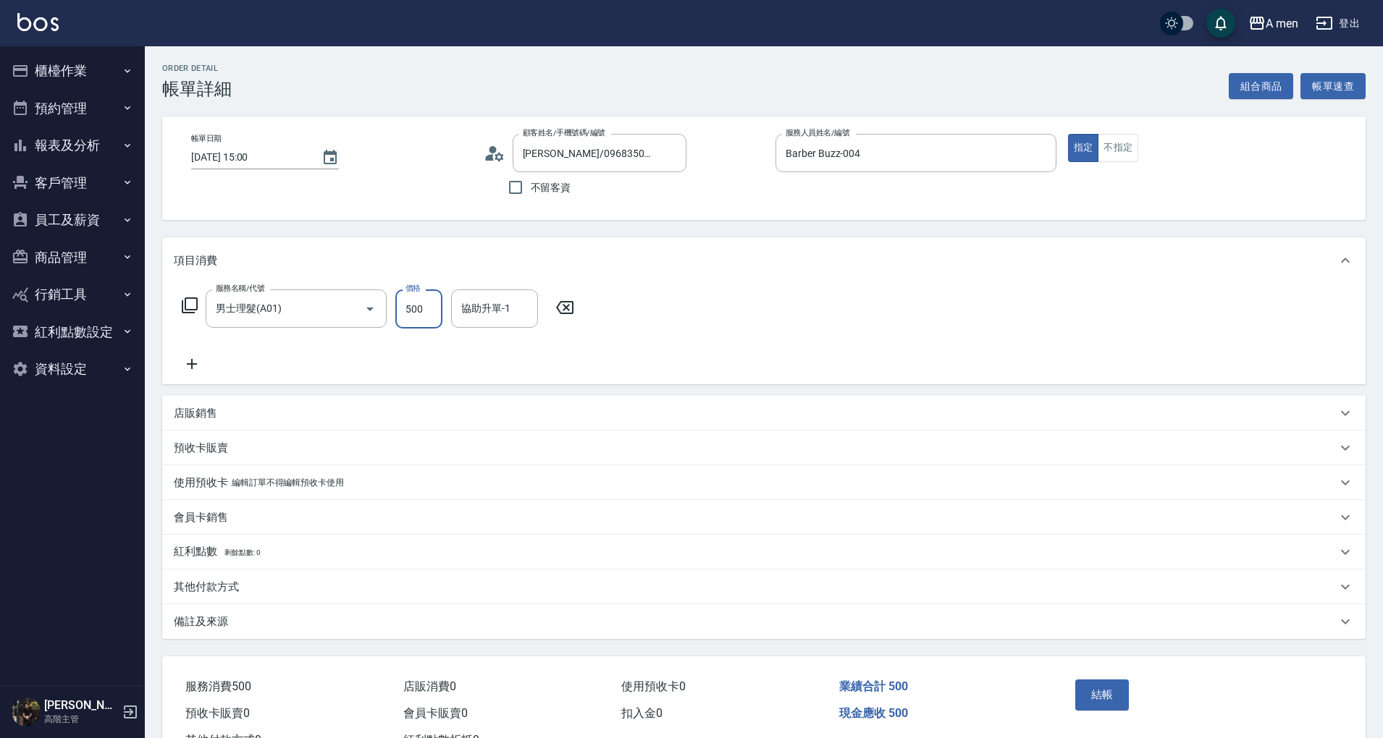
click at [418, 309] on input "500" at bounding box center [418, 309] width 47 height 39
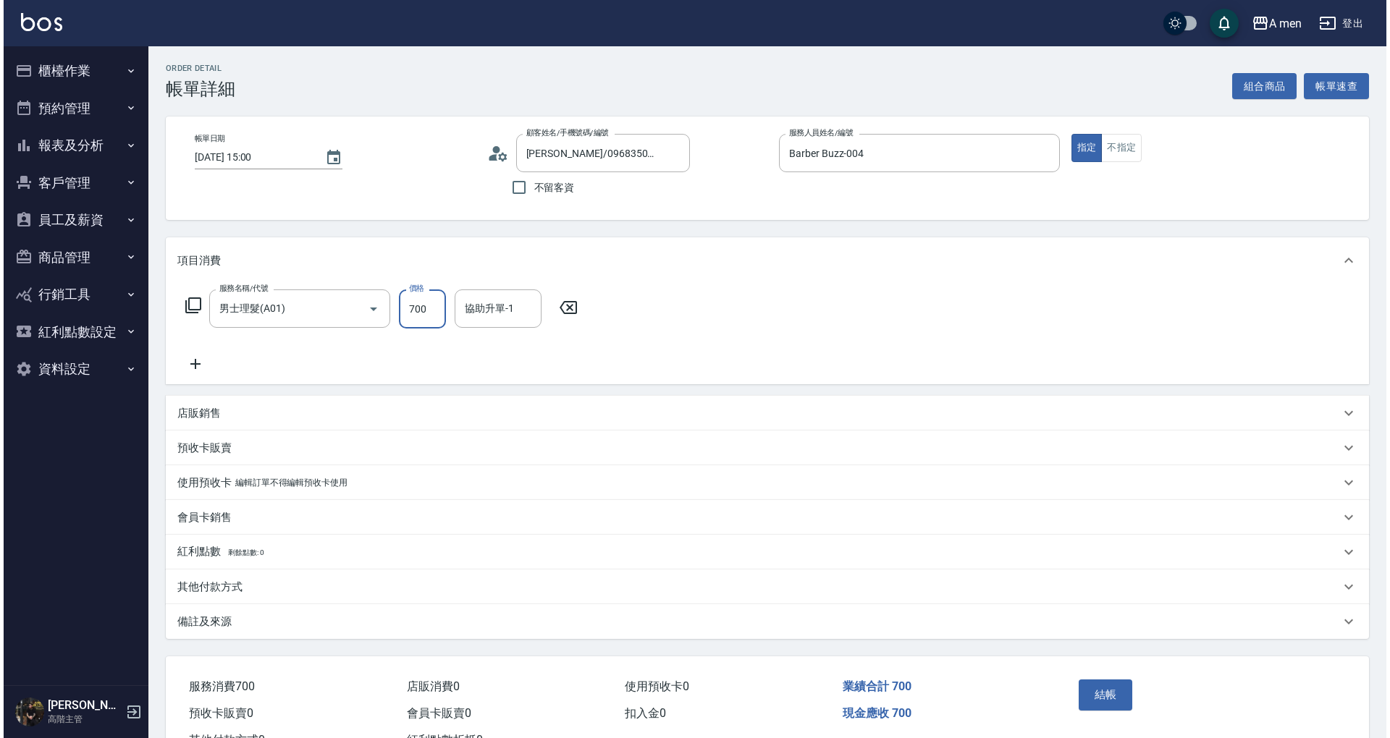
scroll to position [56, 0]
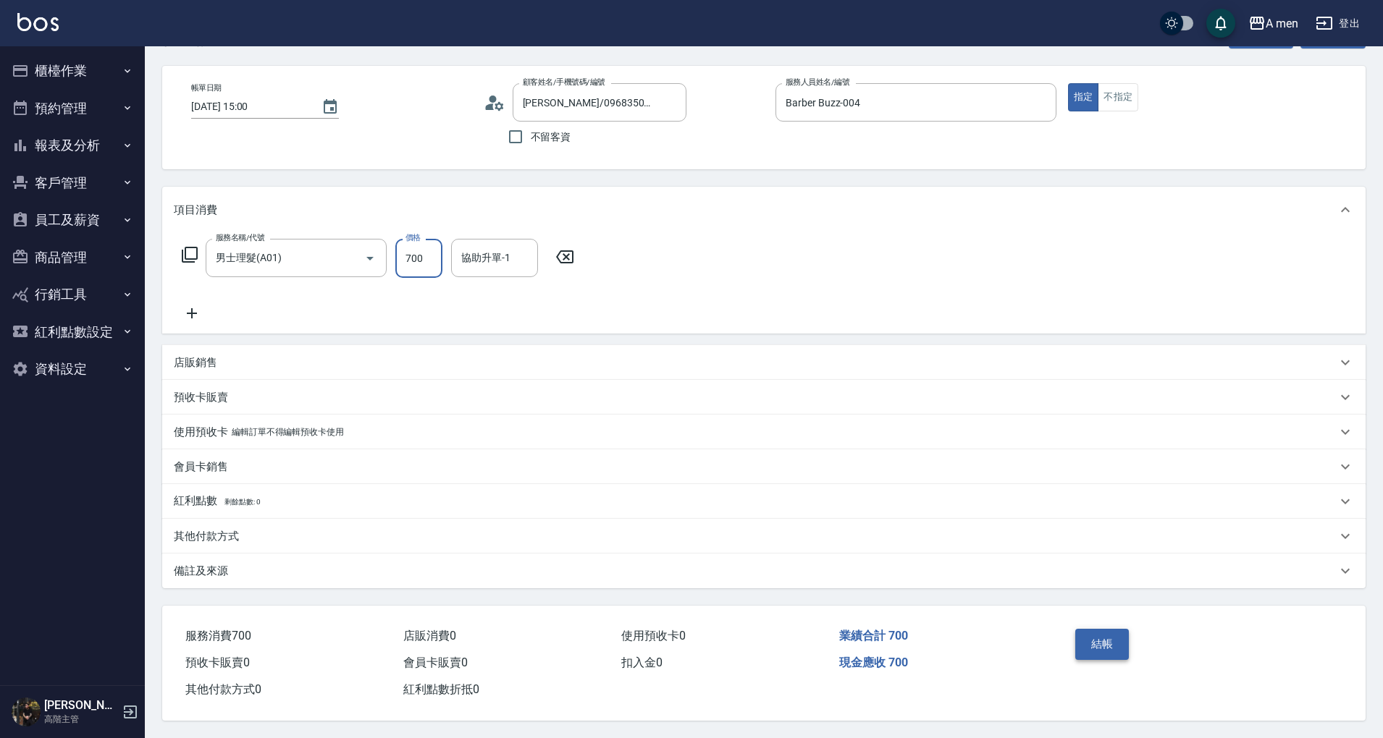
type input "700"
click at [1092, 630] on button "結帳" at bounding box center [1102, 644] width 54 height 30
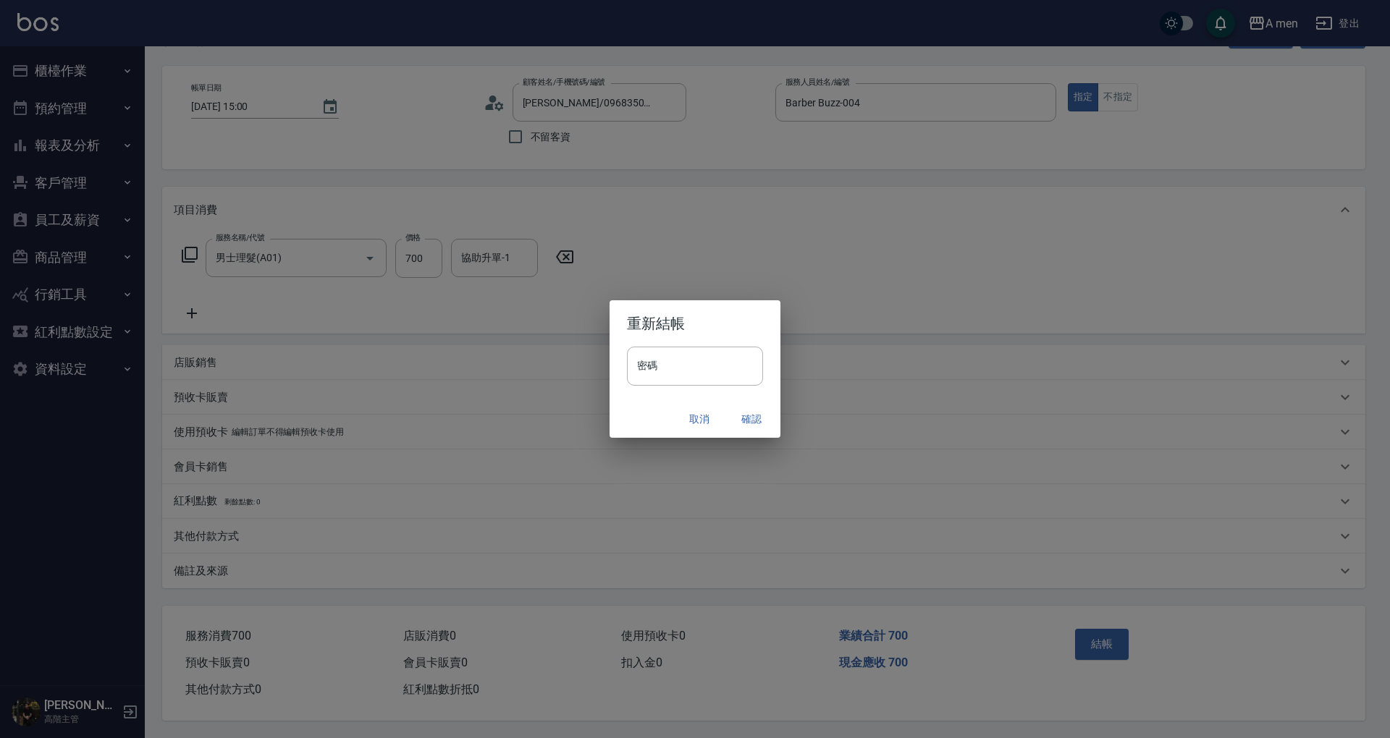
click at [761, 421] on button "確認" at bounding box center [751, 419] width 46 height 27
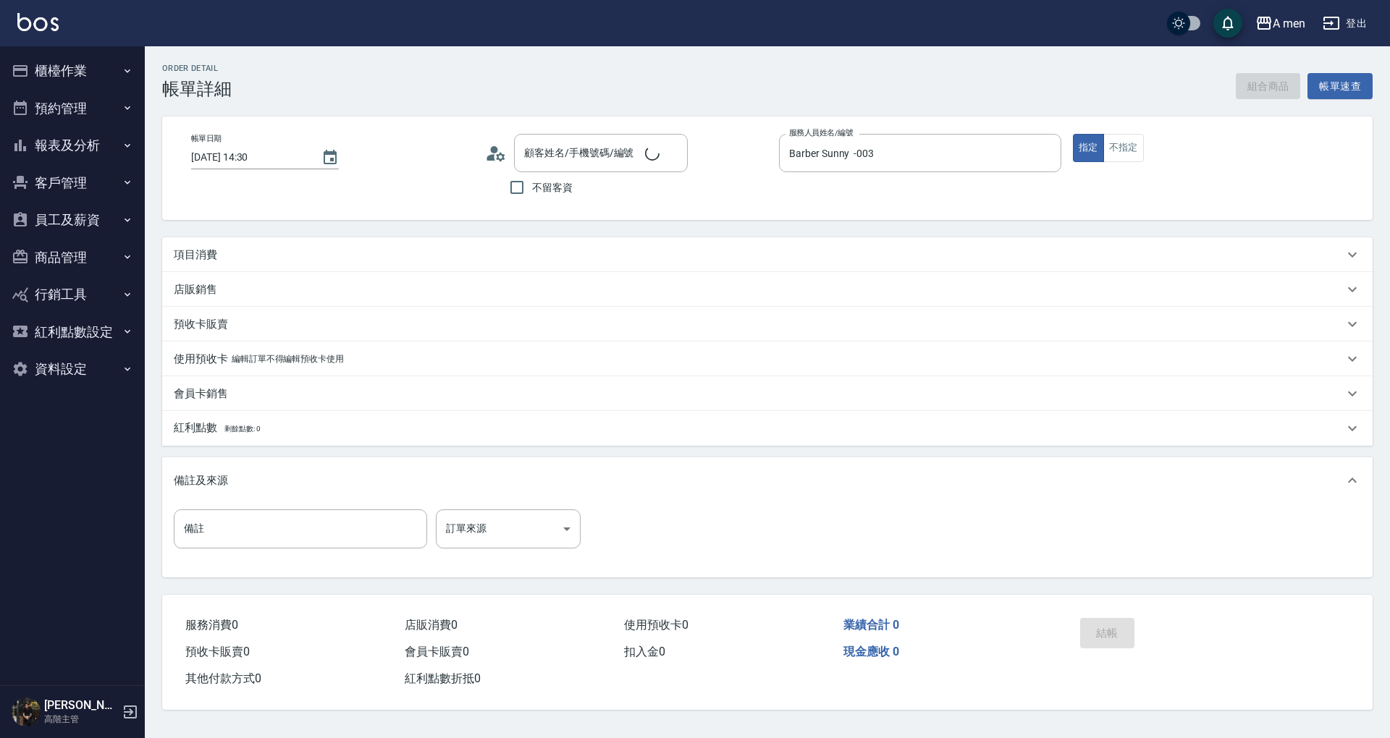
type input "[DATE] 14:30"
type input "Barber Sunny -003"
click at [484, 266] on div "項目消費" at bounding box center [767, 254] width 1210 height 35
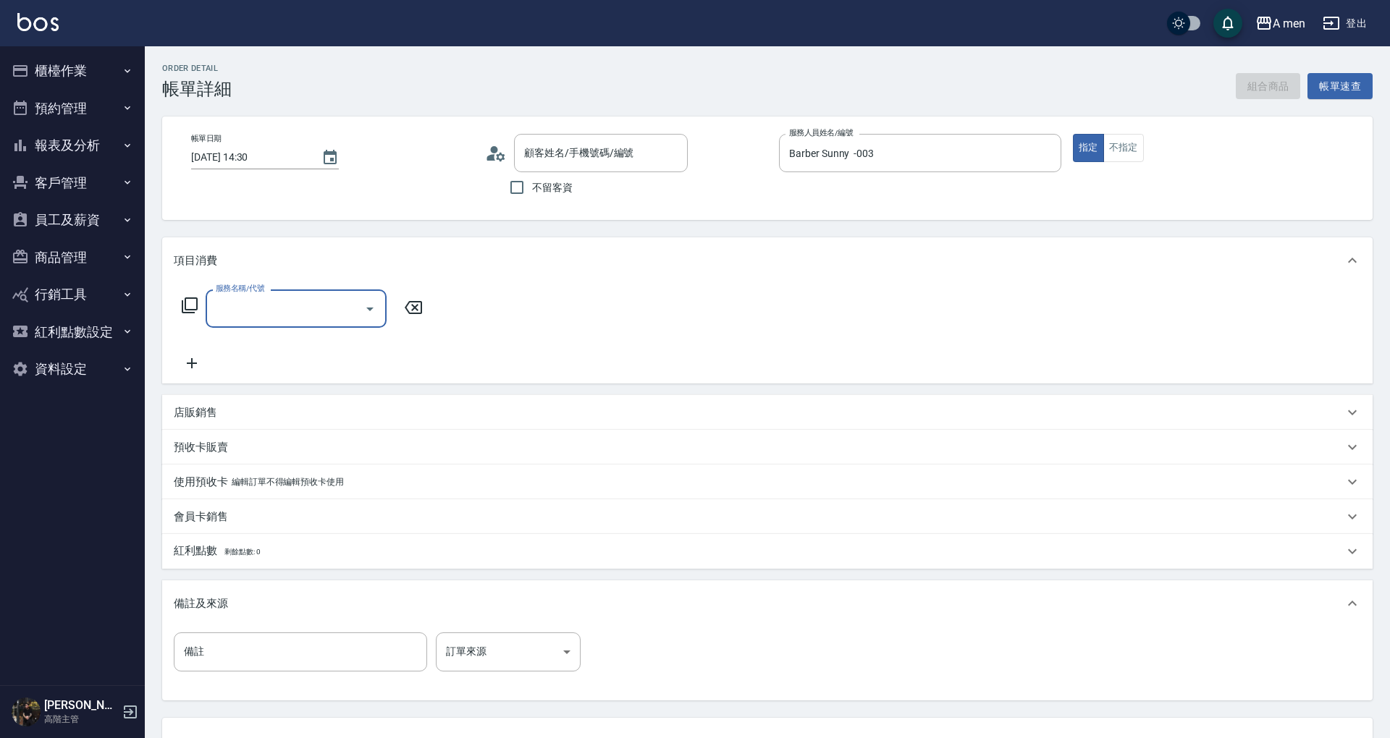
type input "[PERSON_NAME]/0988774561/"
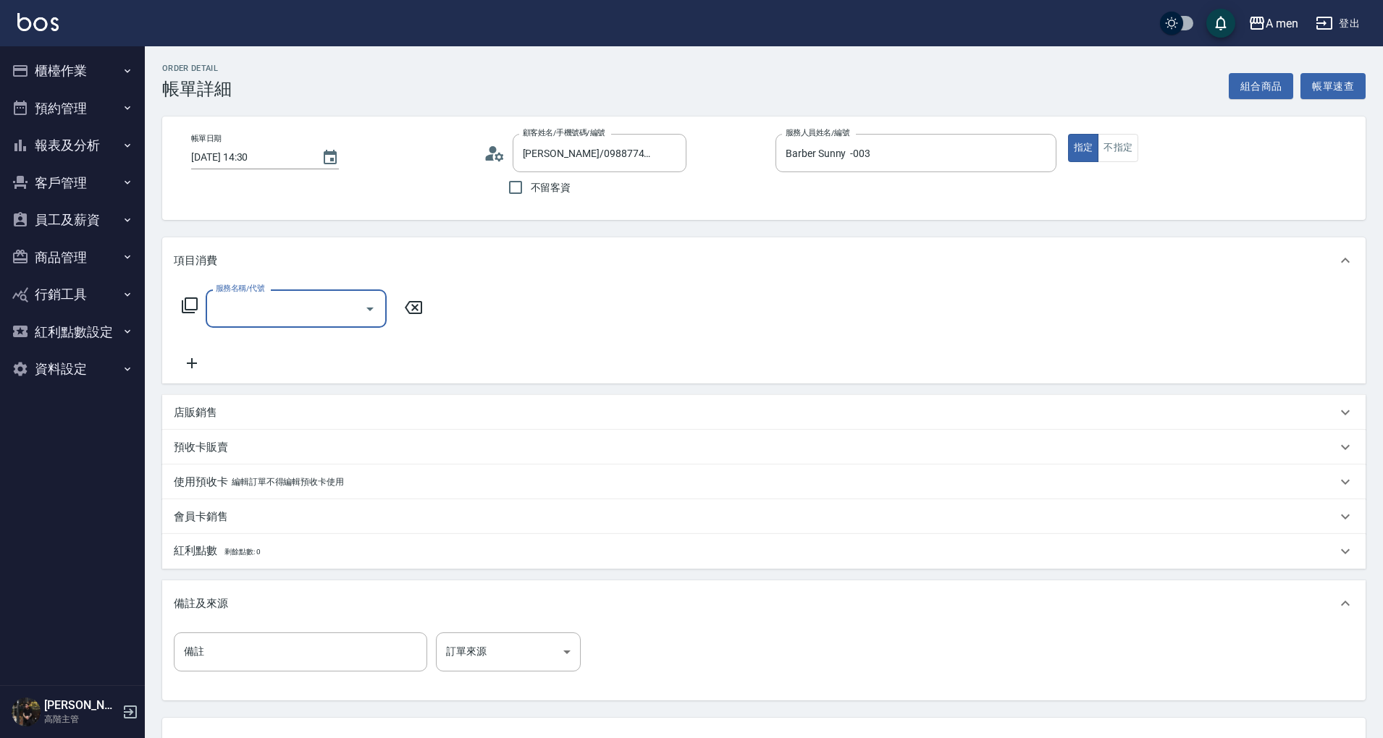
click at [303, 311] on input "服務名稱/代號" at bounding box center [285, 308] width 146 height 25
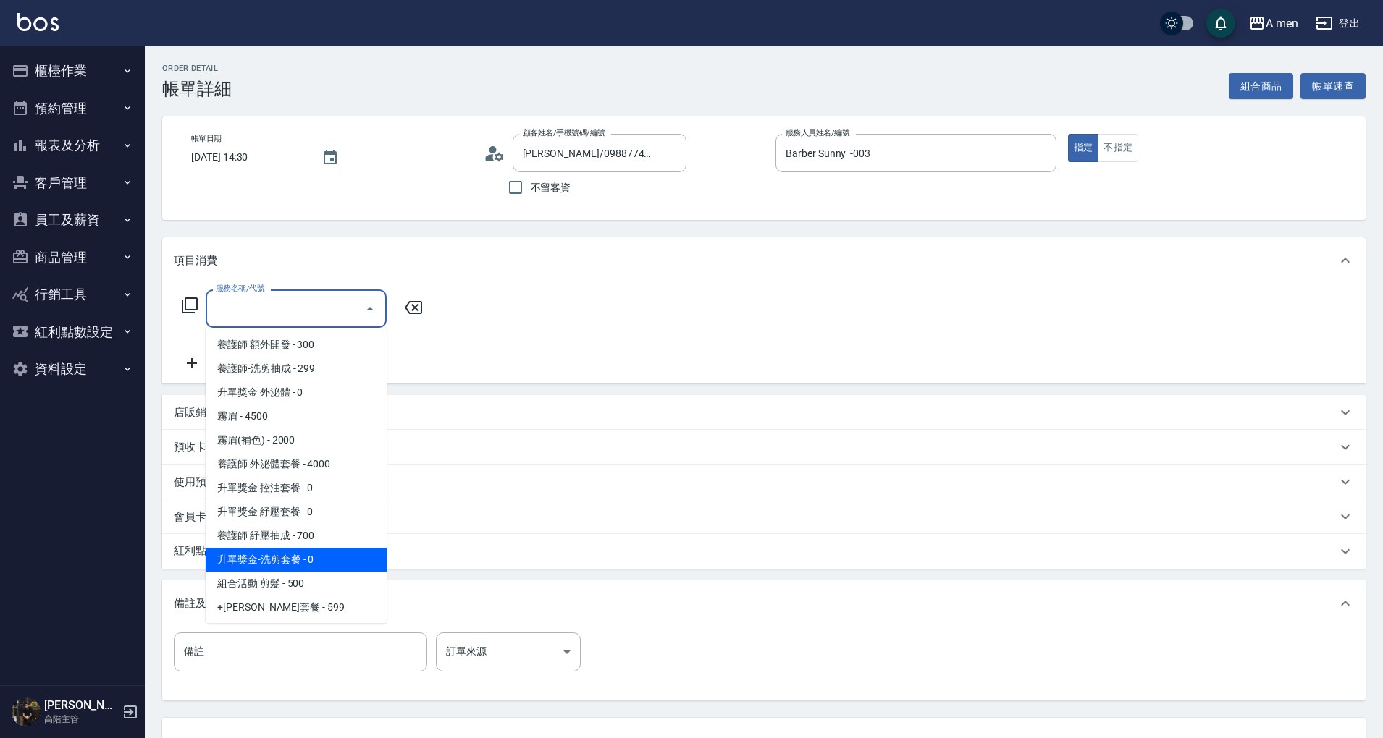
scroll to position [193, 0]
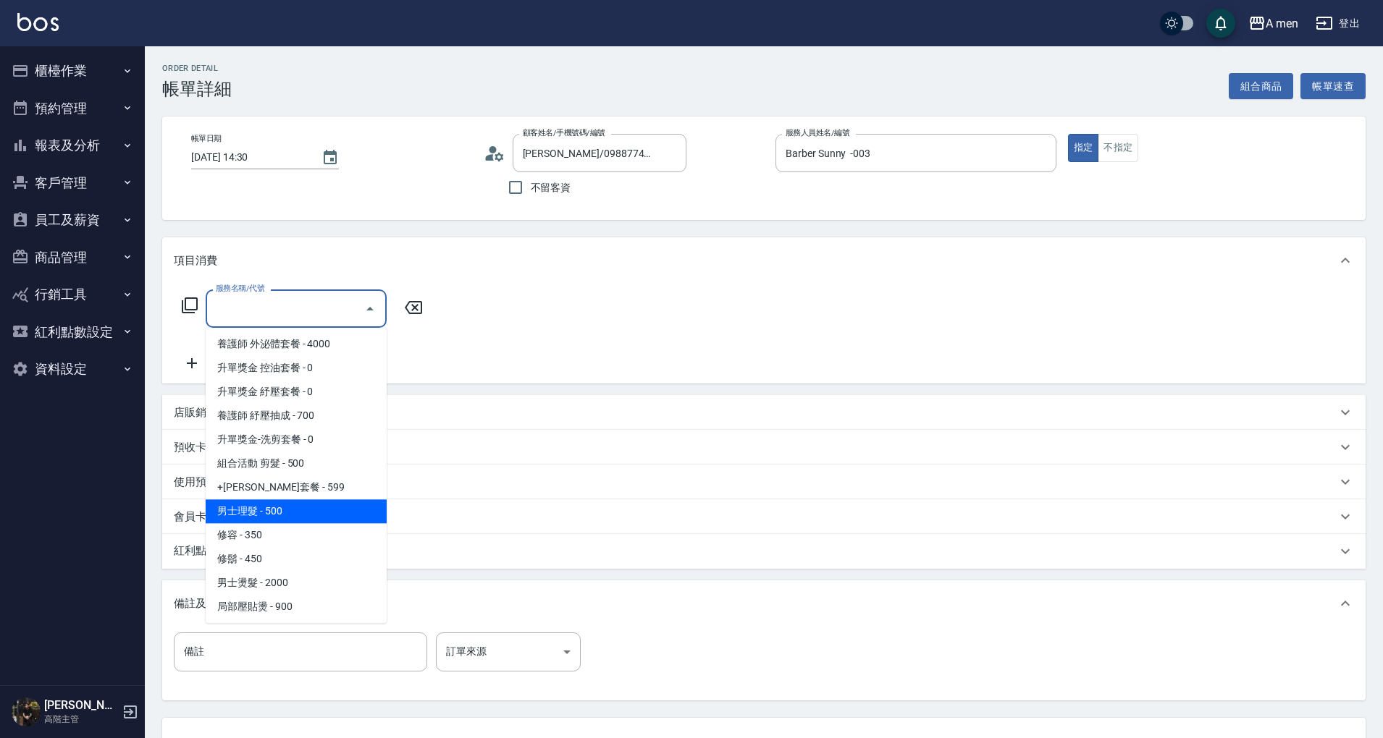
drag, startPoint x: 297, startPoint y: 504, endPoint x: 310, endPoint y: 484, distance: 24.1
click at [297, 505] on span "男士理髮 - 500" at bounding box center [296, 511] width 181 height 24
type input "男士理髮(A01)"
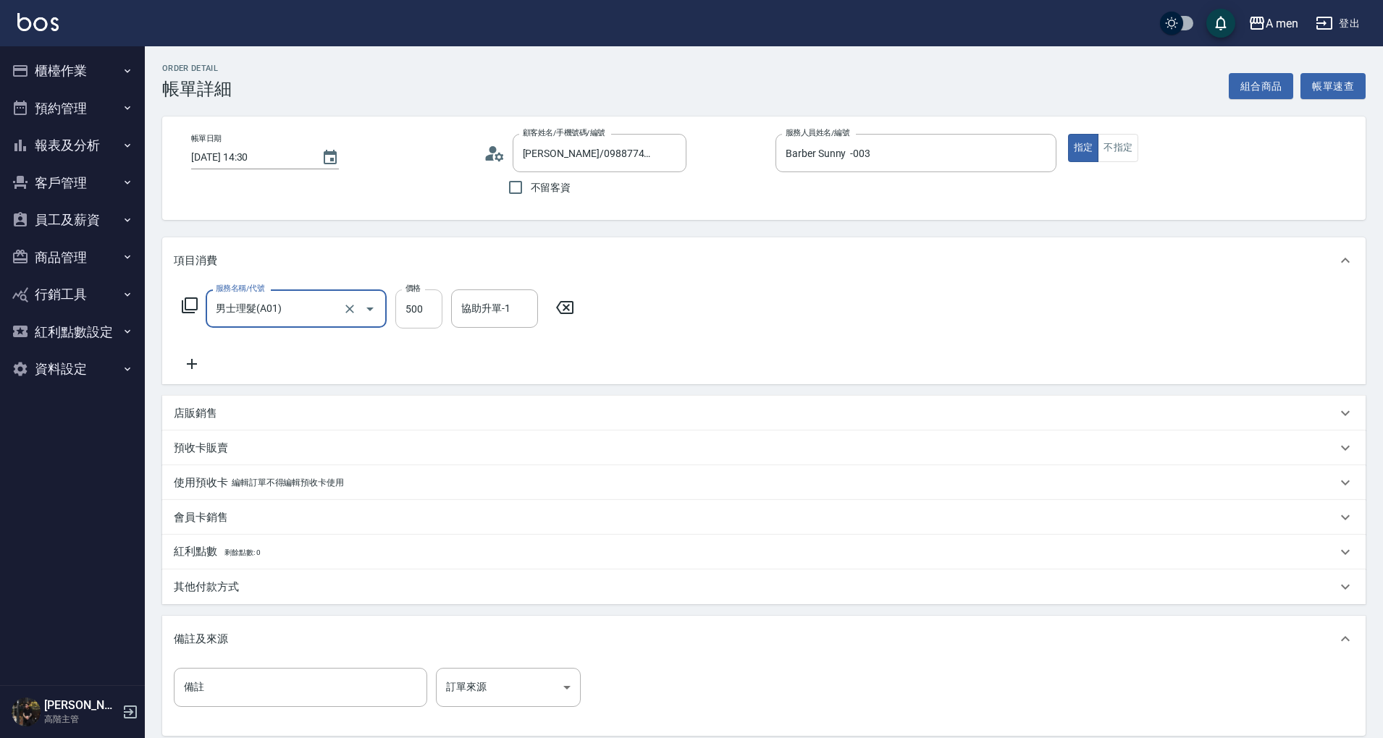
click at [433, 313] on input "500" at bounding box center [418, 309] width 47 height 39
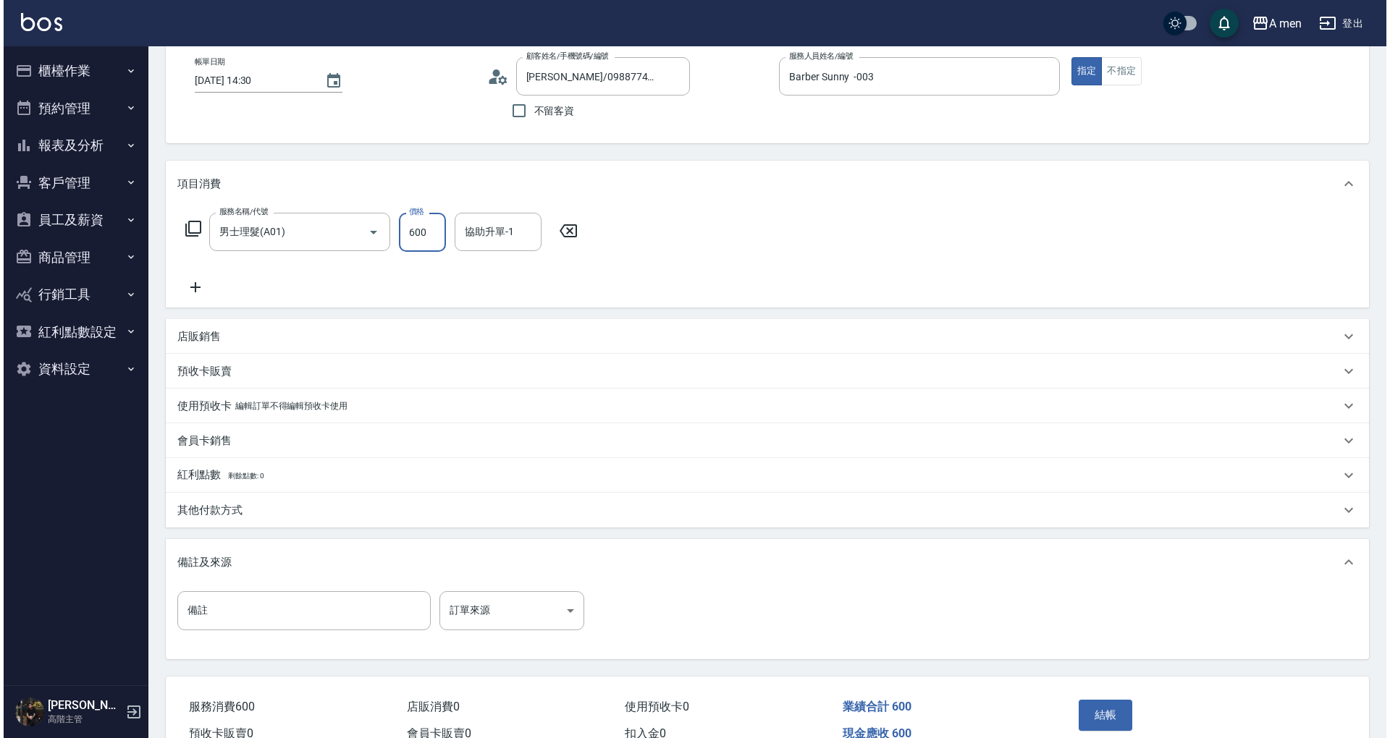
scroll to position [153, 0]
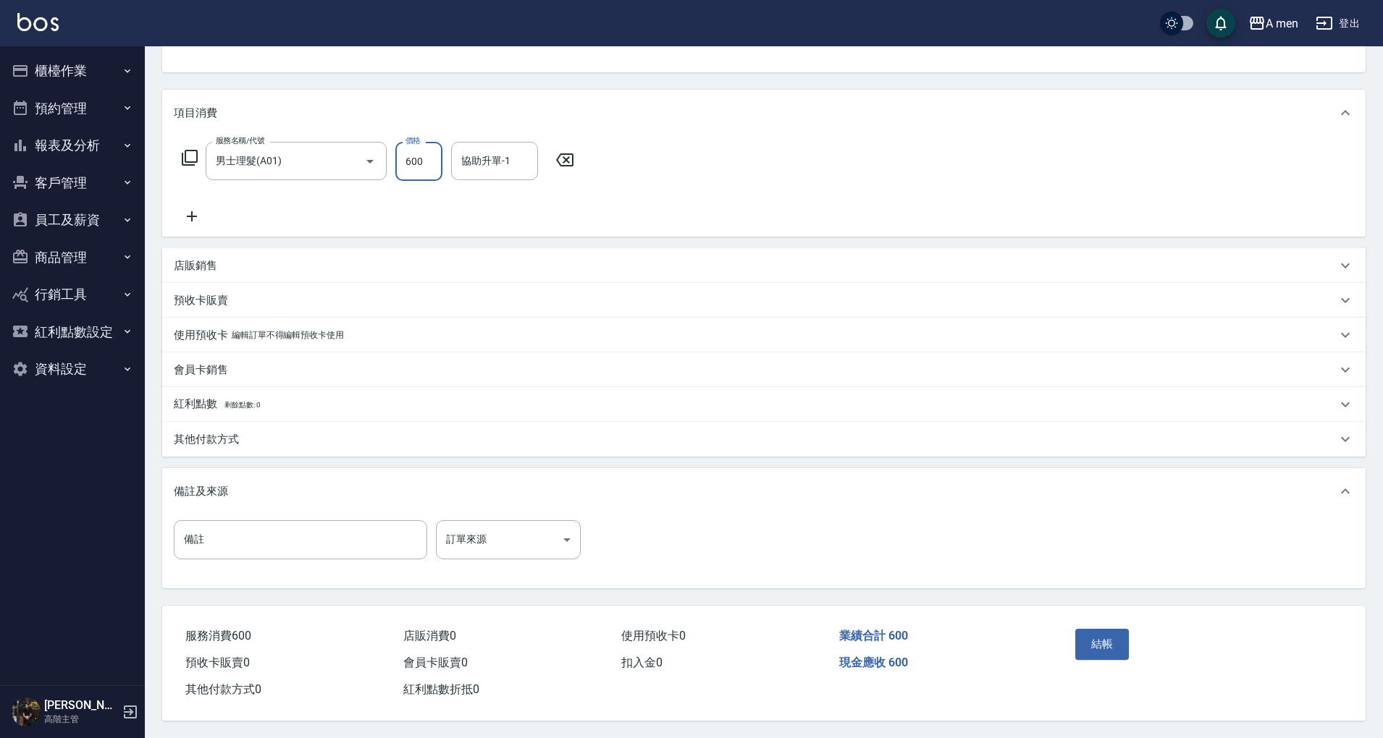
type input "600"
click at [1101, 633] on button "結帳" at bounding box center [1102, 644] width 54 height 30
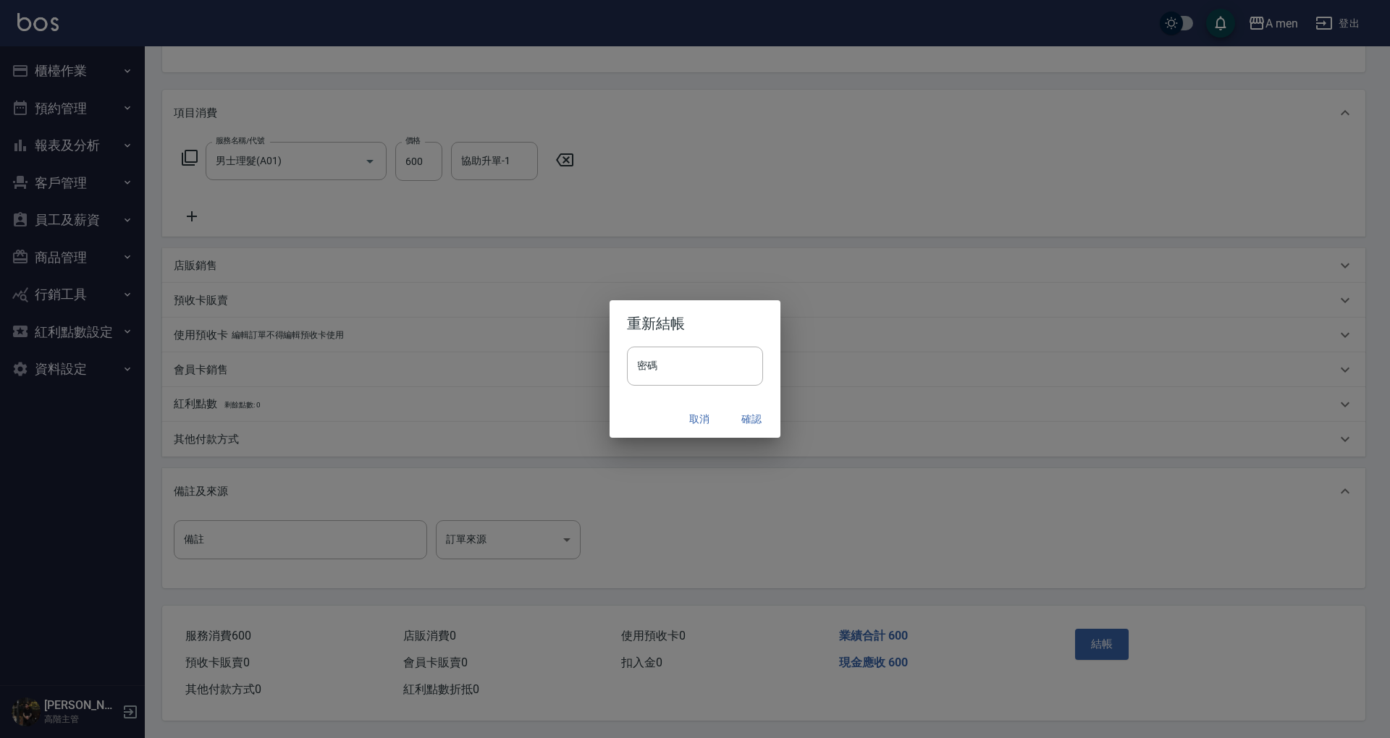
click at [768, 413] on div "取消 確認" at bounding box center [694, 419] width 171 height 38
click at [767, 414] on button "確認" at bounding box center [751, 419] width 46 height 27
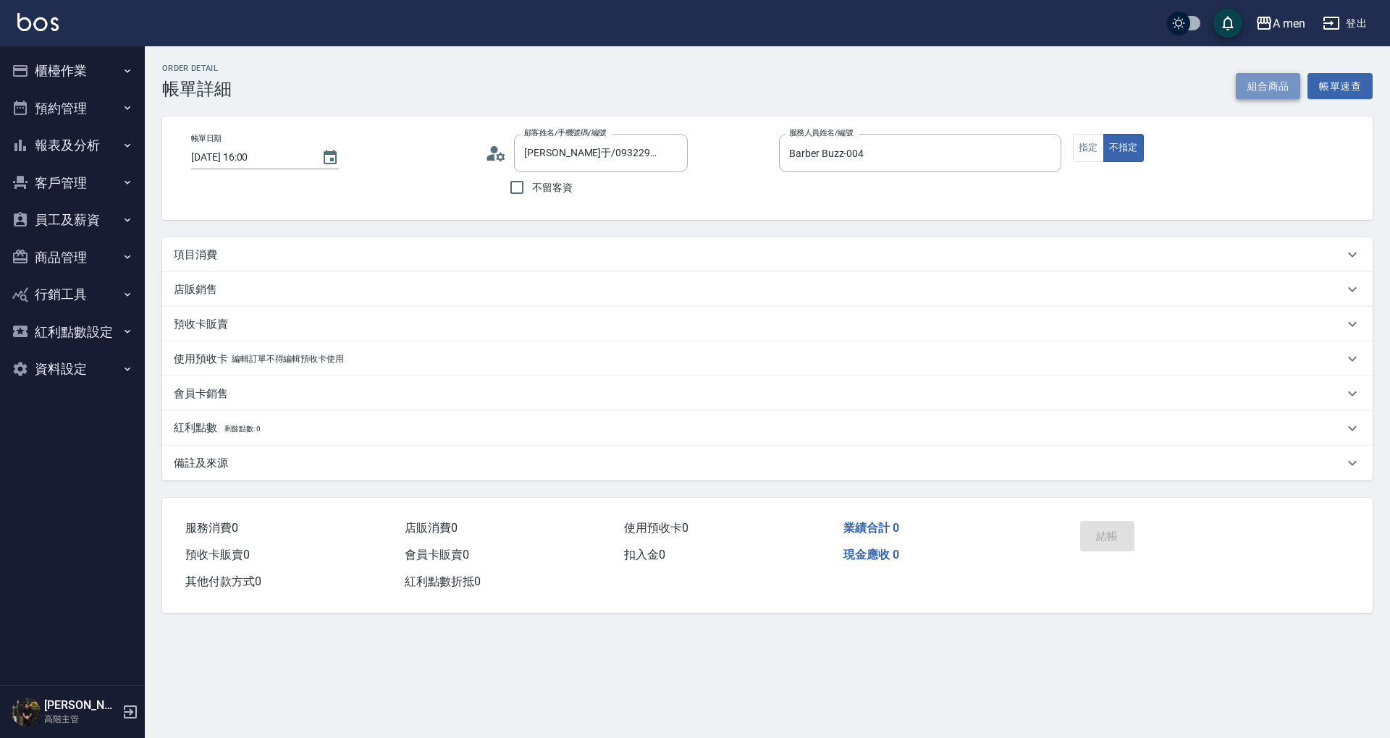
click at [1249, 88] on button "組合商品" at bounding box center [1268, 86] width 65 height 27
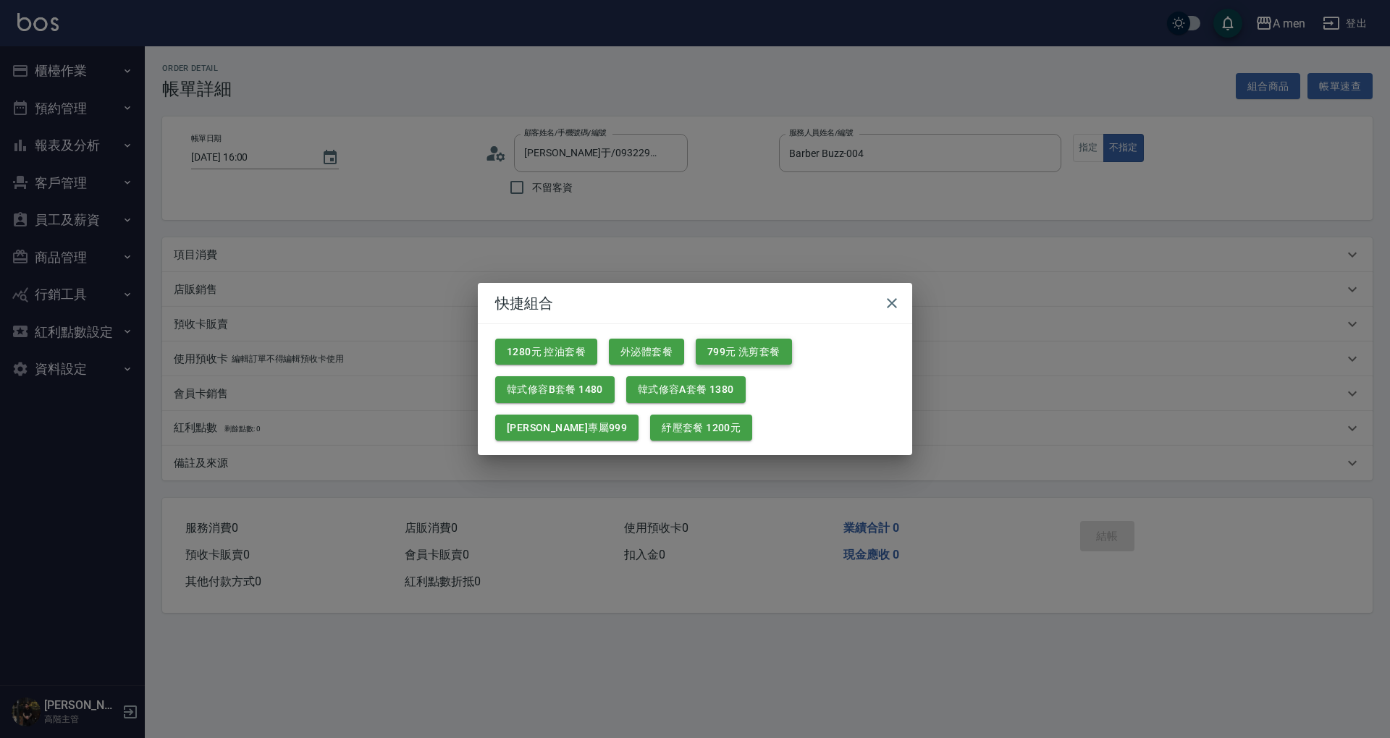
click at [743, 340] on button "799元 洗剪套餐" at bounding box center [744, 352] width 96 height 27
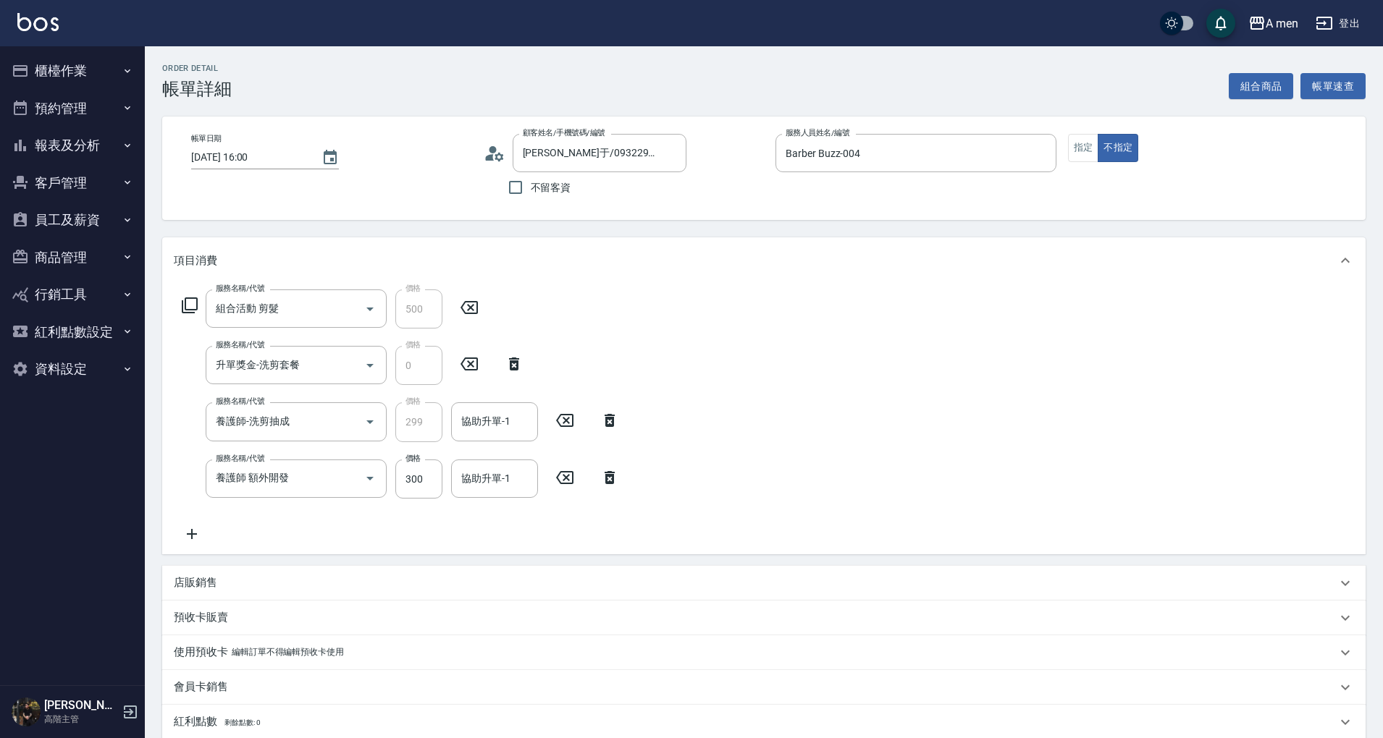
click at [621, 474] on icon at bounding box center [609, 477] width 36 height 17
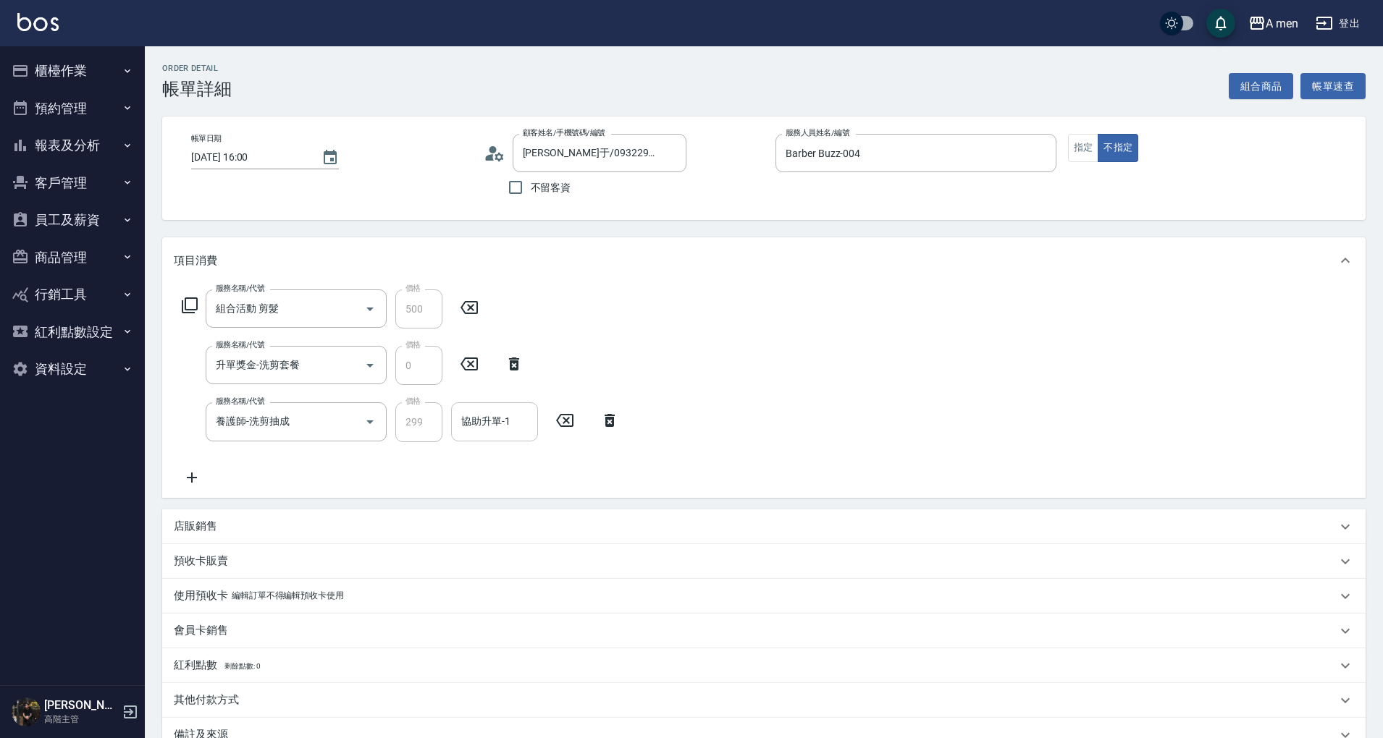
click at [486, 421] on div "協助升單-1 協助升單-1" at bounding box center [494, 421] width 87 height 38
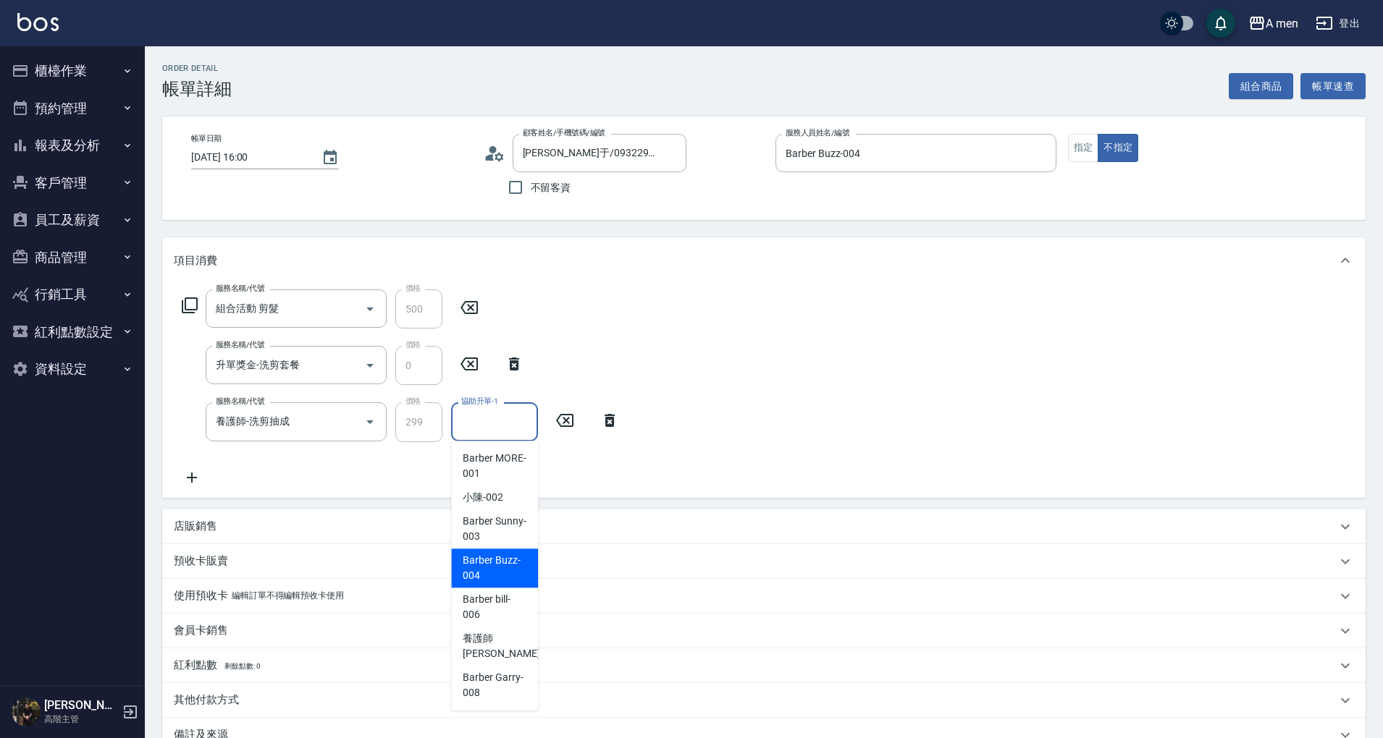
click at [526, 563] on div "Barber Buzz -004" at bounding box center [494, 568] width 87 height 39
type input "Barber Buzz-004"
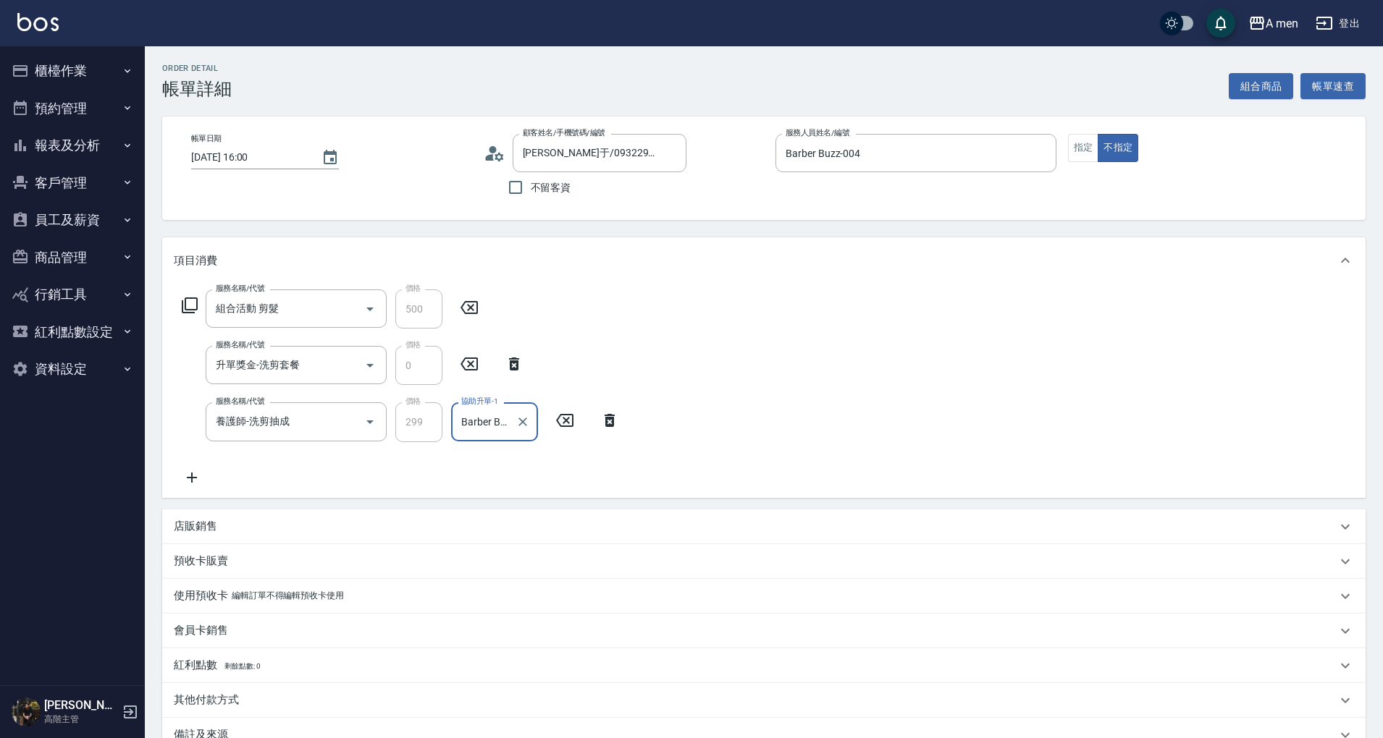
drag, startPoint x: 722, startPoint y: 486, endPoint x: 699, endPoint y: 484, distance: 22.6
click at [720, 484] on div "服務名稱/代號 組合活動 剪髮 服務名稱/代號 價格 500 價格 服務名稱/代號 升單獎金-洗剪套餐 服務名稱/代號 價格 0 價格 服務名稱/代號 養護師…" at bounding box center [763, 391] width 1203 height 214
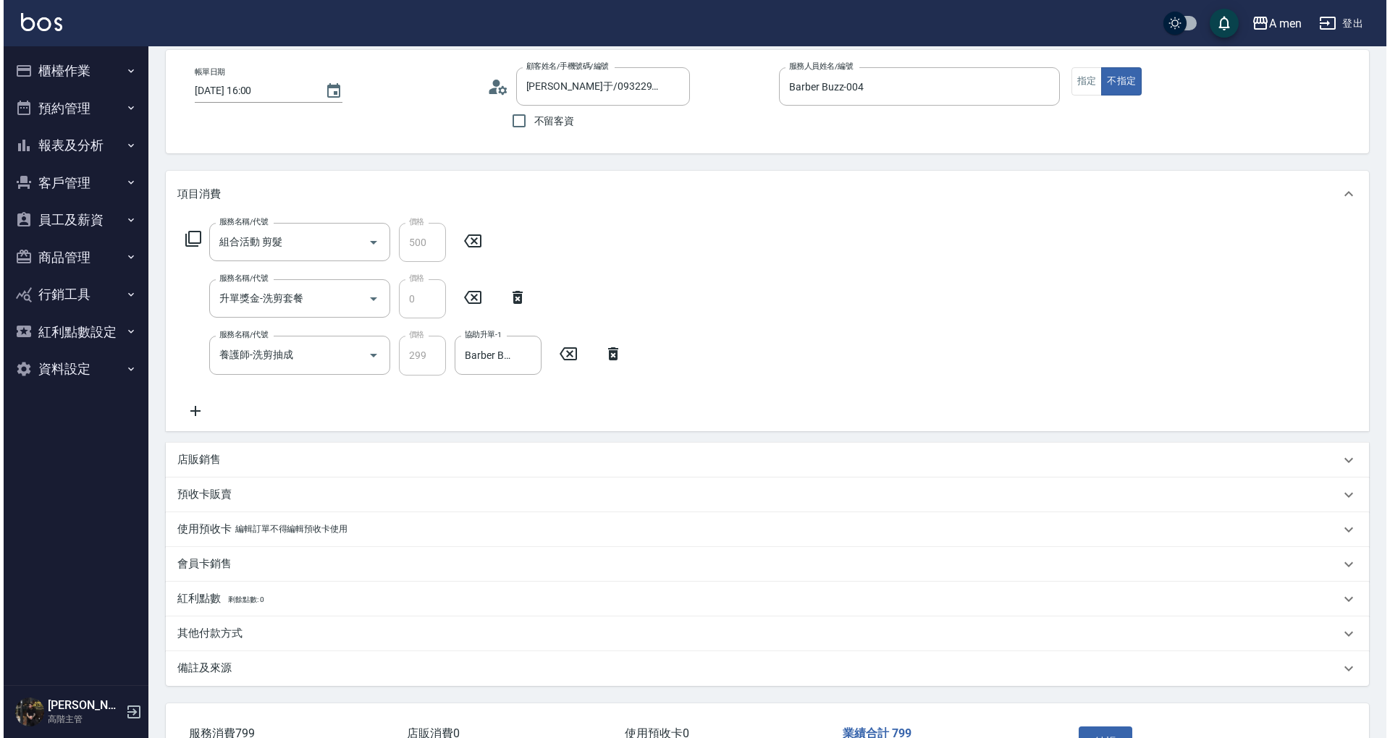
scroll to position [169, 0]
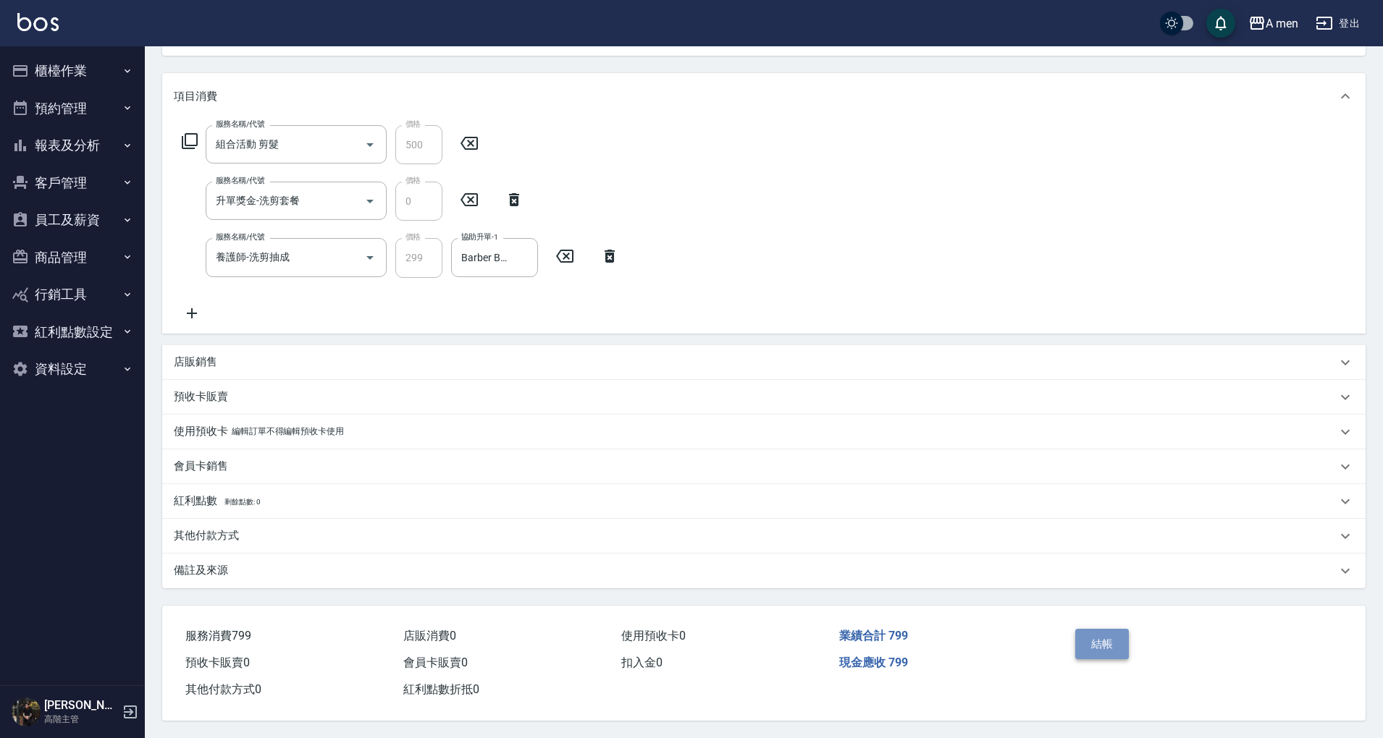
click at [1110, 650] on button "結帳" at bounding box center [1102, 644] width 54 height 30
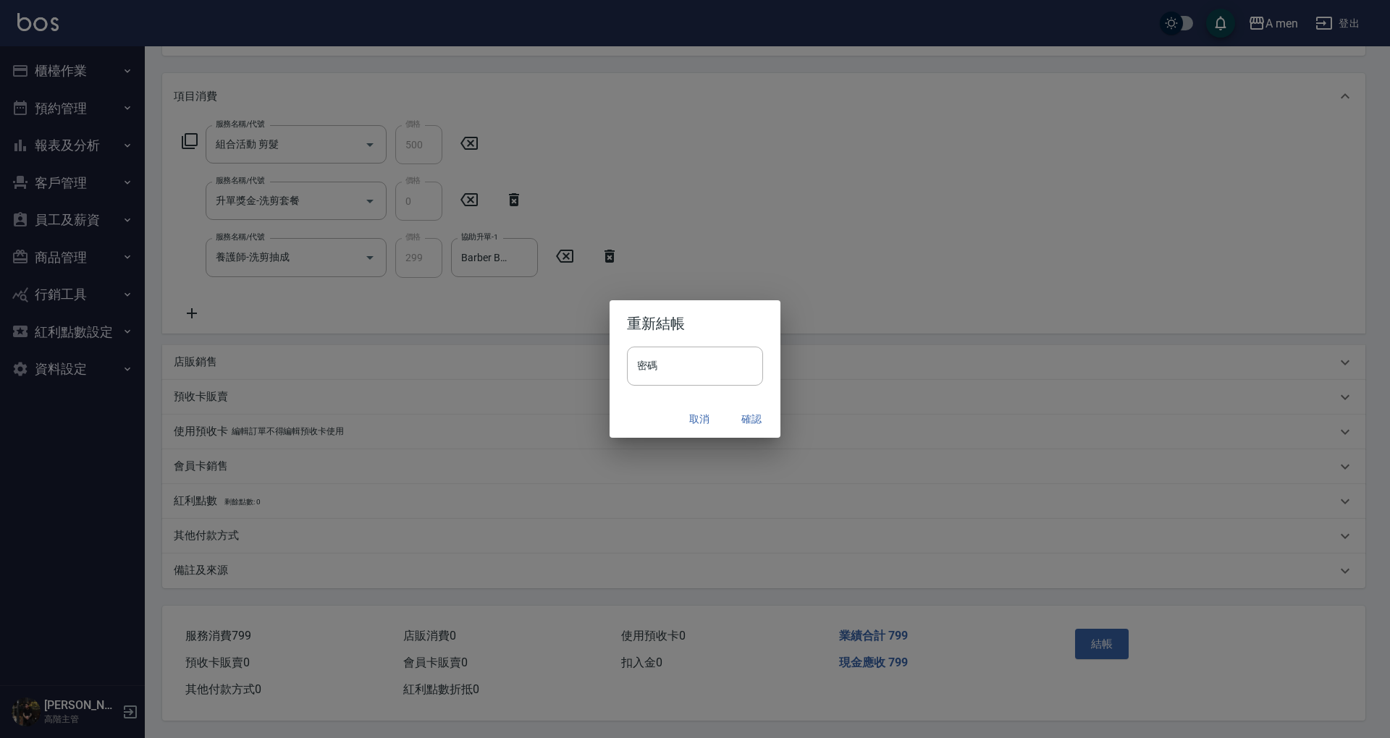
click at [744, 418] on button "確認" at bounding box center [751, 419] width 46 height 27
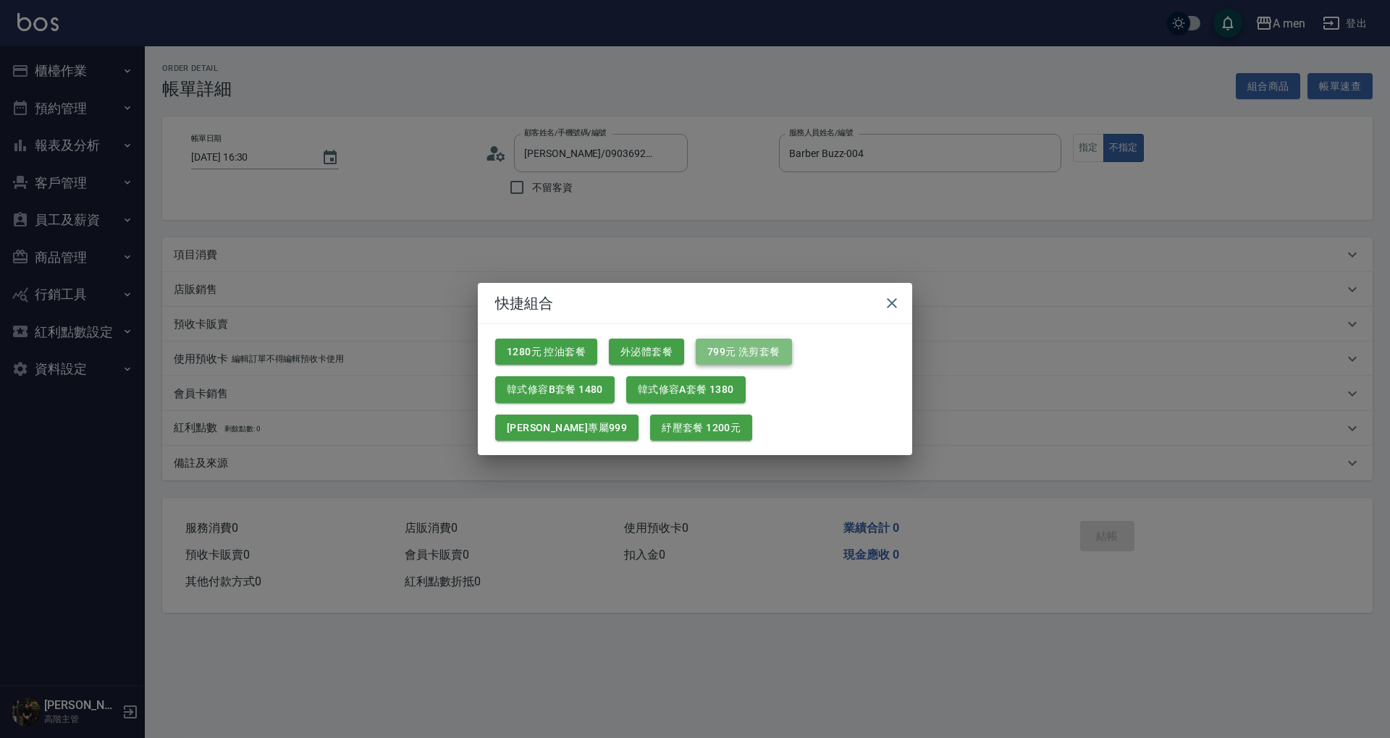
drag, startPoint x: 720, startPoint y: 344, endPoint x: 625, endPoint y: 427, distance: 126.2
click at [720, 342] on button "799元 洗剪套餐" at bounding box center [744, 352] width 96 height 27
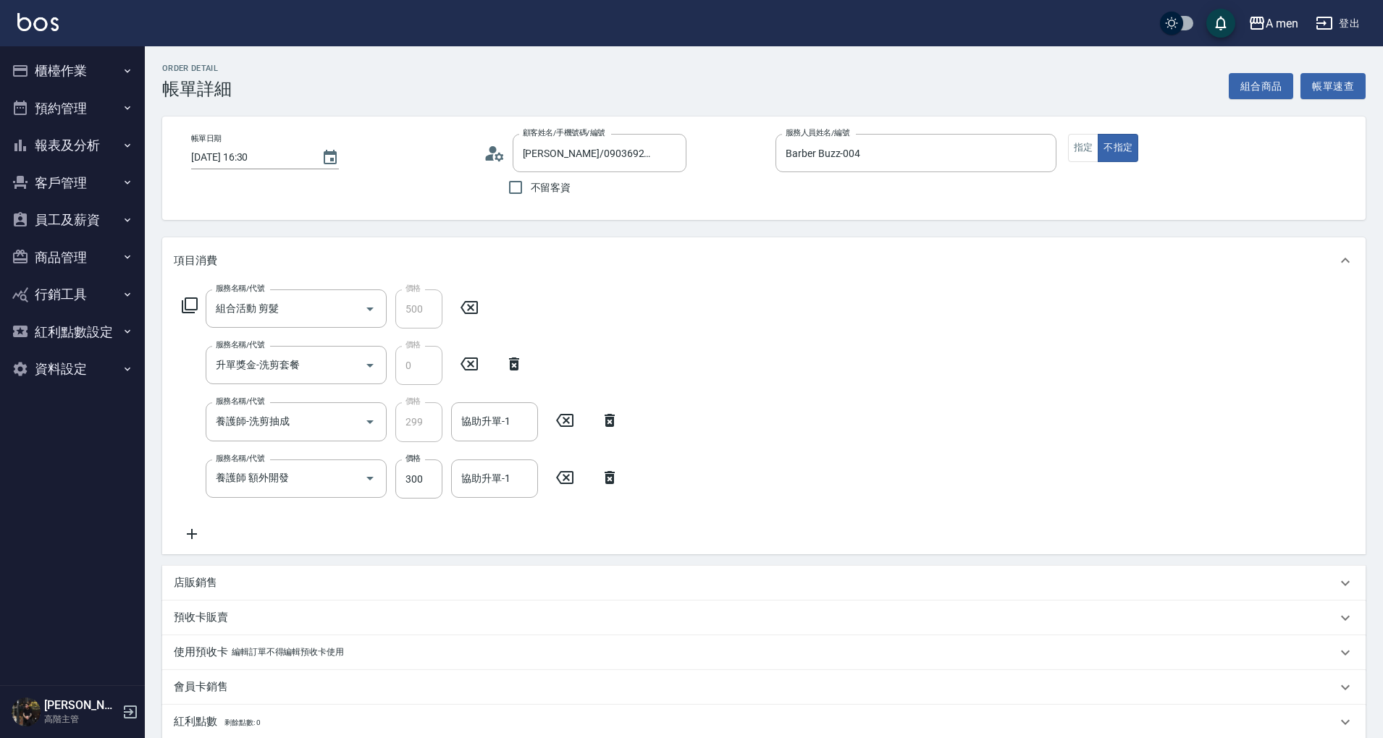
click at [612, 469] on icon at bounding box center [609, 477] width 36 height 17
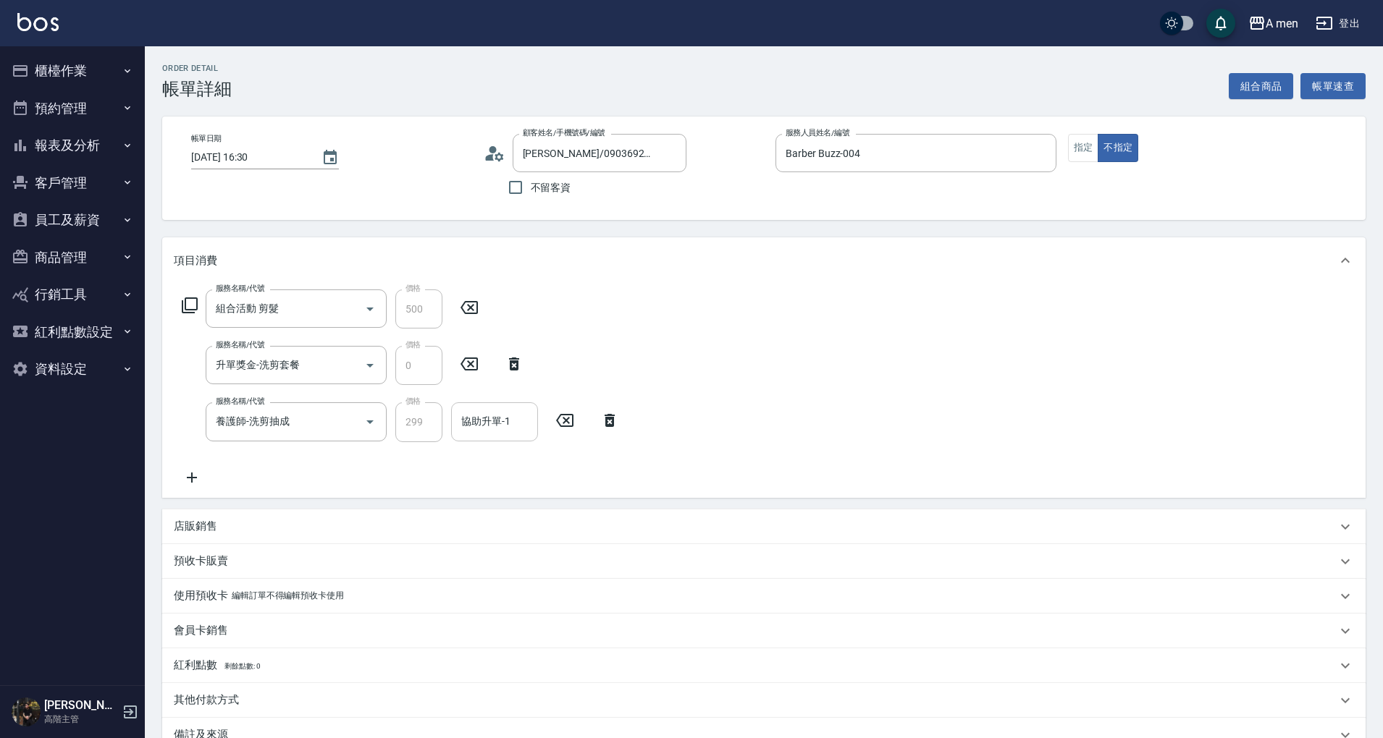
click at [489, 422] on div "協助升單-1 協助升單-1" at bounding box center [494, 421] width 87 height 38
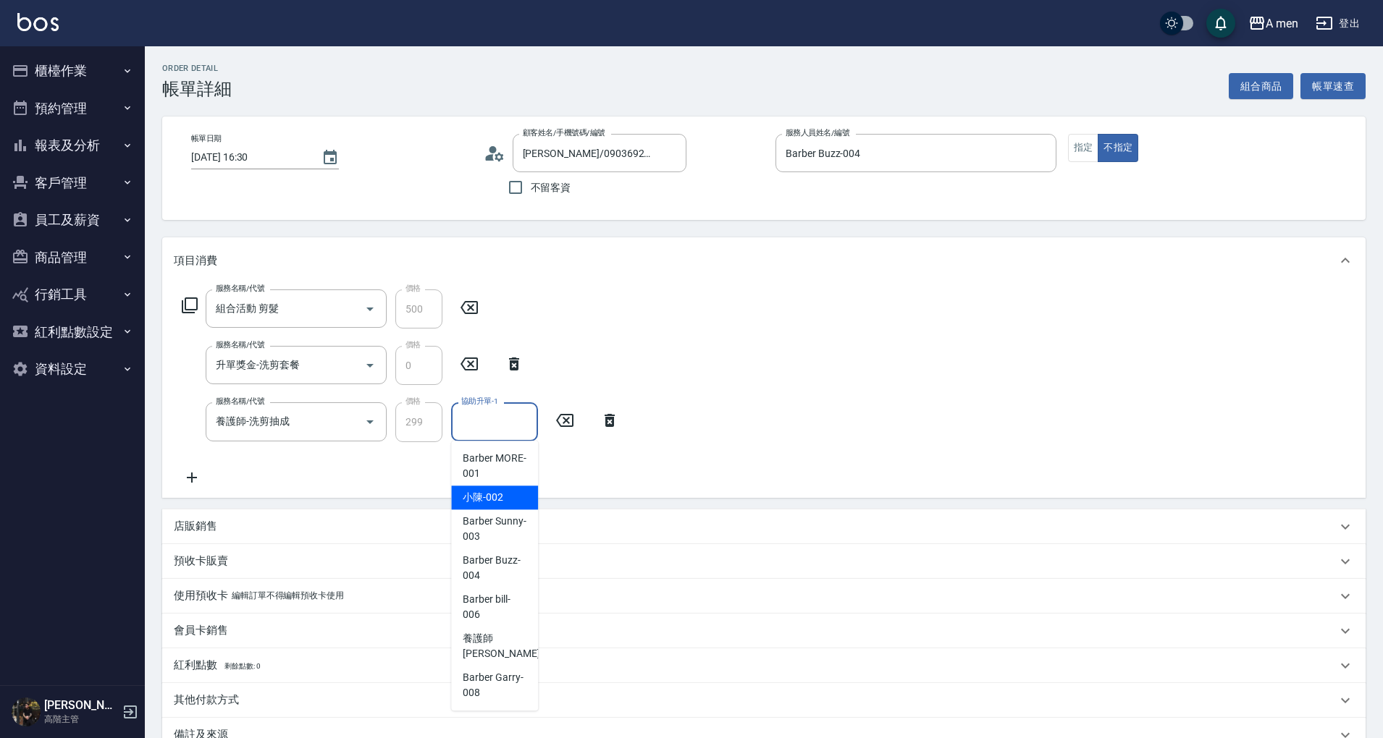
drag, startPoint x: 488, startPoint y: 494, endPoint x: 534, endPoint y: 471, distance: 51.5
click at [488, 494] on span "小陳 -002" at bounding box center [483, 497] width 41 height 15
type input "小陳-002"
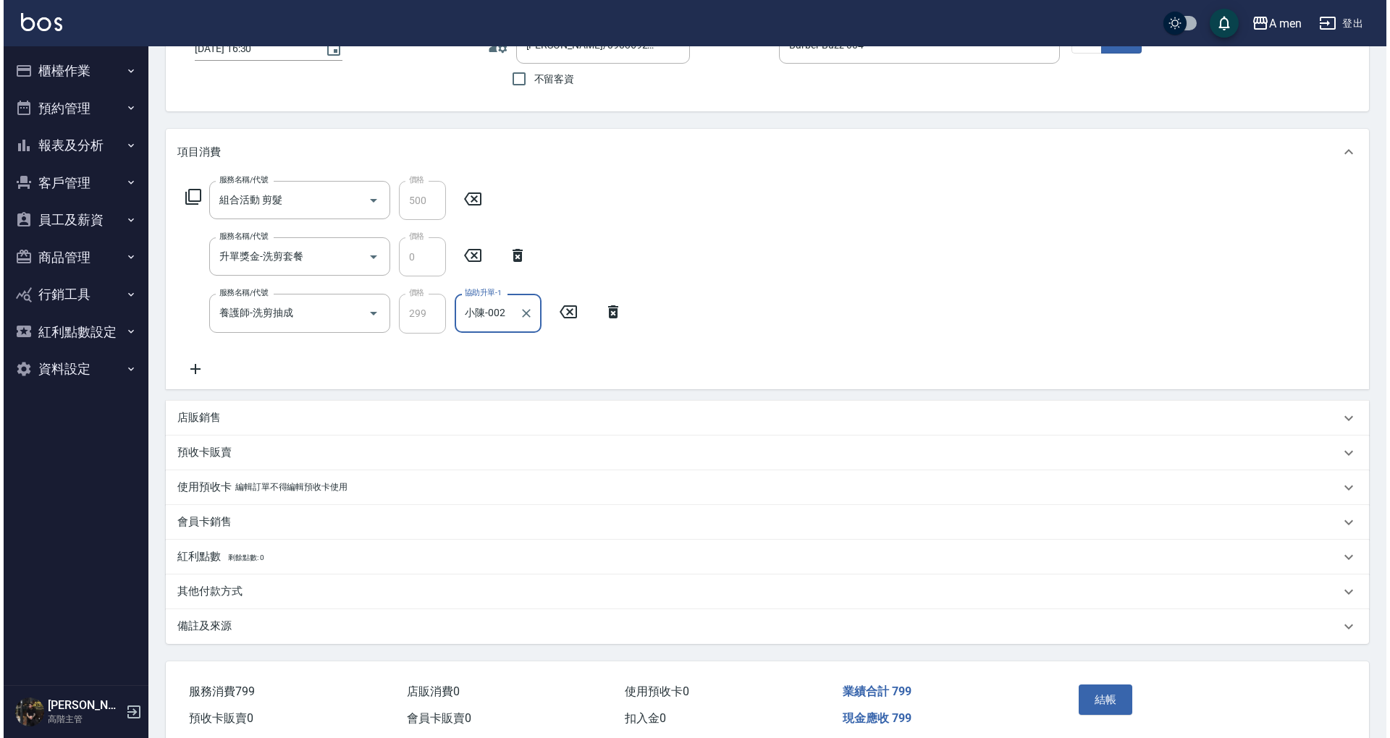
scroll to position [169, 0]
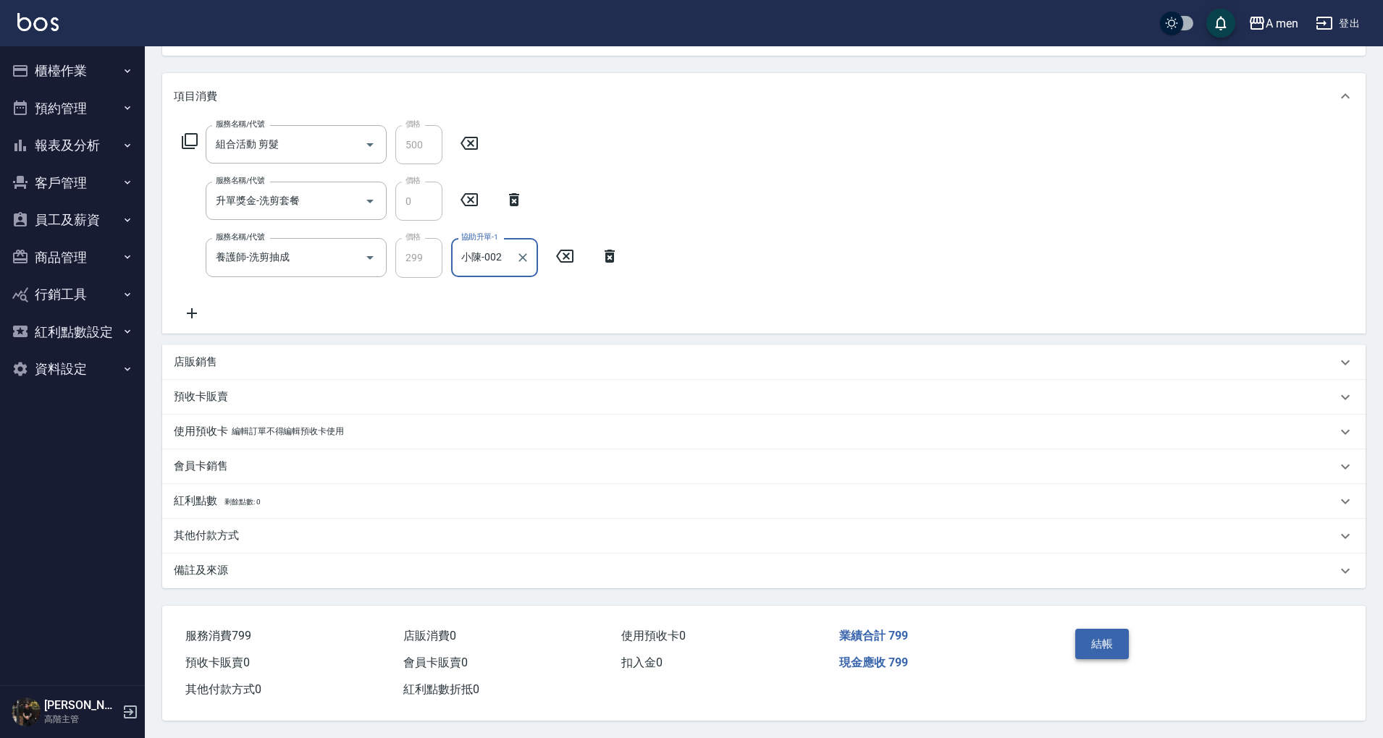
click at [1099, 629] on button "結帳" at bounding box center [1102, 644] width 54 height 30
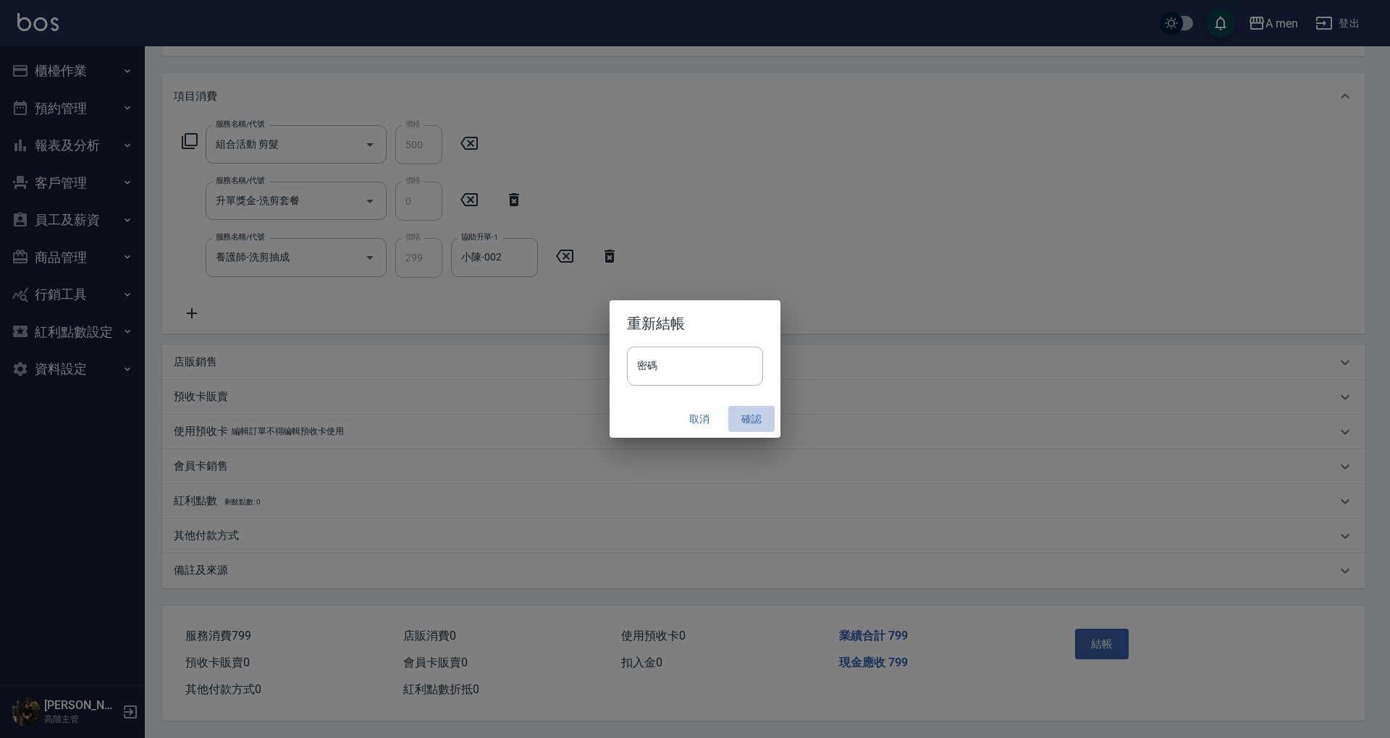
drag, startPoint x: 757, startPoint y: 416, endPoint x: 980, endPoint y: 600, distance: 289.0
click at [756, 414] on button "確認" at bounding box center [751, 419] width 46 height 27
